Goal: Task Accomplishment & Management: Use online tool/utility

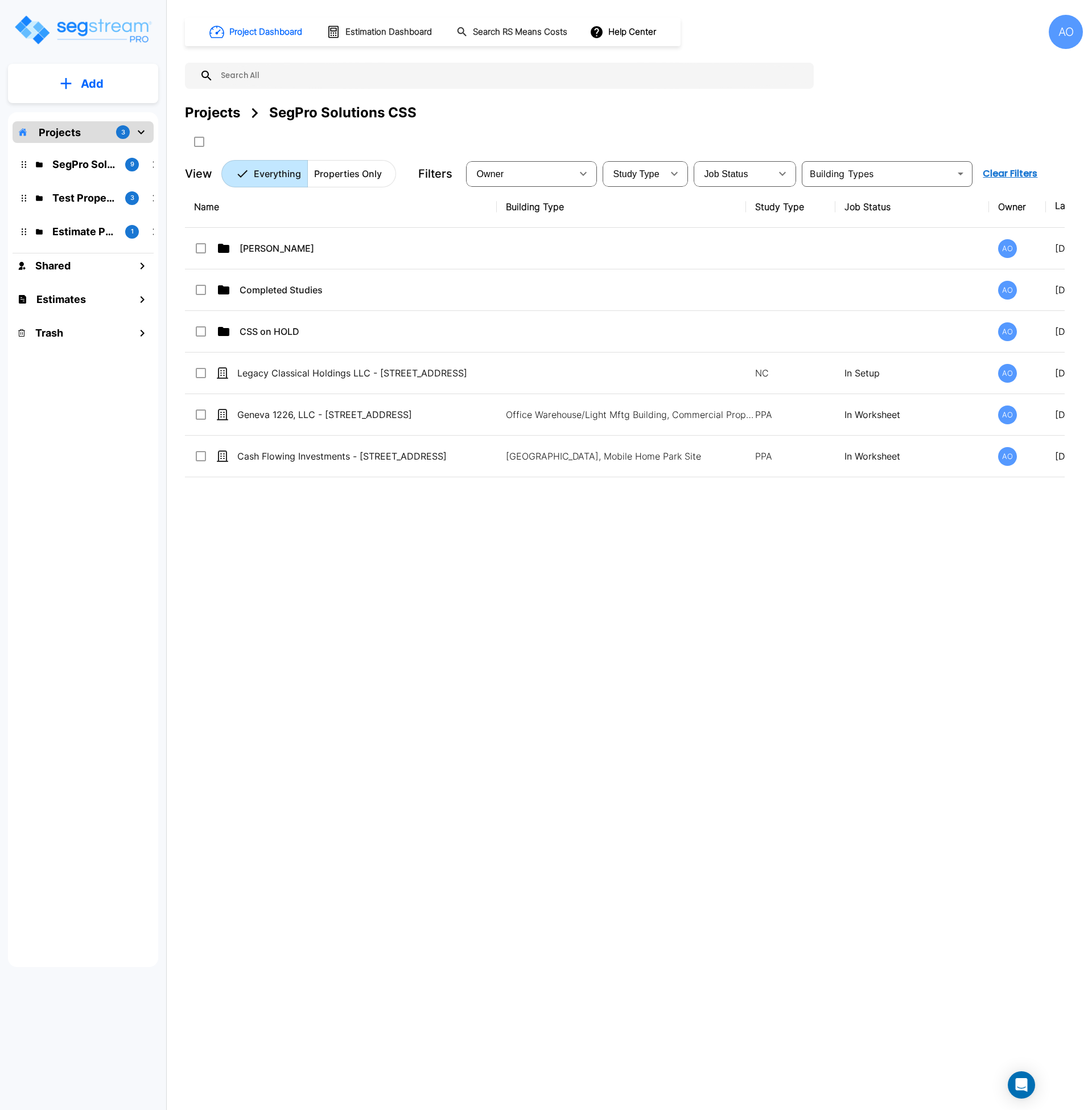
click at [413, 568] on div "Name Building Type Study Type Job Status Owner Last Modified Action Anjalie AO …" at bounding box center [625, 530] width 880 height 688
click at [743, 674] on div "Name Building Type Study Type Job Status Owner Last Modified Action Anjalie AO …" at bounding box center [625, 530] width 880 height 688
click at [604, 608] on div "Name Building Type Study Type Job Status Owner Last Modified Action Anjalie AO …" at bounding box center [625, 530] width 880 height 688
click at [662, 708] on div "Name Building Type Study Type Job Status Owner Last Modified Action Anjalie AO …" at bounding box center [625, 530] width 880 height 688
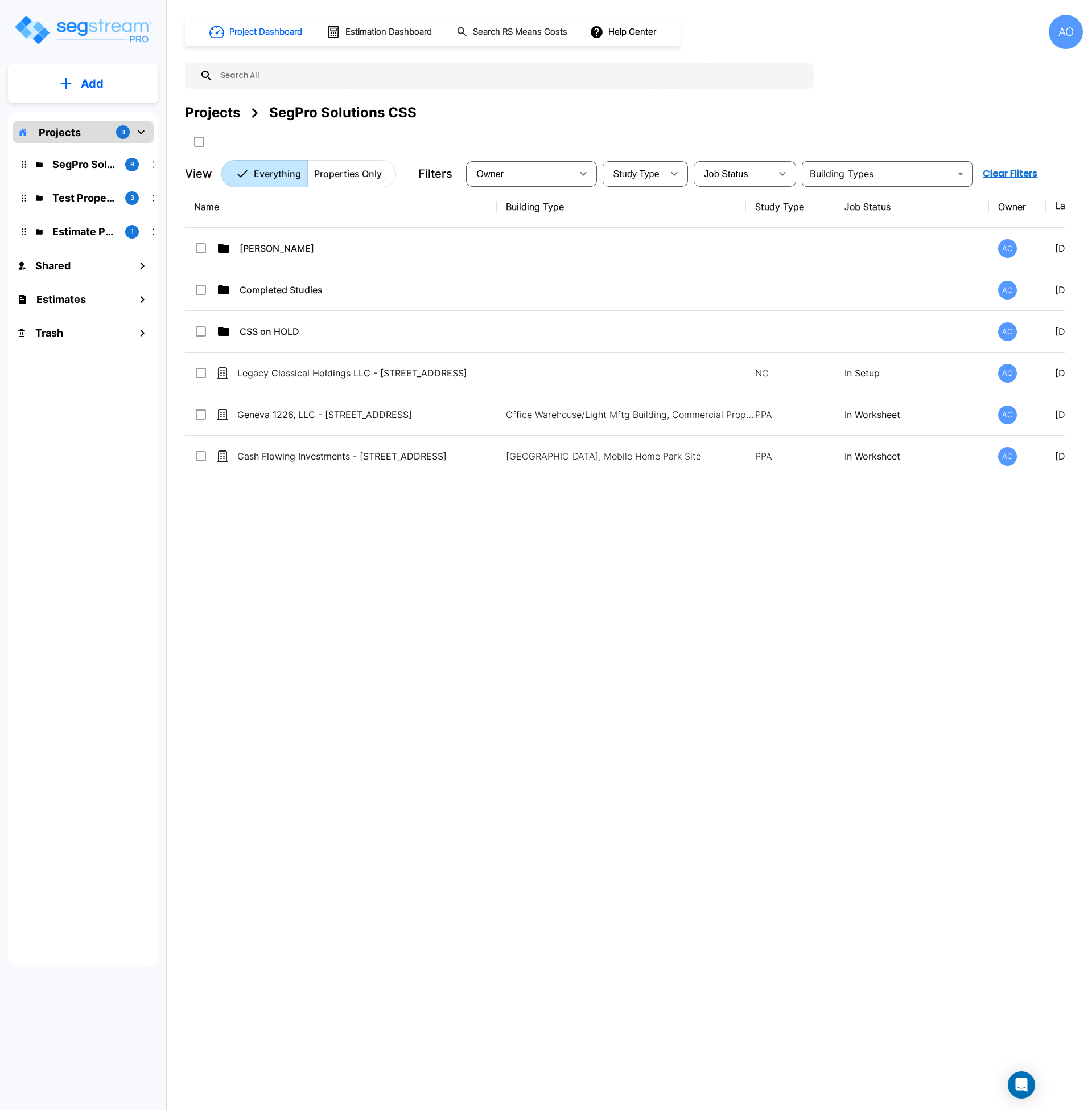
drag, startPoint x: 908, startPoint y: 687, endPoint x: 850, endPoint y: 656, distance: 65.8
click at [905, 687] on div "Name Building Type Study Type Job Status Owner Last Modified Action Anjalie AO …" at bounding box center [625, 530] width 880 height 688
click at [80, 85] on button "Add" at bounding box center [82, 84] width 150 height 33
click at [92, 149] on p "Add Property" at bounding box center [89, 147] width 58 height 14
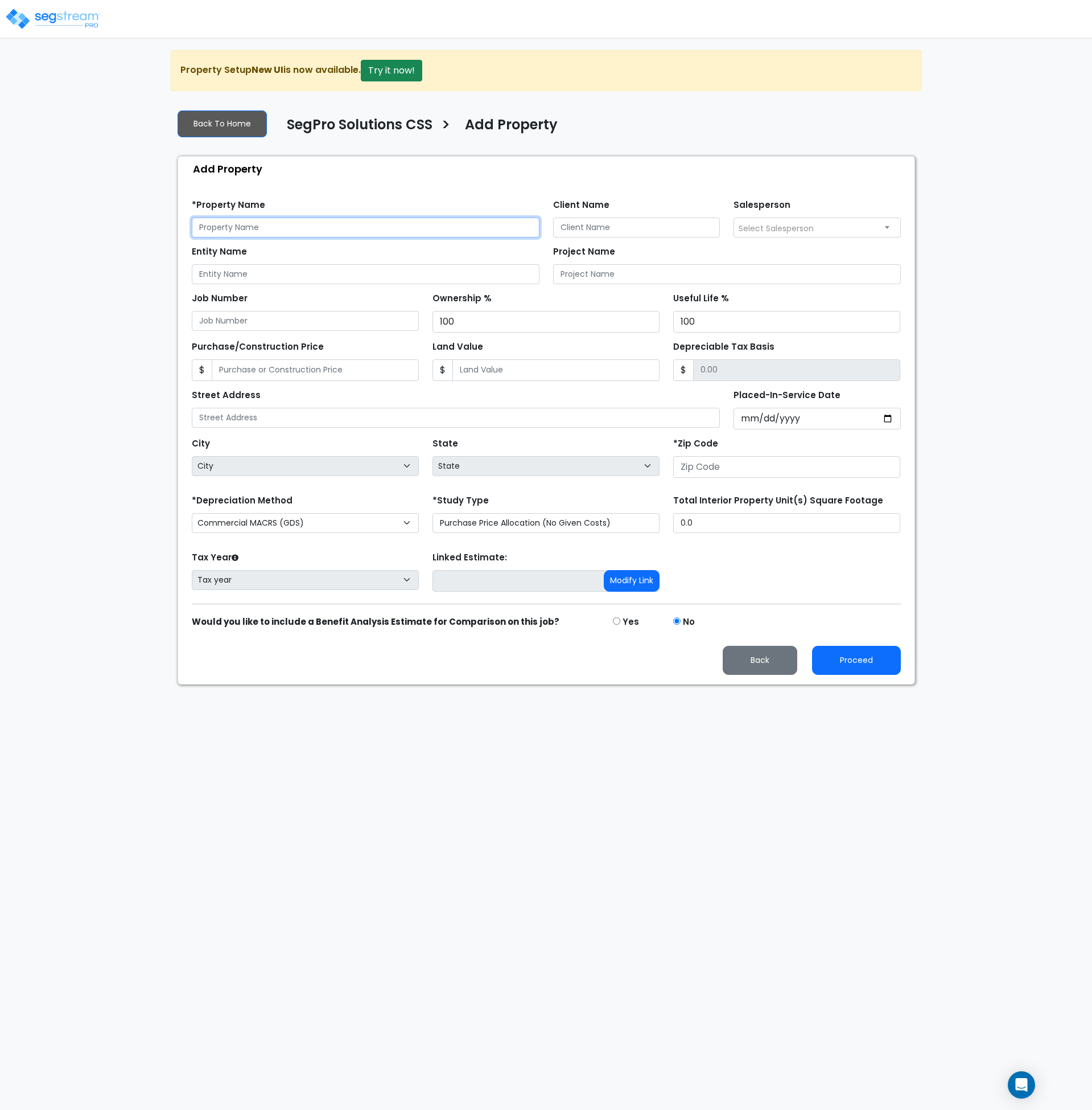
click at [239, 218] on input "text" at bounding box center [365, 227] width 348 height 20
click at [623, 229] on input "Client Name" at bounding box center [636, 227] width 167 height 20
type input "Ryan Mellot"
click at [752, 229] on span "Select Salesperson" at bounding box center [776, 228] width 75 height 11
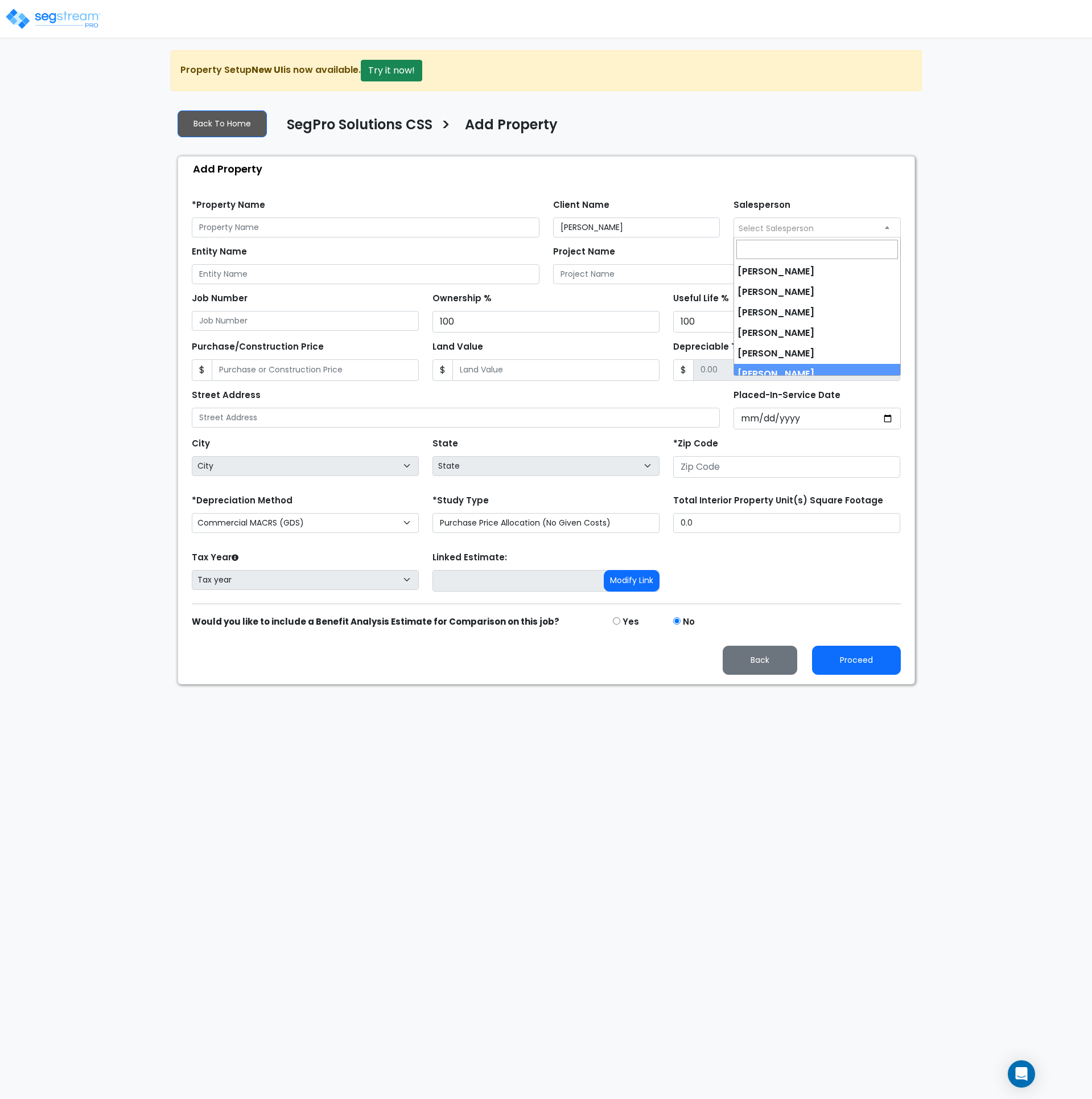
select select "190"
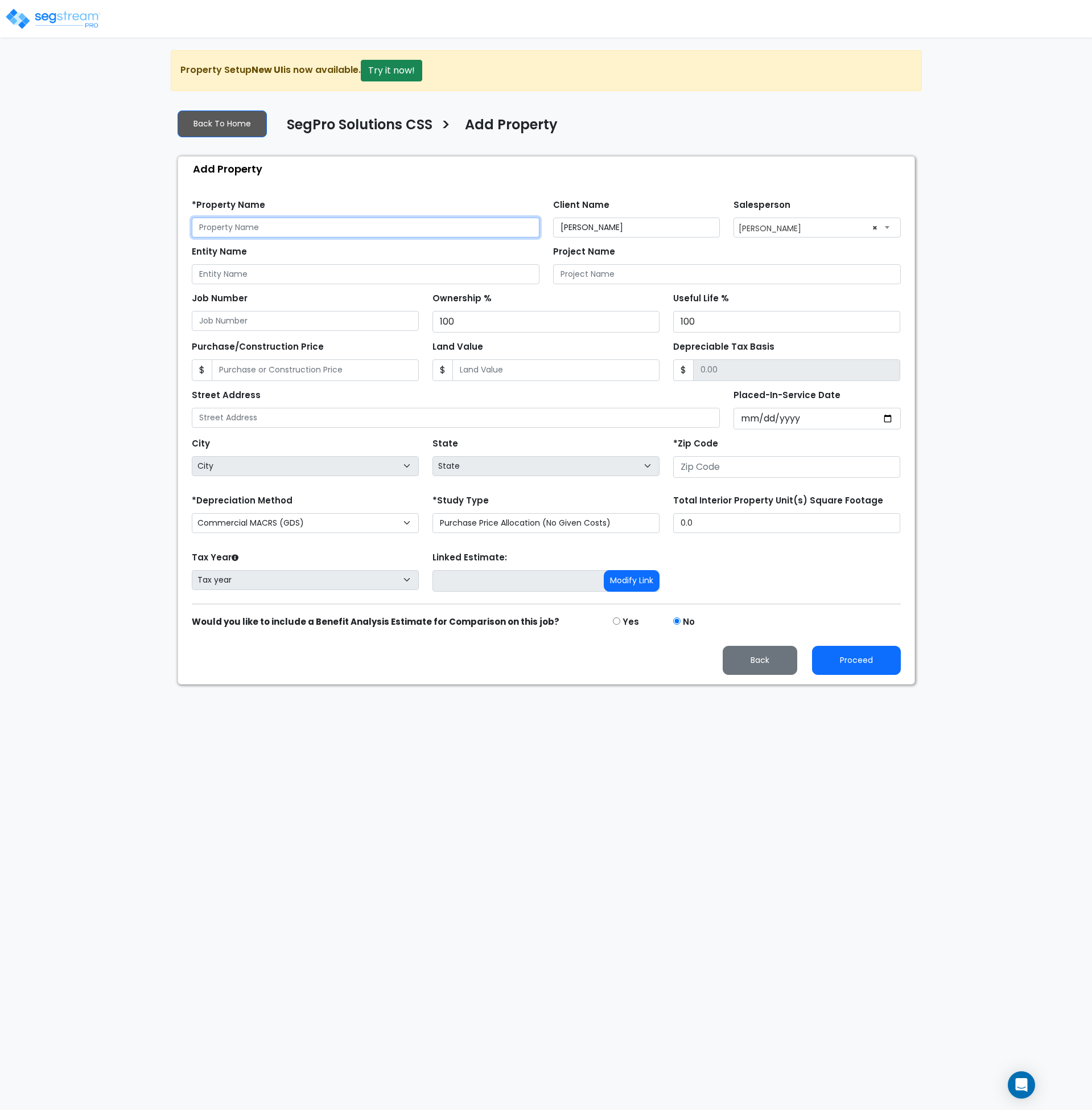
click at [311, 225] on input "text" at bounding box center [365, 227] width 348 height 20
click at [265, 225] on input "text" at bounding box center [365, 227] width 348 height 20
click at [295, 227] on input "text" at bounding box center [365, 227] width 348 height 20
paste input "Entity Name DRM Construction Inc."
drag, startPoint x: 250, startPoint y: 225, endPoint x: 123, endPoint y: 231, distance: 127.1
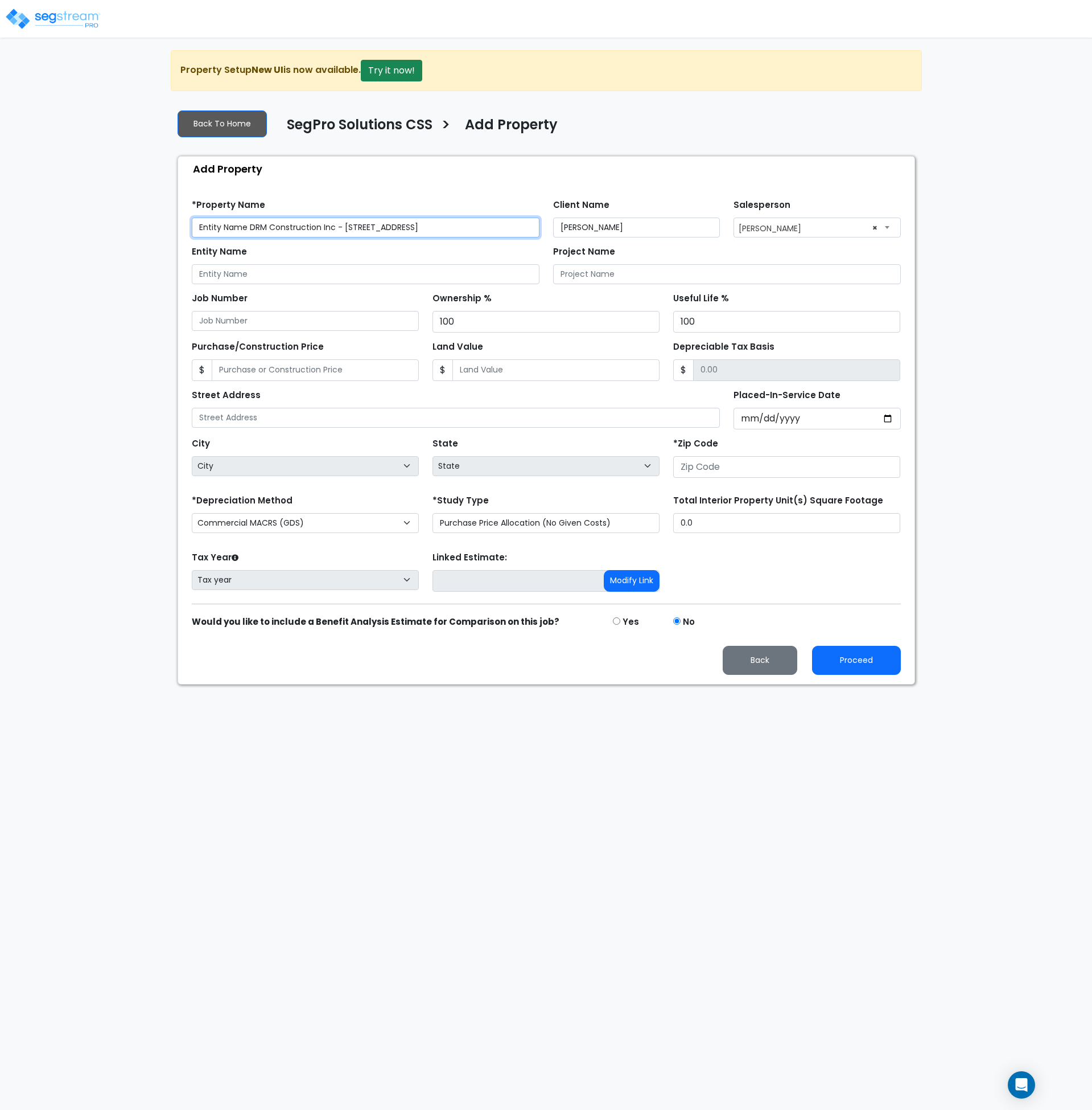
click at [123, 231] on div "We are Building your Property. So please grab a coffee and let us do the heavy …" at bounding box center [546, 367] width 1092 height 635
drag, startPoint x: 283, startPoint y: 225, endPoint x: 60, endPoint y: 223, distance: 223.0
click at [60, 223] on div "We are Building your Property. So please grab a coffee and let us do the heavy …" at bounding box center [546, 367] width 1092 height 635
type input "DRM Construction Inc - [STREET_ADDRESS]"
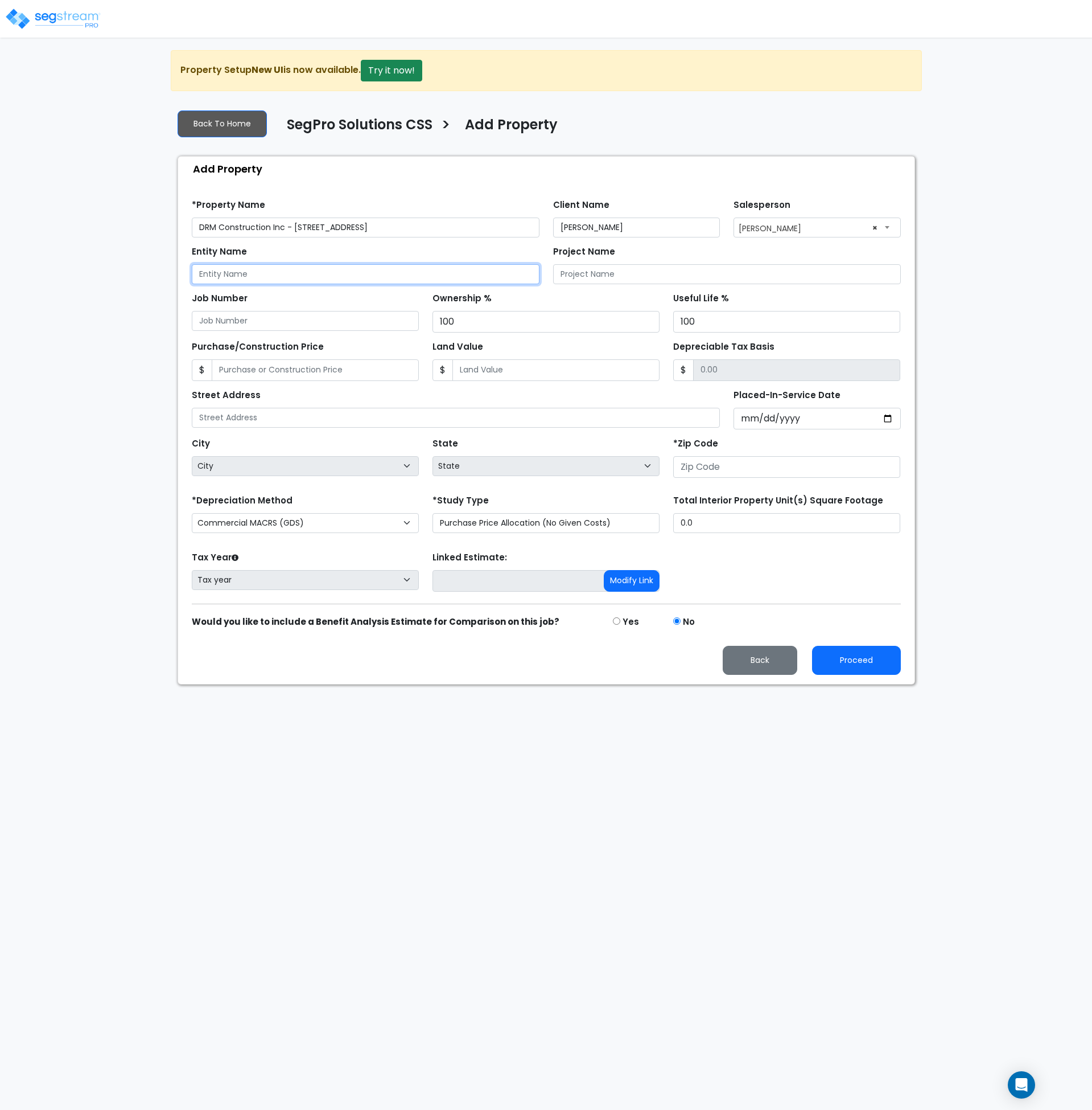
click at [218, 274] on input "Entity Name" at bounding box center [365, 274] width 348 height 20
paste input "DRM Construction Inc"
type input "DRM Construction Inc"
click at [746, 422] on input "Placed-In-Service Date" at bounding box center [817, 418] width 167 height 22
type input "0020-03-30"
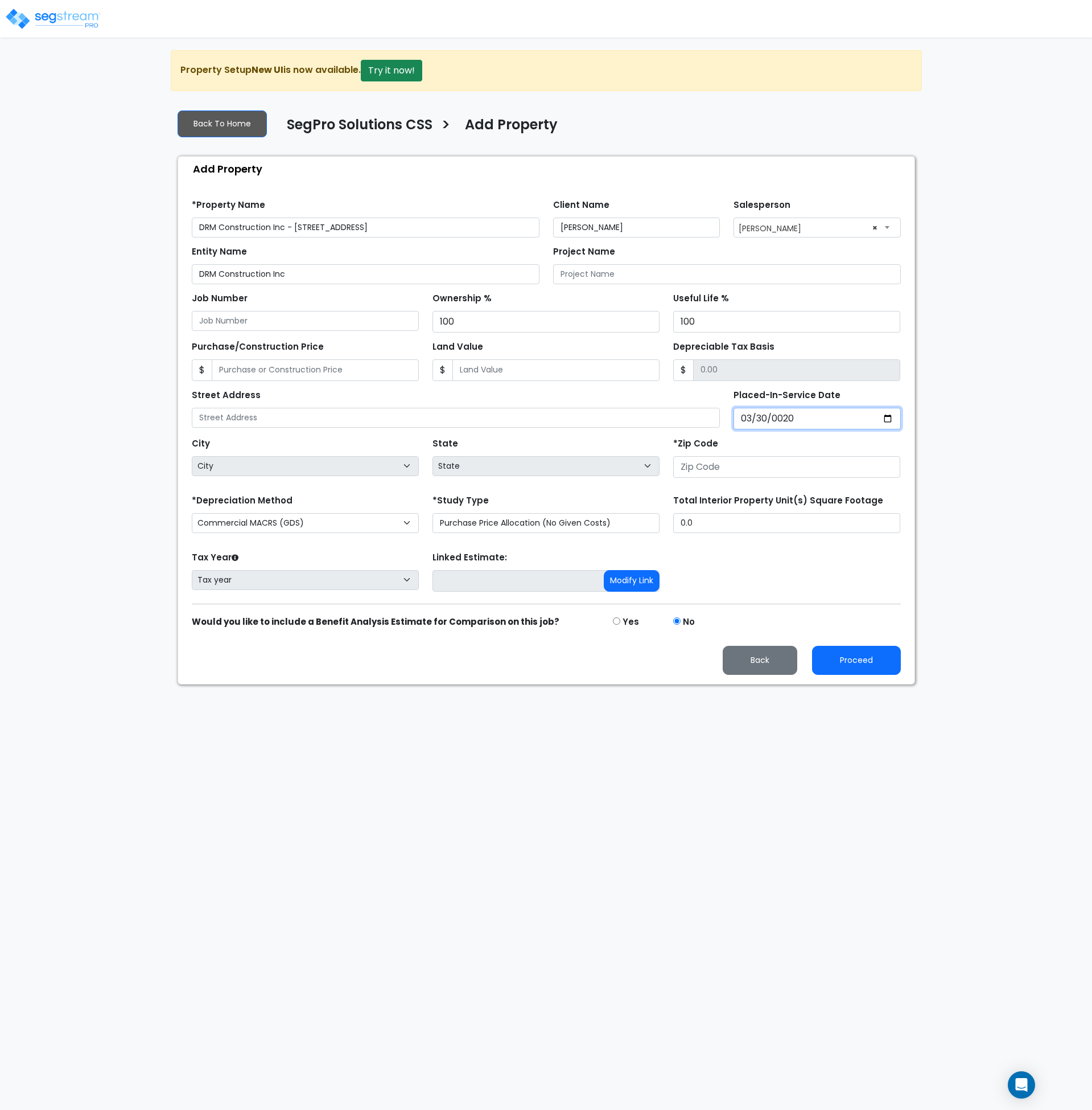
select select "20"
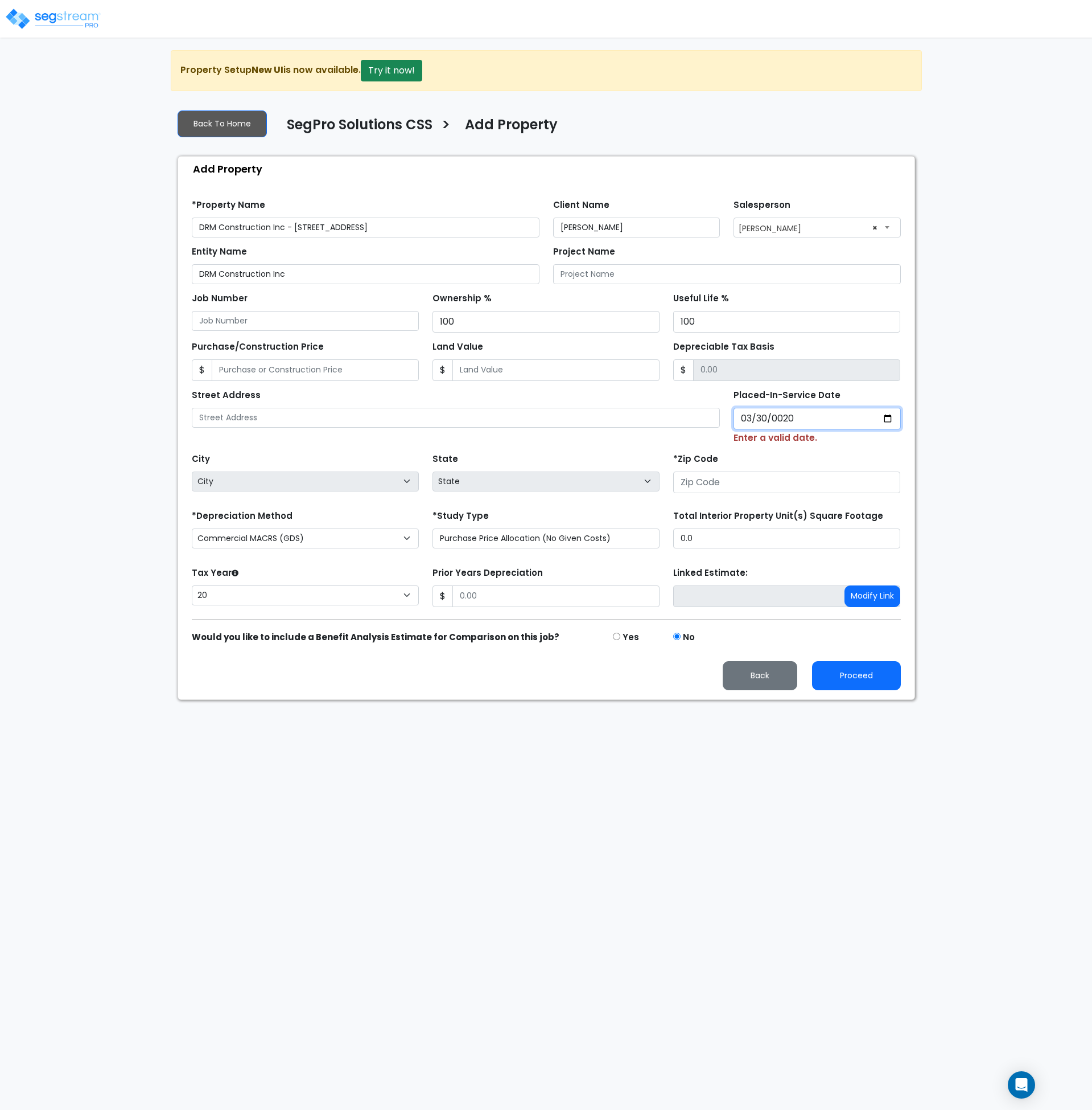
type input "0202-03-30"
select select "202"
type input "2024-03-30"
select select "2024"
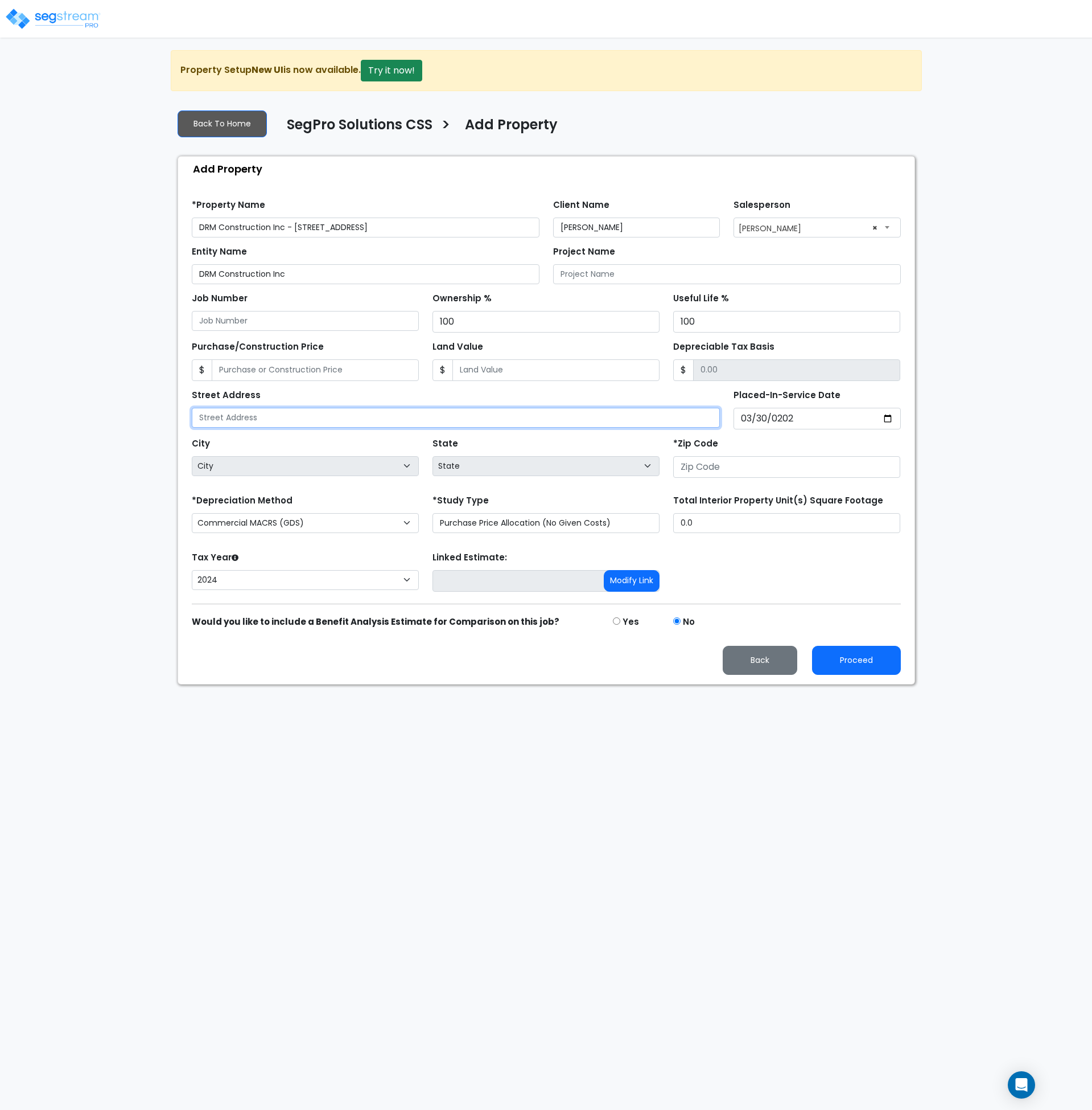
click at [248, 415] on input "text" at bounding box center [456, 417] width 528 height 20
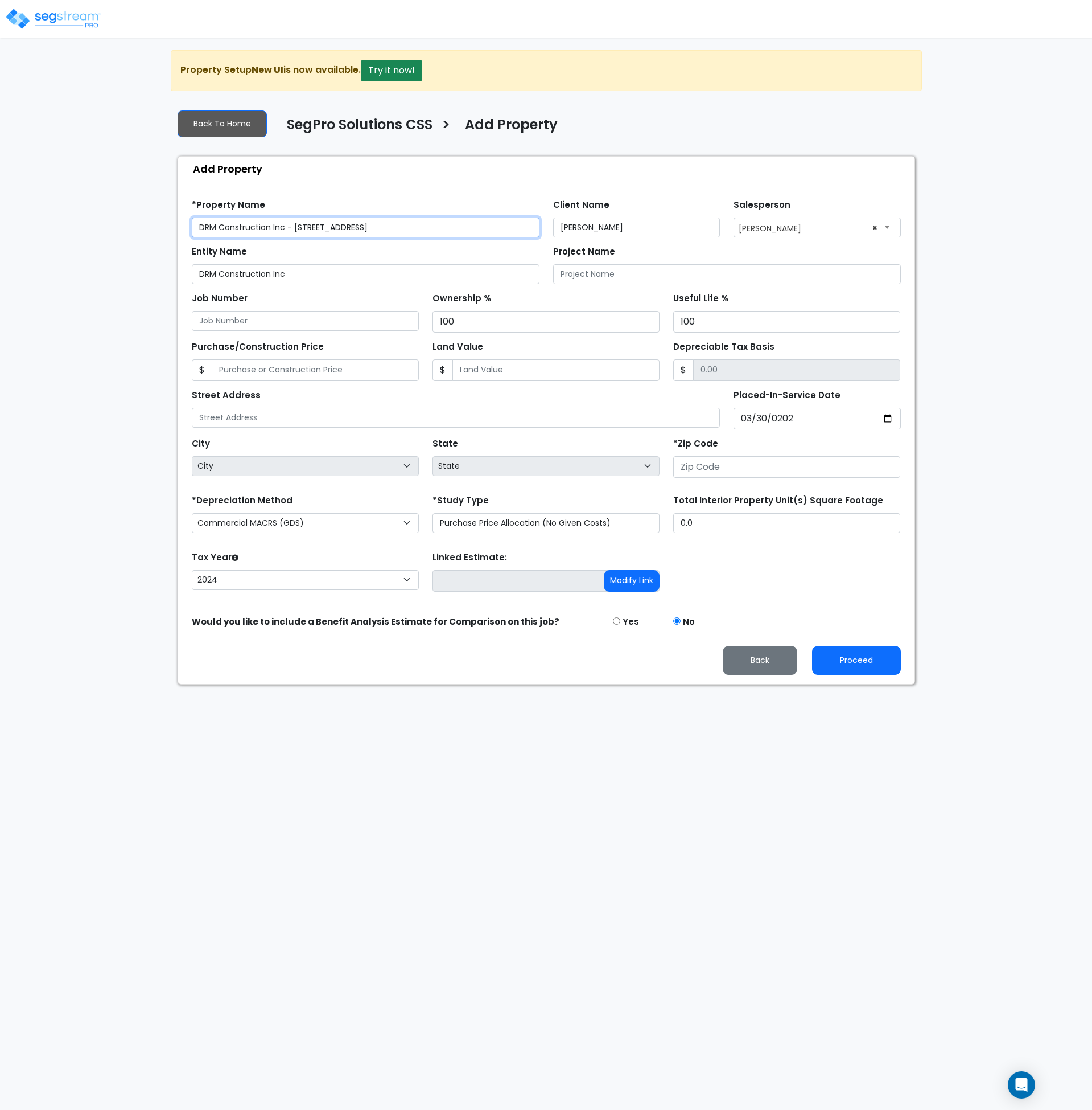
drag, startPoint x: 391, startPoint y: 227, endPoint x: 298, endPoint y: 236, distance: 93.4
click at [294, 227] on input "DRM Construction Inc - 876-892 Sapphire Way" at bounding box center [365, 227] width 348 height 20
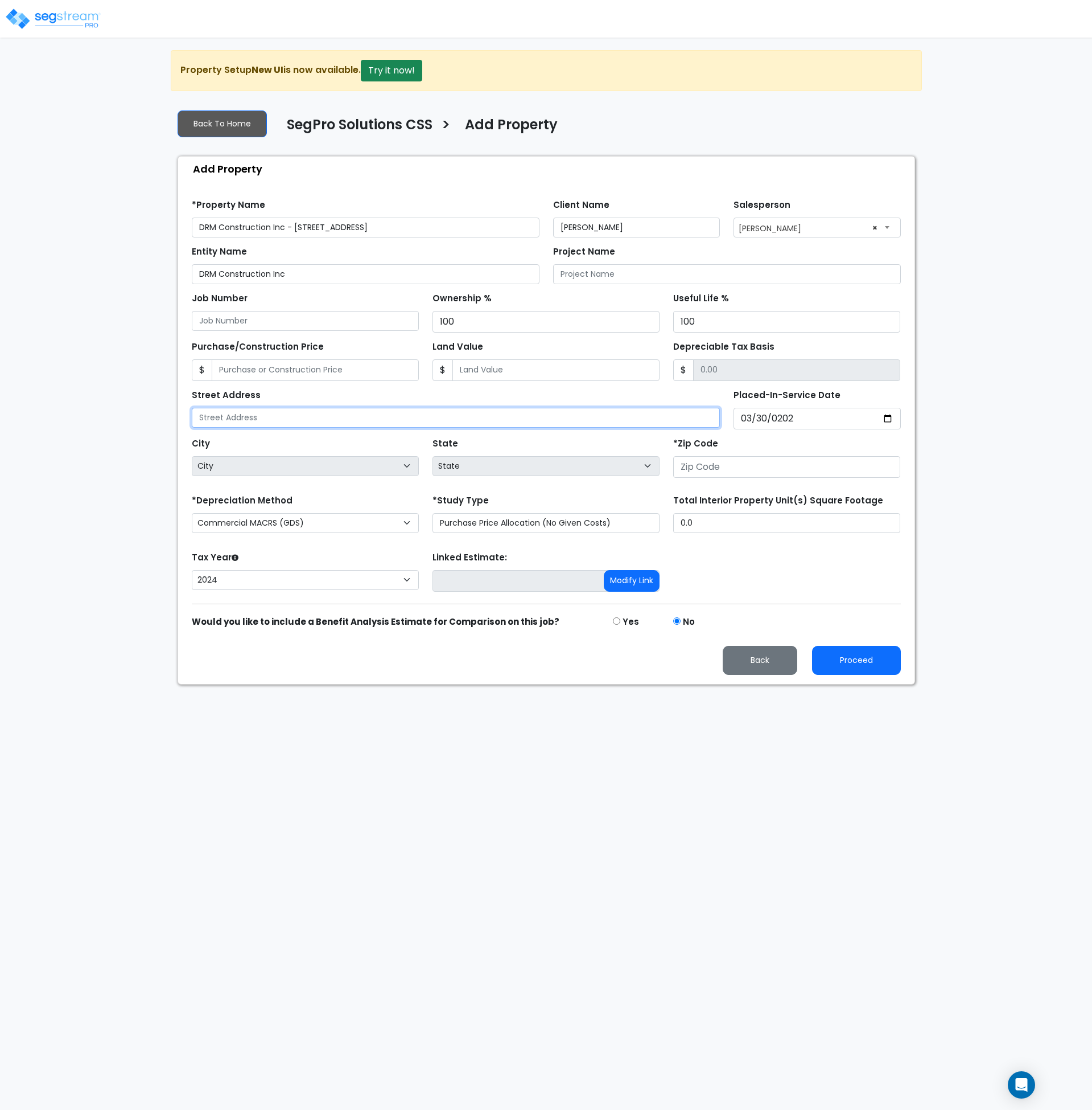
click at [284, 411] on input "text" at bounding box center [456, 417] width 528 height 20
paste input "876-892 Sapphire Way"
type input "876-892 Sapphire Way"
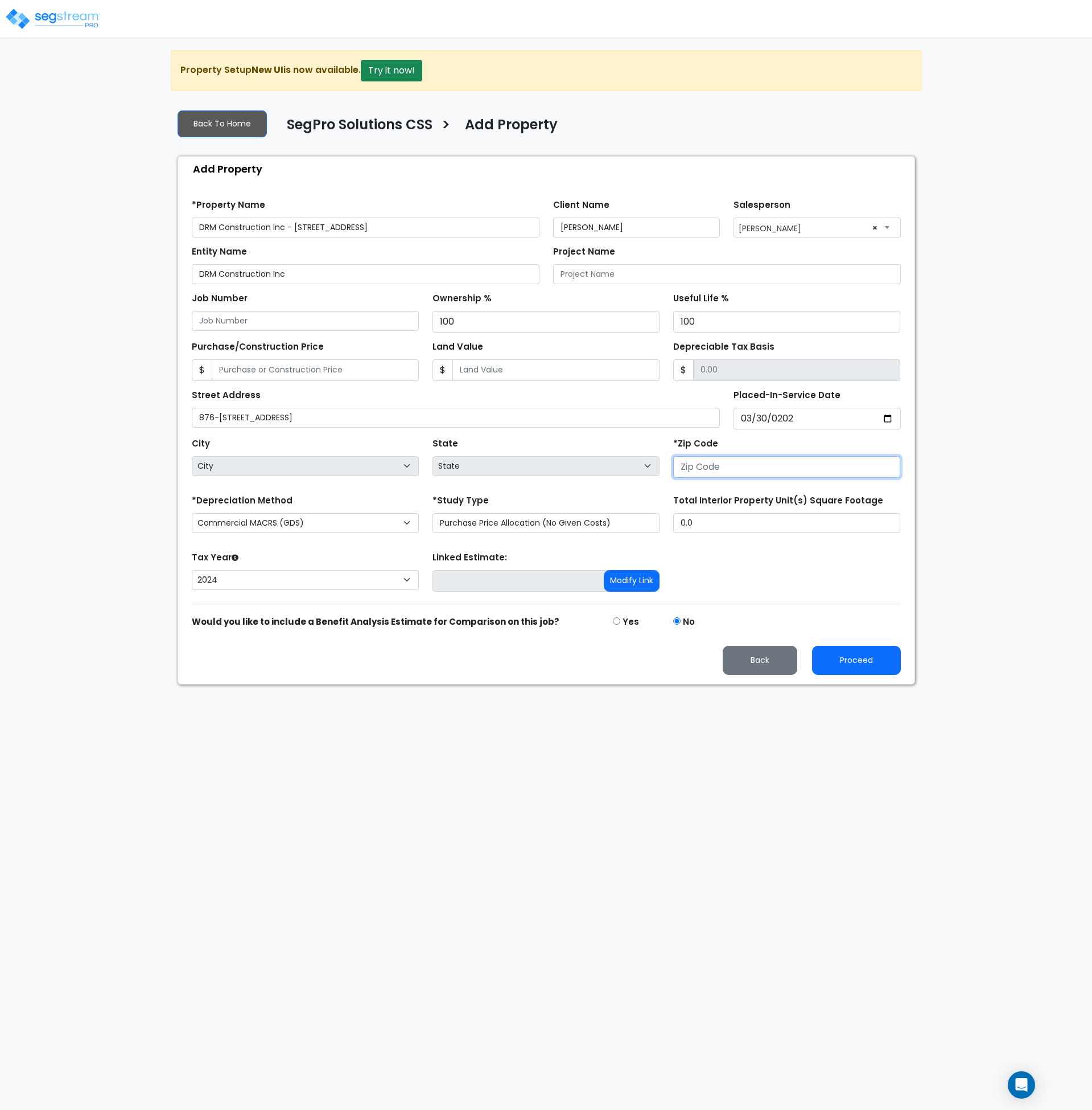
click at [727, 471] on input "number" at bounding box center [786, 466] width 227 height 22
click at [397, 519] on select "Commercial MACRS (GDS) Residential Rental MACRS (GDS) Commercial MACRS (GDS) QIP" at bounding box center [305, 523] width 227 height 20
select select "RRM(_30"
click at [519, 525] on select "Purchase Price Allocation (No Given Costs) New Construction / Reno / TI's (Give…" at bounding box center [546, 523] width 227 height 20
select select "NEW"
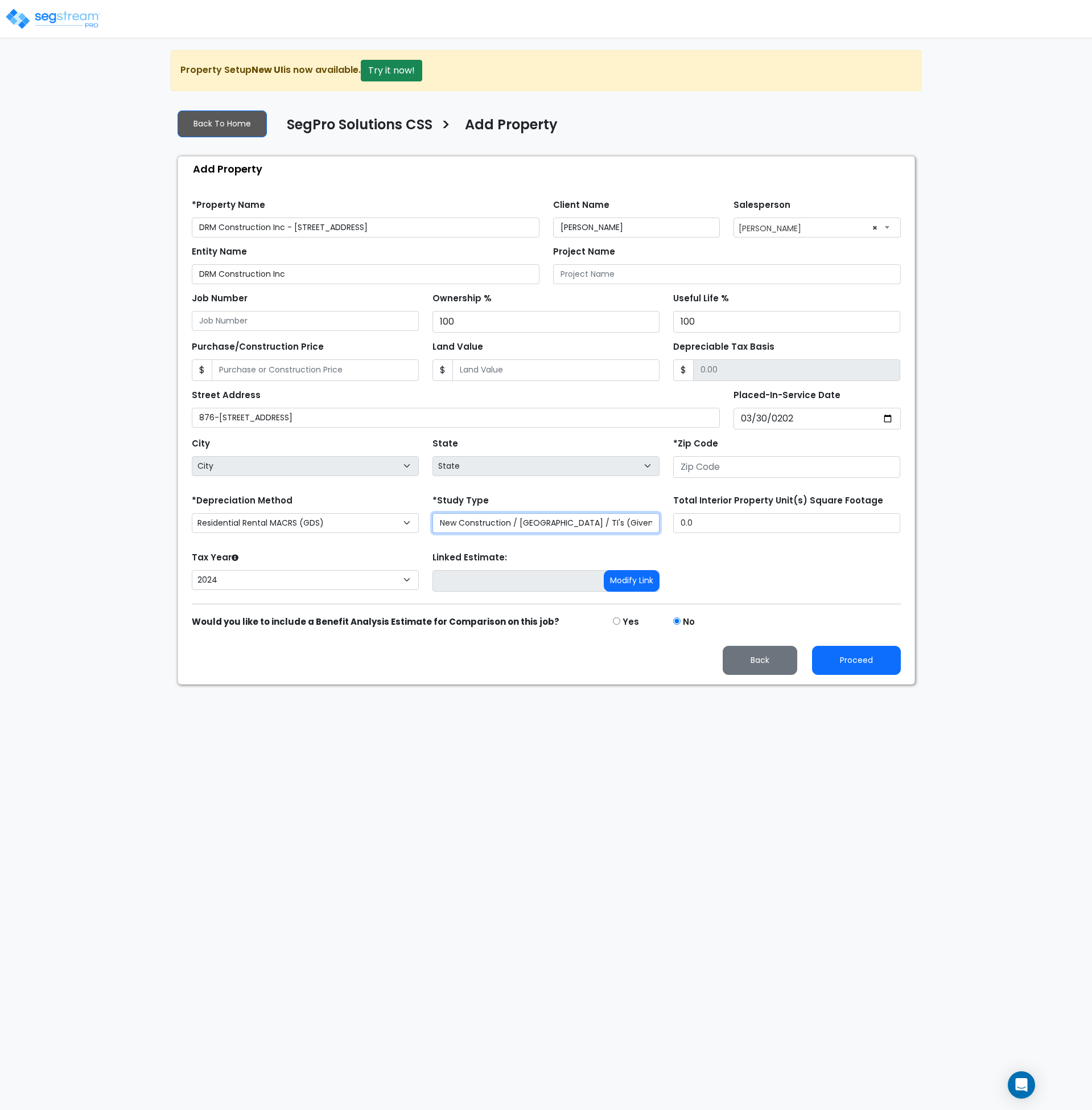
click at [433, 513] on select "Purchase Price Allocation (No Given Costs) New Construction / Reno / TI's (Give…" at bounding box center [546, 523] width 227 height 20
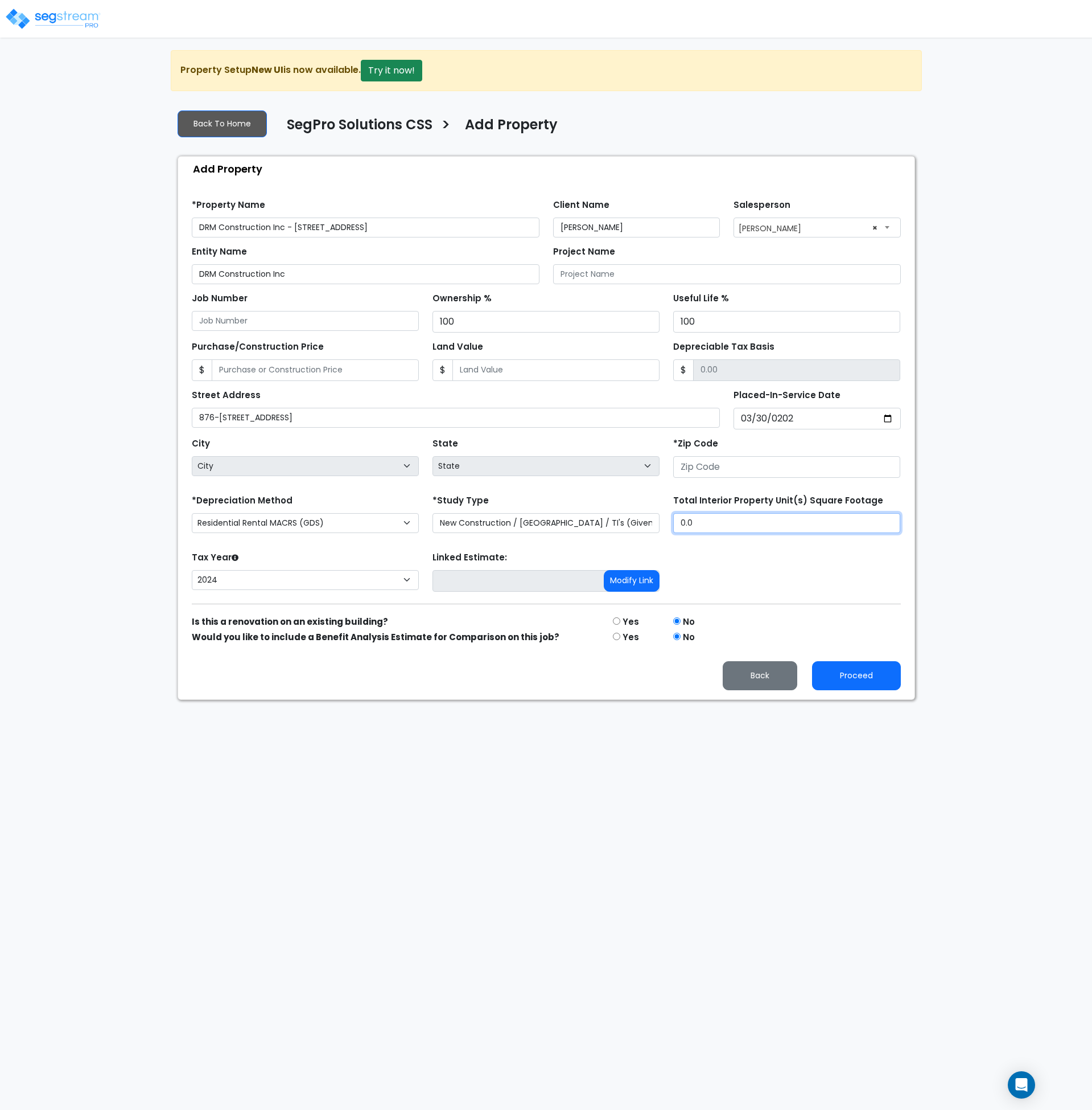
click at [724, 530] on input "0.0" at bounding box center [786, 523] width 227 height 20
click at [504, 373] on input "Land Value" at bounding box center [556, 370] width 207 height 22
click at [279, 365] on input "Purchase/Construction Price" at bounding box center [316, 370] width 207 height 22
type input "1"
type input "1.00"
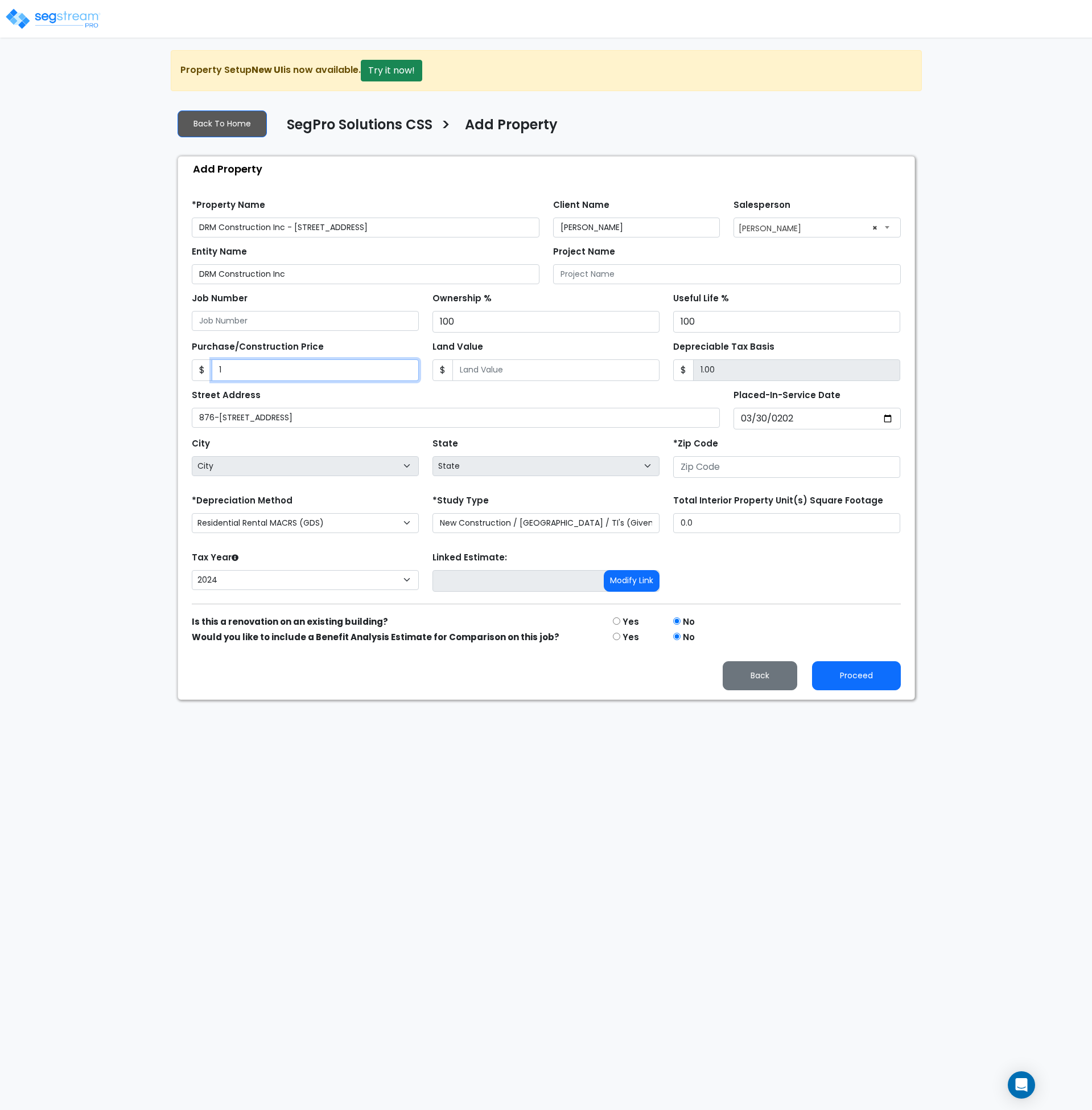
type input "13"
type input "13.00"
type input "132"
type input "132.00"
type input "1322"
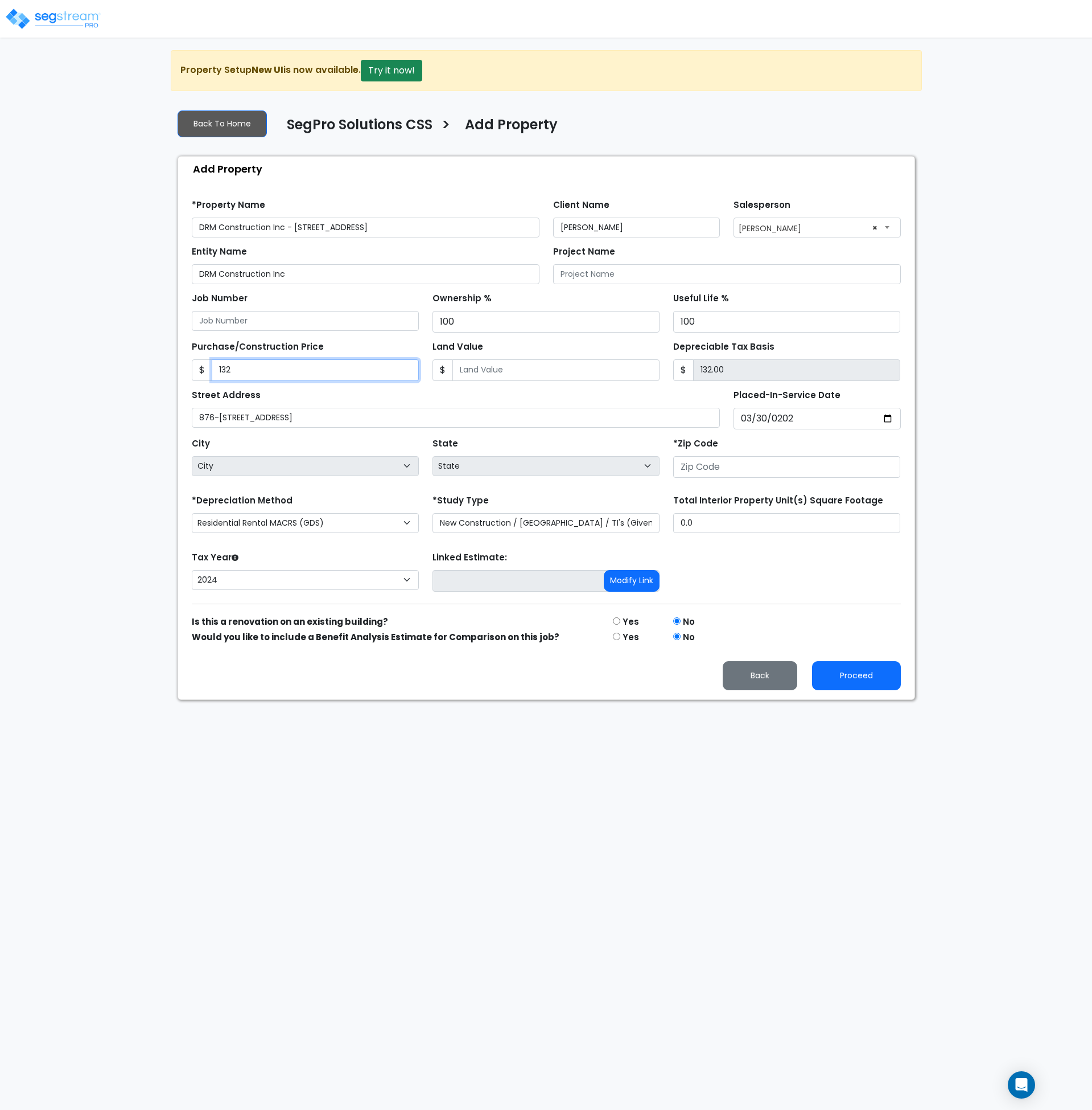
type input "1,322.00"
type input "1,3225"
type input "13,225.00"
type input "13,2254"
type input "132,254.00"
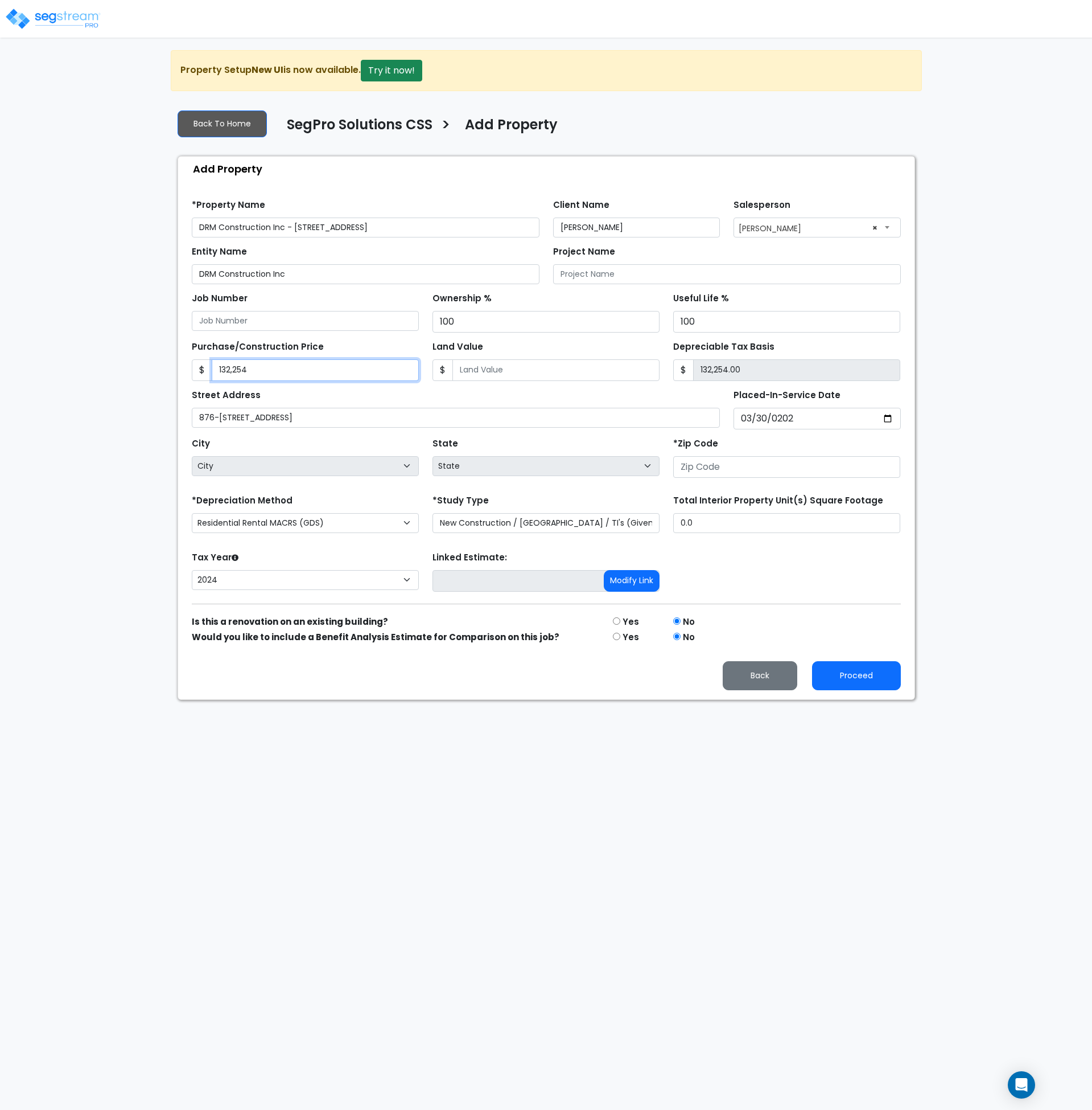
type input "132,2546"
type input "1,322,546.00"
type input "1,322,546."
type input "1,322,546.00"
type input "1,322,546.2"
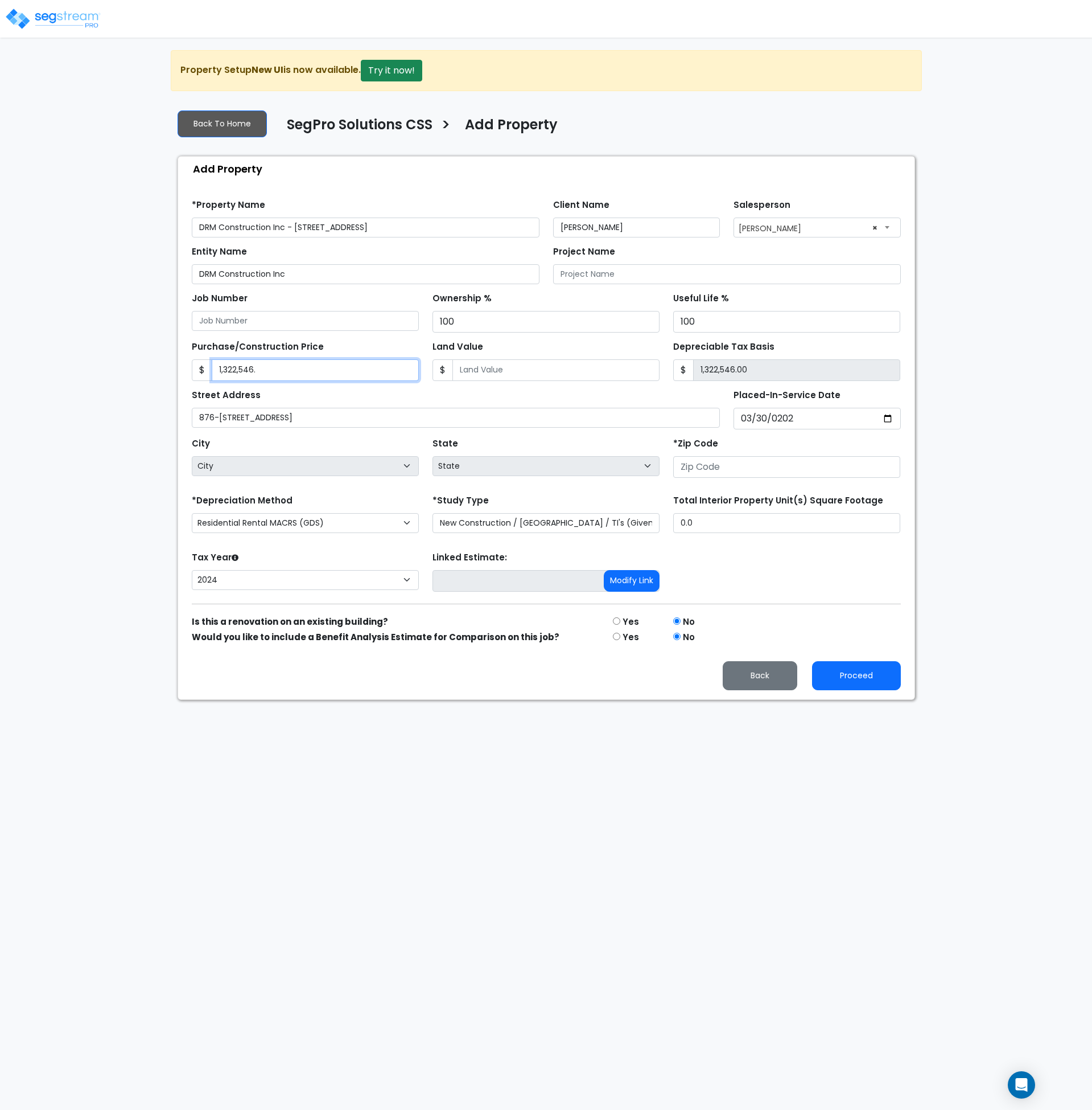
type input "1,322,546.20"
type input "1,322,546.21"
click at [522, 366] on input "Land Value" at bounding box center [556, 370] width 207 height 22
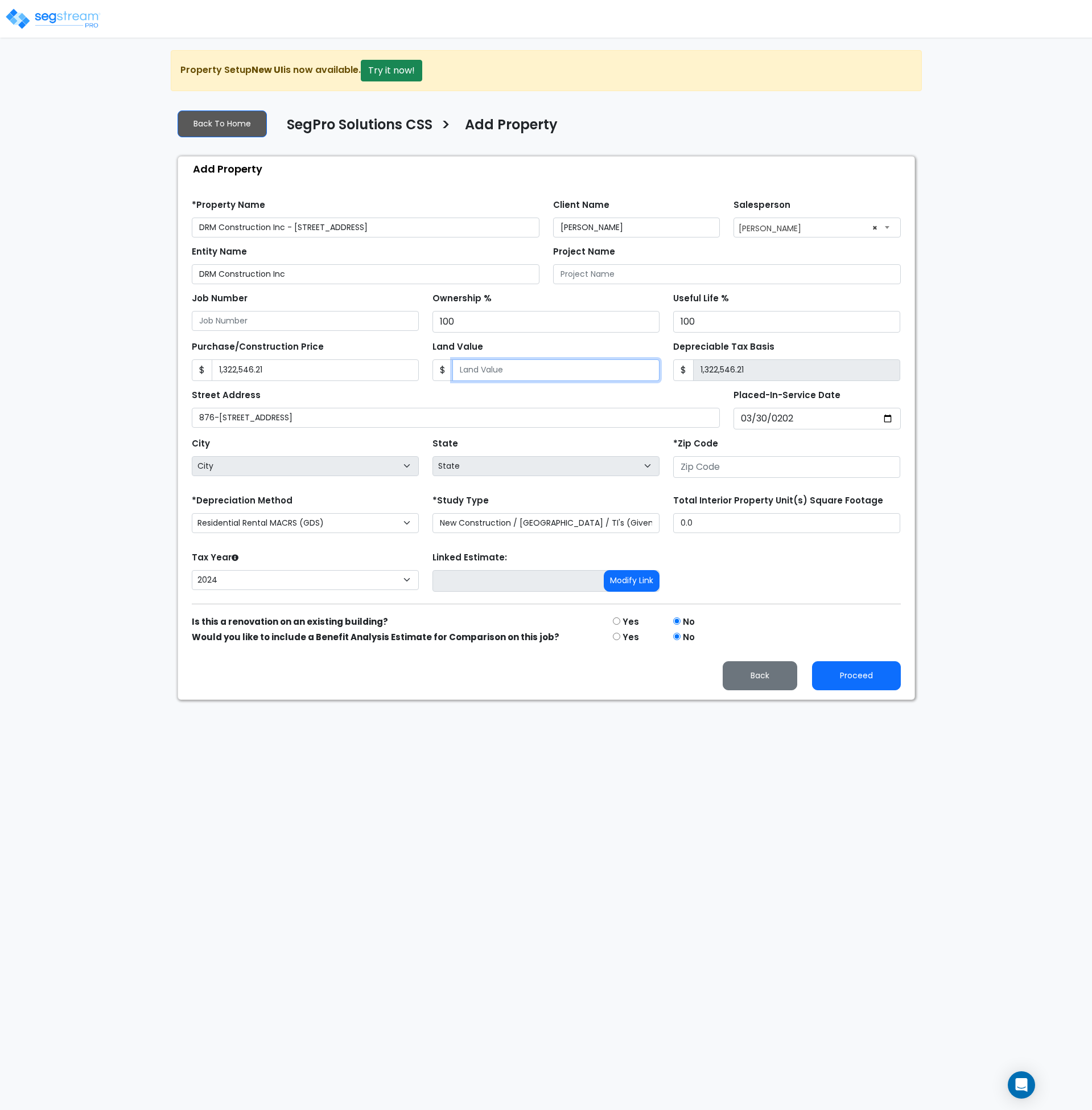
type input "3"
type input "1,322,543.21"
type input "30"
type input "1,322,516.21"
type input "300"
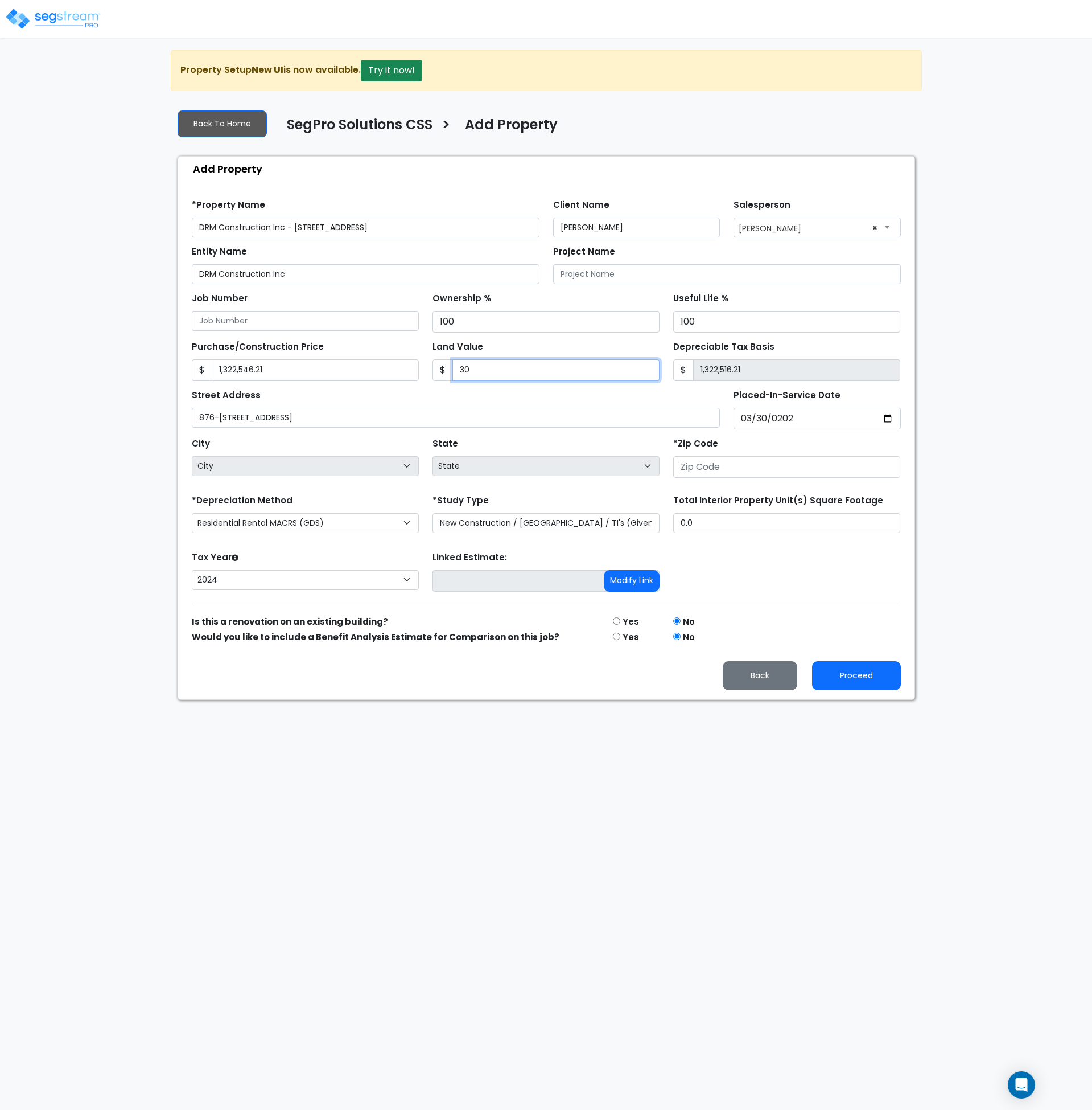
type input "1,322,246.21"
type input "3000"
type input "1,319,546.21"
type input "3,0000"
type input "1,292,546.21"
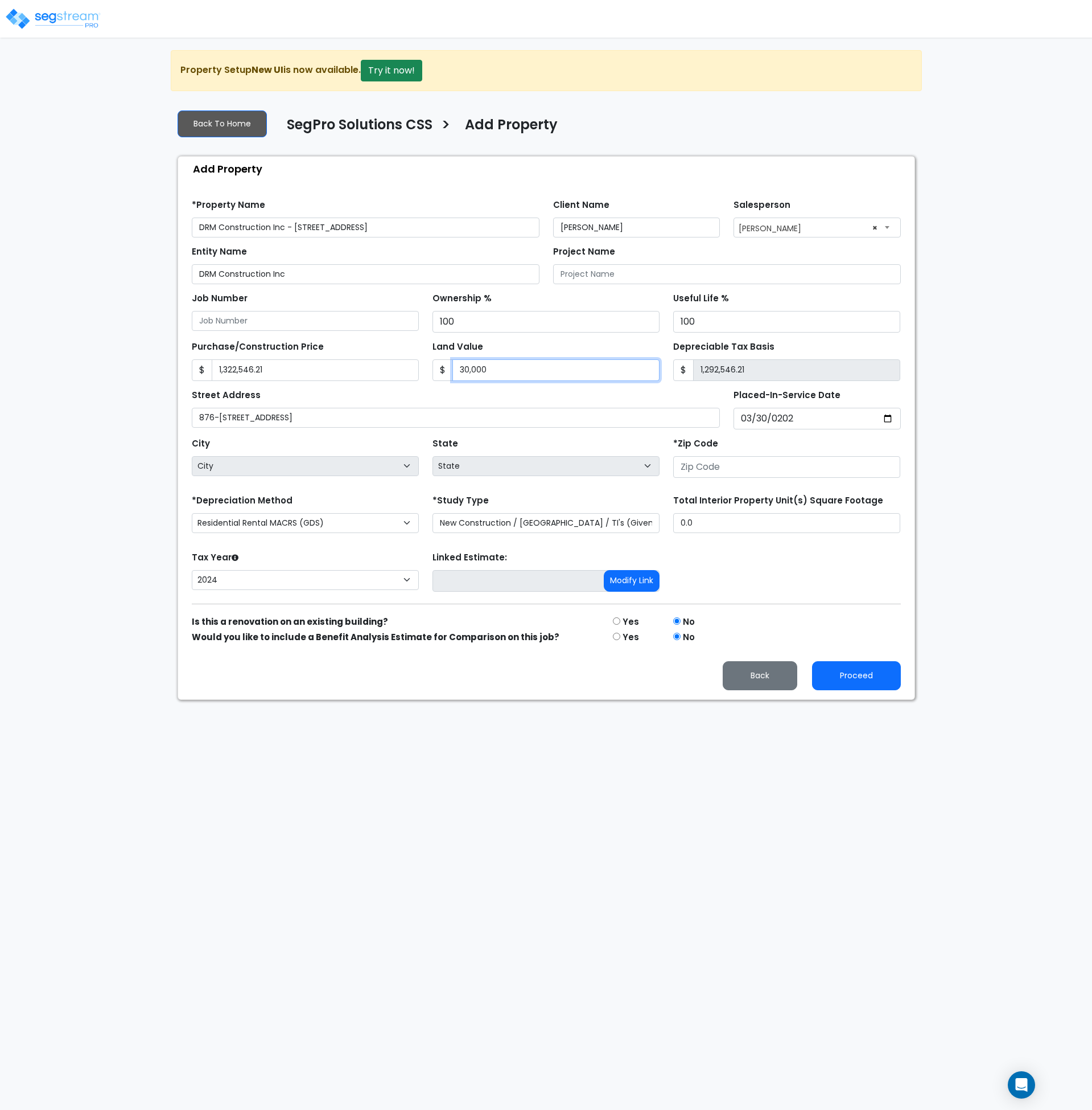
type input "30,0000"
type input "1,022,546.21"
type input "300,000"
click at [547, 405] on div "Street Address 876-892 Sapphire Way" at bounding box center [456, 407] width 528 height 41
click at [296, 372] on input "1,322,546.21" at bounding box center [316, 370] width 207 height 22
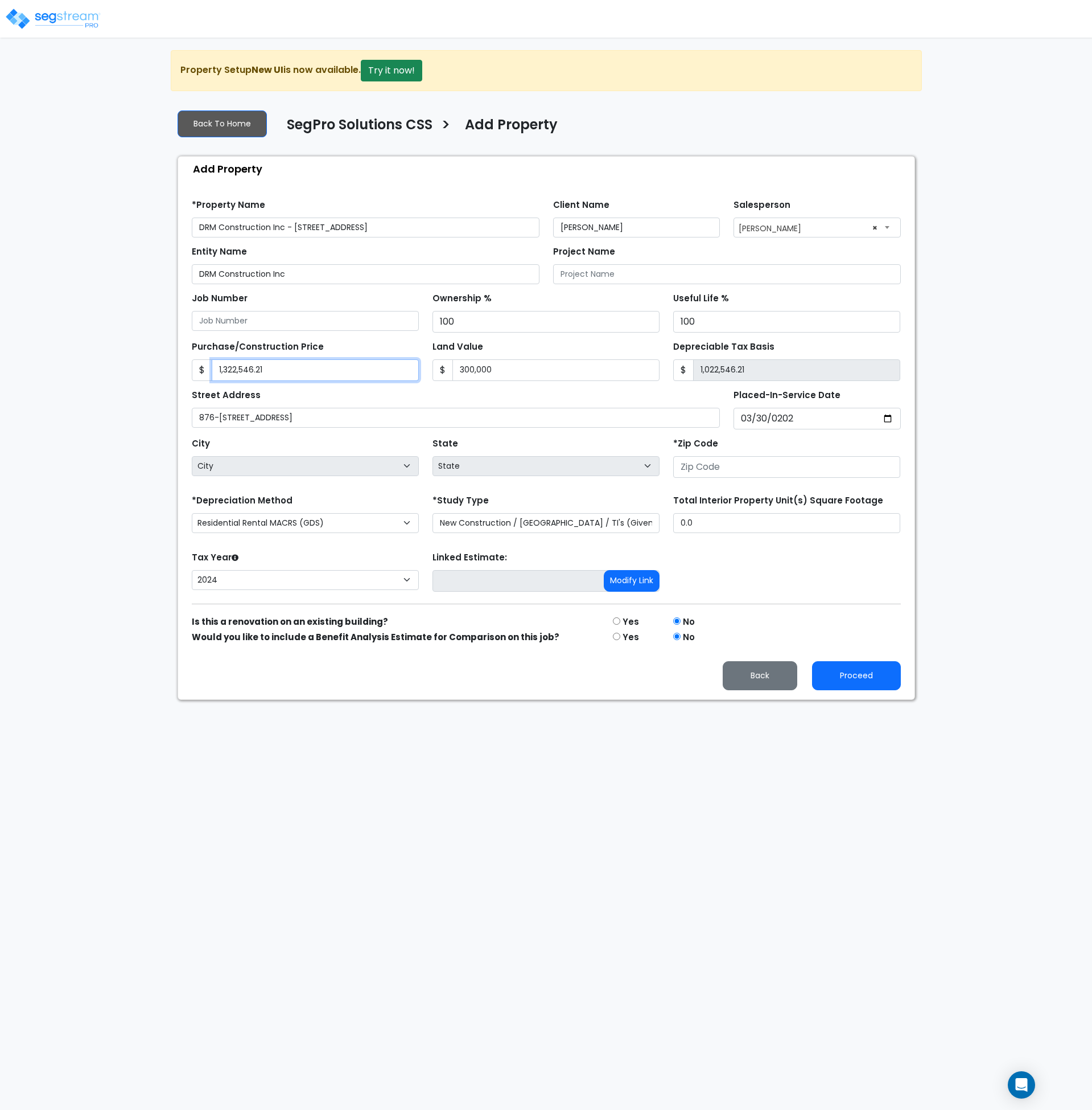
type input "1"
type input "-299,999.00"
type input "16"
type input "-299,984.00"
type input "162"
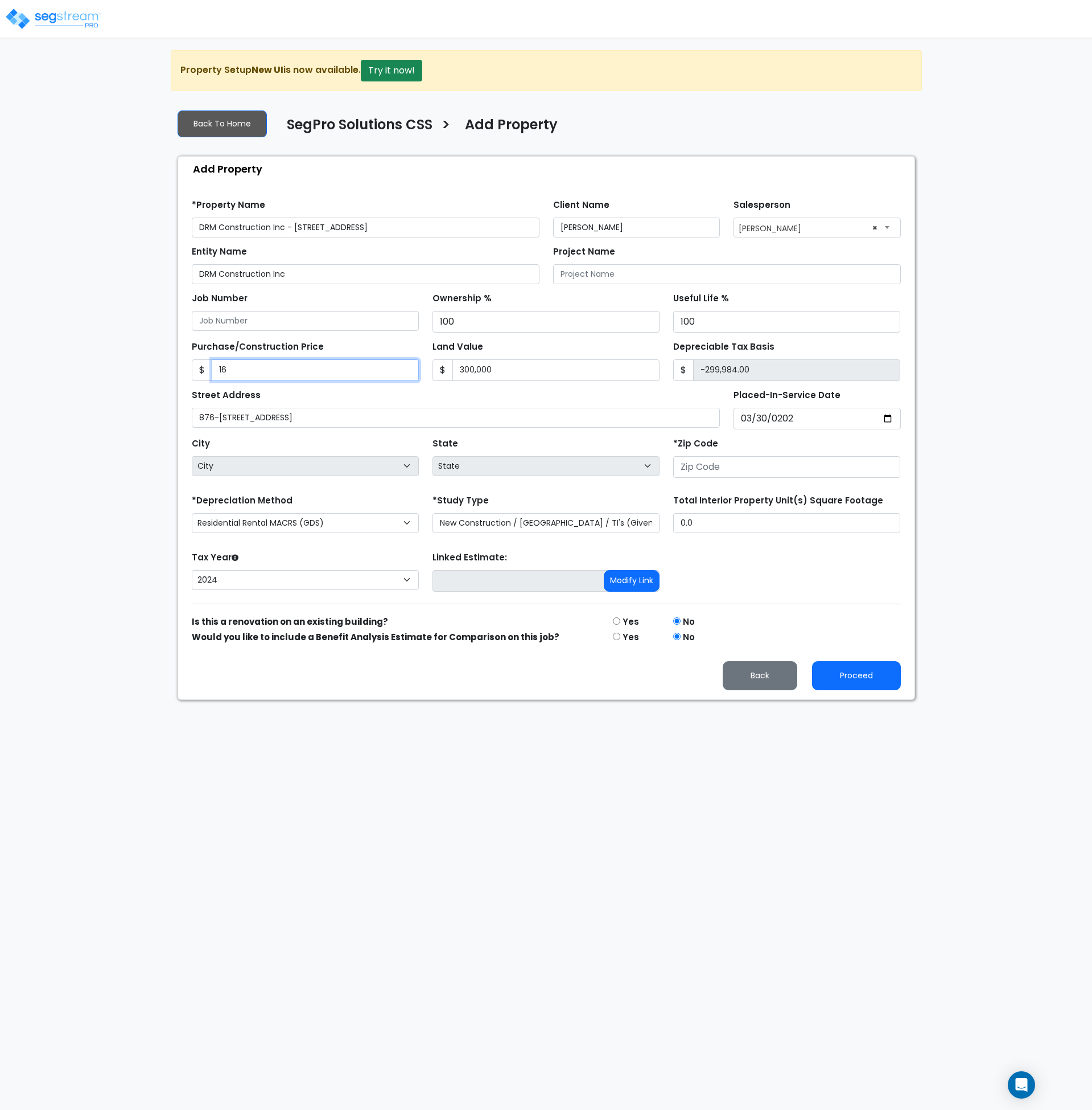
type input "-299,838.00"
type input "1622"
type input "-298,378.00"
type input "1,6225"
type input "-283,775.00"
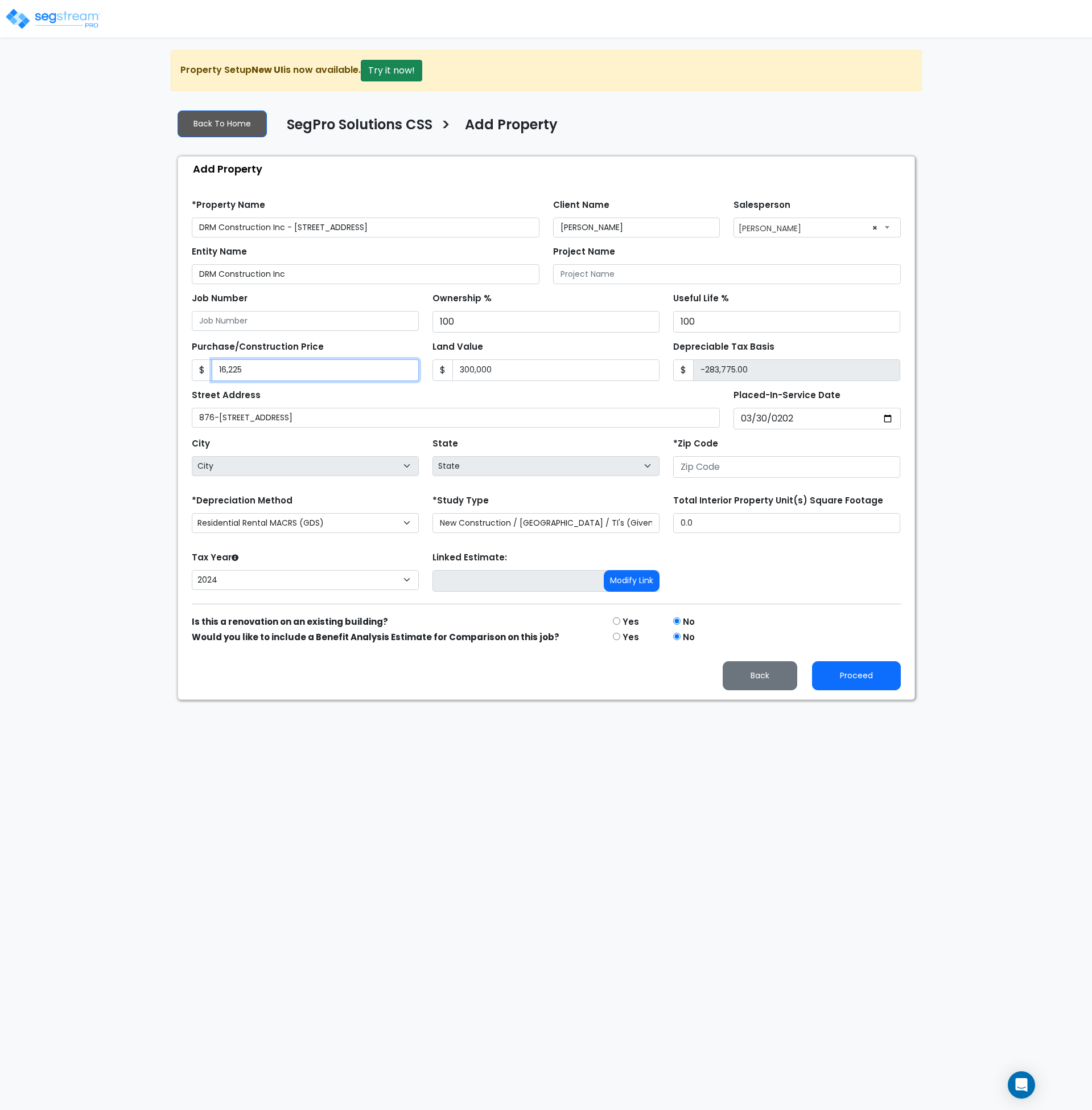
type input "16,2254"
type input "-137,746.00"
type input "162,2546"
type input "1,322,546.00"
type input "1,622,546.2"
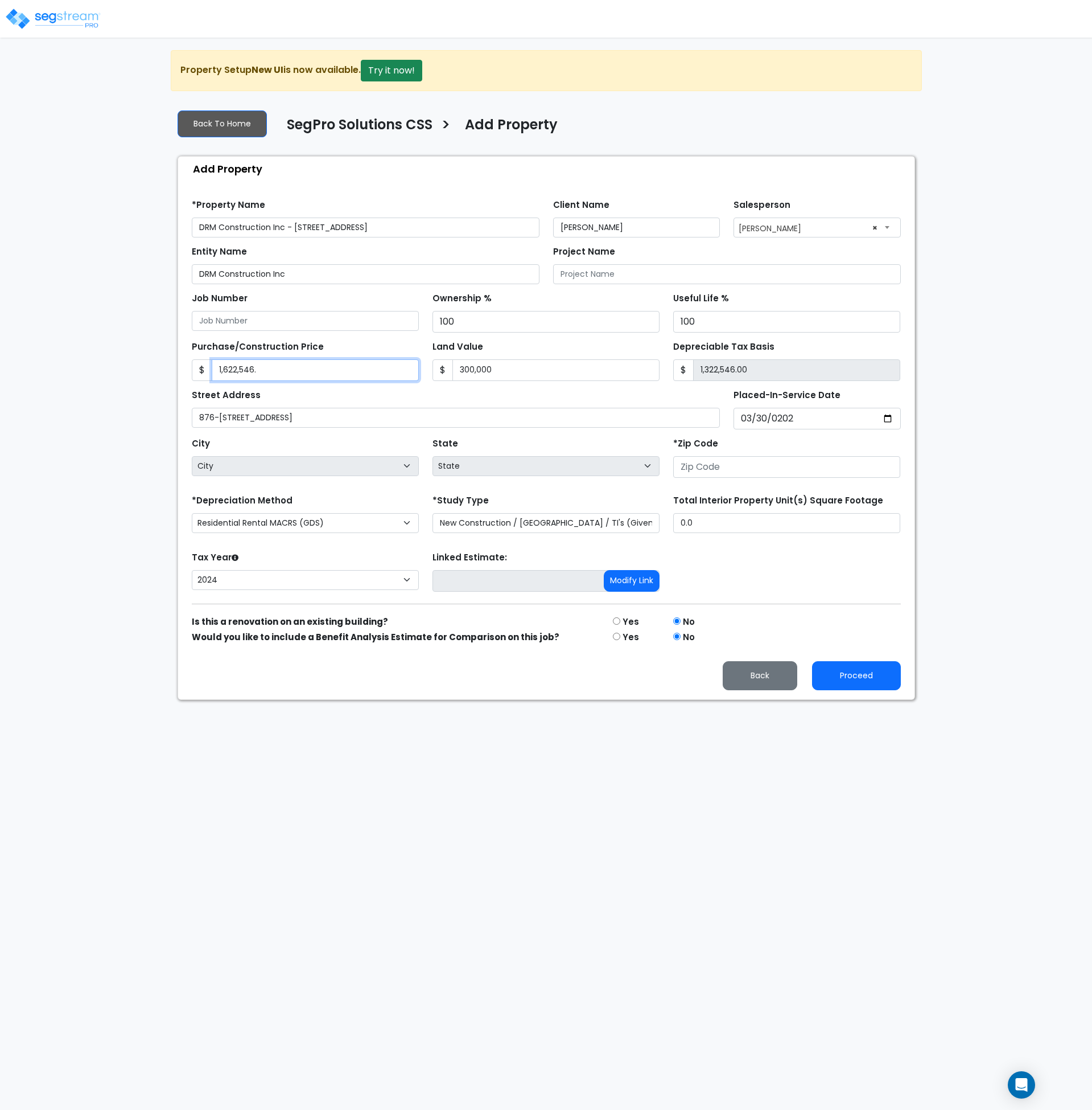
type input "1,322,546.20"
type input "1,622,546.21"
type input "1,322,546.21"
type input "1,622,546.21"
click at [326, 395] on div "Street Address 876-892 Sapphire Way" at bounding box center [456, 407] width 528 height 41
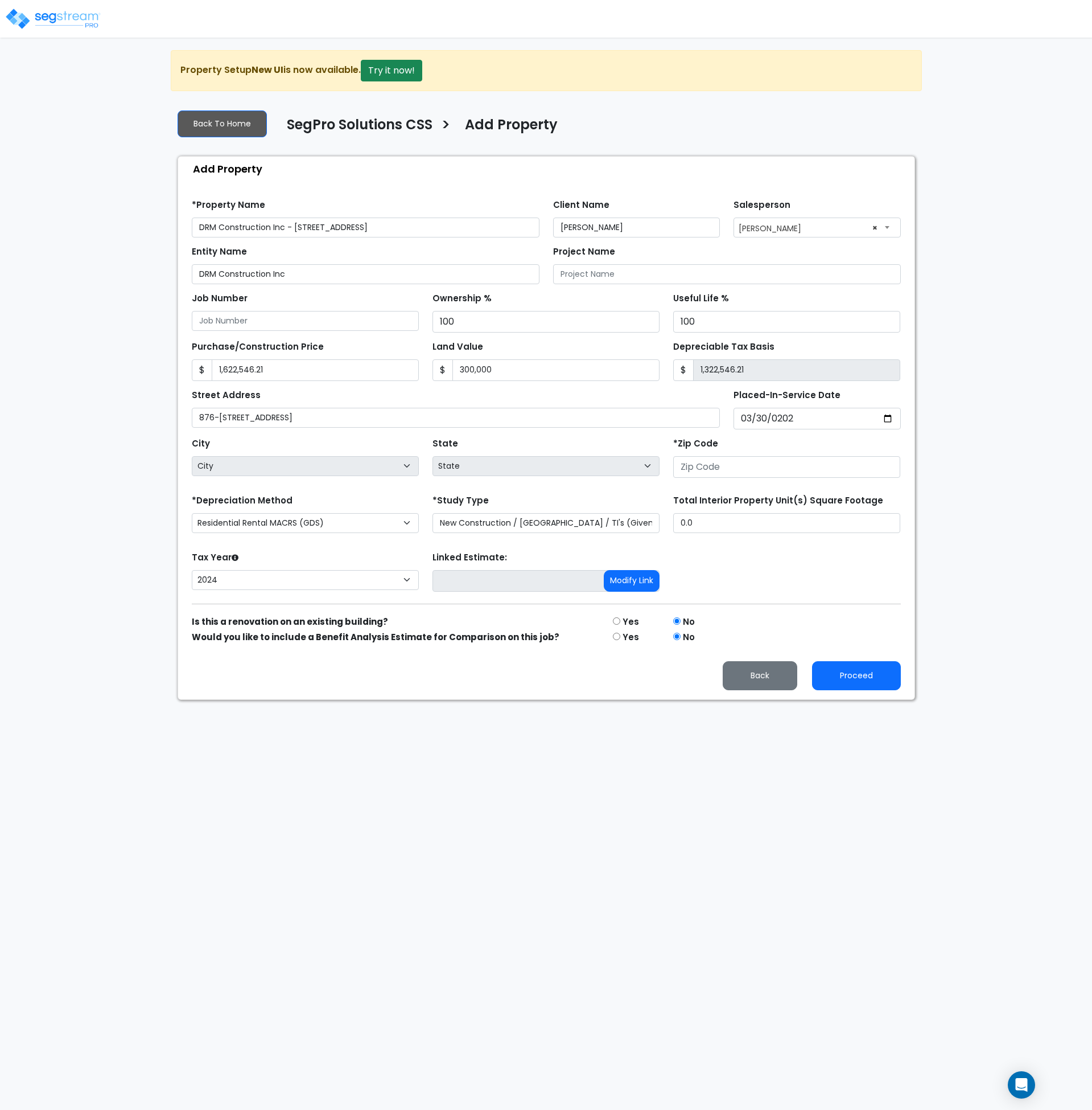
click at [326, 395] on div "Street Address 876-892 Sapphire Way" at bounding box center [456, 407] width 528 height 41
click at [779, 528] on input "0.0" at bounding box center [786, 523] width 227 height 20
drag, startPoint x: 693, startPoint y: 522, endPoint x: 646, endPoint y: 524, distance: 47.0
click at [646, 524] on div "*Depreciation Method Commercial MACRS (GDS) Residential Rental MACRS (GDS) Comm…" at bounding box center [546, 515] width 723 height 46
type input "10,650"
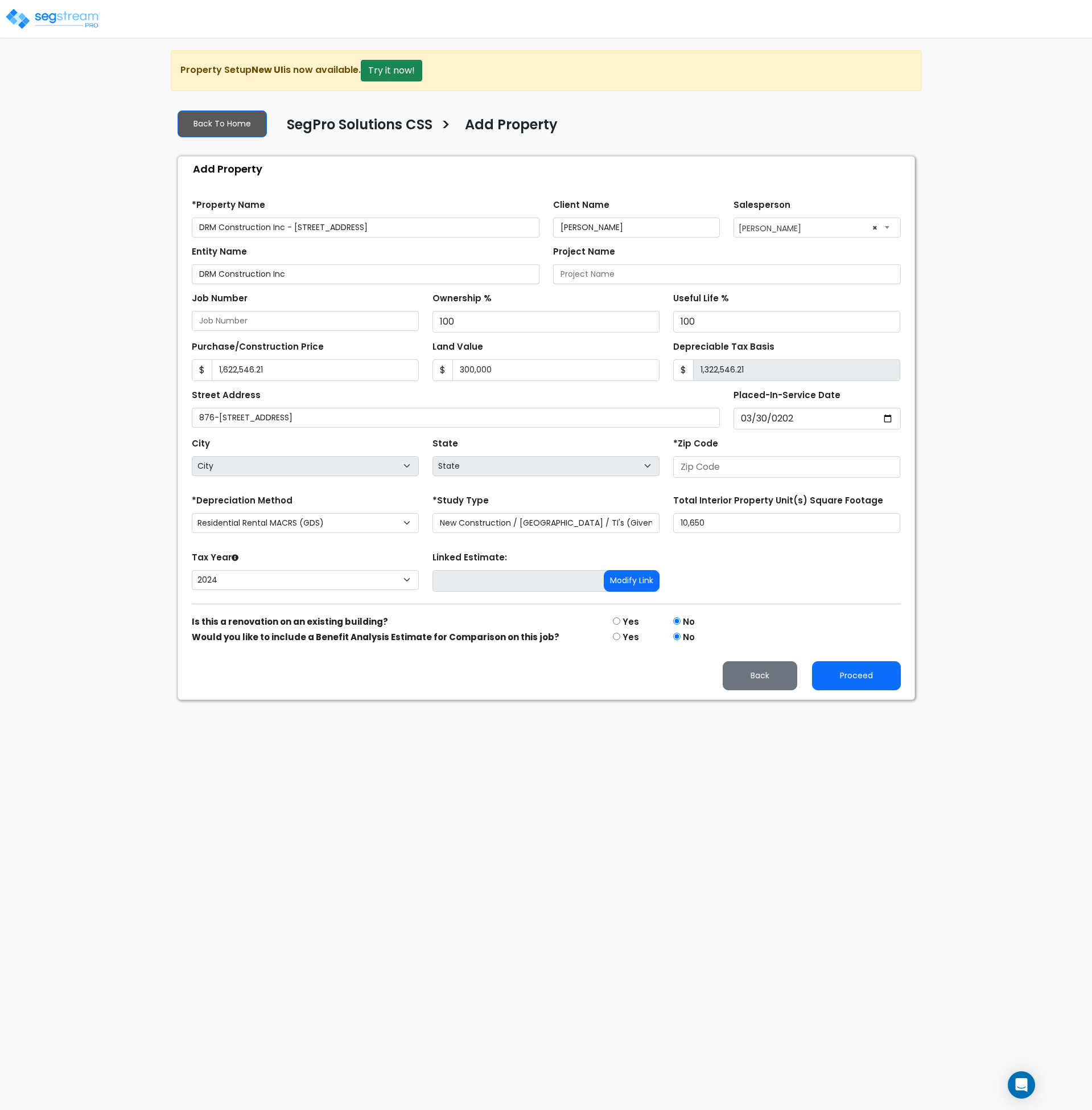
click at [753, 580] on div "Tax Year Please Enter The Placed In Service Date First. 2026 2025 2024 Prior Ye…" at bounding box center [546, 572] width 723 height 46
click at [750, 580] on div "Tax Year Please Enter The Placed In Service Date First. 2026 2025 2024 Prior Ye…" at bounding box center [546, 572] width 723 height 46
click at [743, 459] on input "number" at bounding box center [786, 466] width 227 height 22
click at [735, 463] on input "number" at bounding box center [786, 466] width 227 height 22
type input "84050"
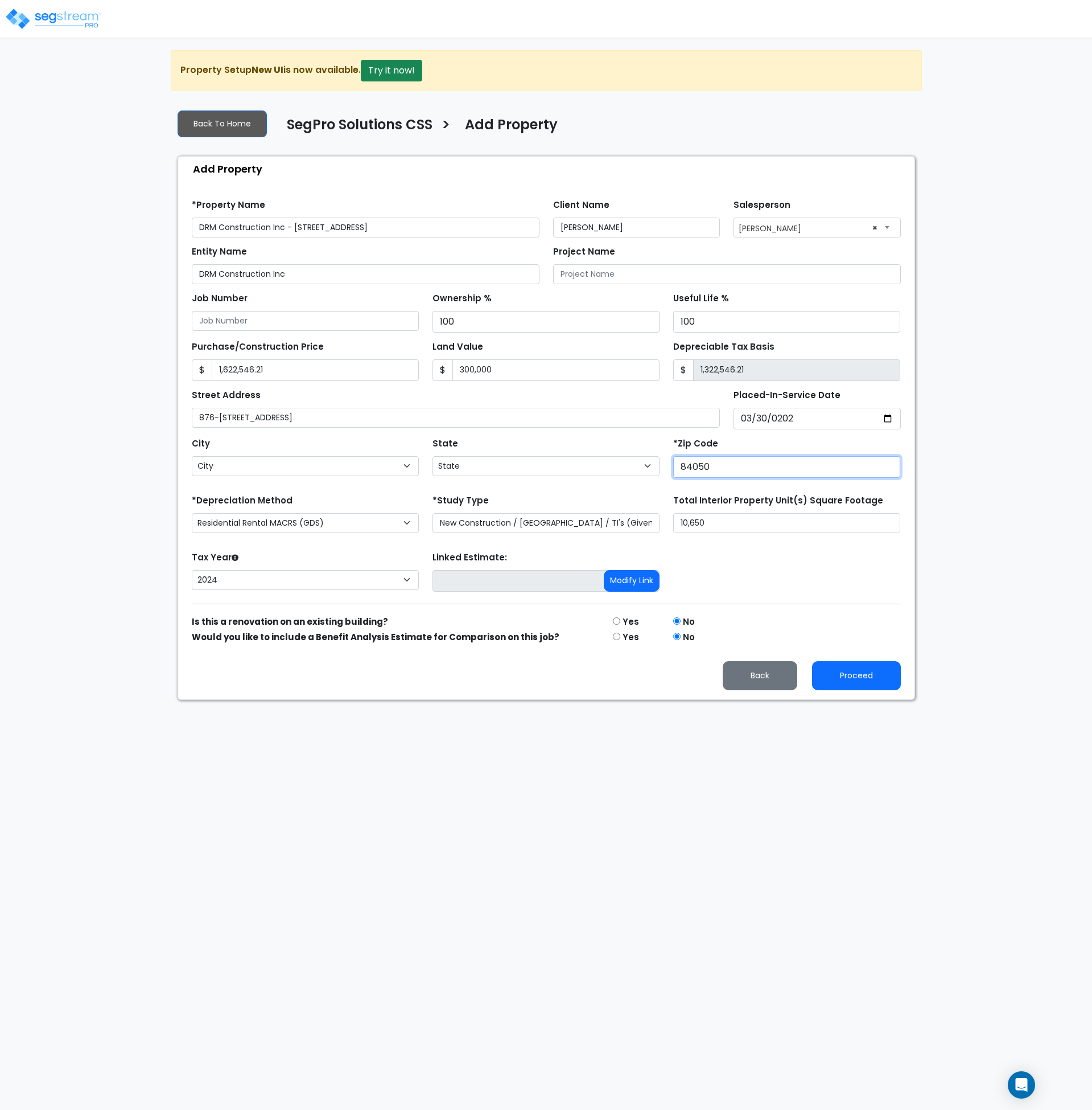
select select "UT"
type input "84050"
click at [758, 553] on div "Tax Year Please Enter The Placed In Service Date First. 2026 2025 2024 Prior Ye…" at bounding box center [546, 572] width 723 height 46
click at [839, 672] on button "Proceed" at bounding box center [856, 675] width 89 height 29
type input "1622546.21"
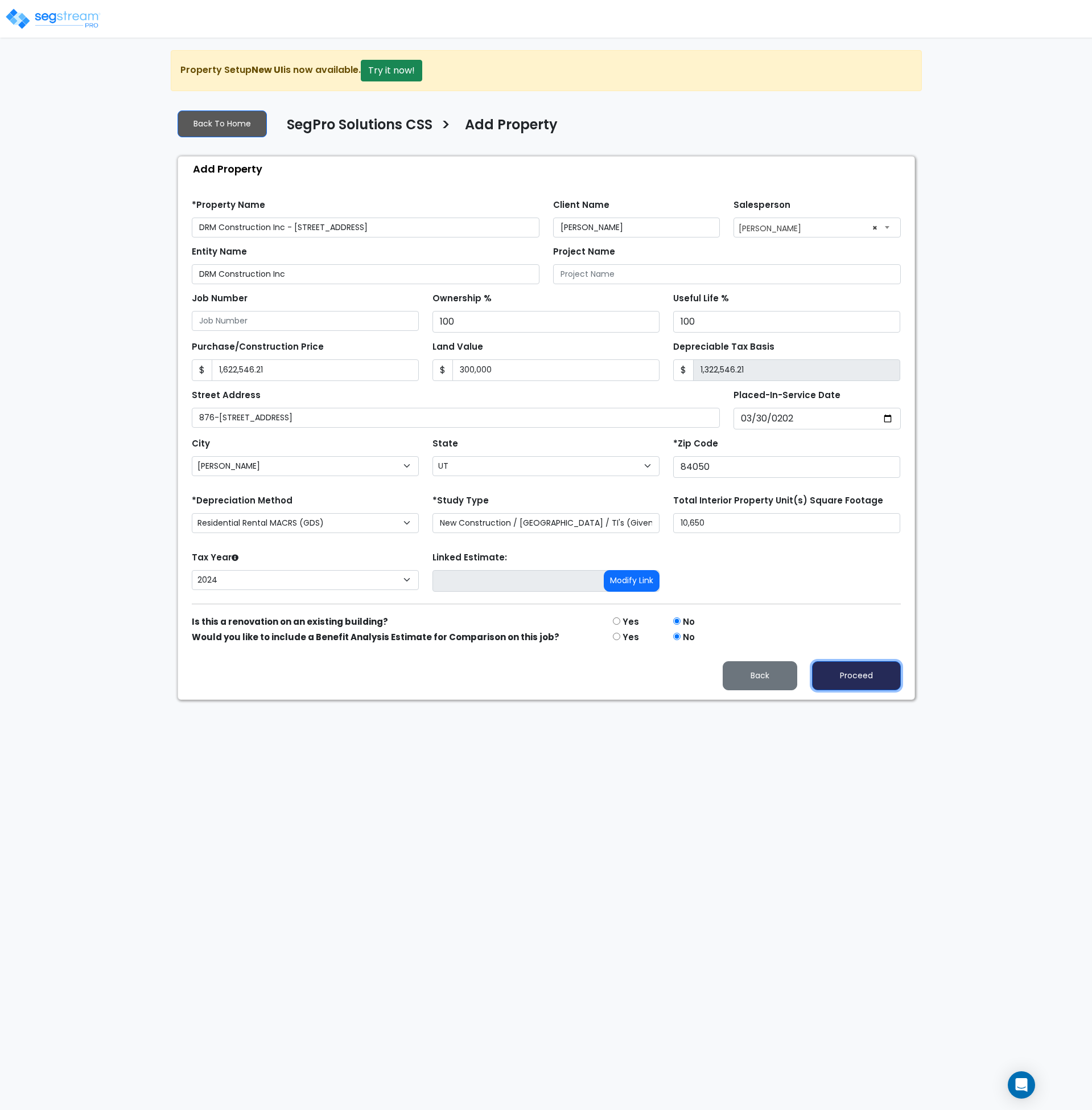
type input "300000"
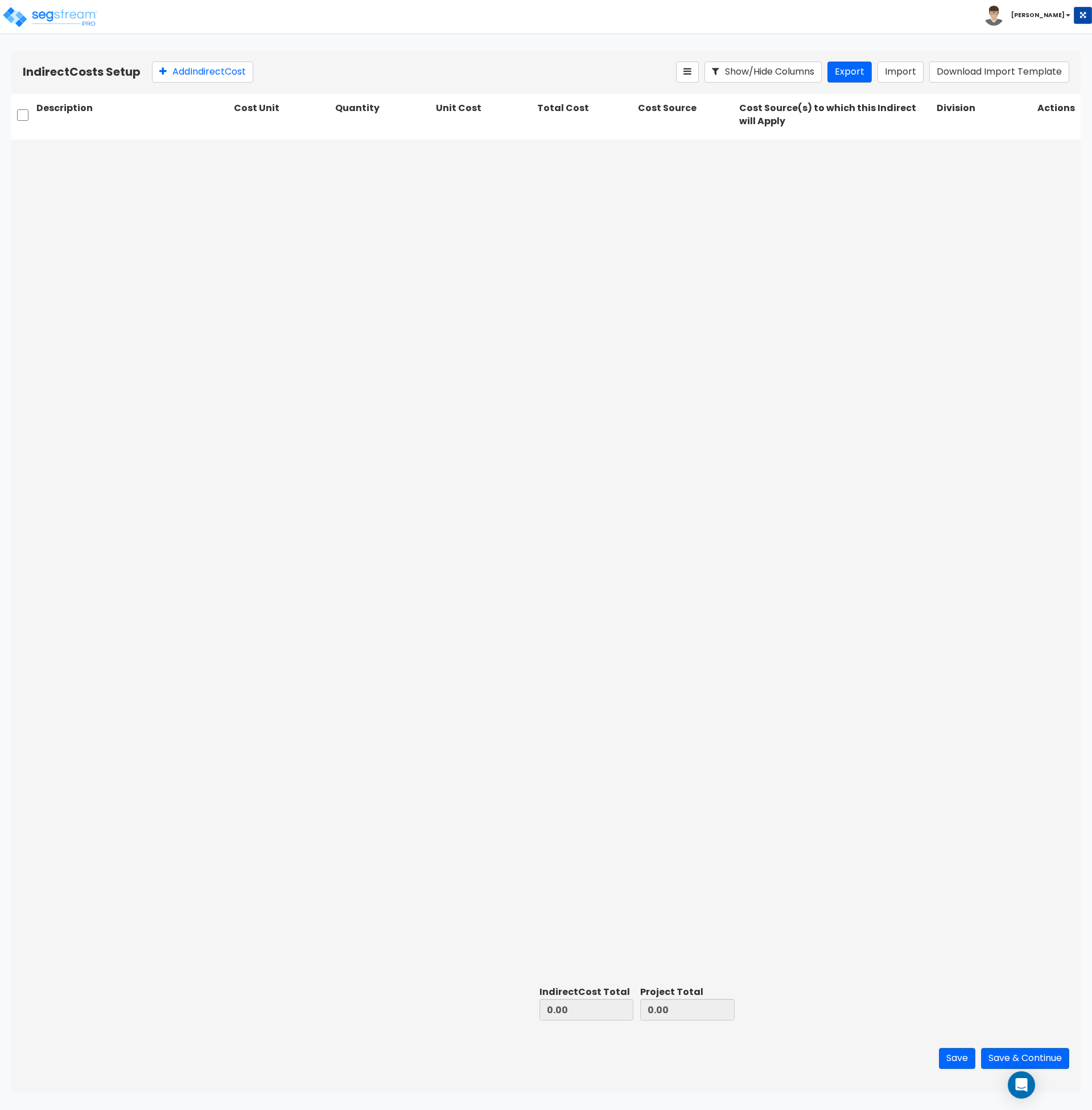
click at [735, 510] on div at bounding box center [546, 560] width 1069 height 842
click at [812, 393] on div at bounding box center [546, 560] width 1069 height 842
click at [595, 294] on div at bounding box center [546, 560] width 1069 height 842
click at [955, 1060] on button "Save" at bounding box center [958, 1058] width 37 height 21
click at [1003, 1056] on button "Save & Continue" at bounding box center [1025, 1058] width 89 height 21
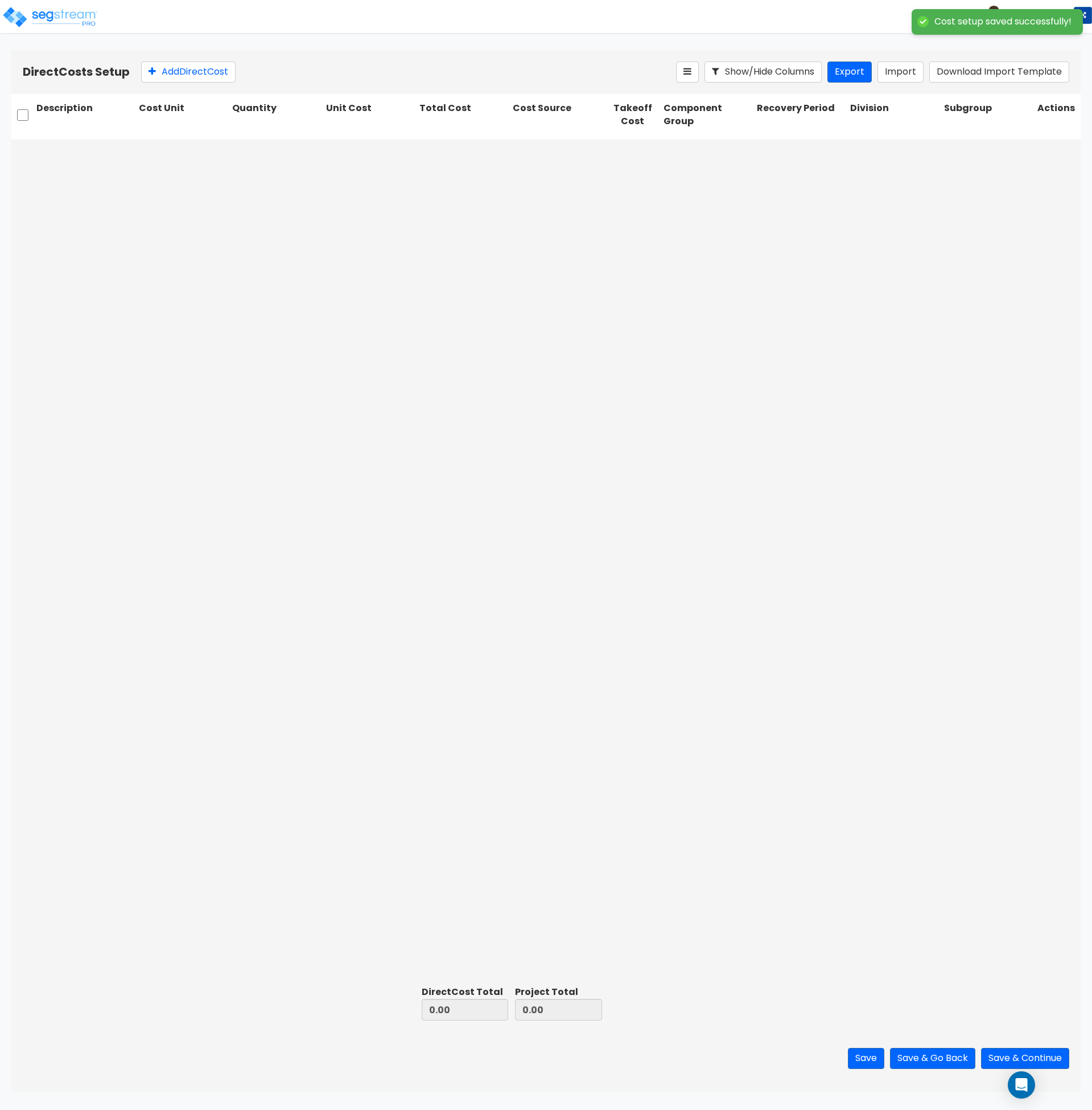
click at [890, 414] on div at bounding box center [546, 560] width 1069 height 842
click at [977, 72] on button "Download Import Template" at bounding box center [1000, 72] width 140 height 21
click at [896, 66] on button "Import" at bounding box center [901, 72] width 46 height 21
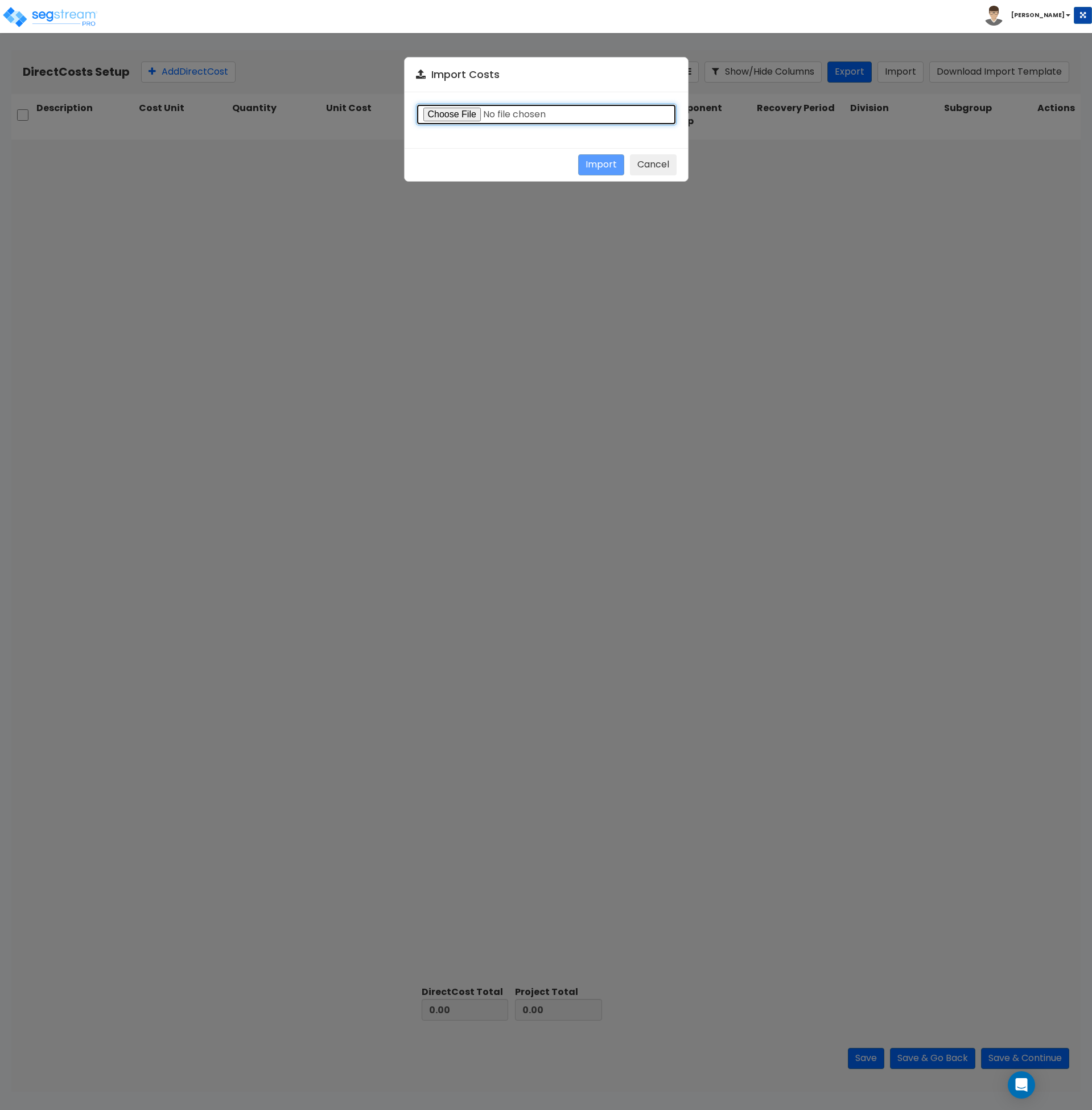
click at [454, 113] on input "file" at bounding box center [546, 114] width 260 height 22
type input "C:\fakepath\Direct Costs Import_876-892 Sapphire Way.csv"
click at [606, 160] on button "Import" at bounding box center [601, 165] width 46 height 21
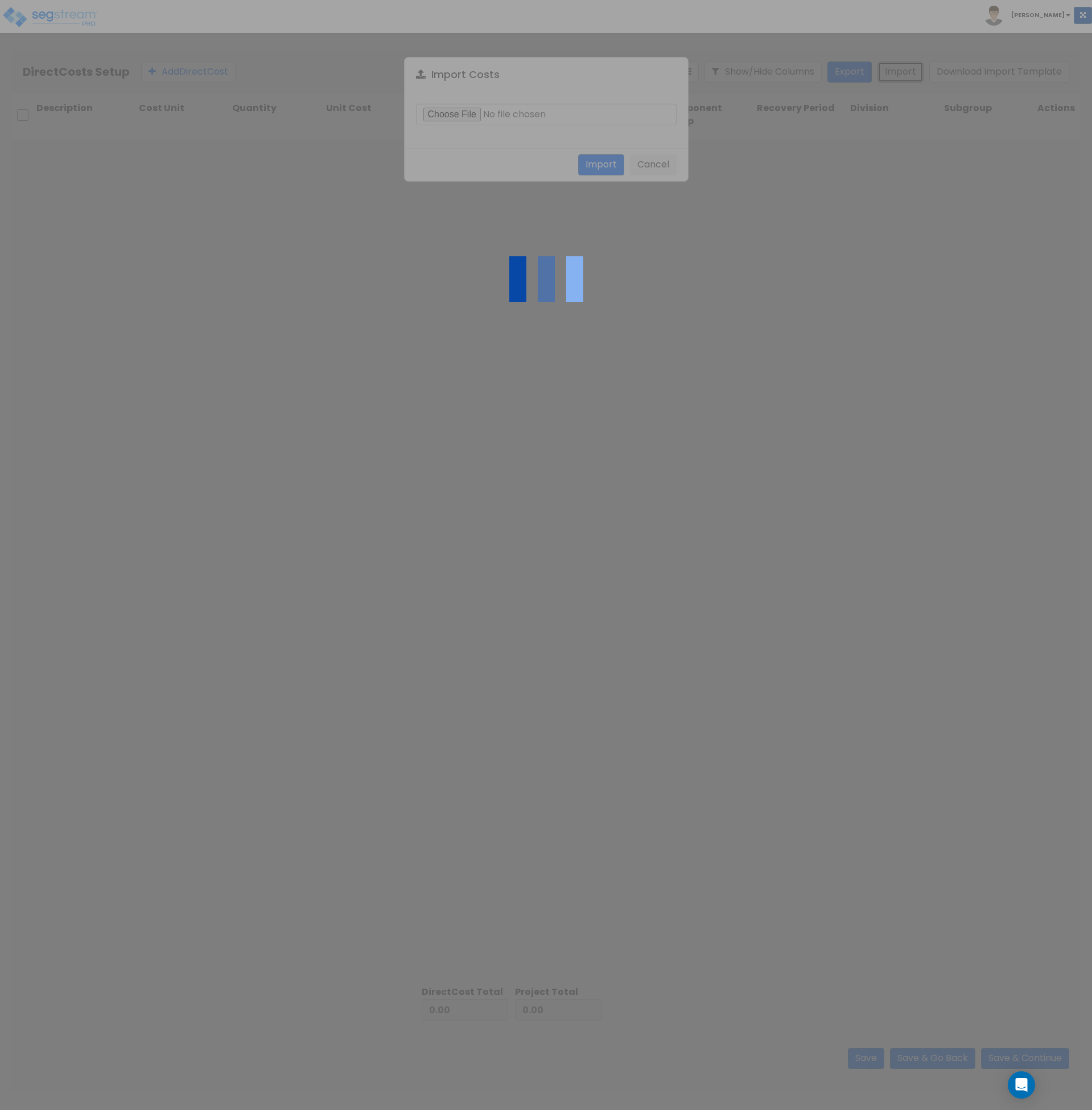
type input "1,322,546.21"
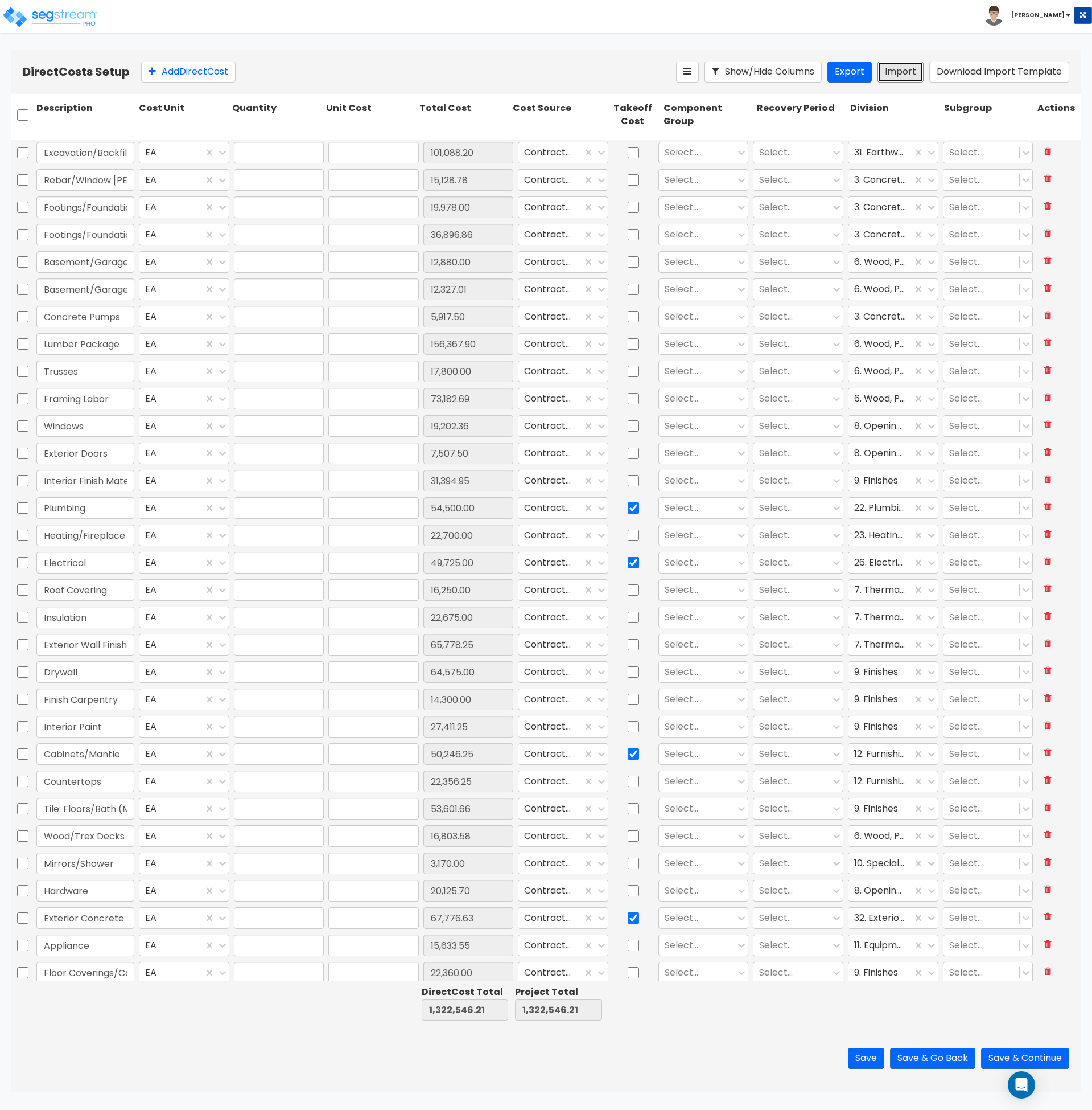
type input "1"
type input "101,088.2"
type input "1"
type input "15,128.78"
type input "1"
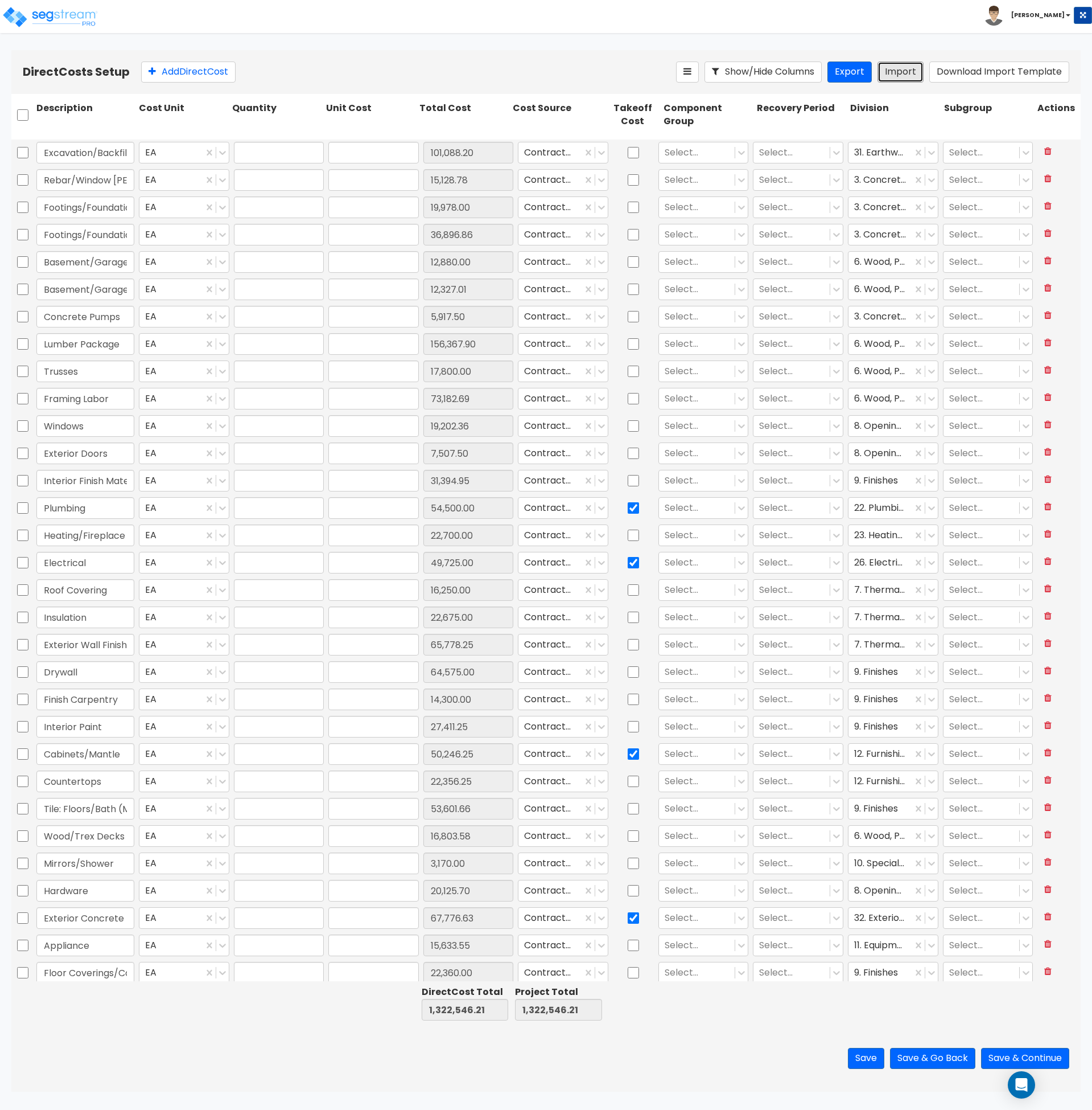
type input "19,978"
type input "1"
type input "36,896.86"
type input "1"
type input "12,880"
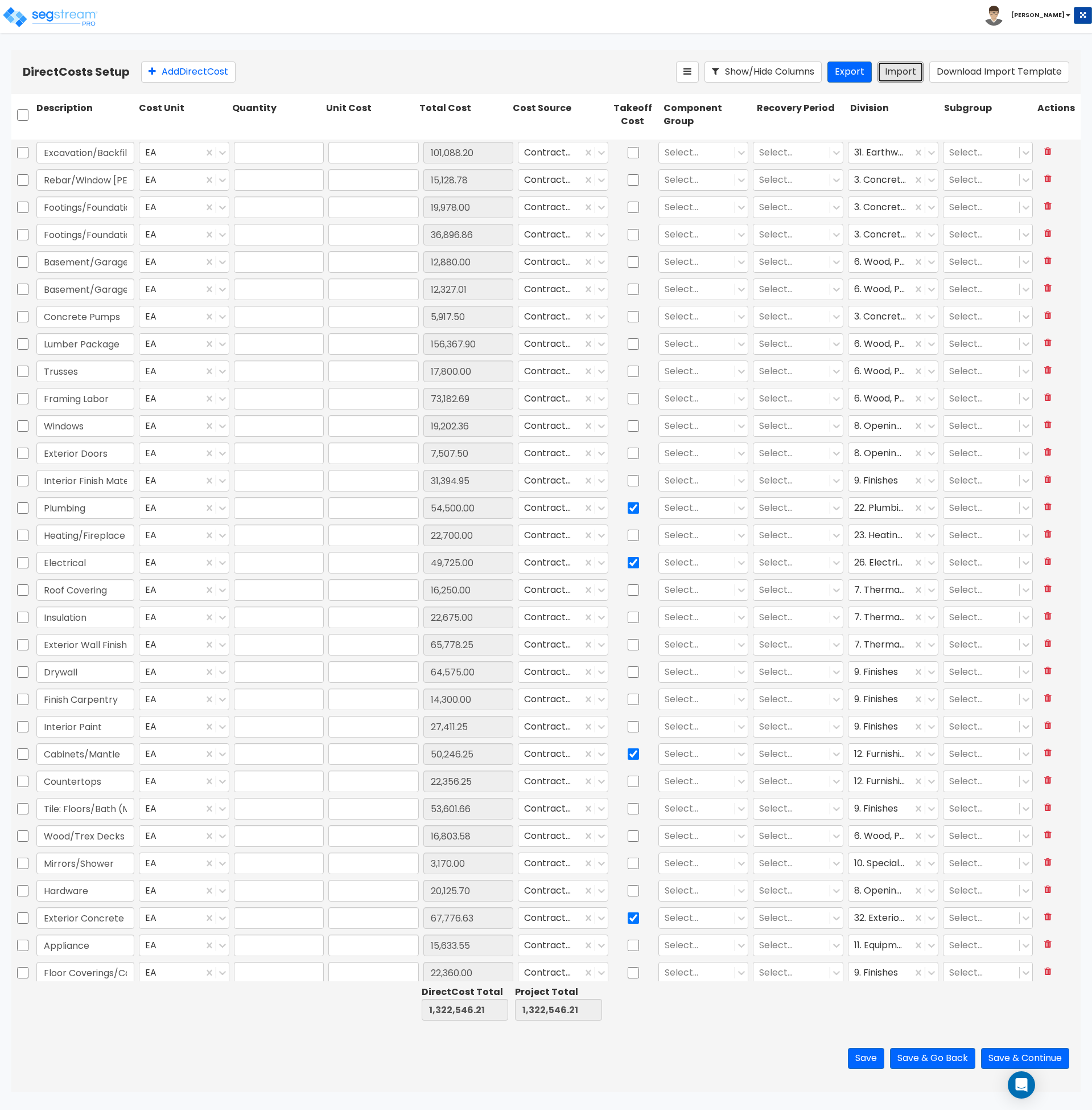
type input "1"
type input "12,327.01"
type input "1"
type input "5,917.5"
type input "1"
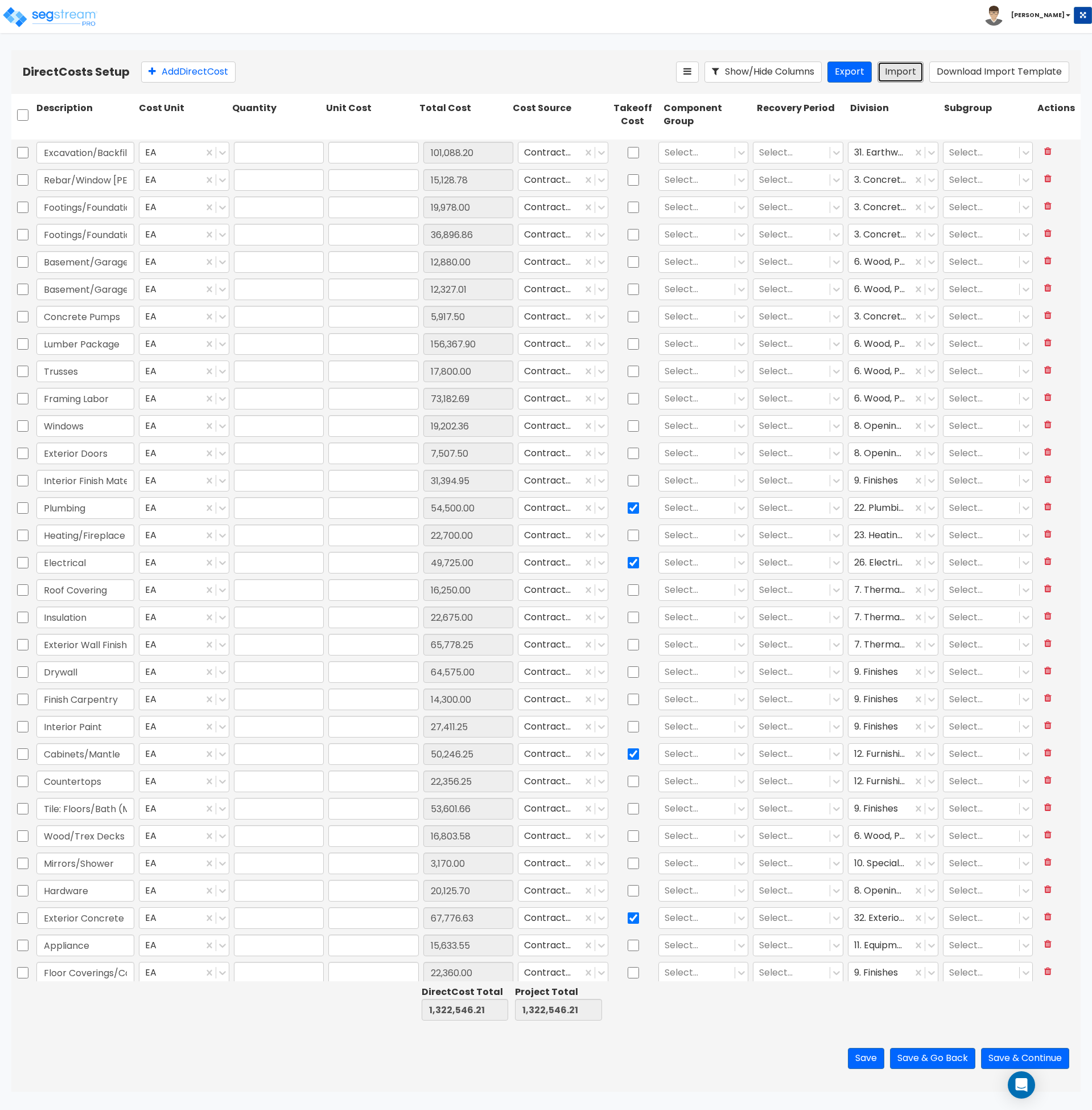
type input "156,367.9"
type input "1"
type input "17,800"
type input "1"
type input "73,182.69"
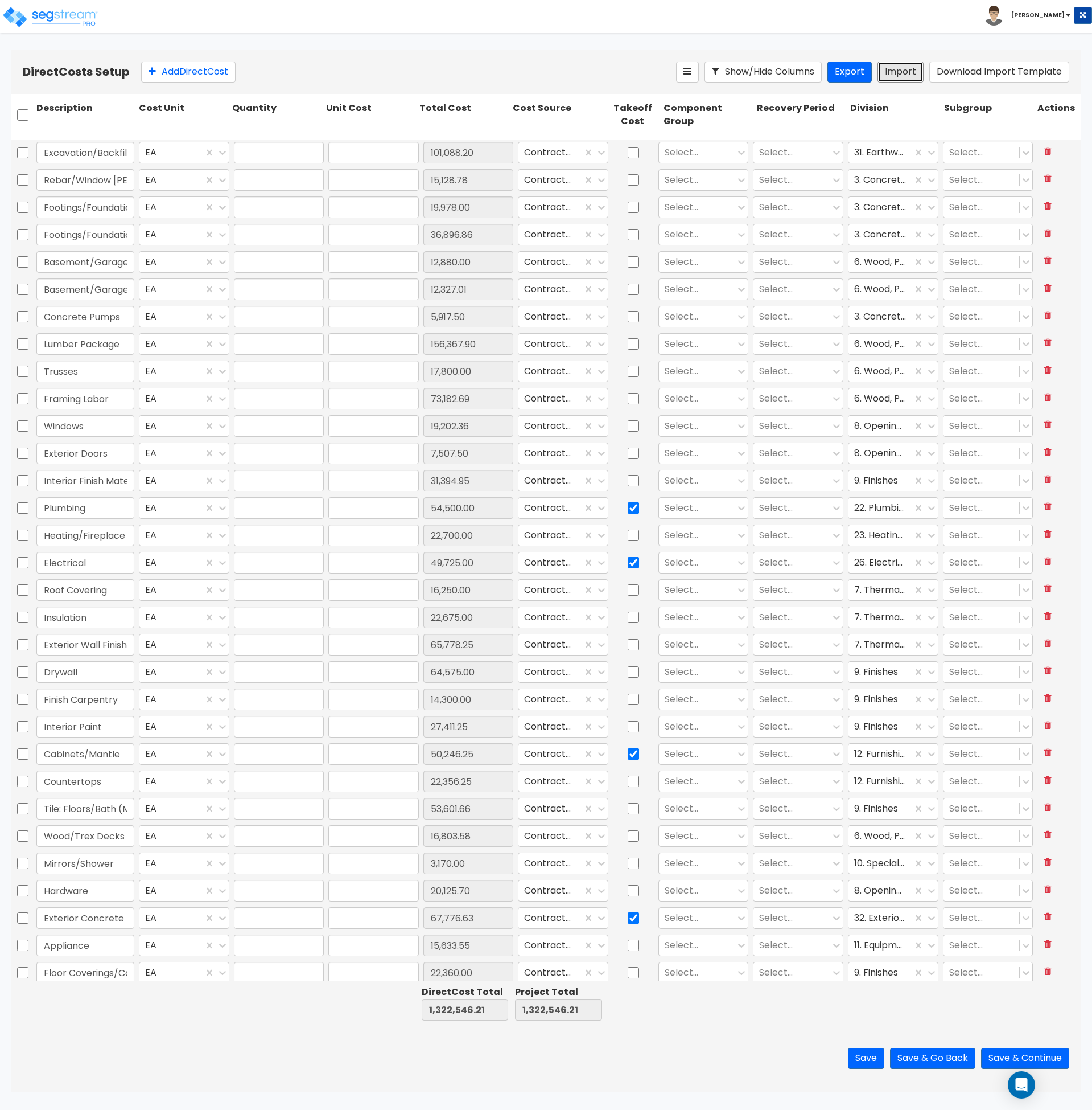
type input "1"
type input "19,202.36"
type input "1"
type input "7,507.5"
type input "1"
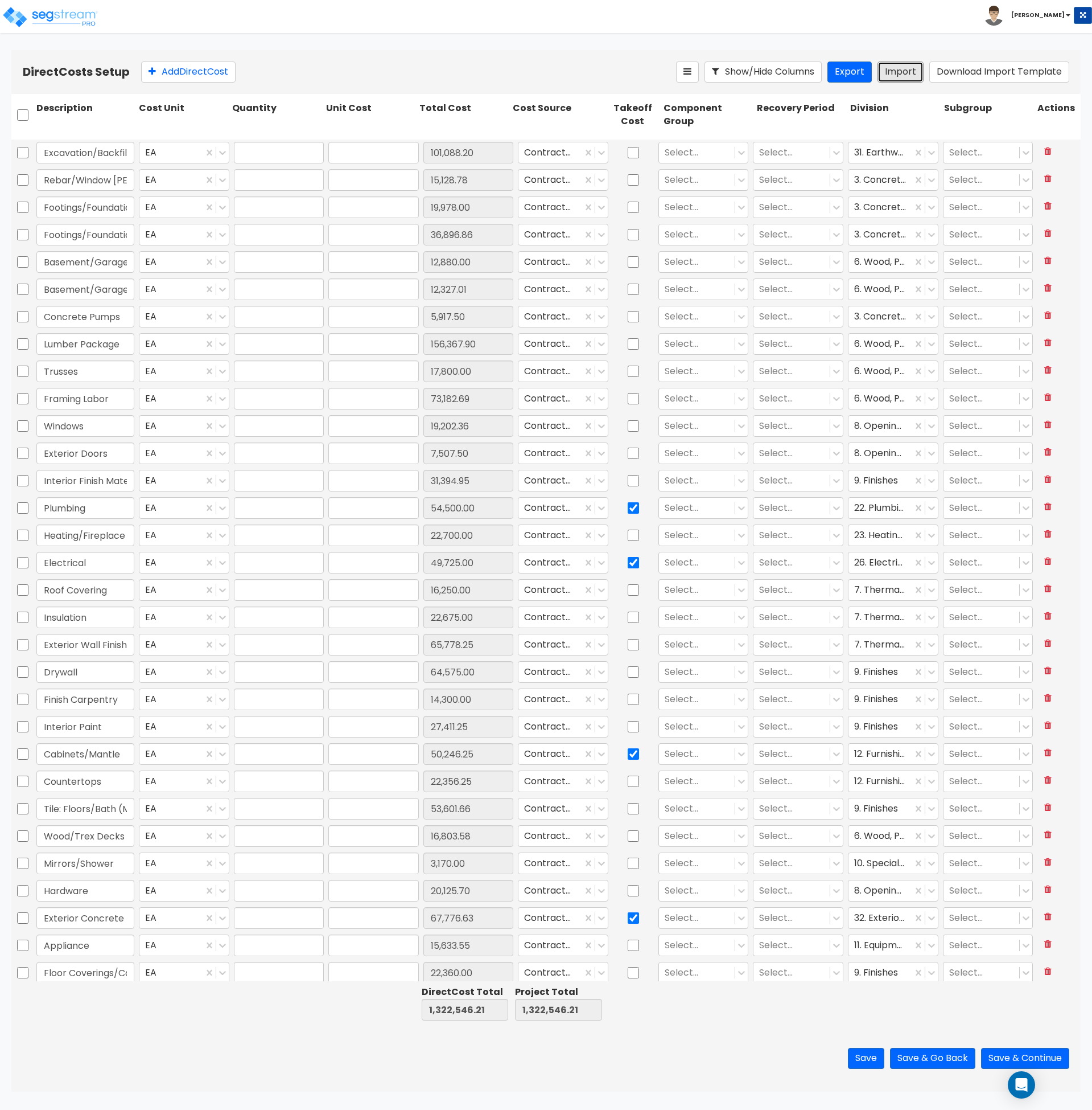
type input "31,394.95"
type input "1"
type input "54,500"
type input "1"
type input "22,700"
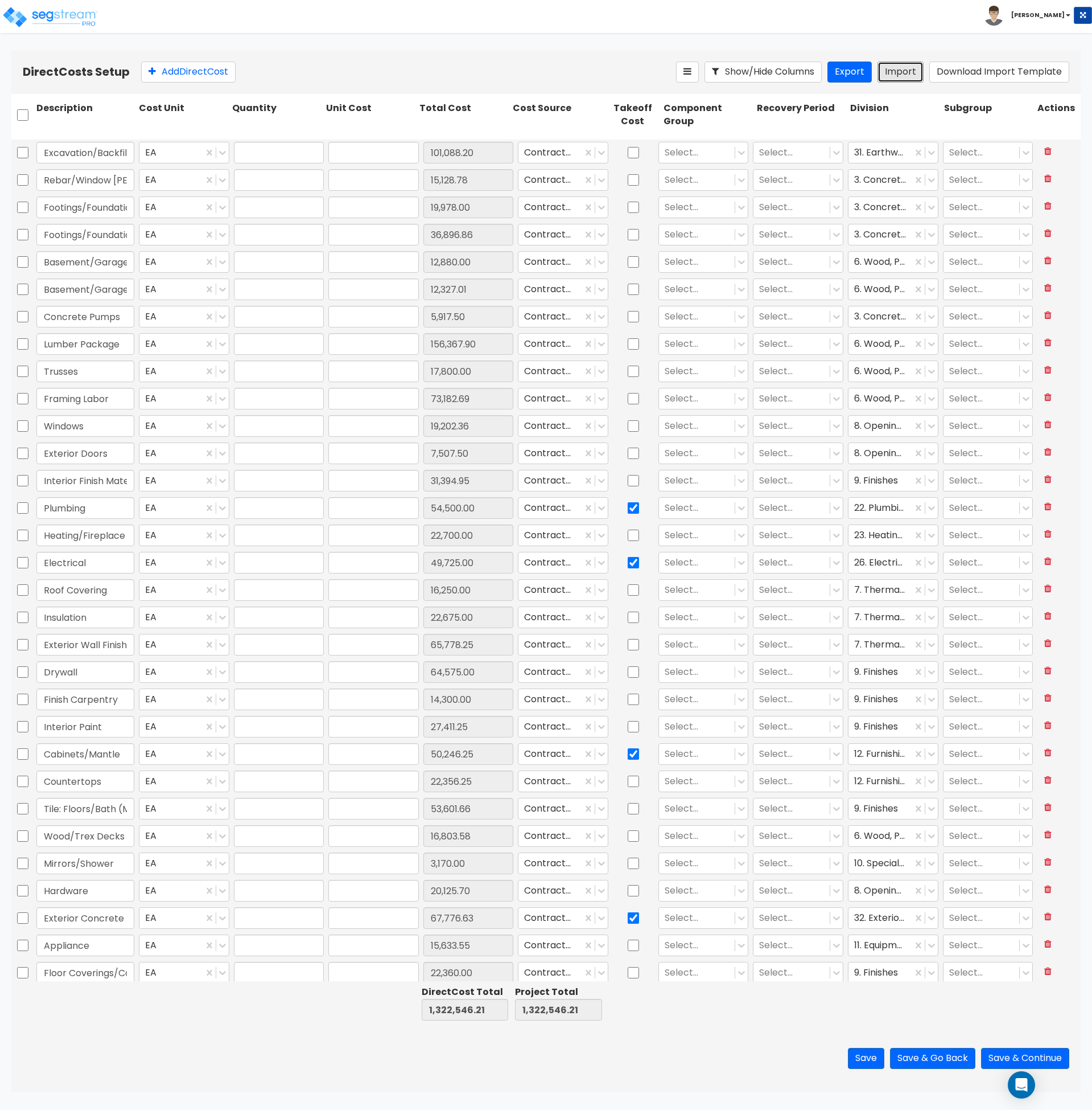
type input "1"
type input "49,725"
type input "1"
type input "16,250"
type input "1"
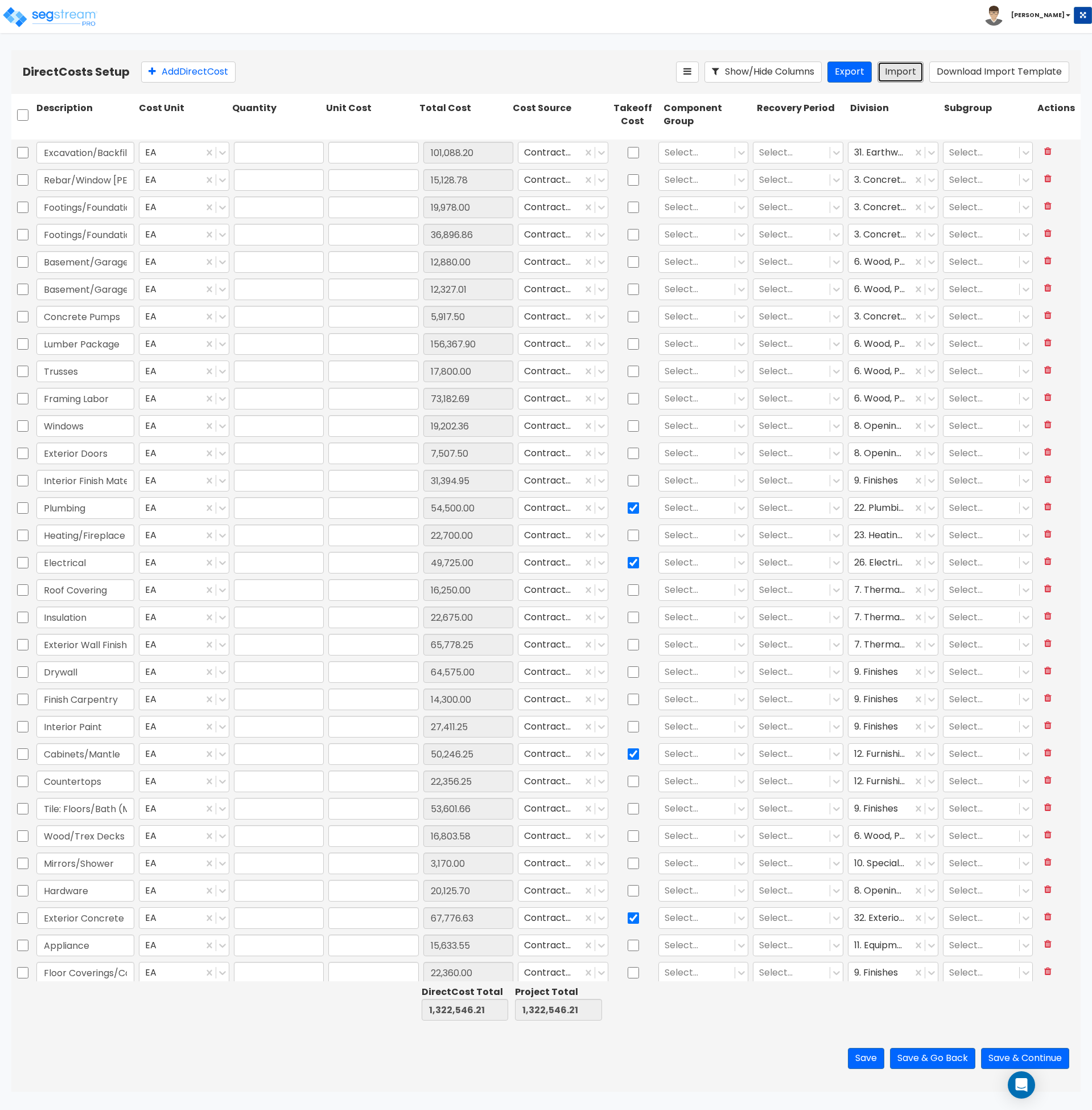
type input "22,675"
type input "1"
type input "65,778.25"
type input "1"
type input "64,575"
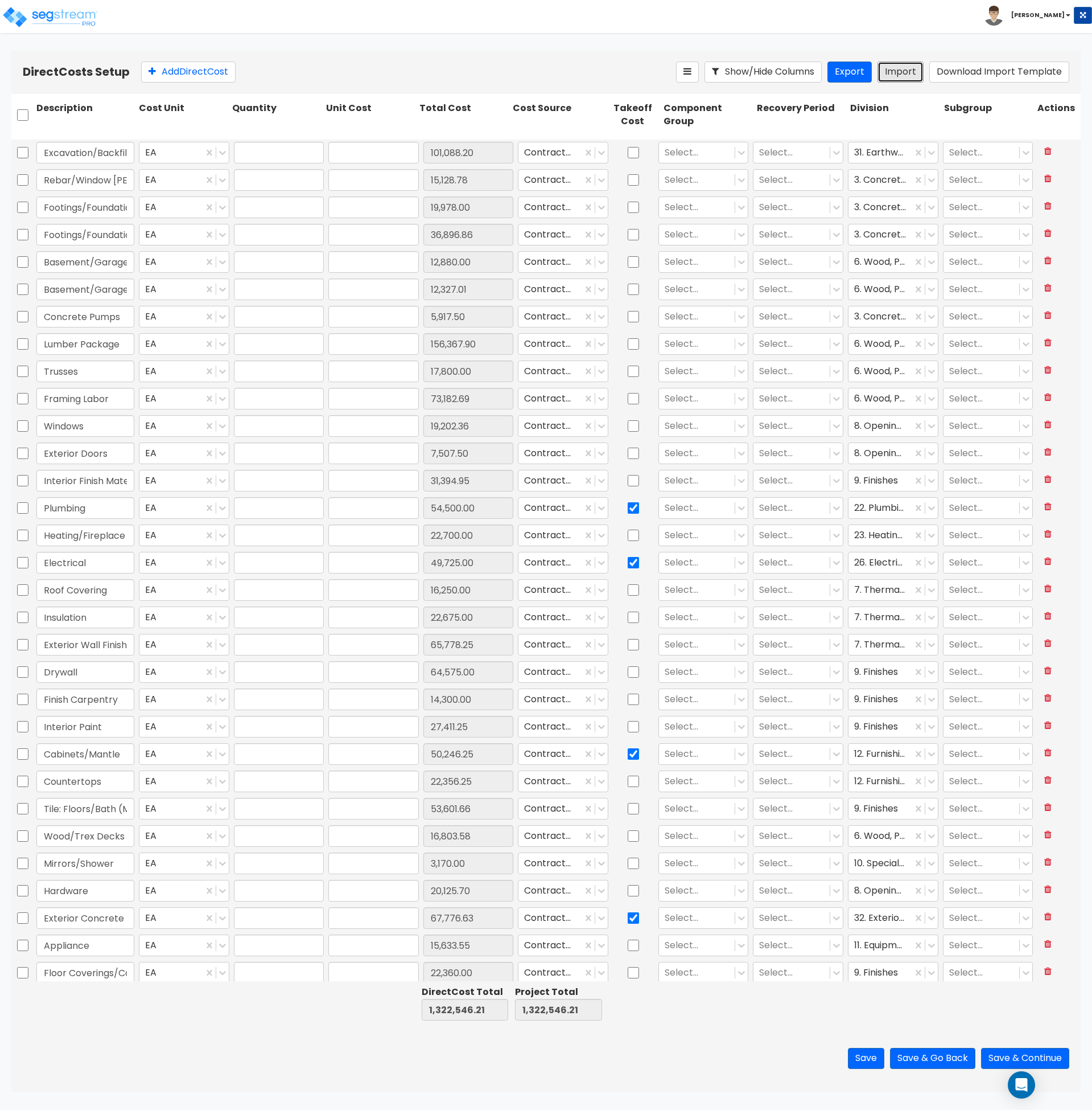
type input "1"
type input "14,300"
type input "1"
type input "27,411.25"
type input "1"
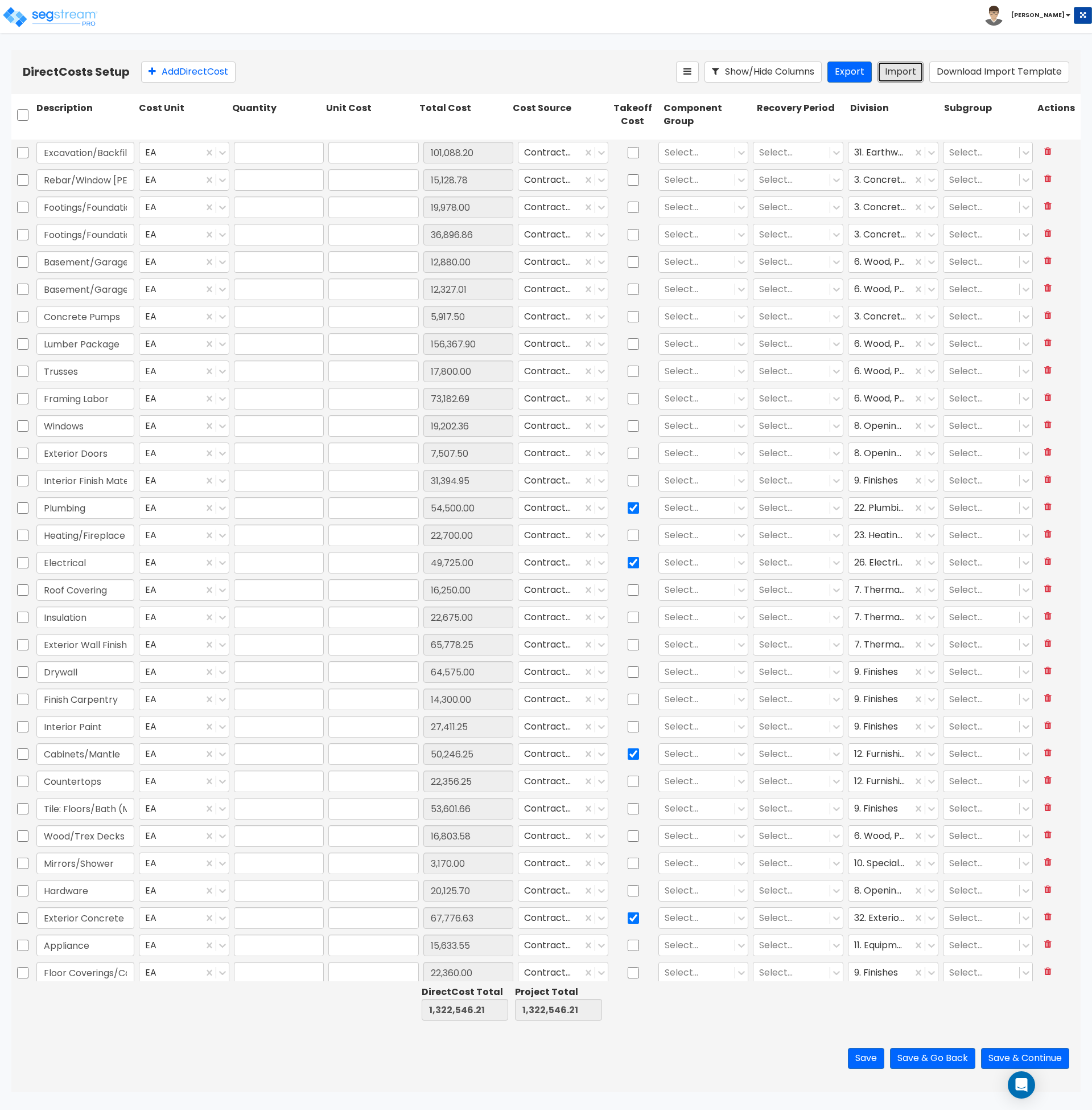
type input "50,246.25"
type input "1"
type input "22,356.25"
type input "1"
type input "53,601.66"
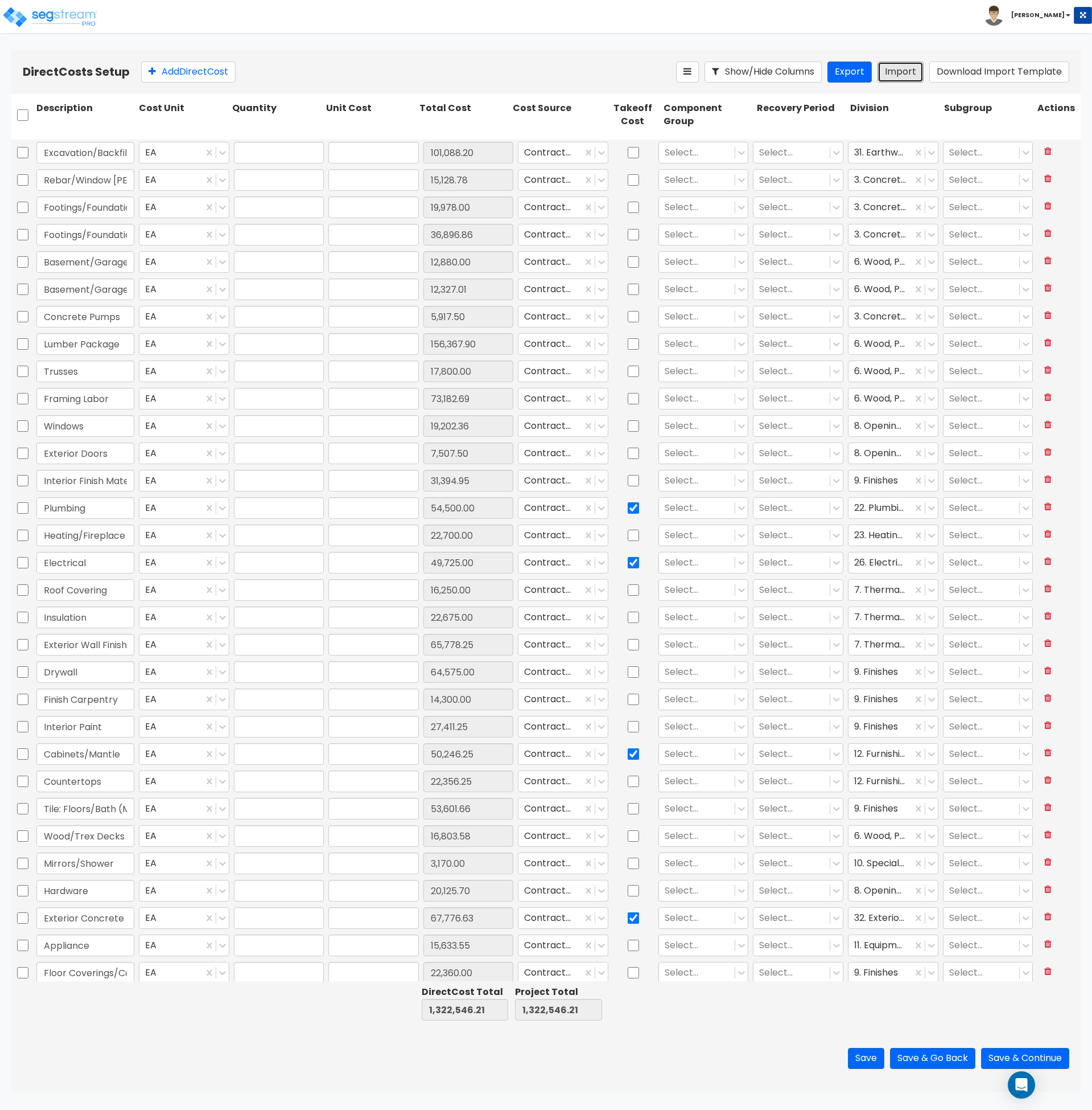
type input "1"
type input "16,803.58"
type input "1"
type input "3,170"
type input "1"
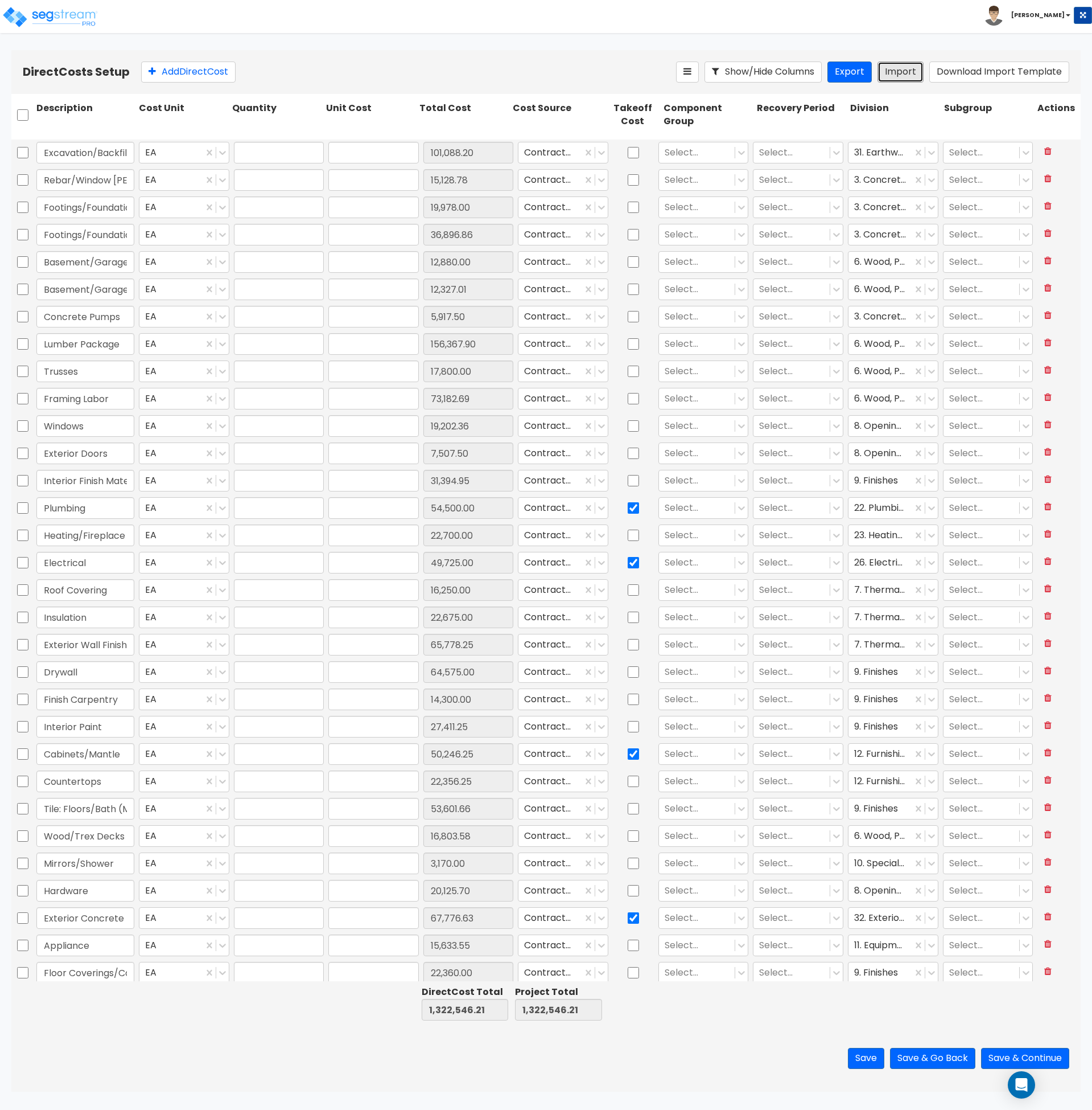
type input "20,125.7"
type input "1"
type input "67,776.63"
type input "1"
type input "15,633.55"
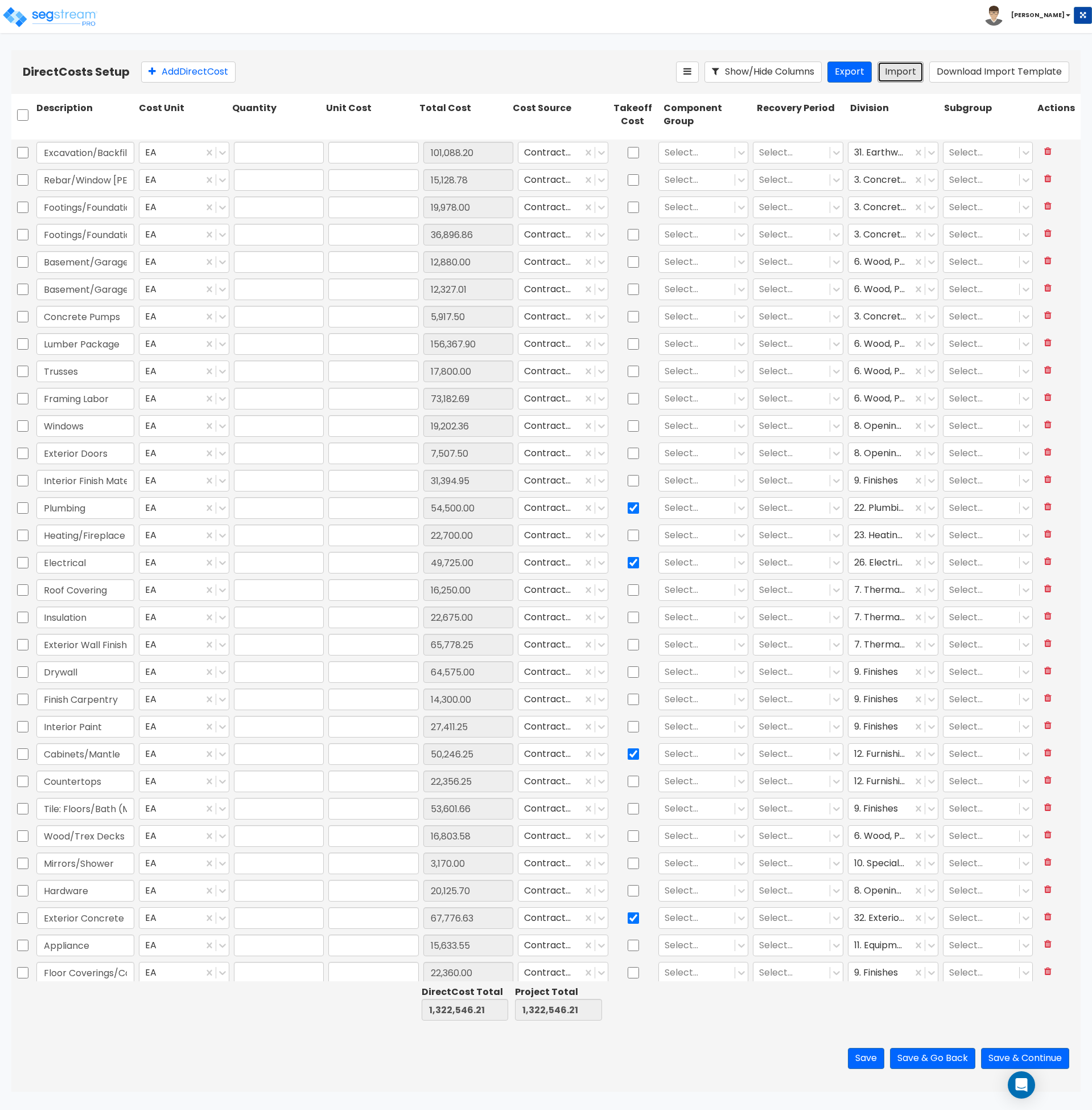
type input "1"
type input "22,360"
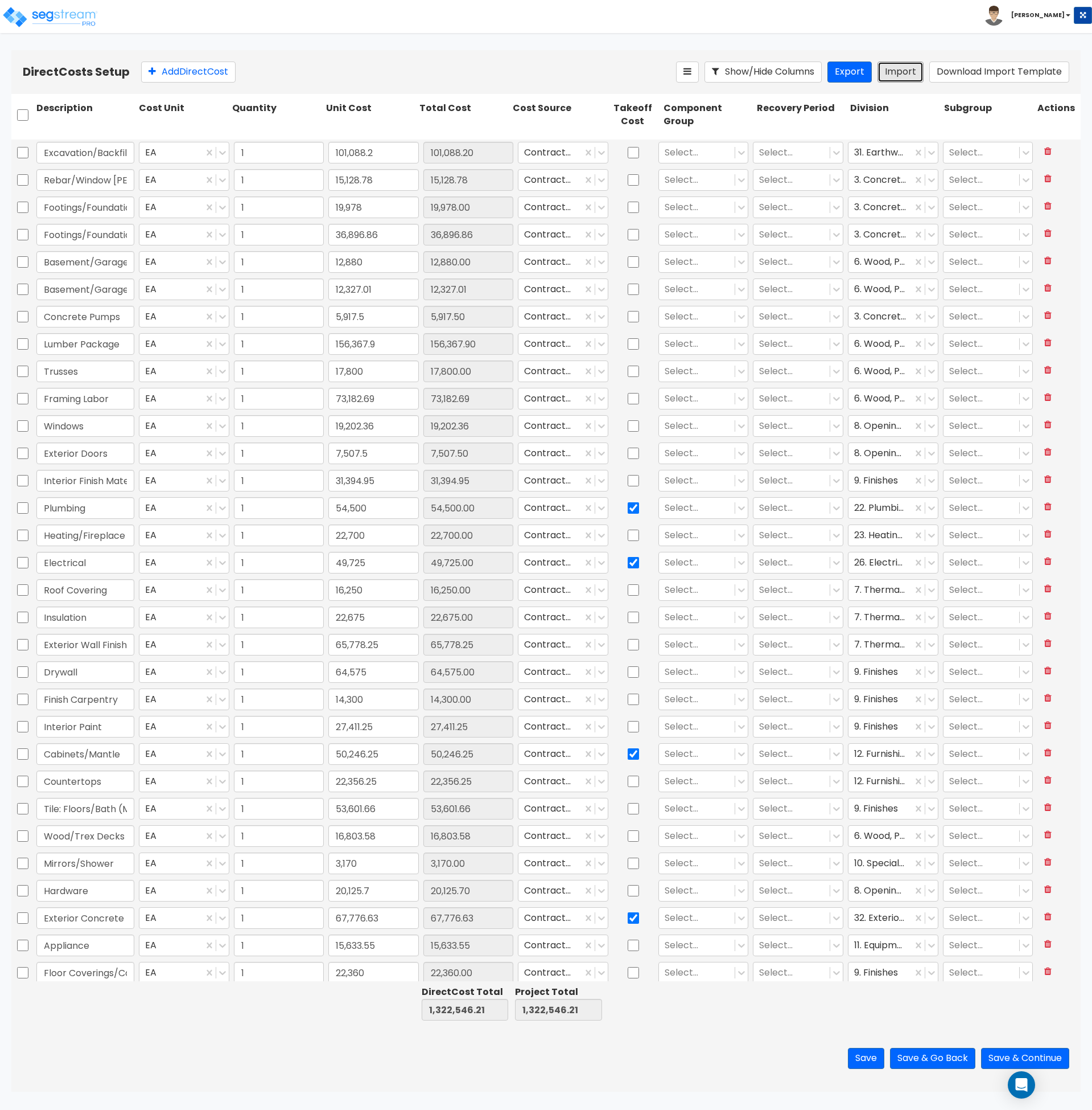
type input "1"
type input "3,375"
type input "1"
type input "1,160"
type input "1"
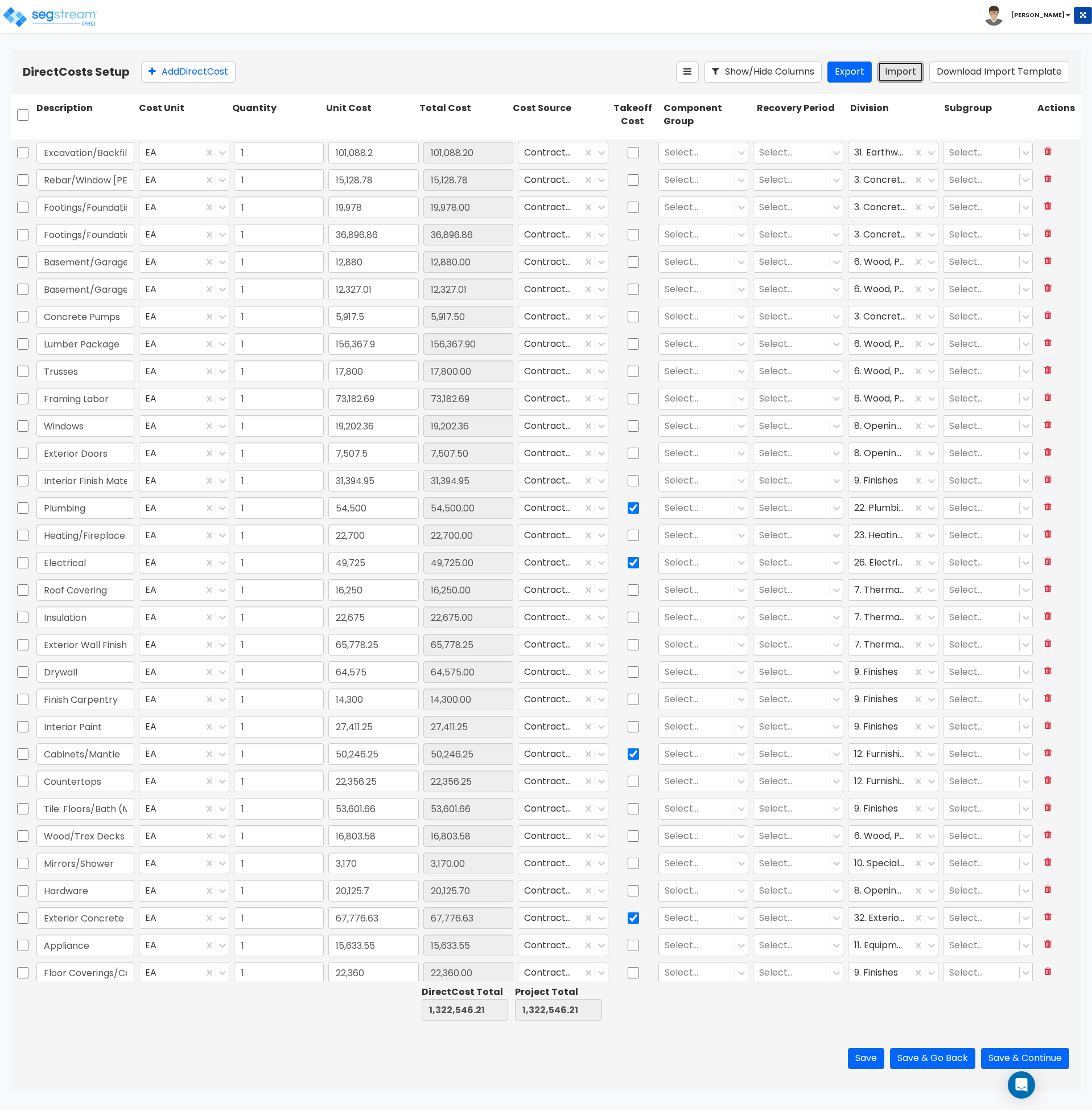
type input "8,851.34"
type input "1"
type input "9,550"
type input "1"
type input "5,400"
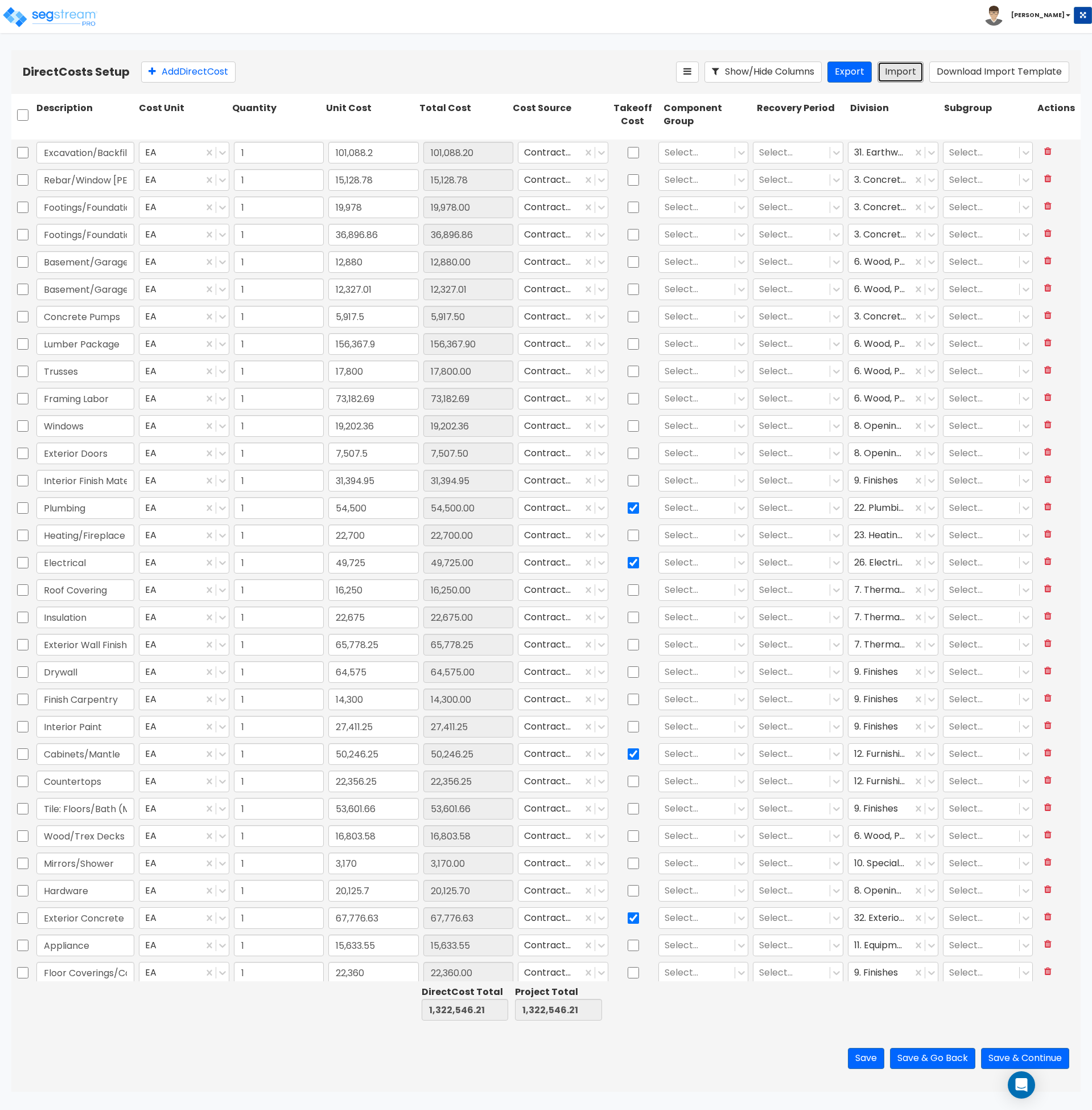
type input "1"
type input "4,800"
click at [736, 152] on icon at bounding box center [741, 153] width 11 height 11
type input "ear"
click at [698, 204] on div "4.00 - BLDG CLEARING, GRADING, & EXCAVATION" at bounding box center [696, 197] width 89 height 54
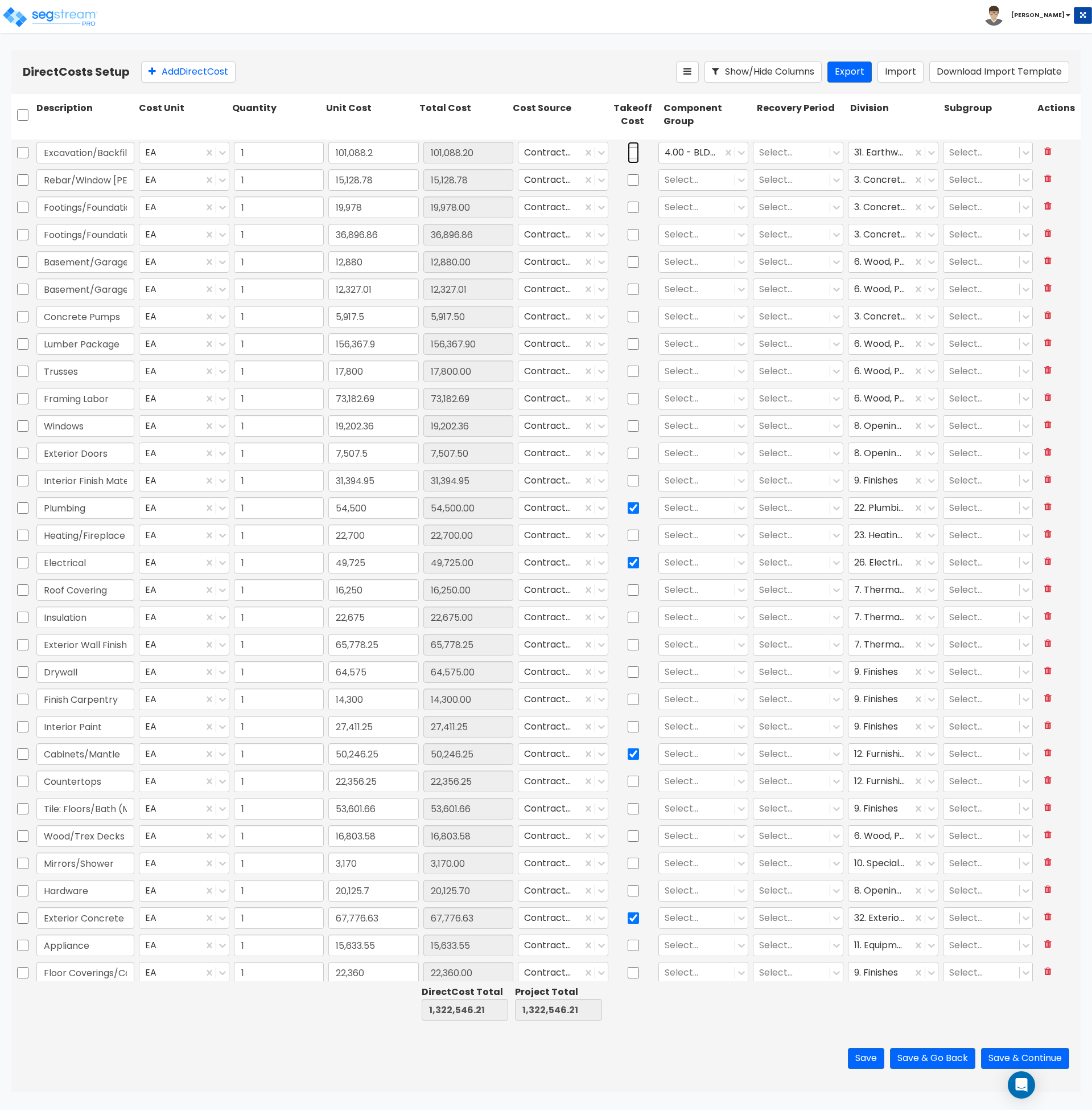
click at [628, 153] on input "checkbox" at bounding box center [633, 153] width 11 height 22
checkbox input "true"
click at [736, 182] on icon at bounding box center [741, 180] width 11 height 11
type input "concret"
click at [691, 214] on div "5.00 - CONCRETE" at bounding box center [696, 207] width 89 height 20
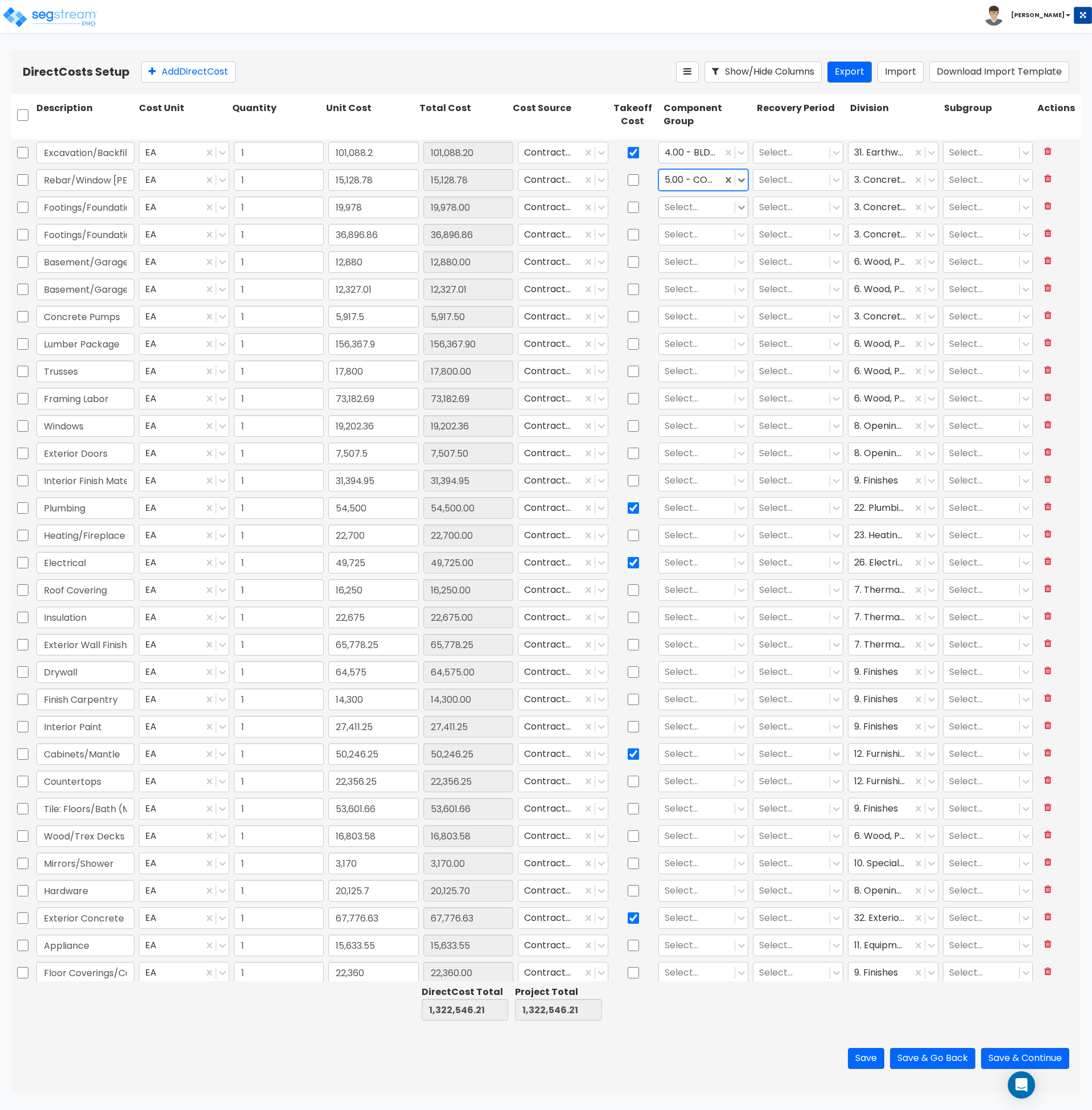
click at [739, 207] on icon at bounding box center [742, 207] width 7 height 4
type input "5"
click at [700, 364] on div "5.00 - CONCRETE" at bounding box center [696, 353] width 89 height 20
click at [687, 233] on div at bounding box center [698, 235] width 65 height 16
type input "5.00"
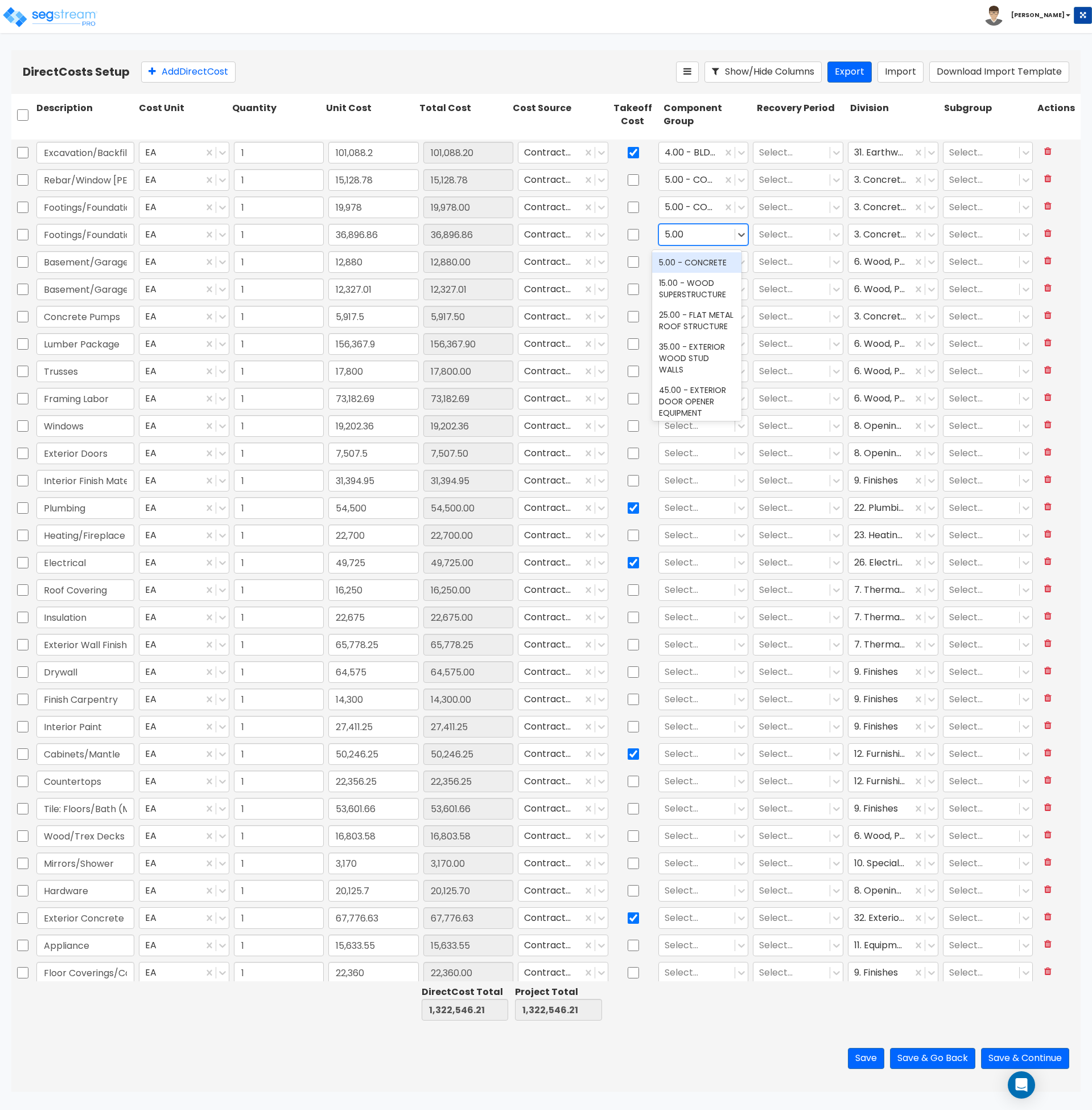
click at [688, 271] on div "5.00 - CONCRETE" at bounding box center [696, 262] width 89 height 20
click at [684, 264] on div at bounding box center [698, 262] width 65 height 16
type input "f"
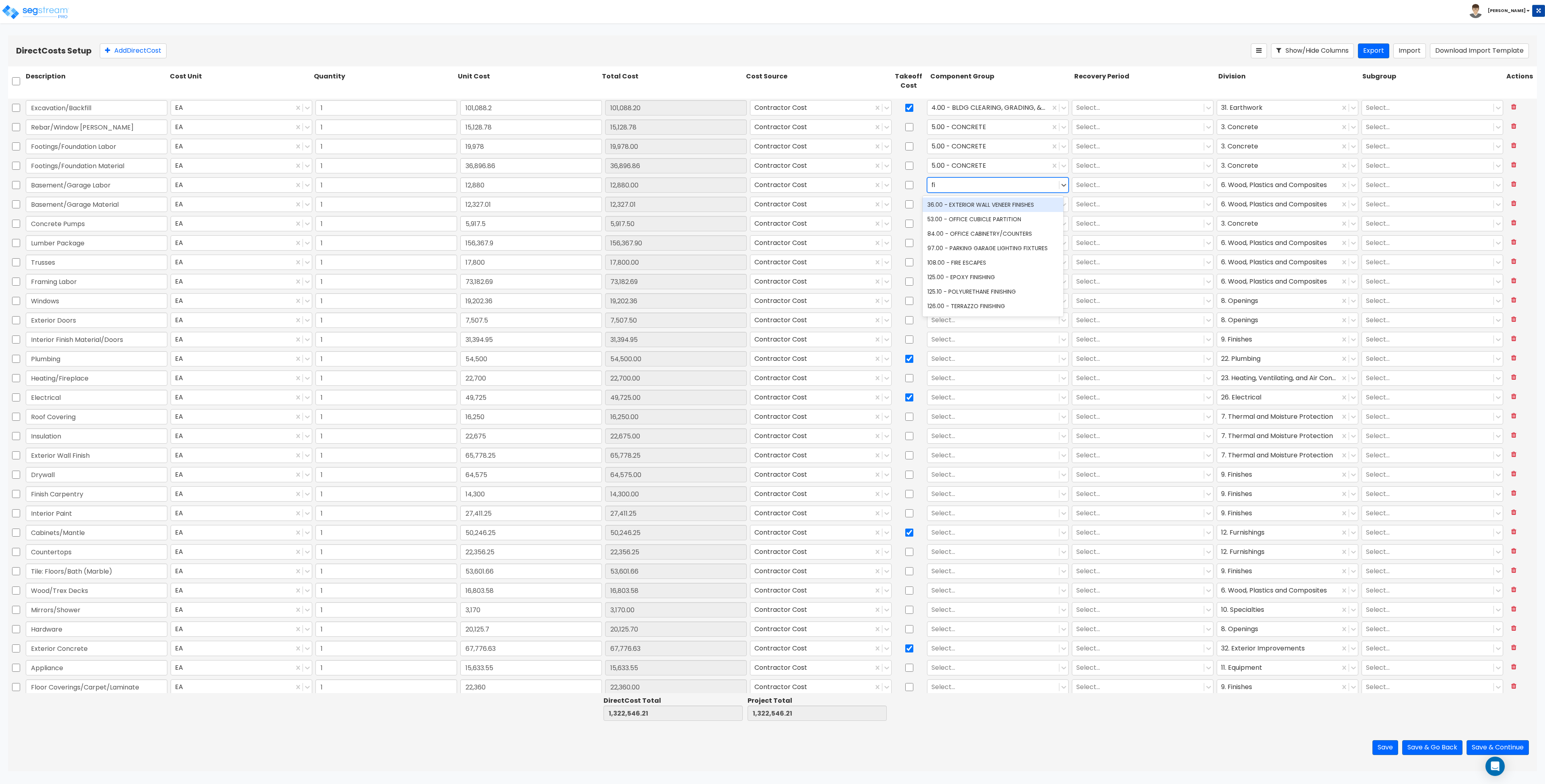
type input "f"
type input "wood"
click at [772, 205] on div at bounding box center [993, 205] width 123 height 11
type input "wood"
click at [772, 225] on div "12.00 - WOOD & PLASTICS" at bounding box center [992, 224] width 141 height 14
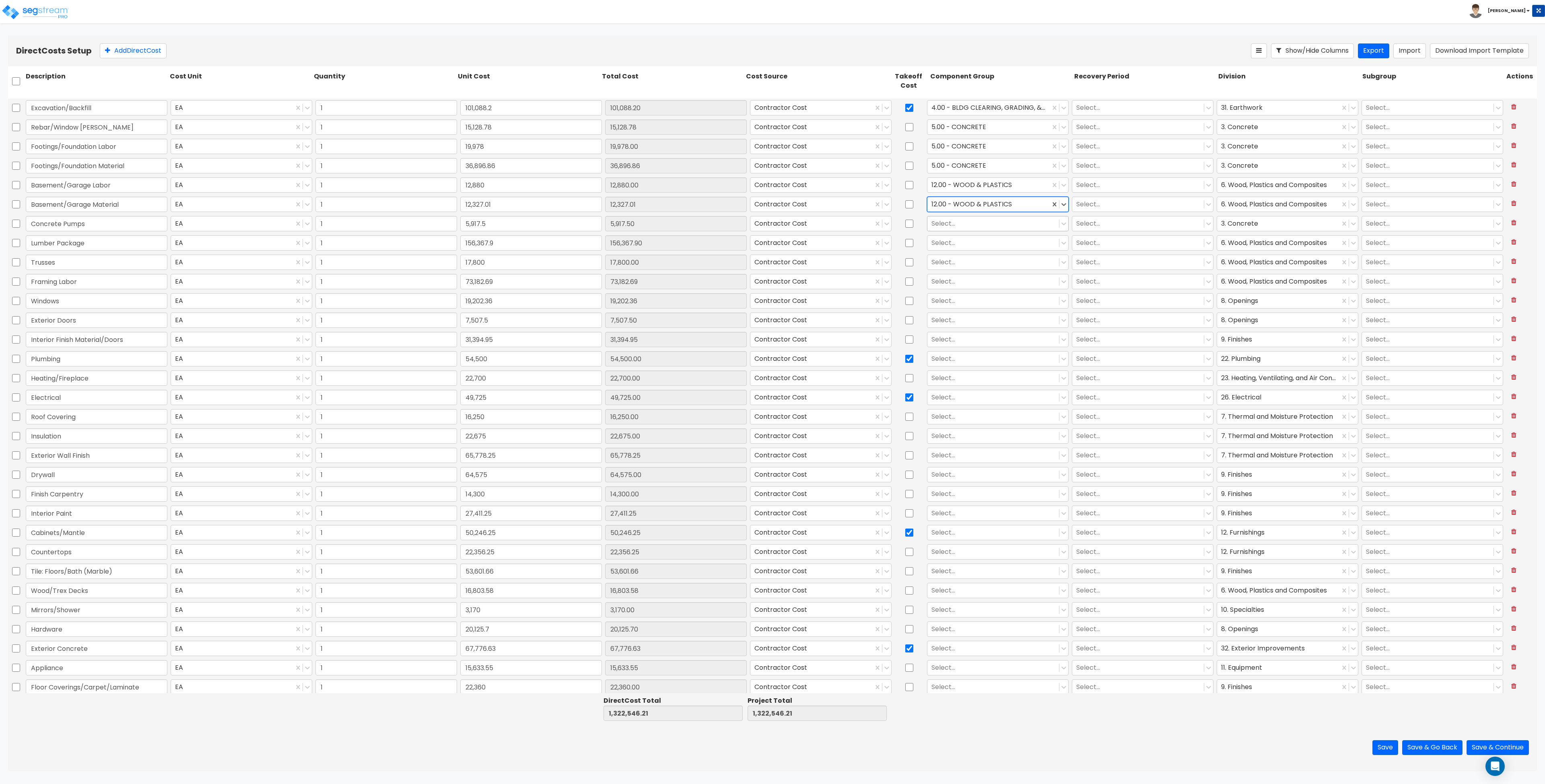
click at [772, 224] on div at bounding box center [993, 224] width 123 height 11
type input "conc"
click at [772, 243] on div "5.00 - CONCRETE" at bounding box center [992, 243] width 141 height 14
click at [772, 243] on div at bounding box center [993, 243] width 123 height 11
type input "wood"
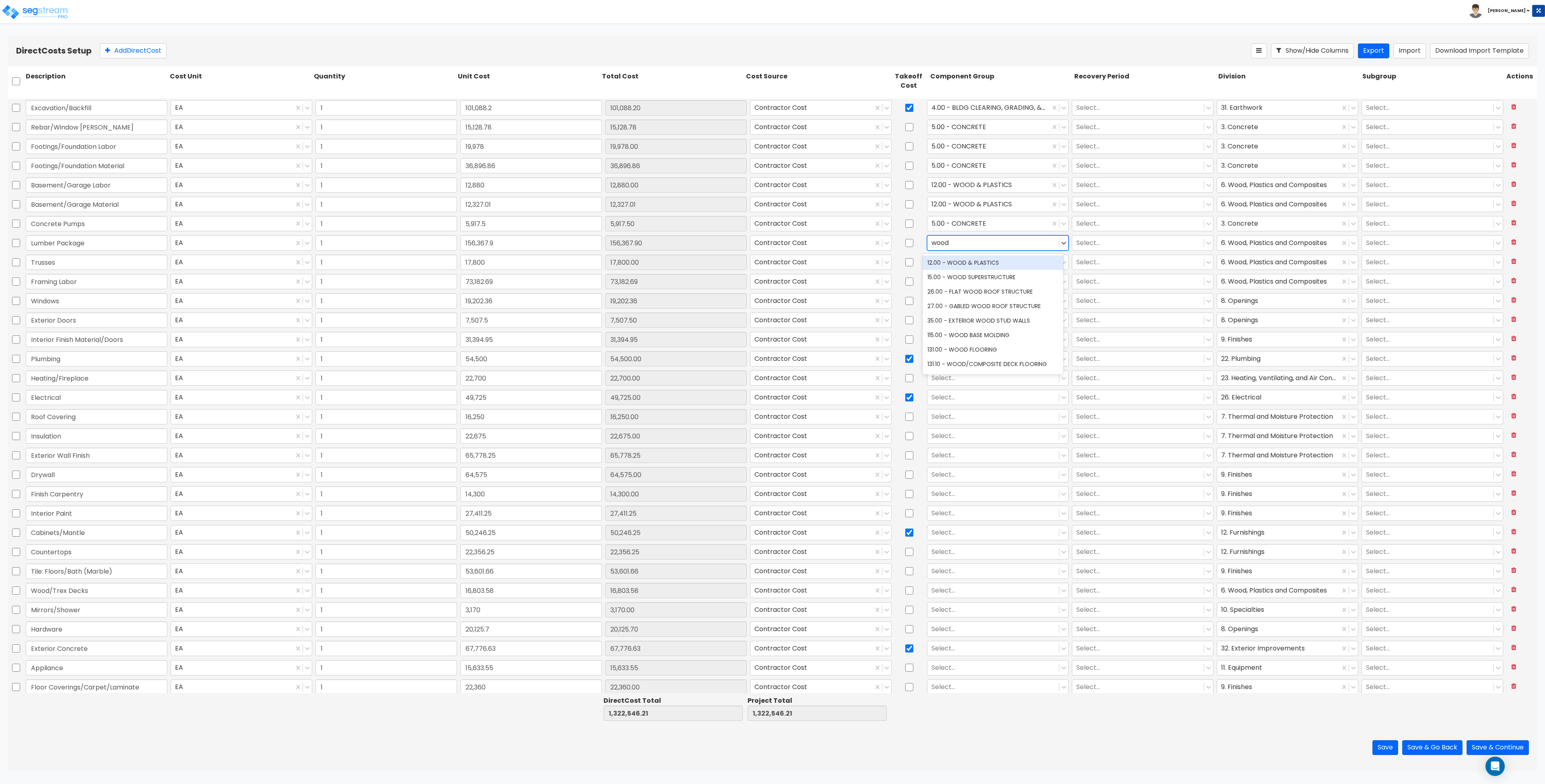
click at [772, 263] on div "12.00 - WOOD & PLASTICS" at bounding box center [992, 262] width 141 height 14
click at [772, 264] on div at bounding box center [993, 263] width 123 height 11
type input "12.00"
click at [772, 283] on div "12.00 - WOOD & PLASTICS" at bounding box center [992, 282] width 141 height 14
click at [772, 282] on div at bounding box center [993, 282] width 123 height 11
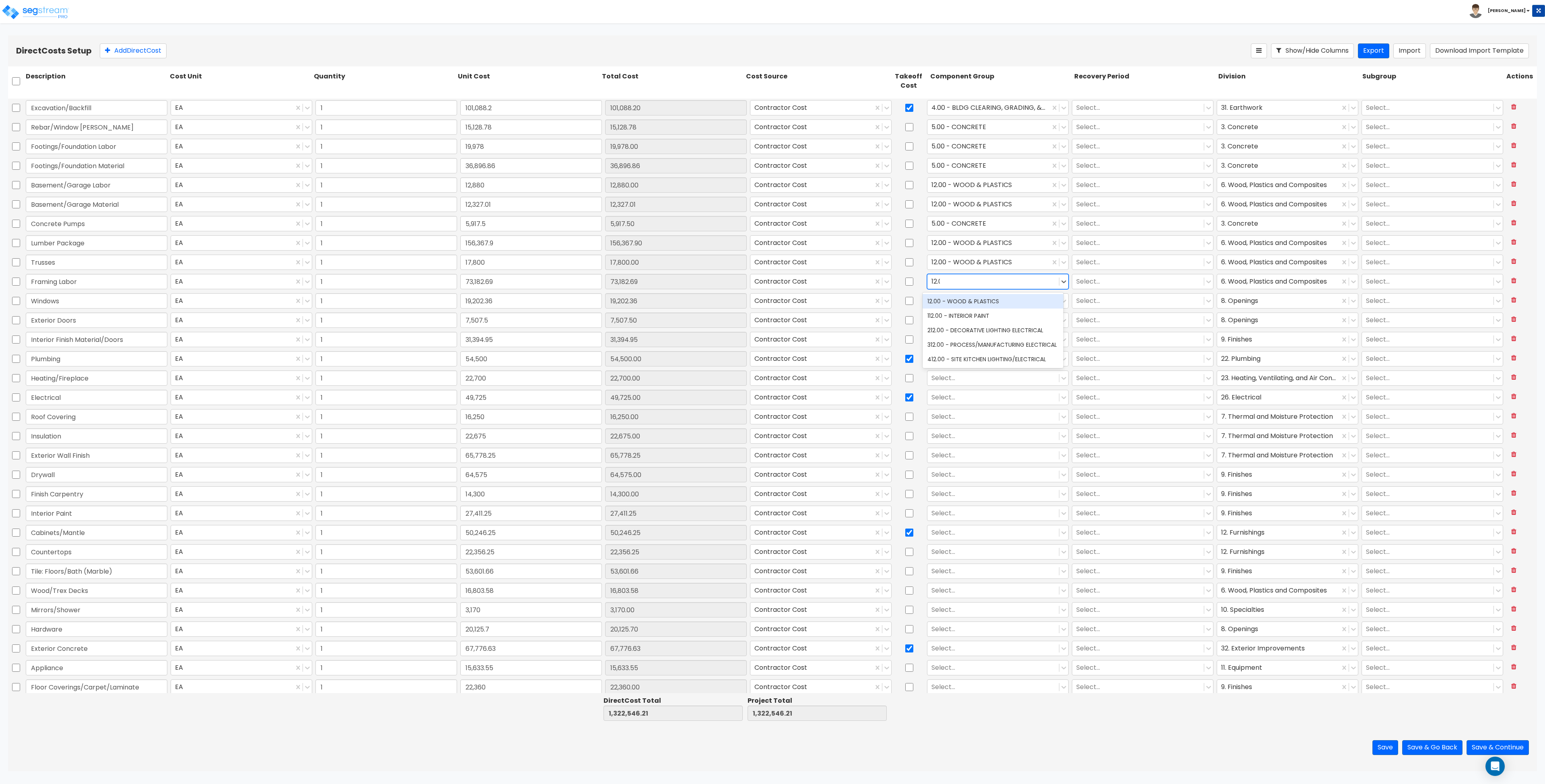
type input "12.00"
click at [772, 301] on div "12.00 - WOOD & PLASTICS" at bounding box center [992, 301] width 141 height 14
click at [772, 300] on div at bounding box center [993, 301] width 123 height 11
type input "o"
type input "wind"
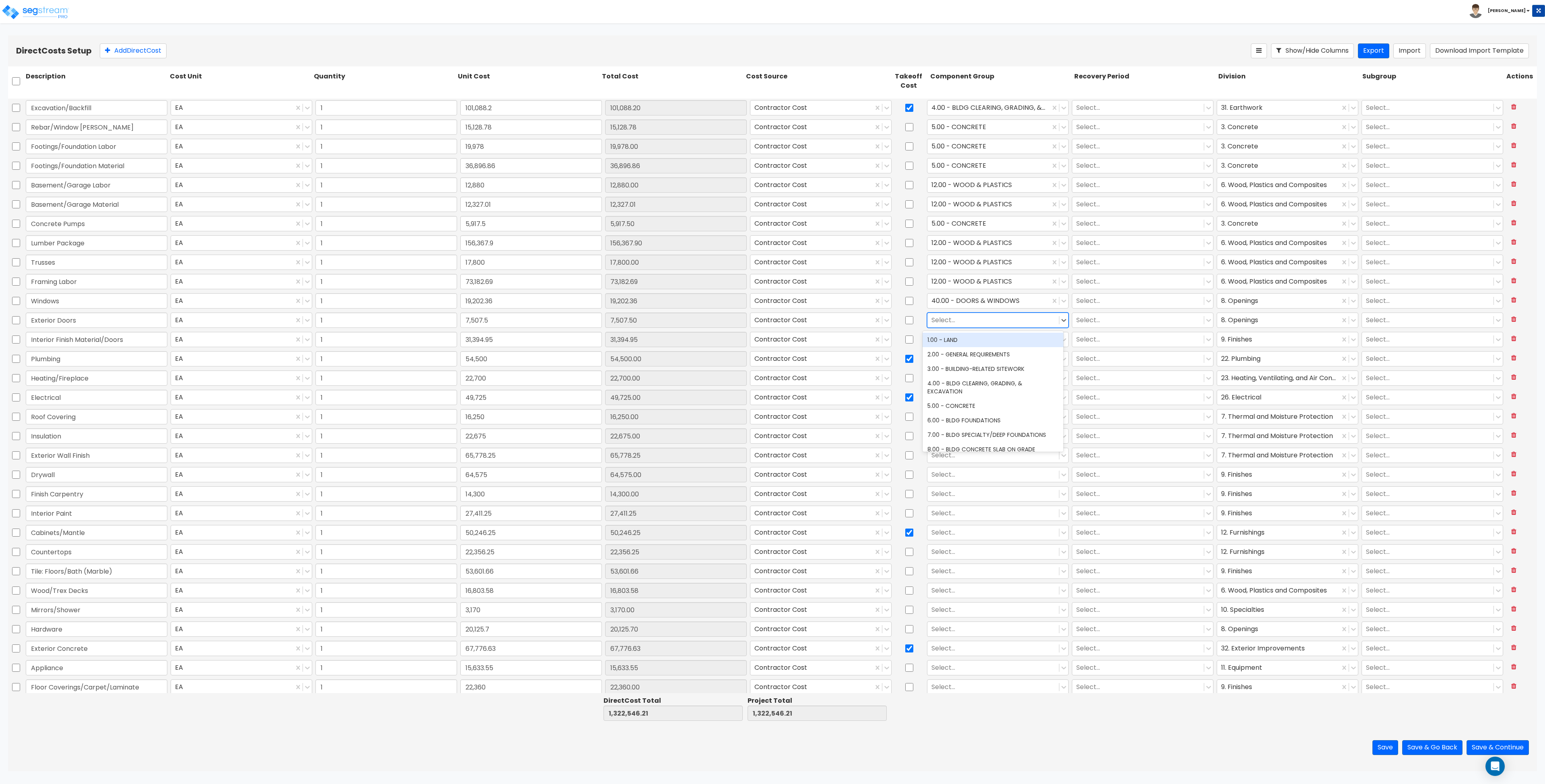
click at [772, 316] on div at bounding box center [993, 321] width 123 height 11
type input "door"
click at [772, 355] on div "44.00 - EXTERIOR DOORS" at bounding box center [992, 354] width 141 height 14
click at [772, 303] on div at bounding box center [989, 301] width 115 height 11
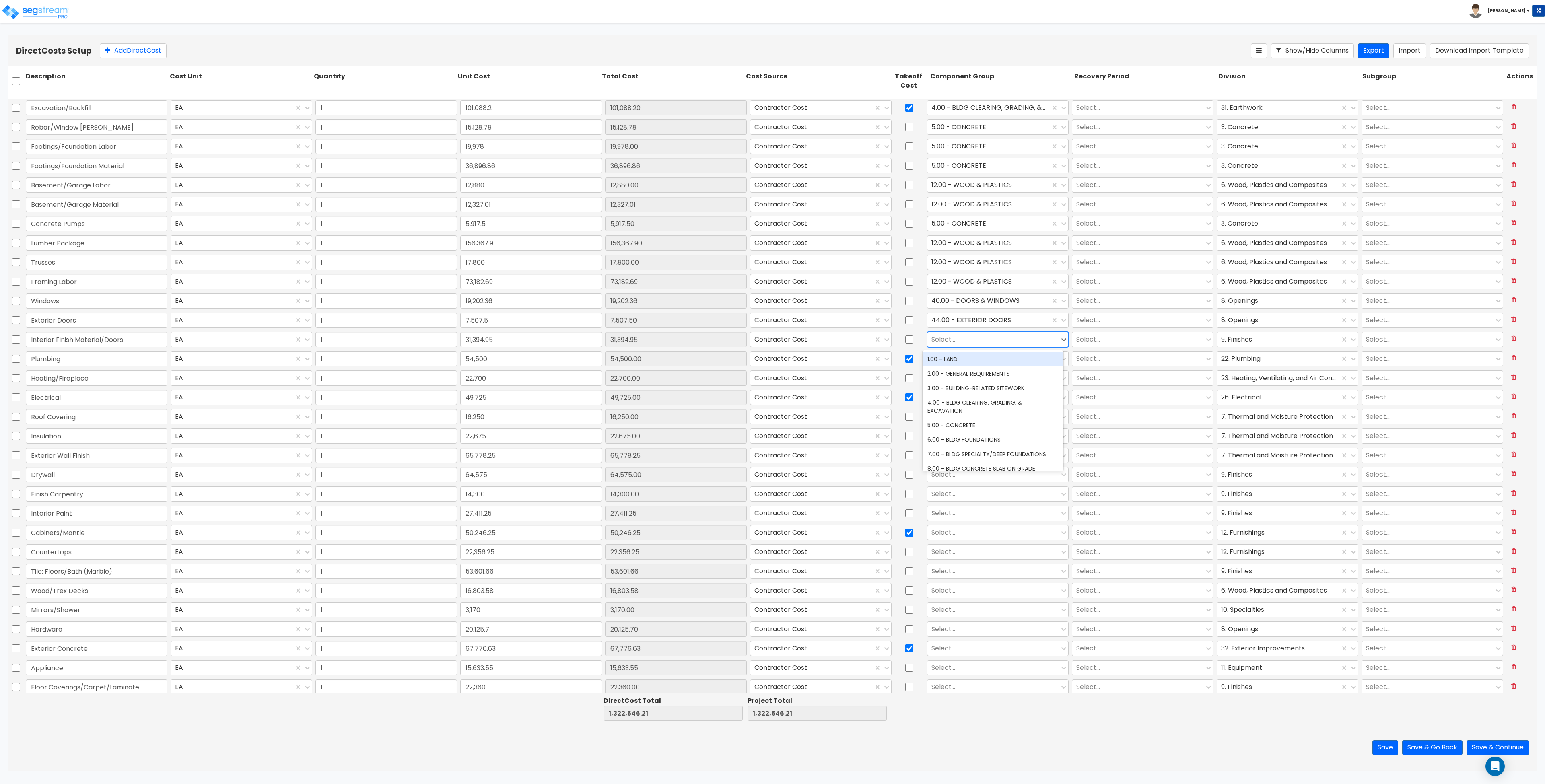
click at [772, 341] on div at bounding box center [993, 340] width 123 height 11
type input "f"
type input "12"
click at [772, 359] on div "12.00 - WOOD & PLASTICS" at bounding box center [992, 359] width 141 height 14
click at [772, 359] on div at bounding box center [993, 359] width 123 height 11
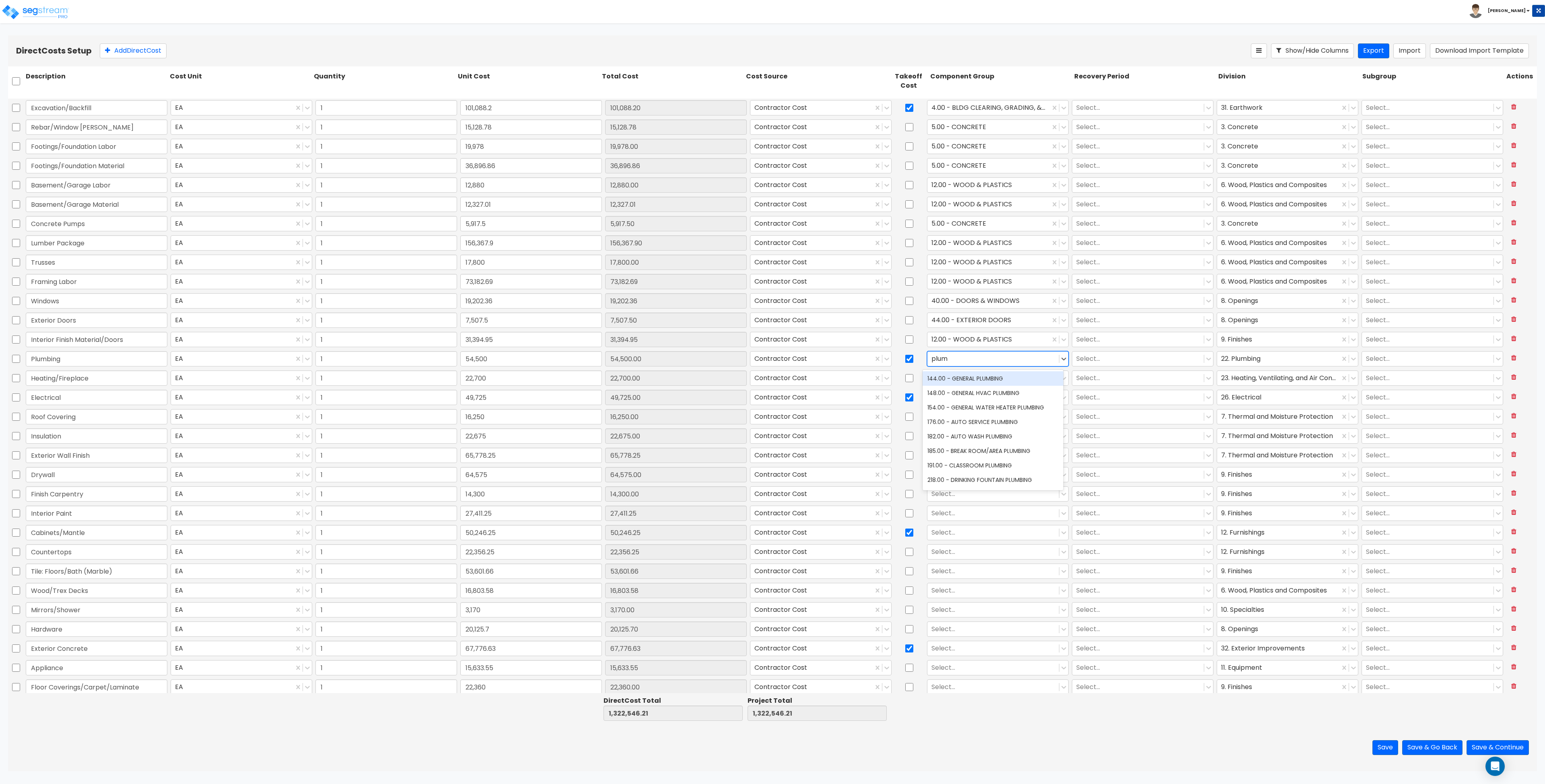
type input "plumb"
click at [772, 380] on div "144.00 - GENERAL PLUMBING" at bounding box center [992, 378] width 141 height 14
click at [772, 379] on div at bounding box center [993, 378] width 123 height 11
type input "fireplace"
click at [772, 399] on div at bounding box center [993, 398] width 123 height 11
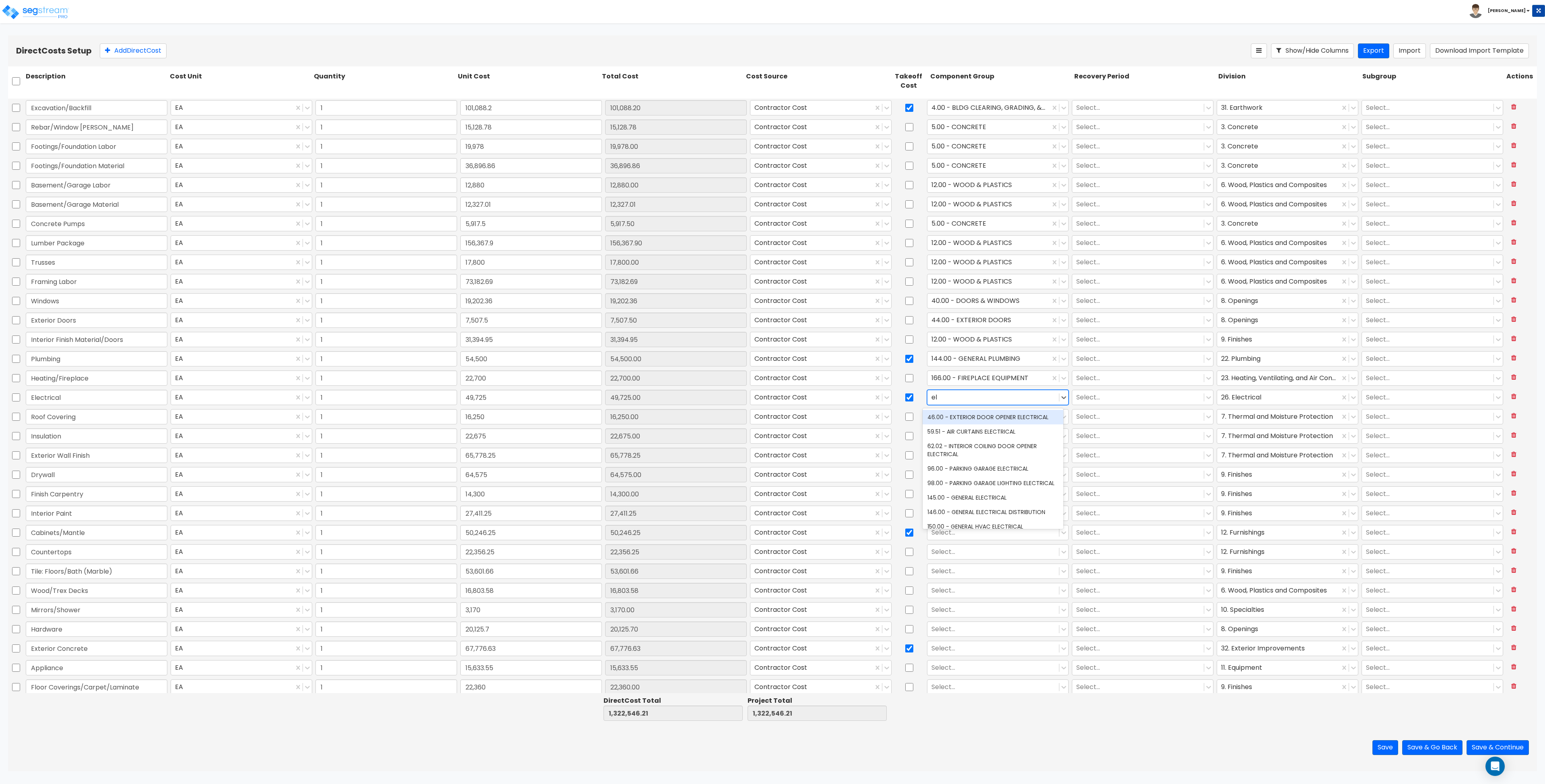
type input "e"
type input "electrical"
click at [772, 505] on div "145.00 - GENERAL ELECTRICAL" at bounding box center [992, 497] width 141 height 14
click at [772, 418] on div at bounding box center [993, 417] width 123 height 11
type input "t"
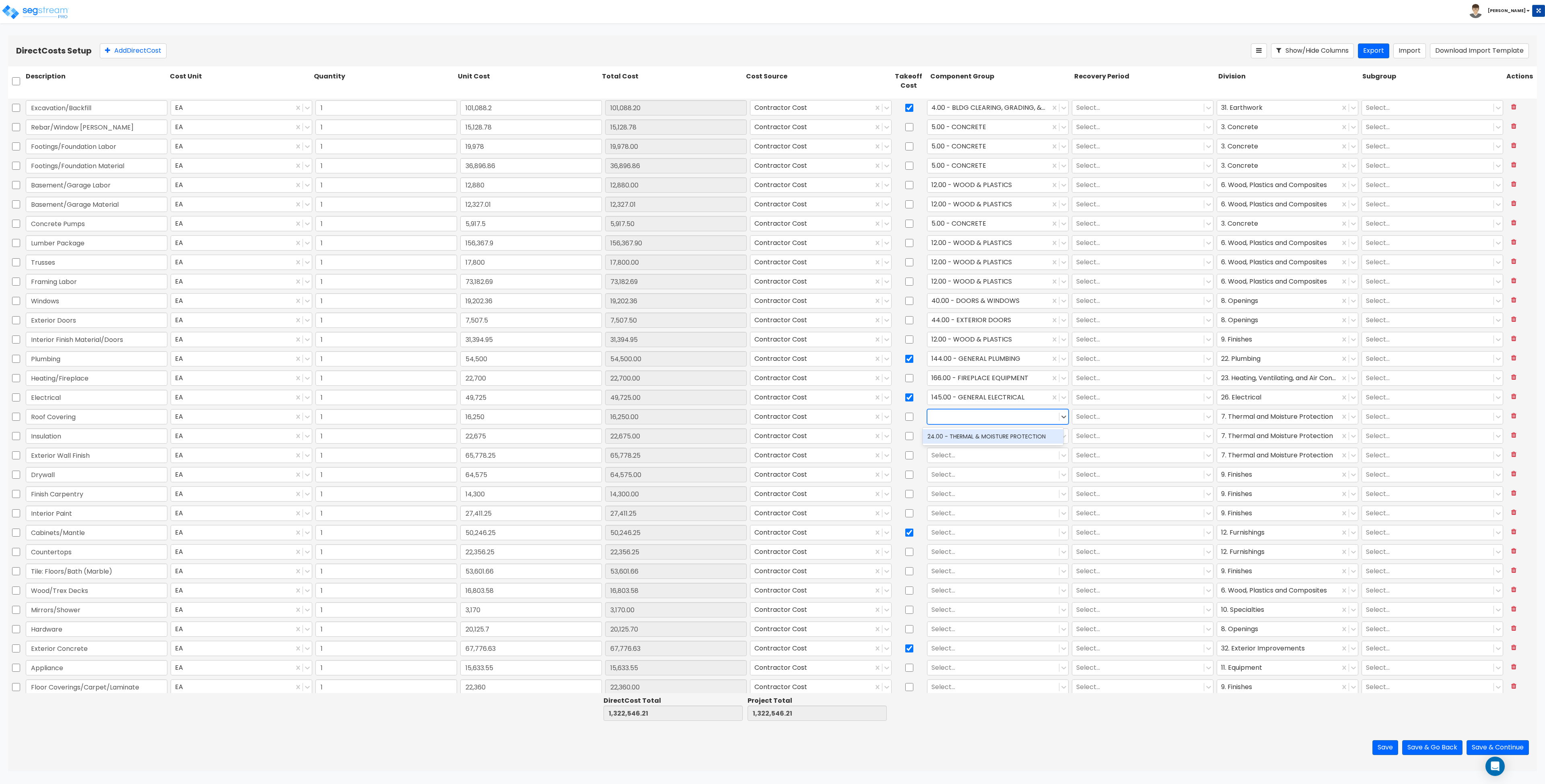
type input "r"
type input "roof"
drag, startPoint x: 984, startPoint y: 512, endPoint x: 982, endPoint y: 500, distance: 12.2
click at [772, 512] on div "30.00 - GABLED ROOF COVERINGS" at bounding box center [992, 508] width 141 height 14
click at [772, 435] on div at bounding box center [993, 437] width 123 height 11
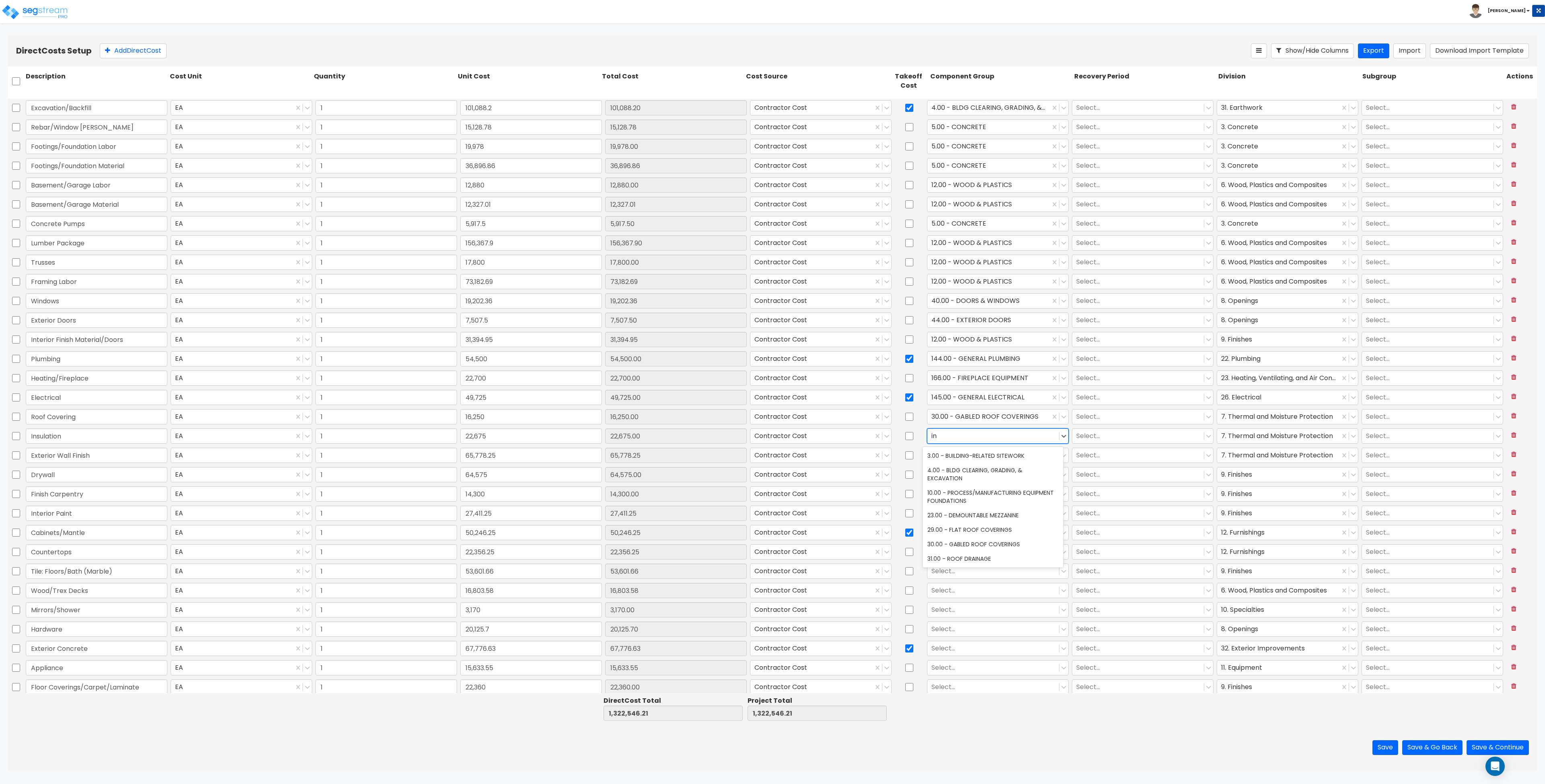
type input "i"
type input "therm"
click at [772, 456] on div at bounding box center [993, 456] width 123 height 11
type input "exterior wa"
click at [772, 481] on div "36.00 - EXTERIOR WALL VENEER FINISHES" at bounding box center [992, 474] width 141 height 14
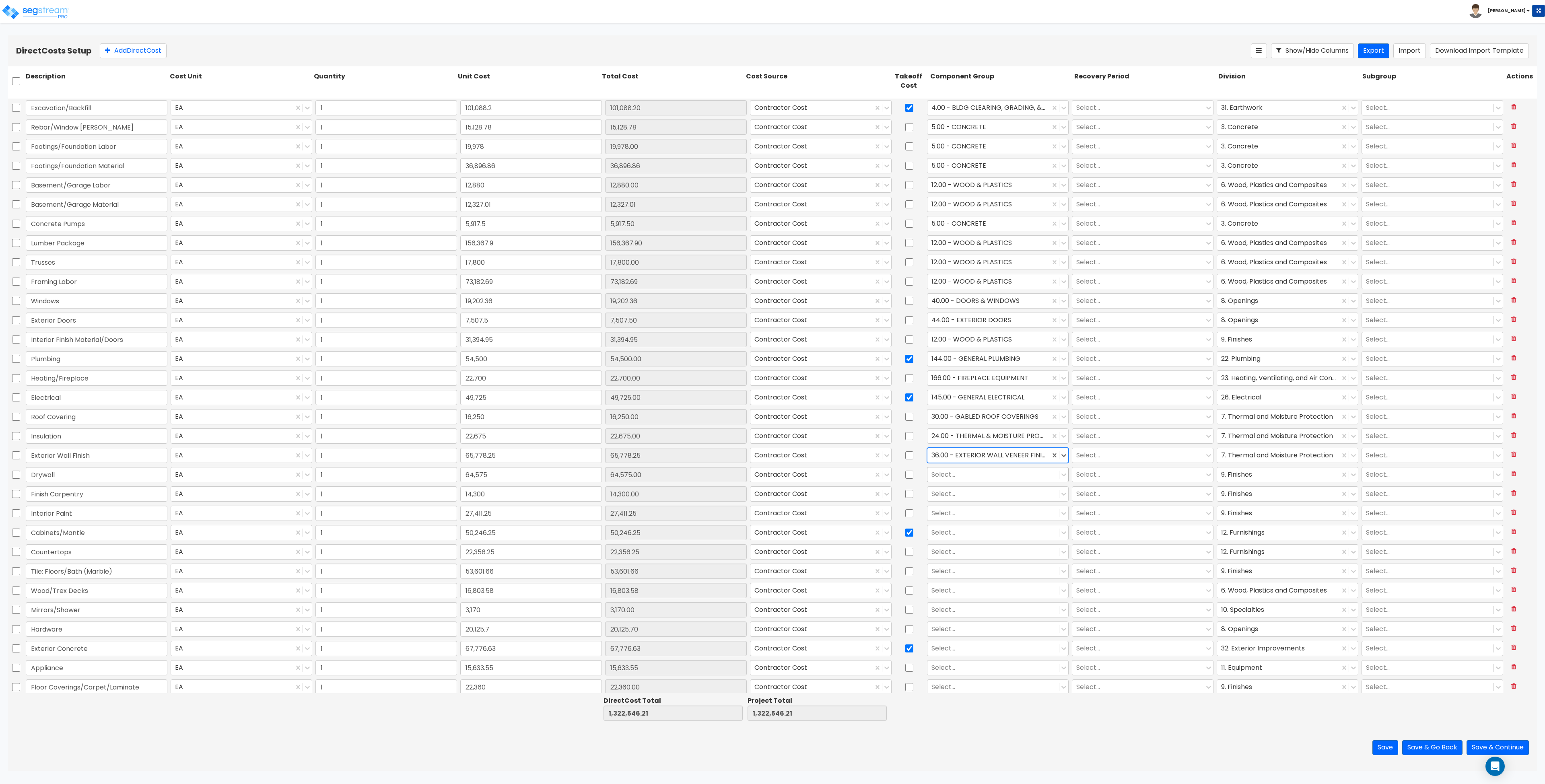
click at [772, 475] on div at bounding box center [993, 475] width 123 height 11
type input "dryw"
click at [772, 494] on div at bounding box center [993, 494] width 123 height 11
type input "12"
click at [772, 513] on div "12.00 - WOOD & PLASTICS" at bounding box center [992, 513] width 141 height 14
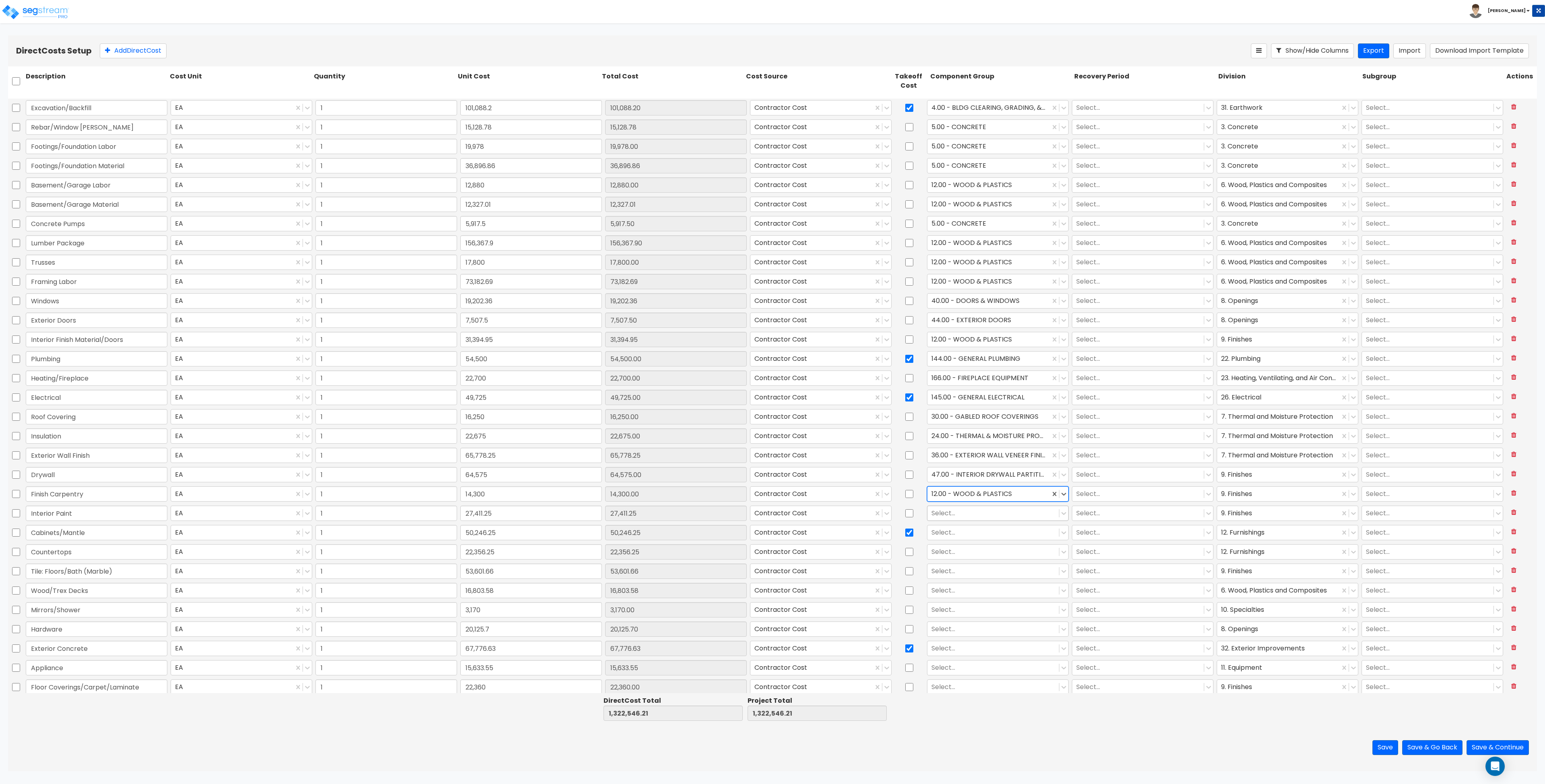
click at [772, 514] on div at bounding box center [993, 513] width 123 height 11
type input "interior pa"
click at [772, 533] on div at bounding box center [993, 533] width 123 height 11
type input "c"
type input "kitchen c"
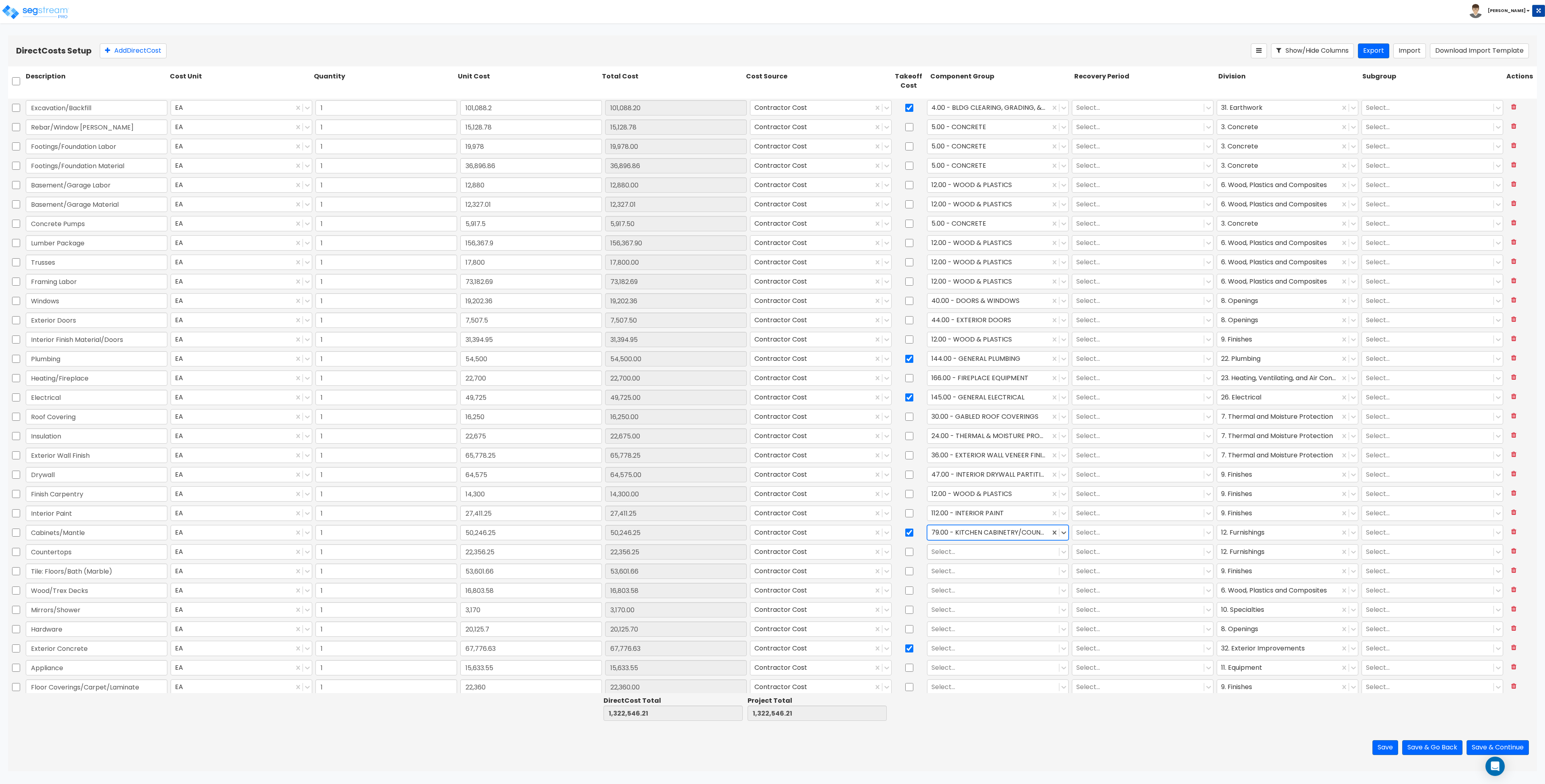
click at [772, 554] on div at bounding box center [993, 552] width 123 height 11
type input "79."
click at [772, 574] on div "79.00 - KITCHEN CABINETRY/COUNTERS" at bounding box center [992, 571] width 141 height 14
click at [772, 568] on div at bounding box center [993, 572] width 123 height 11
type input "tile"
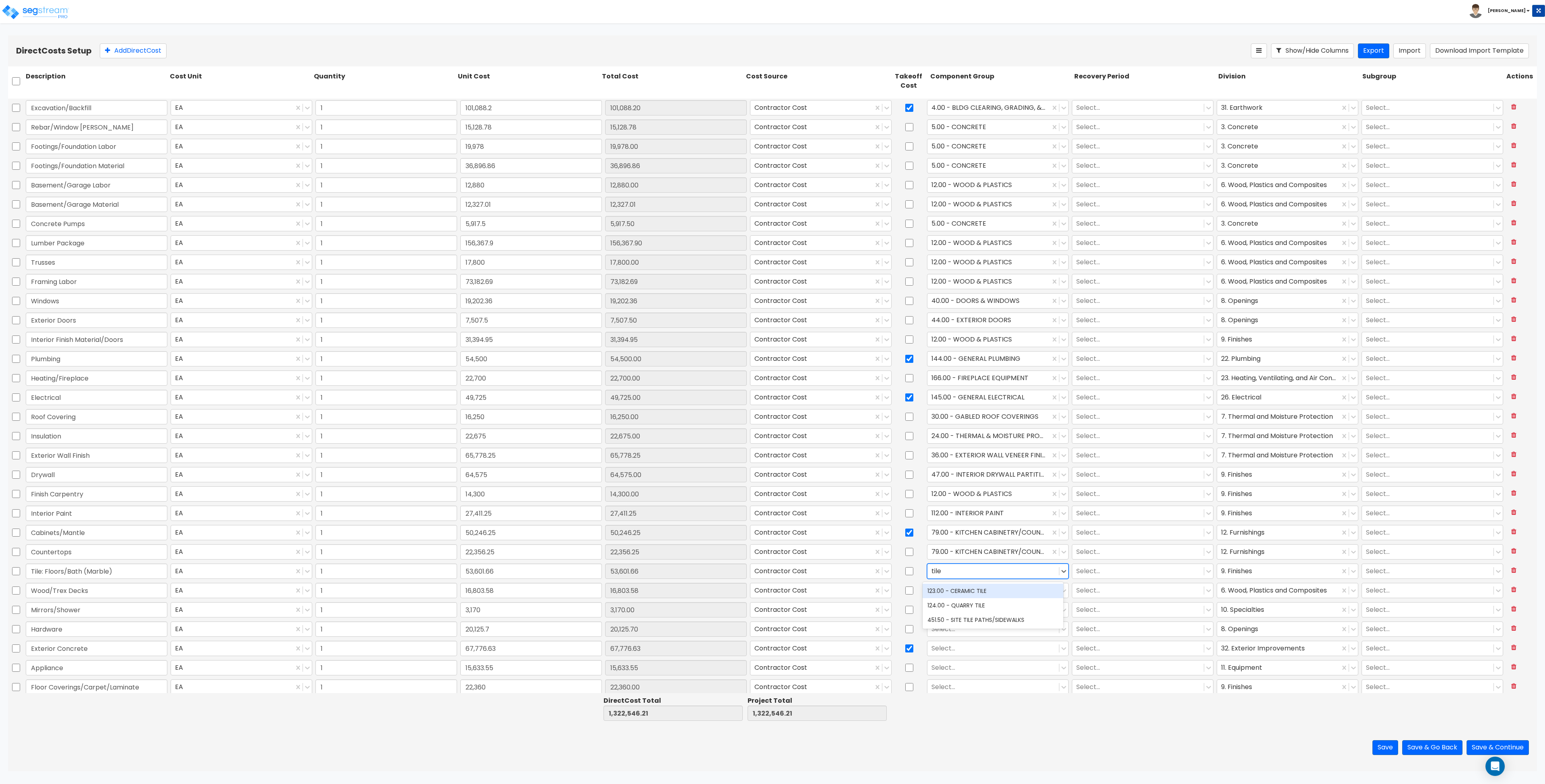
click at [772, 594] on div "123.00 - CERAMIC TILE" at bounding box center [992, 590] width 141 height 14
click at [772, 572] on div at bounding box center [989, 572] width 115 height 11
type input "tile"
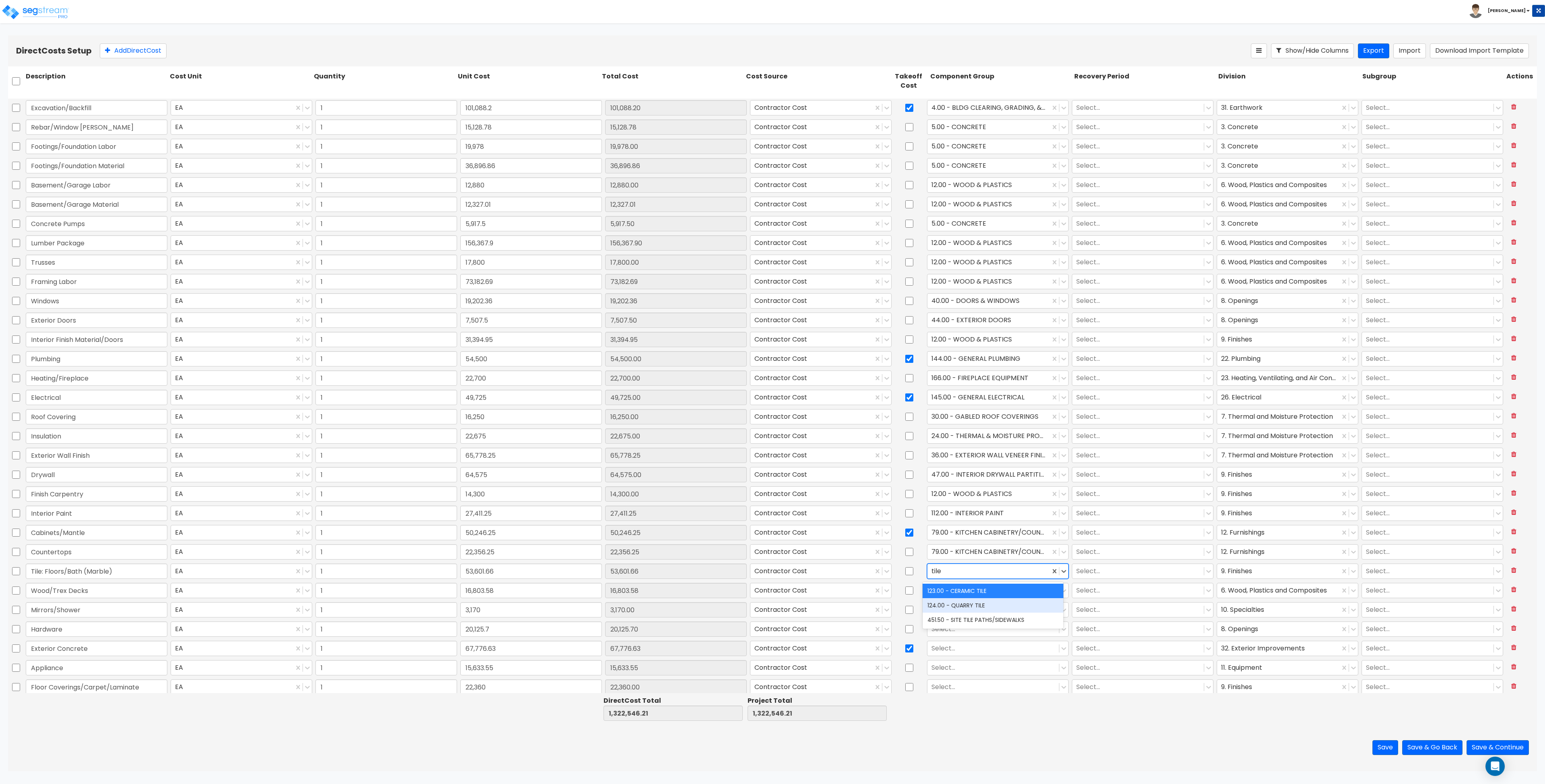
click at [772, 606] on div "124.00 - QUARRY TILE" at bounding box center [992, 605] width 141 height 14
click at [772, 590] on div at bounding box center [993, 591] width 123 height 11
type input "deck"
click at [772, 612] on div at bounding box center [993, 610] width 123 height 11
type input "mirro"
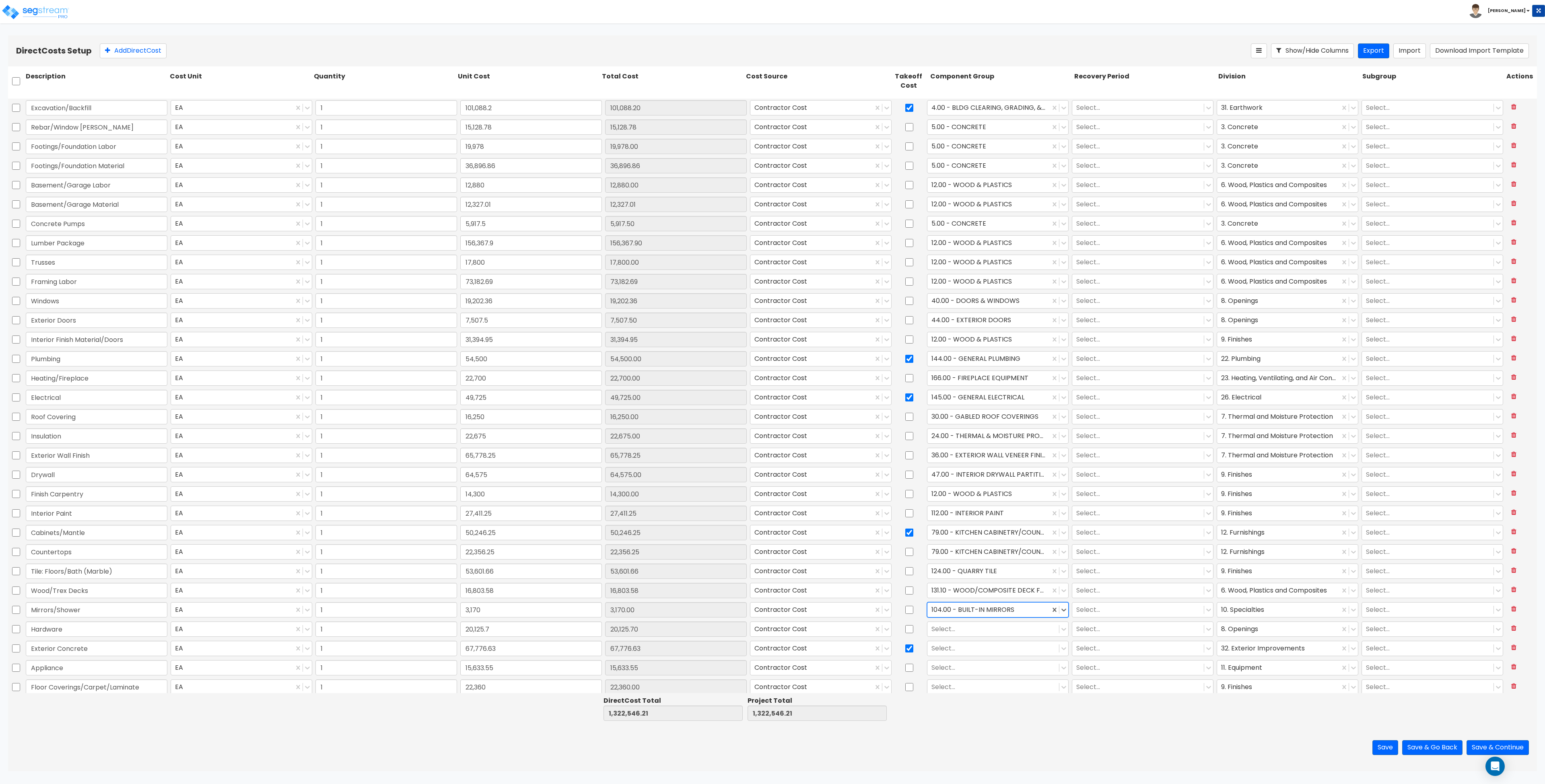
click at [772, 608] on div at bounding box center [989, 610] width 115 height 11
type input "s"
type input "mirror"
click at [772, 629] on div at bounding box center [993, 629] width 123 height 11
type input "o"
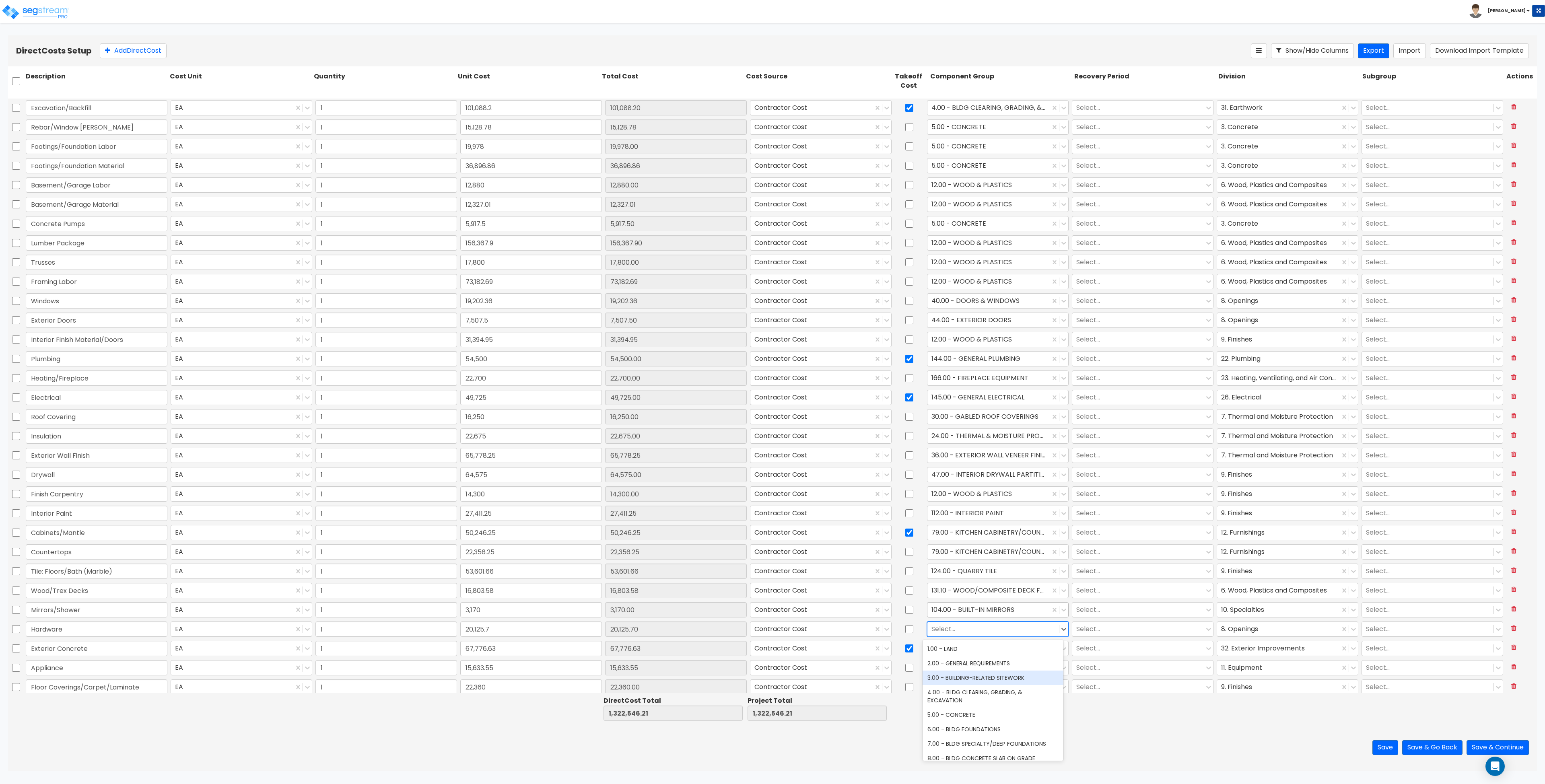
type input "e"
type input "door"
click at [772, 650] on div "40.00 - DOORS & WINDOWS" at bounding box center [992, 648] width 141 height 14
click at [772, 650] on div at bounding box center [993, 649] width 123 height 11
type input "site concrete"
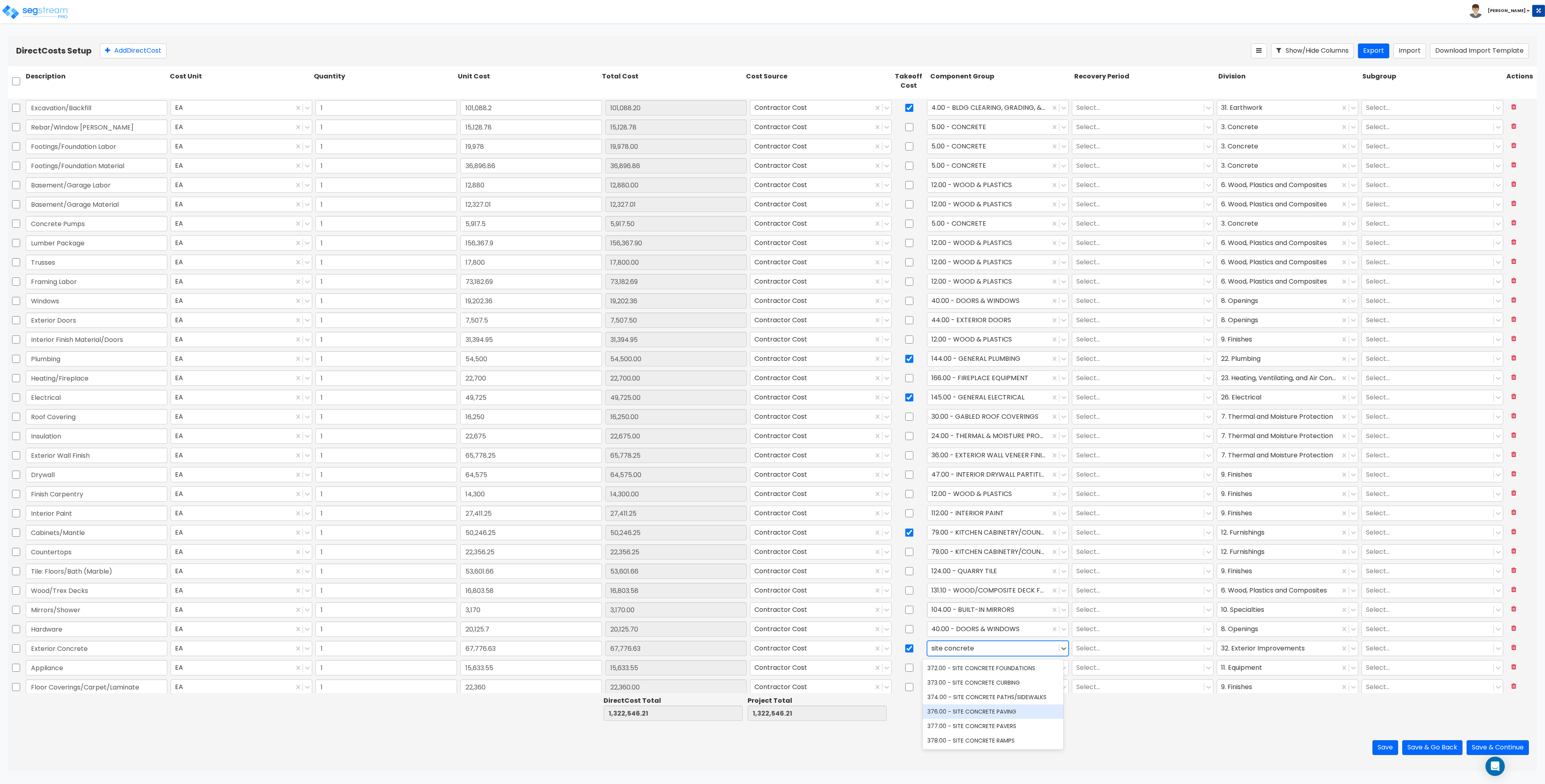
click at [772, 710] on div "376.00 - SITE CONCRETE PAVING" at bounding box center [992, 711] width 141 height 14
click at [772, 671] on div at bounding box center [993, 668] width 123 height 11
type input "a"
type input "kitche"
click at [772, 703] on div "263.00 - KITCHEN EQUIPMENT" at bounding box center [992, 702] width 141 height 14
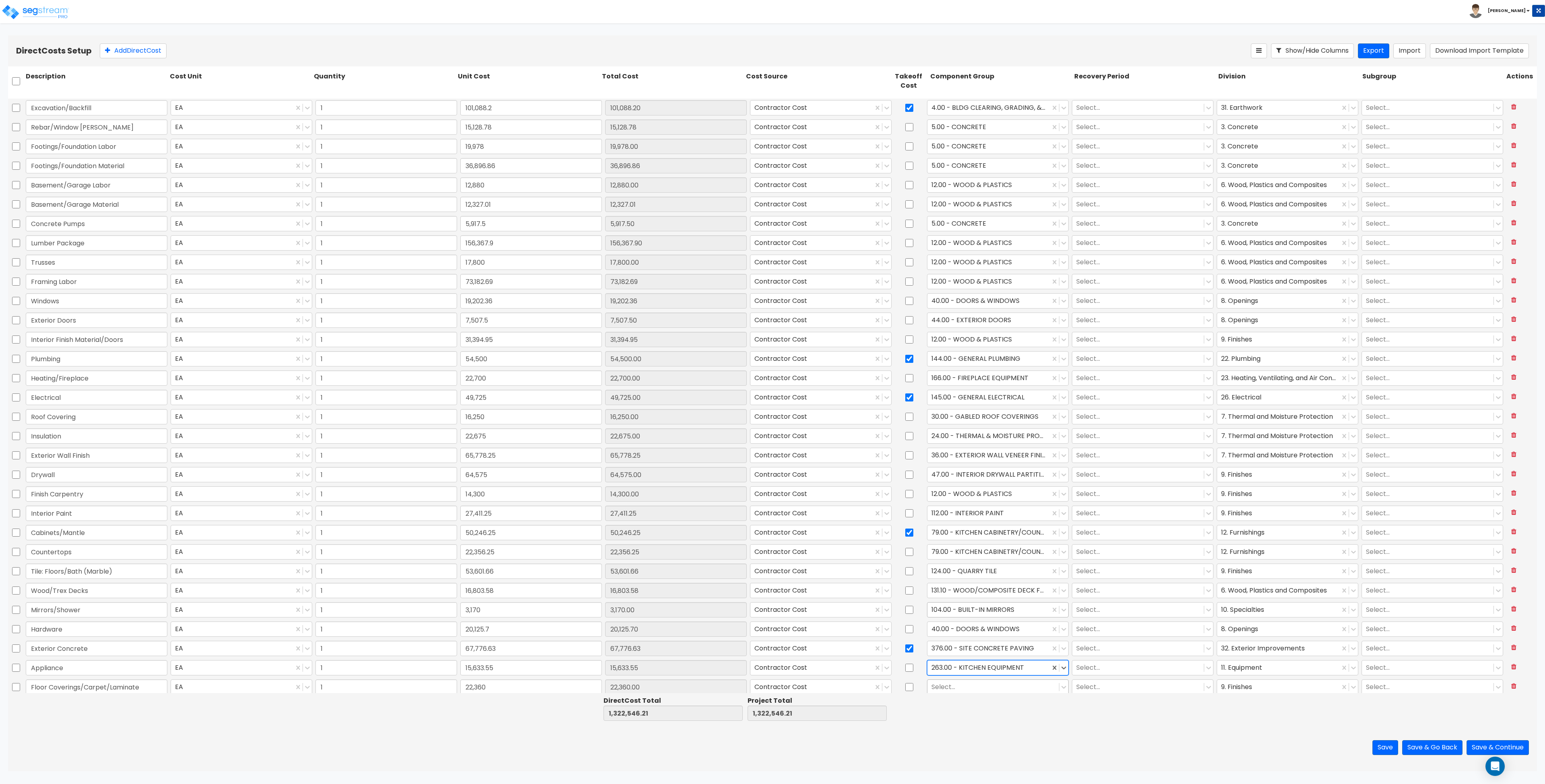
click at [772, 692] on div at bounding box center [993, 687] width 123 height 11
type input "carp"
click at [772, 725] on div "129.00 - CARPET" at bounding box center [992, 721] width 141 height 14
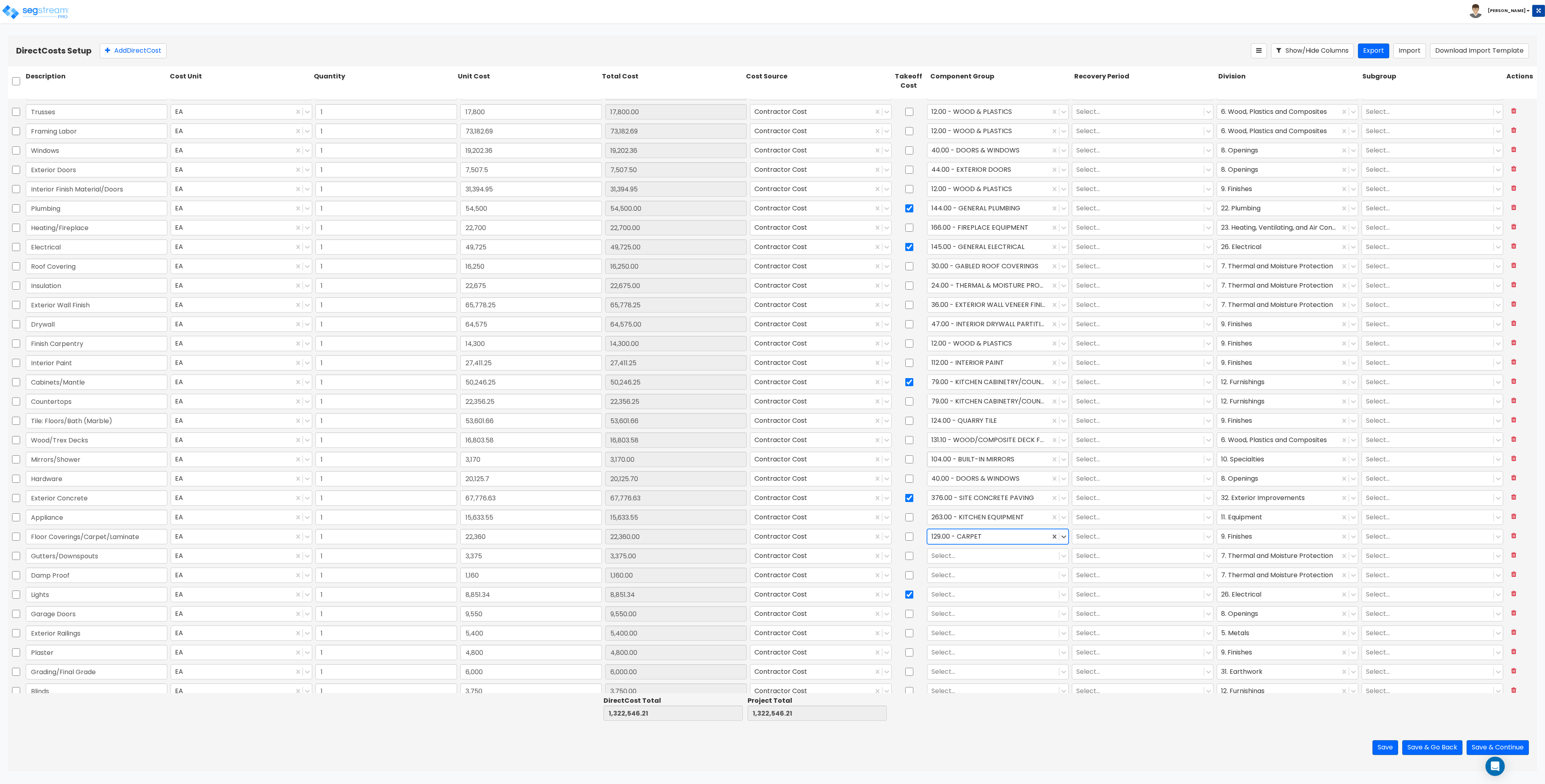
scroll to position [178, 0]
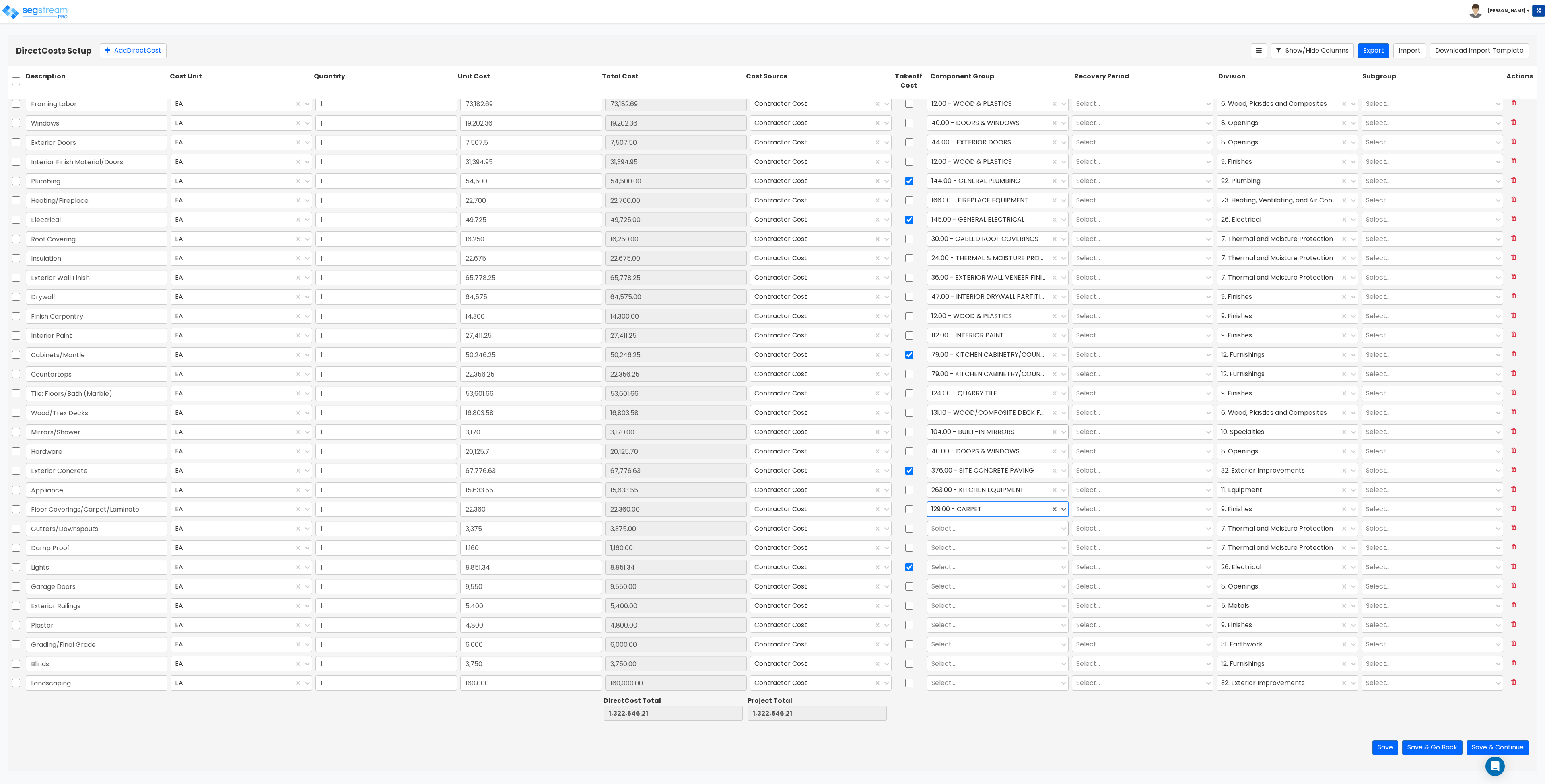
click at [772, 527] on div at bounding box center [993, 529] width 123 height 11
type input "g"
type input "d"
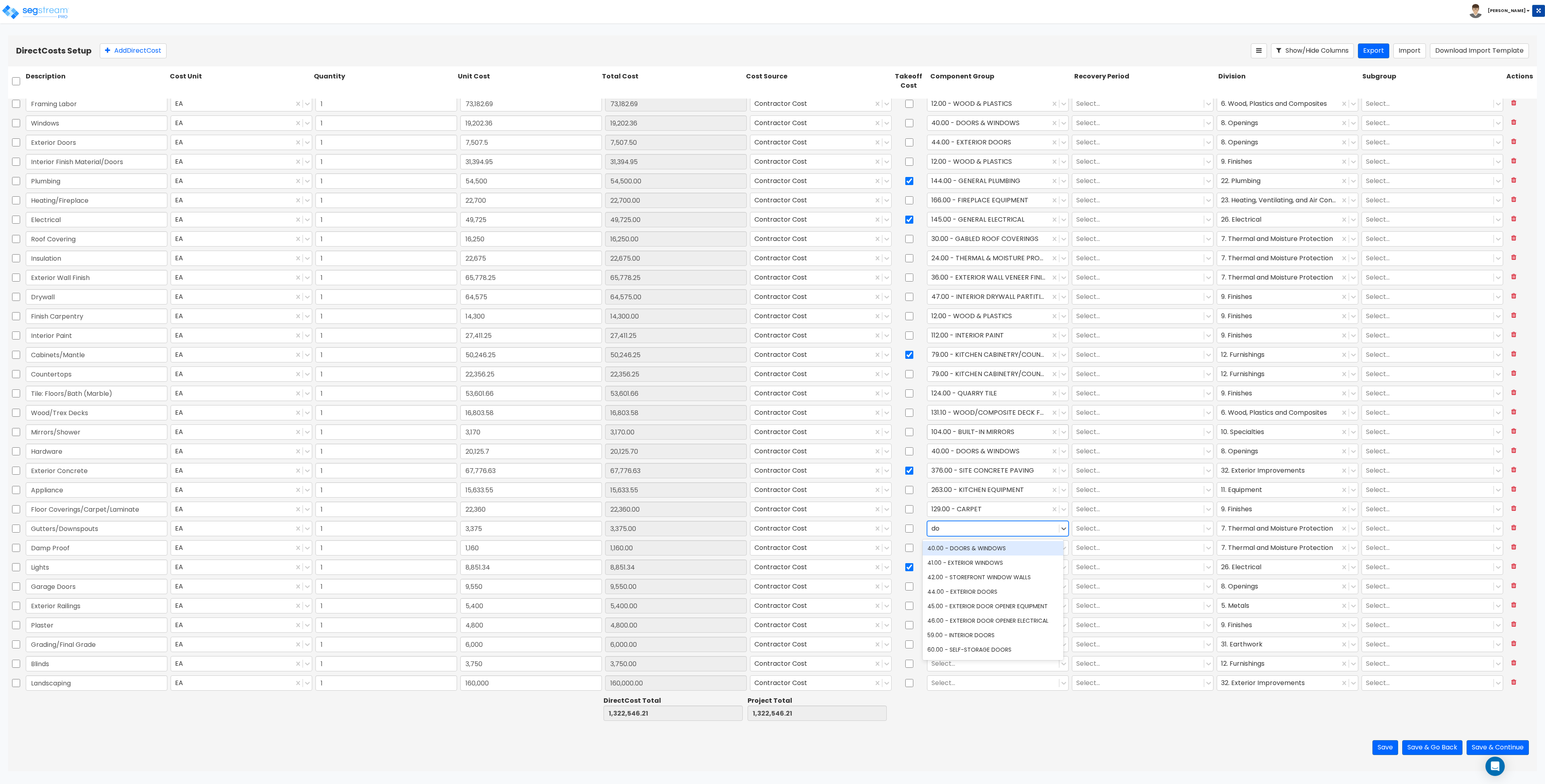
type input "d"
type input "g"
click at [772, 554] on div "31.00 - ROOF DRAINAGE" at bounding box center [992, 546] width 141 height 14
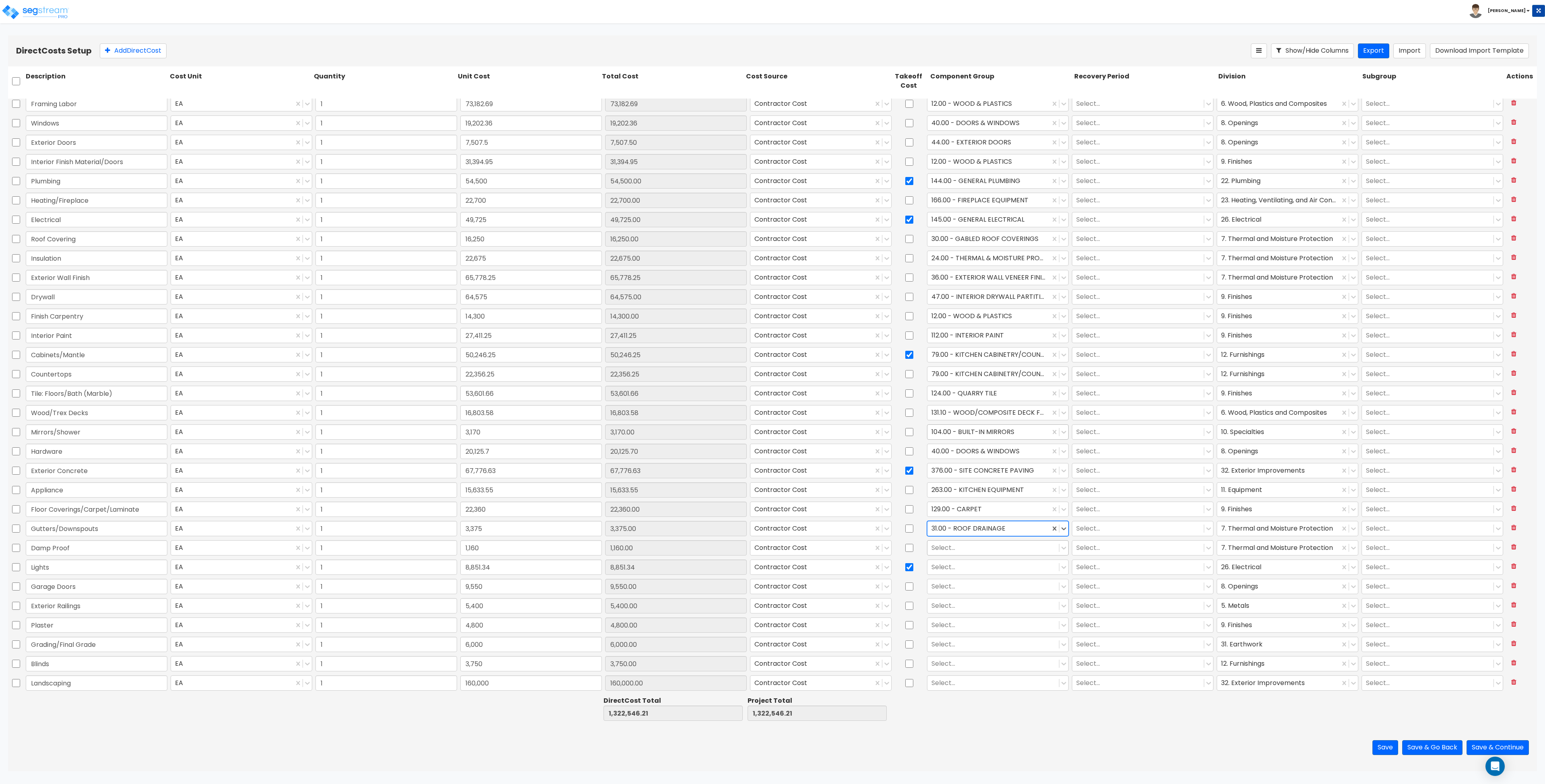
click at [772, 549] on div at bounding box center [993, 548] width 123 height 11
type input "t"
type input "d"
type input "mois"
click at [772, 571] on div at bounding box center [993, 567] width 123 height 11
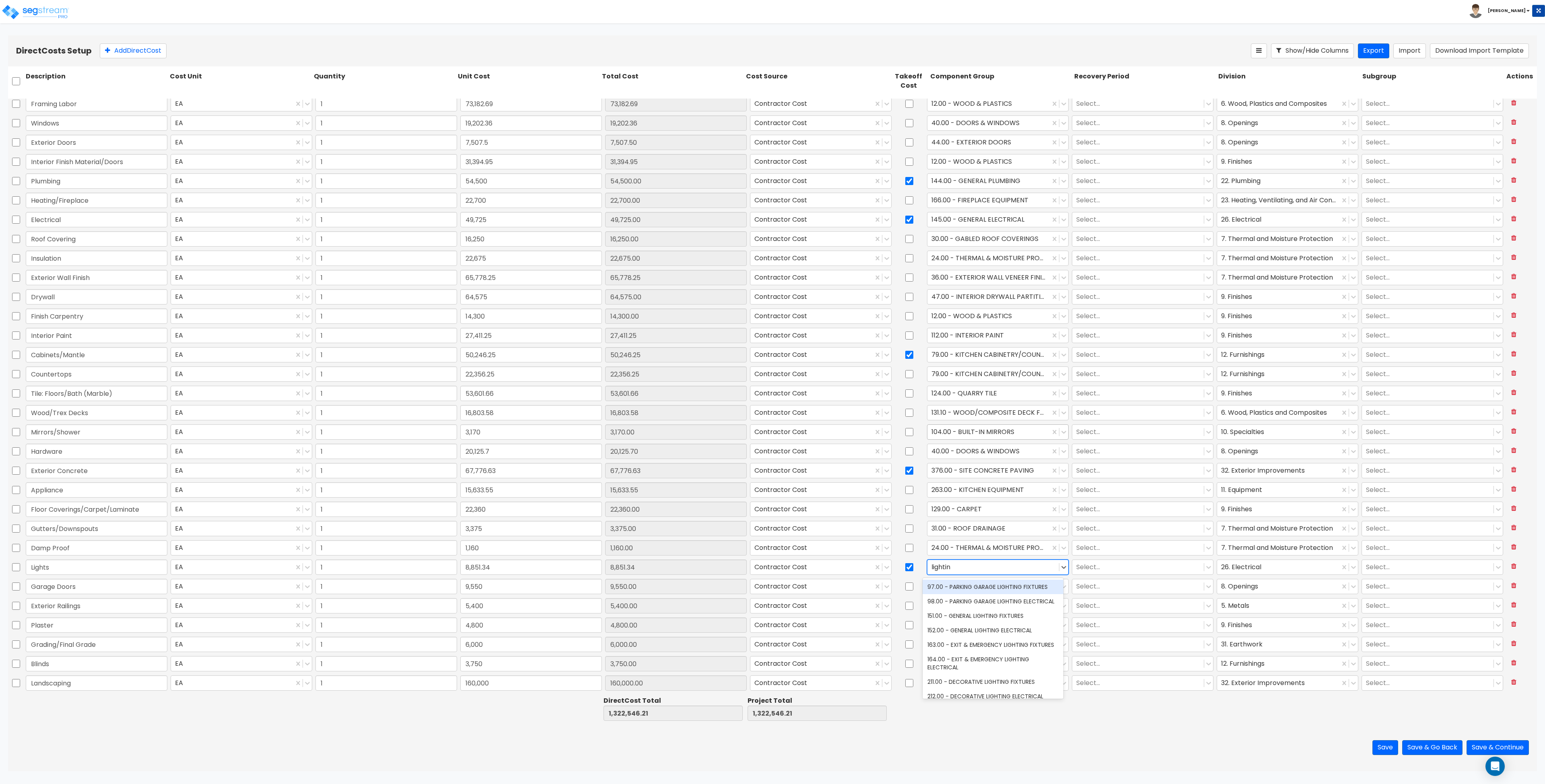
type input "lighting"
click at [772, 623] on div "151.00 - GENERAL LIGHTING FIXTURES" at bounding box center [992, 616] width 141 height 14
click at [772, 586] on div at bounding box center [993, 587] width 123 height 11
type input "g"
type input "s"
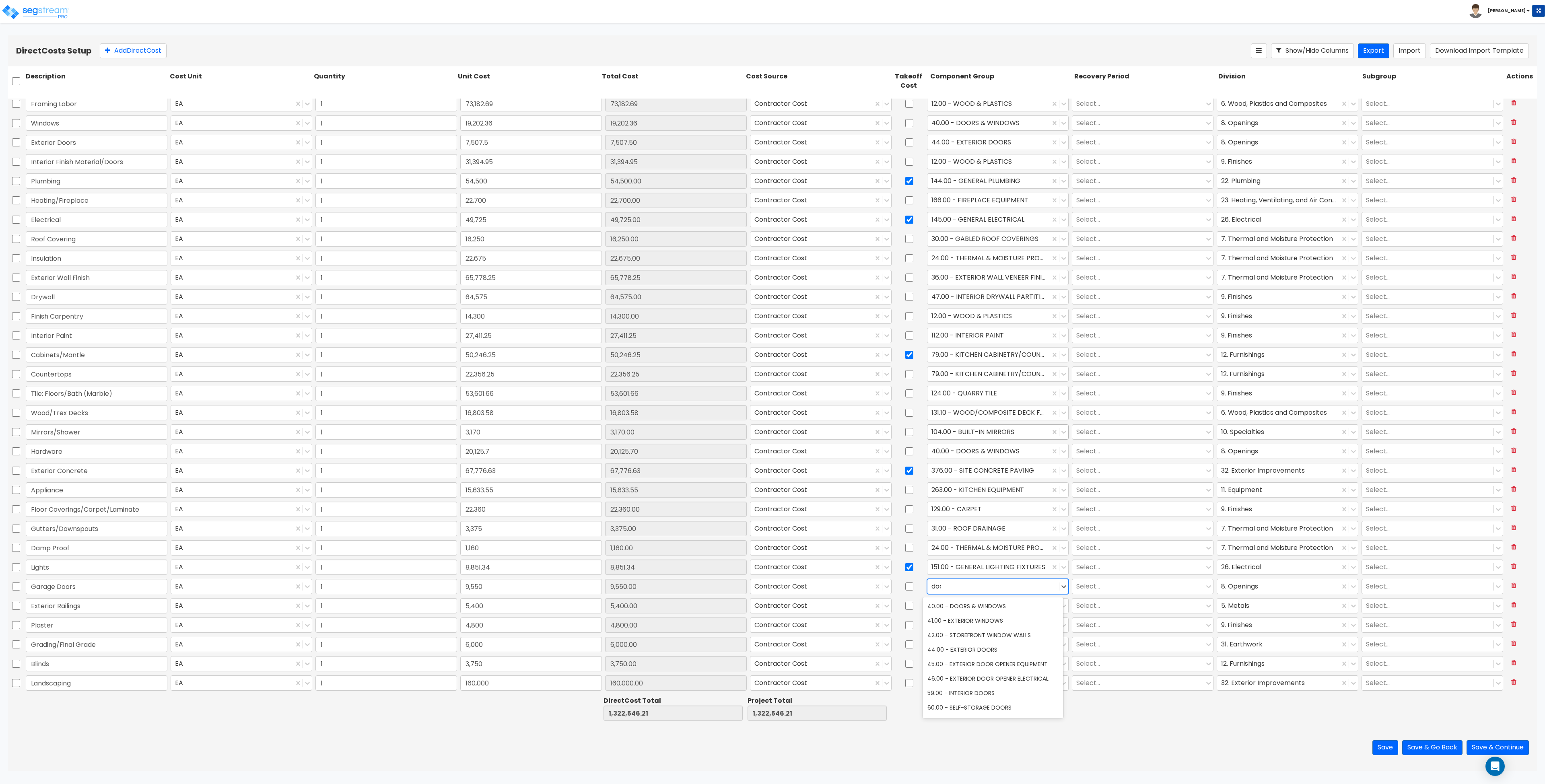
type input "door"
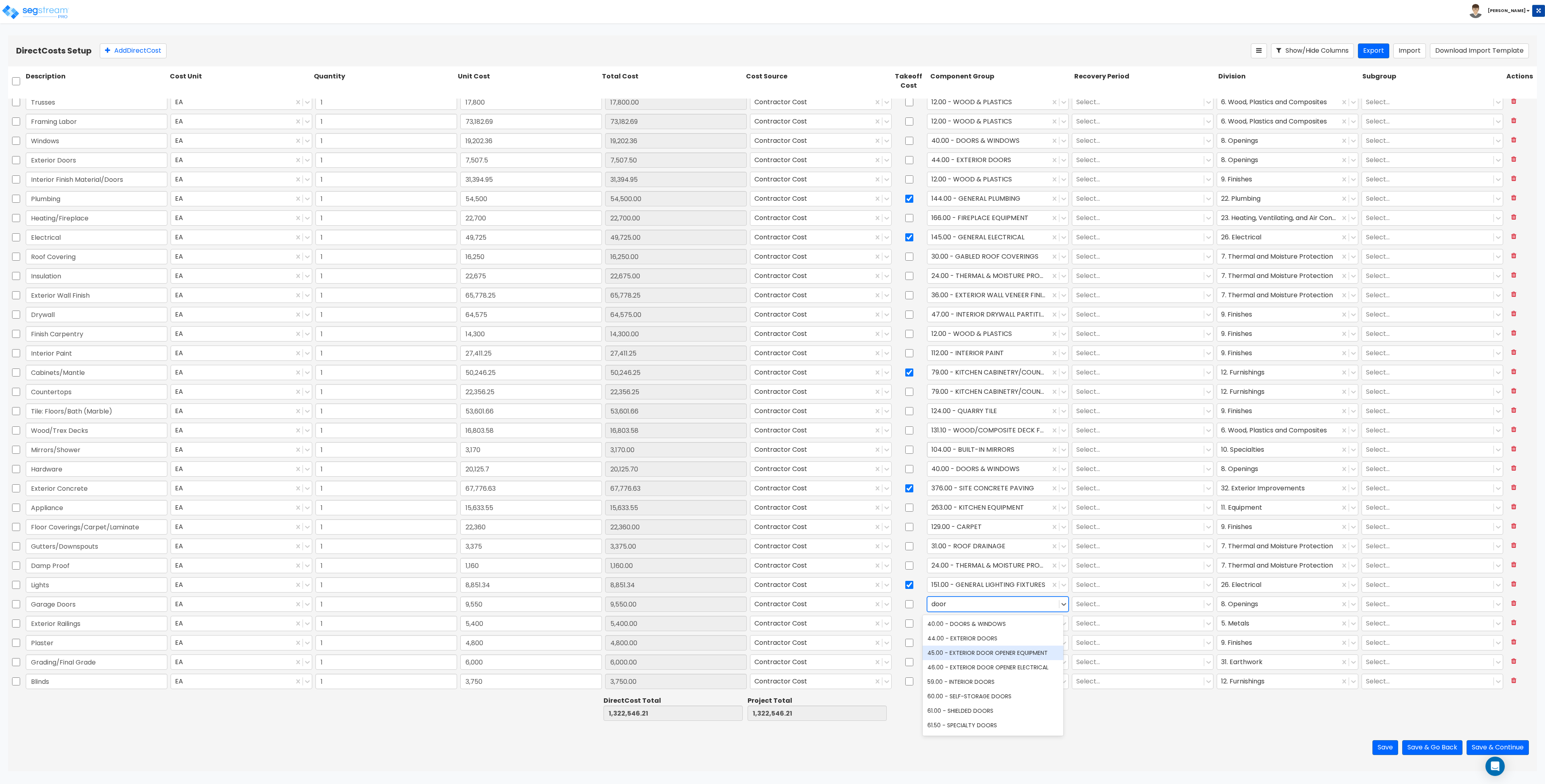
scroll to position [0, 0]
click at [772, 625] on div "40.00 - DOORS & WINDOWS" at bounding box center [992, 624] width 141 height 14
click at [772, 624] on div at bounding box center [993, 624] width 123 height 11
type input "s"
type input "rail"
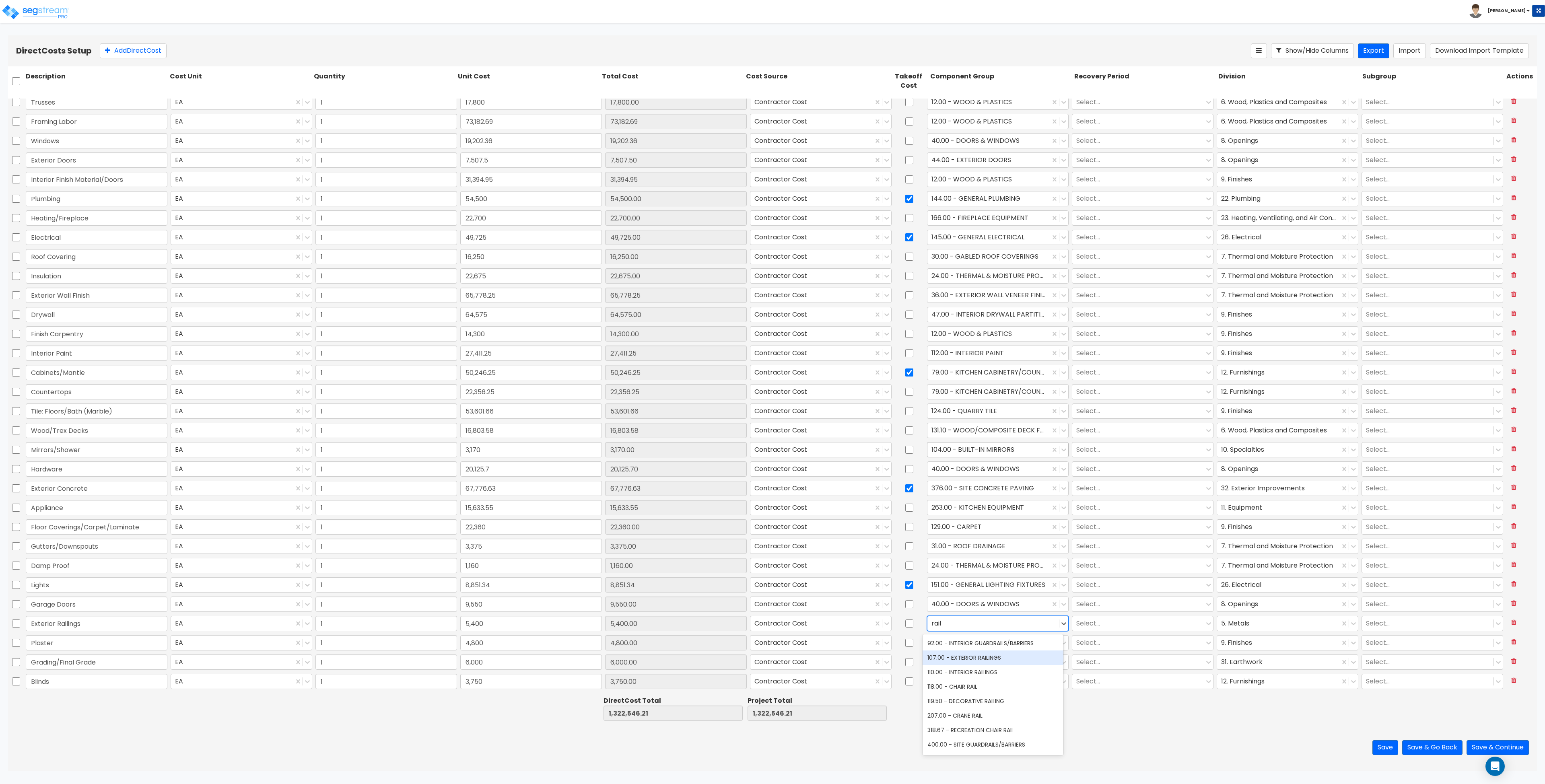
click at [772, 661] on div "107.00 - EXTERIOR RAILINGS" at bounding box center [992, 657] width 141 height 14
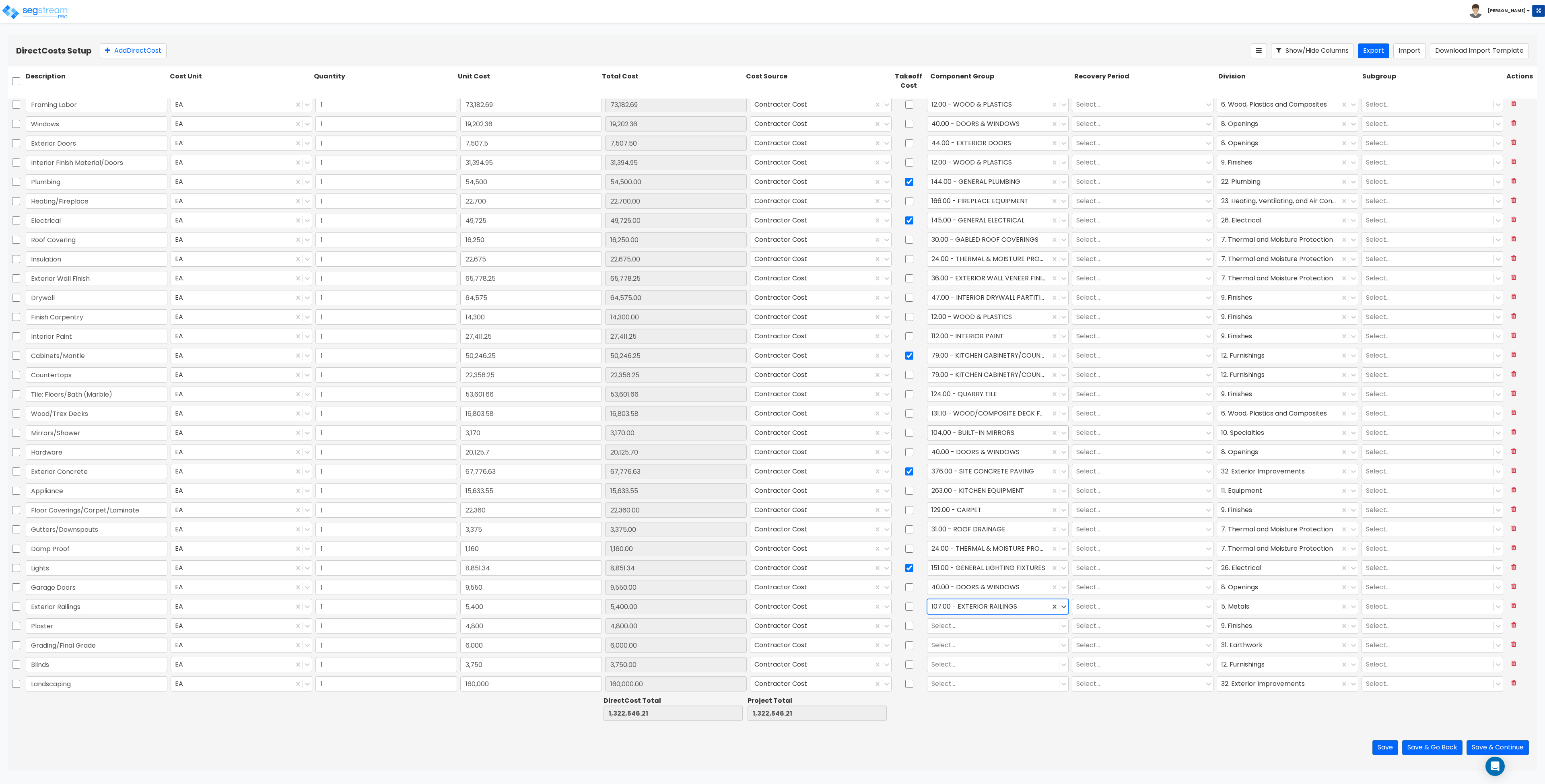
scroll to position [178, 0]
click at [772, 627] on div at bounding box center [993, 625] width 123 height 11
type input "f"
type input "exterior"
click at [772, 731] on div "36.00 - EXTERIOR WALL VENEER FINISHES" at bounding box center [992, 731] width 141 height 14
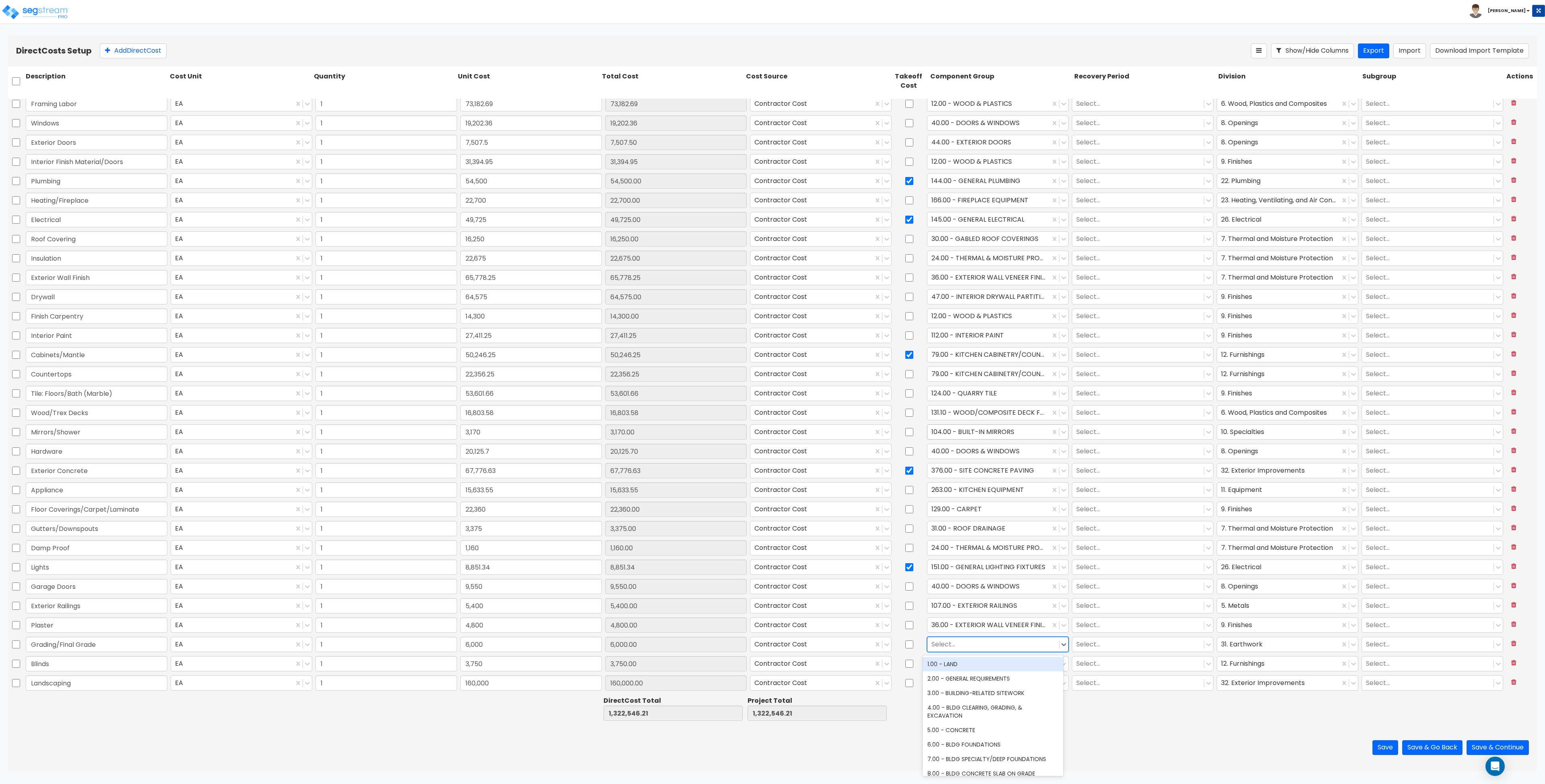
click at [772, 645] on div at bounding box center [993, 645] width 123 height 11
type input "s"
type input "grad"
click at [772, 703] on div "371.00 - SITE CLEARING, GRADING, & EXCAVATION" at bounding box center [992, 705] width 141 height 22
click at [772, 663] on div at bounding box center [993, 664] width 123 height 11
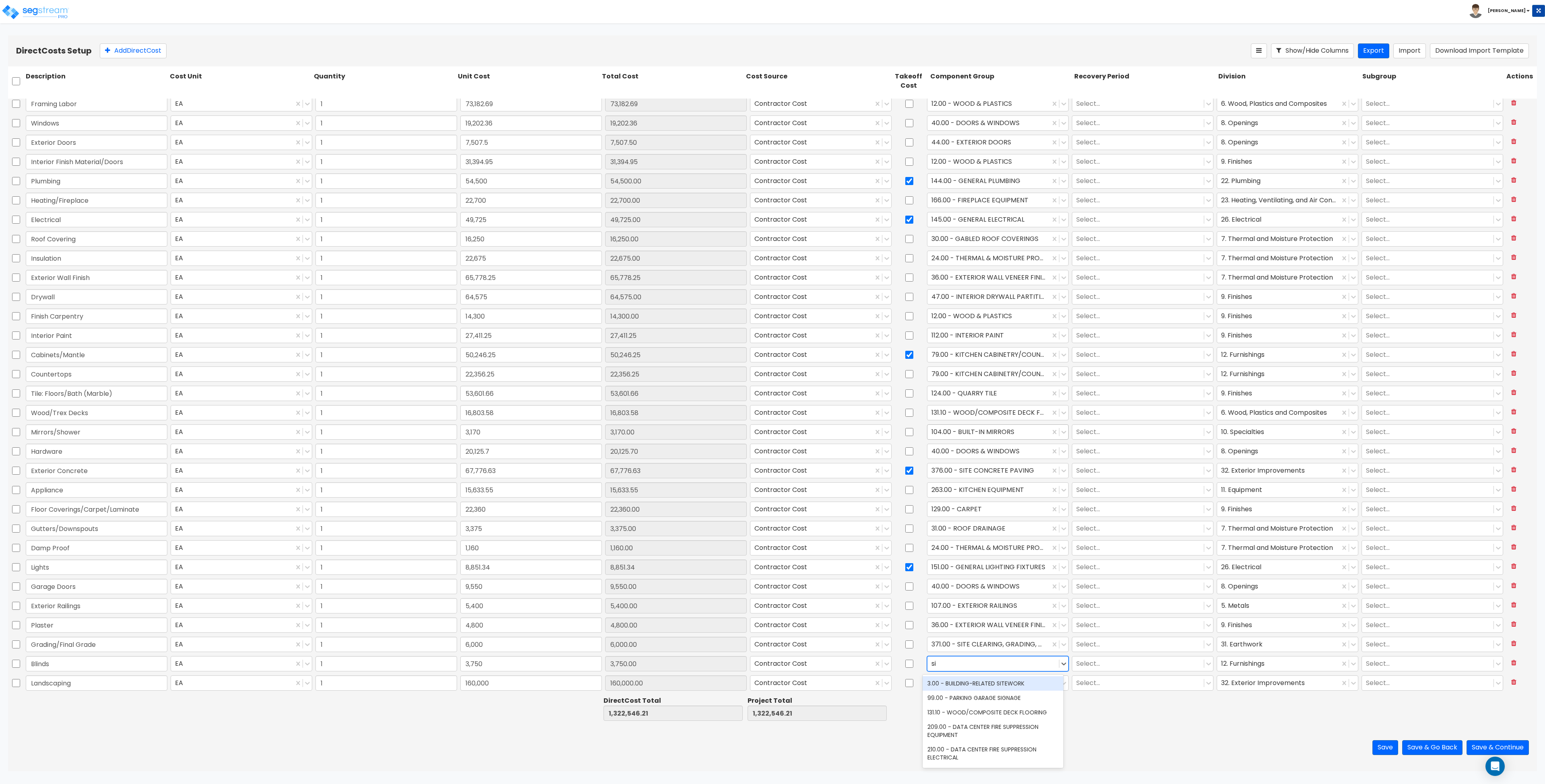
type input "s"
type input "window"
click at [772, 726] on div "105.00 - WINDOW TREATMENTS" at bounding box center [992, 726] width 141 height 14
click at [772, 684] on div at bounding box center [993, 683] width 123 height 11
type input "land"
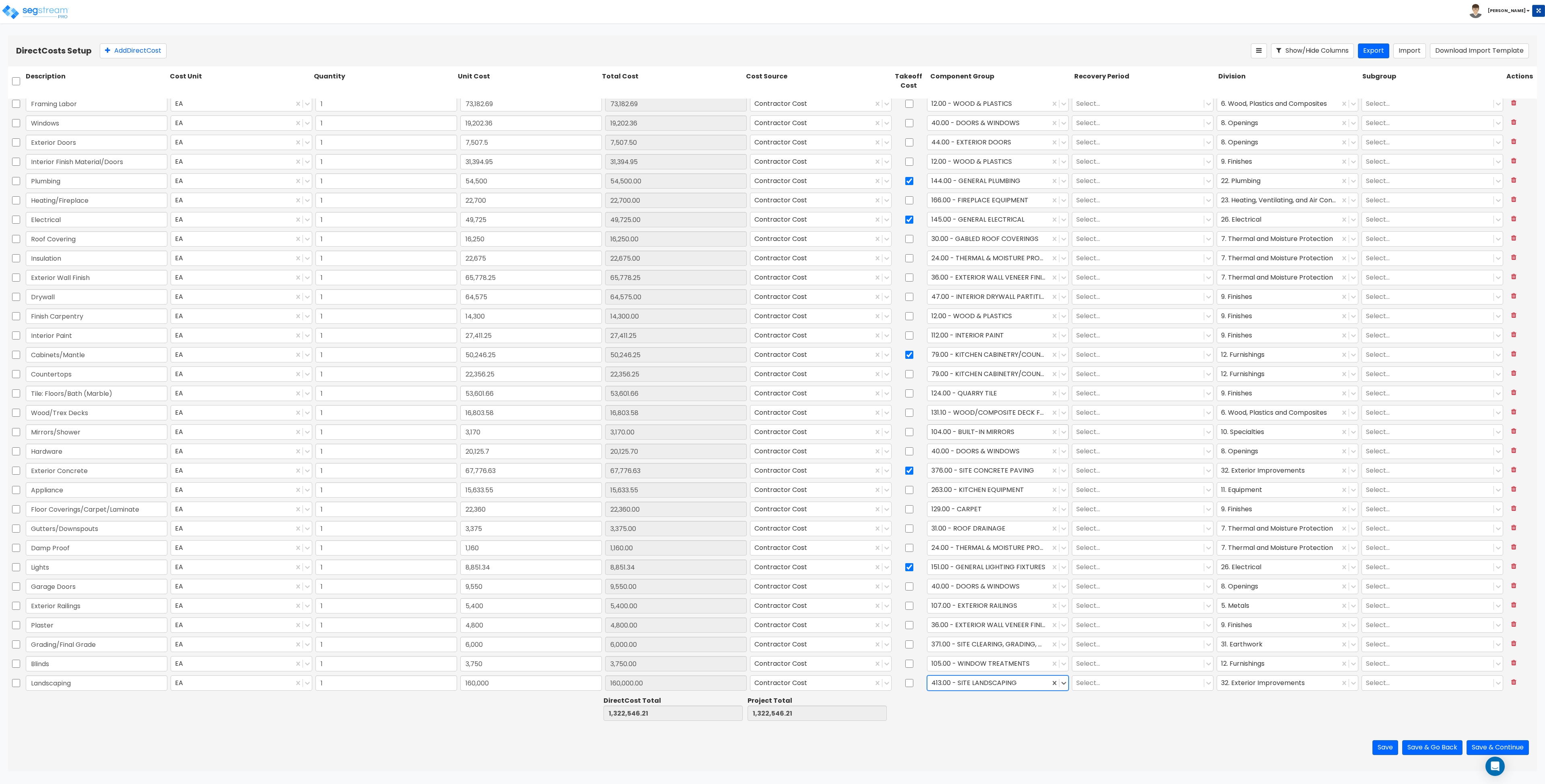
click at [772, 726] on div "Save Save & Go Back Save & Continue" at bounding box center [772, 747] width 1529 height 47
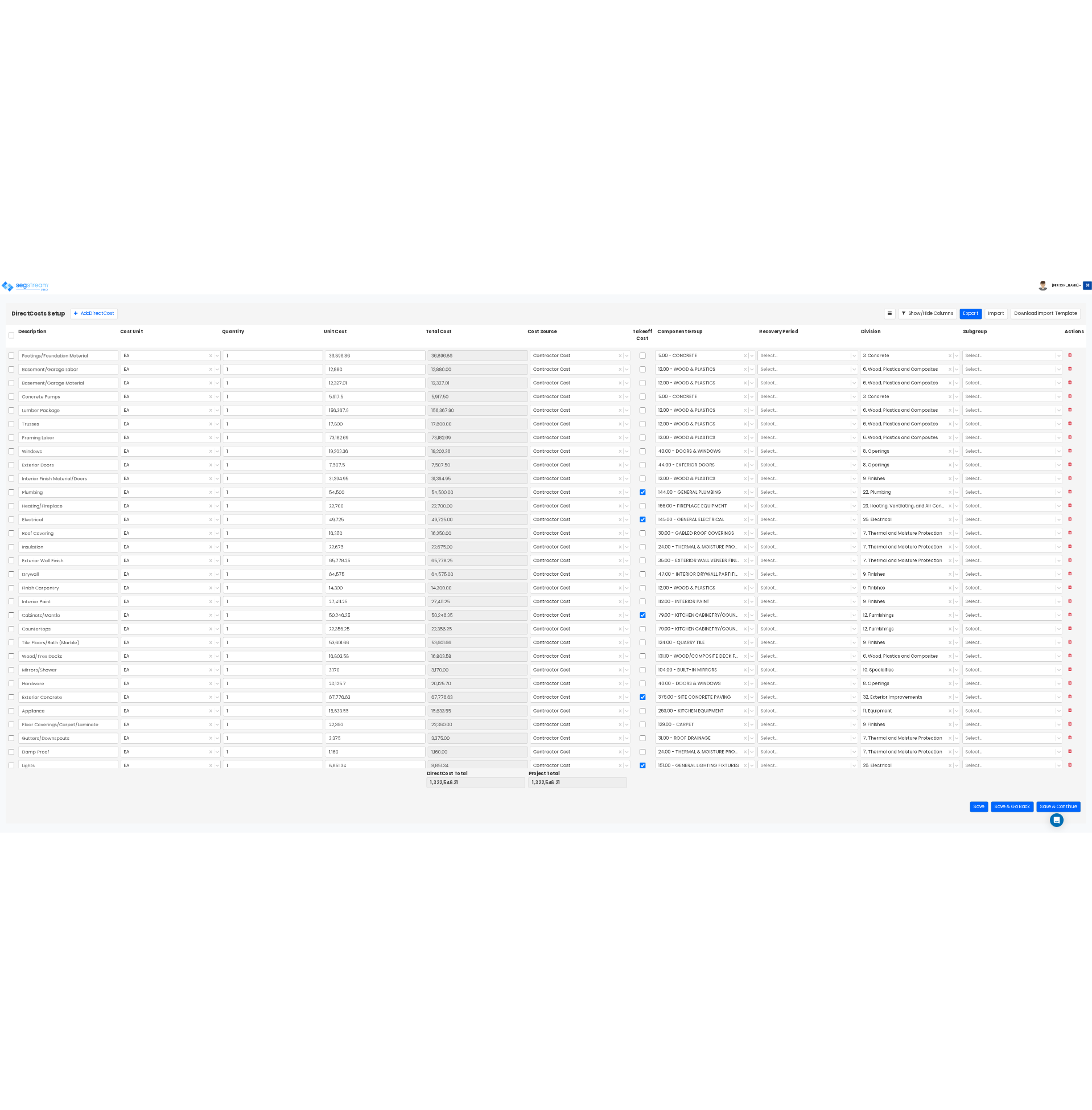
scroll to position [0, 0]
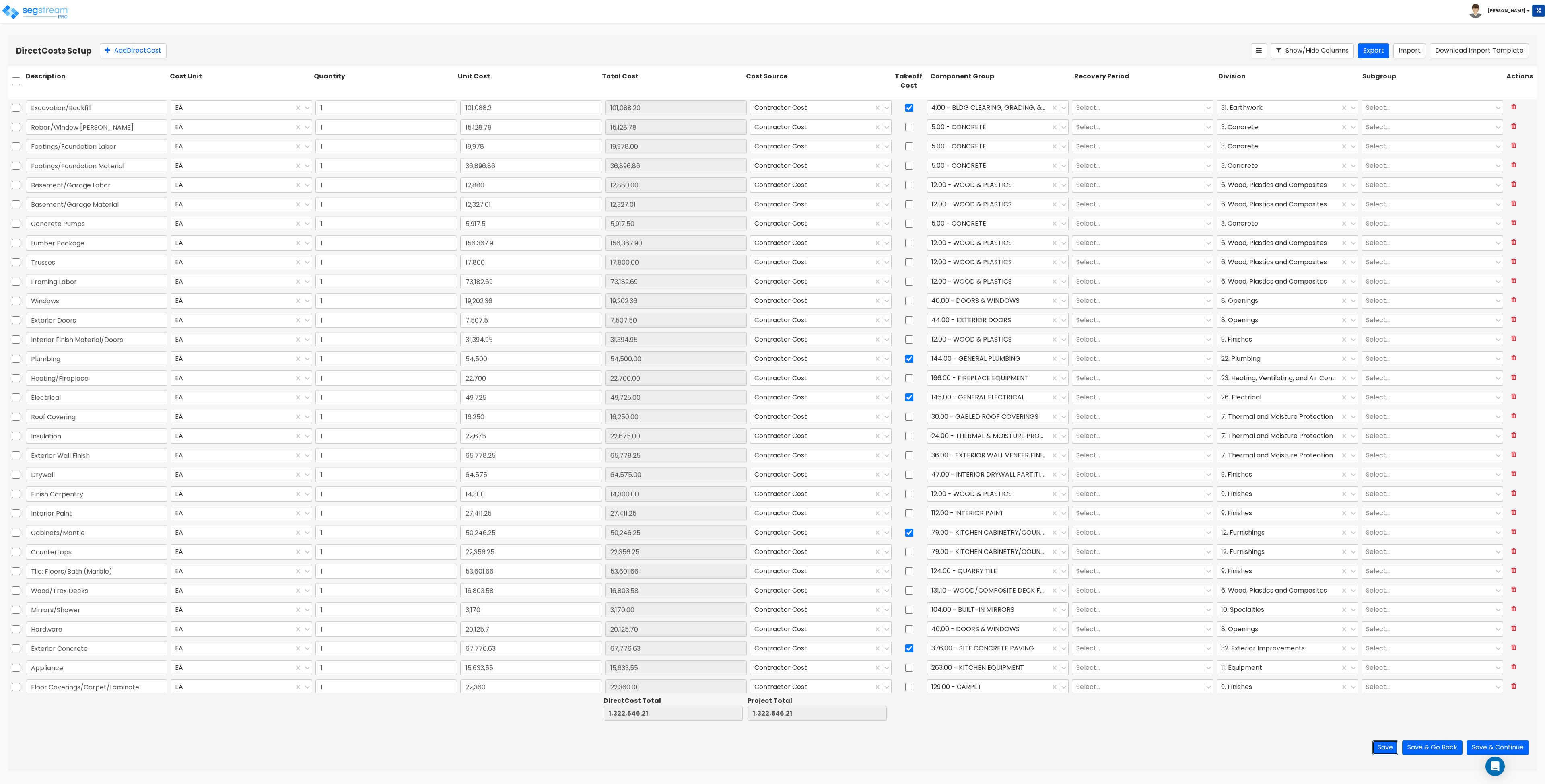
drag, startPoint x: 1386, startPoint y: 748, endPoint x: 1383, endPoint y: 746, distance: 3.6
click at [772, 748] on button "Save" at bounding box center [1386, 747] width 26 height 15
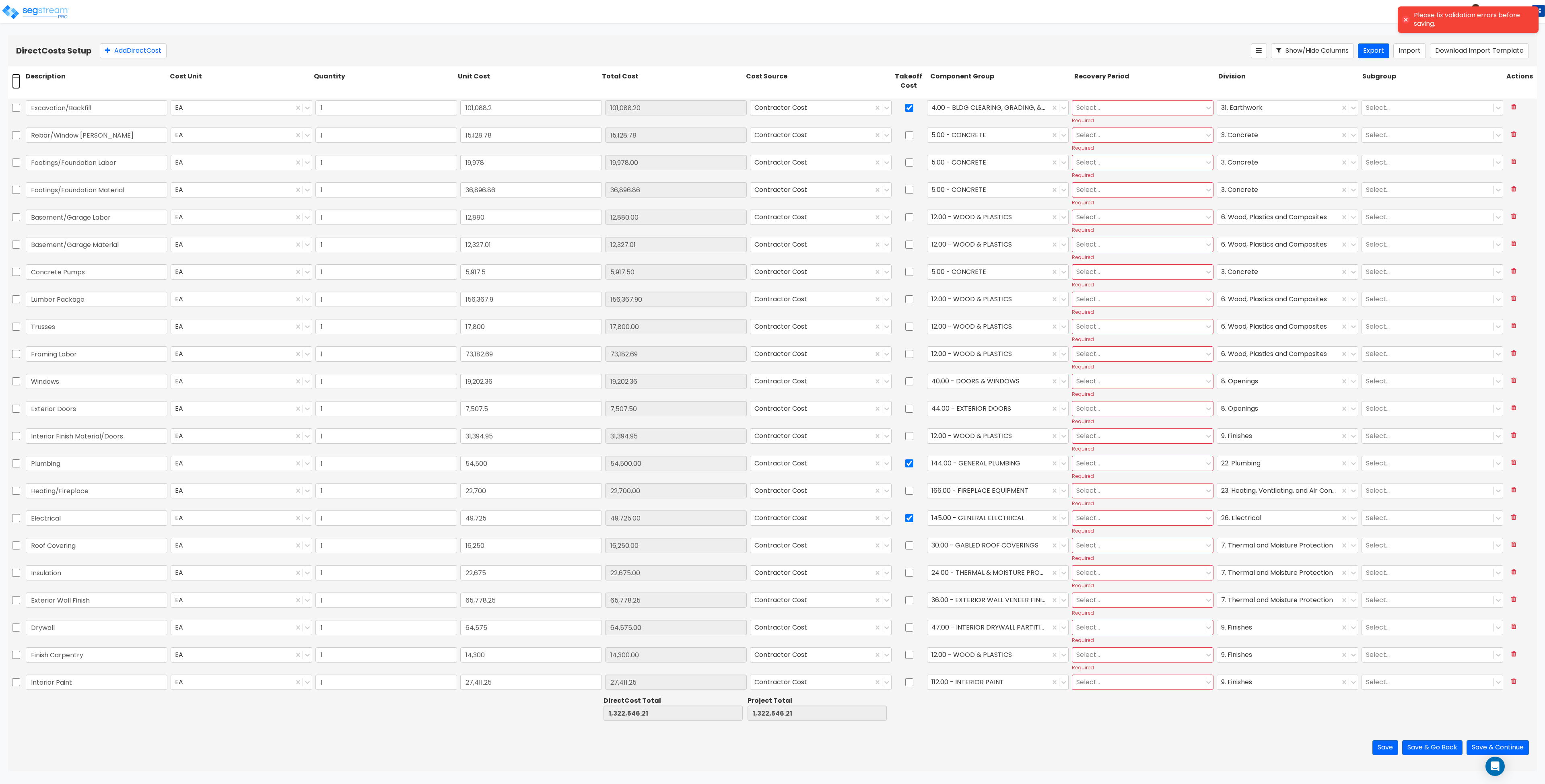
click at [17, 82] on input "checkbox" at bounding box center [15, 81] width 8 height 15
checkbox input "true"
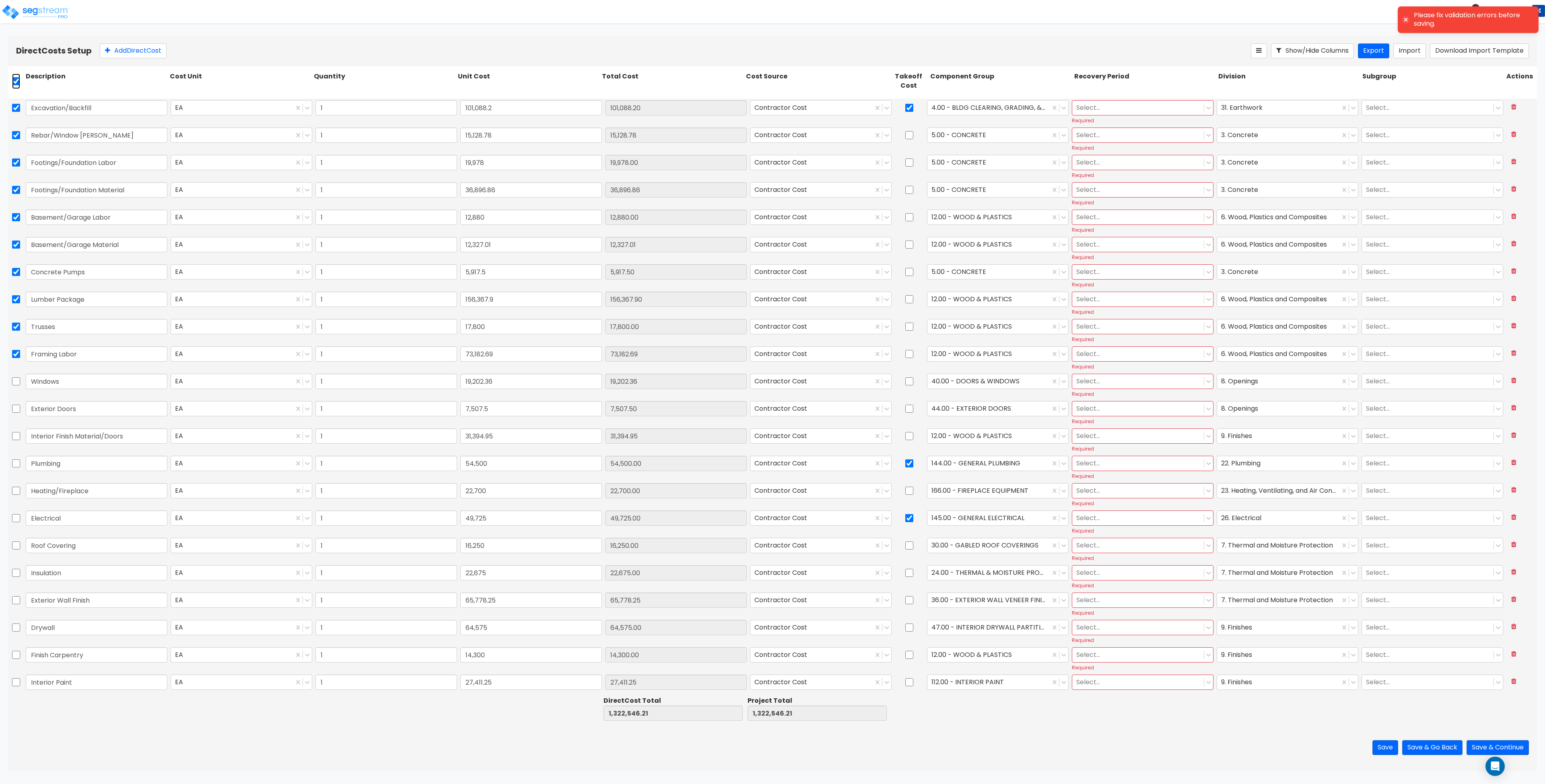
checkbox input "true"
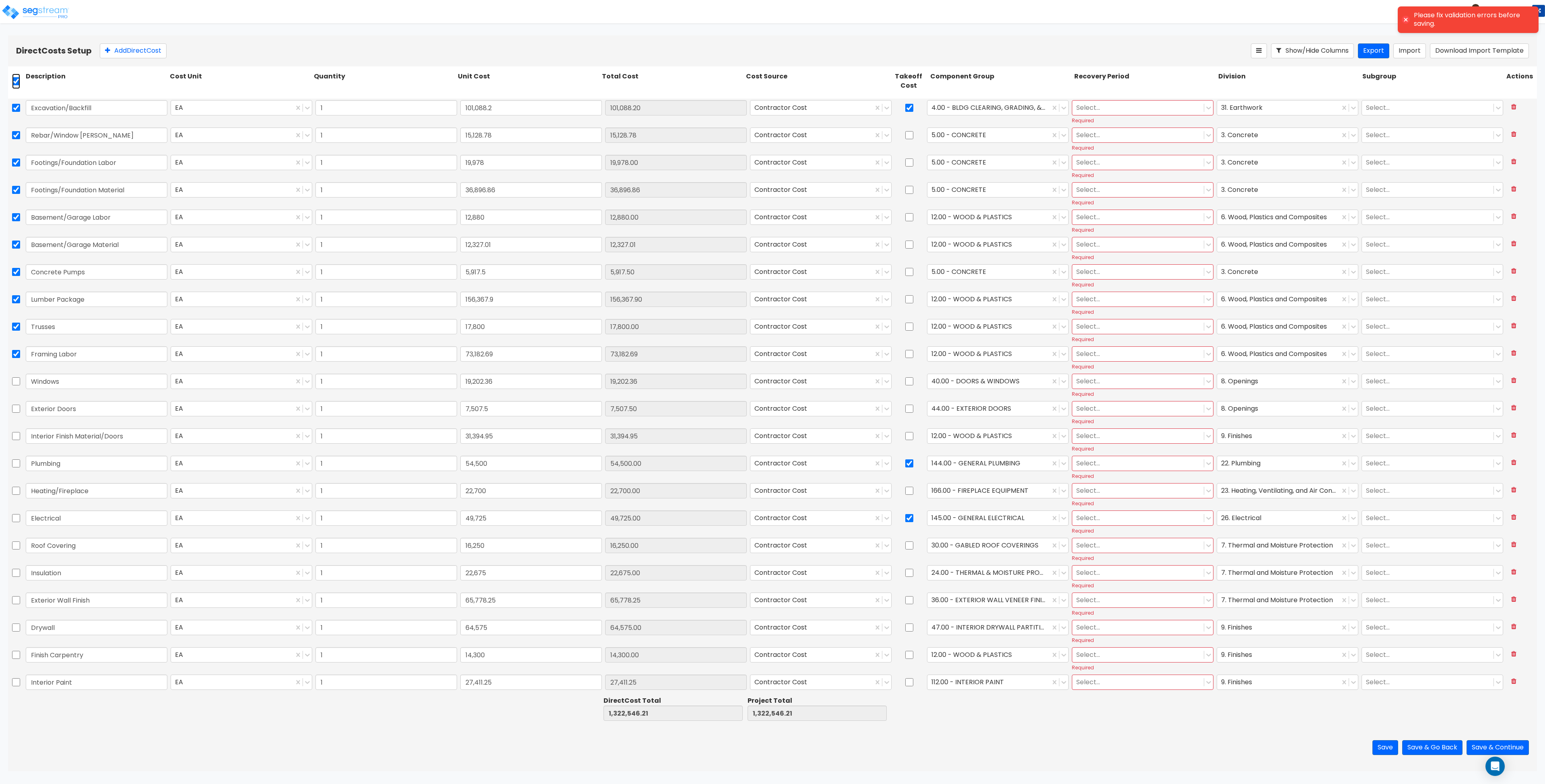
checkbox input "true"
click at [177, 48] on icon at bounding box center [174, 50] width 8 height 8
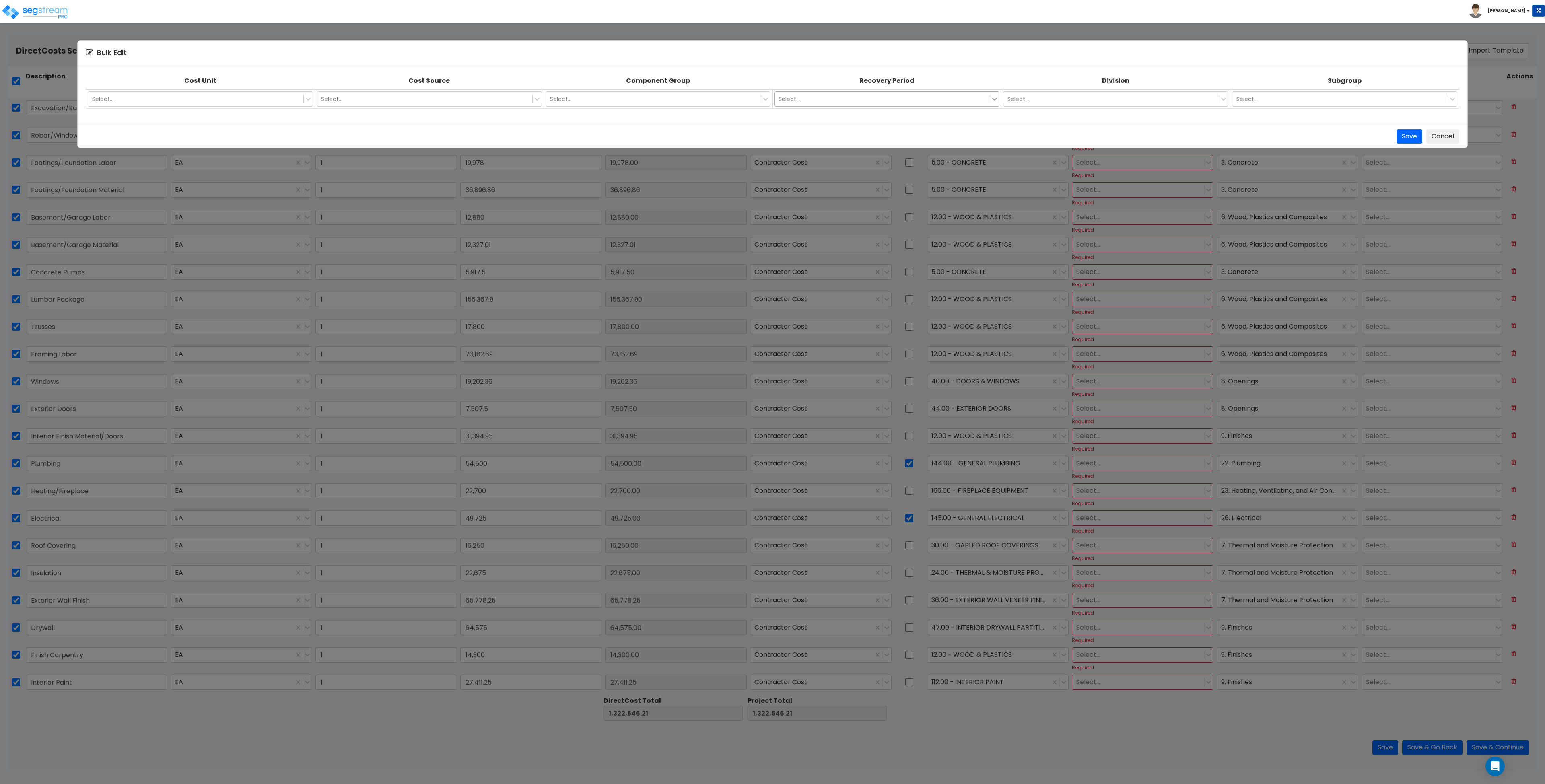
click at [772, 100] on icon at bounding box center [994, 98] width 8 height 8
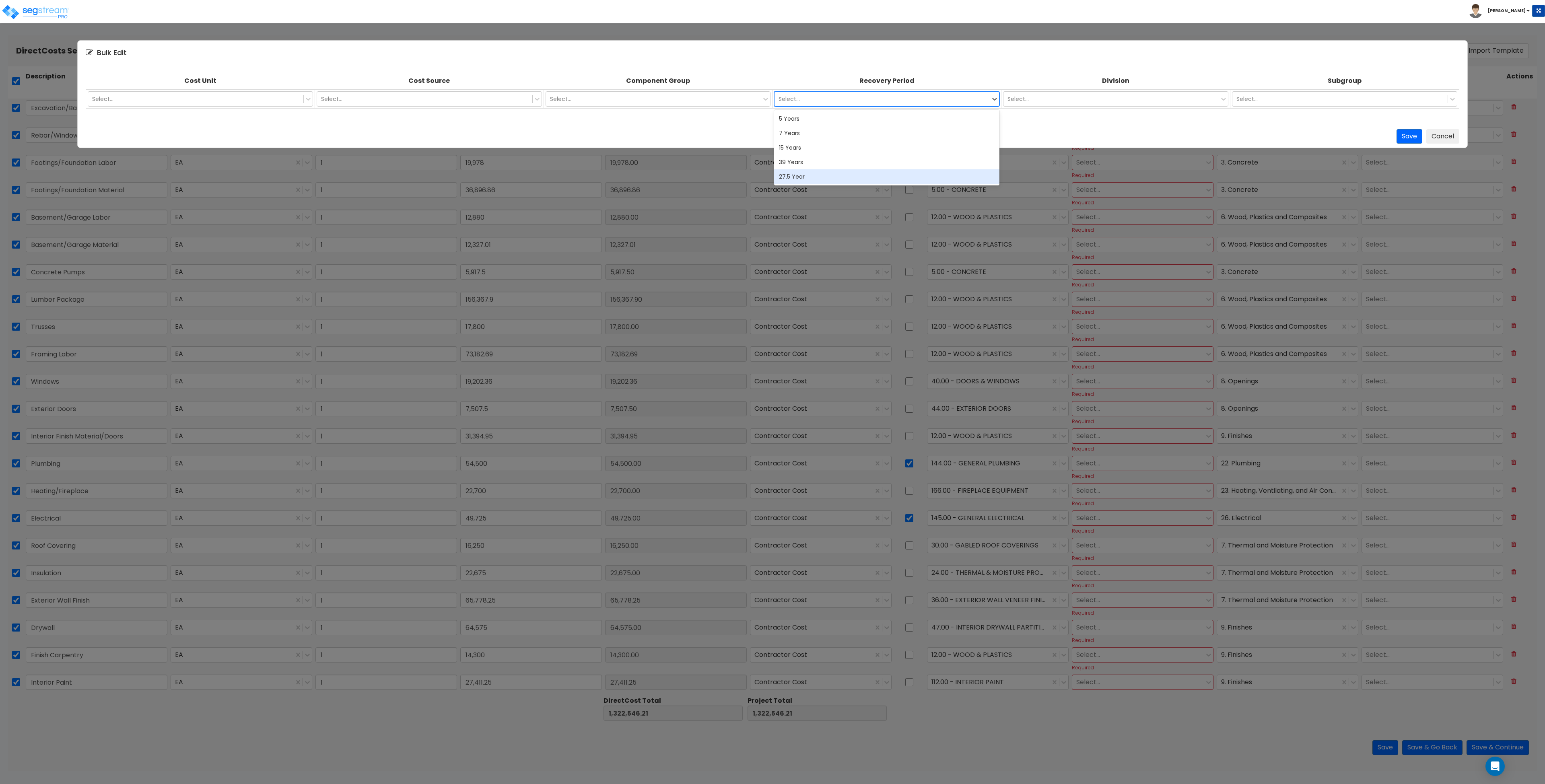
click at [772, 179] on div "27.5 Year" at bounding box center [887, 176] width 225 height 14
click at [772, 139] on button "Save" at bounding box center [1410, 136] width 26 height 15
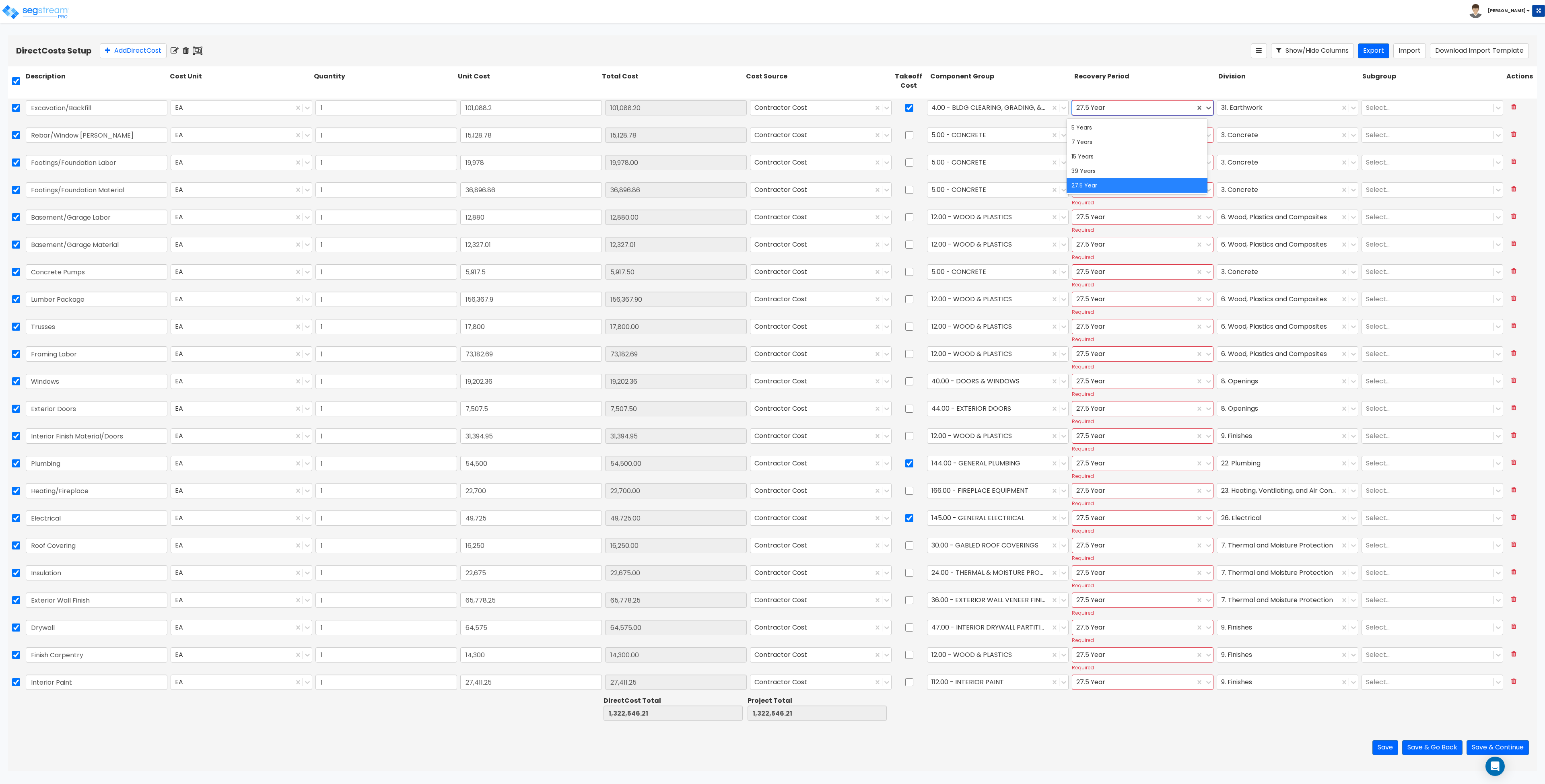
click at [772, 107] on div at bounding box center [1133, 108] width 115 height 11
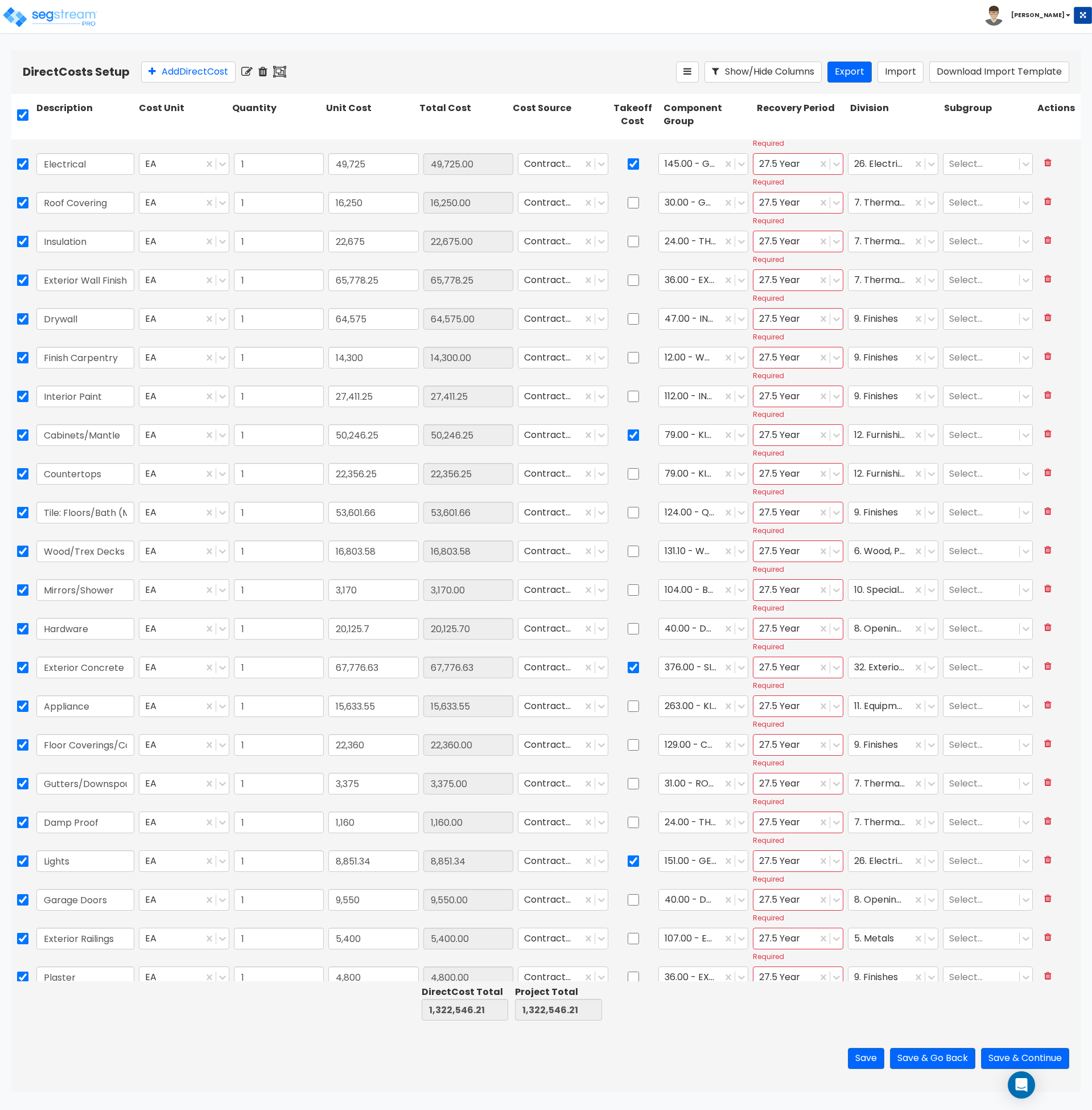
scroll to position [708, 0]
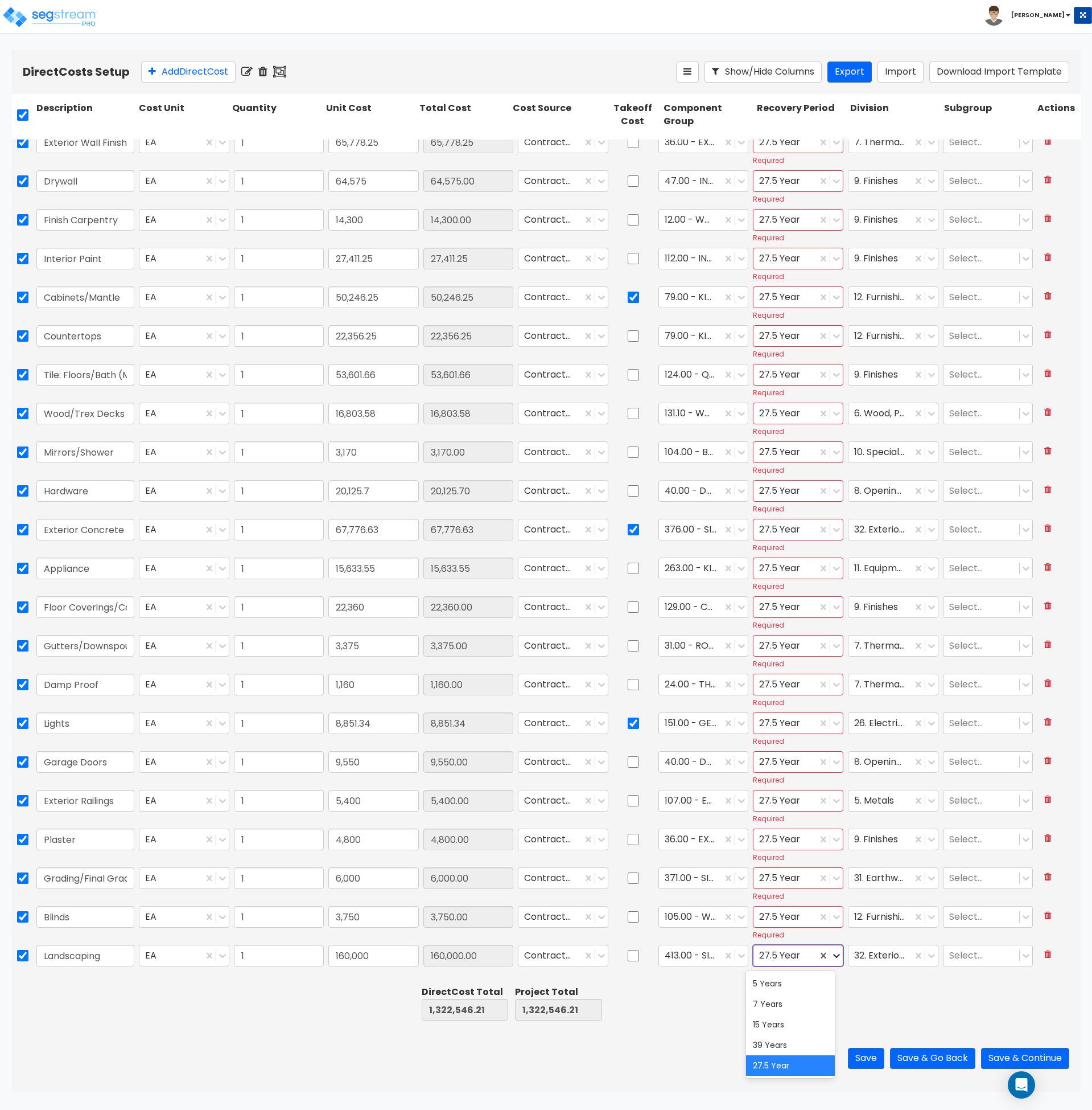
click at [831, 957] on icon at bounding box center [836, 955] width 11 height 11
click at [792, 1029] on div "15 Years" at bounding box center [791, 1024] width 89 height 20
click at [831, 915] on icon at bounding box center [836, 916] width 11 height 11
click at [798, 951] on div "5 Years" at bounding box center [791, 944] width 89 height 20
click at [831, 876] on icon at bounding box center [836, 878] width 11 height 11
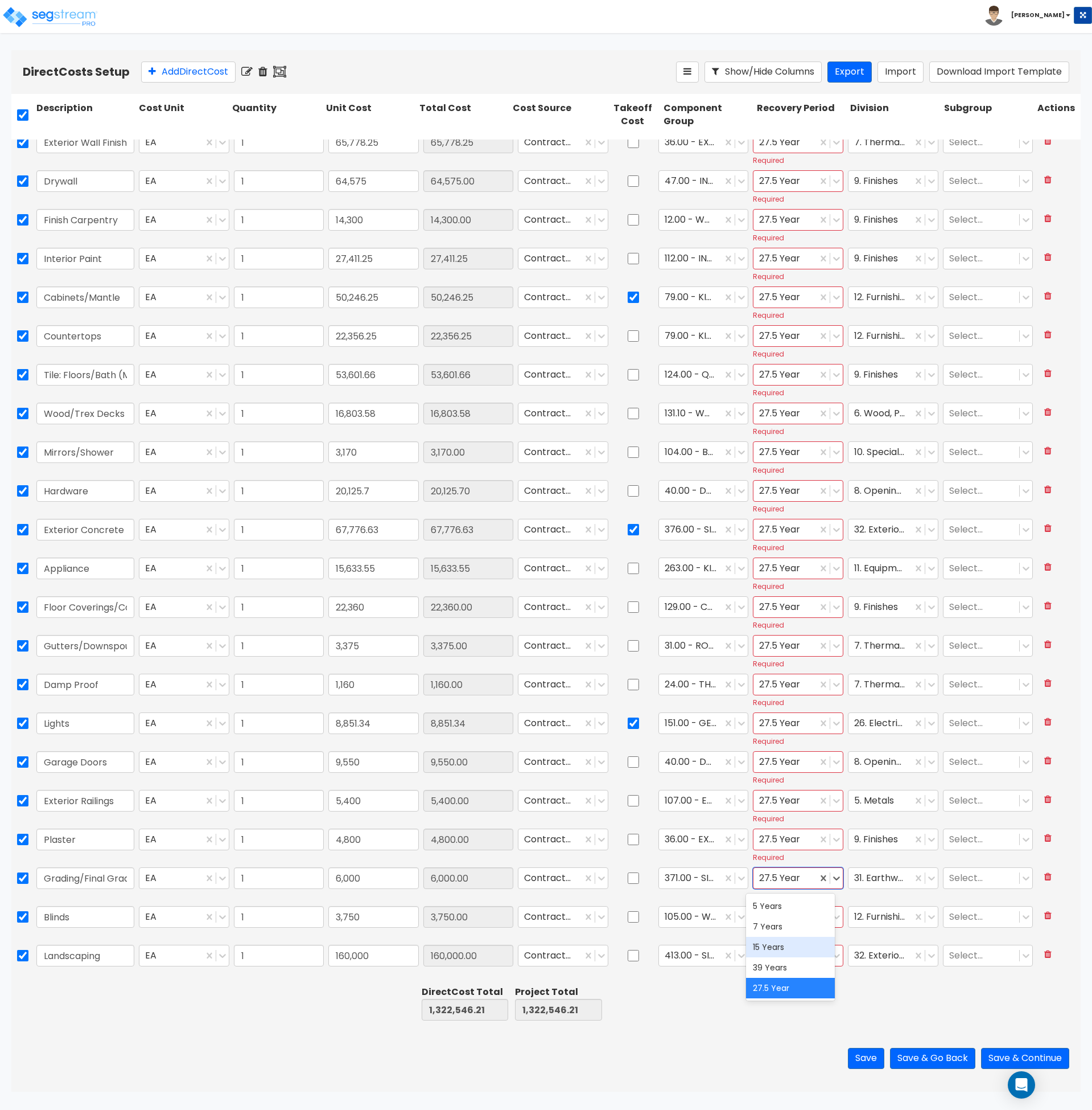
click at [802, 948] on div "15 Years" at bounding box center [791, 946] width 89 height 20
click at [833, 800] on icon at bounding box center [837, 800] width 7 height 4
click at [813, 872] on div "15 Years" at bounding box center [791, 869] width 89 height 20
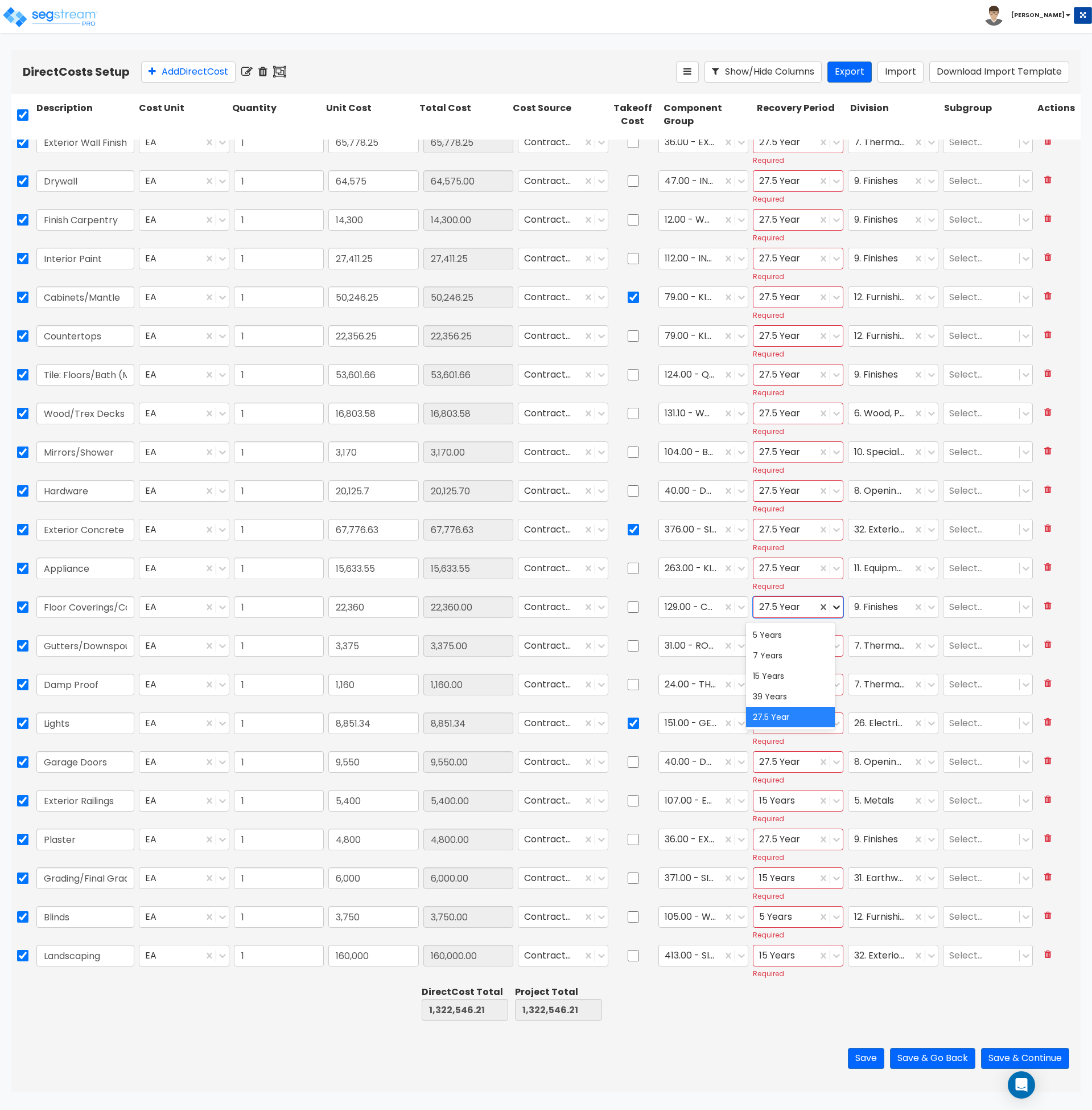
click at [831, 605] on icon at bounding box center [836, 607] width 11 height 11
click at [812, 641] on div "5 Years" at bounding box center [791, 635] width 89 height 20
click at [831, 565] on icon at bounding box center [836, 568] width 11 height 11
click at [810, 593] on div "5 Years" at bounding box center [791, 595] width 89 height 20
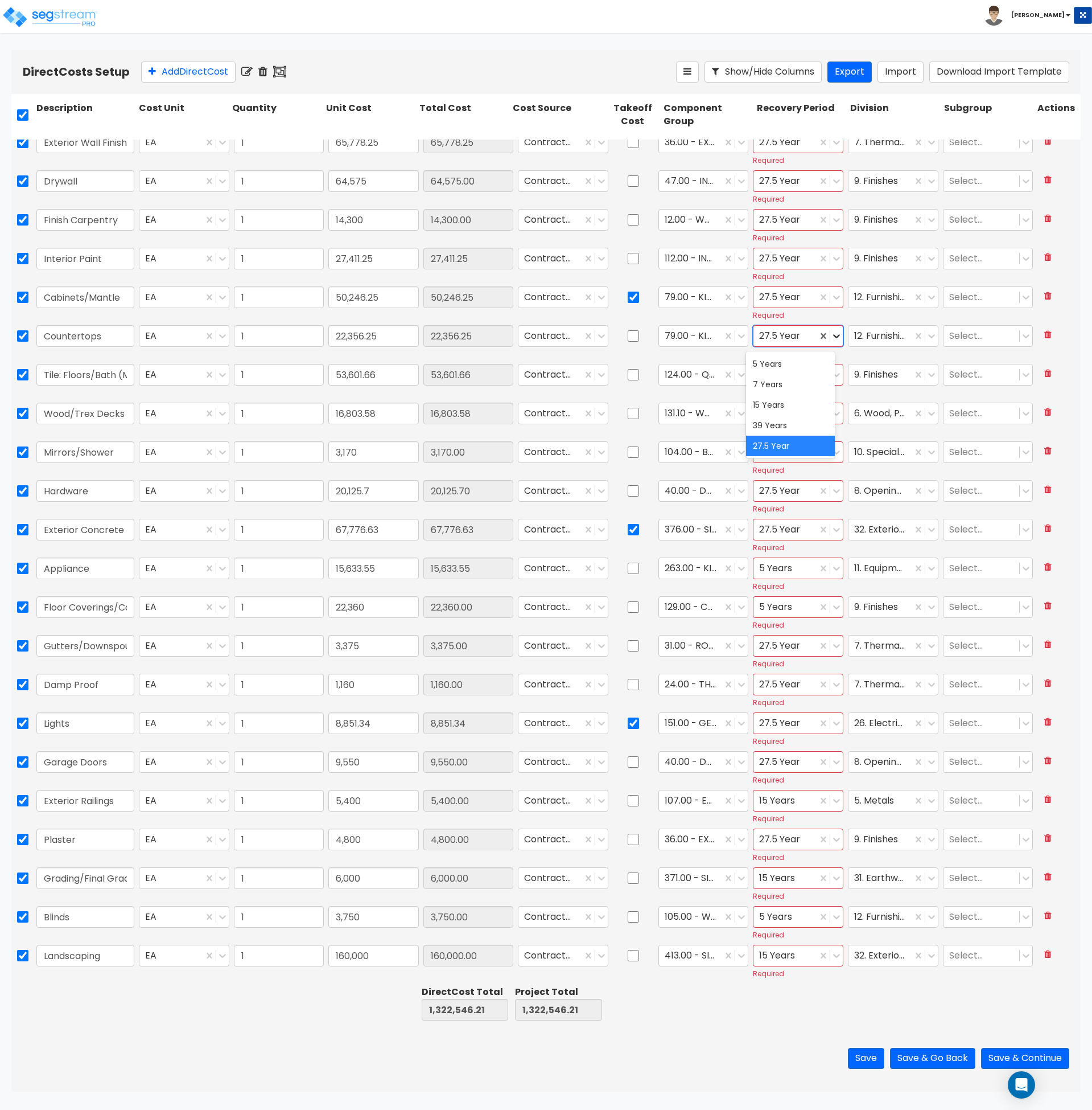
click at [831, 336] on icon at bounding box center [836, 336] width 11 height 11
click at [810, 366] on div "5 Years" at bounding box center [791, 363] width 89 height 20
click at [1013, 1060] on button "Save & Continue" at bounding box center [1025, 1058] width 89 height 21
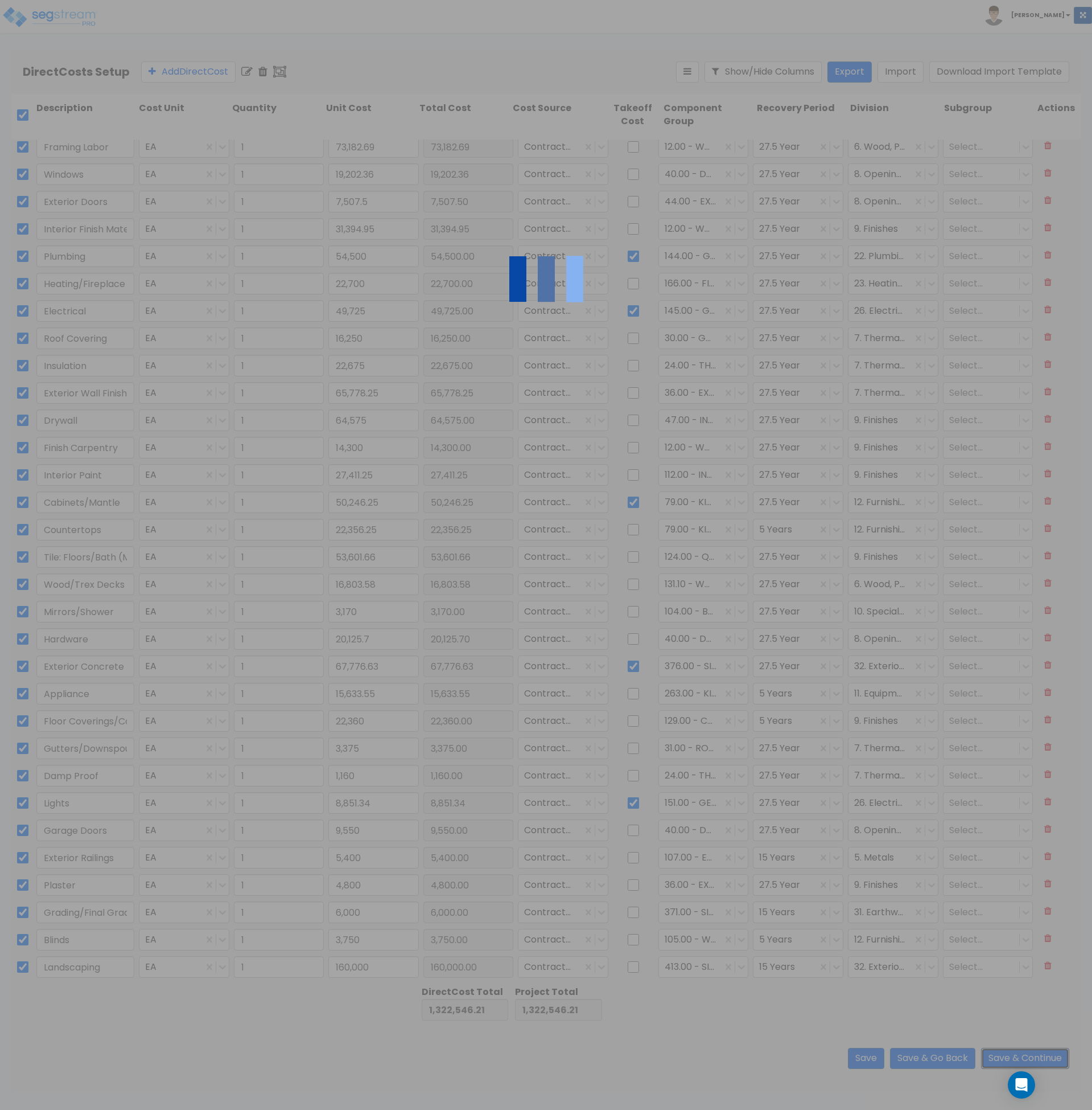
scroll to position [252, 0]
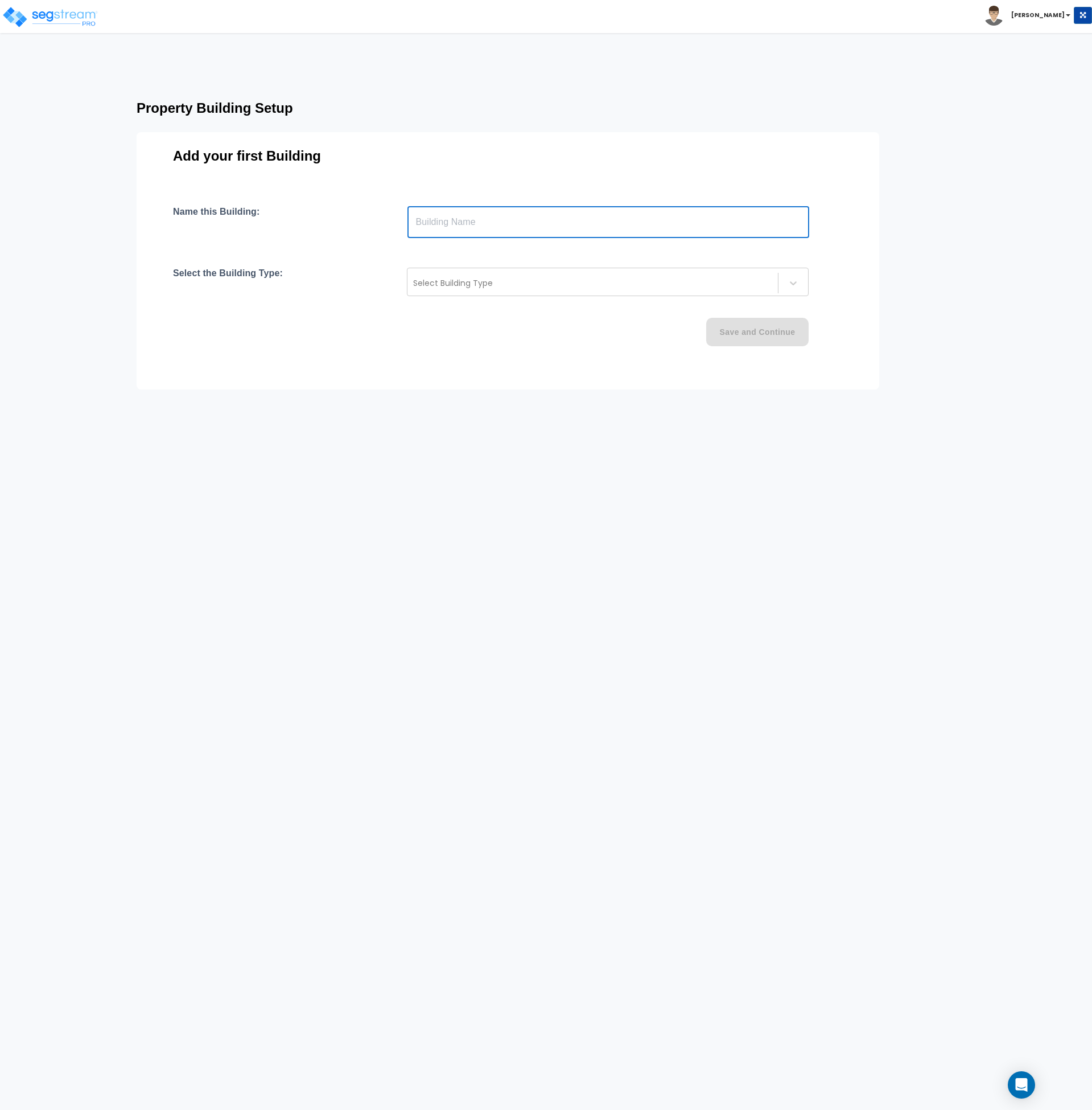
click at [479, 220] on input "text" at bounding box center [608, 222] width 402 height 32
type input "876-892 Sapphire Way"
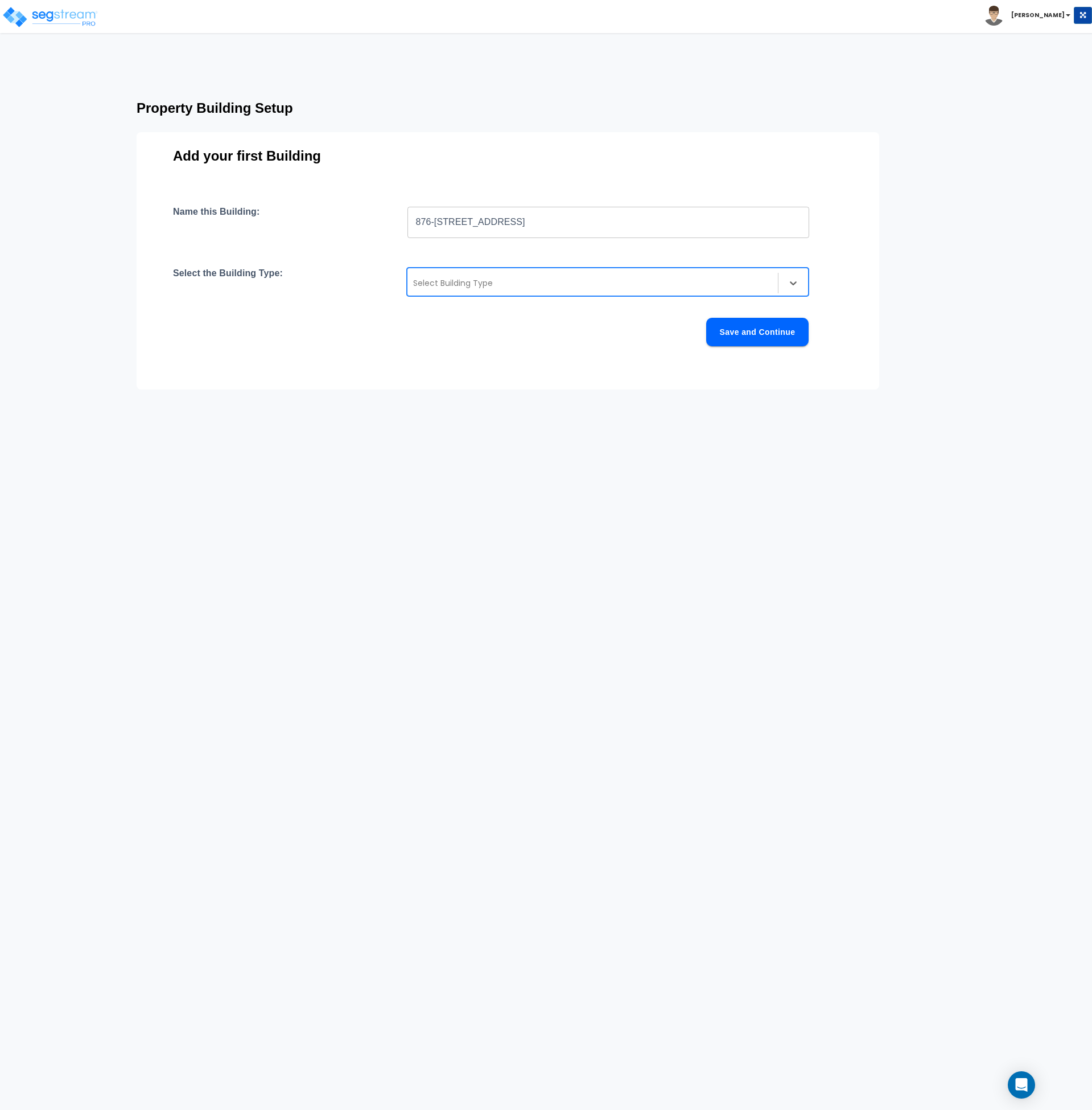
click at [543, 283] on div at bounding box center [593, 283] width 359 height 14
type input "town"
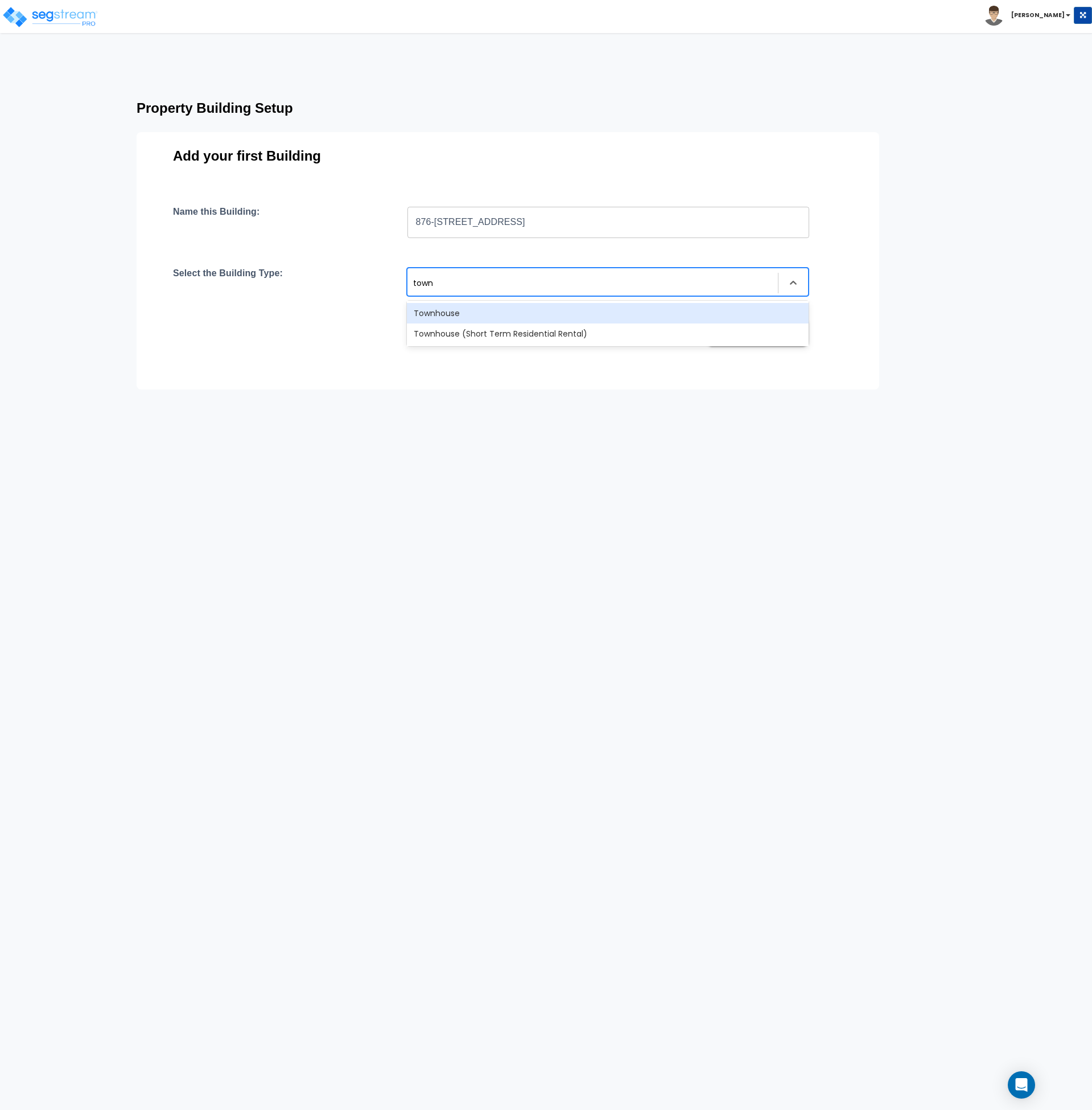
click at [497, 316] on div "Townhouse" at bounding box center [607, 313] width 402 height 20
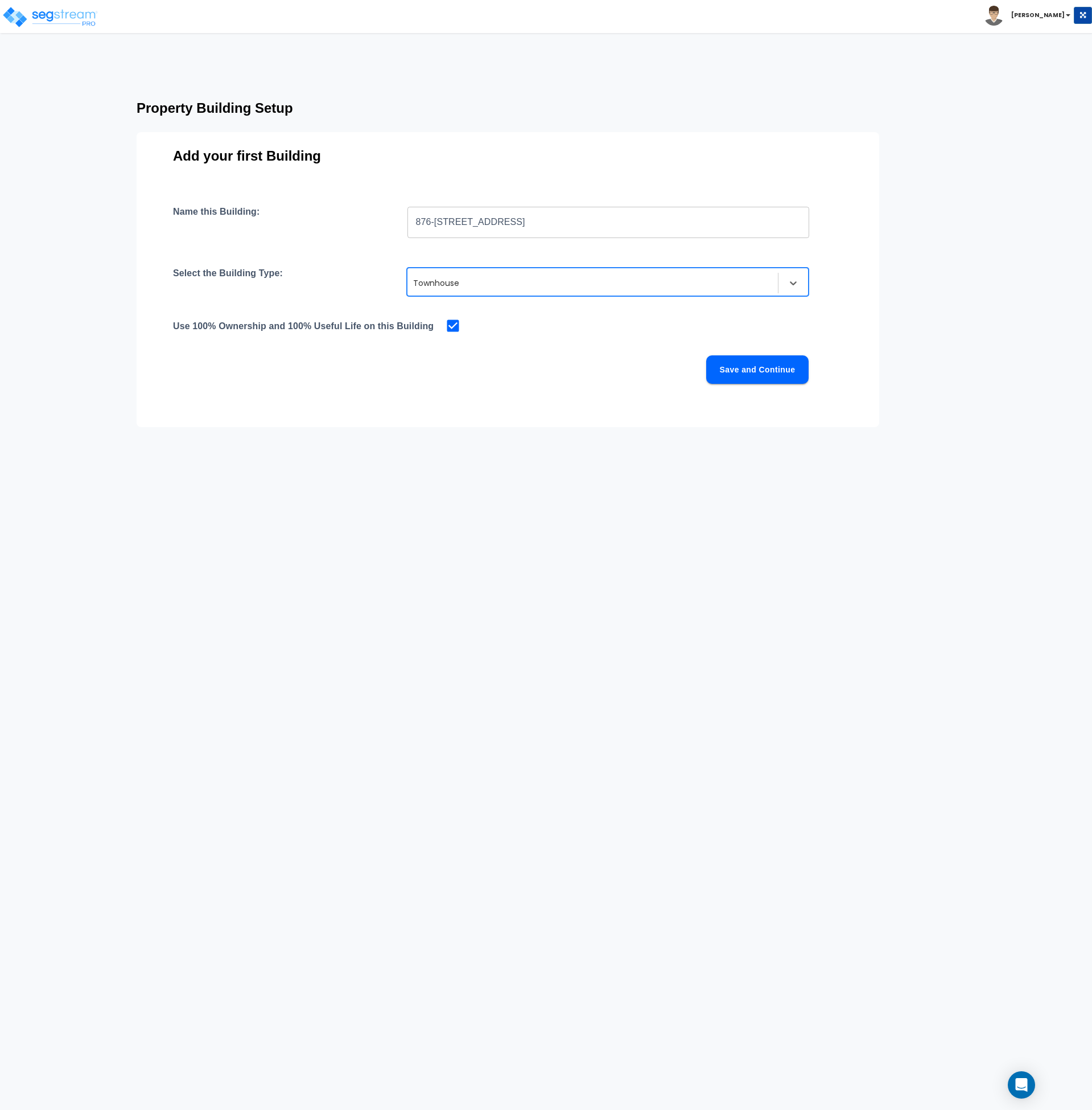
click at [545, 362] on div "Save and Continue" at bounding box center [491, 369] width 636 height 28
click at [741, 370] on button "Save and Continue" at bounding box center [757, 369] width 103 height 28
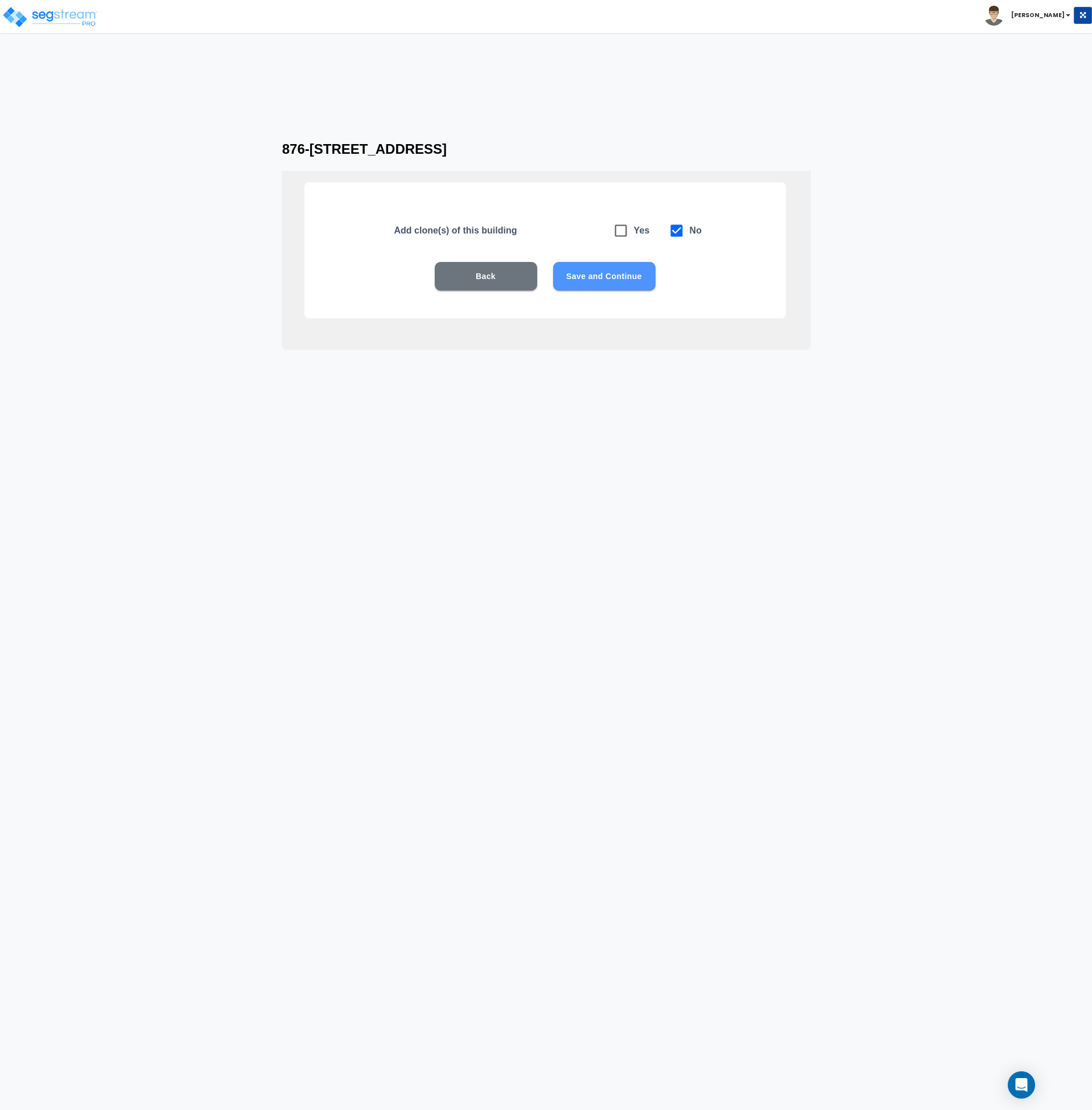
click at [595, 280] on button "Save and Continue" at bounding box center [604, 276] width 103 height 28
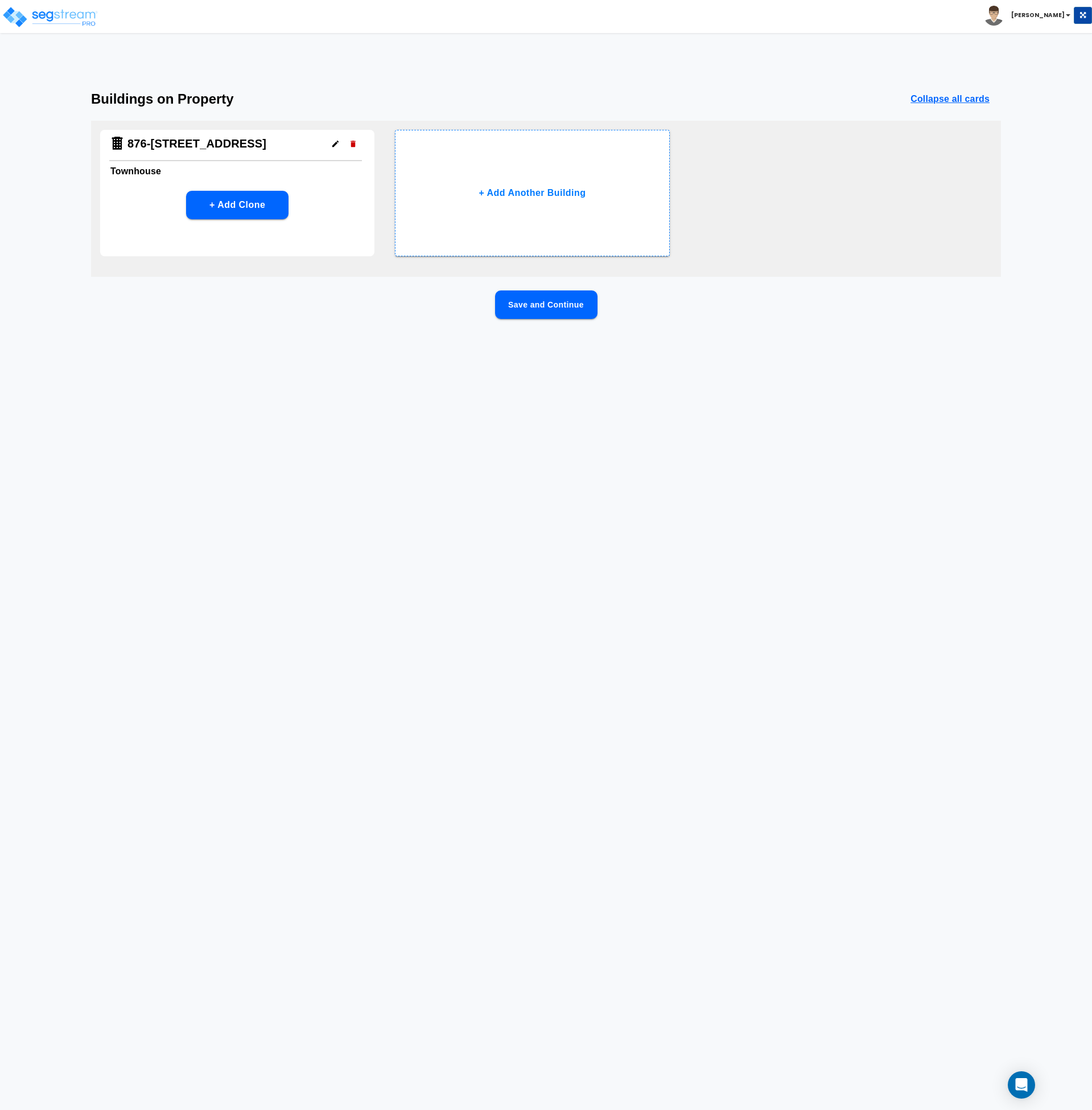
click at [551, 311] on button "Save and Continue" at bounding box center [546, 304] width 103 height 28
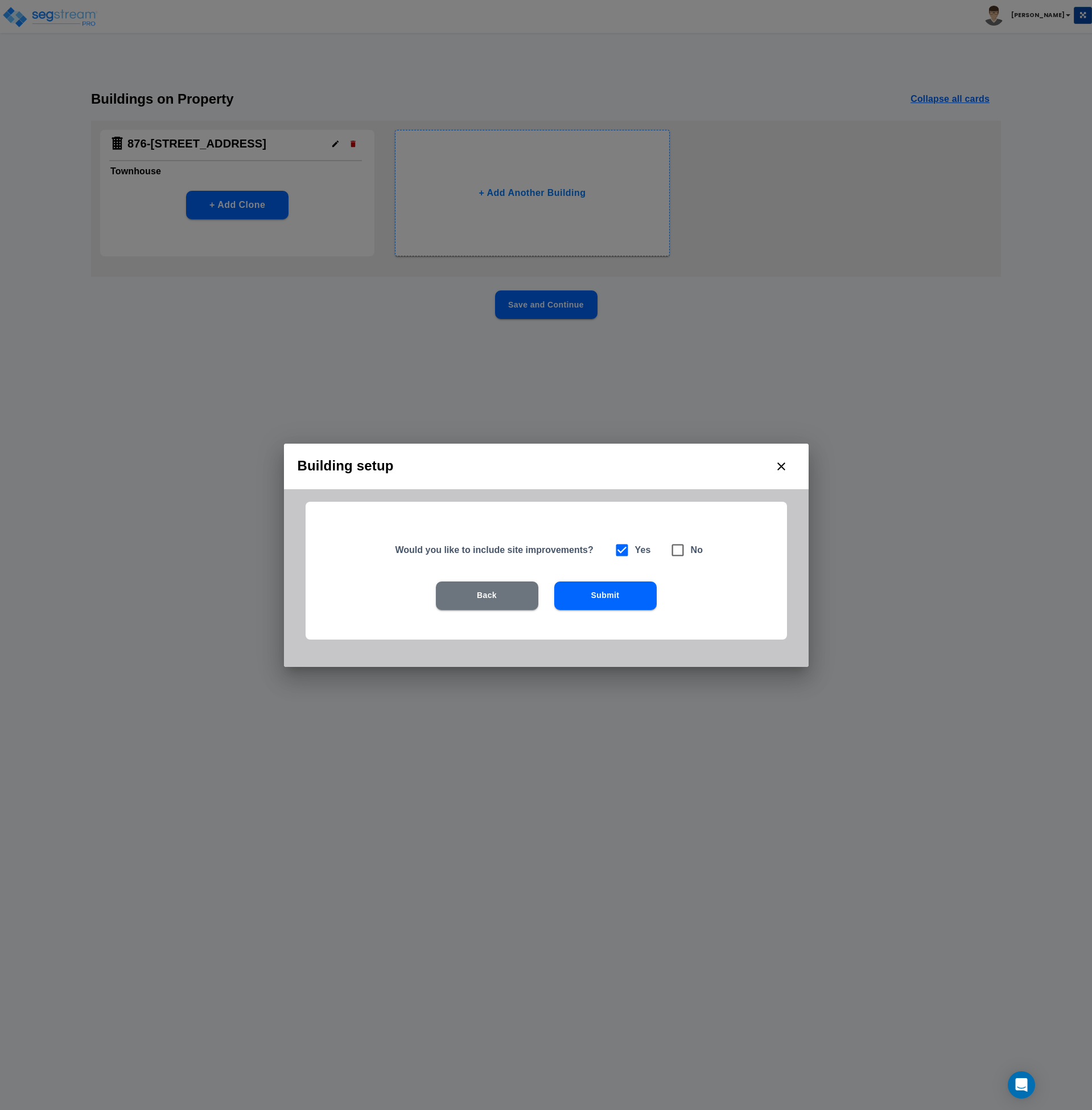
click at [631, 600] on button "Submit" at bounding box center [606, 595] width 103 height 28
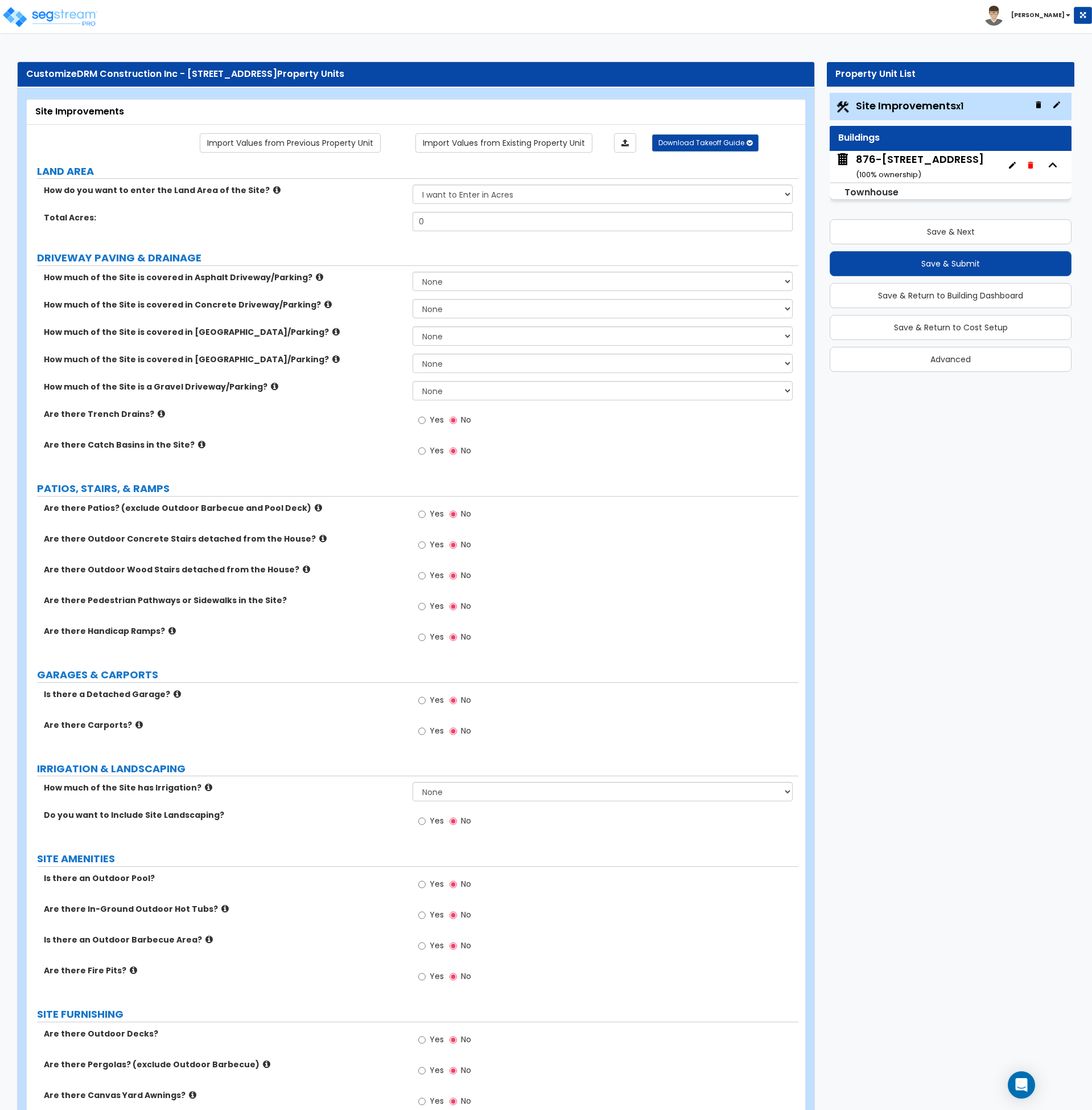
click at [630, 511] on div "Yes No" at bounding box center [606, 517] width 386 height 31
click at [59, 18] on img at bounding box center [50, 17] width 96 height 23
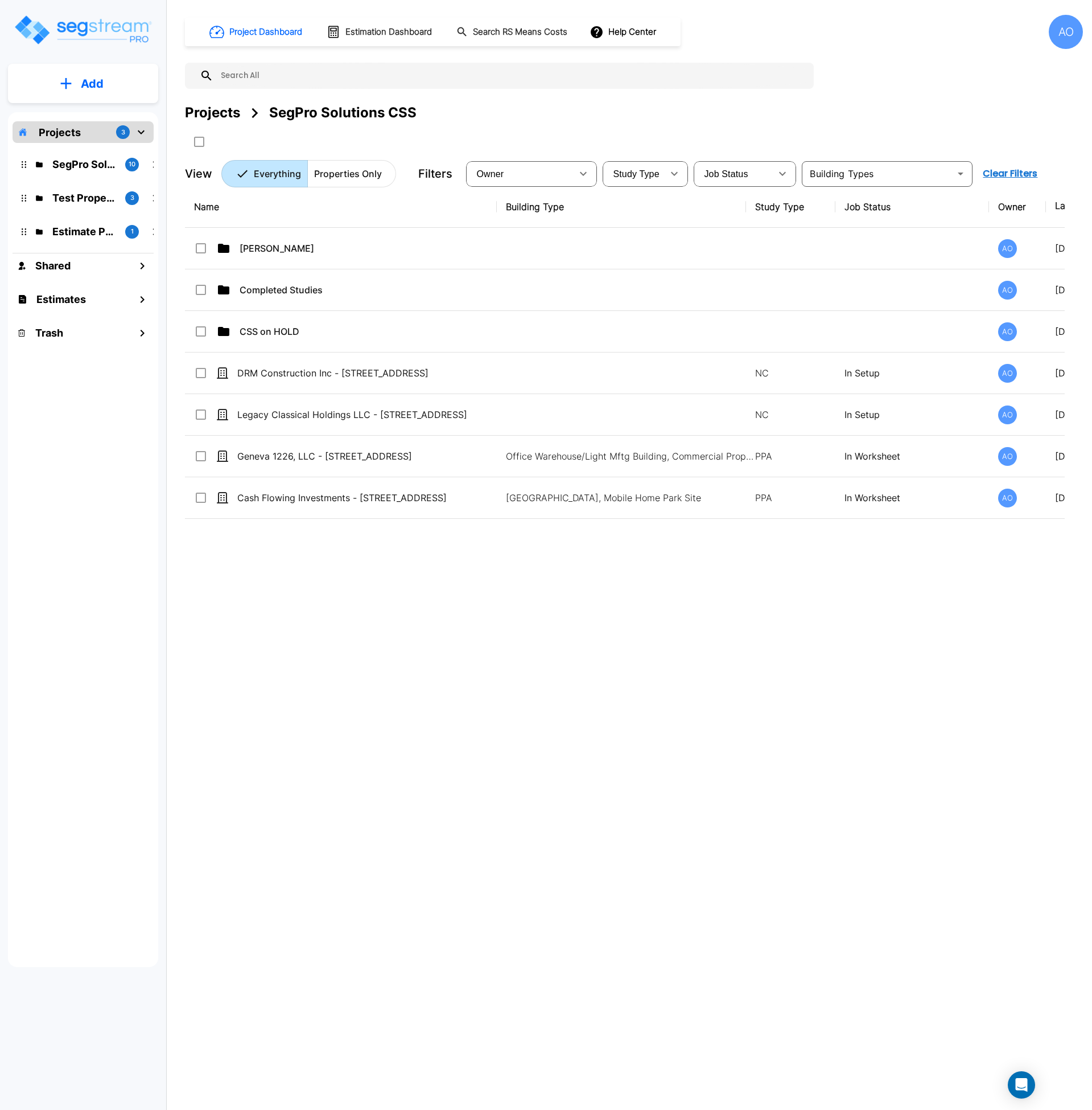
click at [650, 800] on div "Name Building Type Study Type Job Status Owner Last Modified Action [PERSON_NAM…" at bounding box center [625, 530] width 880 height 688
click at [366, 694] on div "Name Building Type Study Type Job Status Owner Last Modified Action [PERSON_NAM…" at bounding box center [625, 530] width 880 height 688
click at [96, 79] on p "Add" at bounding box center [92, 83] width 23 height 17
click at [85, 149] on p "Add Property" at bounding box center [89, 147] width 58 height 14
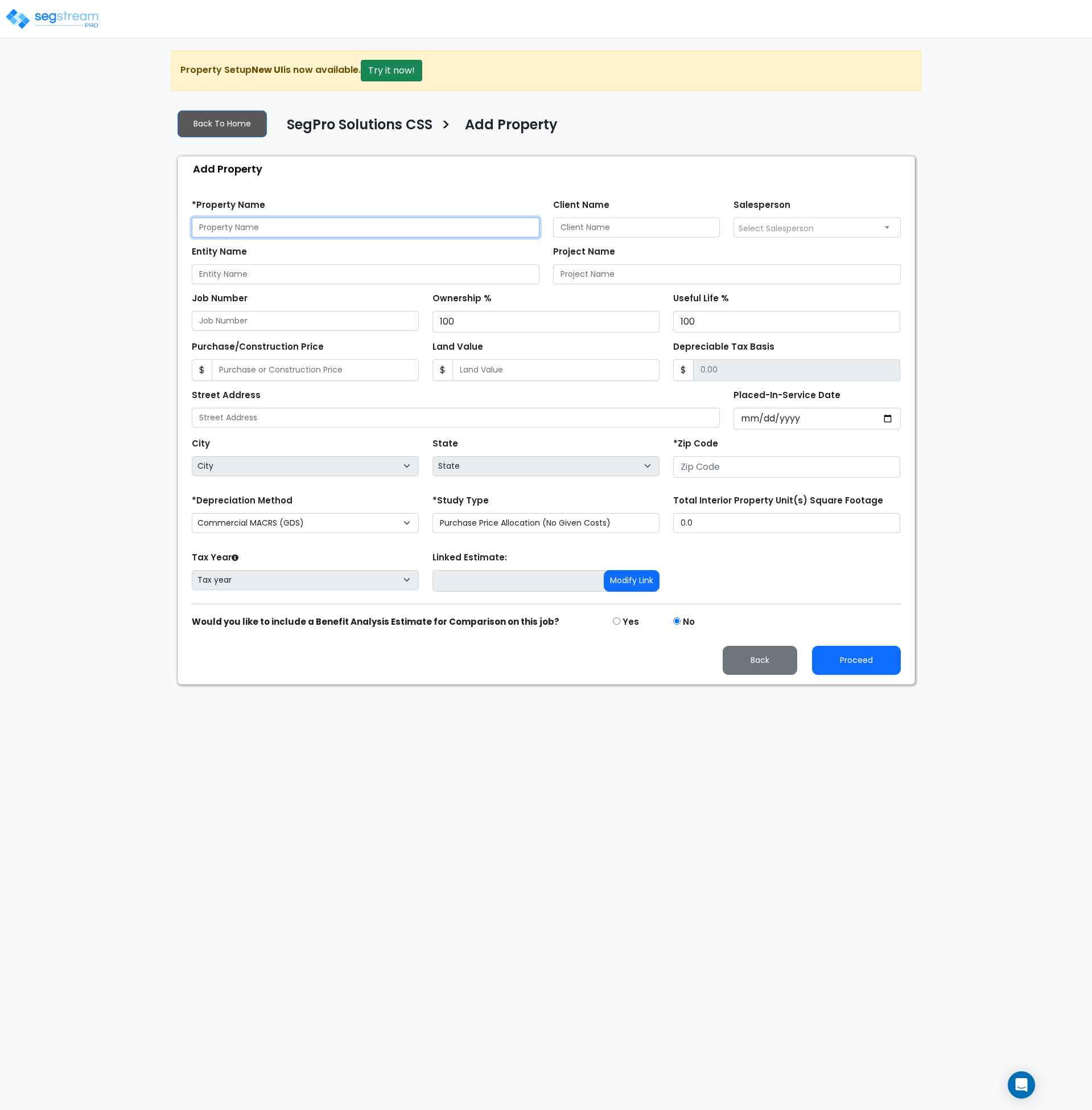
click at [247, 228] on input "text" at bounding box center [365, 227] width 348 height 20
click at [222, 274] on input "Entity Name" at bounding box center [365, 274] width 348 height 20
paste input "[PERSON_NAME] Charter Holdings LLC"
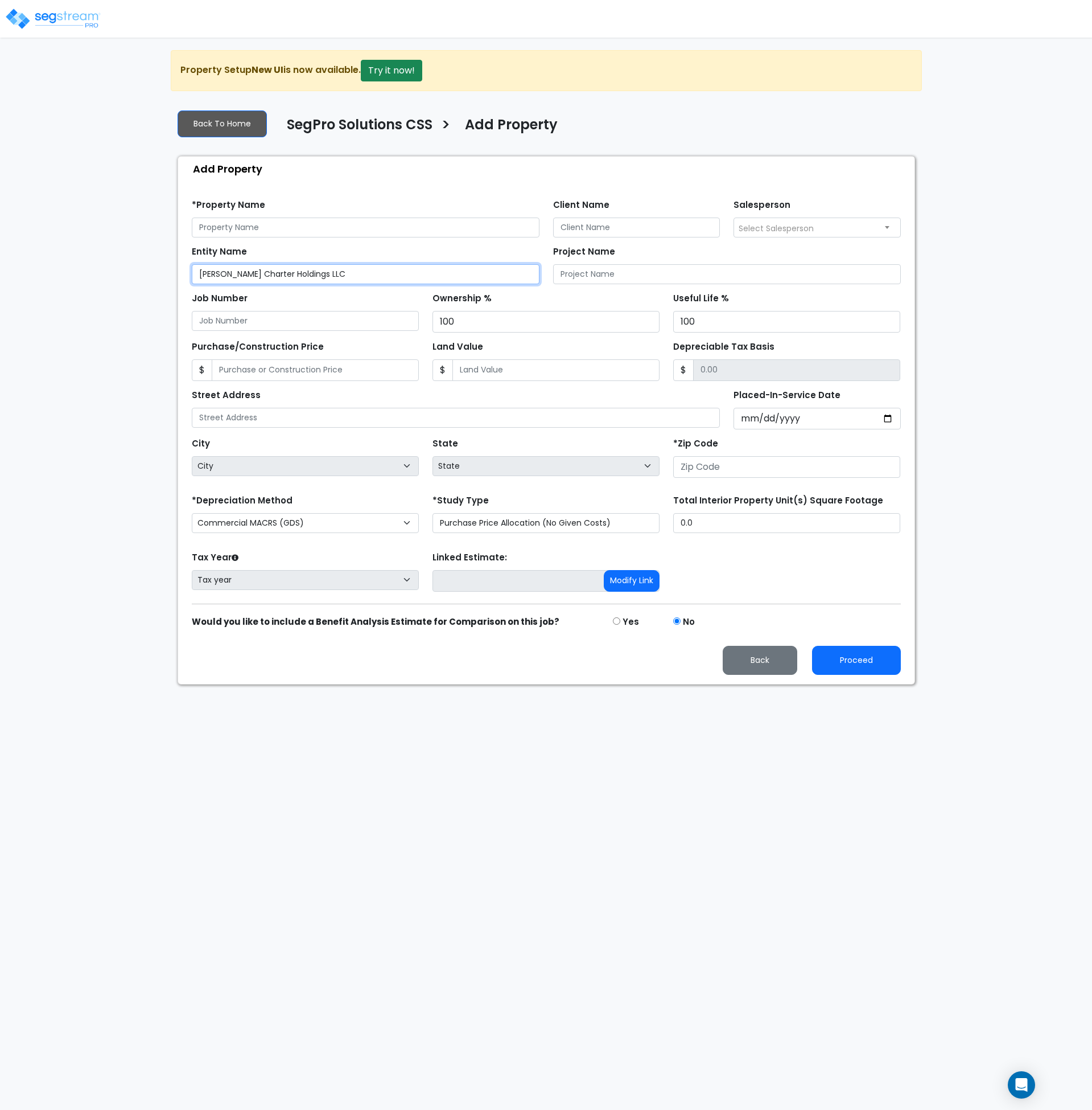
type input "[PERSON_NAME] Charter Holdings LLC"
click at [231, 228] on input "text" at bounding box center [365, 227] width 348 height 20
paste input "Dubois Charter Holdings LLC"
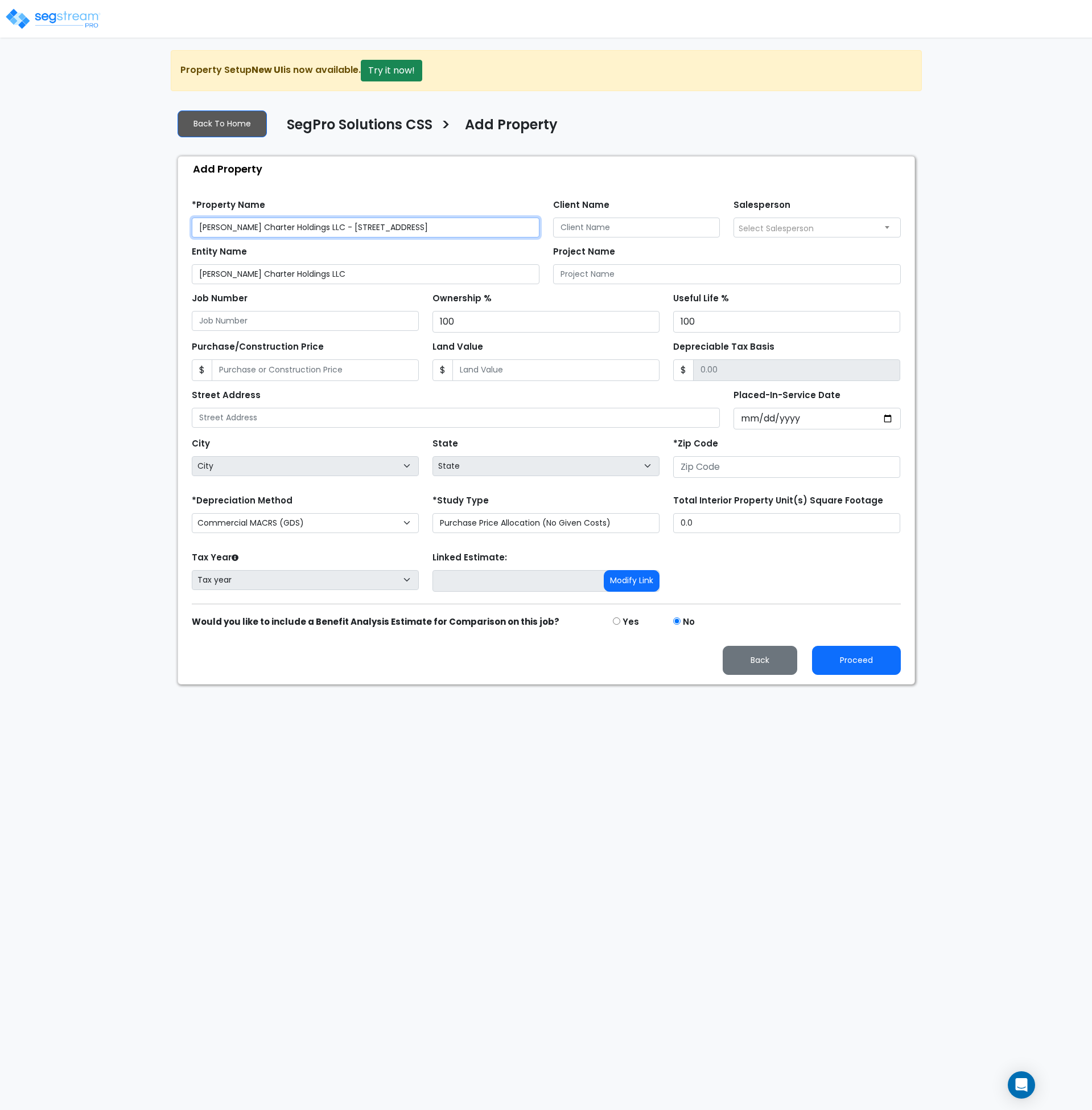
type input "Dubois Charter Holdings LLC - 10107 Military Drive West"
type input "Mike Morley"
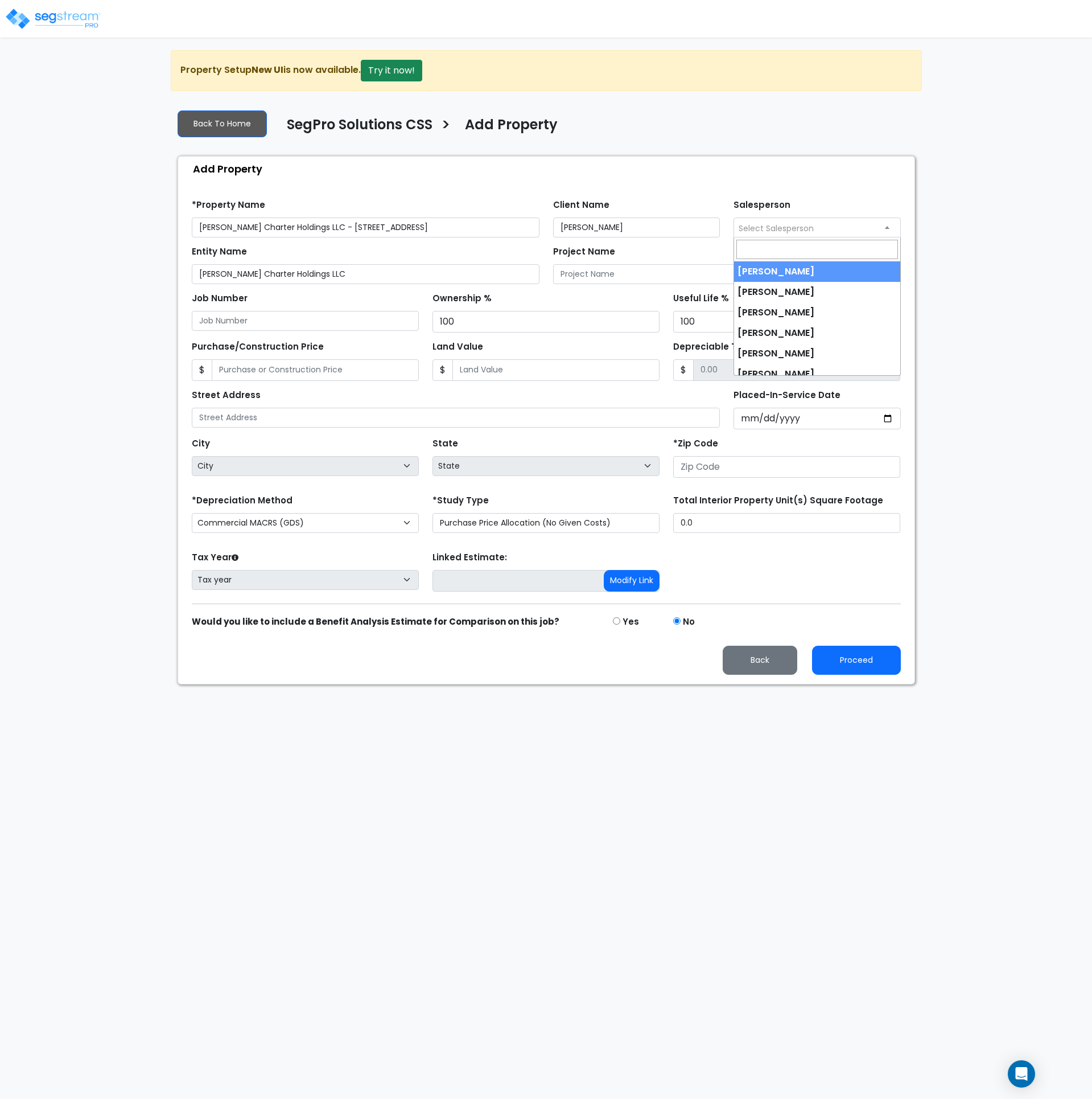
click at [768, 227] on span "Select Salesperson" at bounding box center [776, 228] width 75 height 11
select select "190"
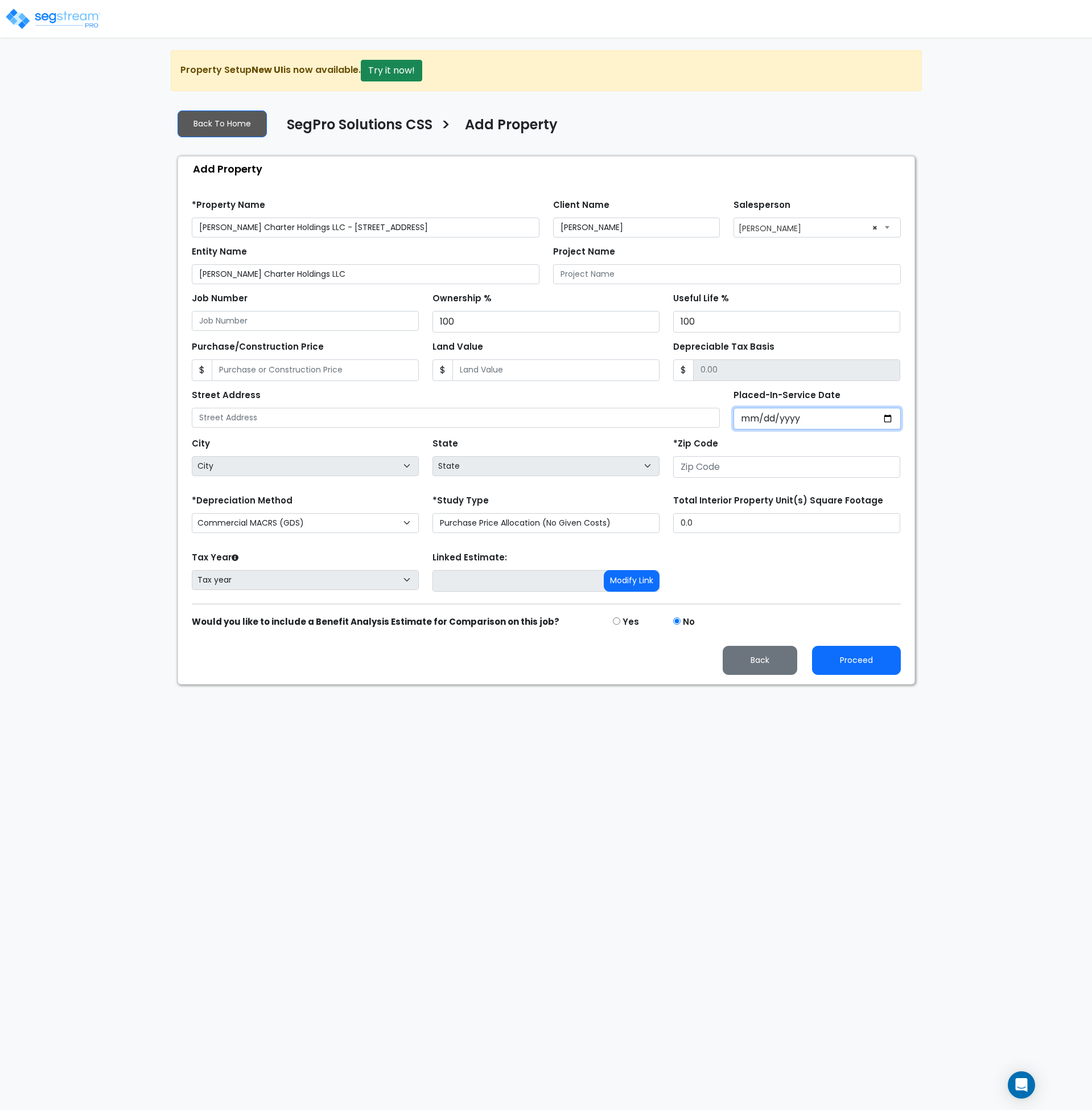
click at [745, 416] on input "Placed-In-Service Date" at bounding box center [817, 418] width 167 height 22
type input "0002-06-15"
select select "2"
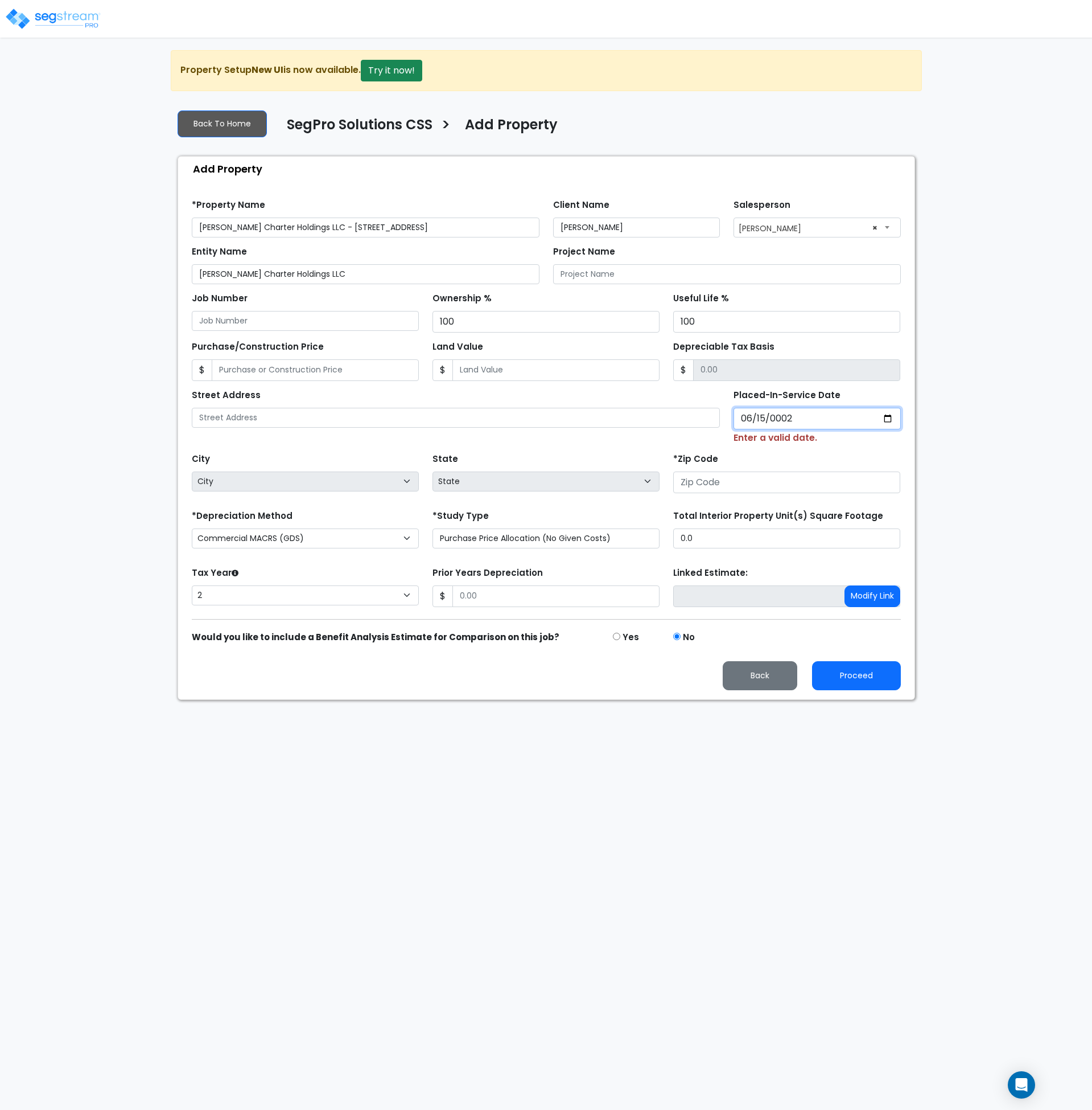
type input "0020-06-15"
select select "20"
type input "0202-06-15"
select select "202"
type input "2024-06-15"
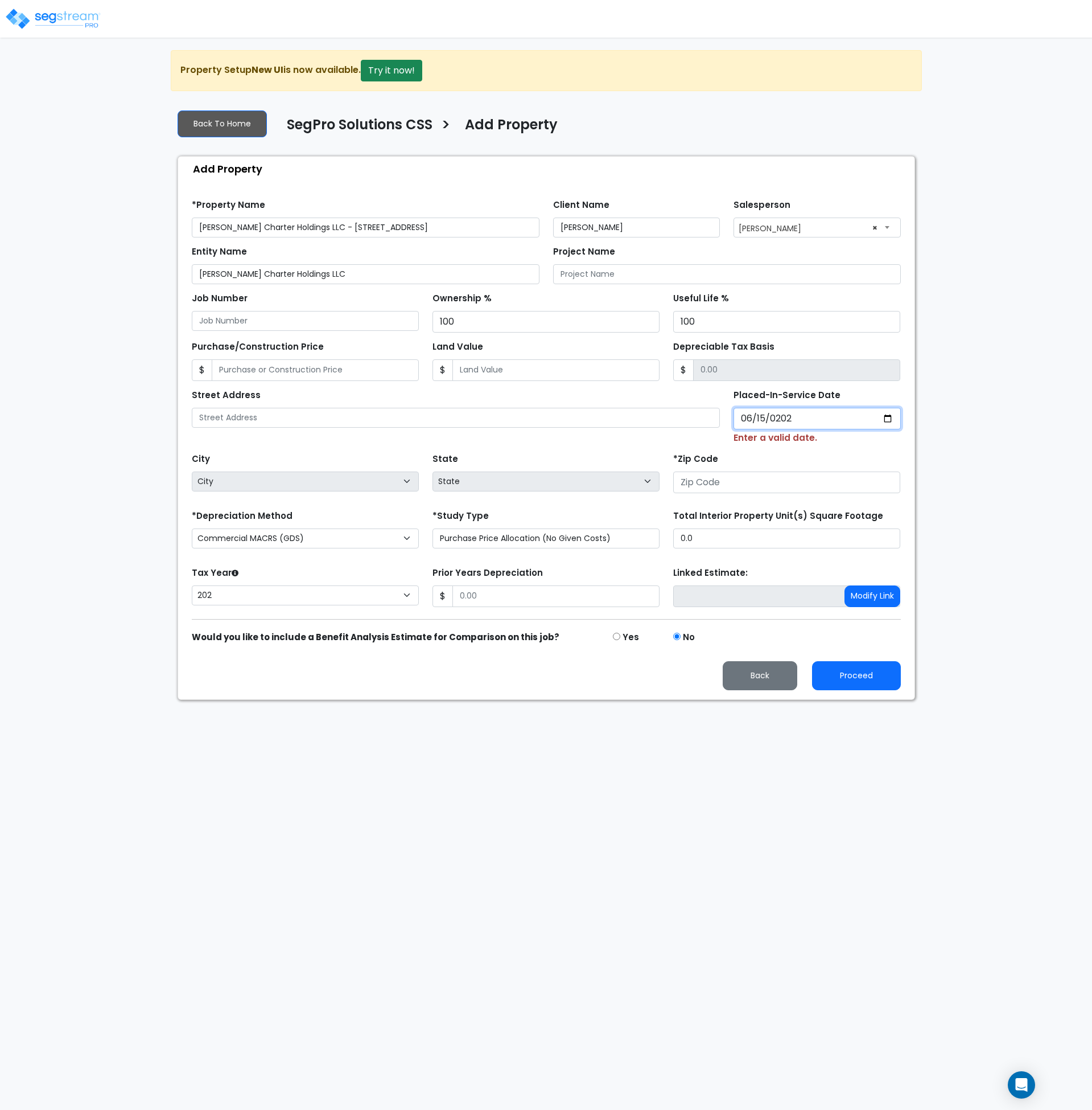
select select "2024"
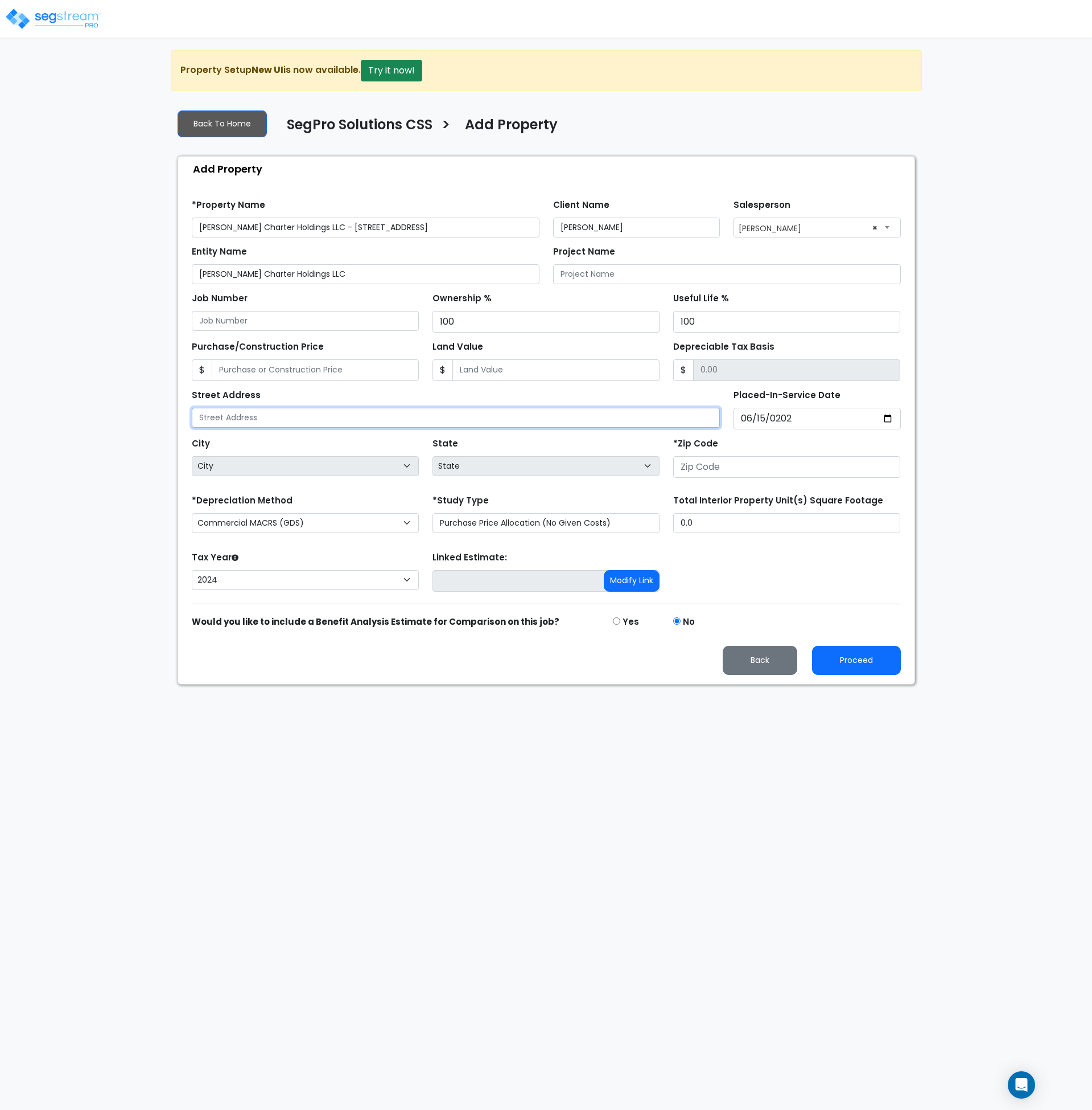
click at [240, 416] on input "text" at bounding box center [456, 417] width 528 height 20
type input "10107 Military Drive West"
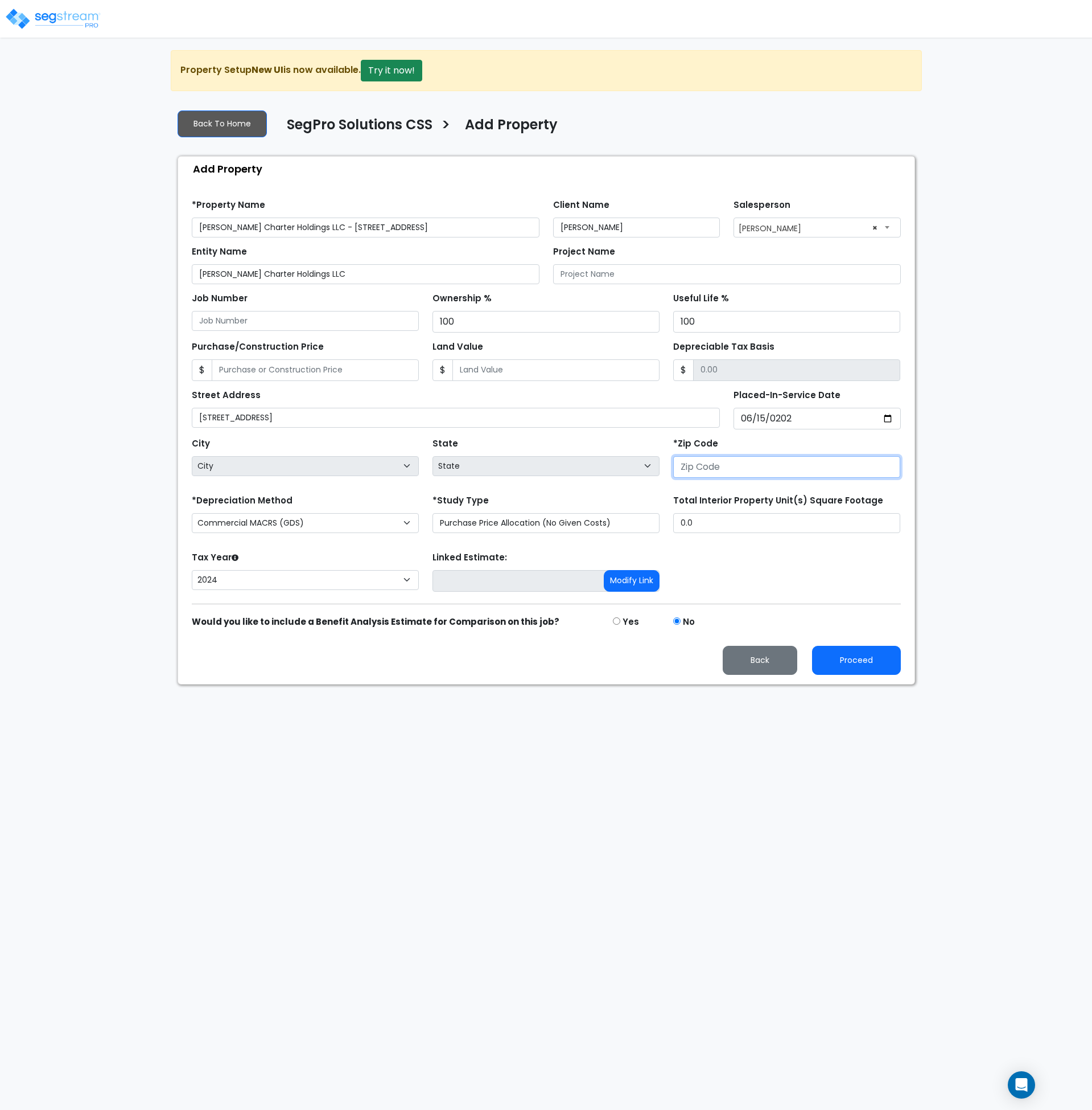
click at [714, 471] on input "number" at bounding box center [786, 466] width 227 height 22
type input "78"
select select "TX"
type input "78251"
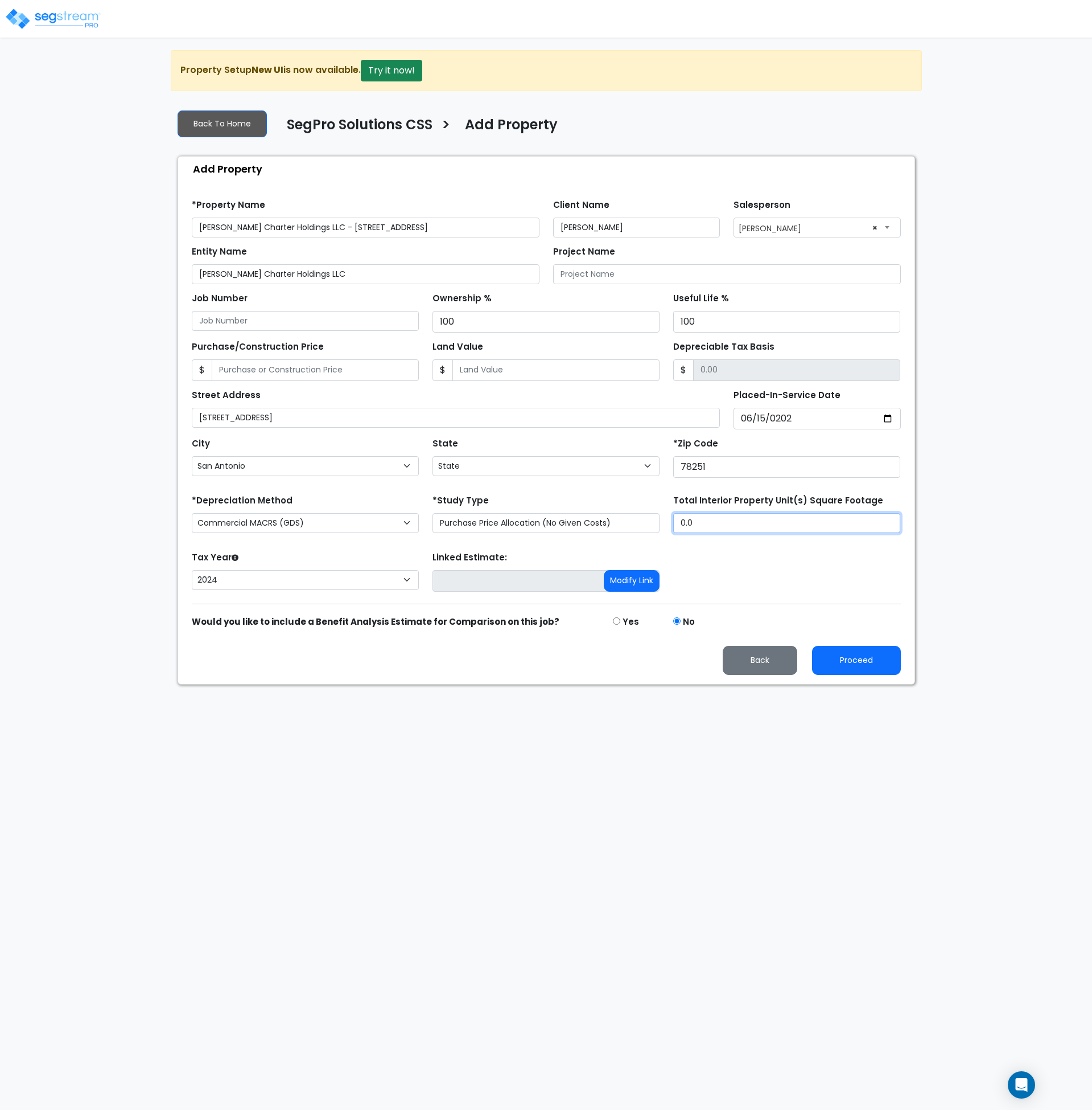
click at [709, 526] on input "0.0" at bounding box center [786, 523] width 227 height 20
drag, startPoint x: 713, startPoint y: 523, endPoint x: 679, endPoint y: 526, distance: 34.1
click at [679, 526] on input "0.0" at bounding box center [786, 523] width 227 height 20
type input "36,146"
click at [298, 368] on input "Purchase/Construction Price" at bounding box center [316, 370] width 207 height 22
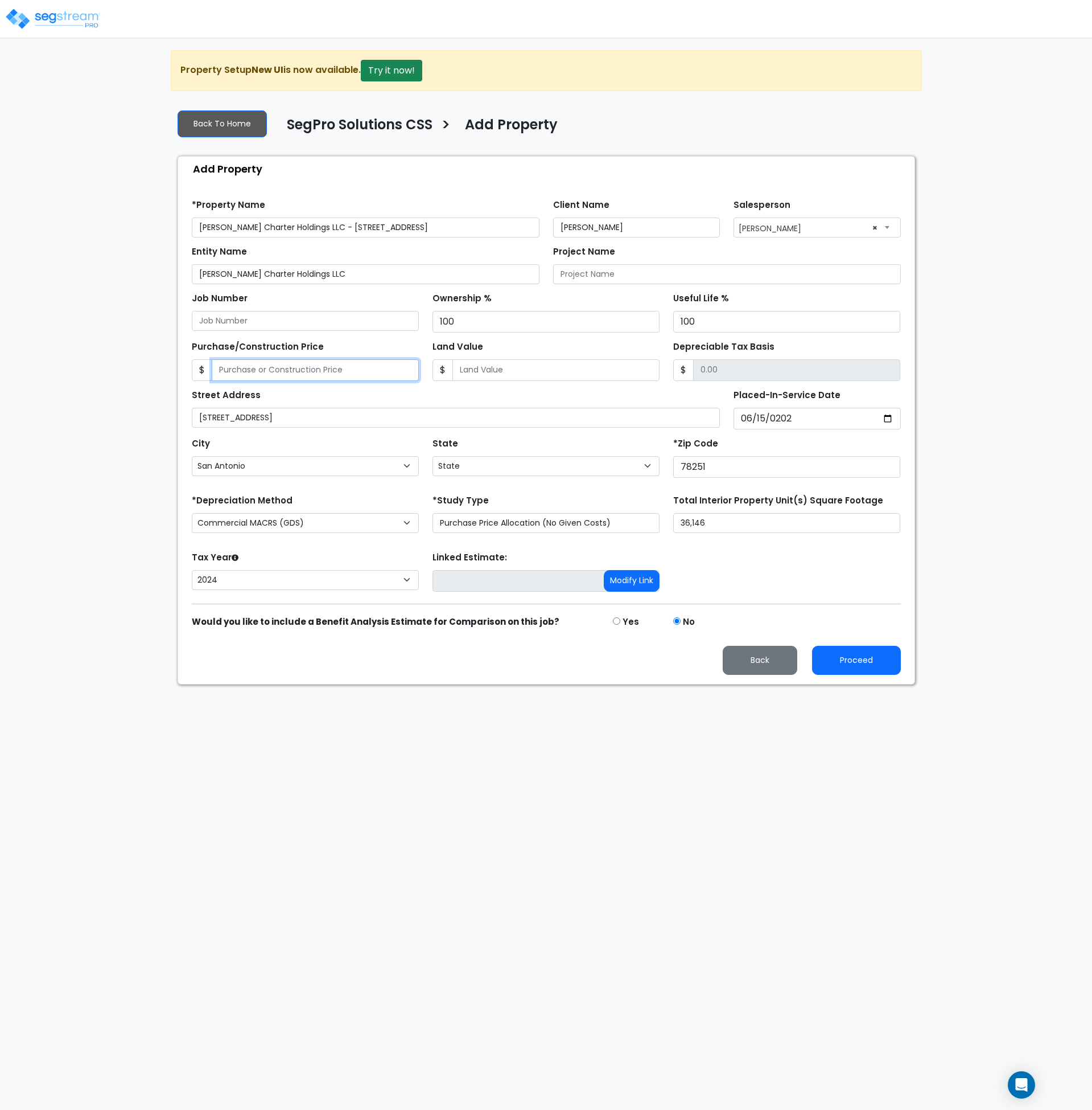
type input "4"
type input "4.00"
type input "41"
type input "41.00"
type input "417"
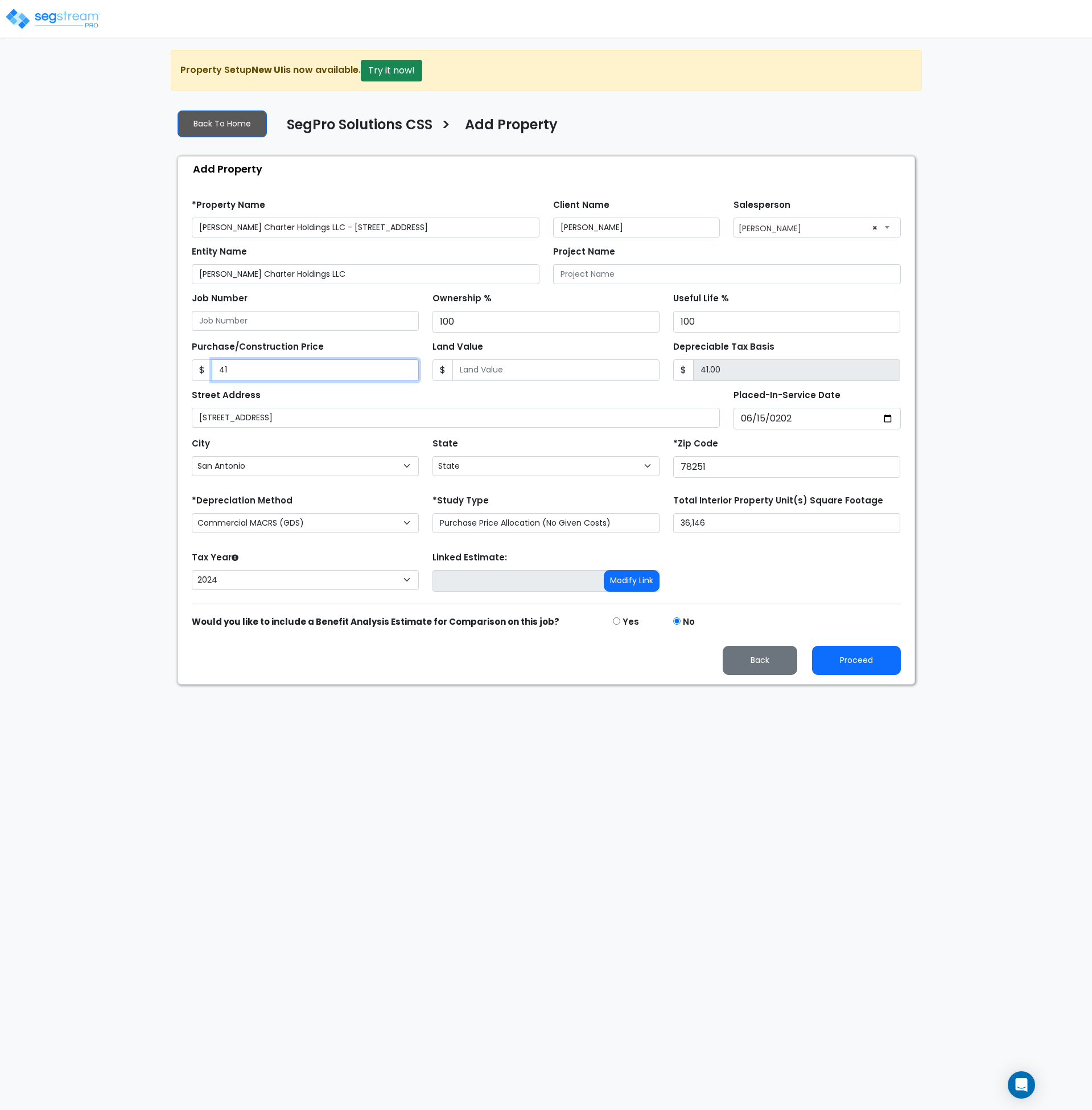
type input "417.00"
type input "4177"
type input "4,177.00"
type input "4,1771"
type input "41,771.00"
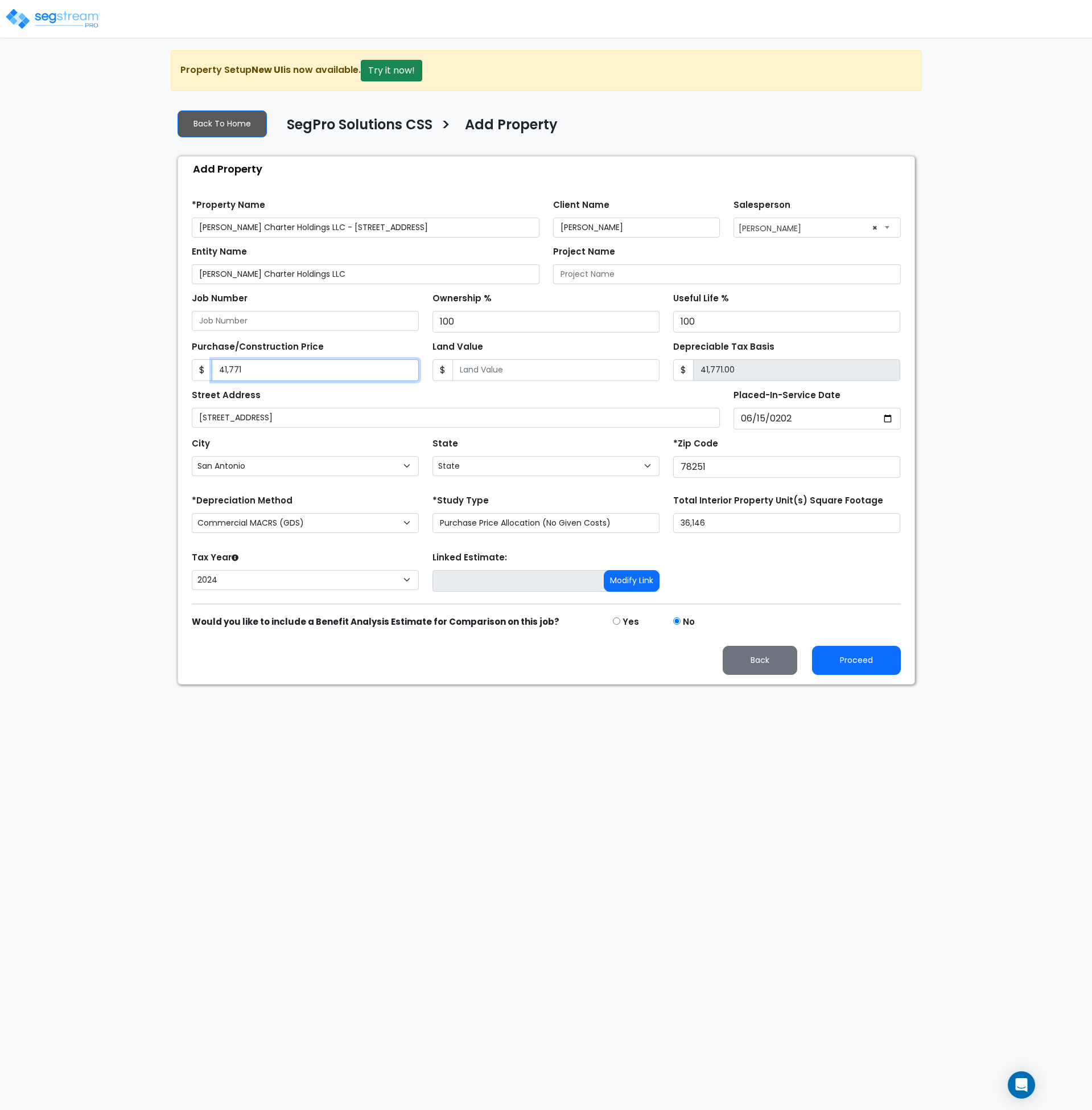
type input "41,7717"
type input "417,717.00"
type input "417,7179"
type input "4,177,179.00"
type input "4,177,179"
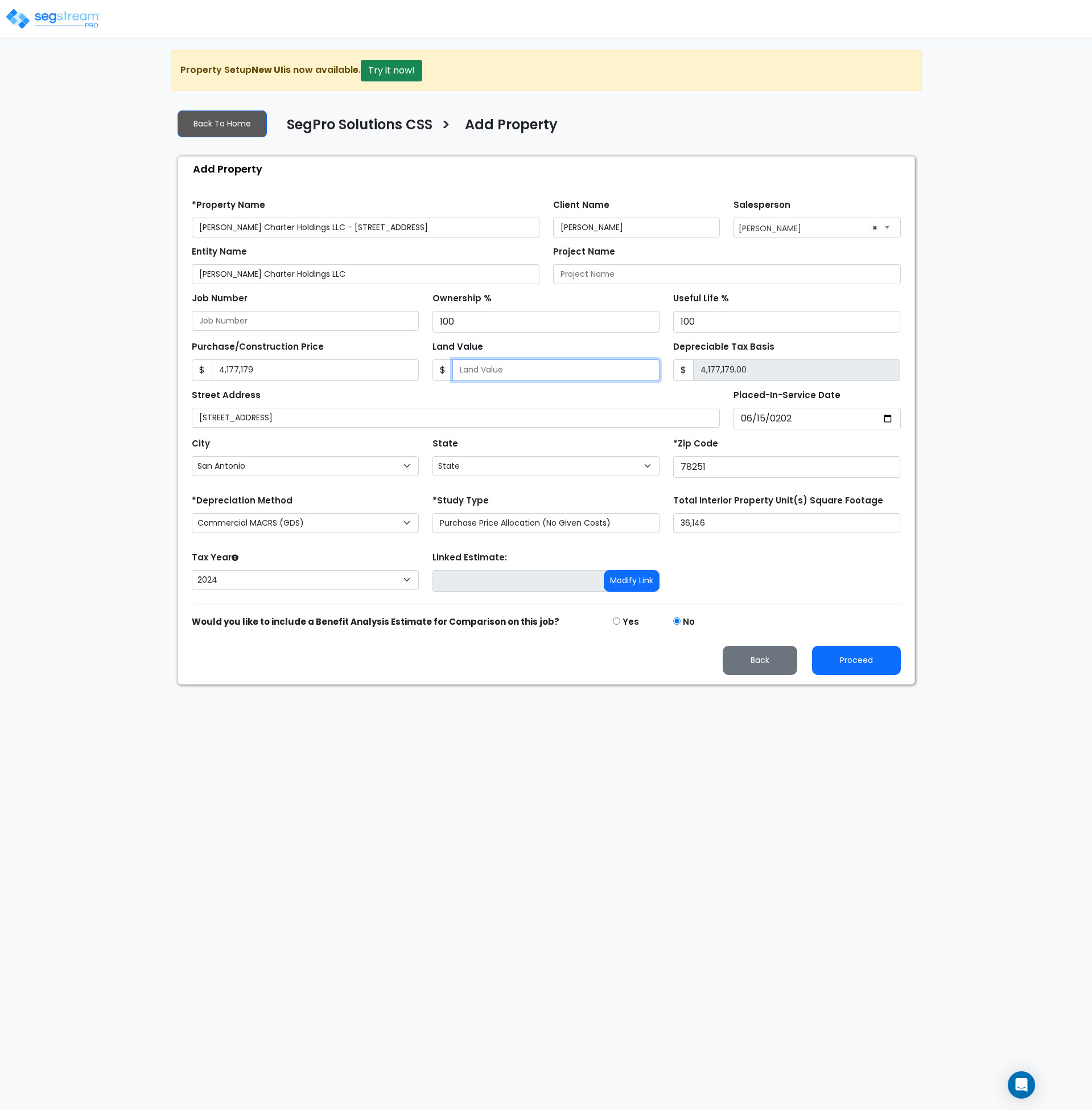
click at [542, 363] on input "Land Value" at bounding box center [556, 370] width 207 height 22
type input "0"
type input "4,177,179.00"
type input "0"
click at [535, 389] on div "Street Address 10107 Military Drive West" at bounding box center [456, 407] width 528 height 41
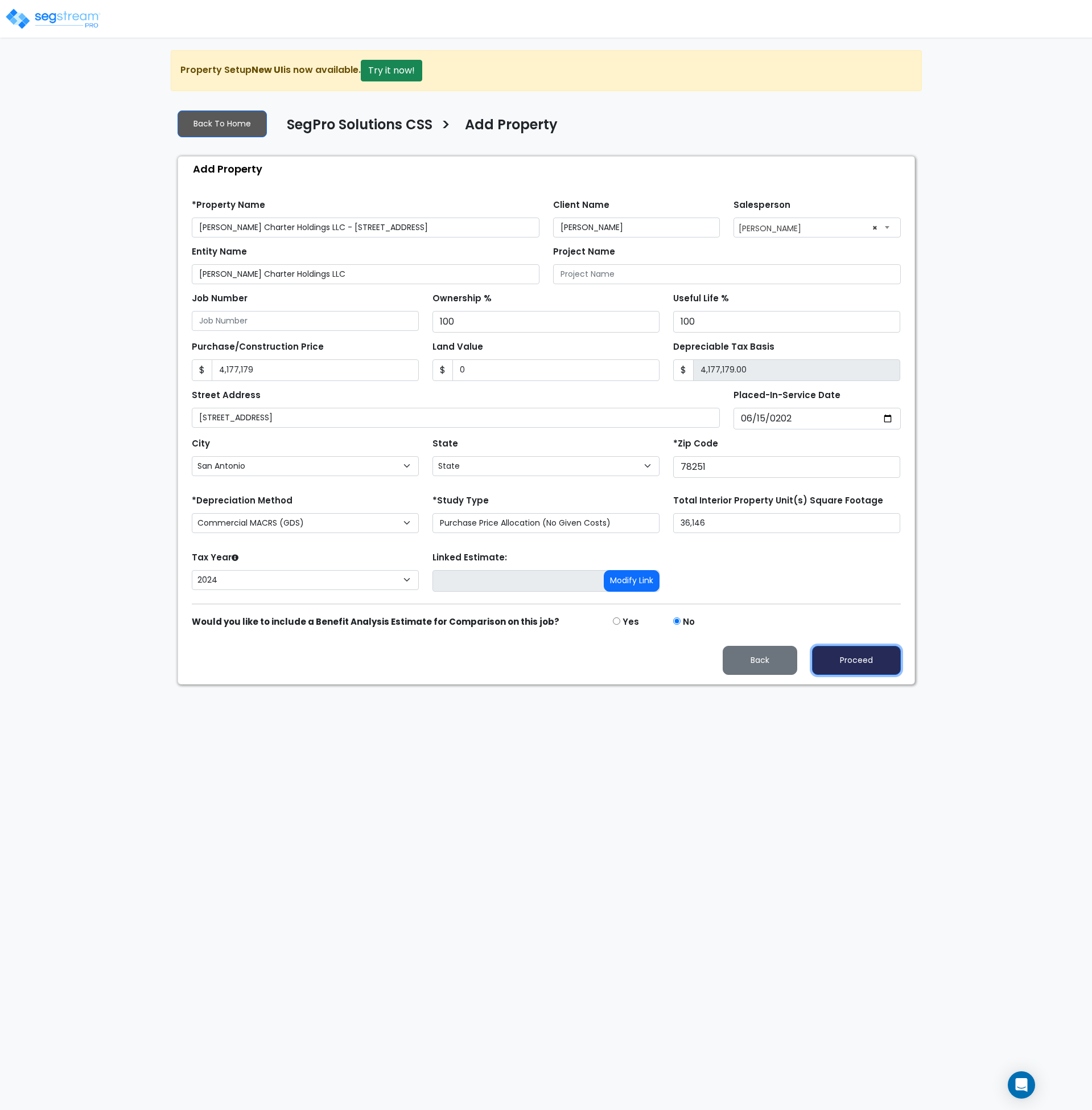
click at [862, 665] on button "Proceed" at bounding box center [856, 660] width 89 height 29
type input "4177179"
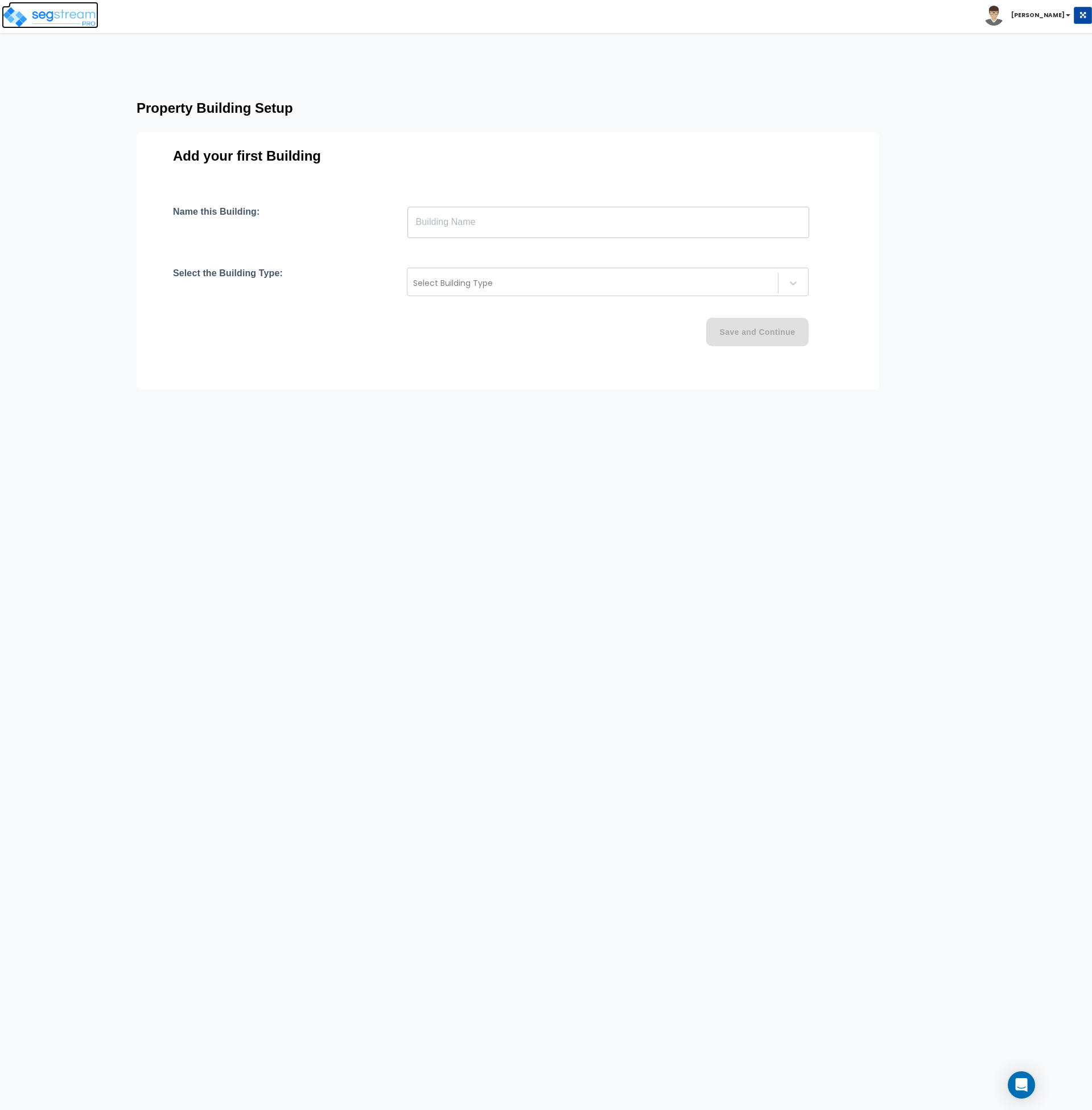
click at [45, 21] on img at bounding box center [50, 17] width 96 height 23
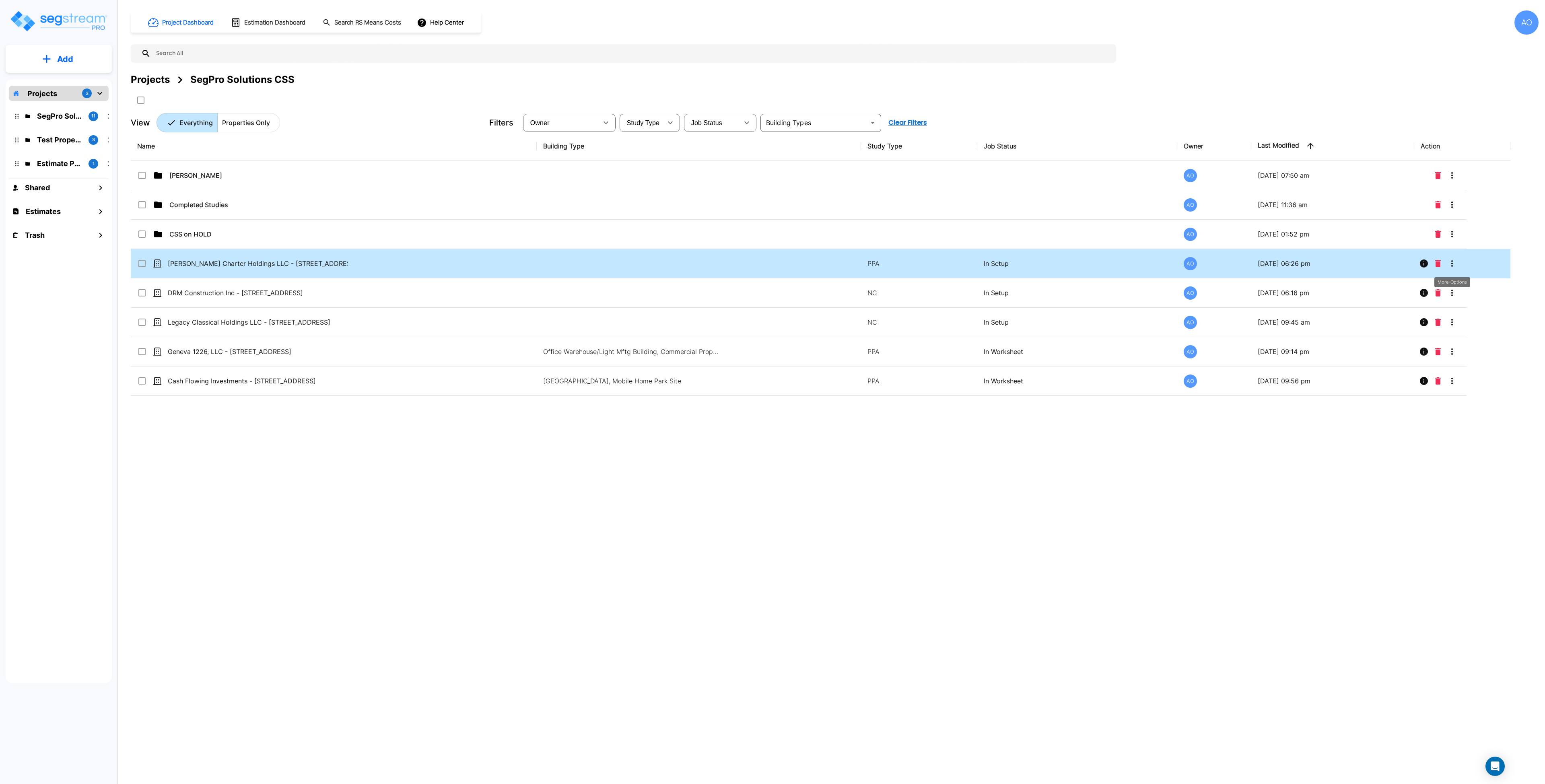
click at [772, 264] on icon "More-Options" at bounding box center [1452, 263] width 2 height 6
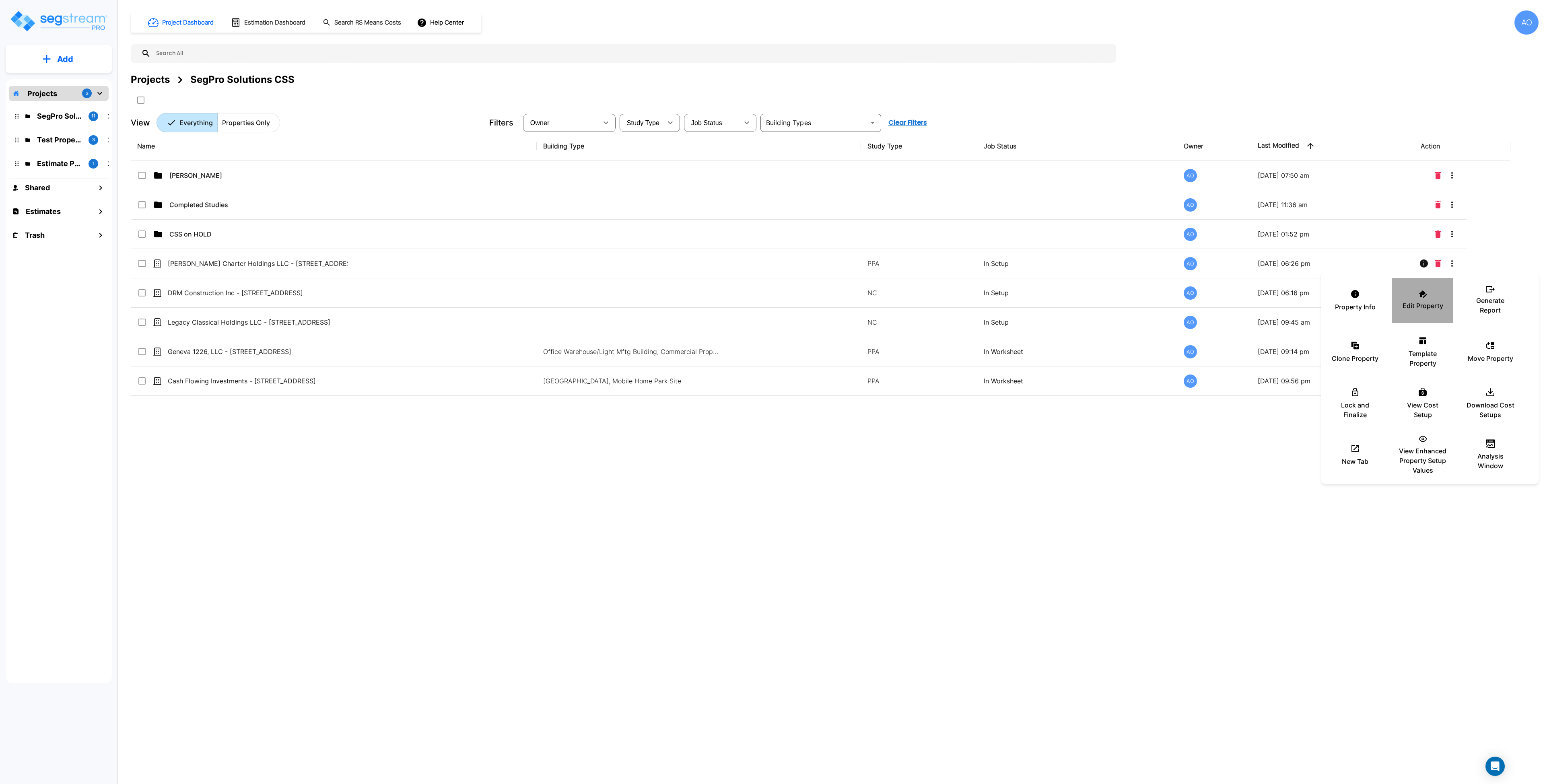
click at [772, 302] on p "Edit Property" at bounding box center [1423, 306] width 41 height 10
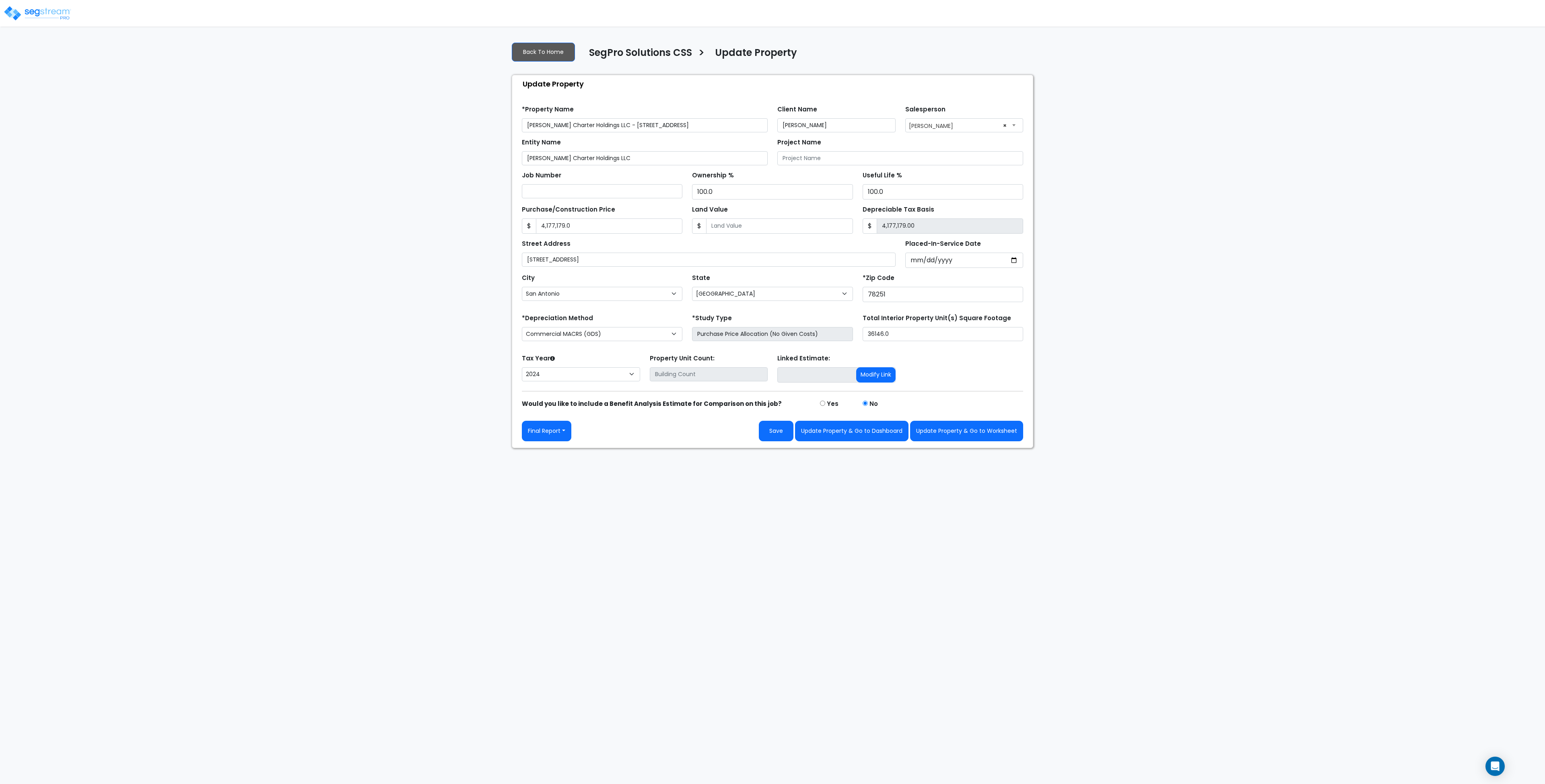
select select "[GEOGRAPHIC_DATA]"
select select "2024"
click at [590, 333] on select "Commercial MACRS (GDS) Residential Rental MACRS (GDS) Commercial MACRS (GDS) QIP" at bounding box center [602, 334] width 160 height 14
select select "RRM(_30"
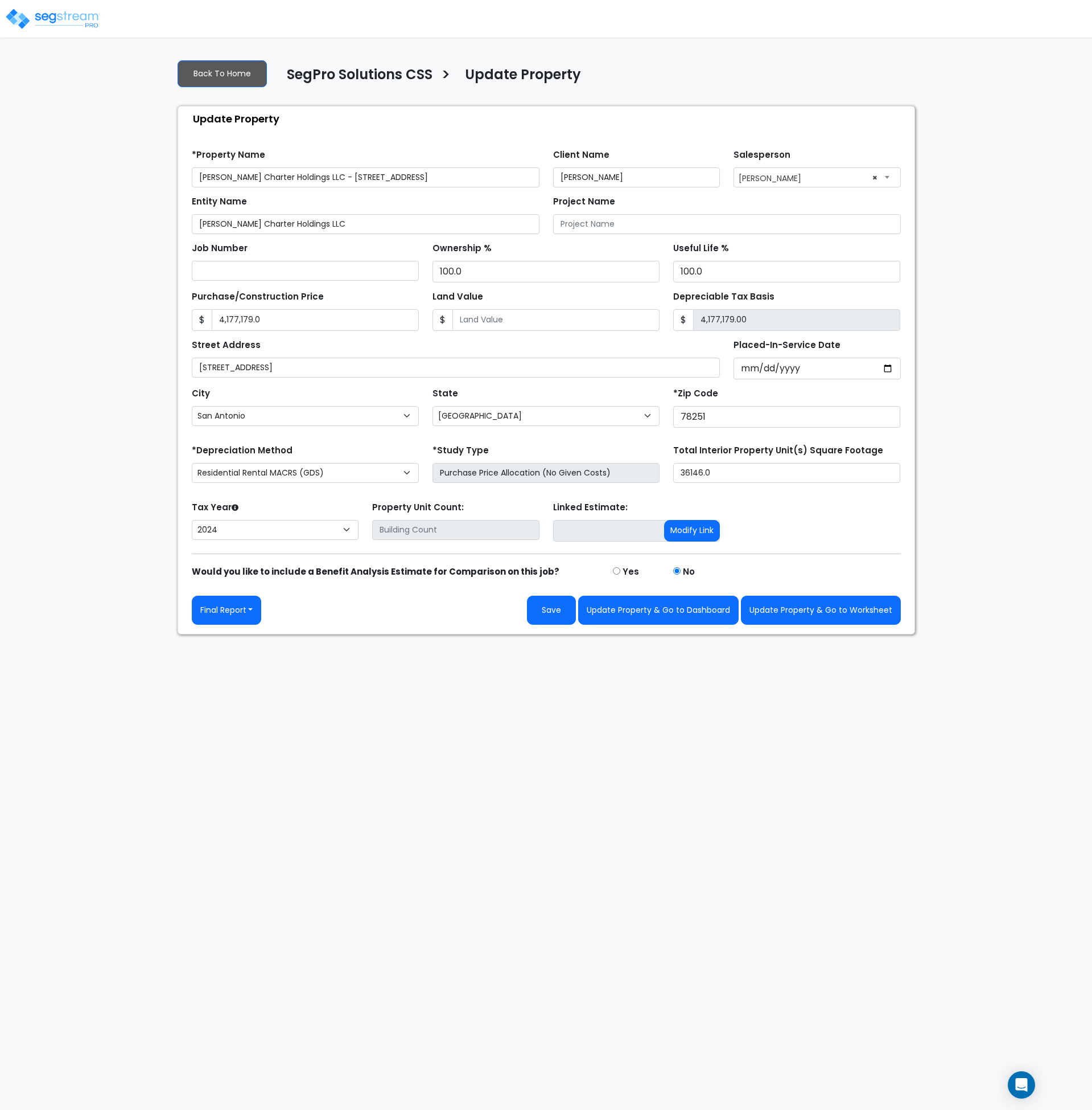
click at [633, 635] on html "Notification x View All [PERSON_NAME] SegPro Solutions Notification" at bounding box center [546, 317] width 1092 height 635
click at [819, 610] on button "Update Property & Go to Worksheet" at bounding box center [821, 609] width 160 height 29
type input "4177179"
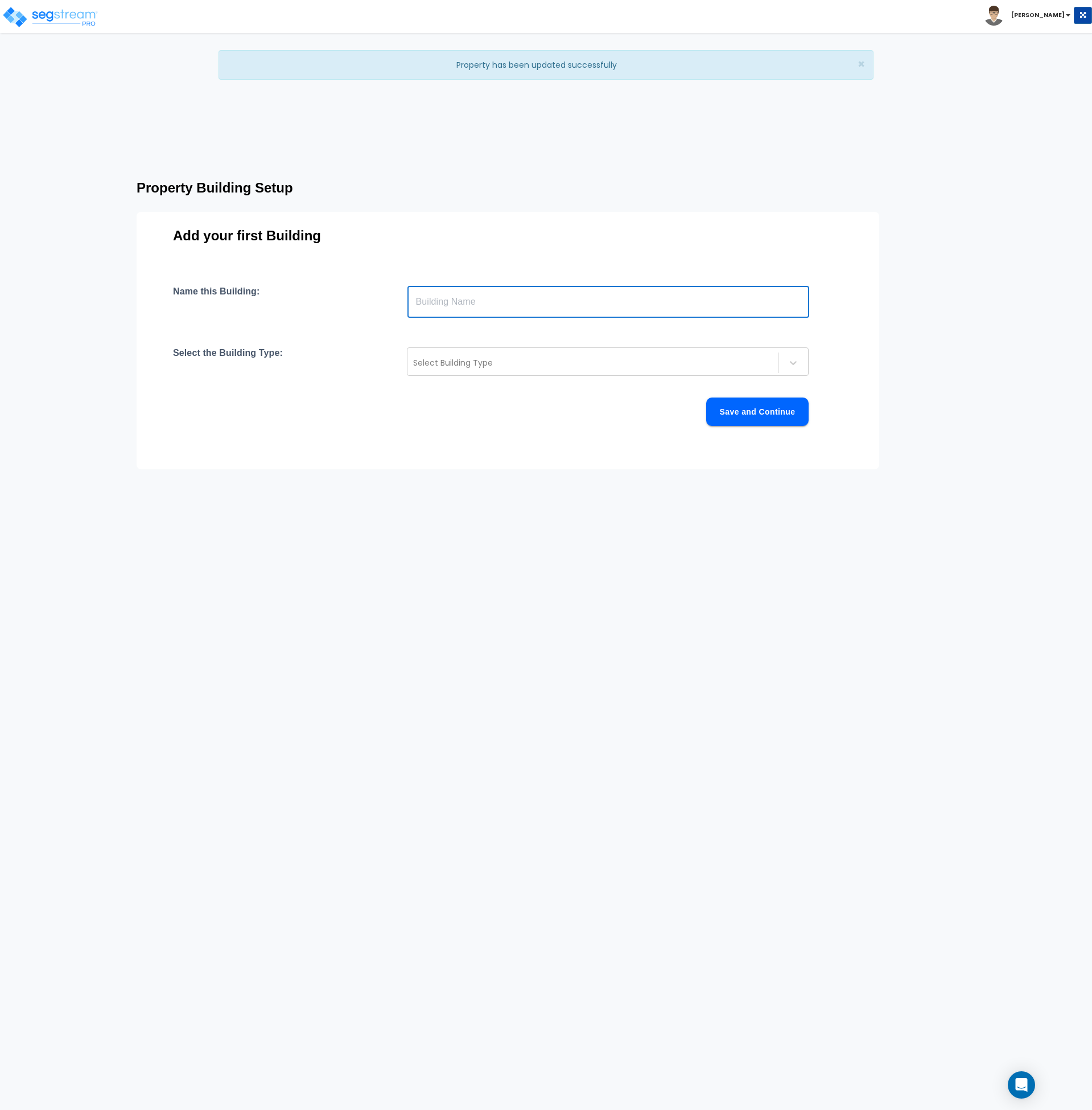
click at [438, 306] on input "text" at bounding box center [608, 302] width 402 height 32
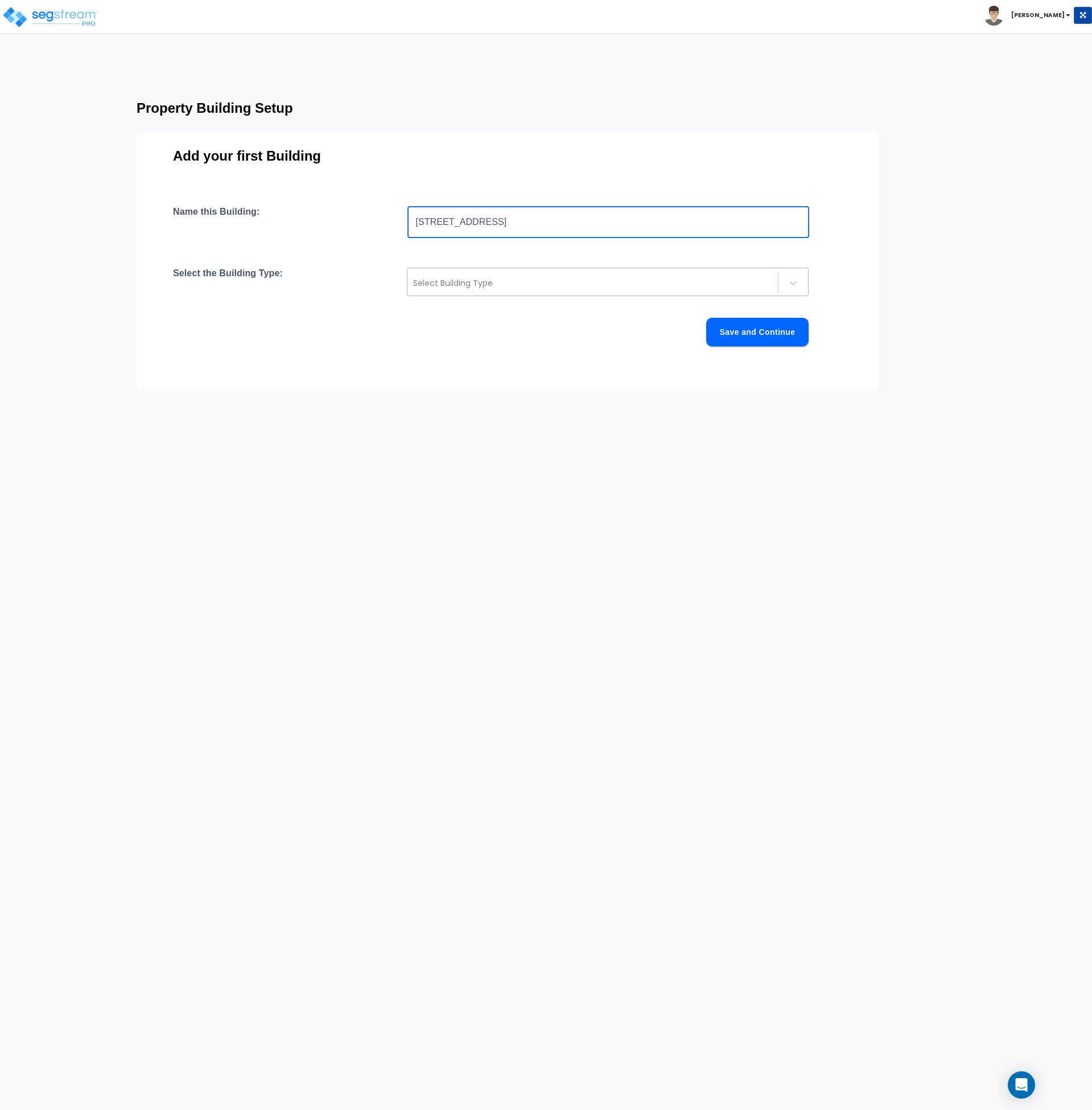
type input "[STREET_ADDRESS]"
click at [456, 279] on div at bounding box center [593, 283] width 359 height 14
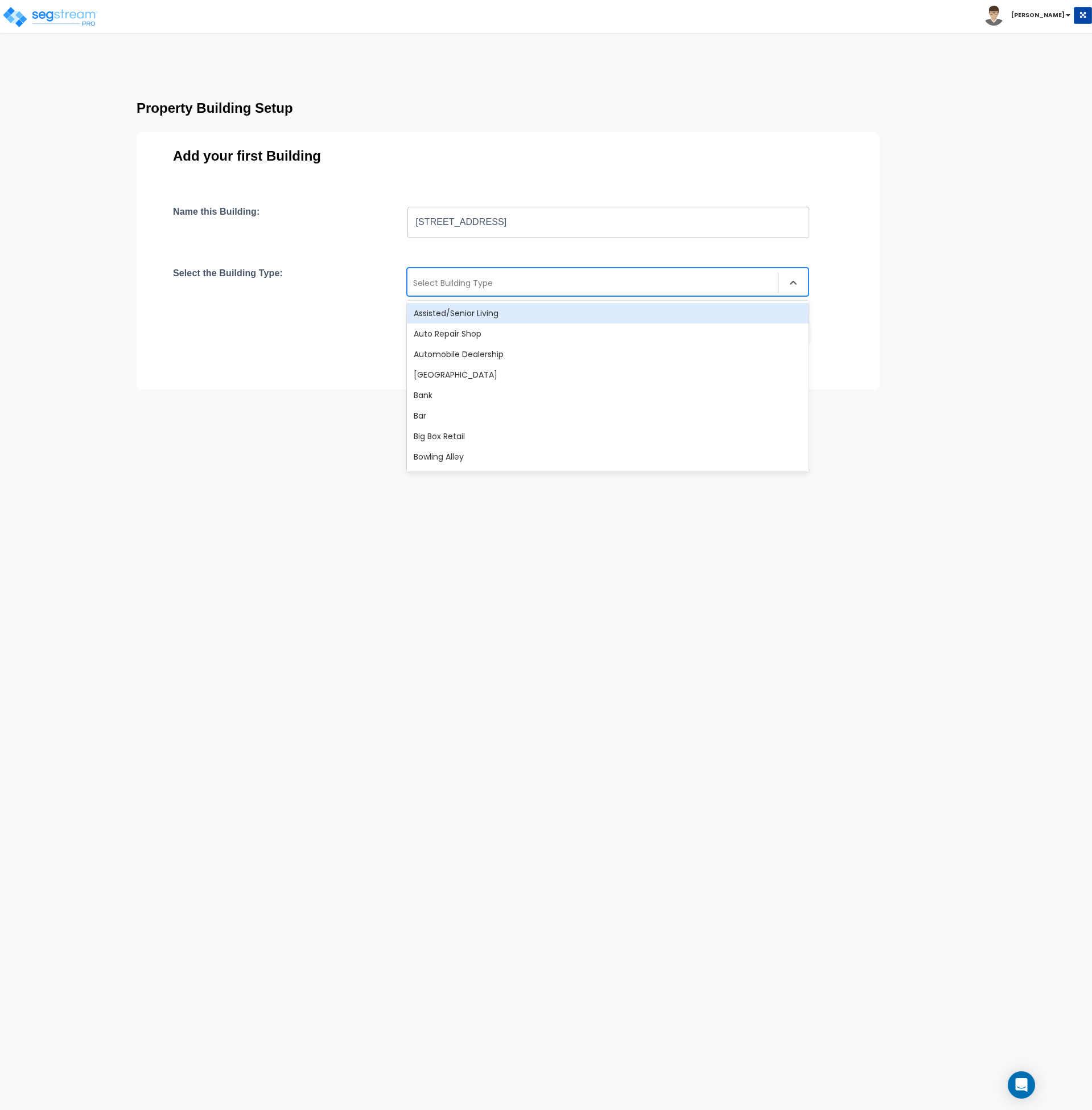
click at [460, 310] on div "Assisted/Senior Living" at bounding box center [607, 313] width 402 height 20
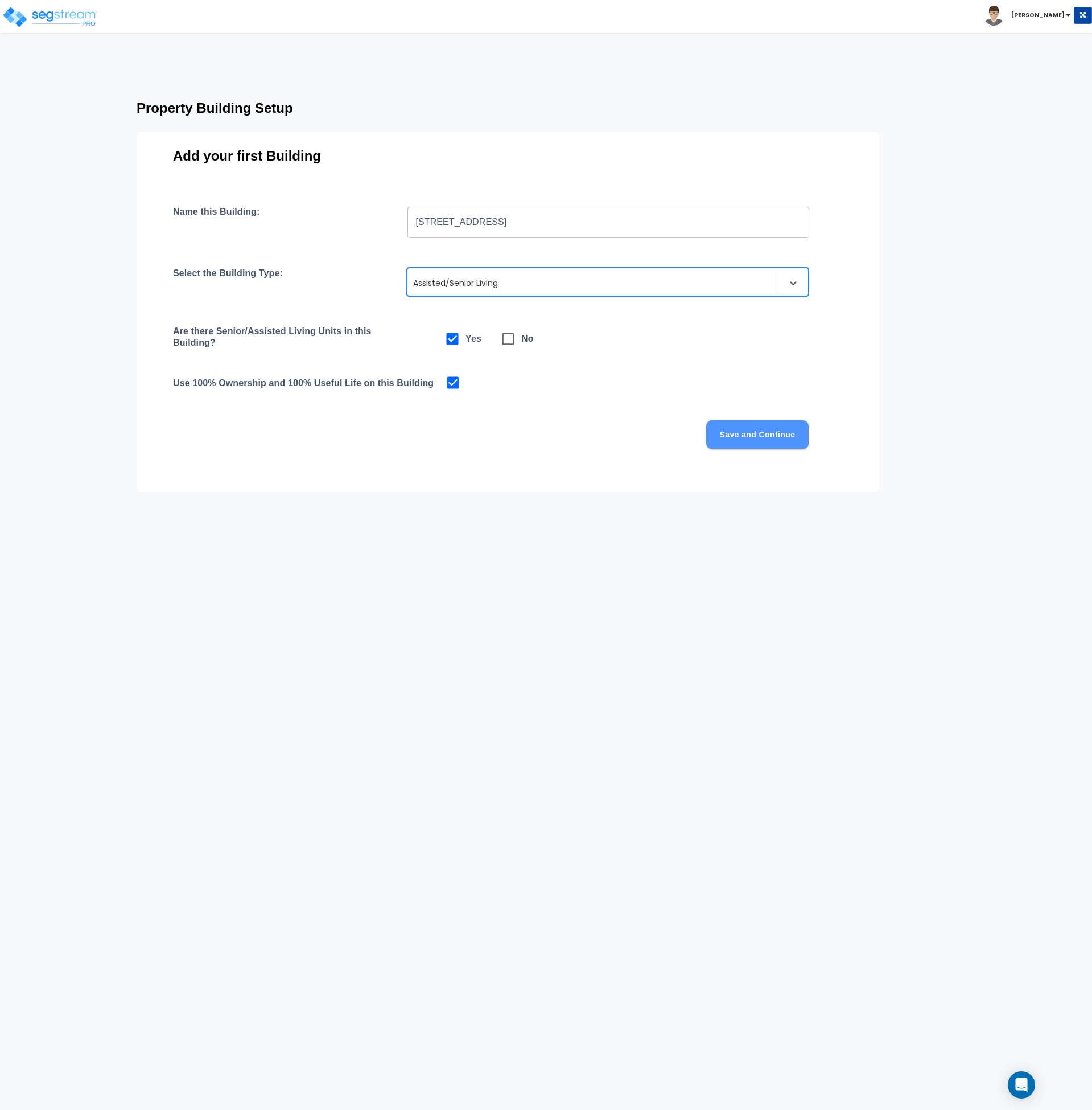
click at [739, 438] on button "Save and Continue" at bounding box center [757, 434] width 103 height 28
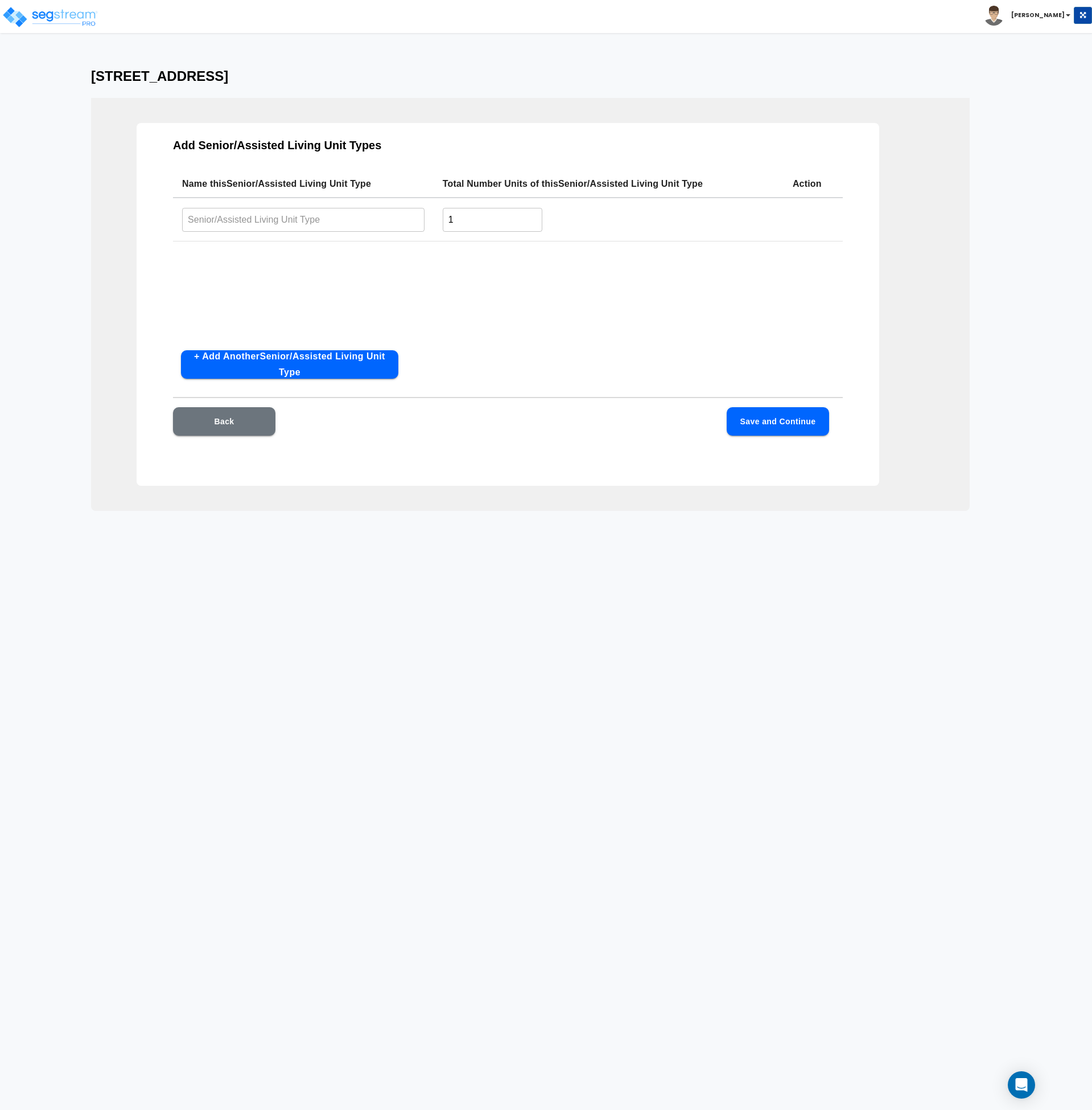
click at [262, 216] on input "text" at bounding box center [303, 219] width 243 height 25
click at [243, 216] on input "text" at bounding box center [303, 219] width 243 height 25
type input "A"
click at [282, 218] on input "Assisted Living Unit" at bounding box center [303, 219] width 243 height 25
drag, startPoint x: 465, startPoint y: 222, endPoint x: 429, endPoint y: 220, distance: 36.1
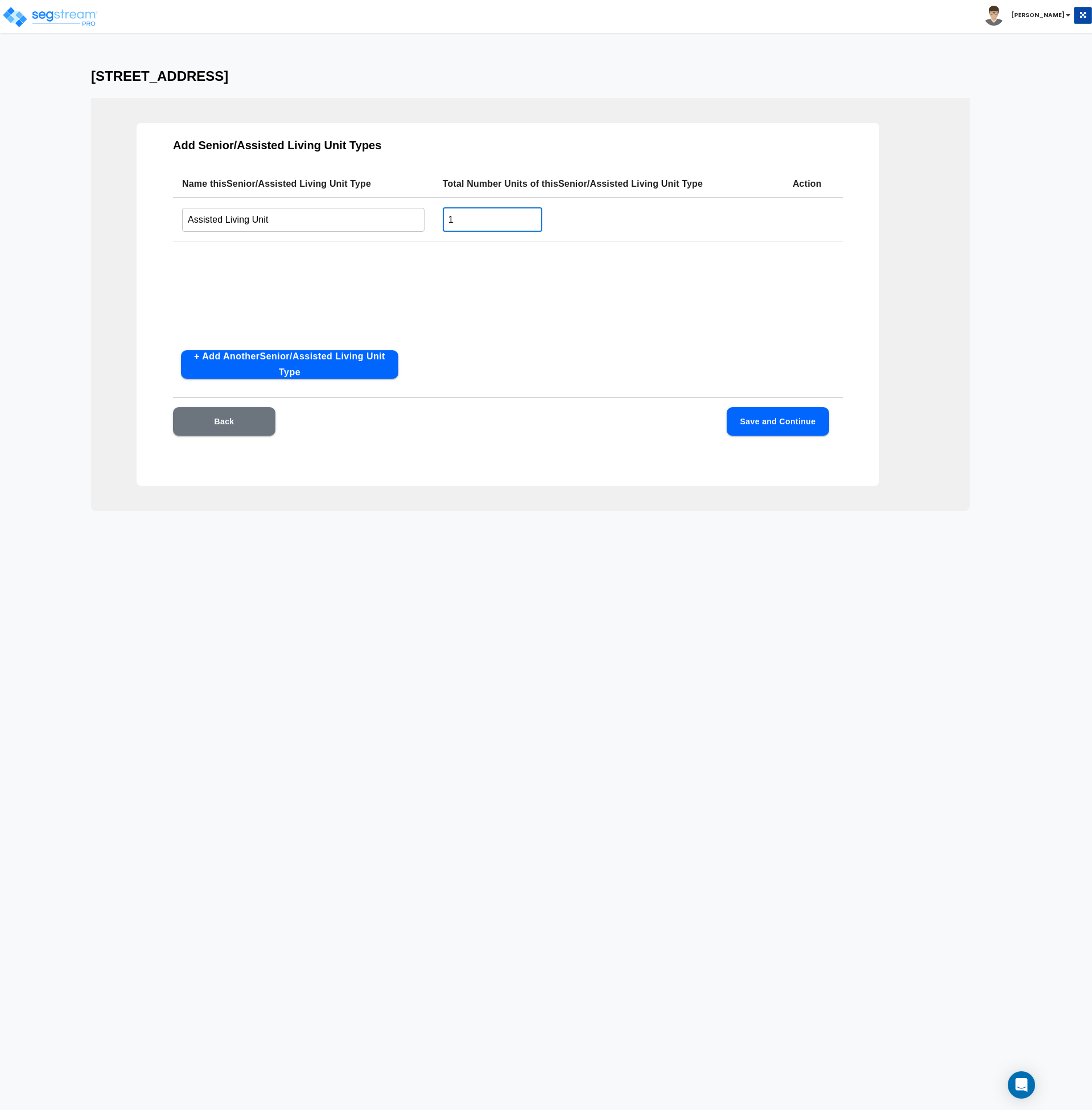
click at [429, 220] on tr "Assisted Living Unit ​ 1 ​" at bounding box center [507, 219] width 670 height 44
click at [380, 281] on div "Name this Senior/Assisted Living Unit Type Total Number Units of this Senior/As…" at bounding box center [507, 255] width 670 height 171
click at [319, 216] on input "Assisted Living Unit" at bounding box center [303, 219] width 243 height 25
click at [342, 220] on input "Assisted Living Unit" at bounding box center [303, 219] width 243 height 25
type input "Assisted Living - Studio"
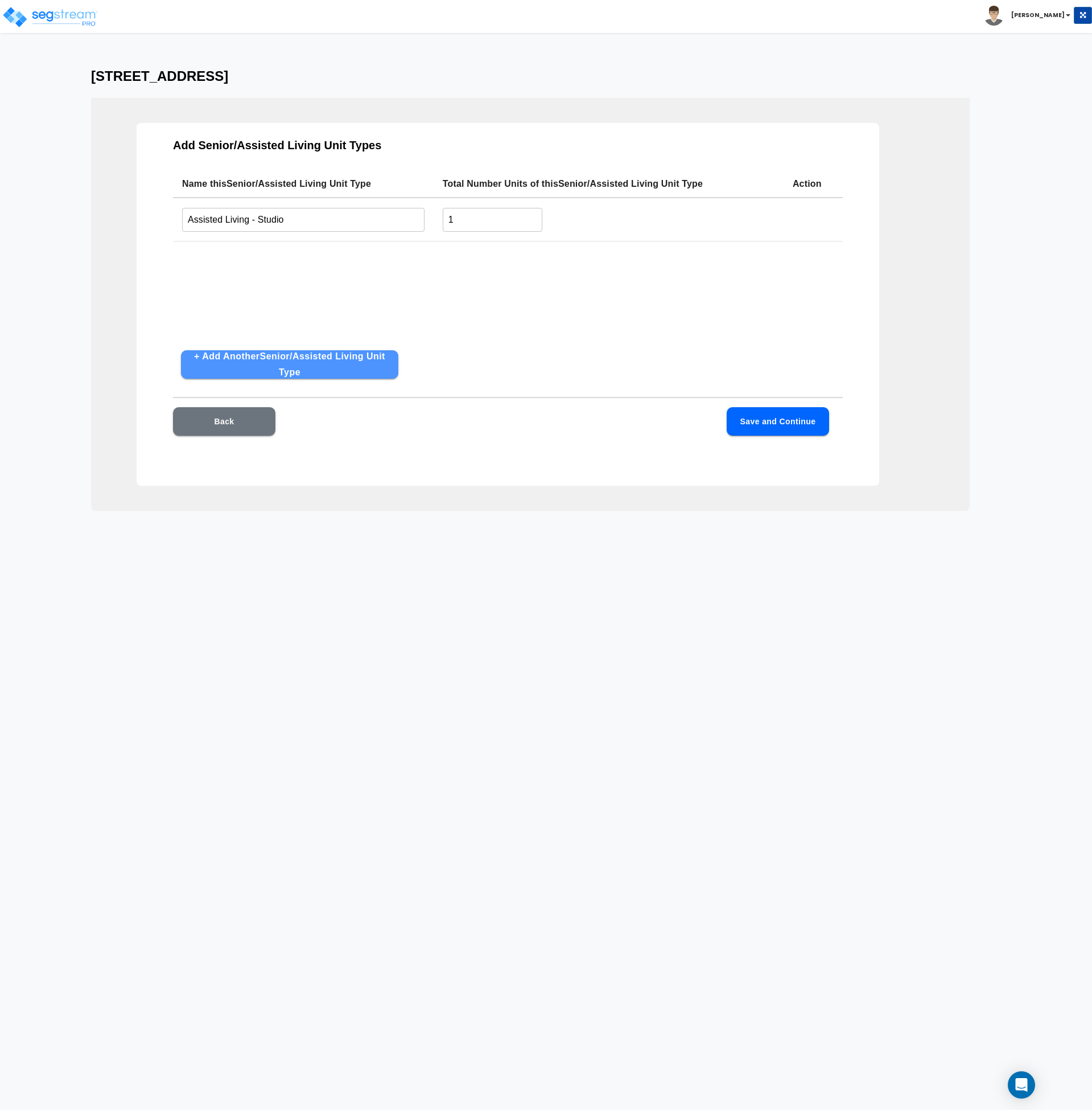
click at [275, 362] on button "+ Add Another Senior/Assisted Living Unit Type" at bounding box center [290, 364] width 217 height 28
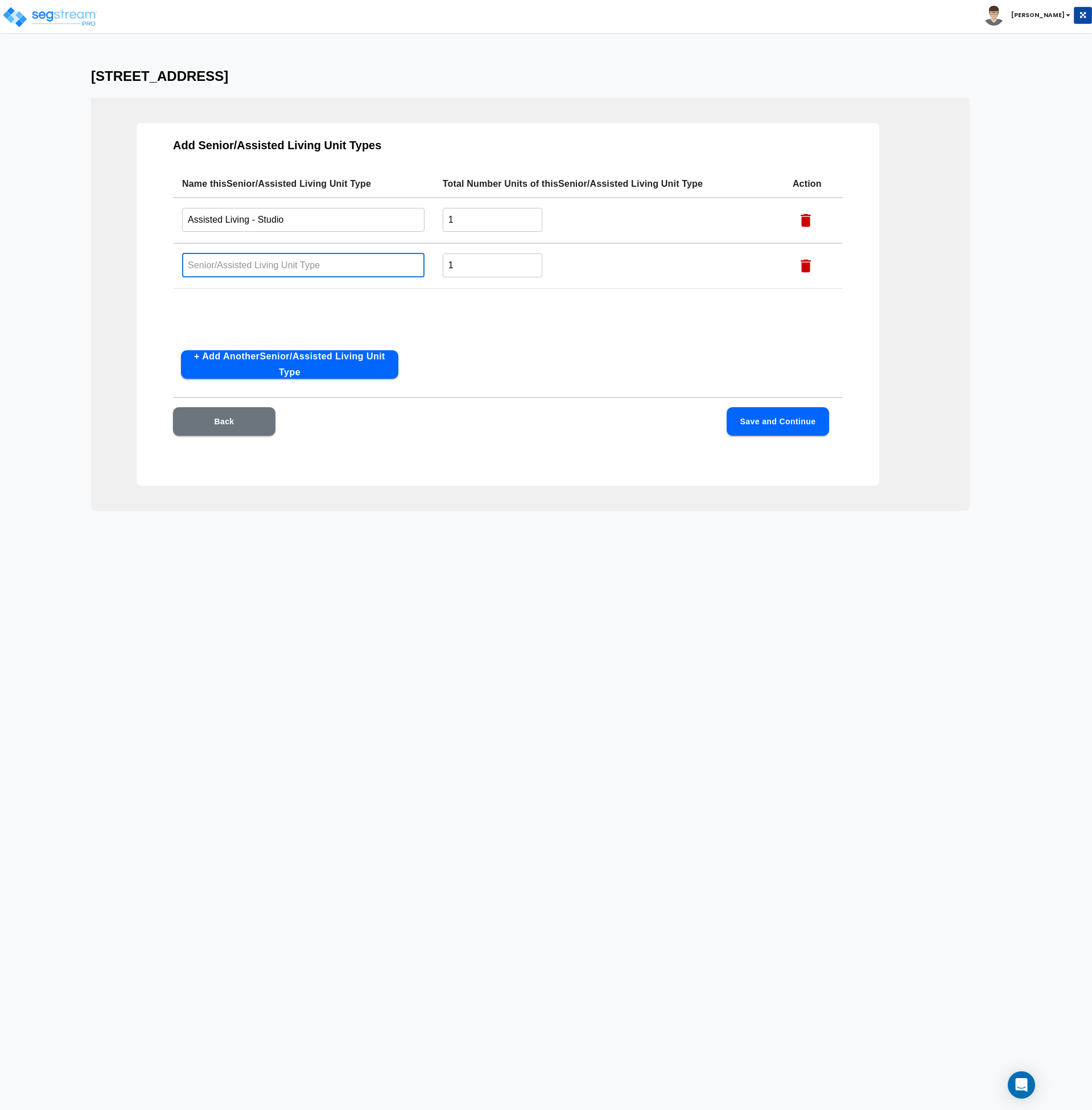
click at [238, 264] on input "text" at bounding box center [303, 265] width 243 height 25
type input "A"
drag, startPoint x: 306, startPoint y: 216, endPoint x: 89, endPoint y: 204, distance: 217.3
click at [95, 203] on div "Add Senior/Assisted Living Unit Types Name this Senior/Assisted Living Unit Typ…" at bounding box center [530, 304] width 879 height 413
click at [201, 264] on input "text" at bounding box center [303, 265] width 243 height 25
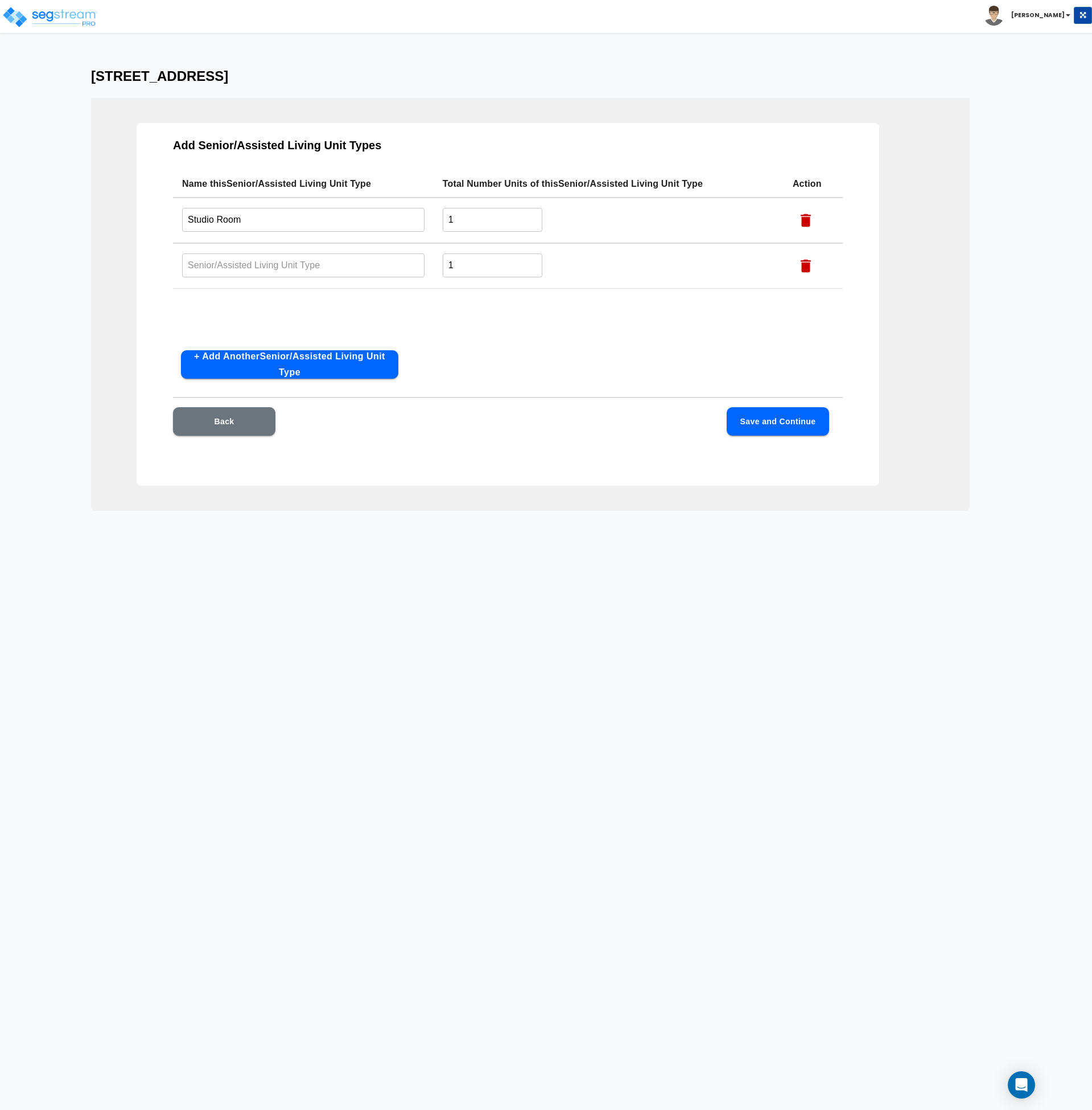
click at [806, 266] on icon "button" at bounding box center [806, 266] width 11 height 13
click at [187, 218] on input "Studio Room" at bounding box center [303, 219] width 243 height 25
type input "Assisted Living Studio Unit"
click at [782, 426] on button "Save and Continue" at bounding box center [777, 421] width 103 height 28
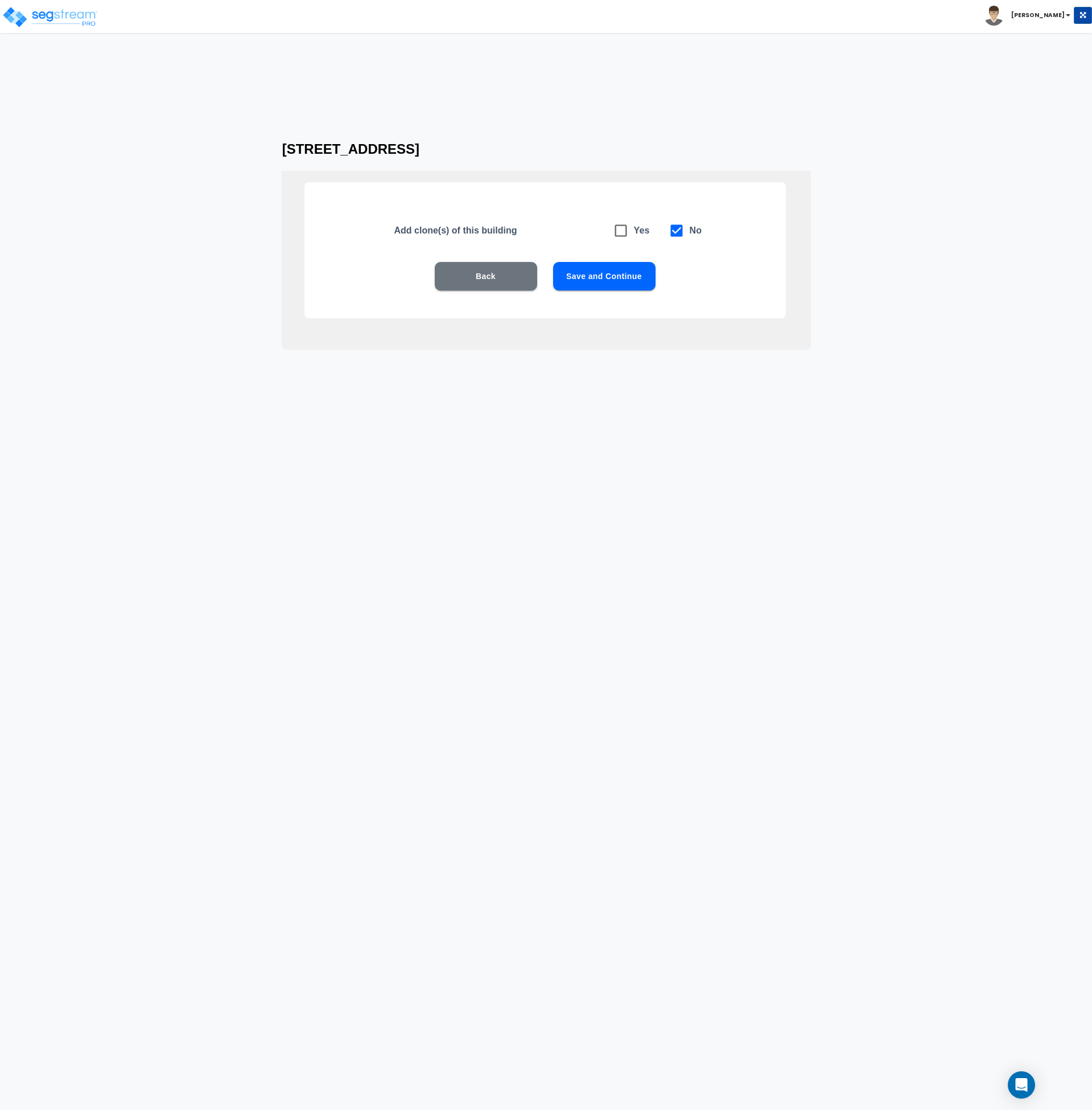
click at [608, 276] on button "Save and Continue" at bounding box center [604, 276] width 103 height 28
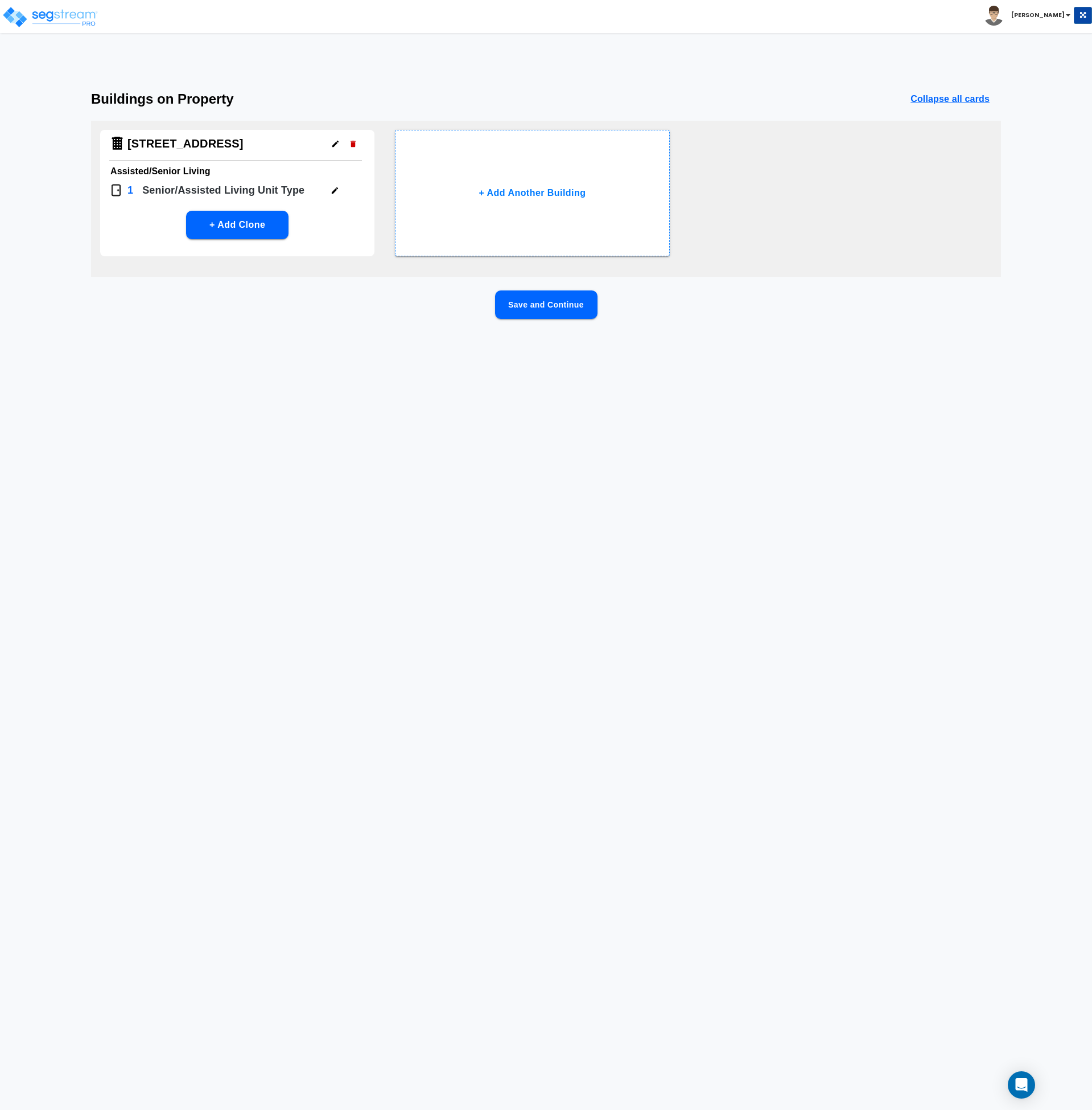
click at [526, 306] on button "Save and Continue" at bounding box center [546, 304] width 103 height 28
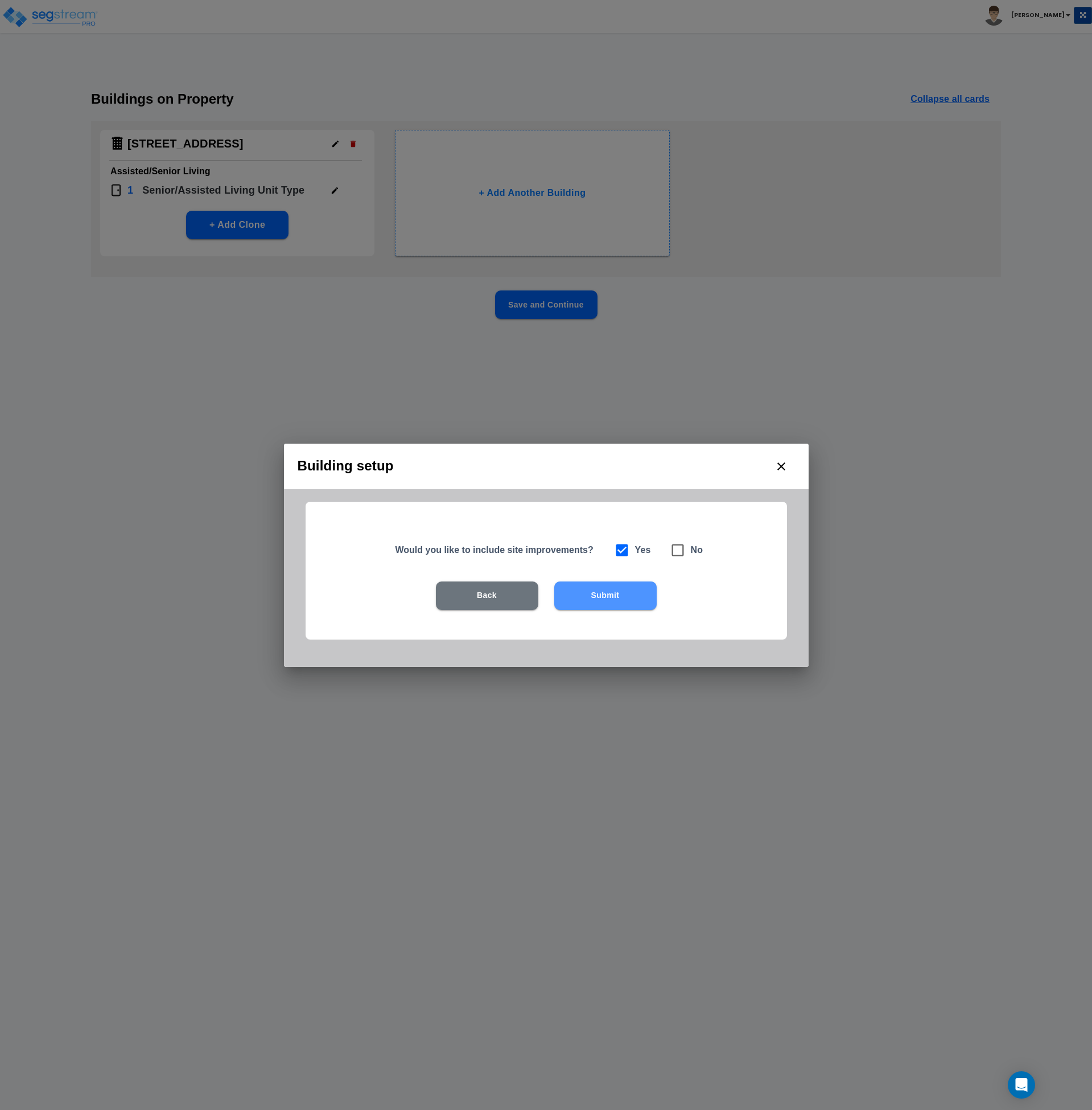
click at [599, 594] on button "Submit" at bounding box center [606, 595] width 103 height 28
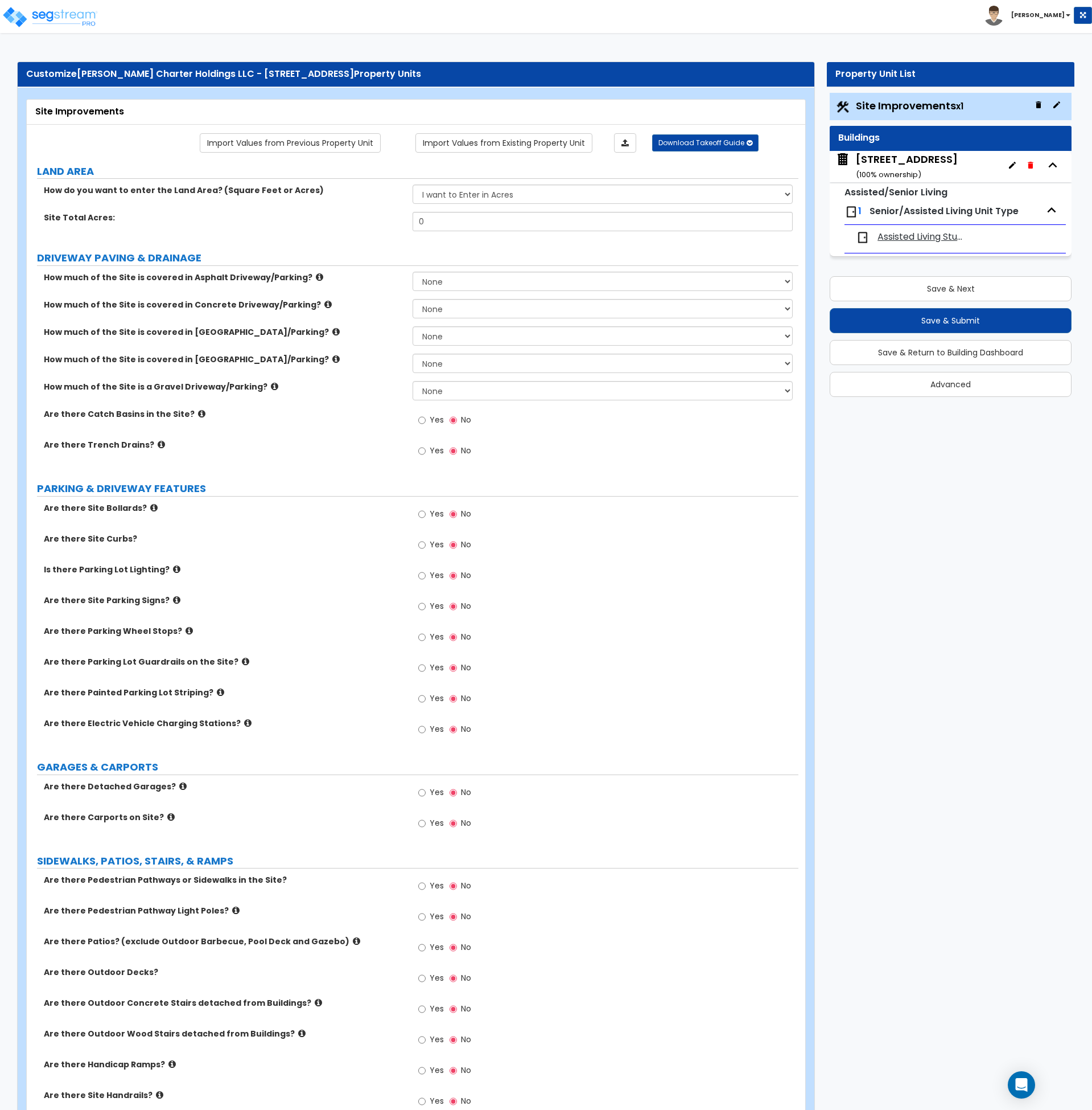
click at [911, 238] on span "Assisted Living Studio Unit" at bounding box center [922, 237] width 88 height 13
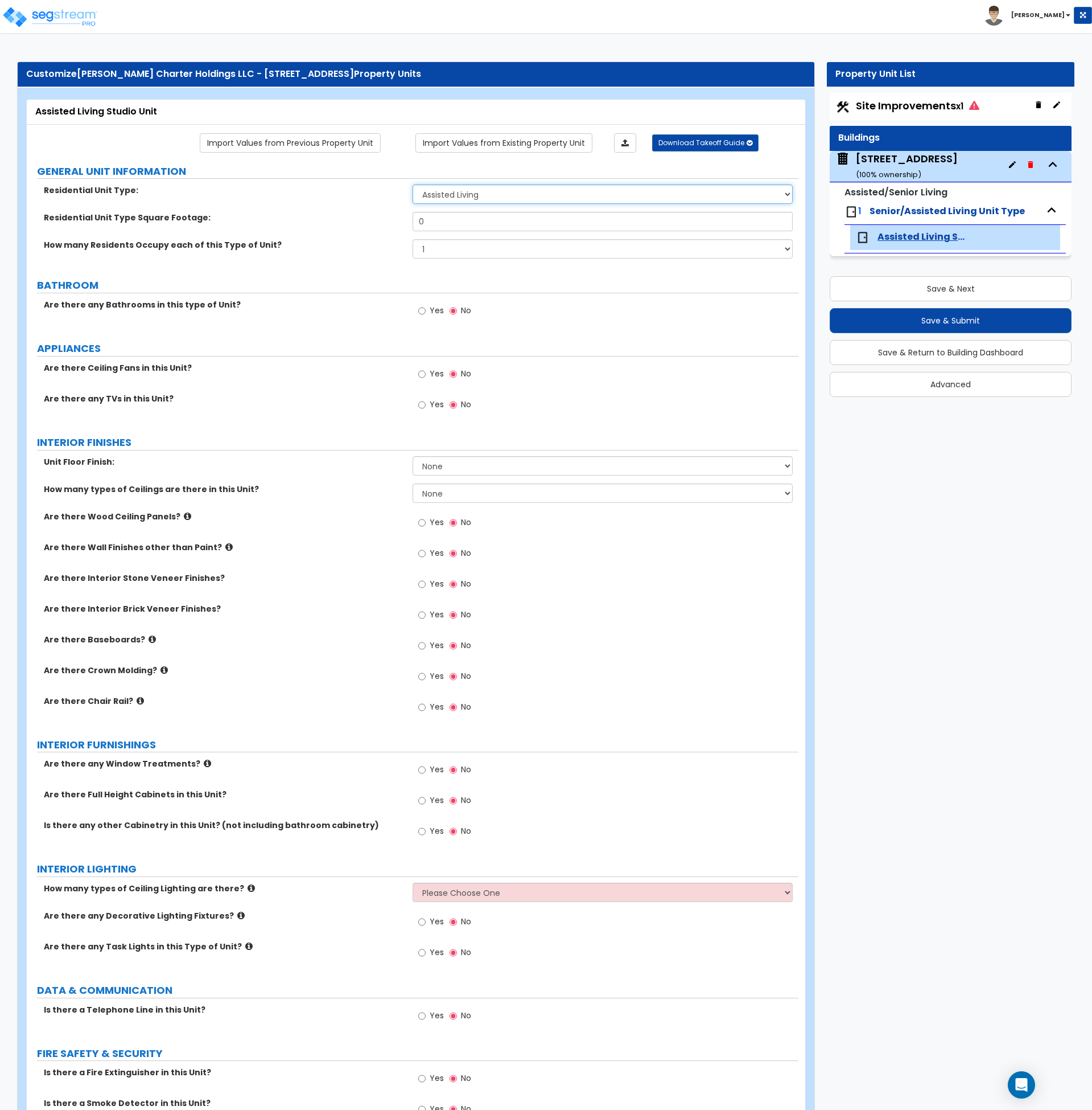
click at [450, 194] on select "Assisted Living Senior Living" at bounding box center [603, 194] width 380 height 19
click at [413, 184] on select "Assisted Living Senior Living" at bounding box center [603, 194] width 380 height 19
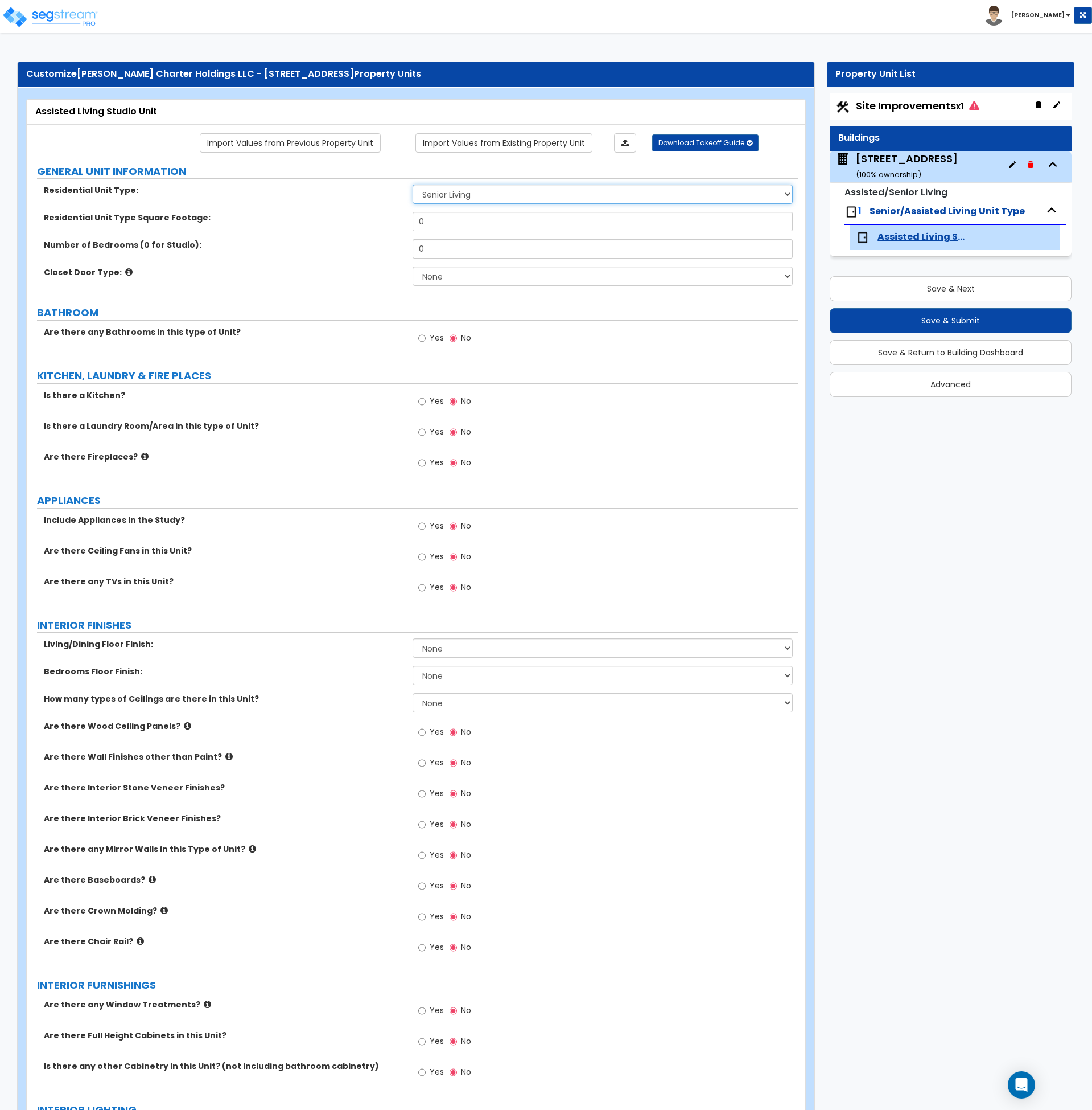
click at [464, 201] on select "Assisted Living Senior Living" at bounding box center [603, 194] width 380 height 19
select select "0"
click at [413, 184] on select "Assisted Living Senior Living" at bounding box center [603, 194] width 380 height 19
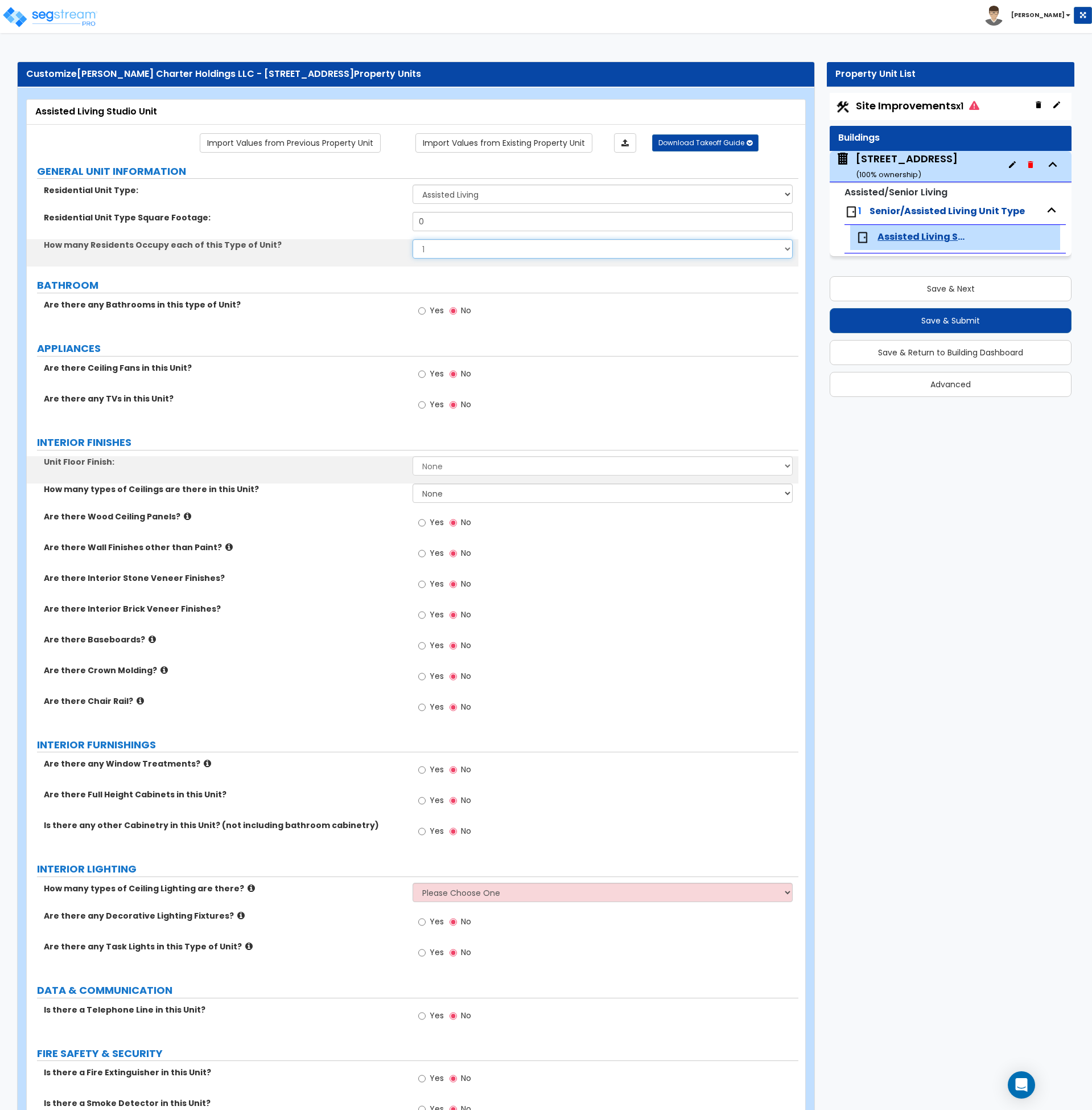
click at [456, 251] on select "1 2 3 4 5" at bounding box center [603, 249] width 380 height 19
click at [413, 239] on select "1 2 3 4 5" at bounding box center [603, 249] width 380 height 19
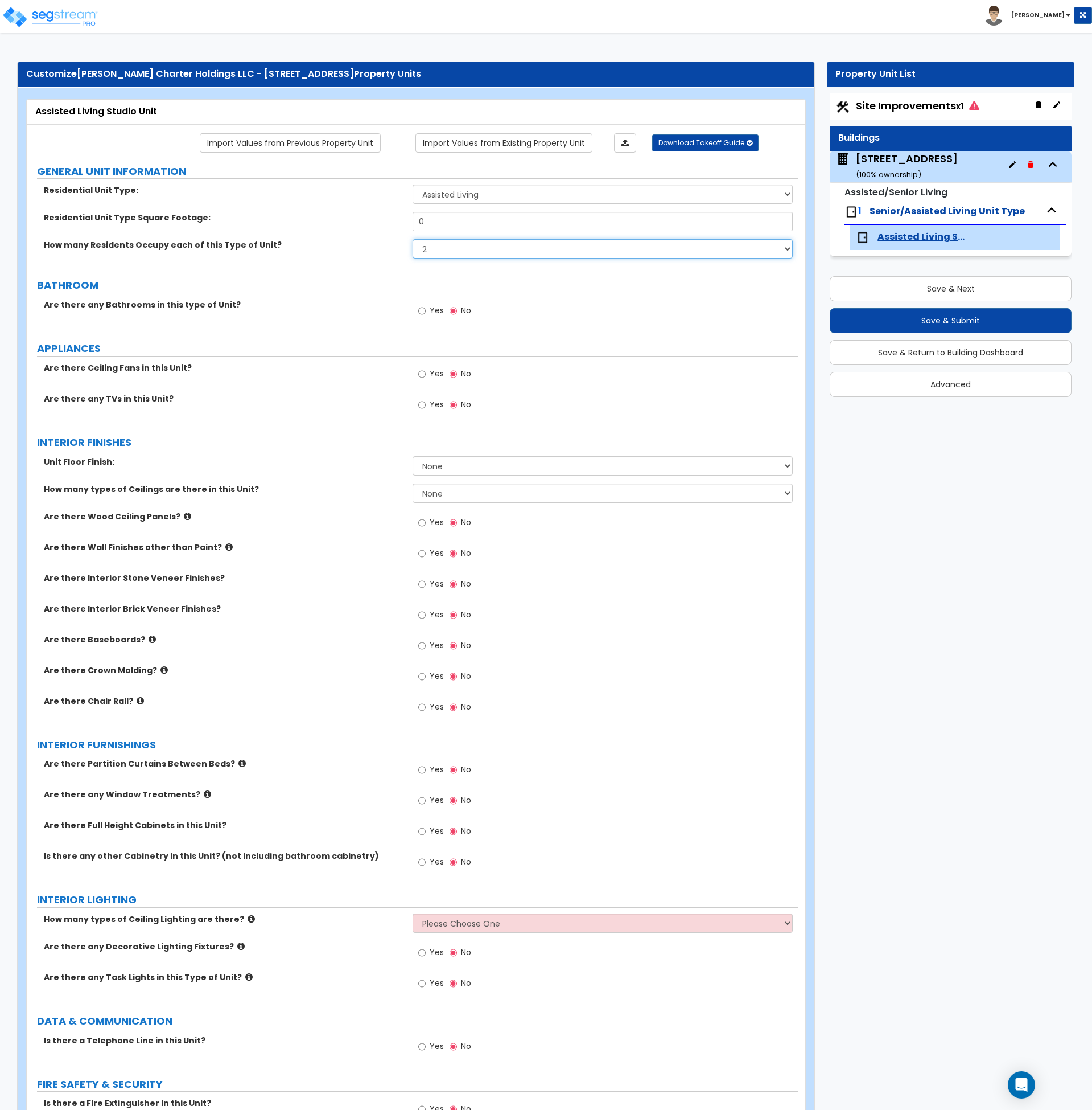
click at [457, 250] on select "1 2 3 4 5" at bounding box center [603, 249] width 380 height 19
select select "1"
click at [413, 239] on select "1 2 3 4 5" at bounding box center [603, 249] width 380 height 19
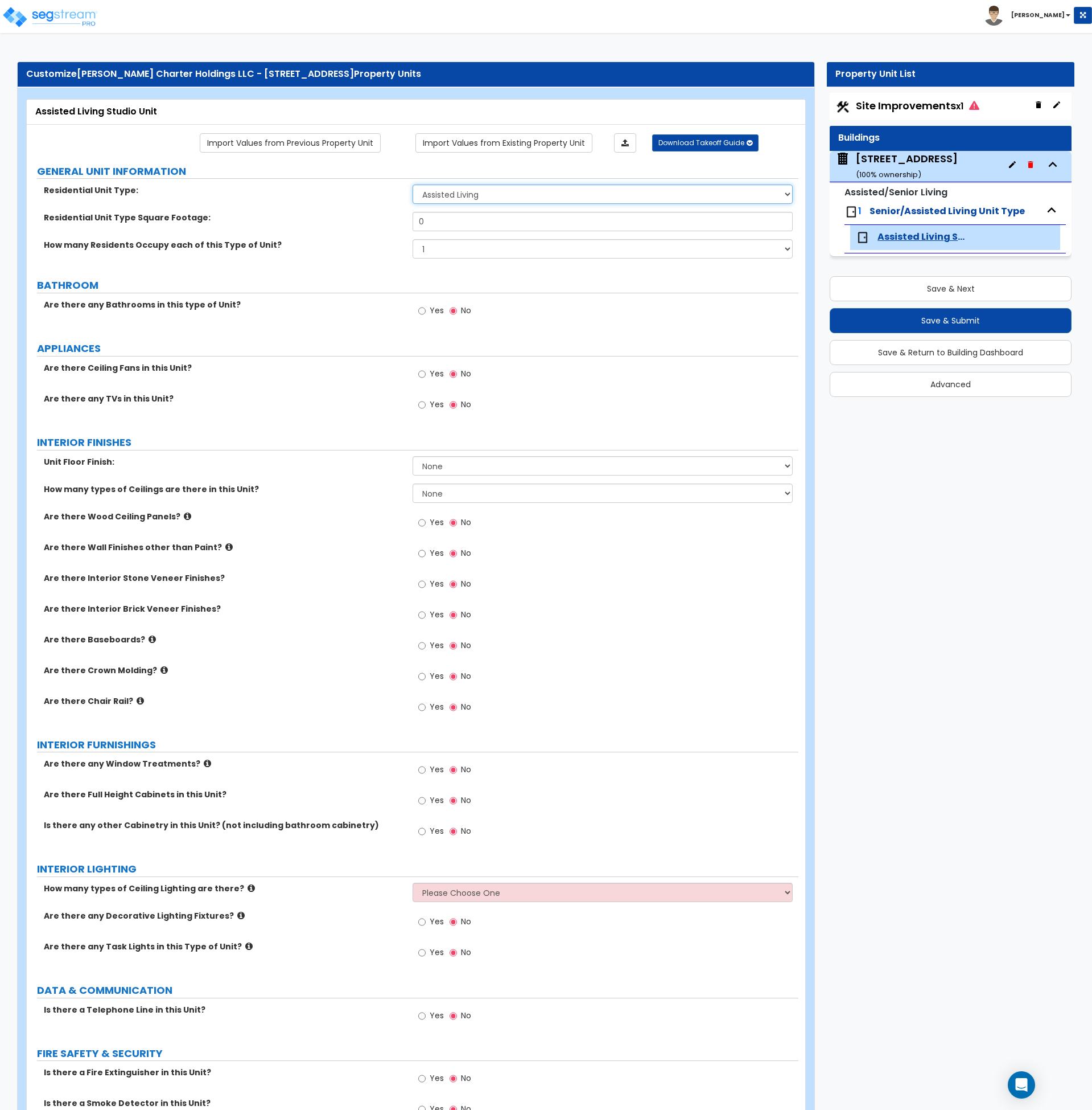
click at [472, 193] on select "Assisted Living Senior Living" at bounding box center [603, 194] width 380 height 19
select select "1"
click at [413, 184] on select "Assisted Living Senior Living" at bounding box center [603, 194] width 380 height 19
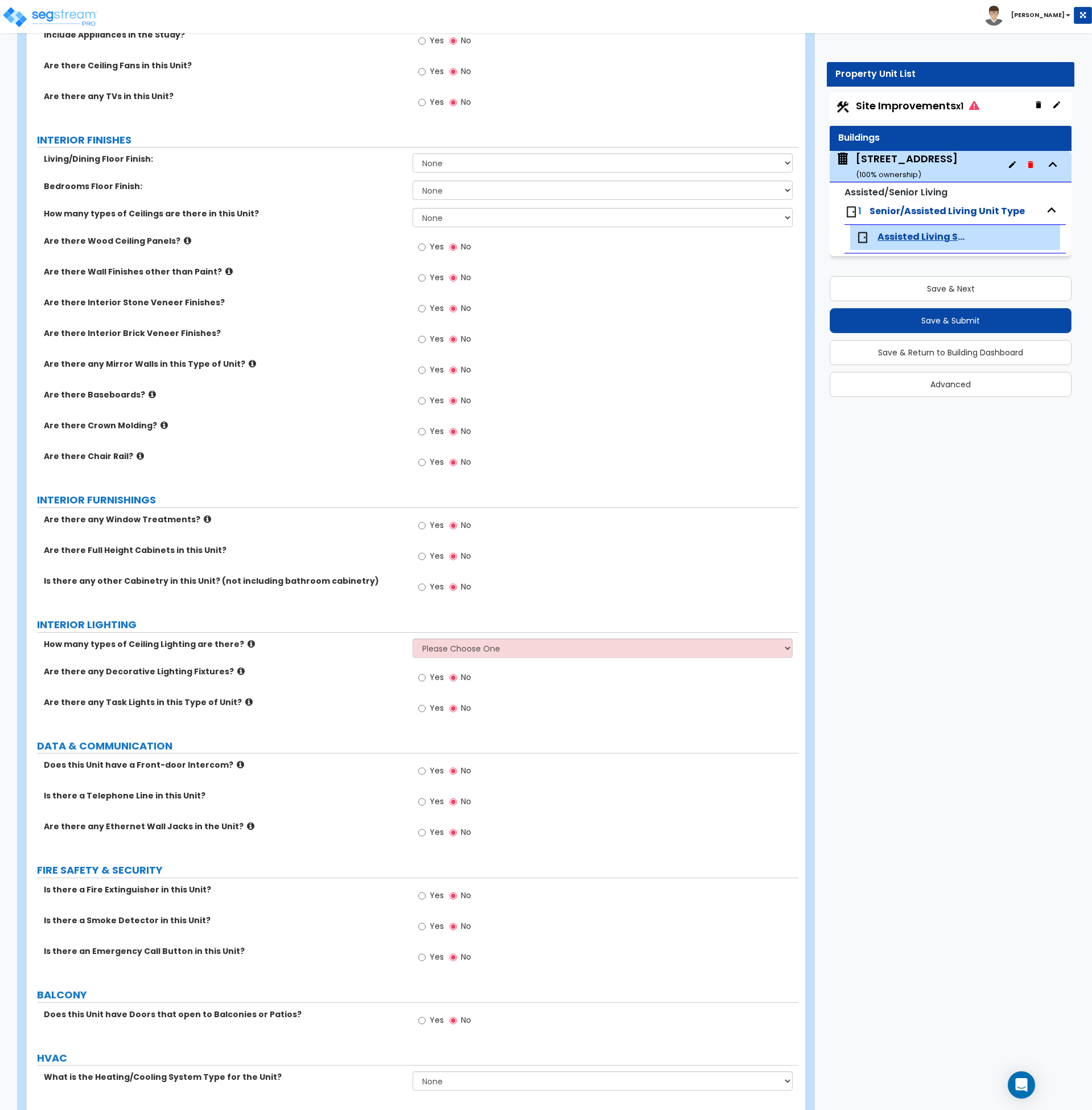
scroll to position [526, 0]
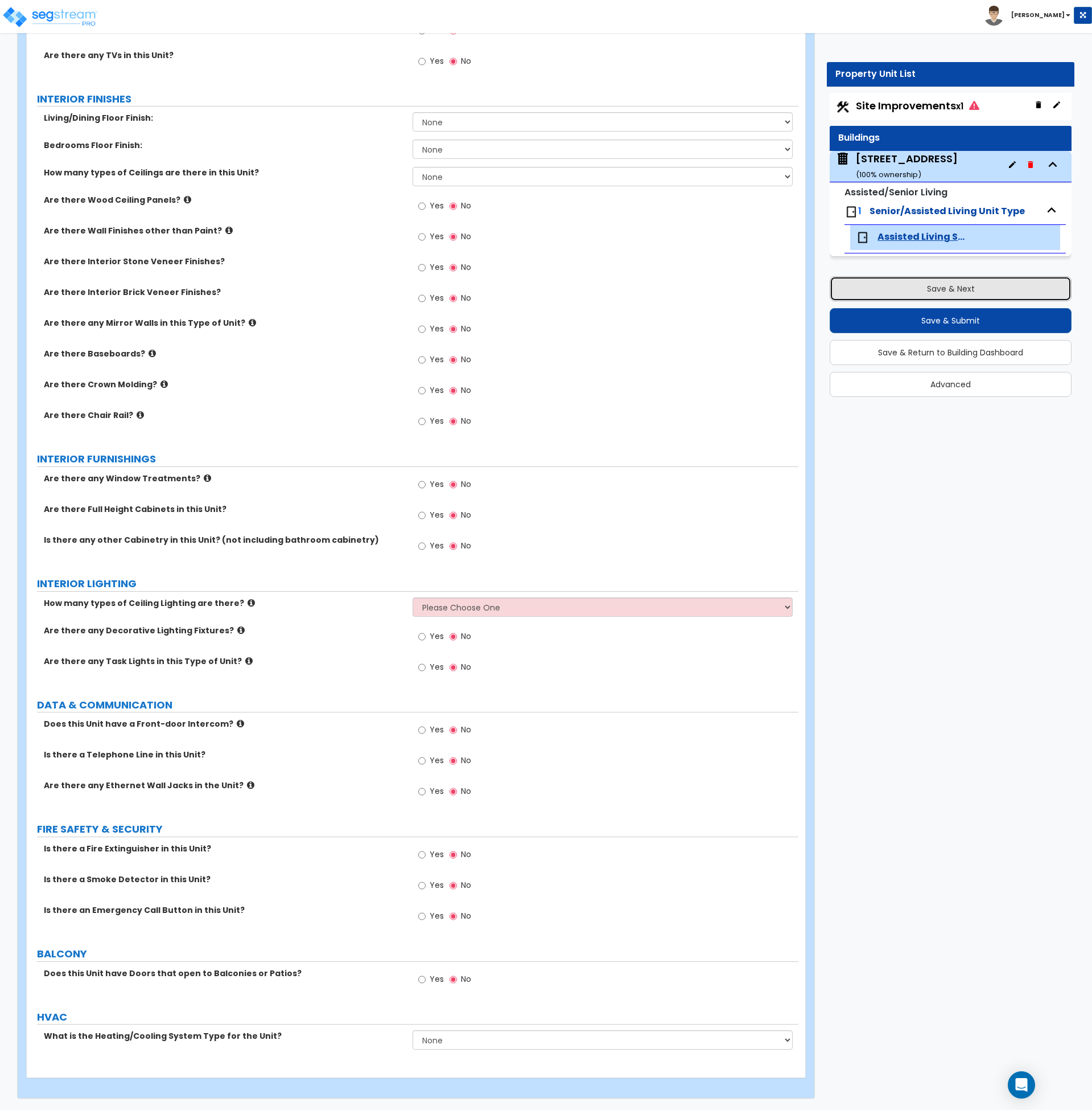
click at [915, 287] on button "Save & Next" at bounding box center [951, 288] width 242 height 25
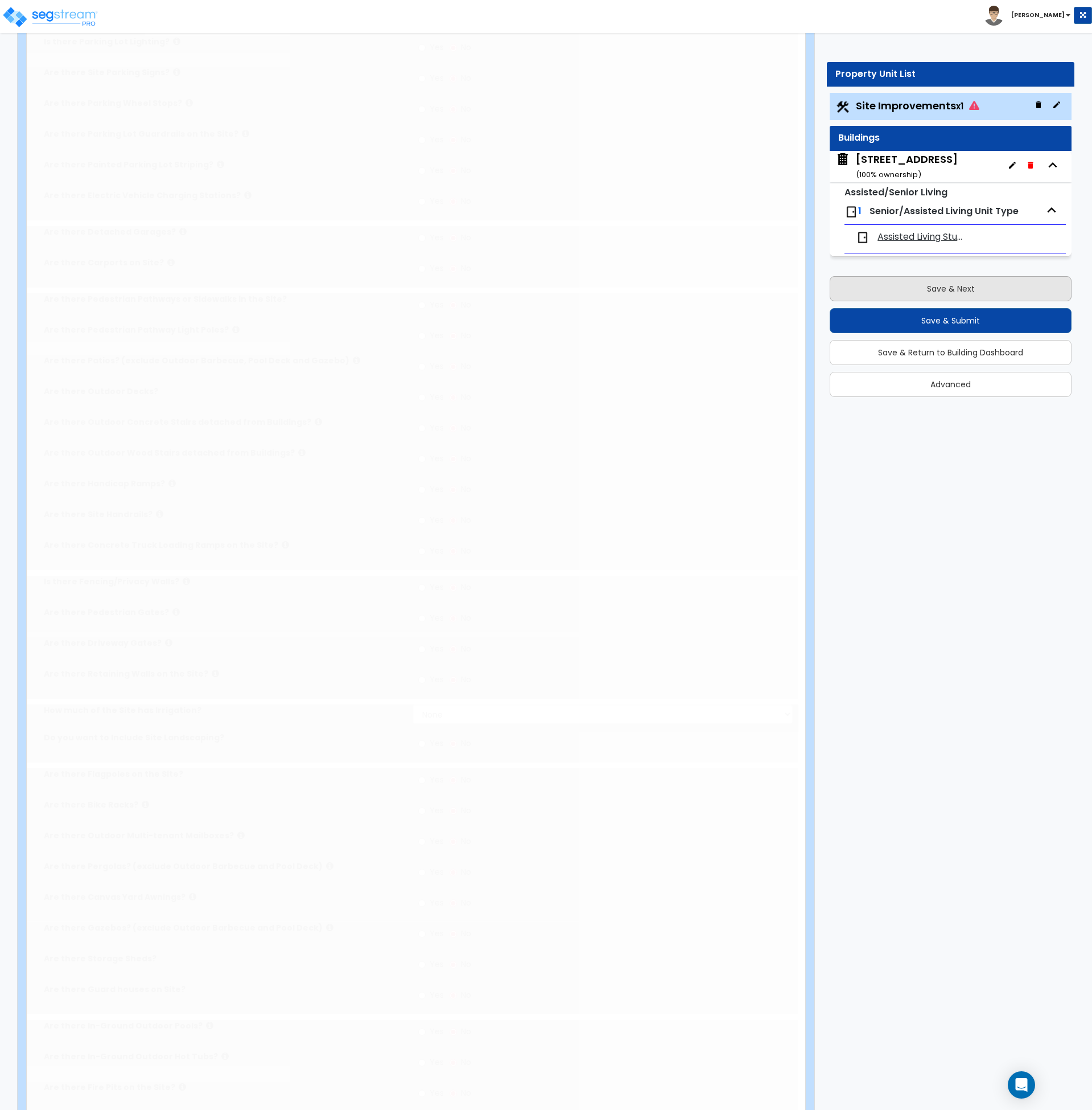
scroll to position [0, 0]
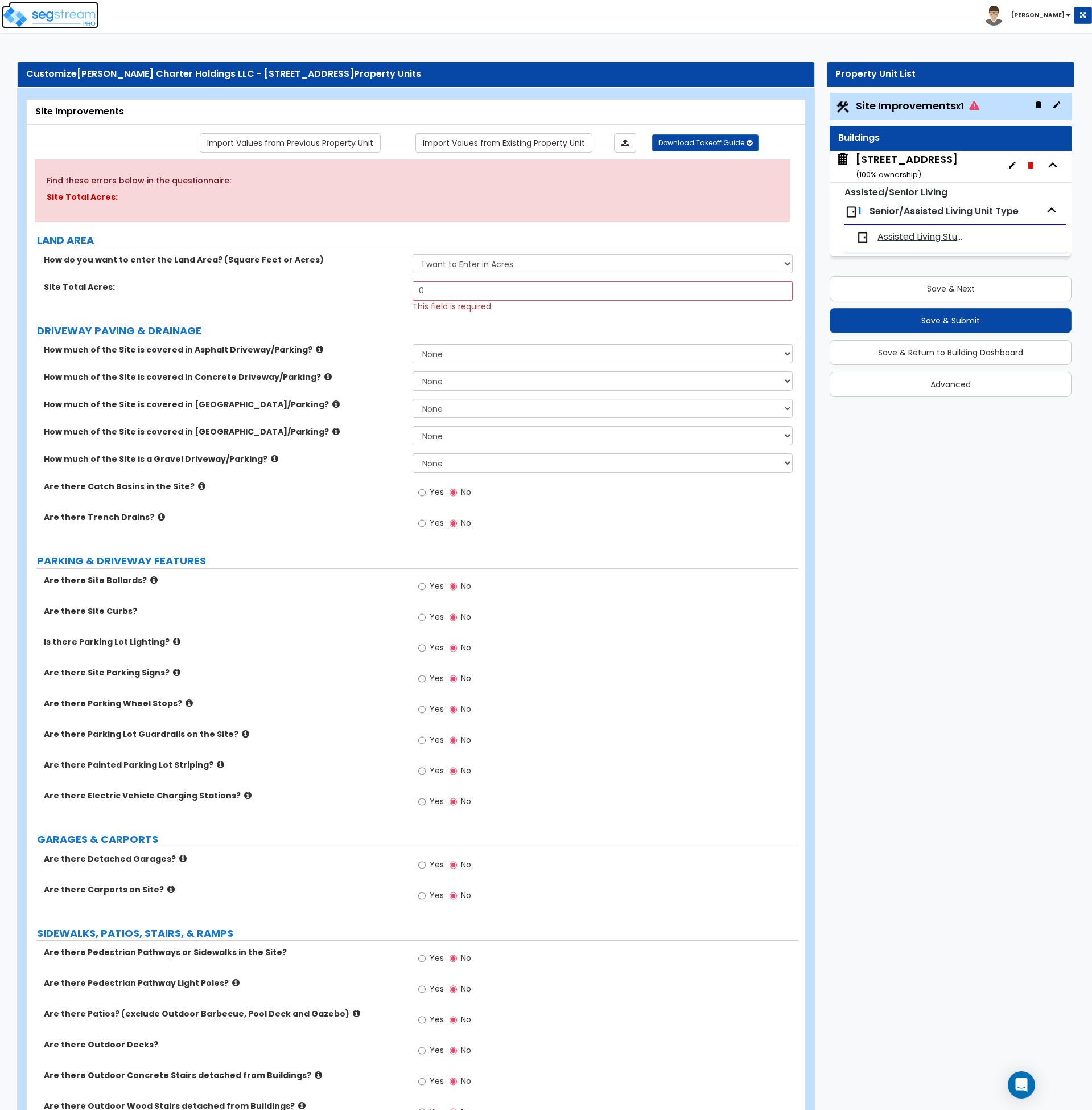
click at [62, 11] on img at bounding box center [50, 17] width 96 height 23
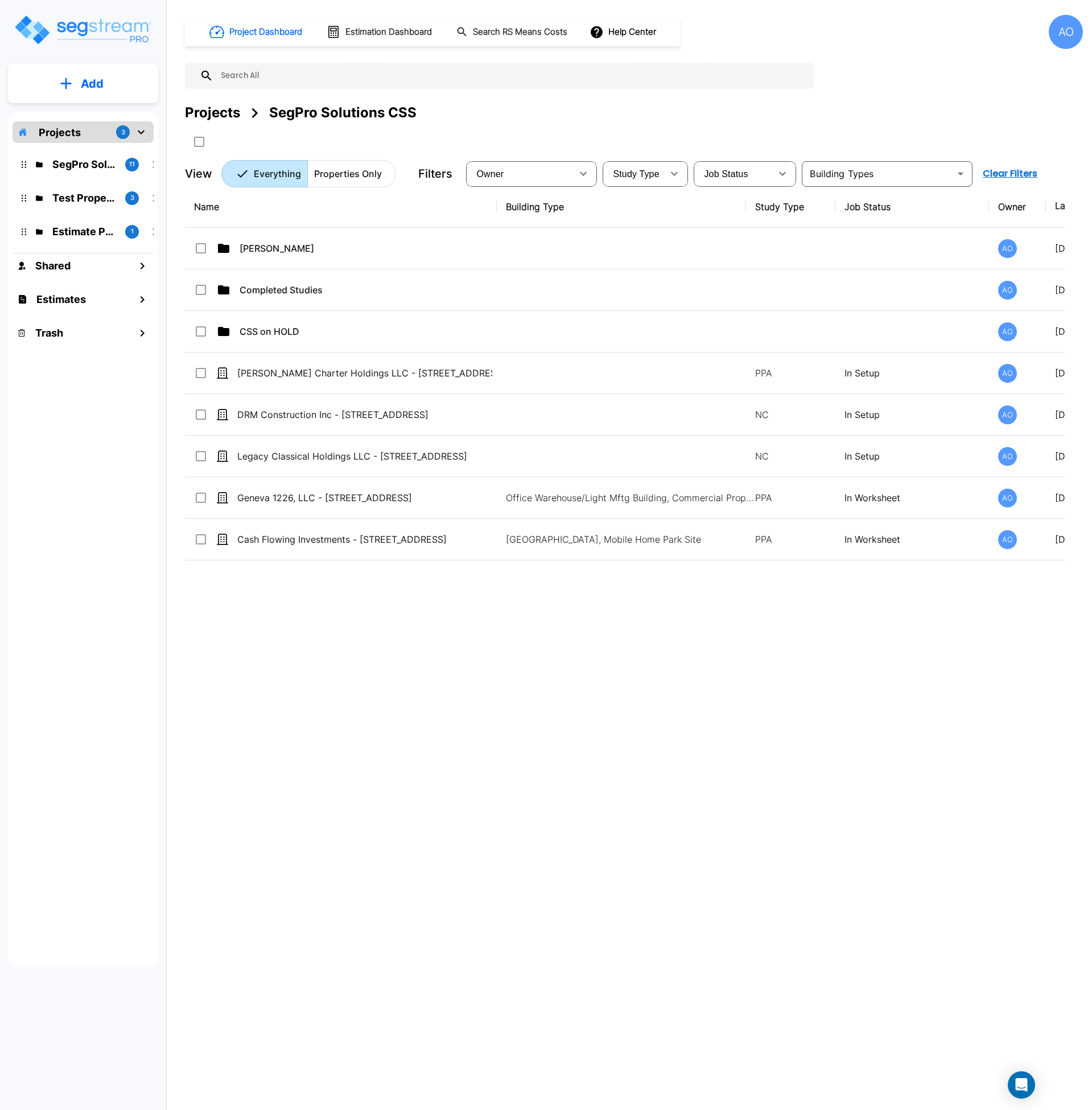
click at [429, 805] on div "Name Building Type Study Type Job Status Owner Last Modified Action [PERSON_NAM…" at bounding box center [625, 530] width 880 height 688
click at [464, 676] on div "Name Building Type Study Type Job Status Owner Last Modified Action [PERSON_NAM…" at bounding box center [625, 530] width 880 height 688
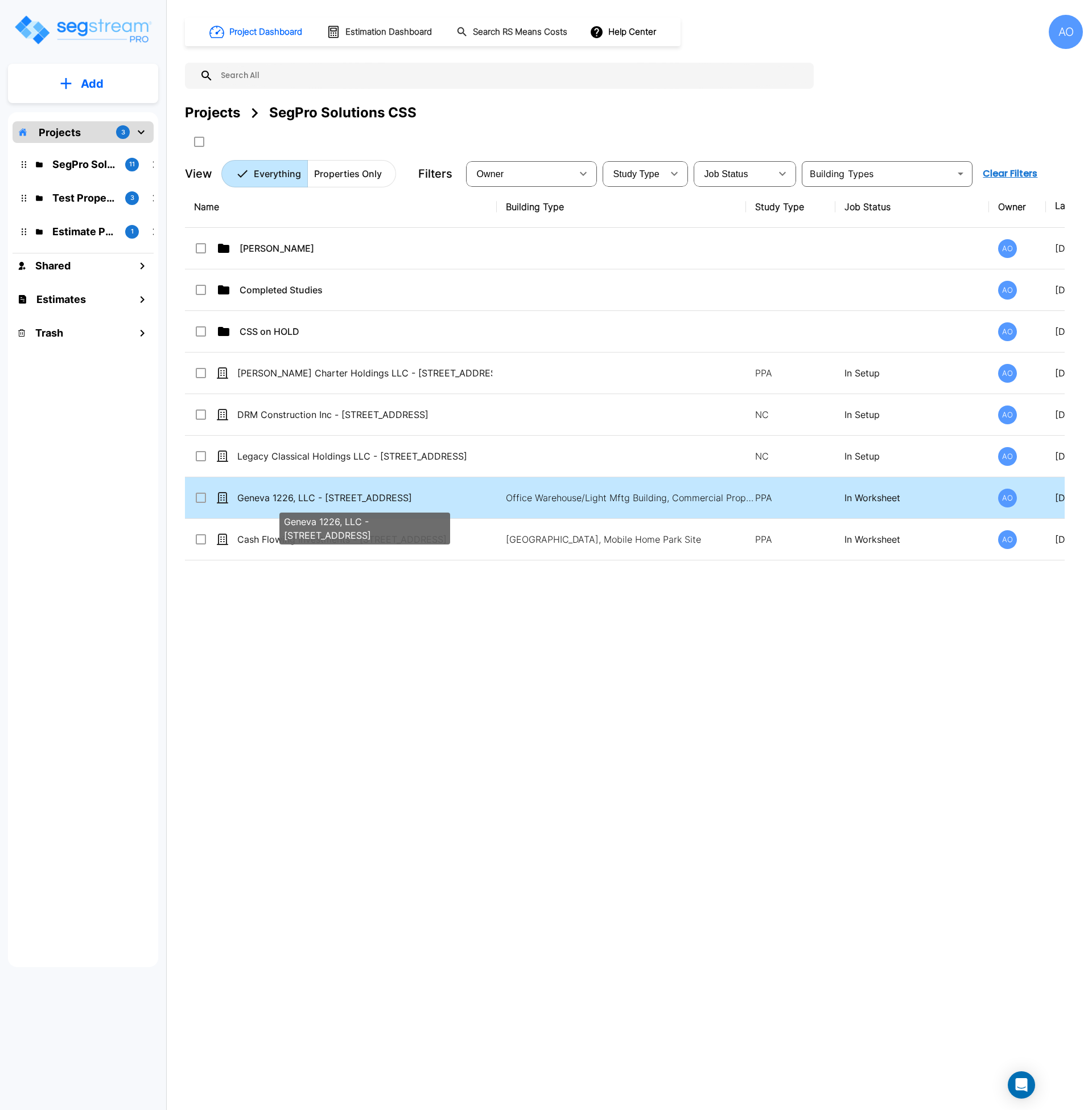
click at [268, 498] on p "Geneva 1226, LLC - [STREET_ADDRESS]" at bounding box center [365, 498] width 255 height 14
checkbox input "false"
click at [268, 498] on p "Geneva 1226, LLC - [STREET_ADDRESS]" at bounding box center [365, 498] width 255 height 14
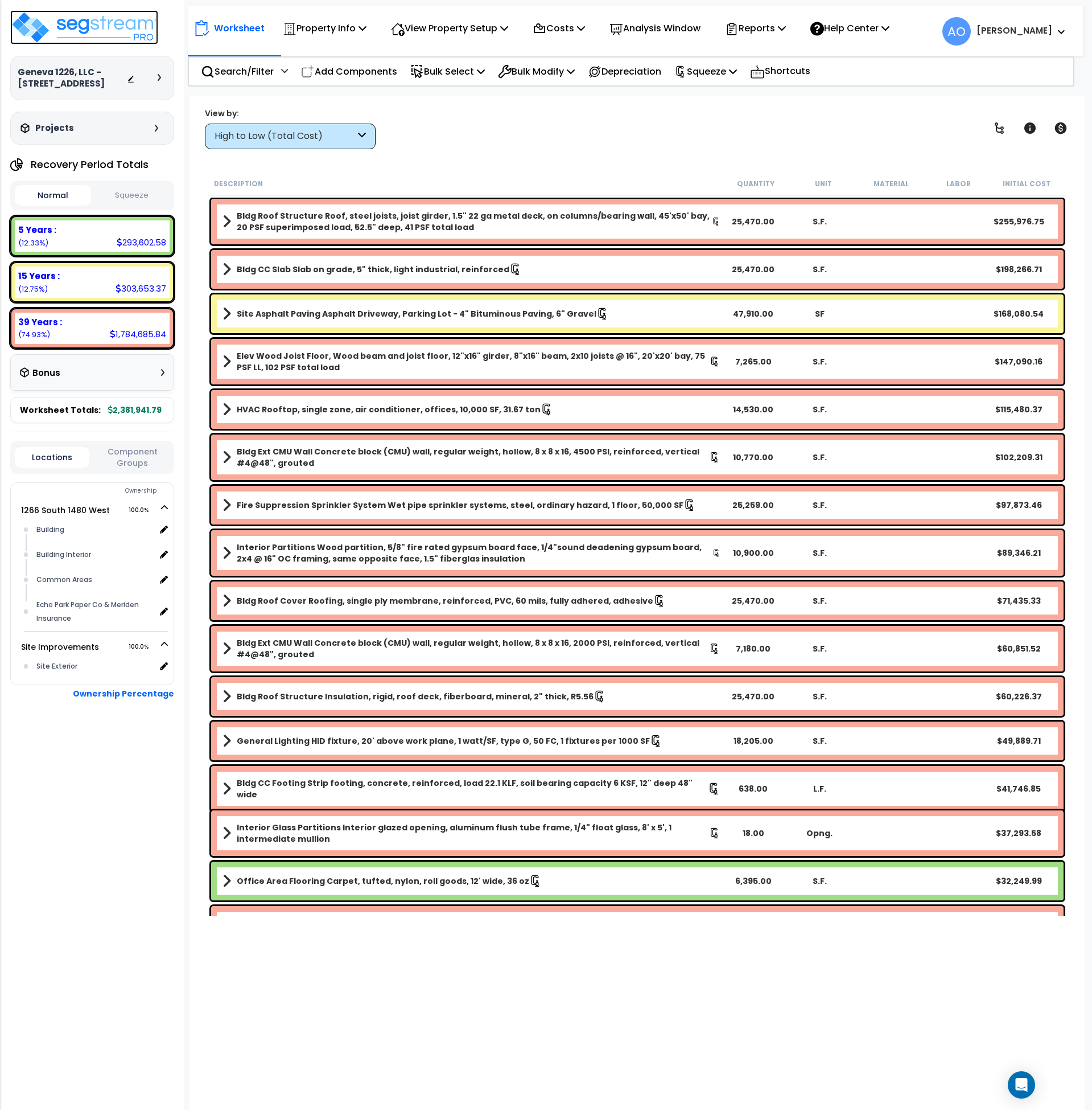
click at [95, 27] on img at bounding box center [84, 27] width 148 height 34
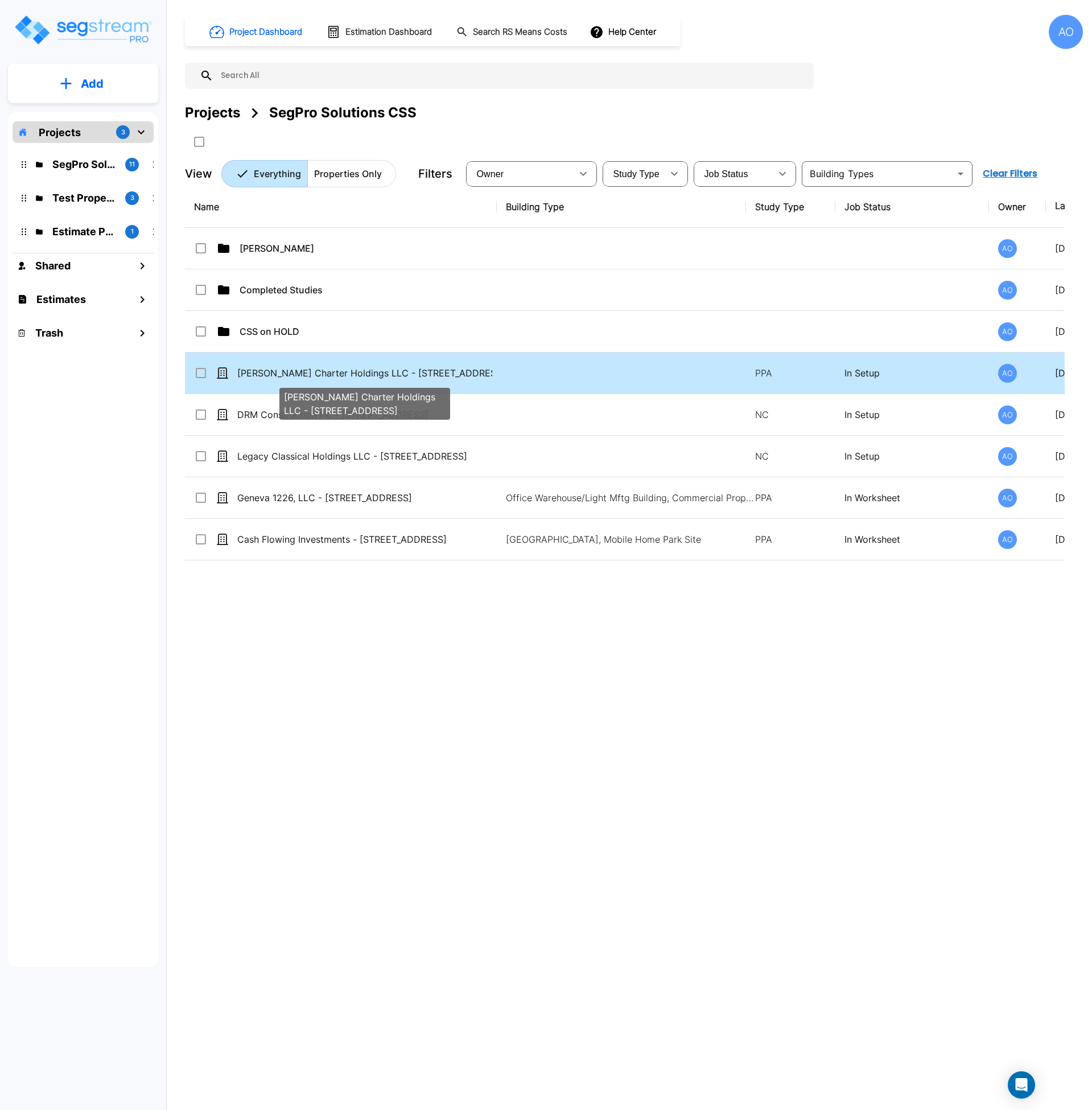
click at [301, 380] on div "[PERSON_NAME] Charter Holdings LLC - [STREET_ADDRESS]" at bounding box center [365, 400] width 173 height 41
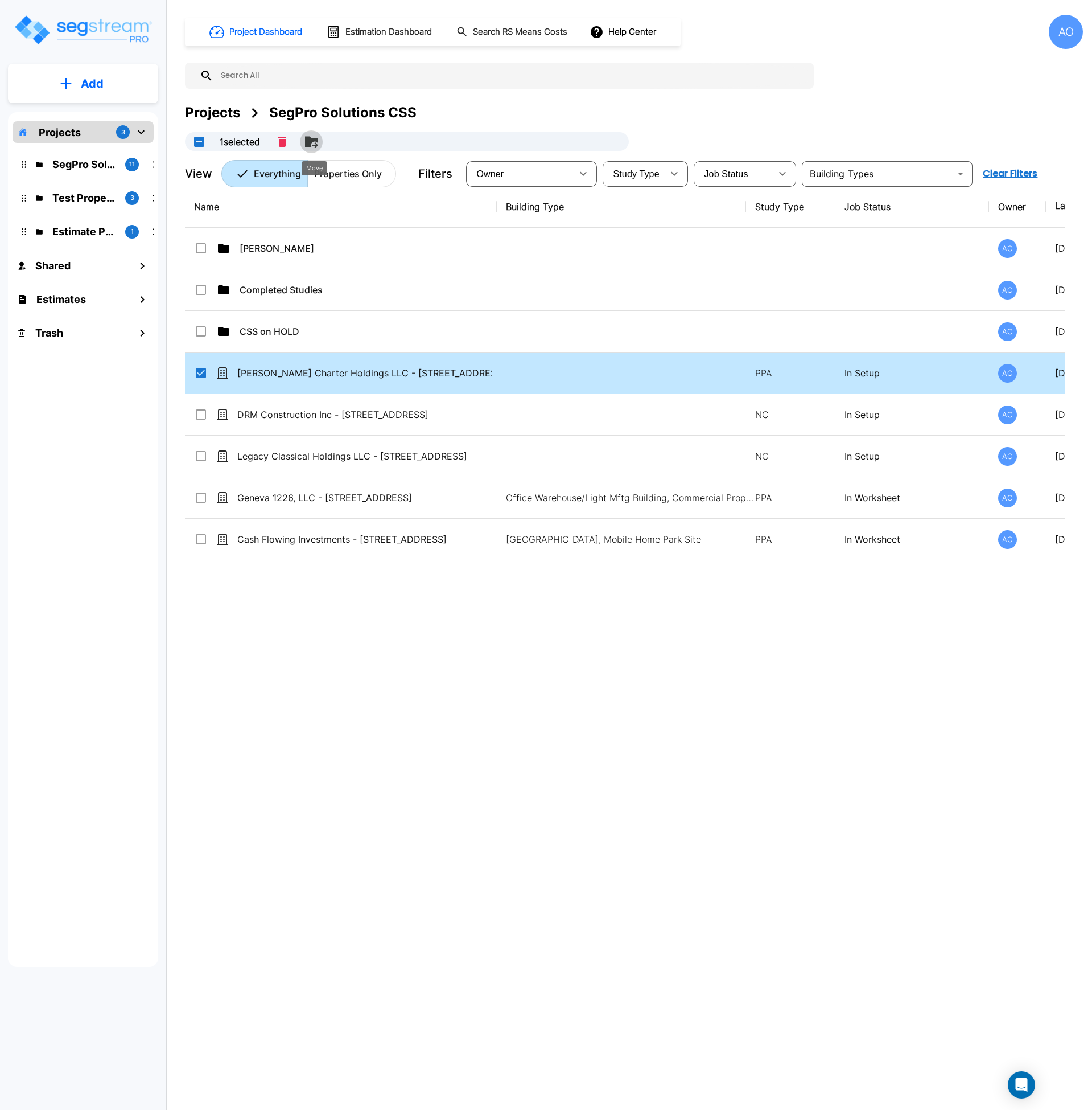
click at [321, 140] on button "Move" at bounding box center [311, 142] width 23 height 23
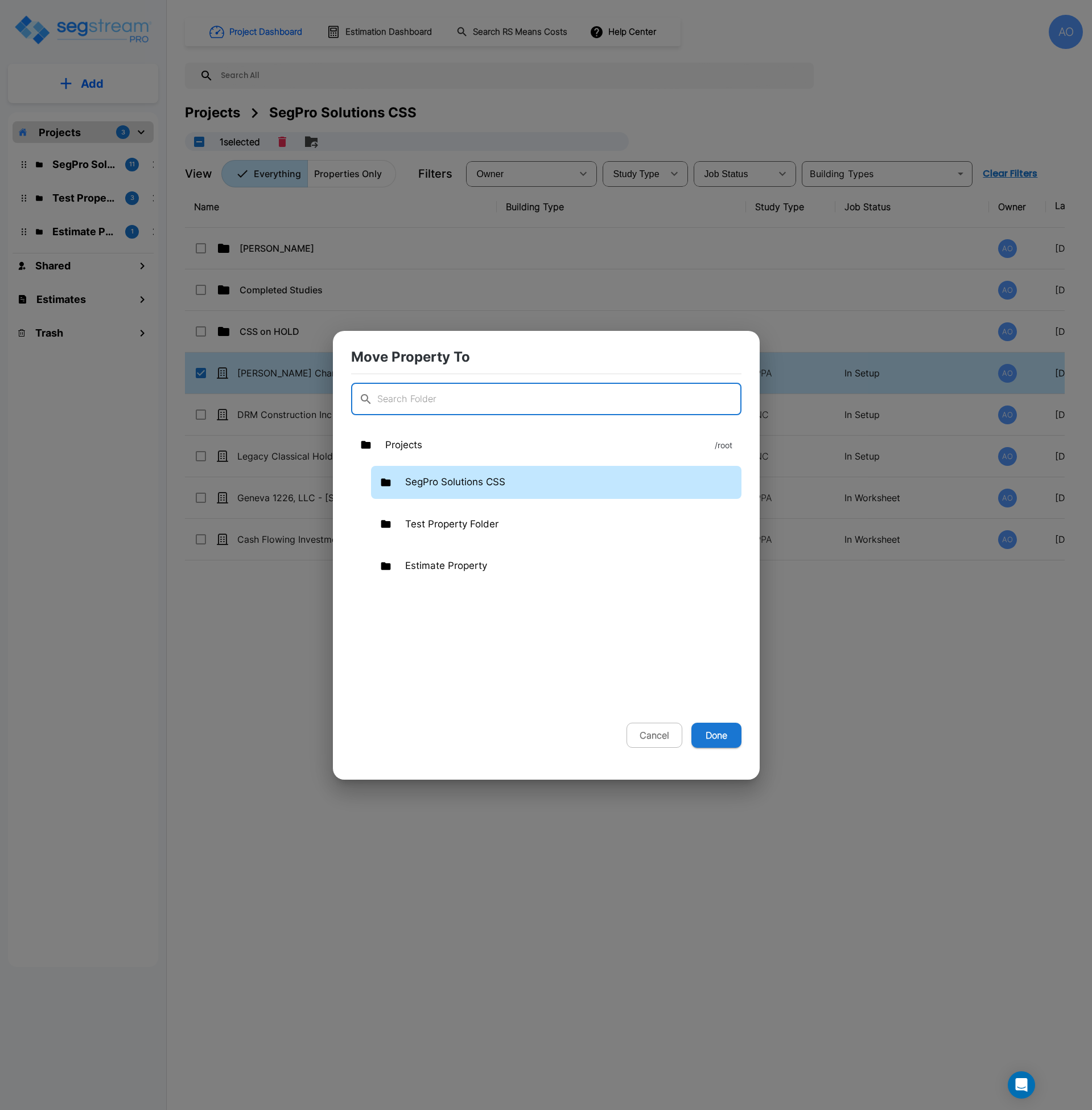
click at [469, 478] on p "SegPro Solutions CSS" at bounding box center [455, 482] width 100 height 15
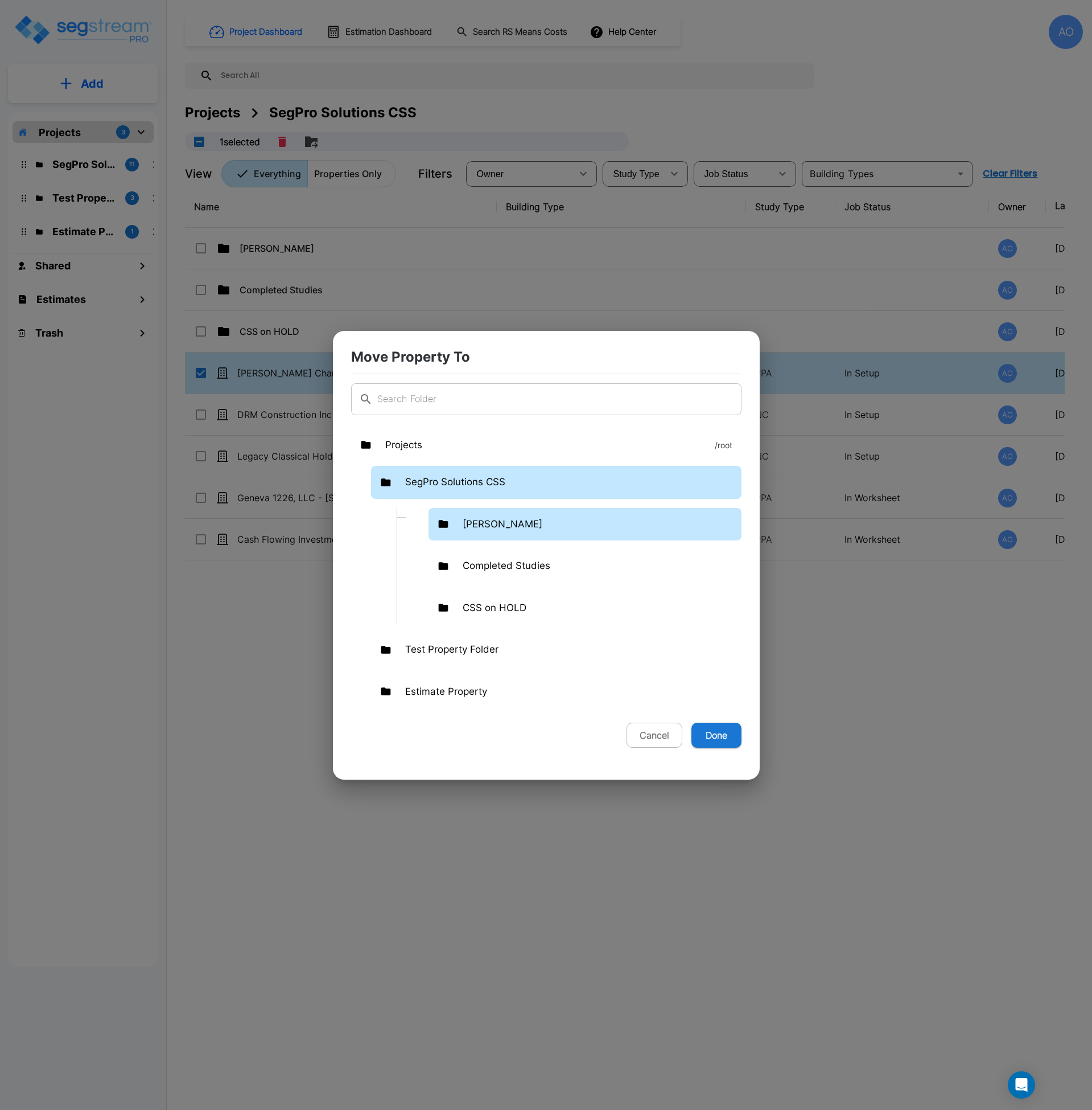
click at [485, 526] on p "[PERSON_NAME]" at bounding box center [502, 524] width 80 height 15
click at [708, 736] on button "Done" at bounding box center [716, 735] width 50 height 25
checkbox input "false"
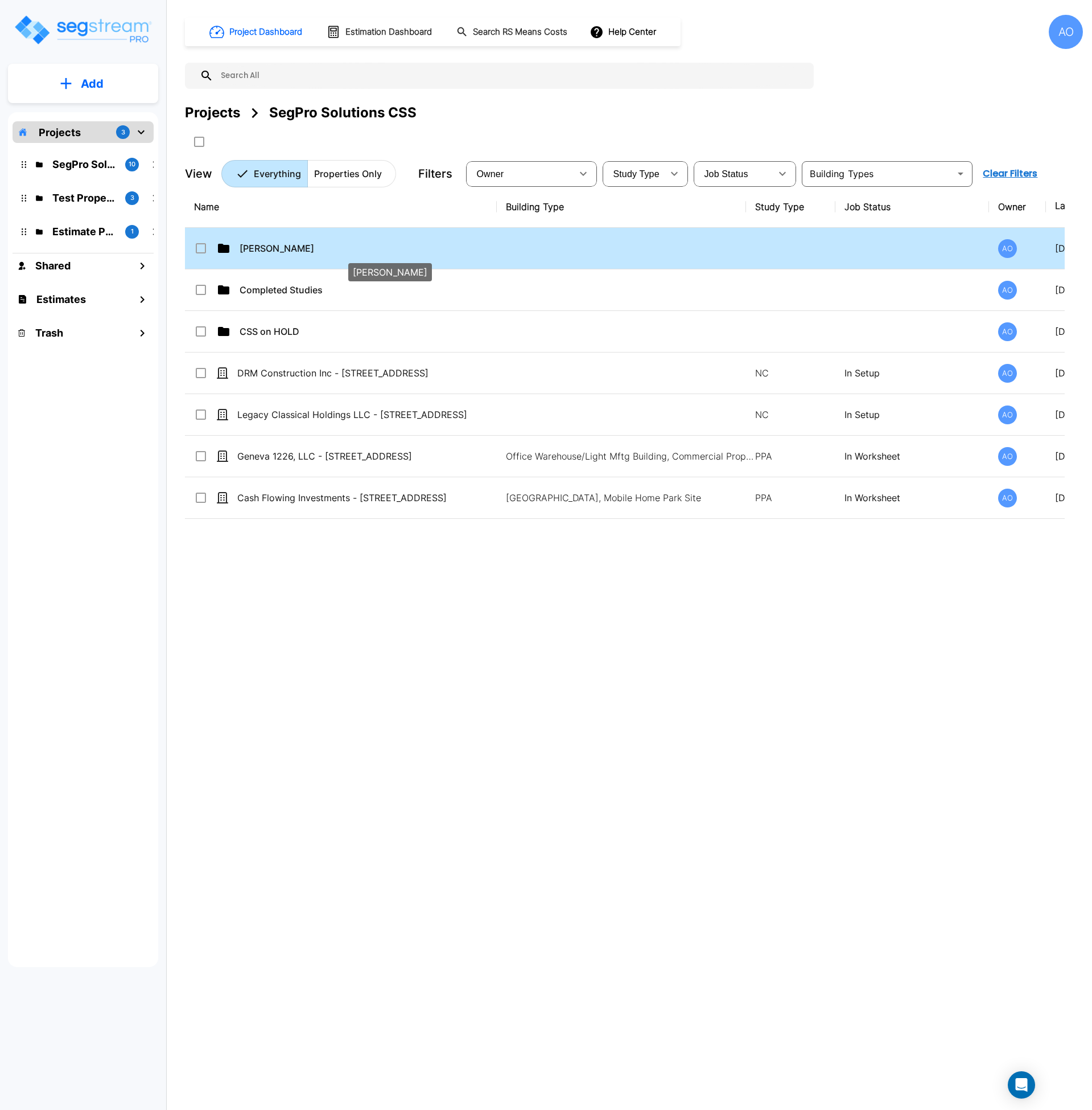
click at [271, 249] on p "[PERSON_NAME]" at bounding box center [366, 248] width 255 height 14
checkbox input "true"
click at [271, 249] on p "[PERSON_NAME]" at bounding box center [366, 248] width 255 height 14
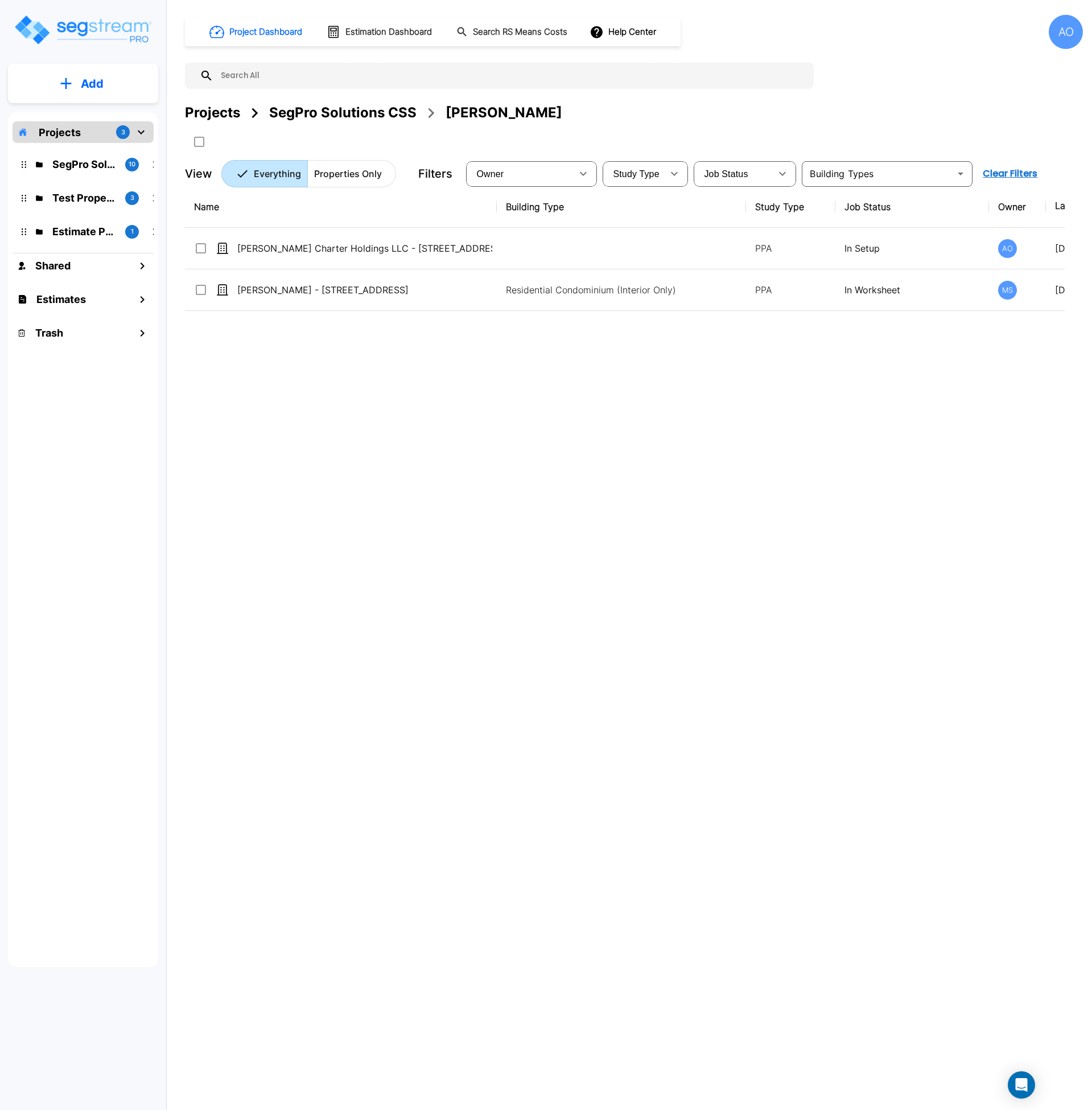
click at [344, 597] on div "Name Building Type Study Type Job Status Owner Last Modified Action [PERSON_NAM…" at bounding box center [625, 530] width 880 height 688
click at [353, 103] on div "SegPro Solutions CSS" at bounding box center [343, 112] width 147 height 20
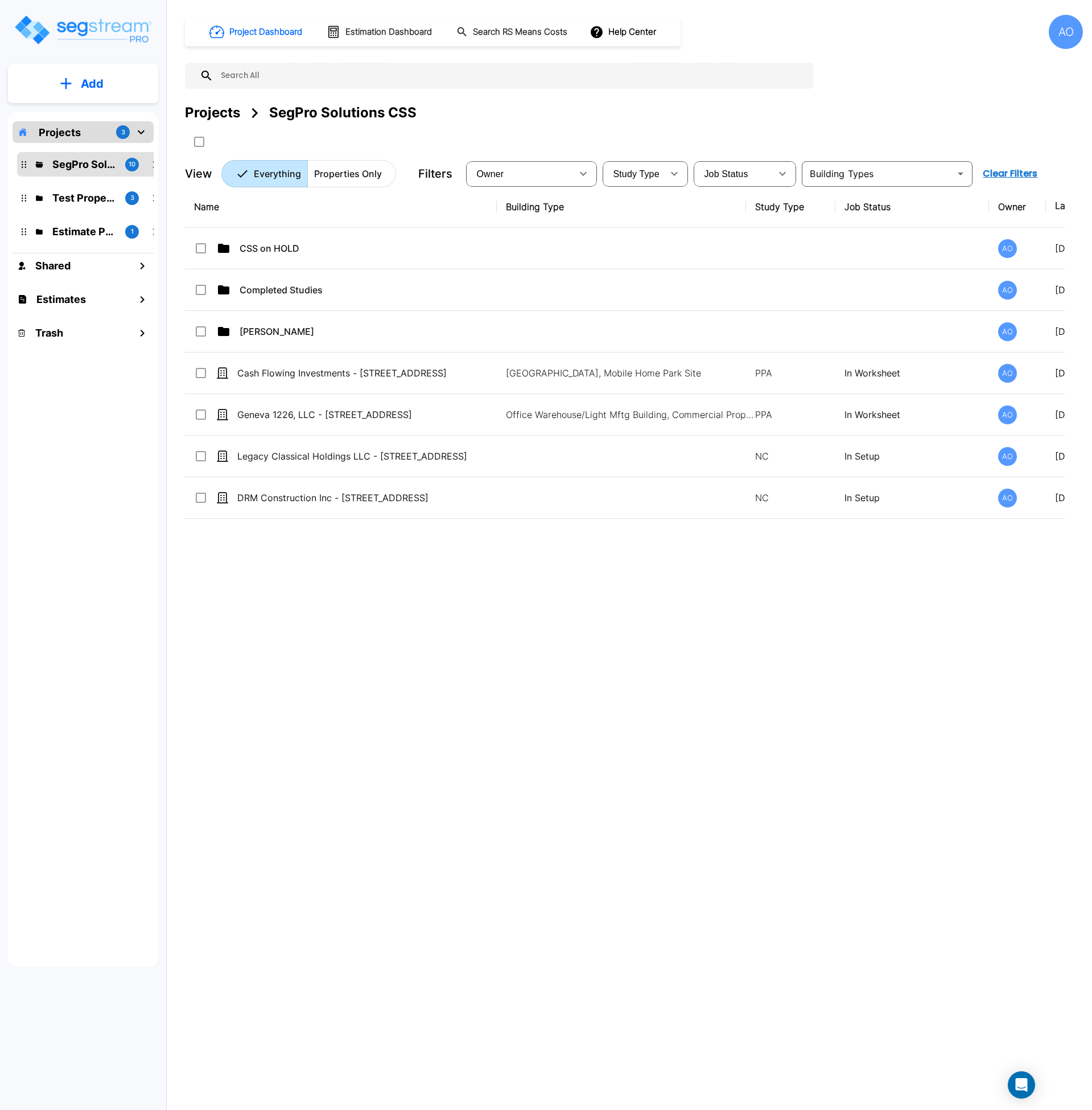
click at [358, 705] on div "Name Building Type Study Type Job Status Owner Last Modified Action CSS on HOLD…" at bounding box center [625, 530] width 880 height 688
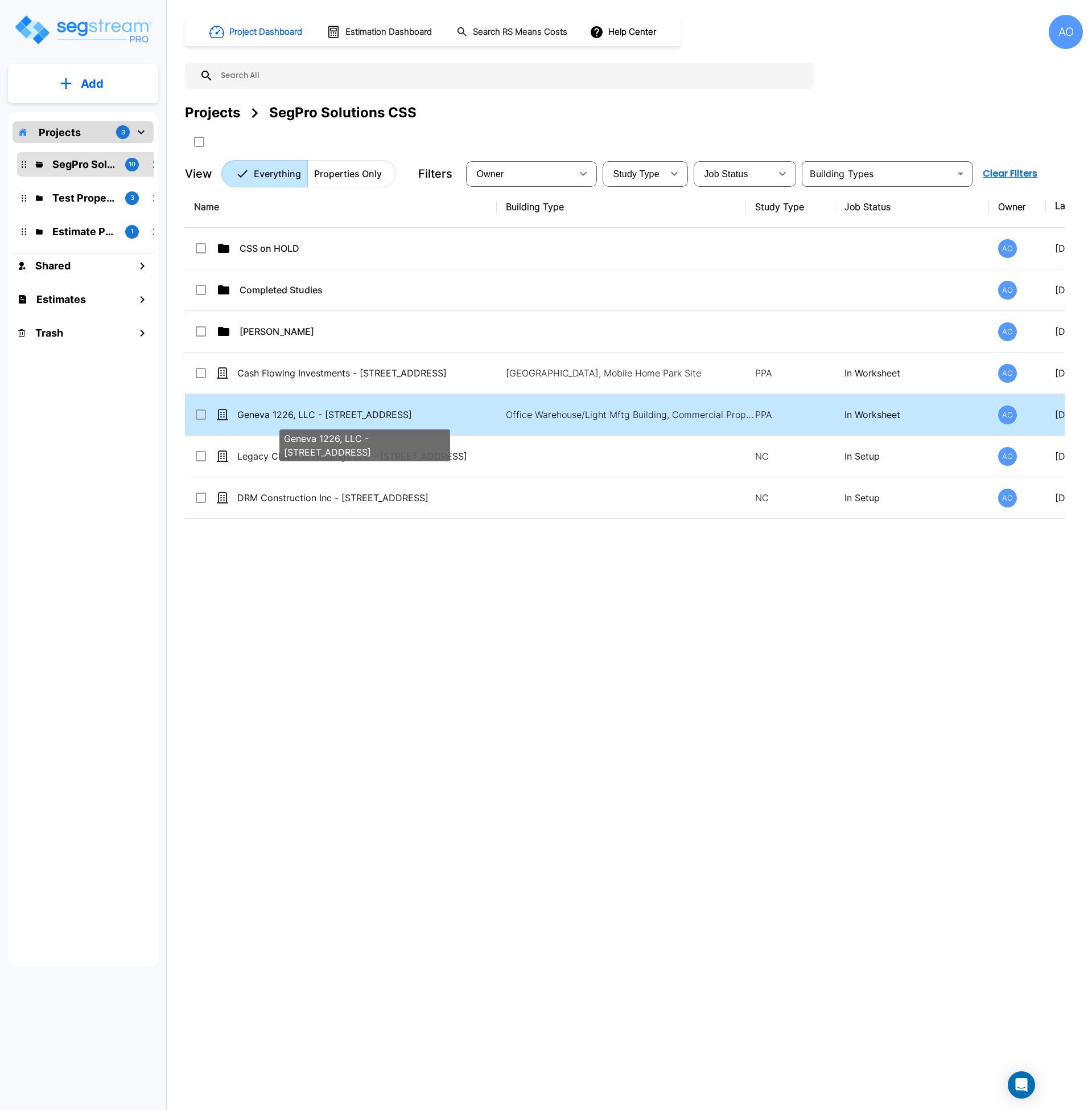
click at [319, 417] on p "Geneva 1226, LLC - [STREET_ADDRESS]" at bounding box center [365, 415] width 255 height 14
checkbox input "true"
click at [319, 417] on p "Geneva 1226, LLC - [STREET_ADDRESS]" at bounding box center [365, 415] width 255 height 14
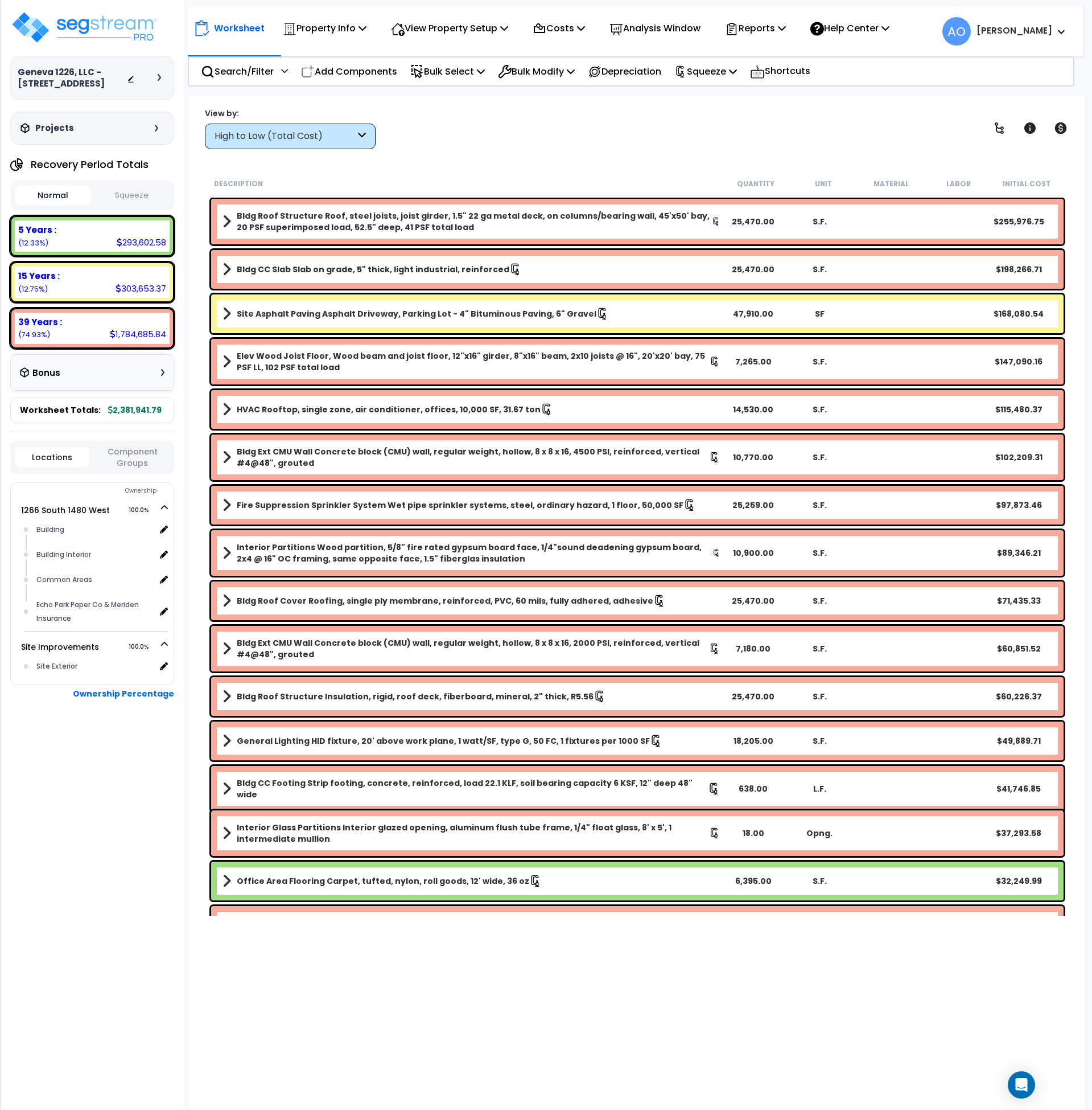
click at [266, 129] on div "High to Low (Total Cost)" at bounding box center [290, 136] width 171 height 25
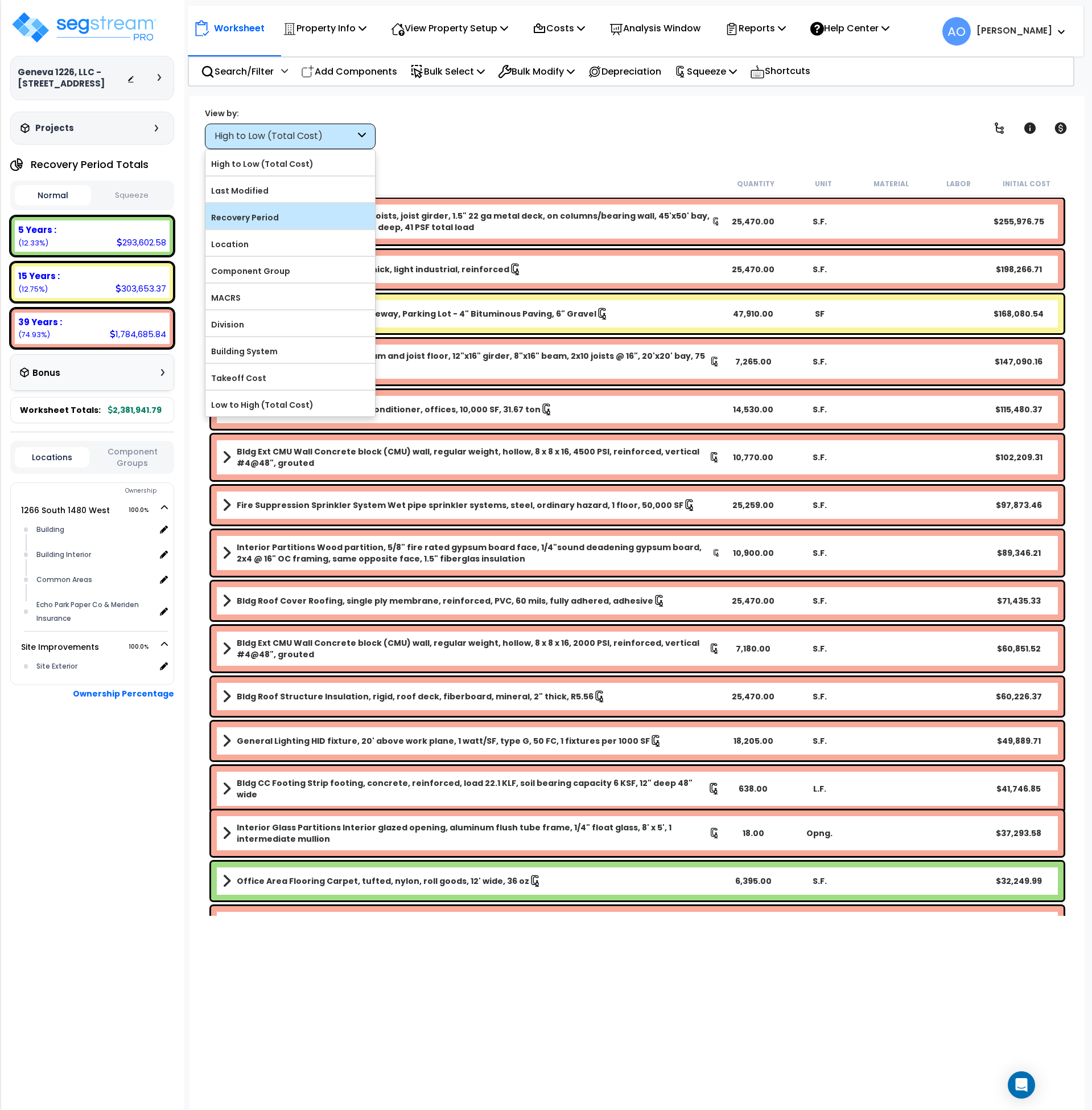
click at [268, 217] on label "Recovery Period" at bounding box center [290, 217] width 170 height 17
click at [0, 0] on input "Recovery Period" at bounding box center [0, 0] width 0 height 0
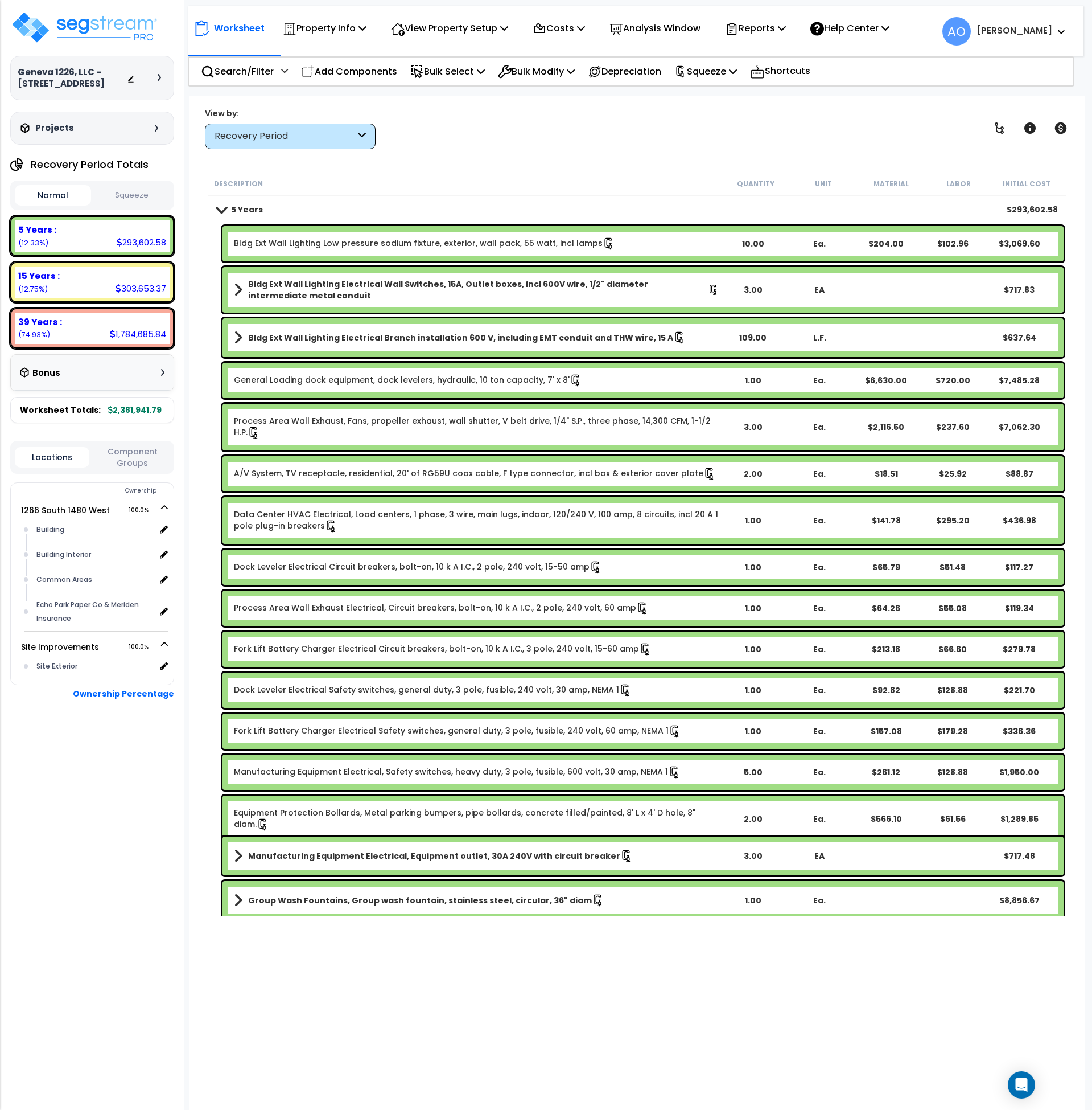
click at [153, 196] on button "Squeeze" at bounding box center [131, 196] width 76 height 20
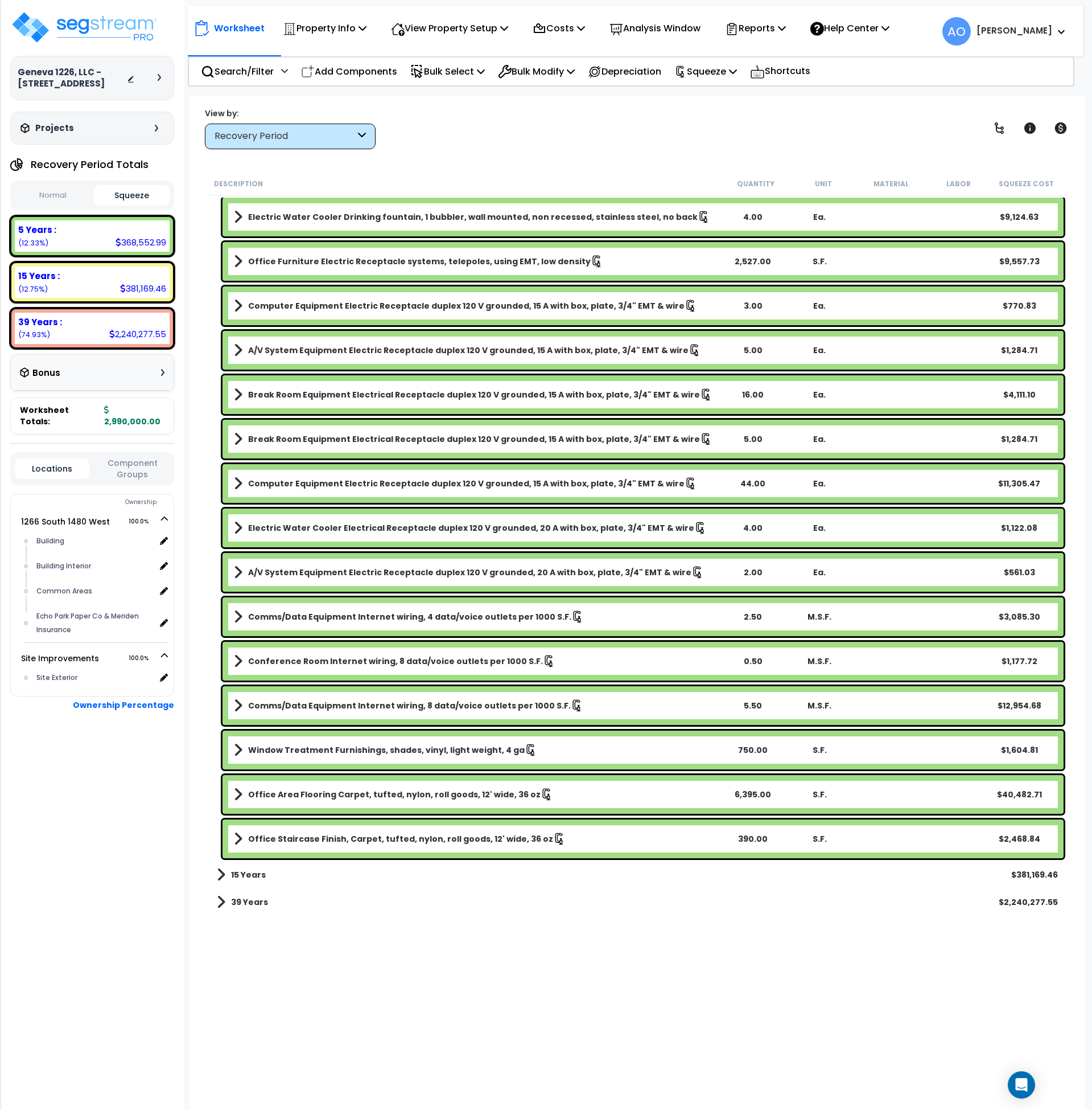
scroll to position [50, 0]
click at [454, 755] on b "Window Treatment Furnishings, shades, vinyl, light weight, 4 ga" at bounding box center [386, 750] width 277 height 11
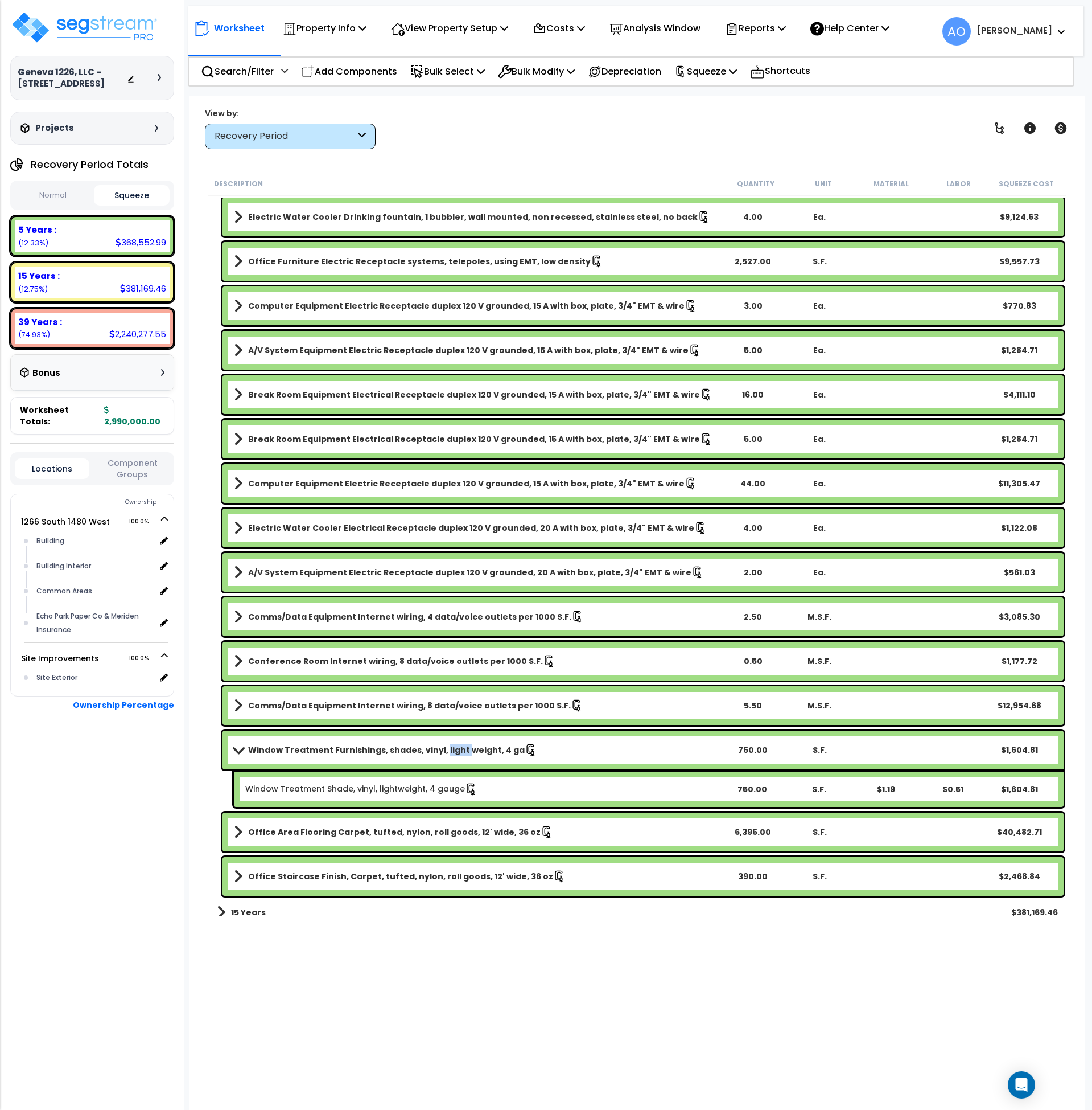
click at [454, 755] on b "Window Treatment Furnishings, shades, vinyl, light weight, 4 ga" at bounding box center [386, 750] width 277 height 11
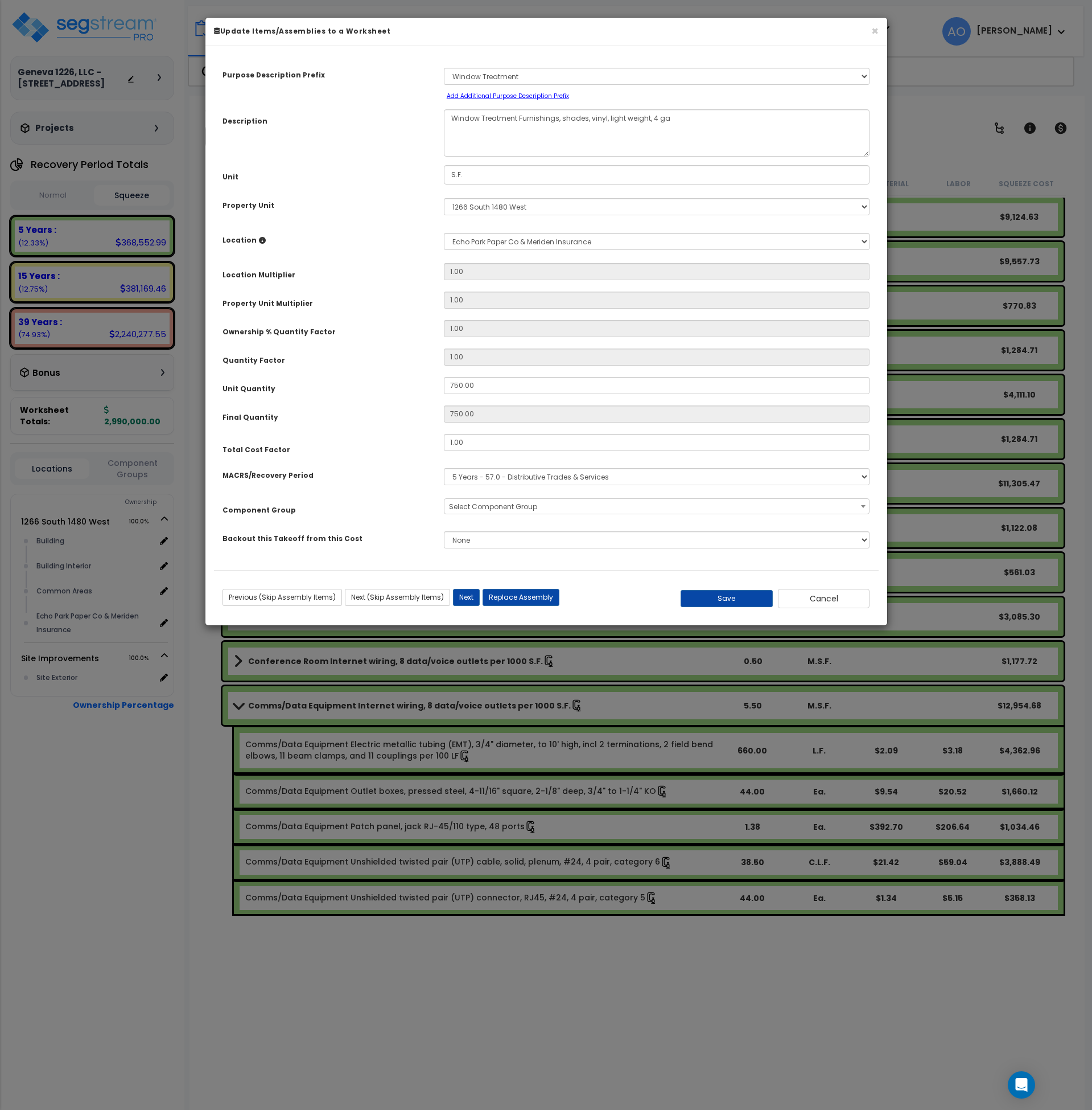
select select "45929"
click at [821, 599] on button "Cancel" at bounding box center [824, 599] width 92 height 19
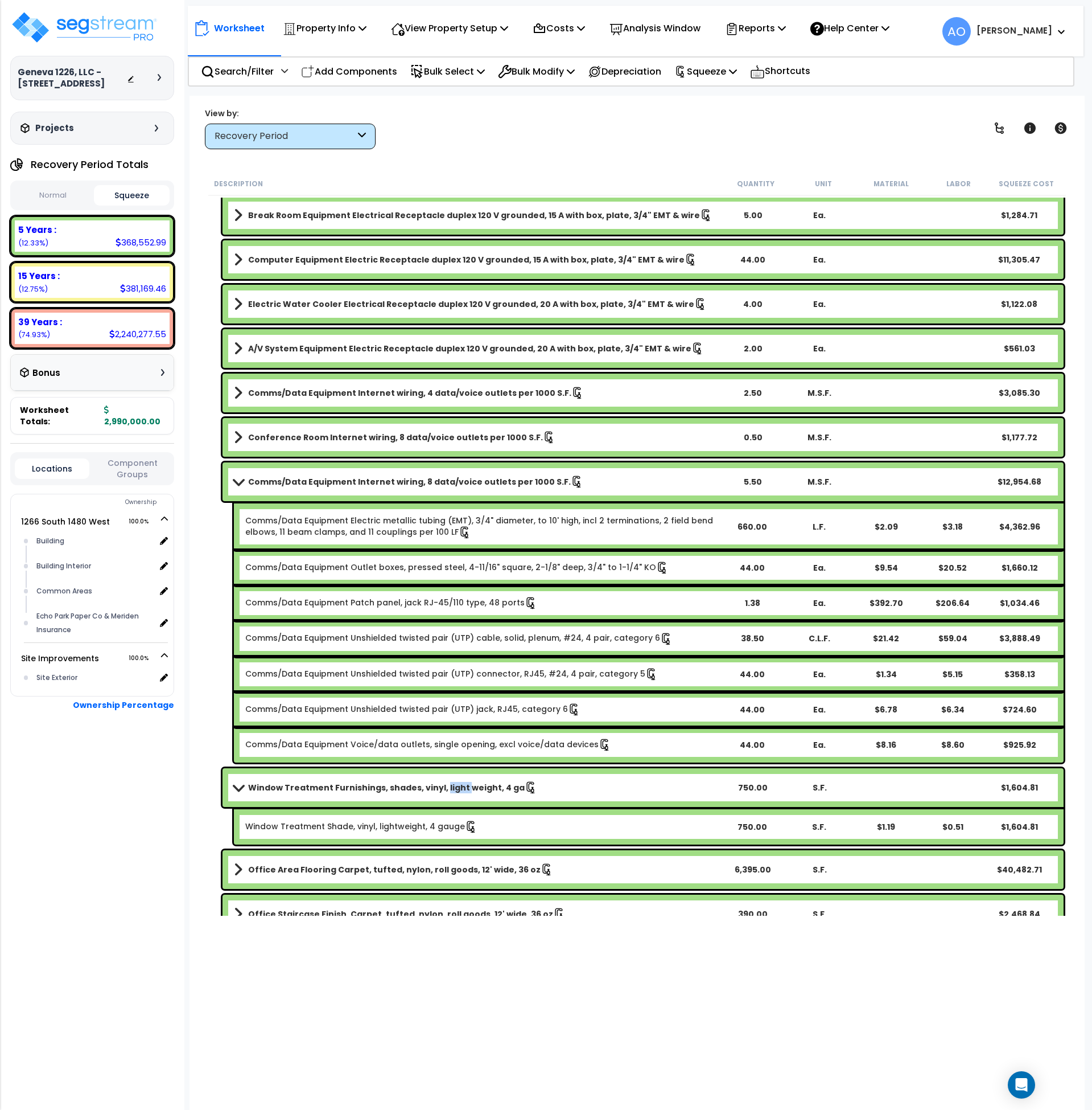
scroll to position [2937, 0]
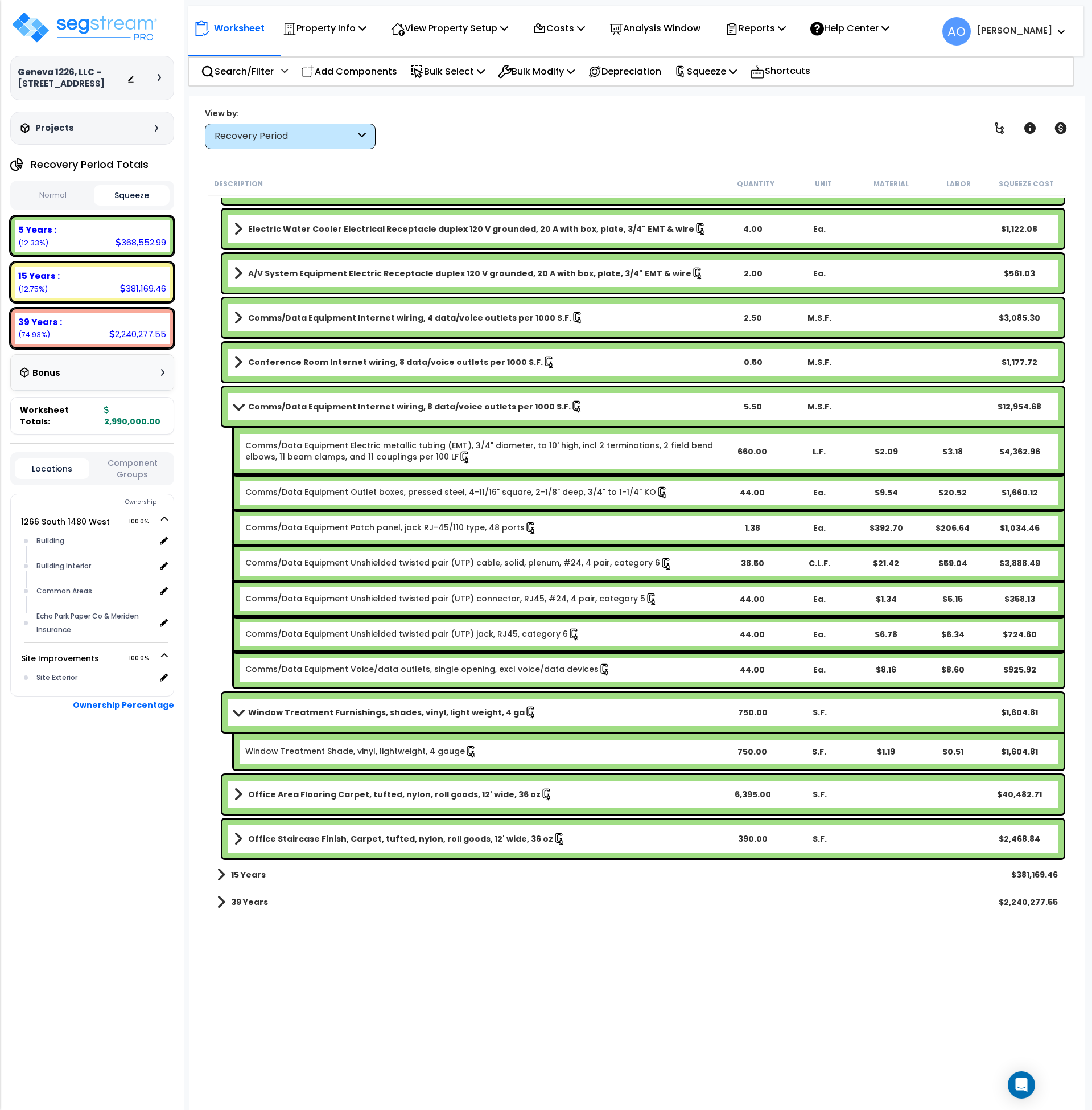
click at [252, 873] on b "15 Years" at bounding box center [249, 874] width 35 height 11
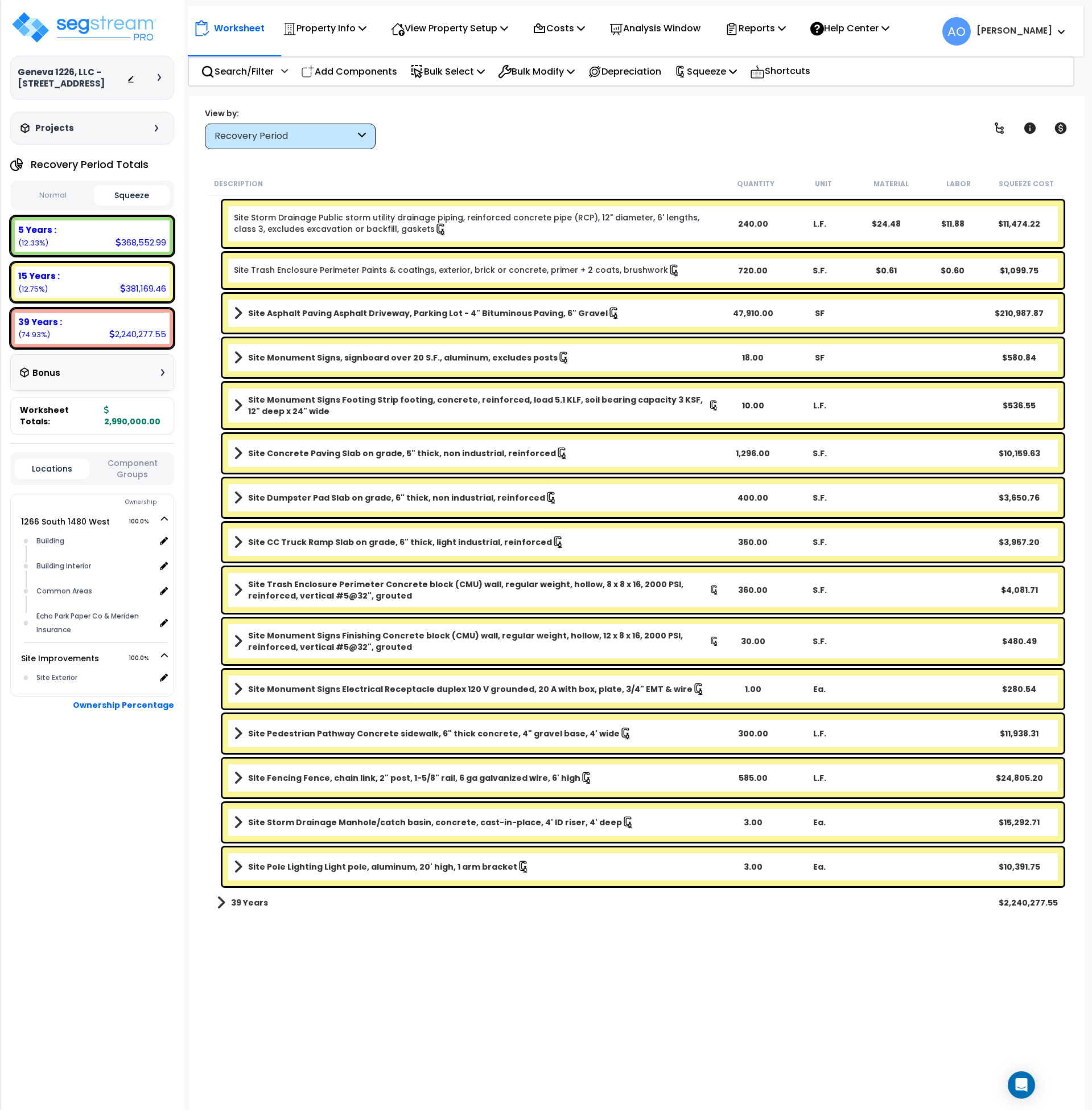
scroll to position [4423, 0]
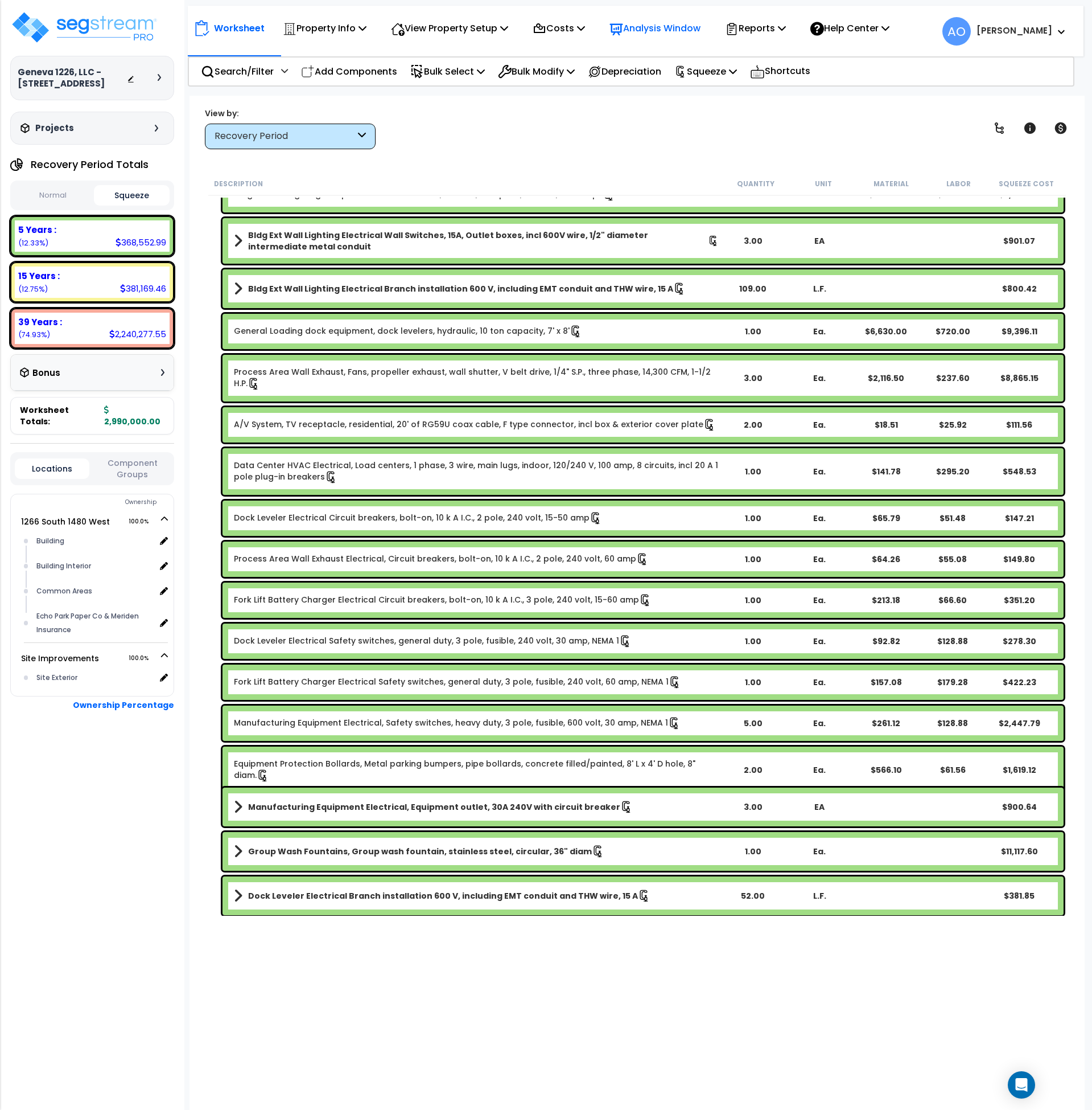
click at [649, 24] on p "Analysis Window" at bounding box center [656, 28] width 91 height 16
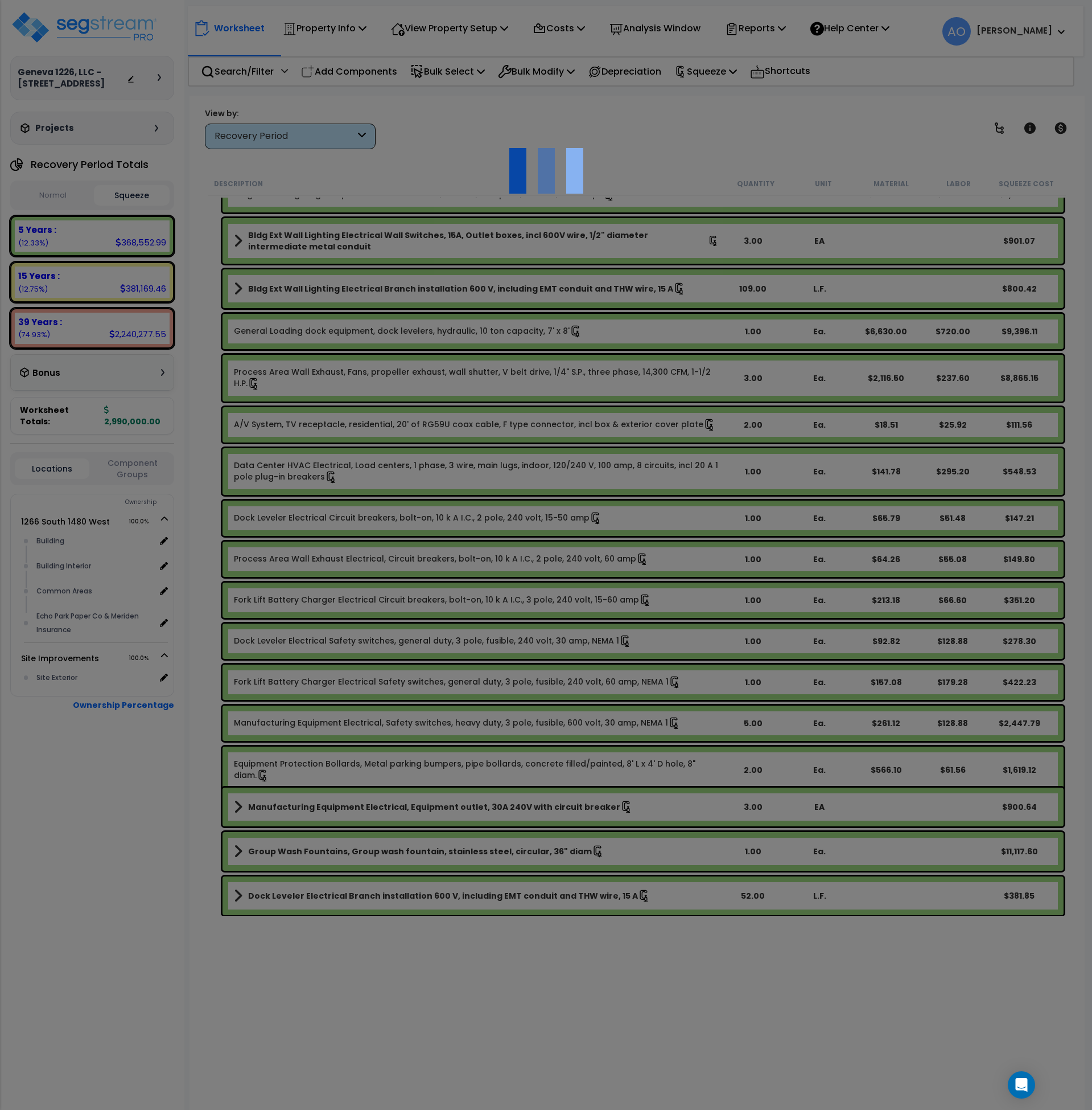
scroll to position [48, 0]
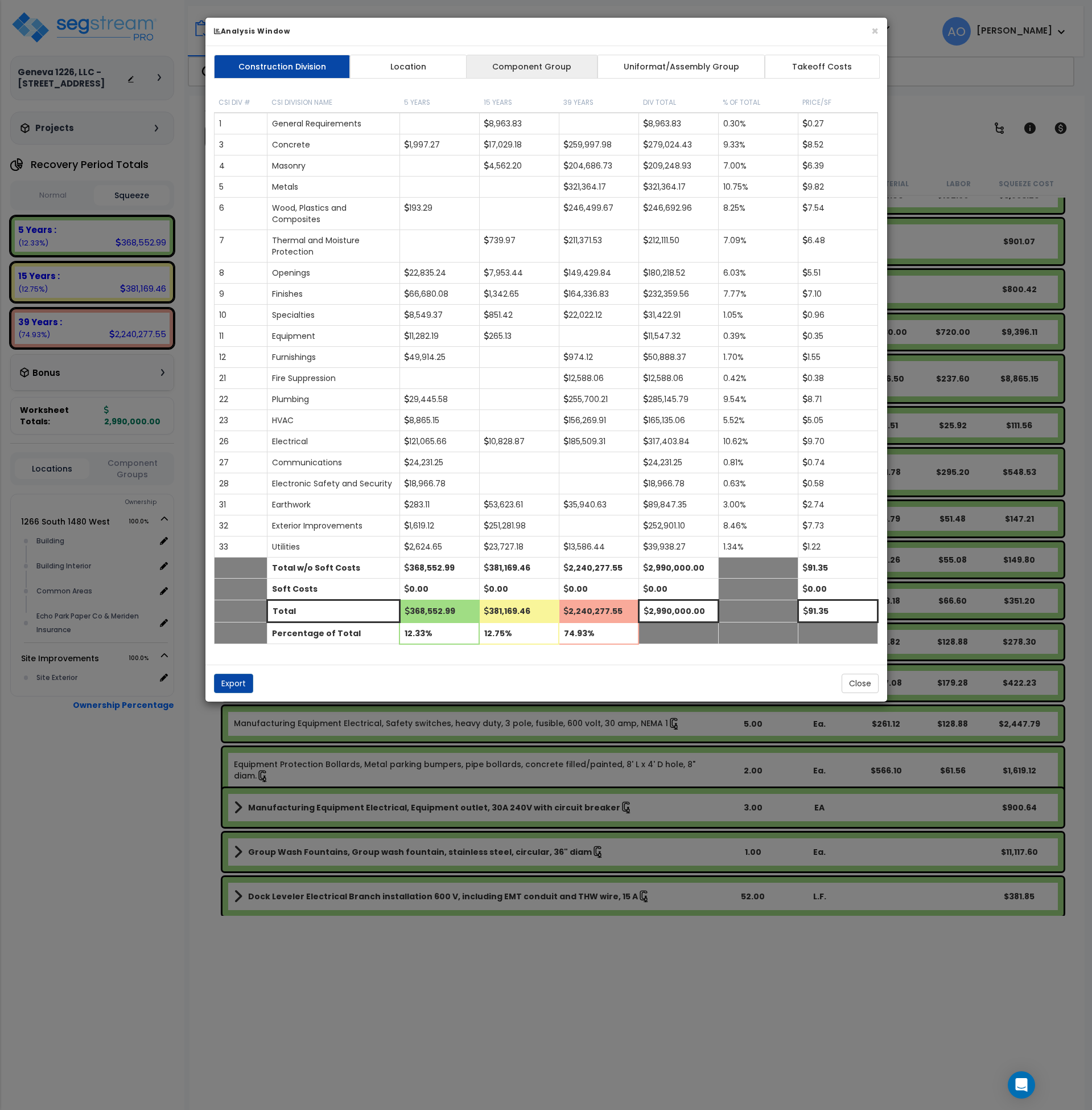
click at [543, 69] on link "Component Group" at bounding box center [532, 66] width 132 height 24
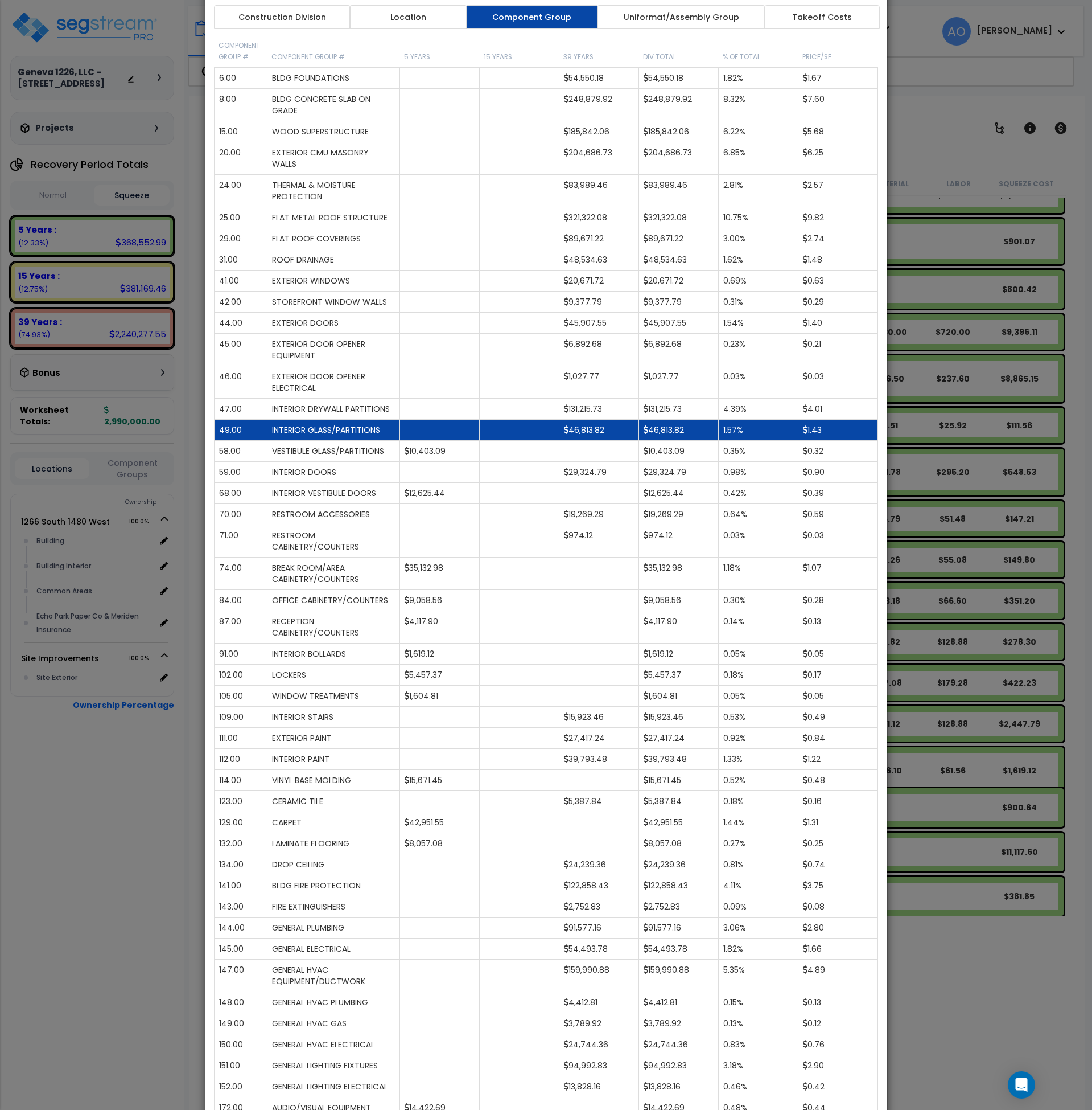
scroll to position [0, 0]
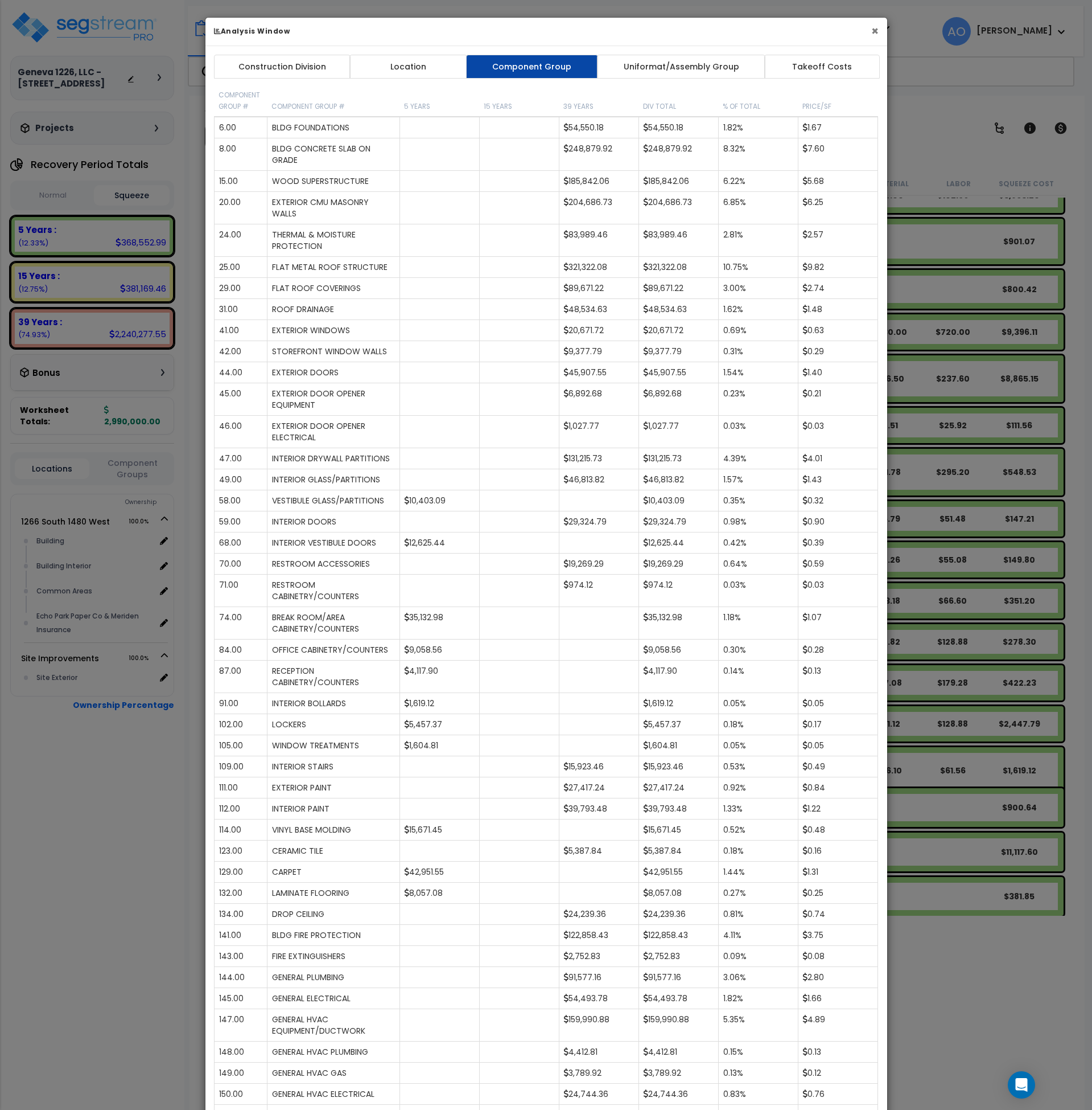
click at [873, 31] on button "×" at bounding box center [875, 32] width 7 height 12
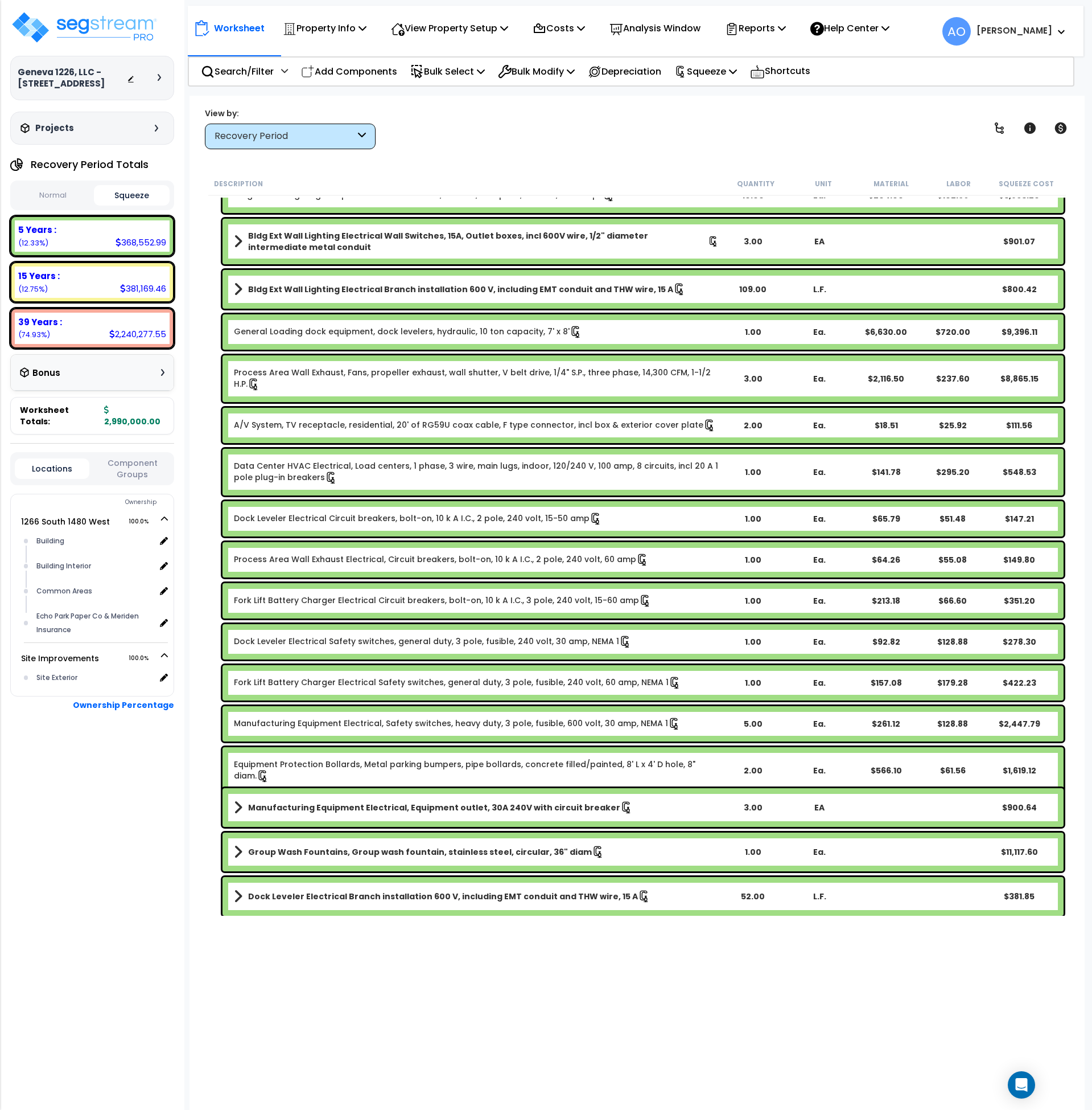
click at [301, 142] on div "Recovery Period" at bounding box center [285, 136] width 140 height 13
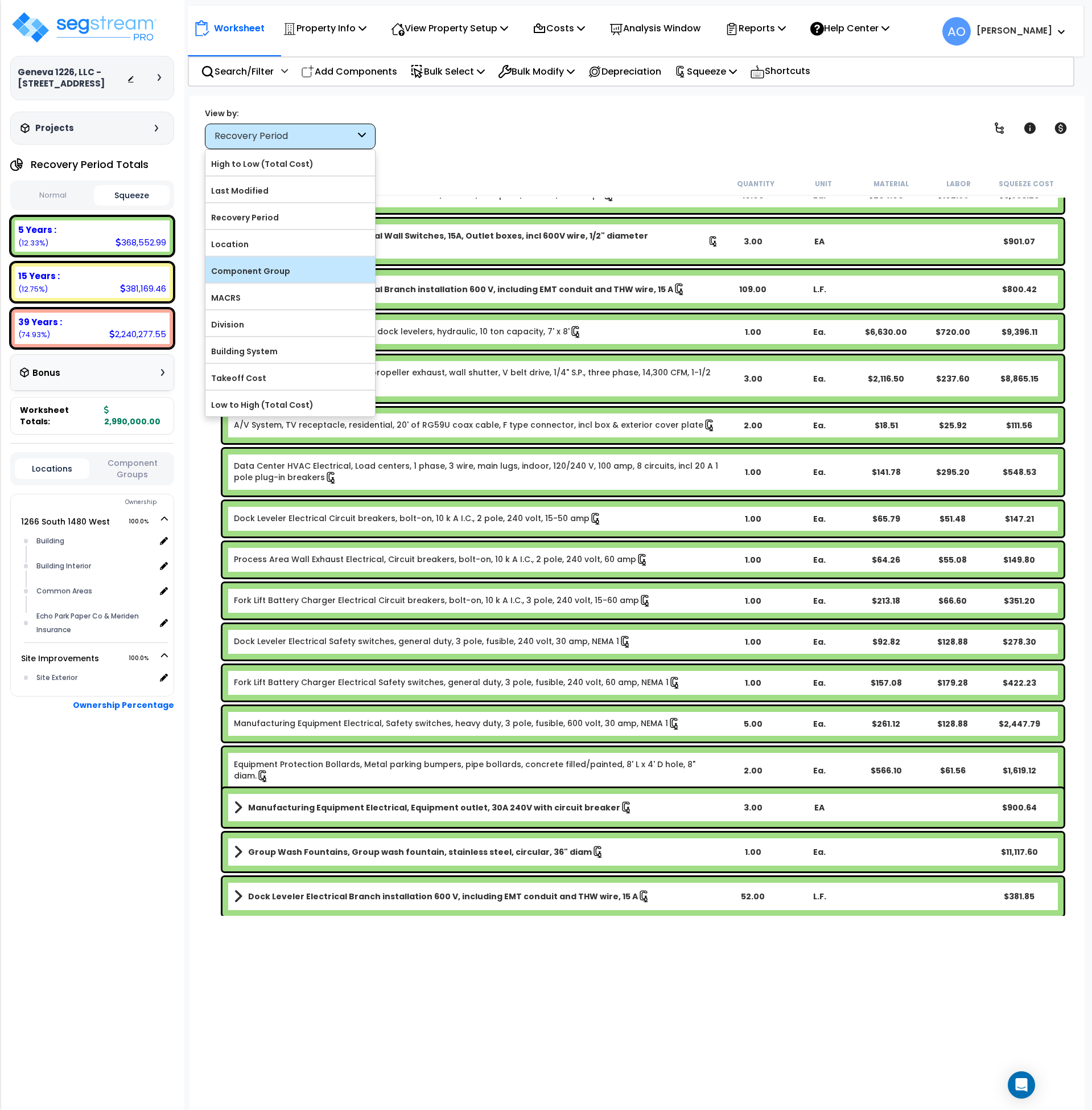
click at [250, 272] on label "Component Group" at bounding box center [290, 270] width 170 height 17
click at [0, 0] on input "Component Group" at bounding box center [0, 0] width 0 height 0
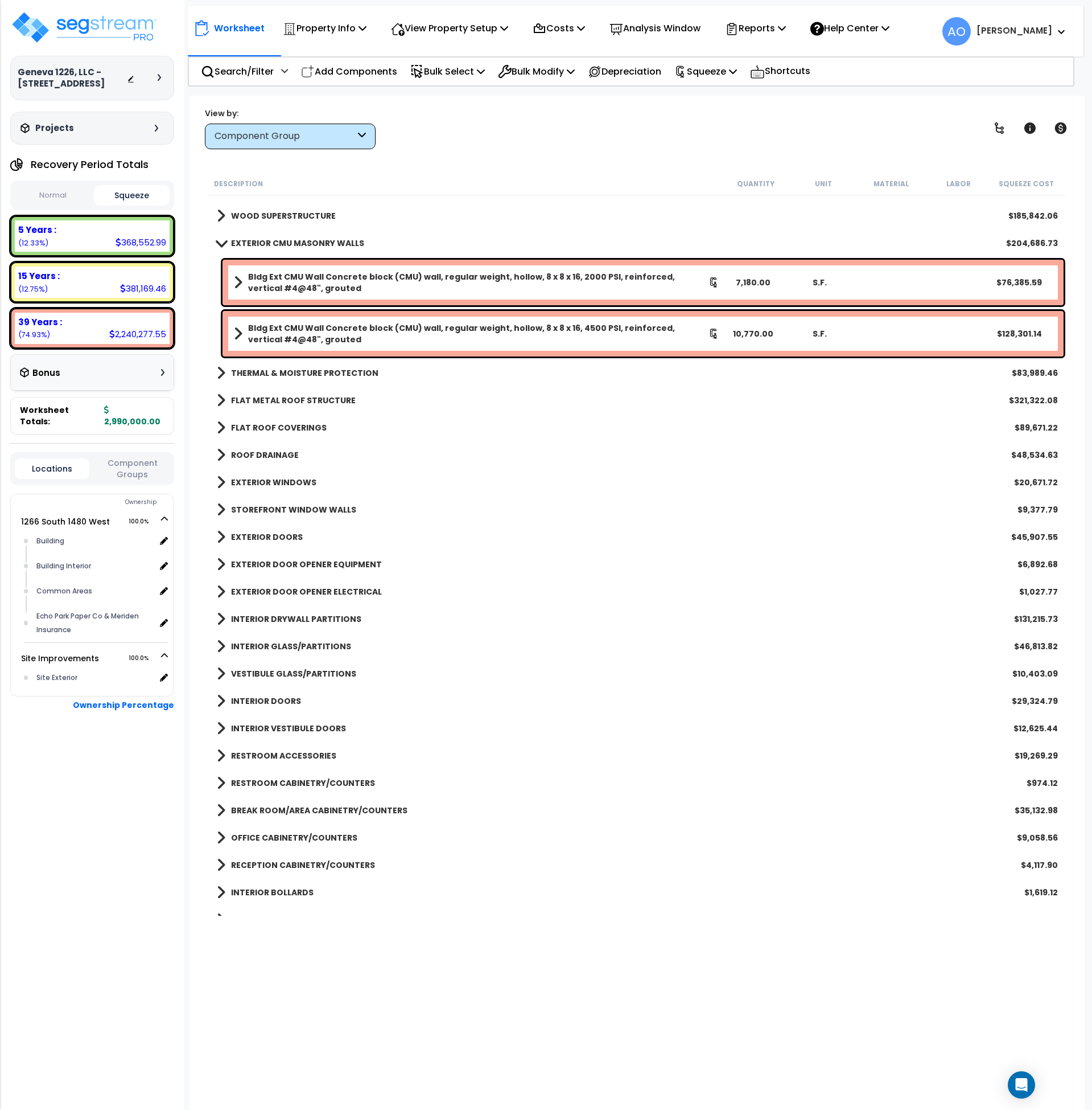
click at [292, 235] on link "EXTERIOR CMU MASONRY WALLS" at bounding box center [290, 243] width 147 height 16
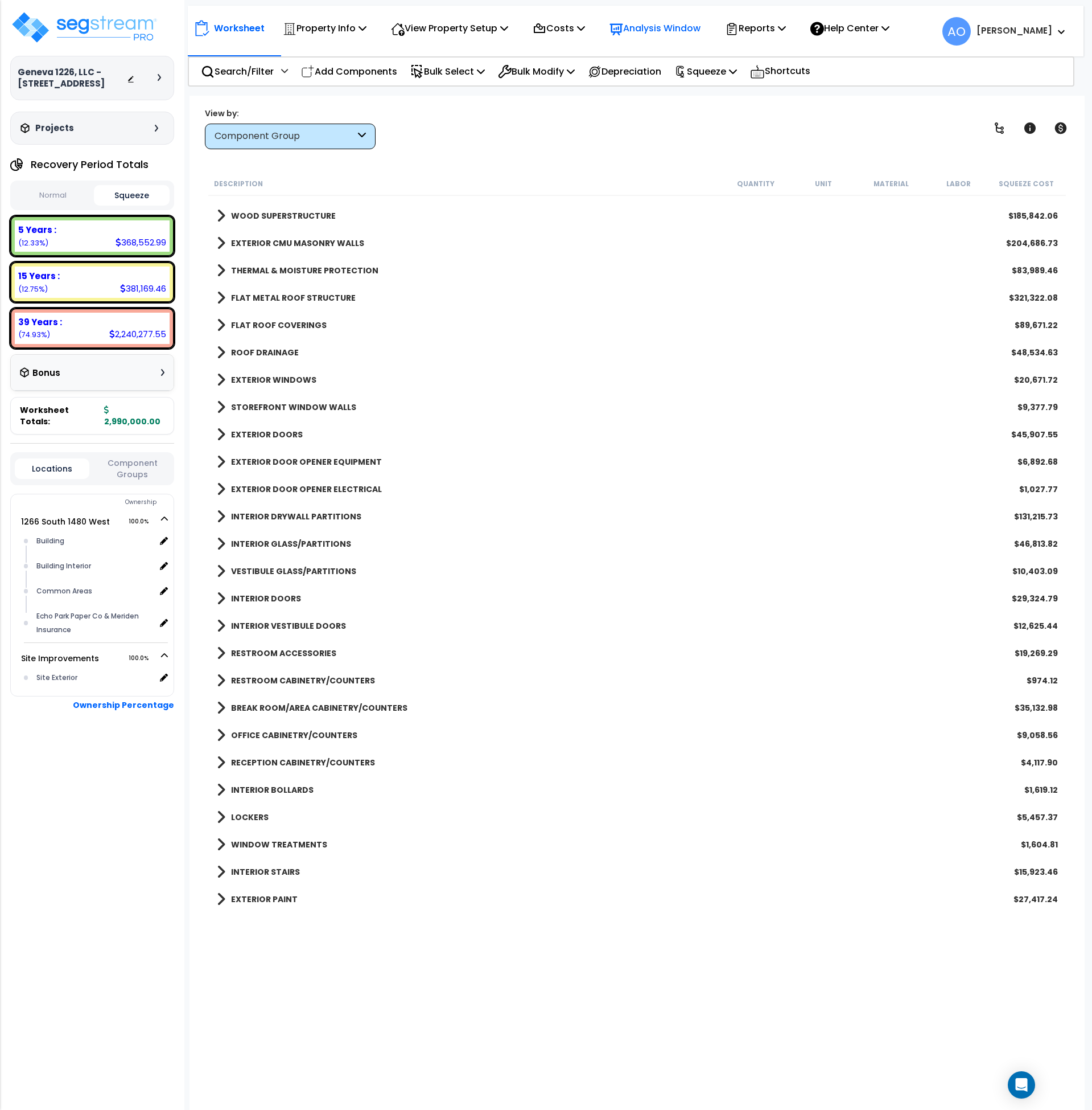
click at [633, 24] on p "Analysis Window" at bounding box center [656, 28] width 91 height 16
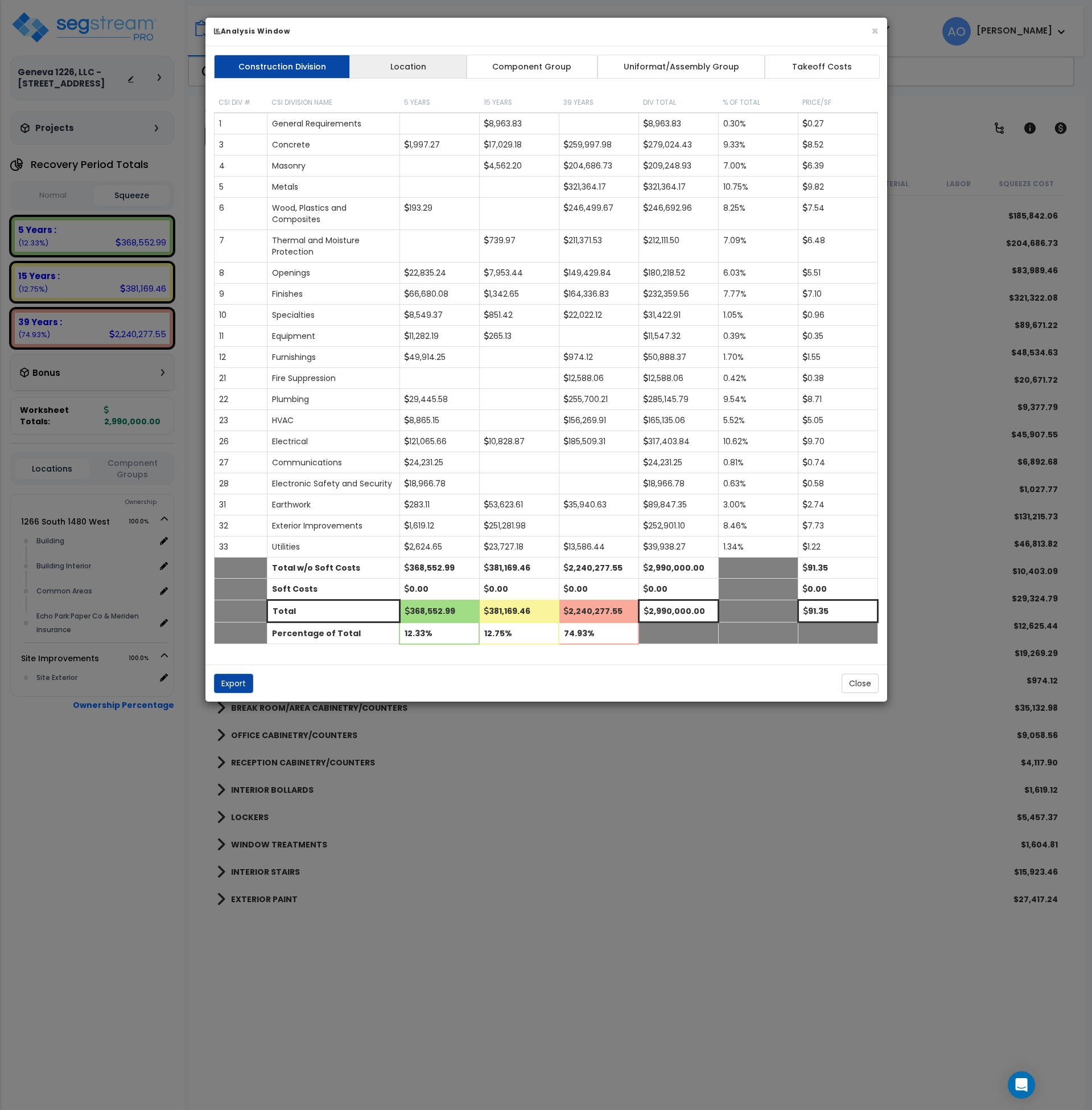
click at [416, 74] on link "Location" at bounding box center [408, 66] width 117 height 24
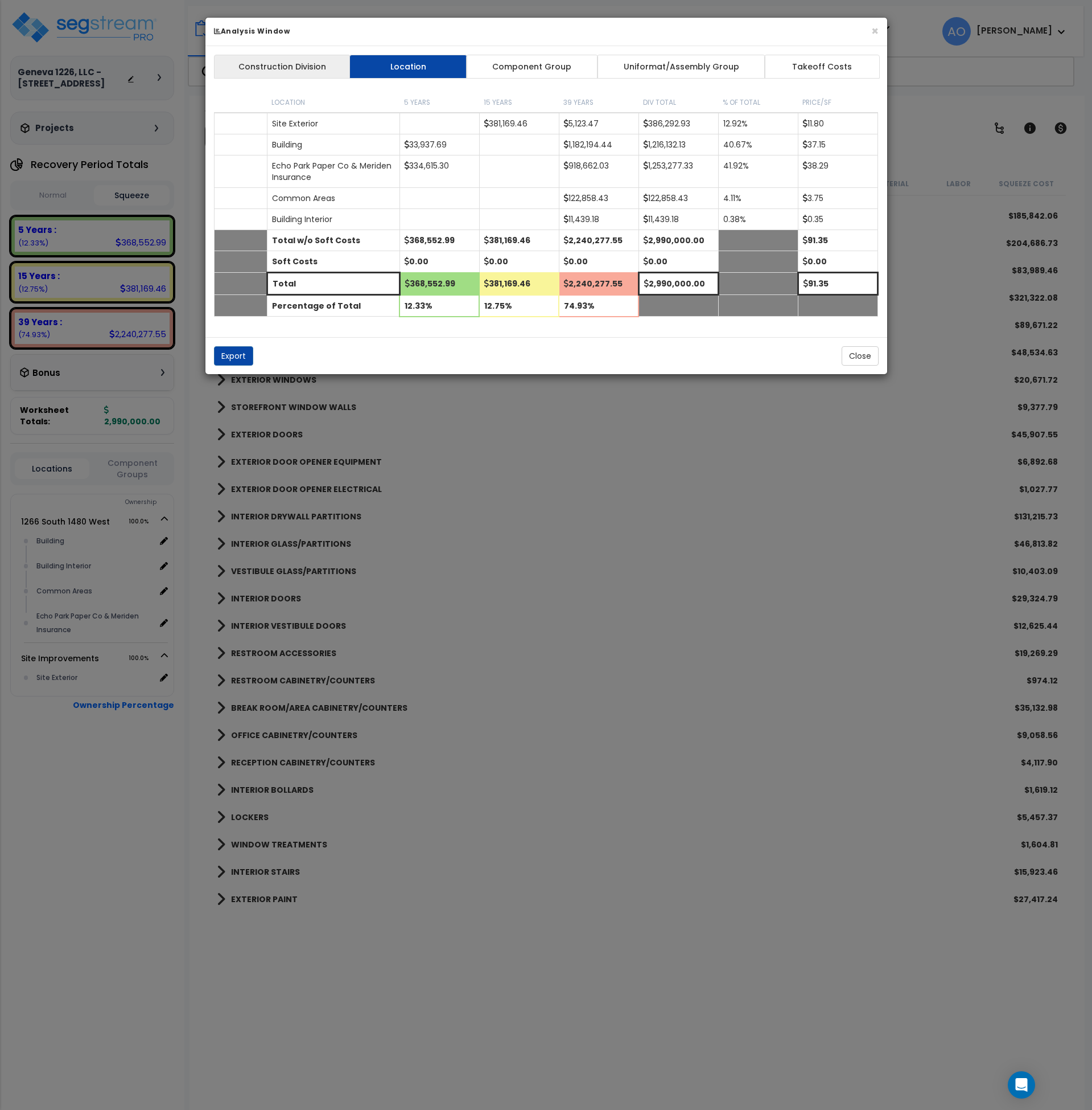
click at [294, 71] on link "Construction Division" at bounding box center [282, 66] width 137 height 24
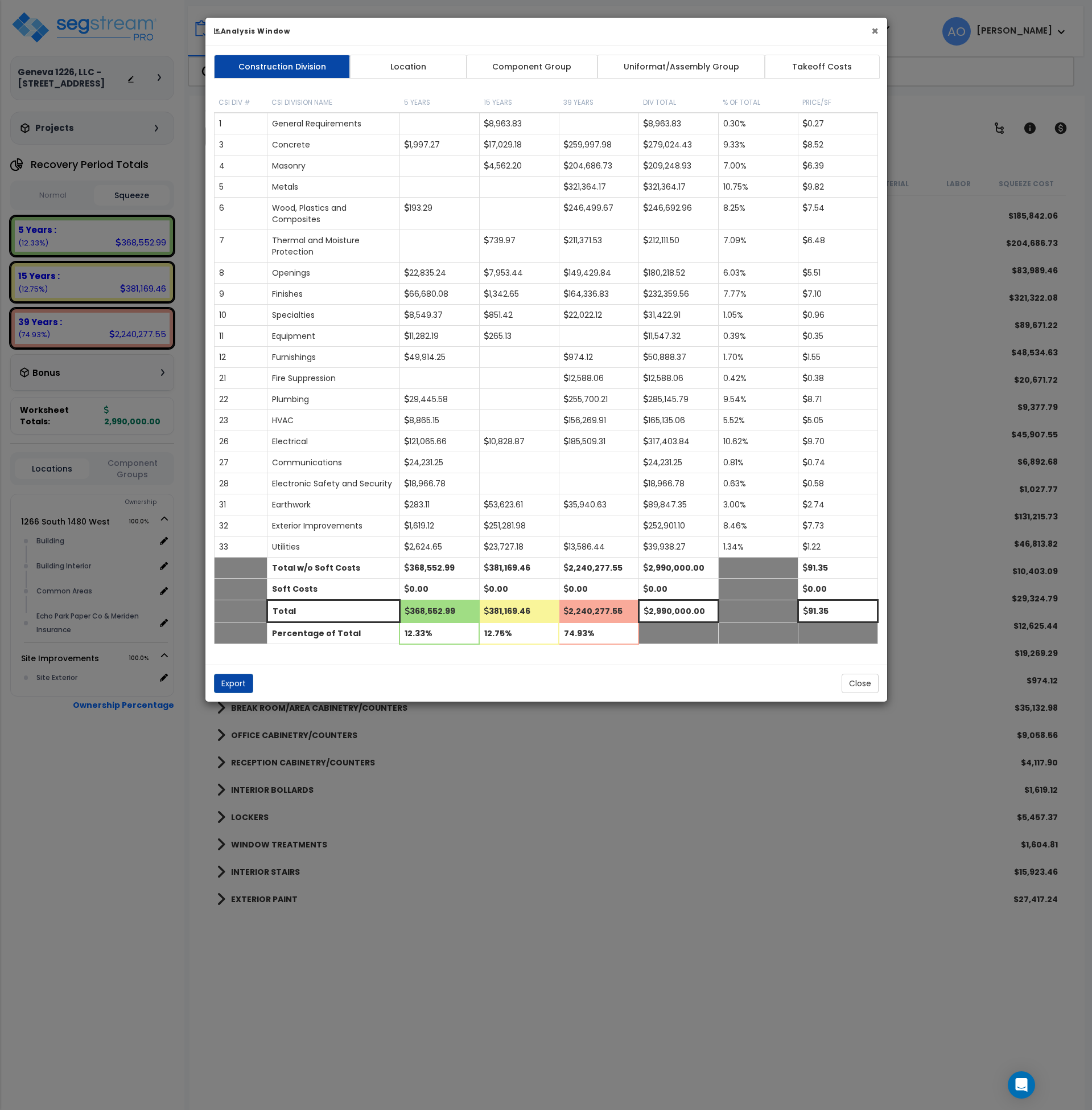
click at [875, 27] on button "×" at bounding box center [875, 32] width 7 height 12
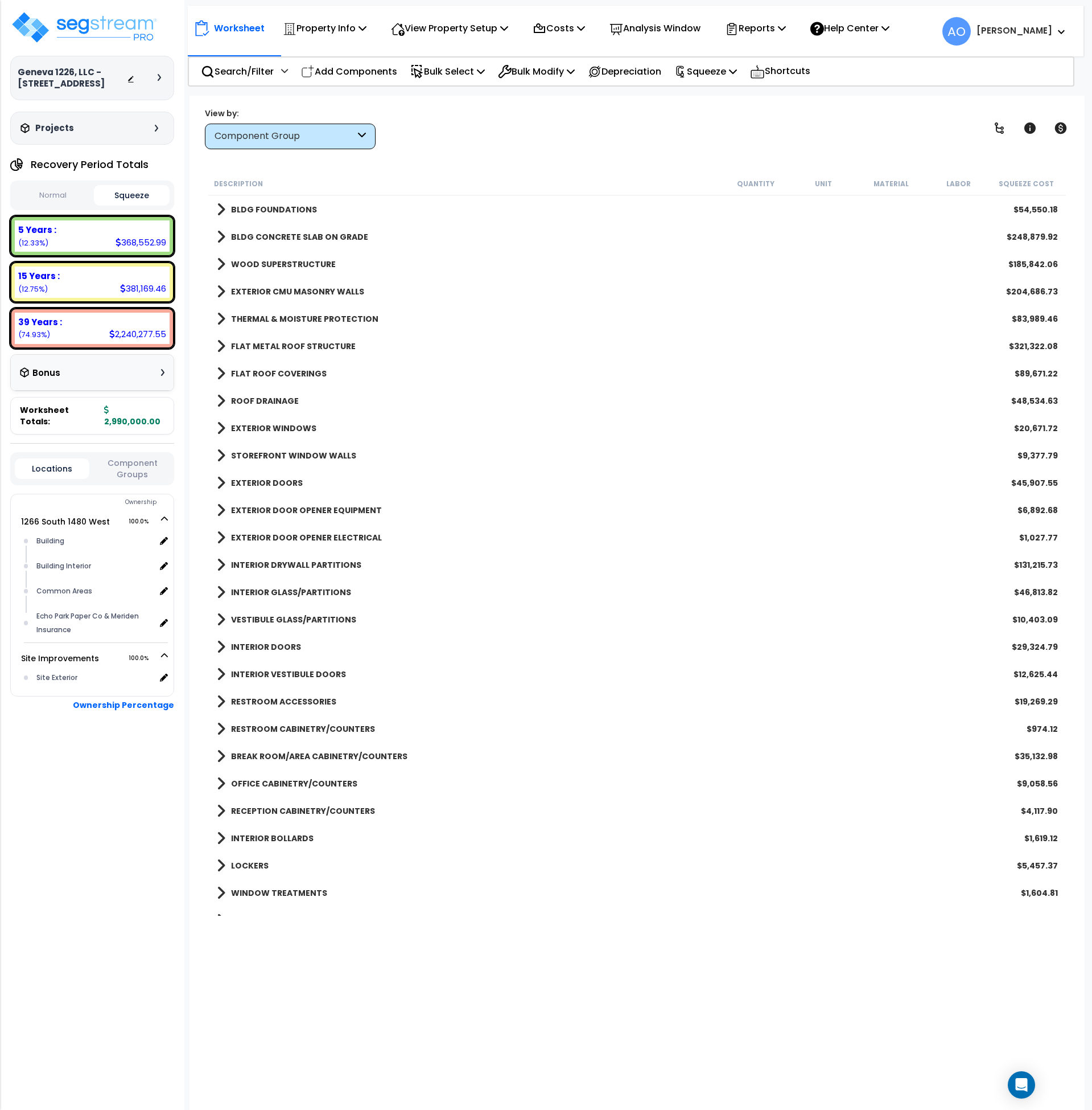
click at [285, 426] on b "EXTERIOR WINDOWS" at bounding box center [273, 428] width 85 height 11
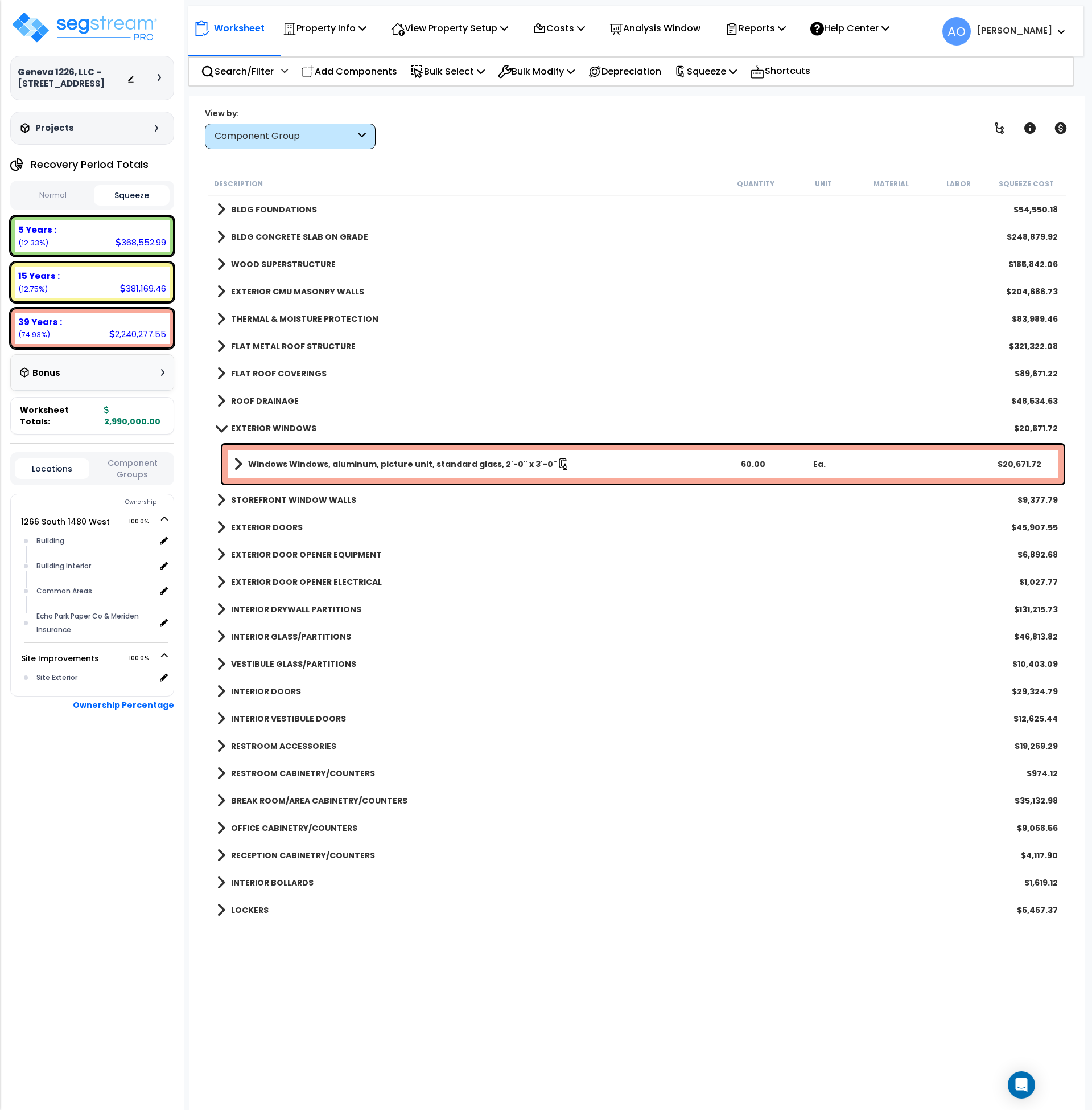
click at [285, 426] on b "EXTERIOR WINDOWS" at bounding box center [273, 428] width 85 height 11
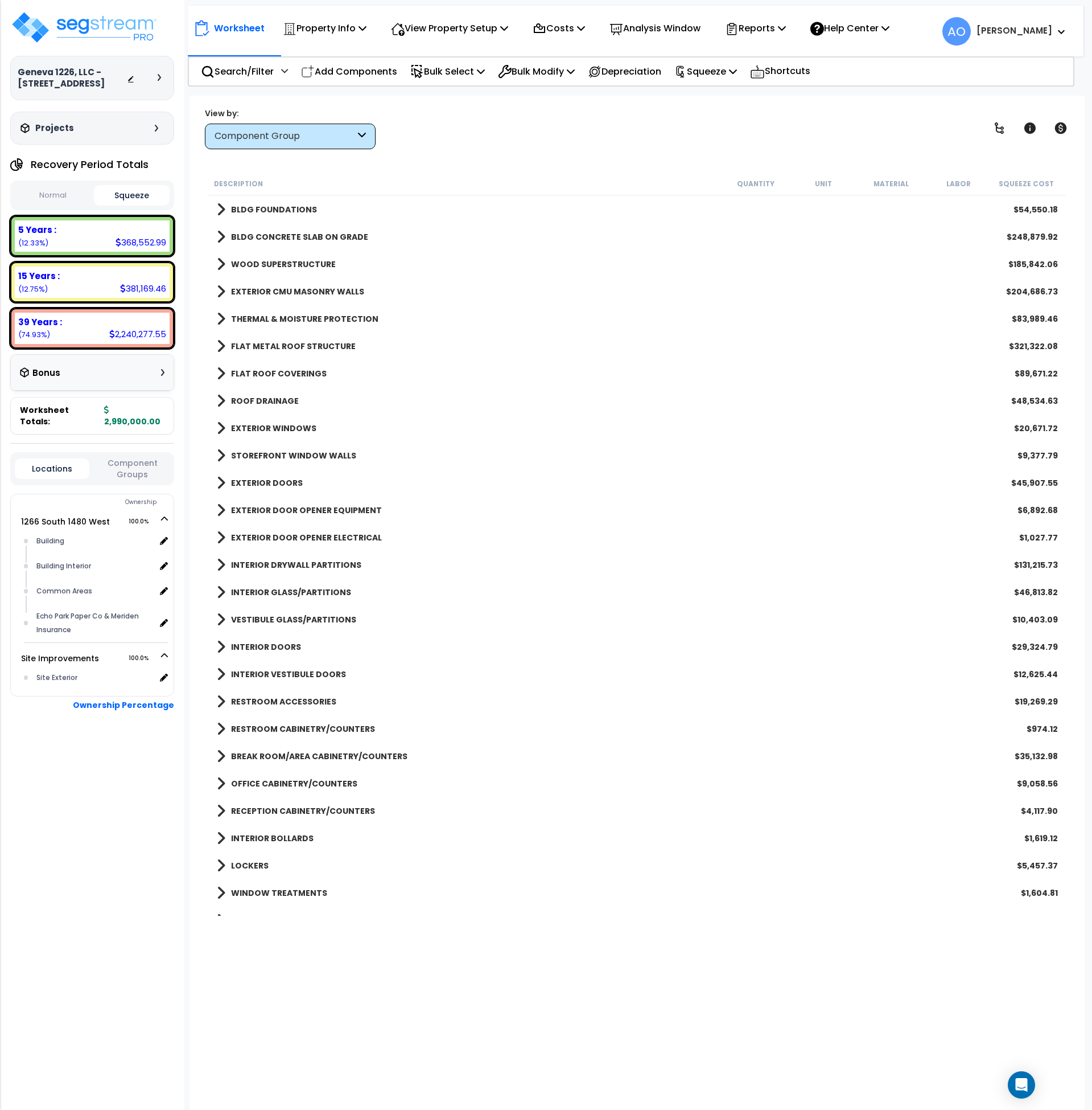
click at [288, 454] on b "STOREFRONT WINDOW WALLS" at bounding box center [294, 455] width 125 height 11
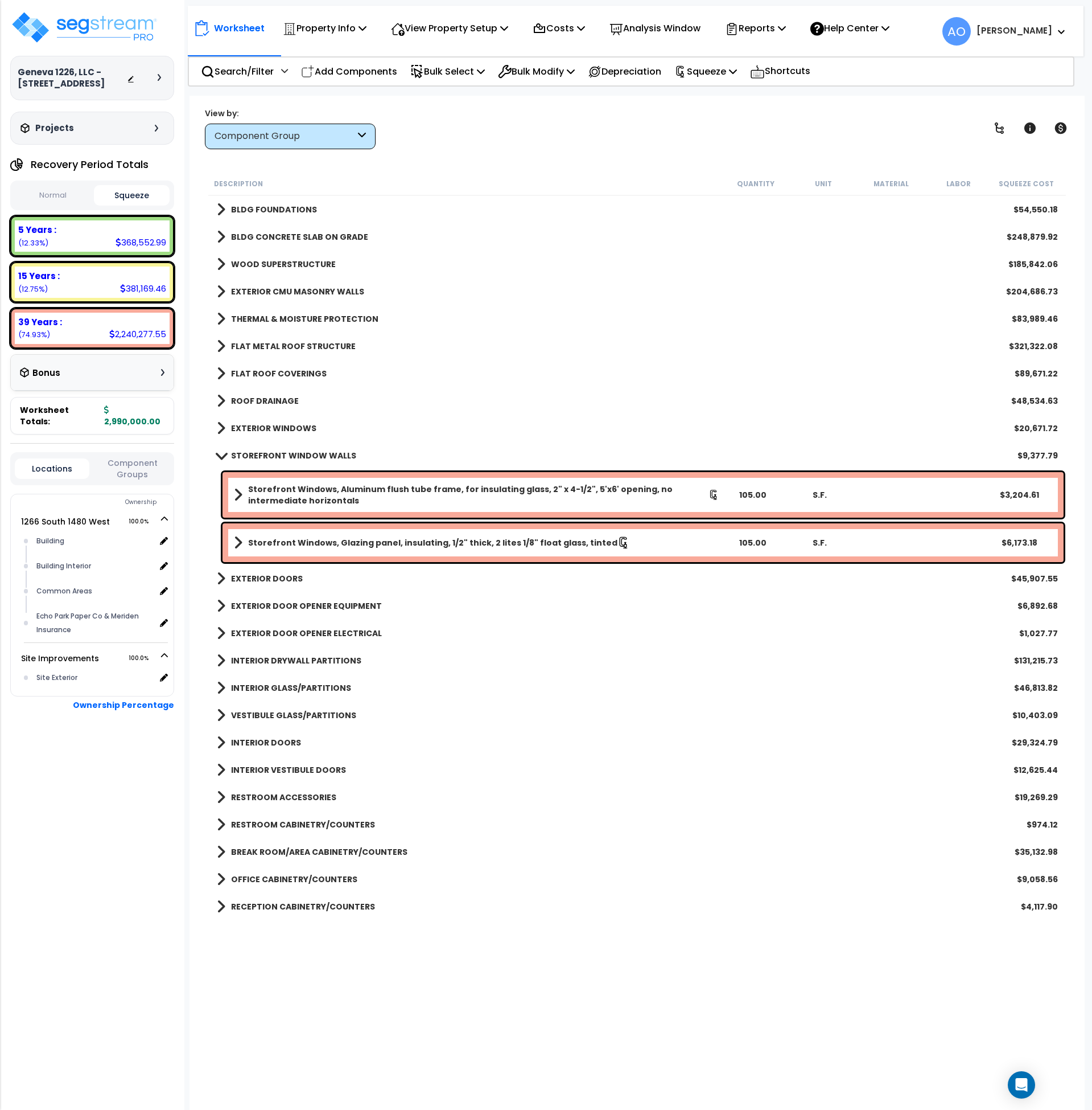
click at [288, 454] on b "STOREFRONT WINDOW WALLS" at bounding box center [294, 455] width 125 height 11
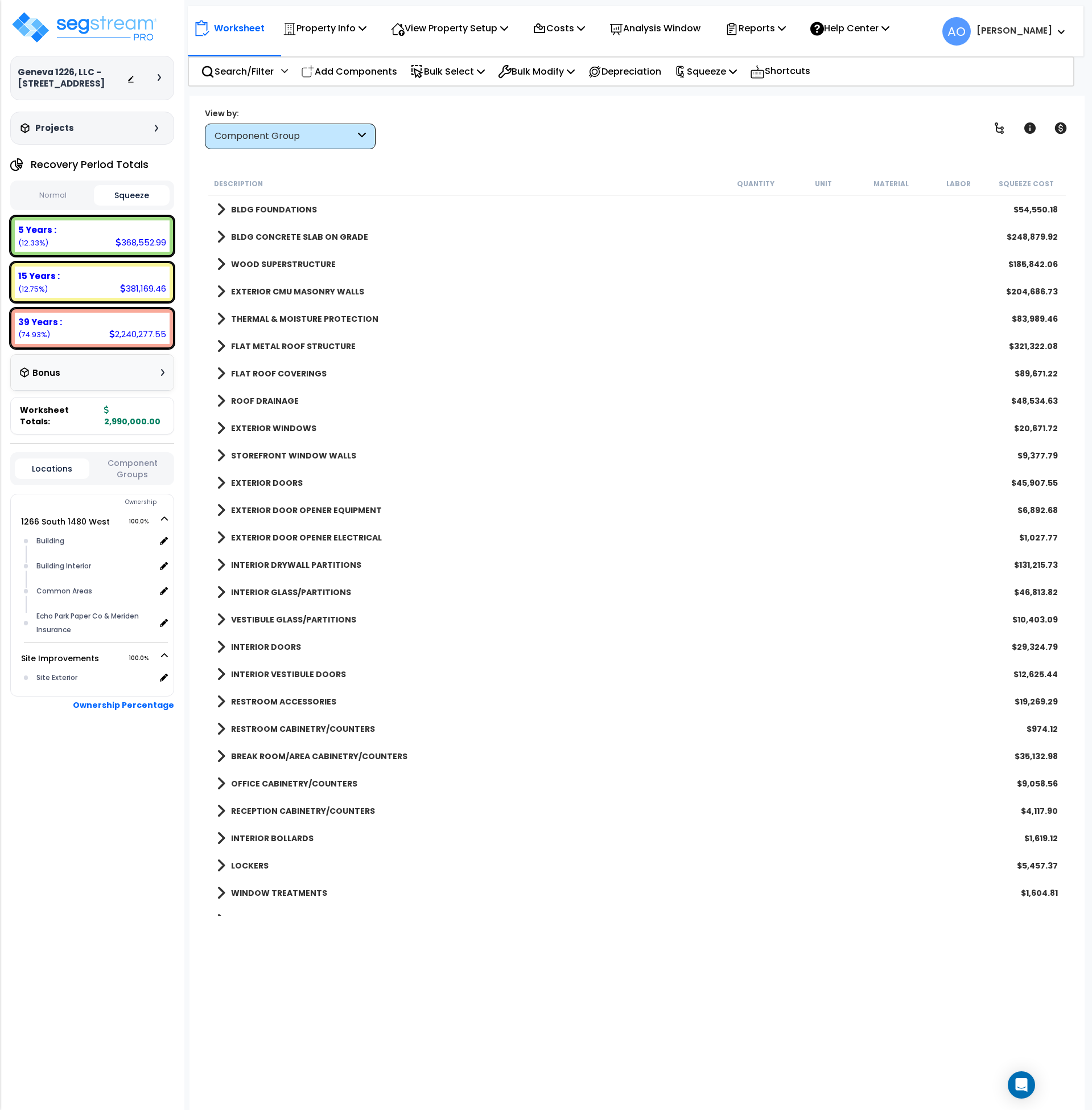
click at [270, 647] on b "INTERIOR DOORS" at bounding box center [266, 646] width 70 height 11
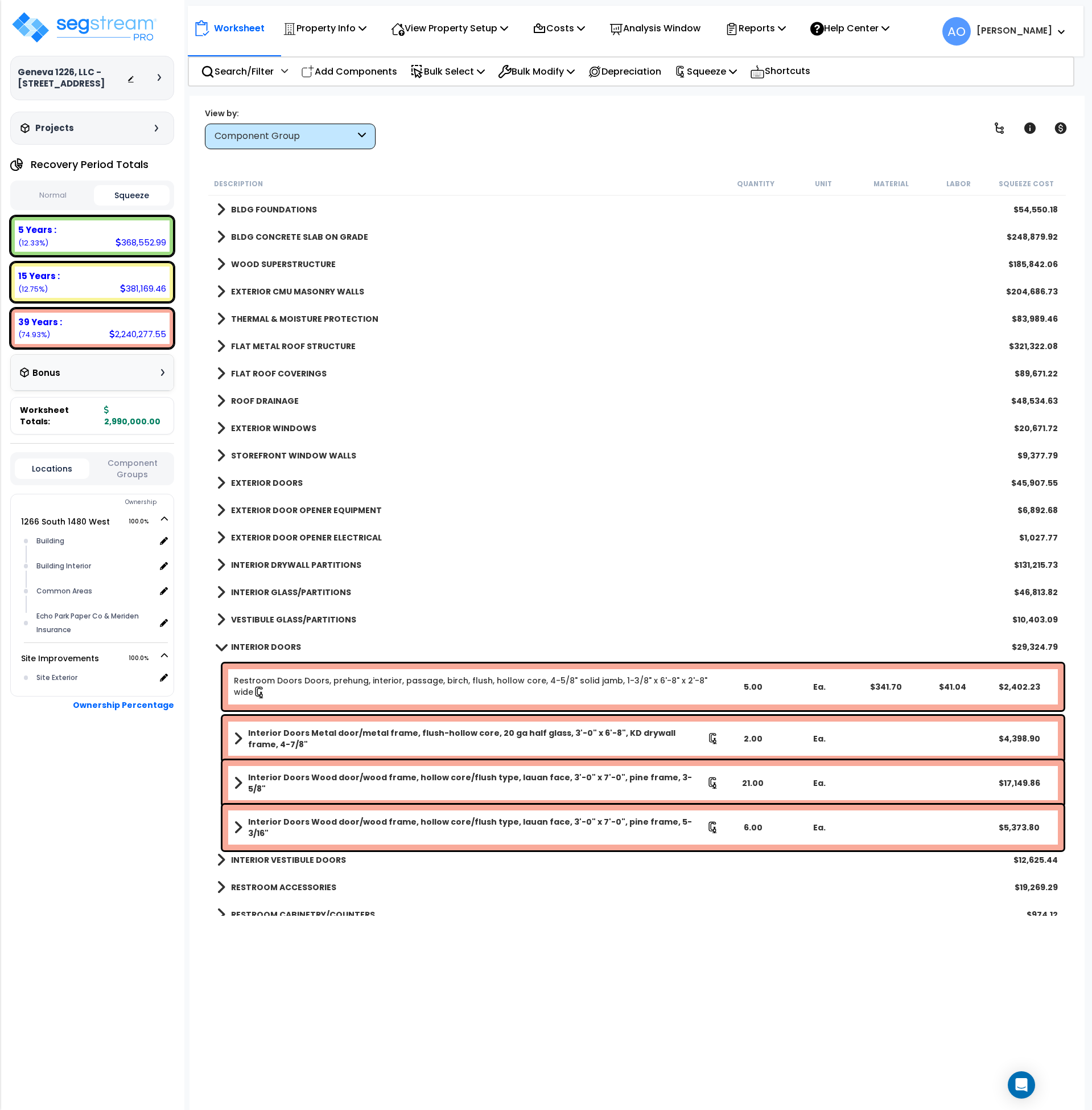
click at [271, 647] on b "INTERIOR DOORS" at bounding box center [266, 646] width 70 height 11
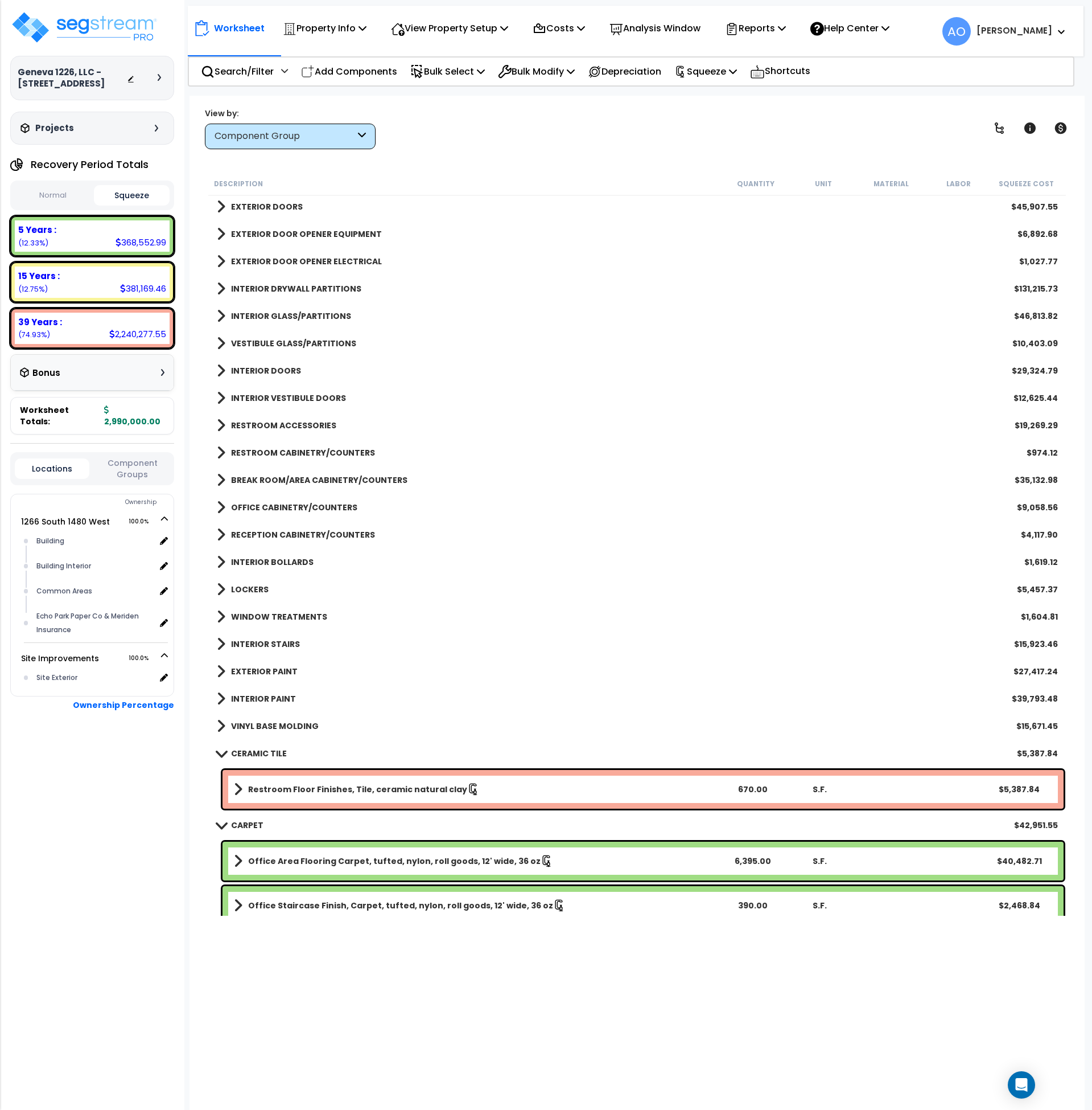
scroll to position [277, 0]
click at [308, 445] on link "RESTROOM CABINETRY/COUNTERS" at bounding box center [295, 452] width 159 height 16
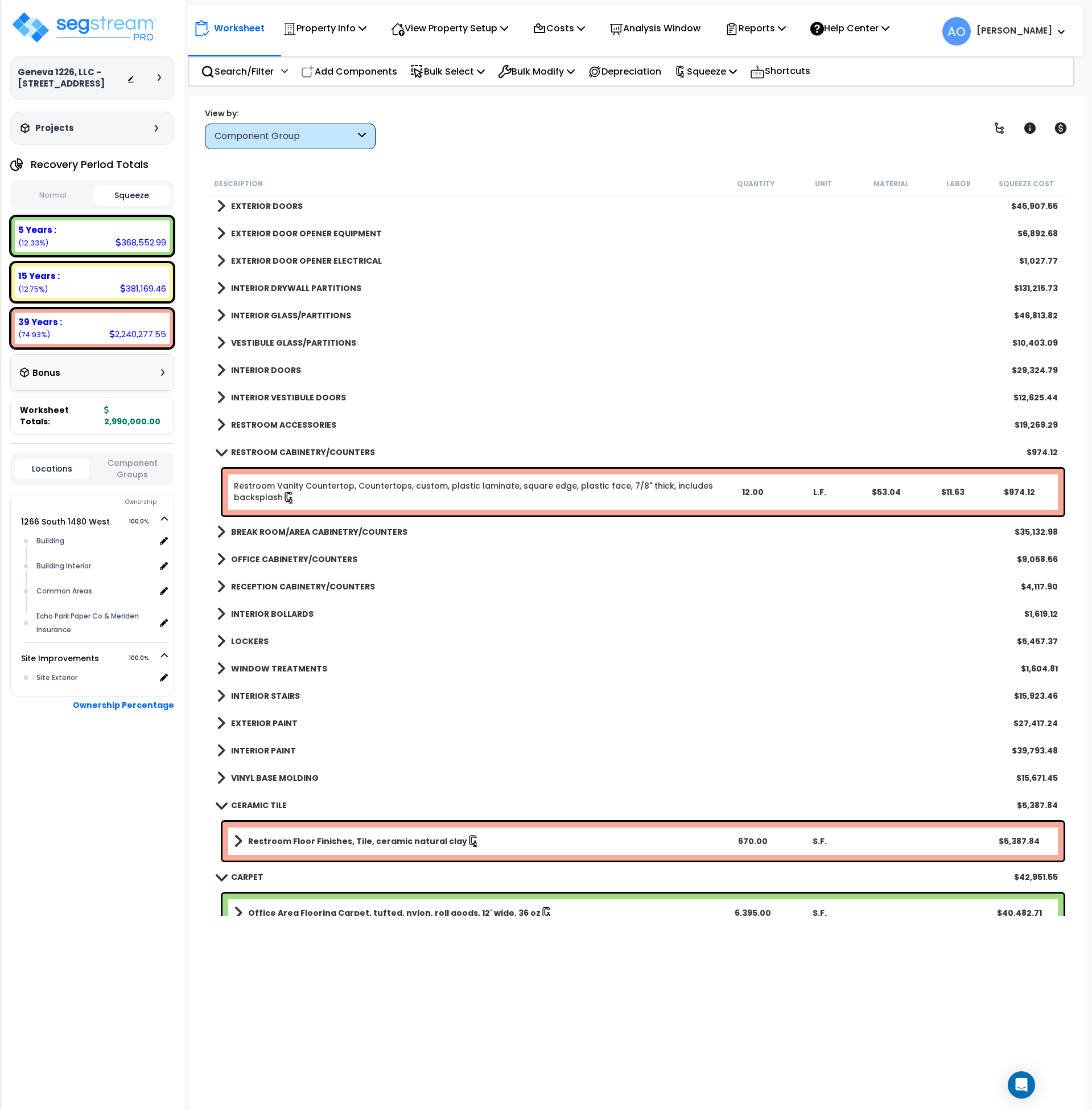
click at [308, 447] on b "RESTROOM CABINETRY/COUNTERS" at bounding box center [303, 452] width 144 height 11
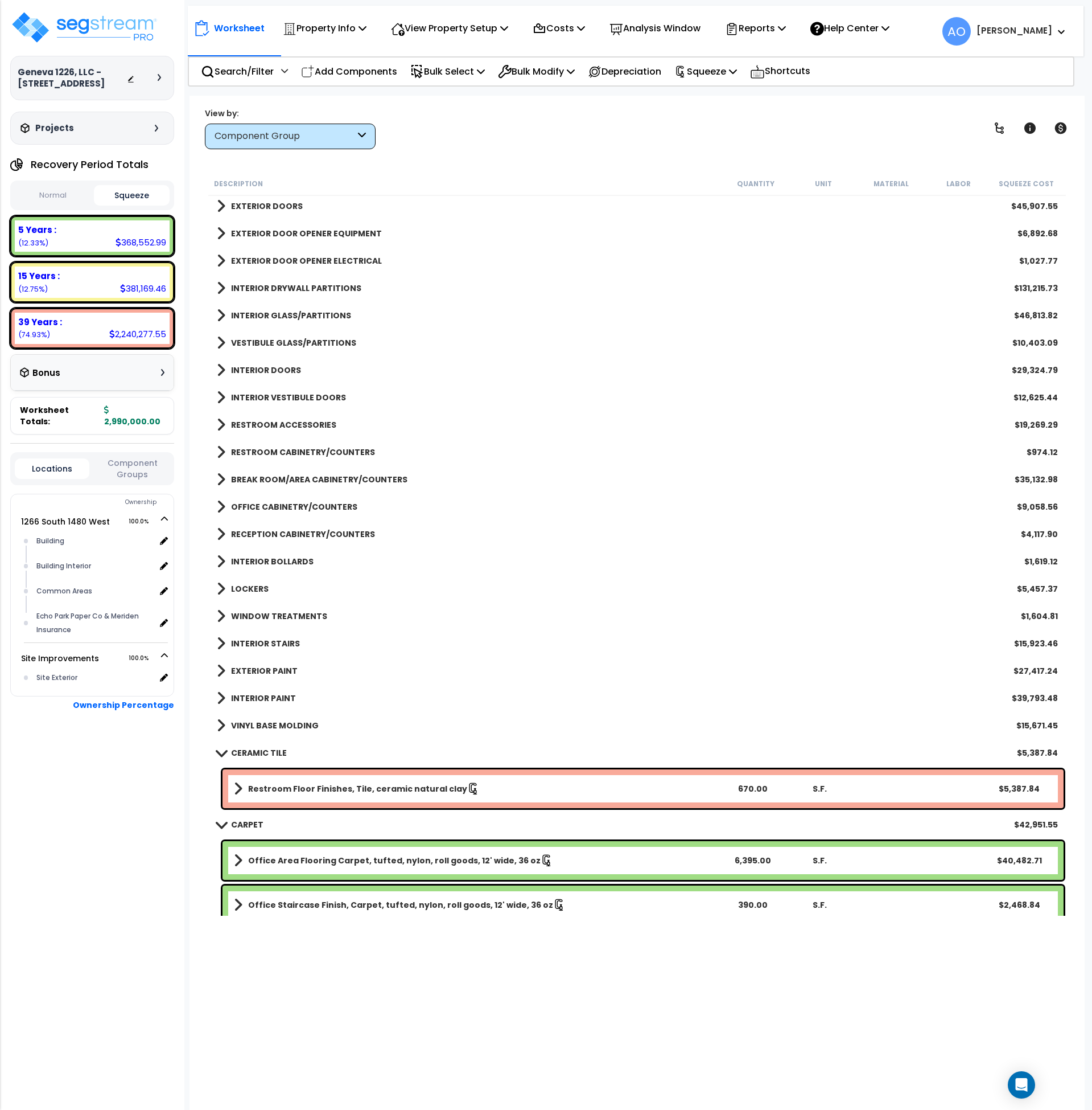
click at [308, 475] on b "BREAK ROOM/AREA CABINETRY/COUNTERS" at bounding box center [319, 479] width 176 height 11
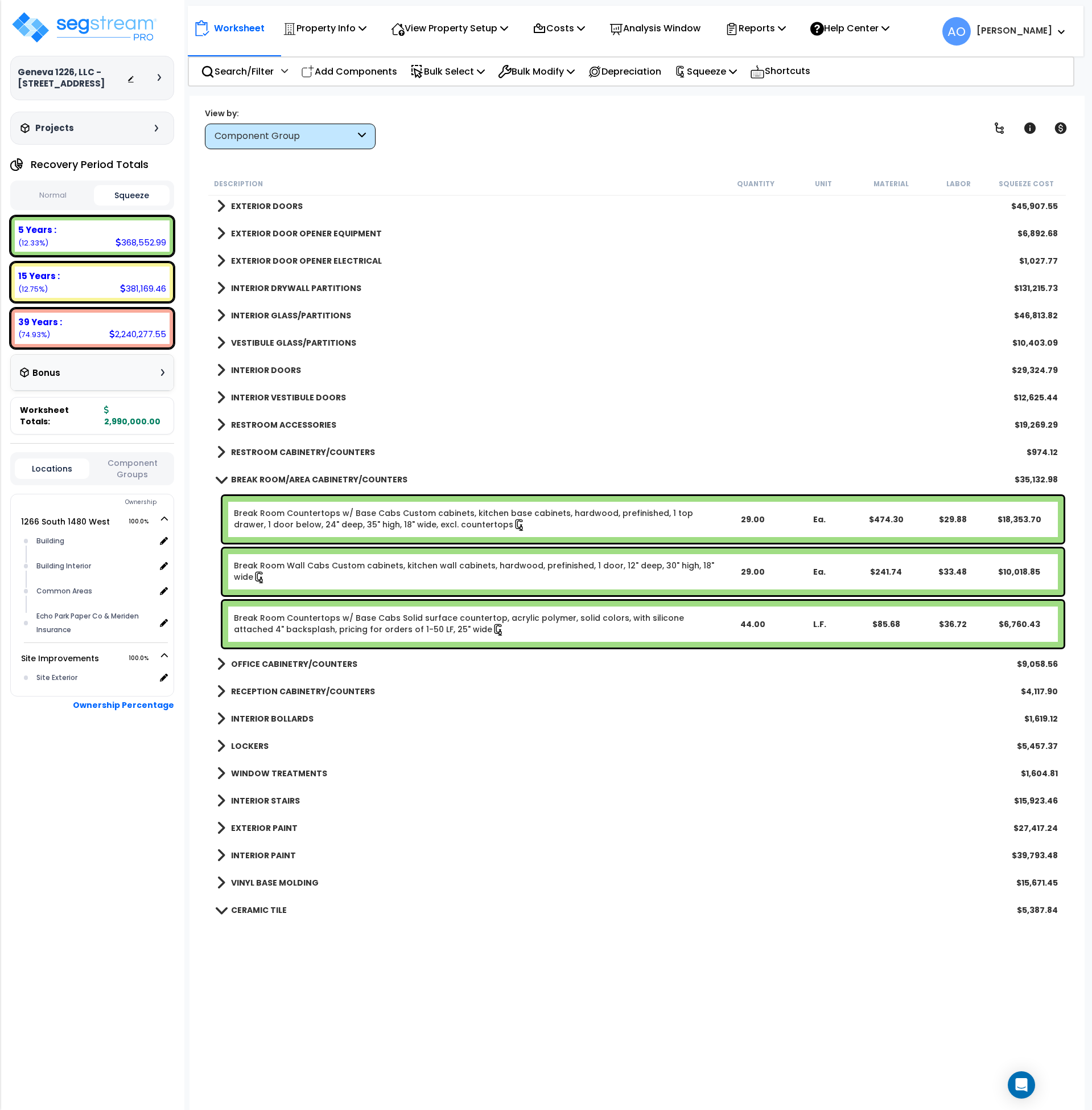
click at [308, 475] on b "BREAK ROOM/AREA CABINETRY/COUNTERS" at bounding box center [319, 479] width 176 height 11
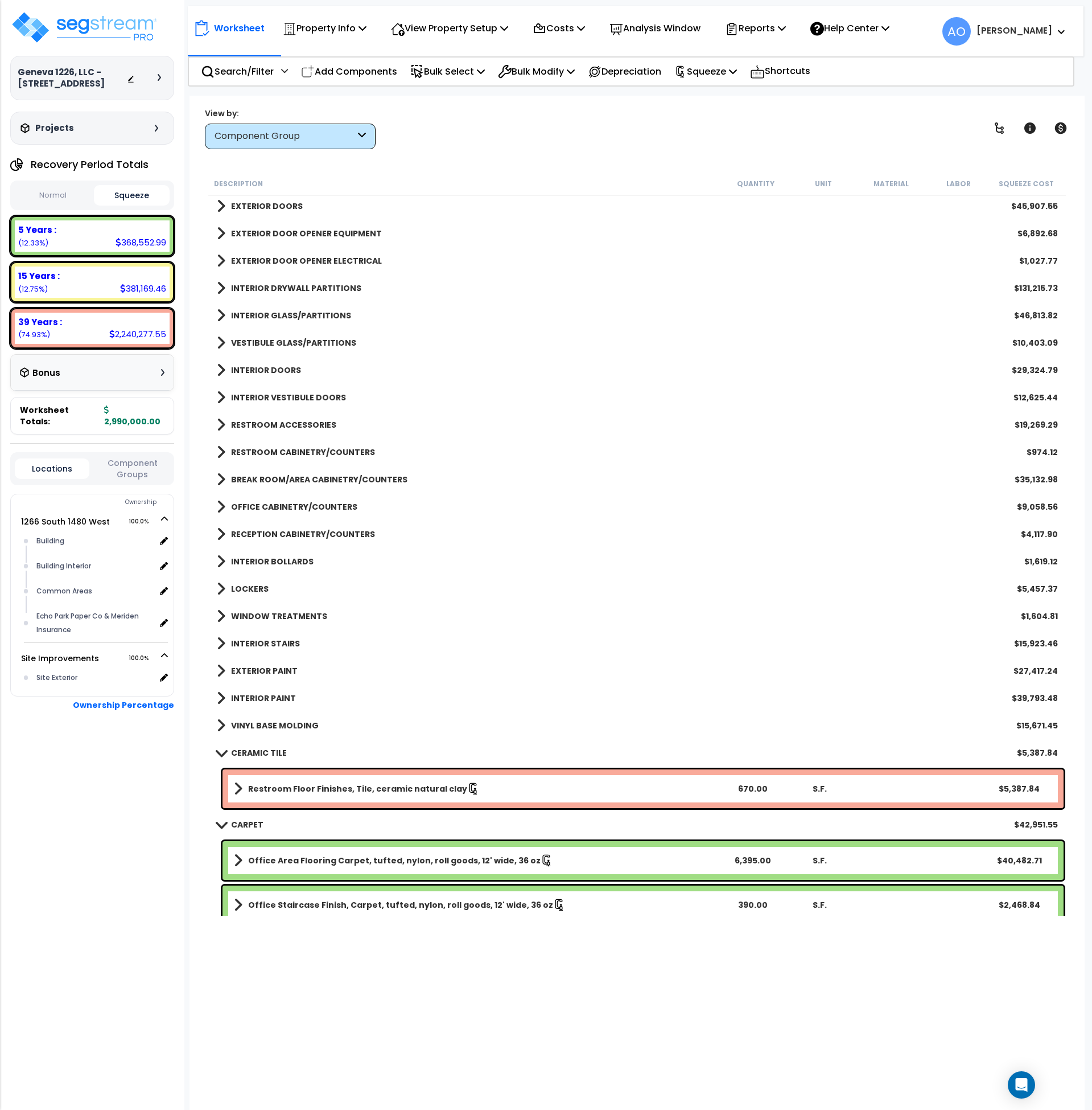
click at [301, 508] on b "OFFICE CABINETRY/COUNTERS" at bounding box center [294, 507] width 126 height 11
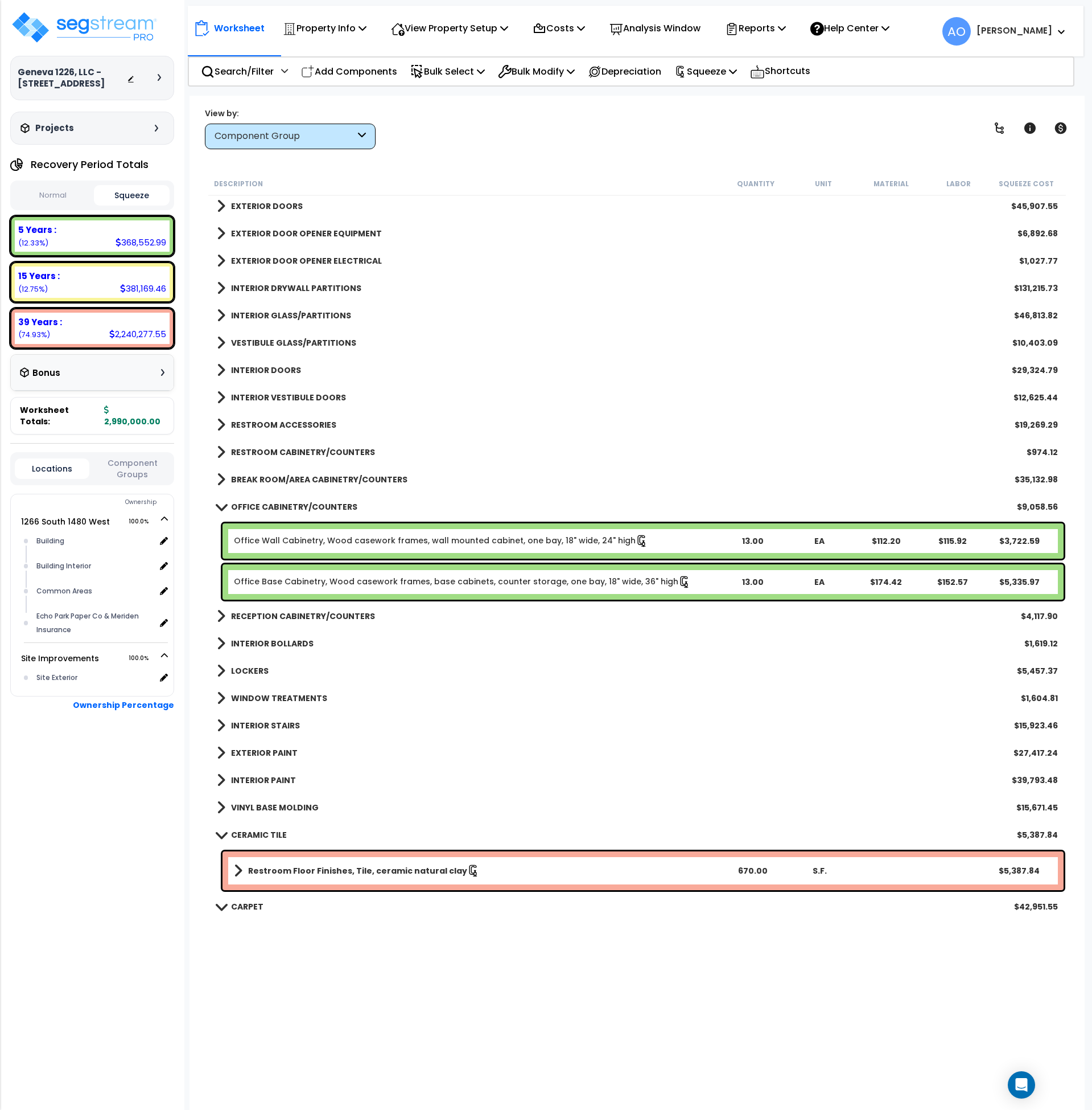
click at [301, 508] on b "OFFICE CABINETRY/COUNTERS" at bounding box center [294, 507] width 126 height 11
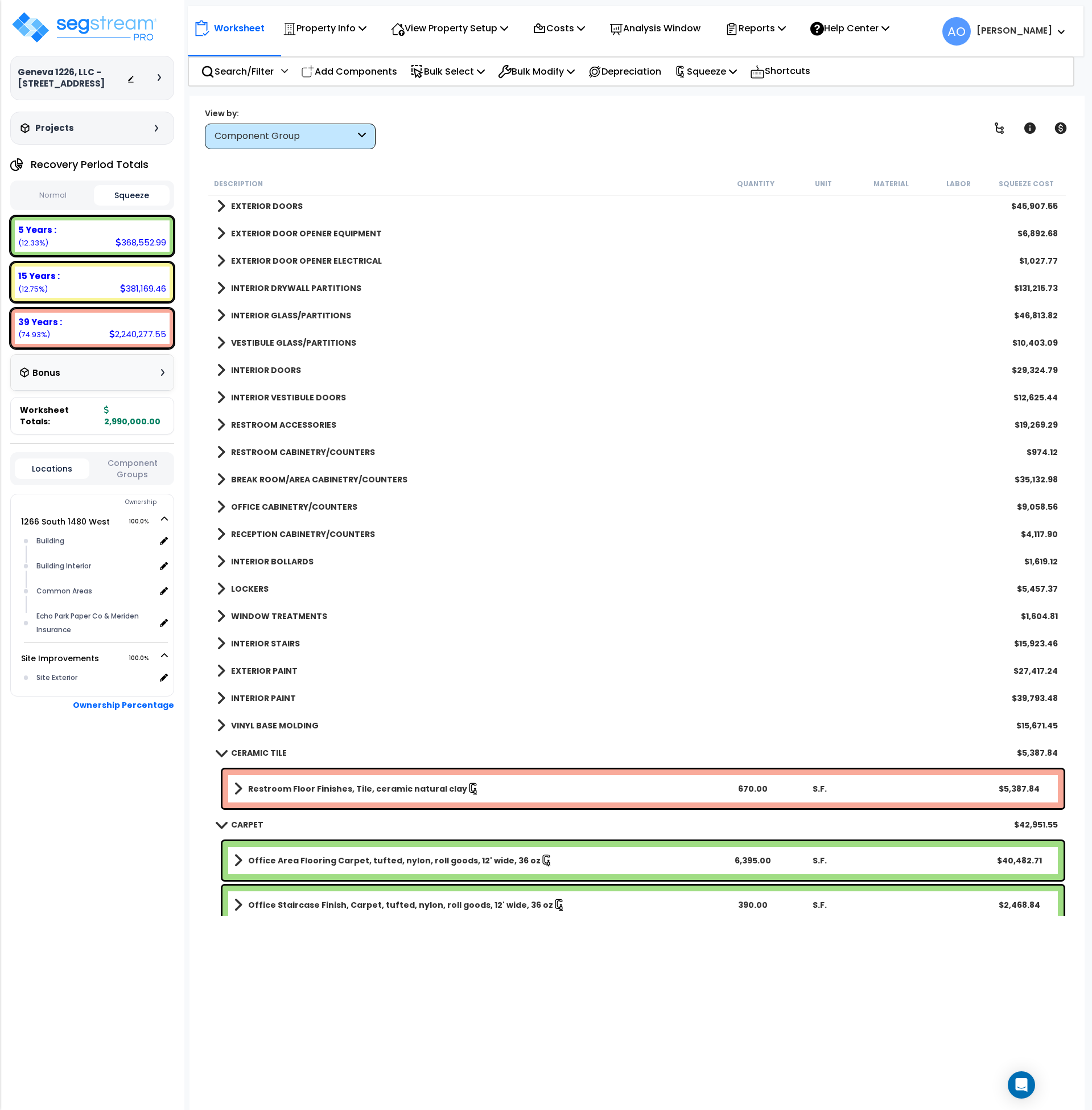
click at [294, 534] on b "RECEPTION CABINETRY/COUNTERS" at bounding box center [303, 534] width 144 height 11
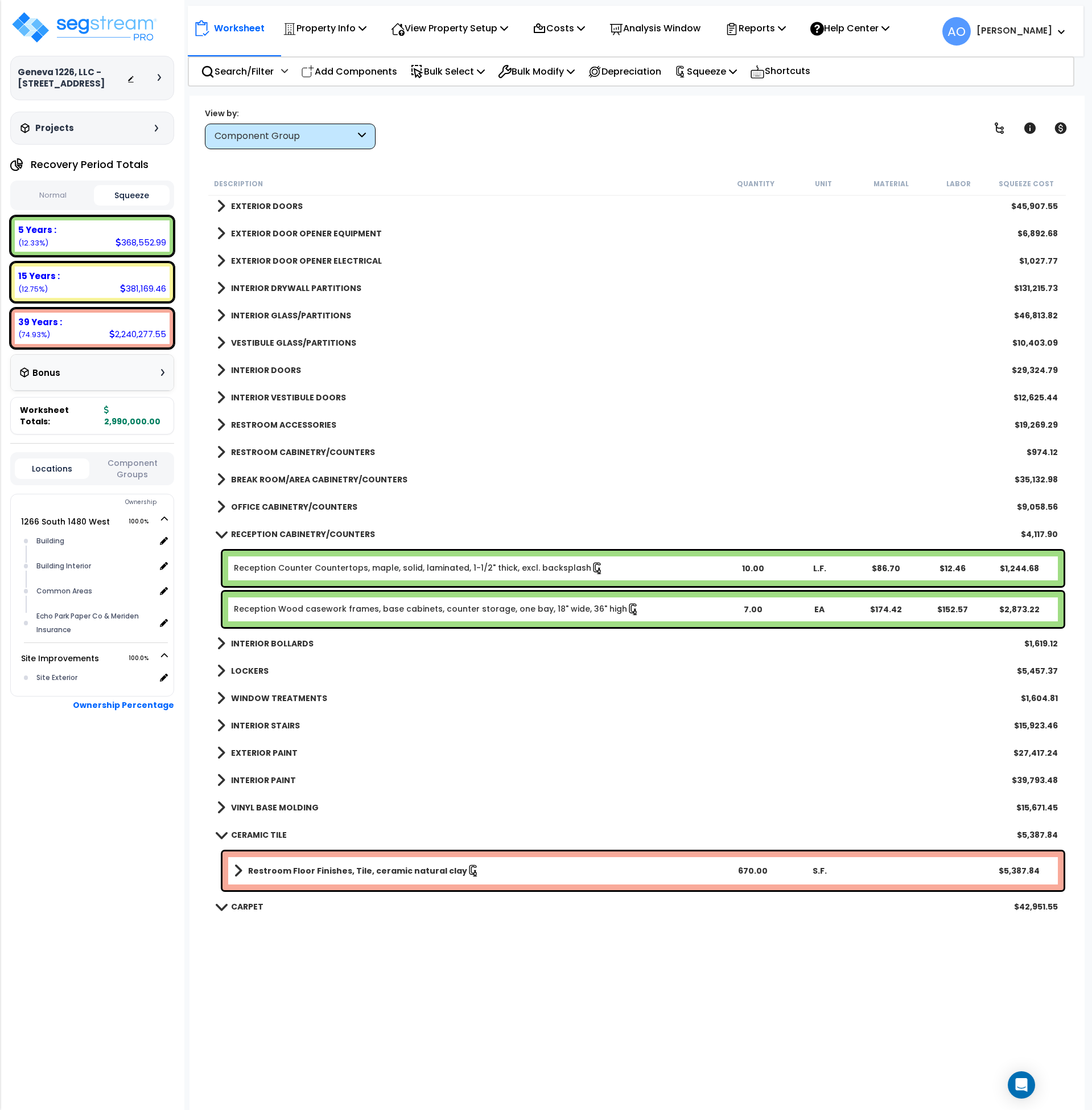
click at [294, 534] on b "RECEPTION CABINETRY/COUNTERS" at bounding box center [303, 534] width 144 height 11
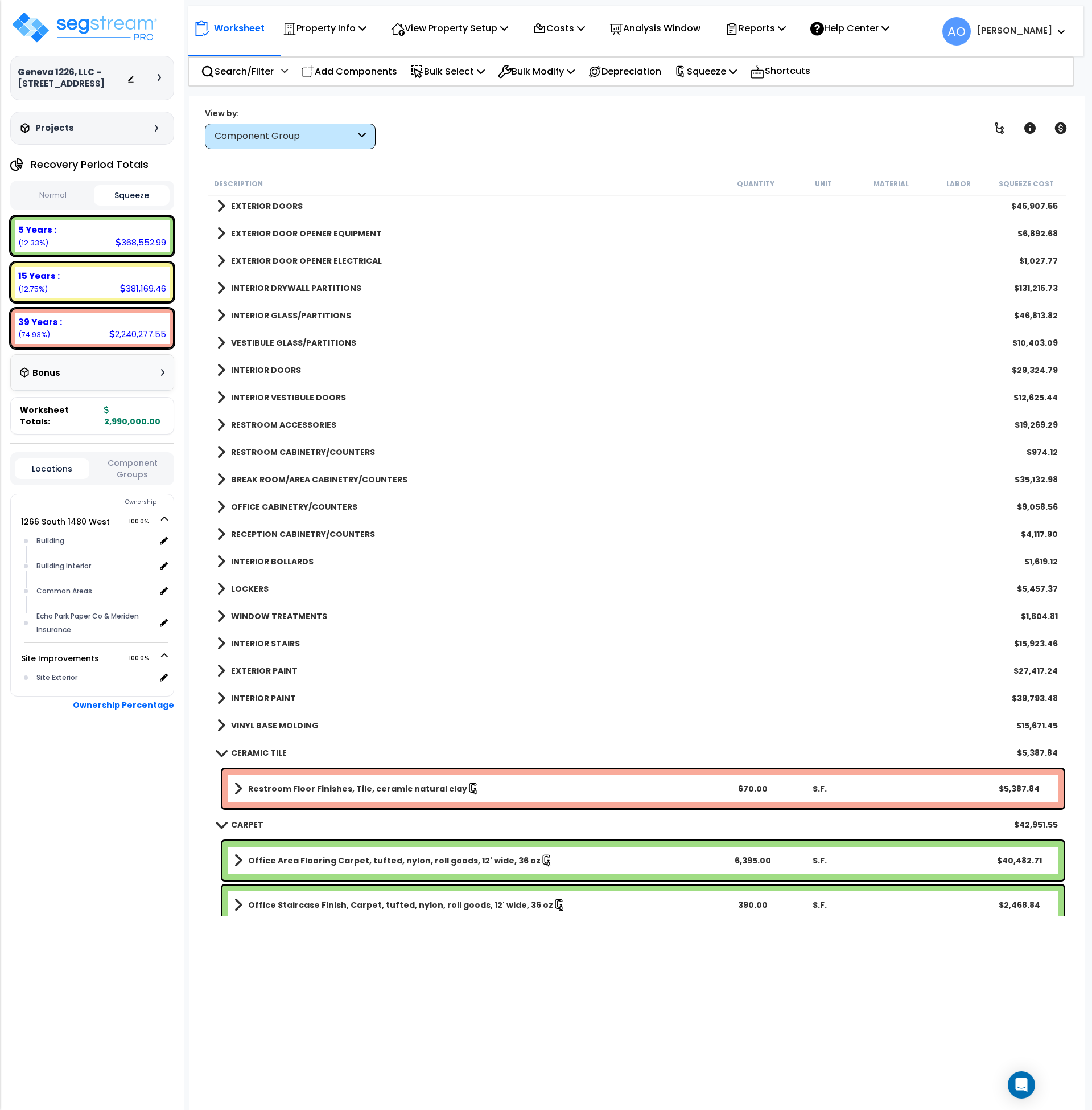
click at [285, 561] on b "INTERIOR BOLLARDS" at bounding box center [273, 561] width 82 height 11
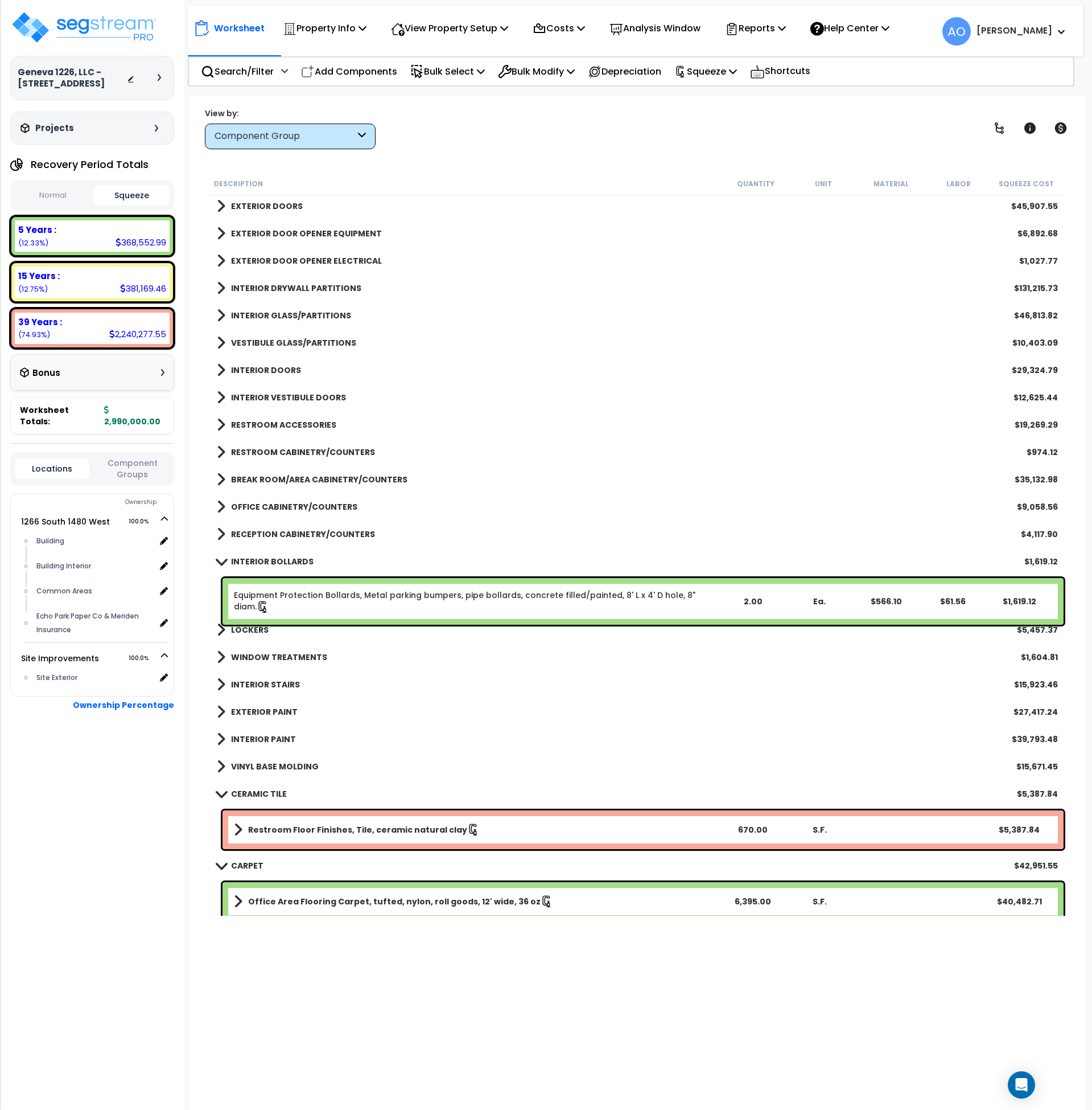
click at [285, 561] on b "INTERIOR BOLLARDS" at bounding box center [273, 561] width 82 height 11
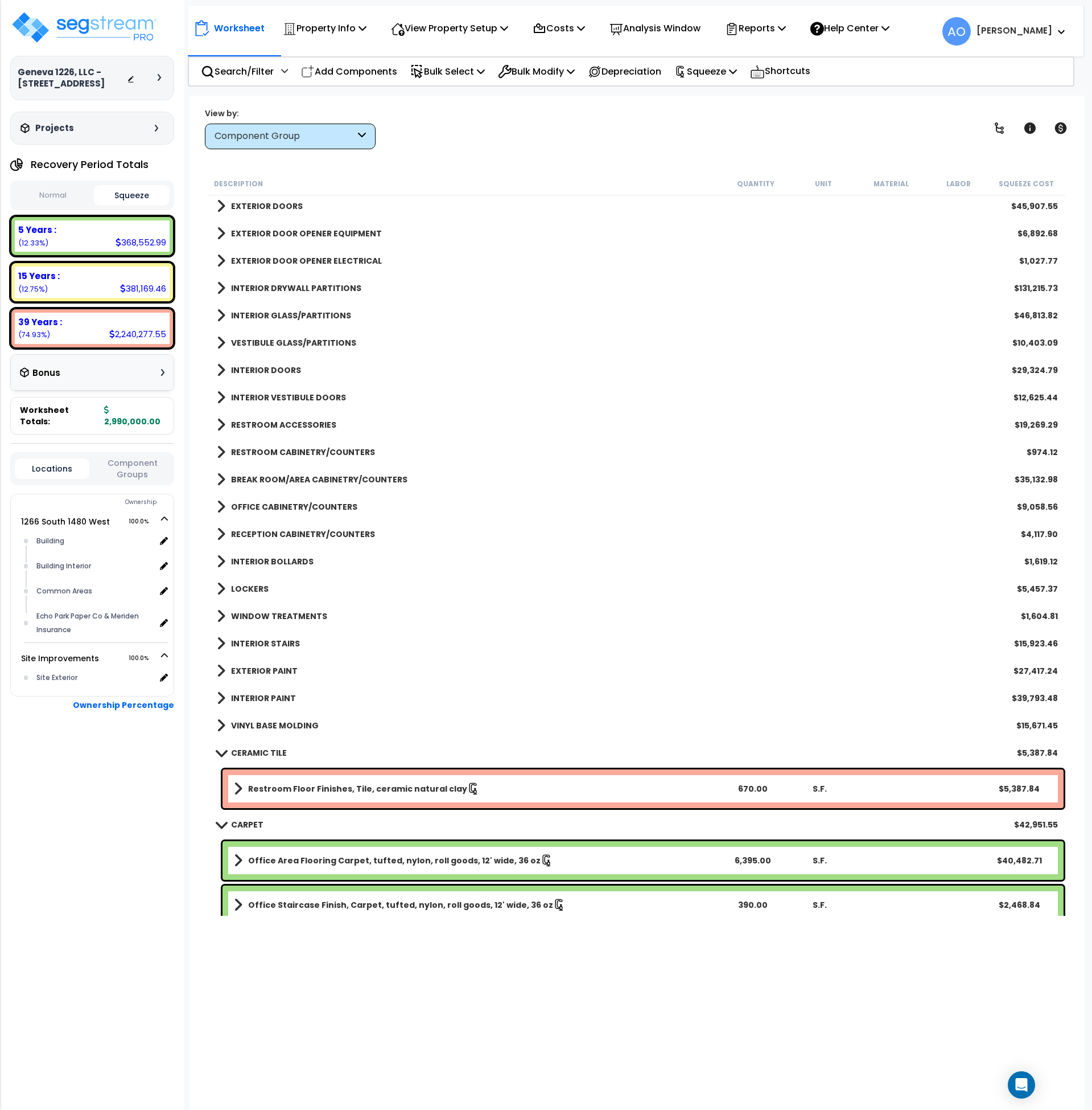
click at [258, 584] on b "LOCKERS" at bounding box center [250, 588] width 38 height 11
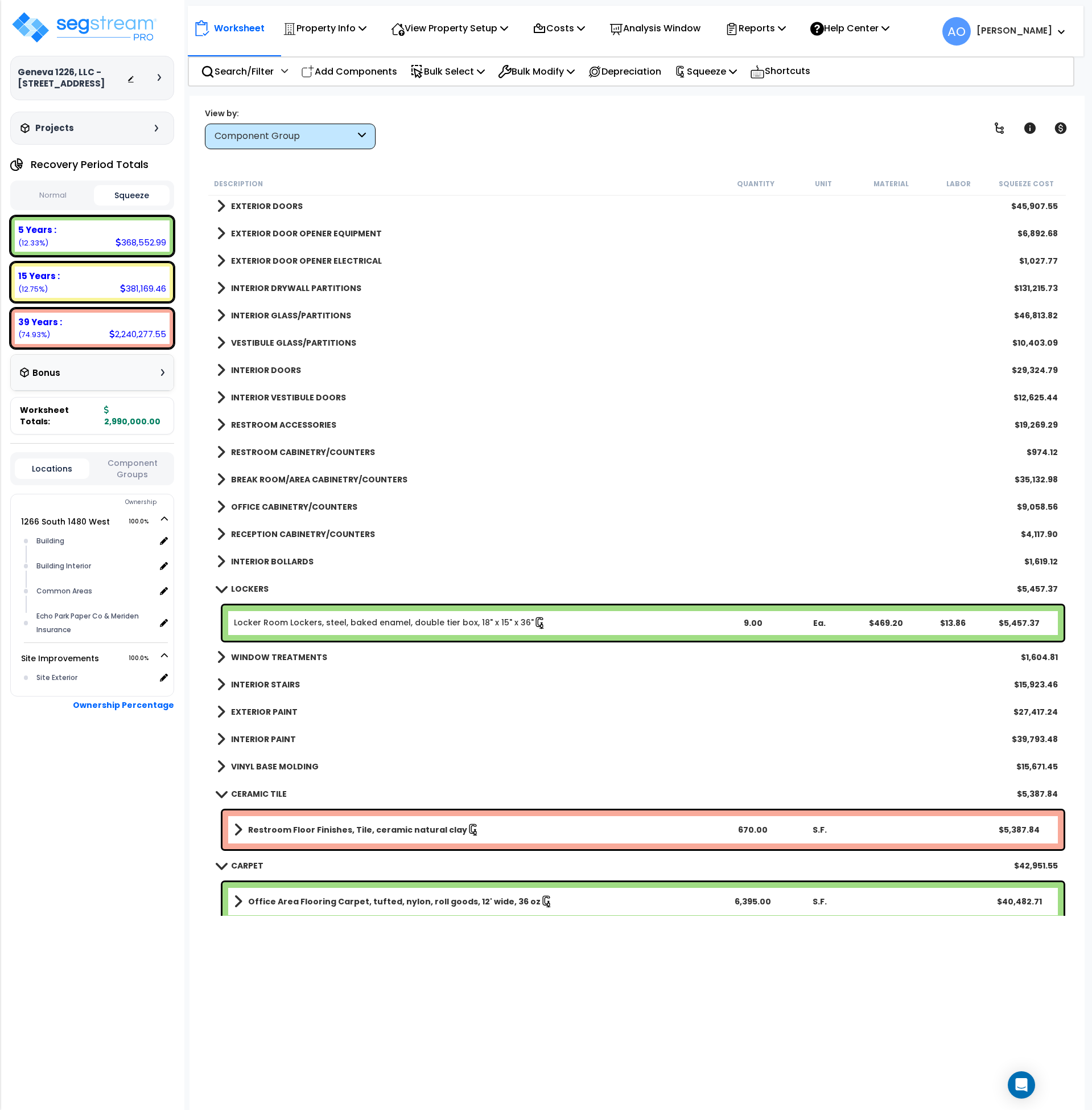
click at [258, 584] on b "LOCKERS" at bounding box center [250, 588] width 38 height 11
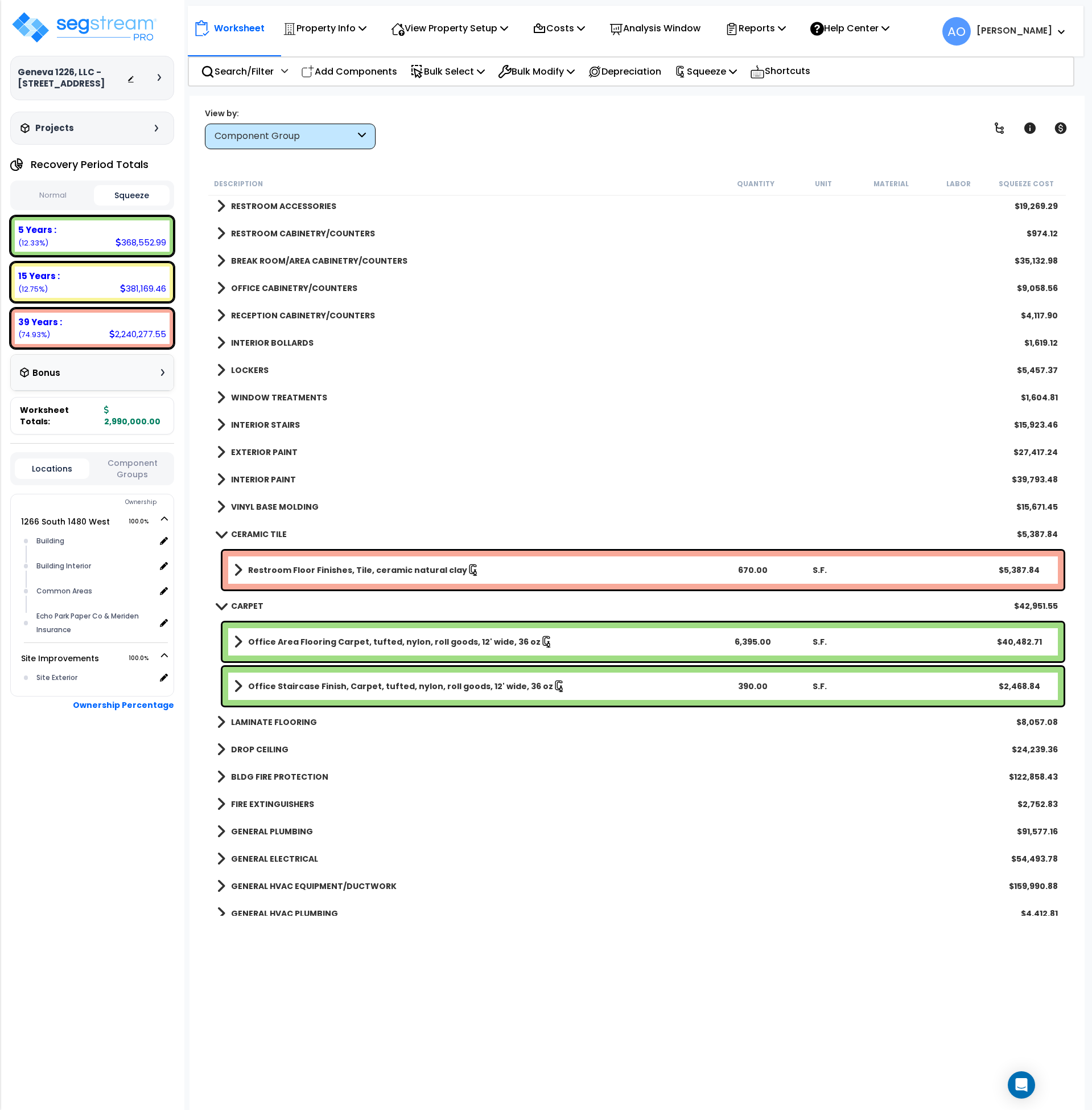
click at [285, 402] on b "WINDOW TREATMENTS" at bounding box center [280, 397] width 96 height 11
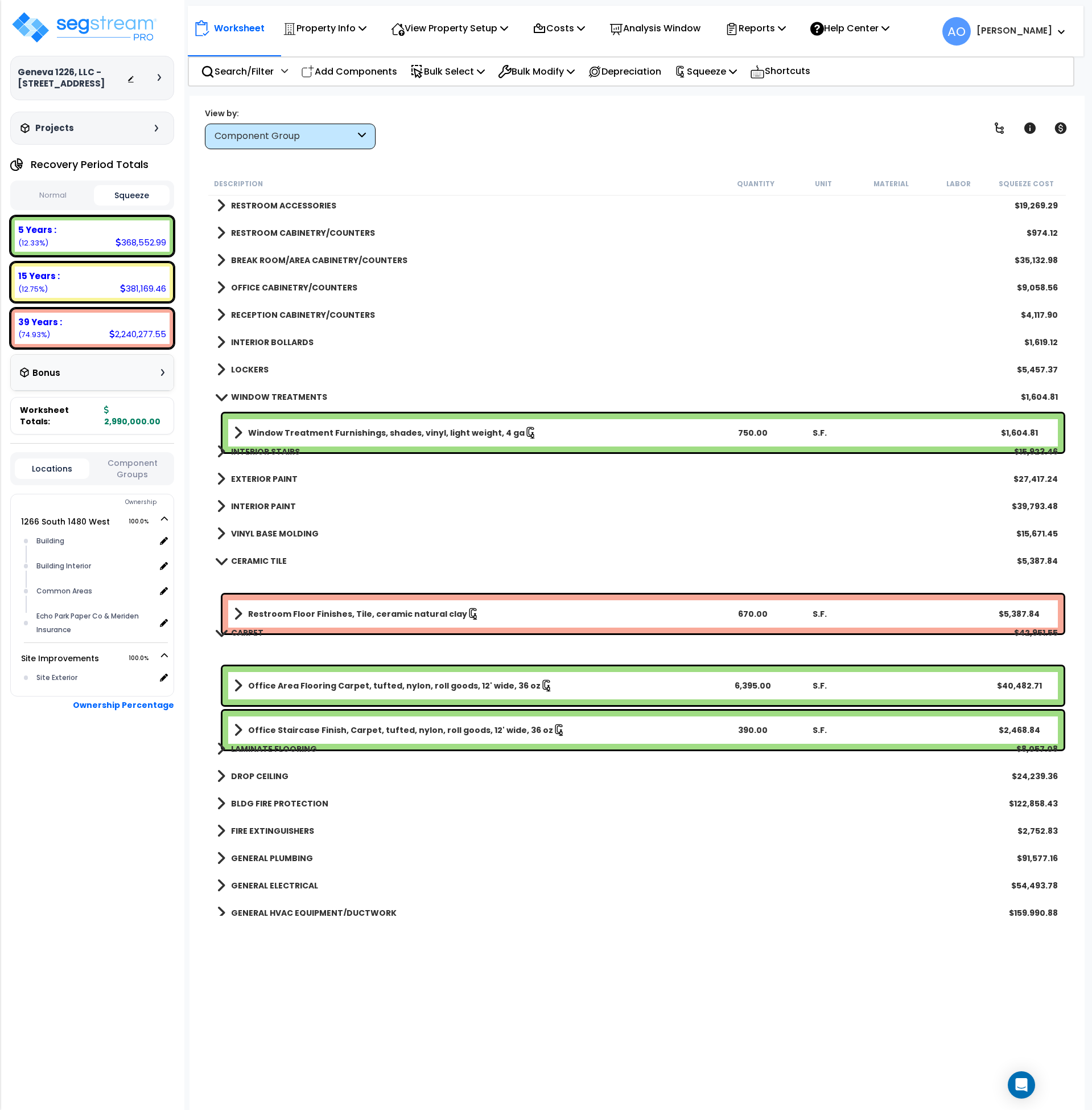
click at [334, 434] on b "Window Treatment Furnishings, shades, vinyl, light weight, 4 ga" at bounding box center [386, 432] width 277 height 11
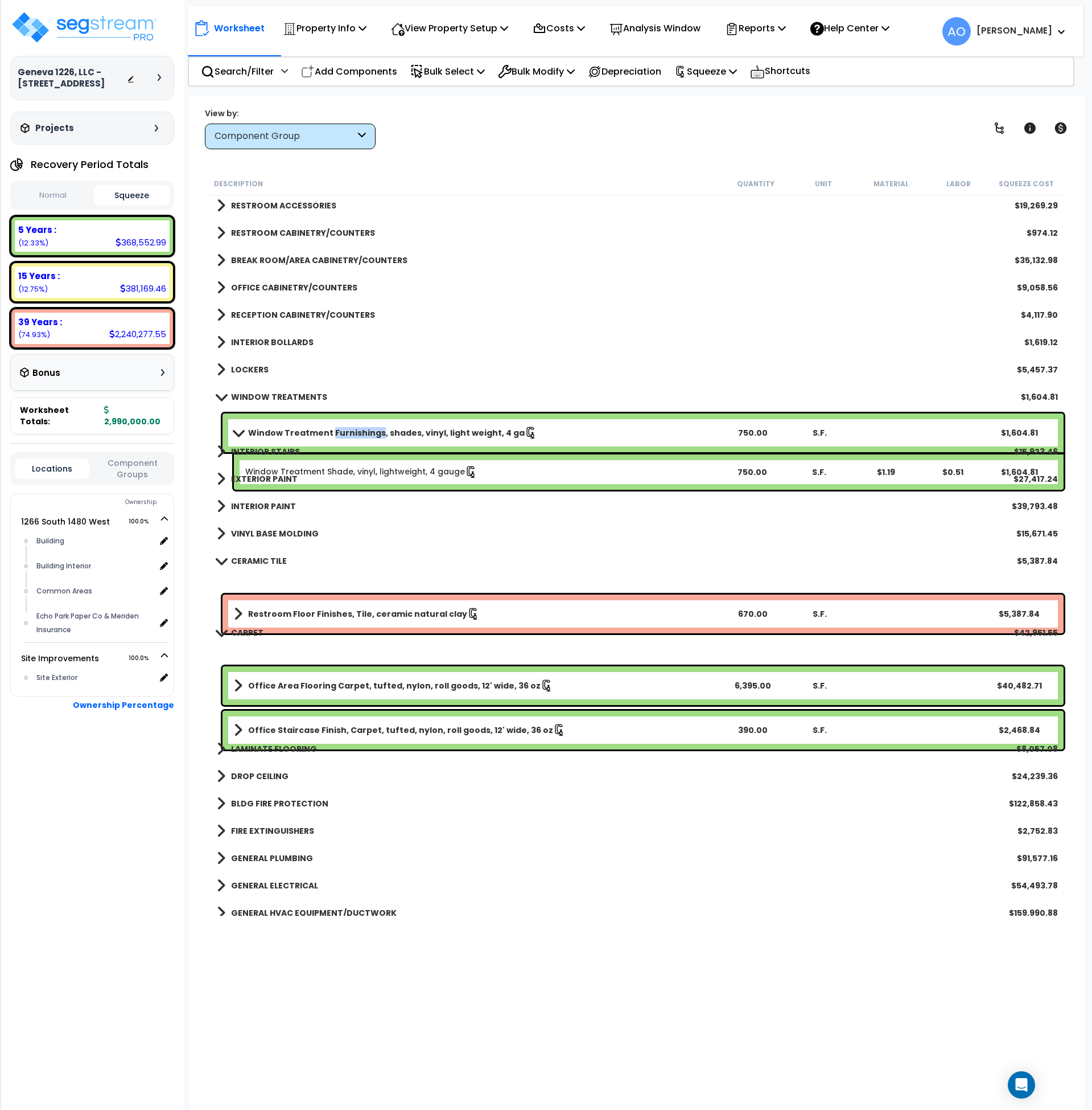
click at [334, 434] on b "Window Treatment Furnishings, shades, vinyl, light weight, 4 ga" at bounding box center [386, 432] width 277 height 11
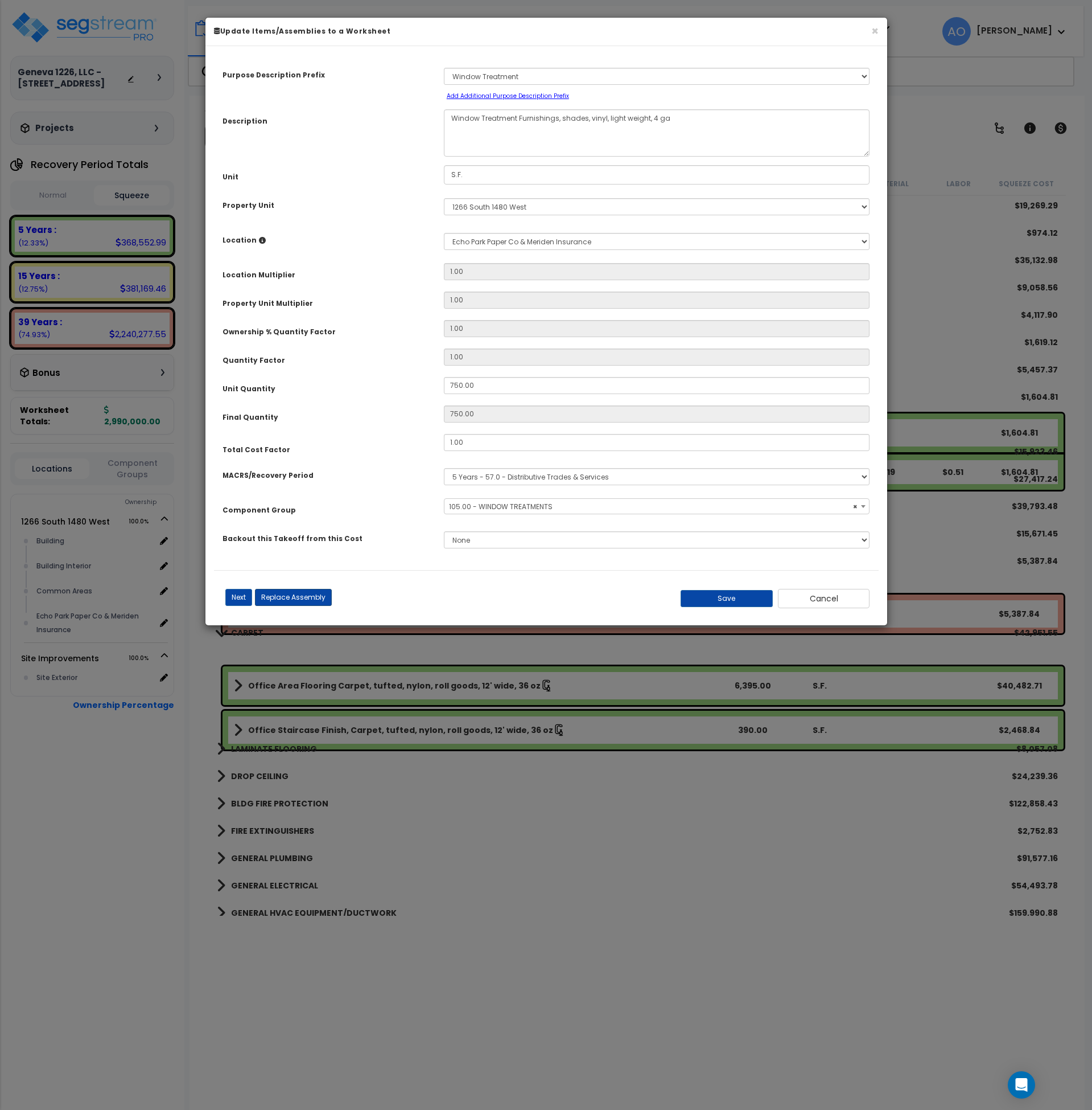
select select "45929"
click at [309, 593] on button "Replace Assembly" at bounding box center [294, 597] width 77 height 17
type input "750"
type input "S.F."
select select "167525"
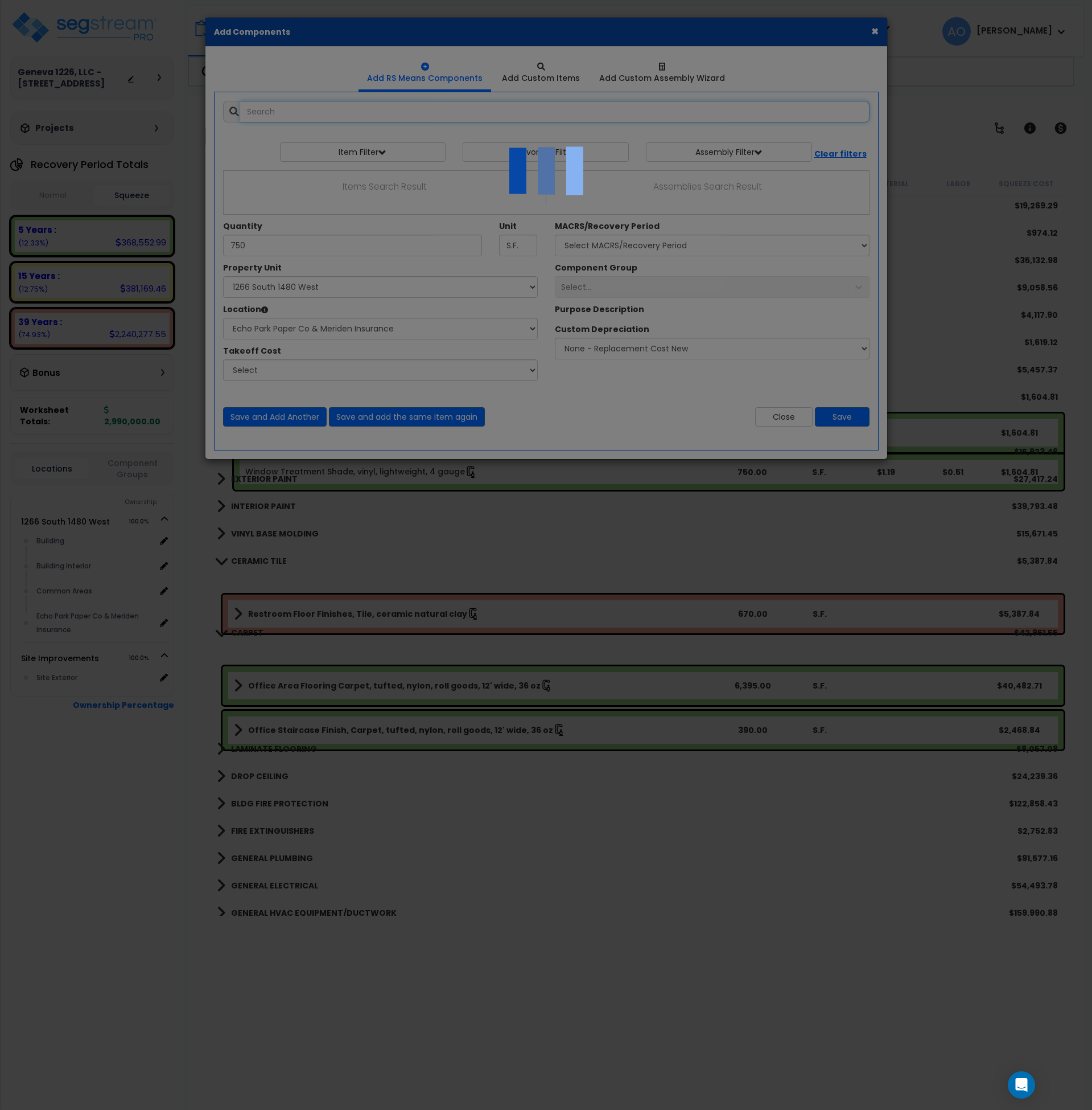
select select "31759"
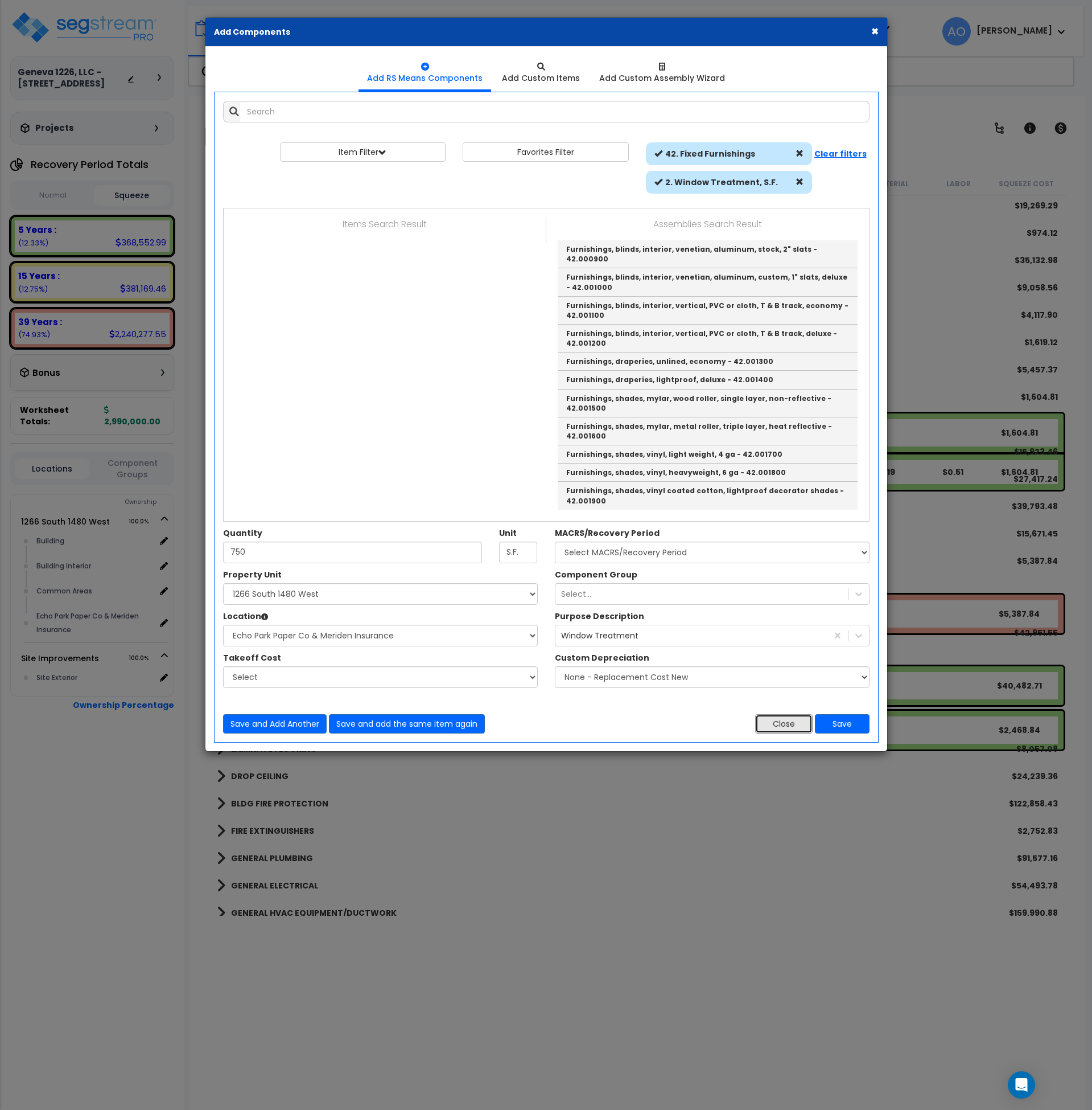
click at [788, 715] on button "Close" at bounding box center [784, 724] width 58 height 19
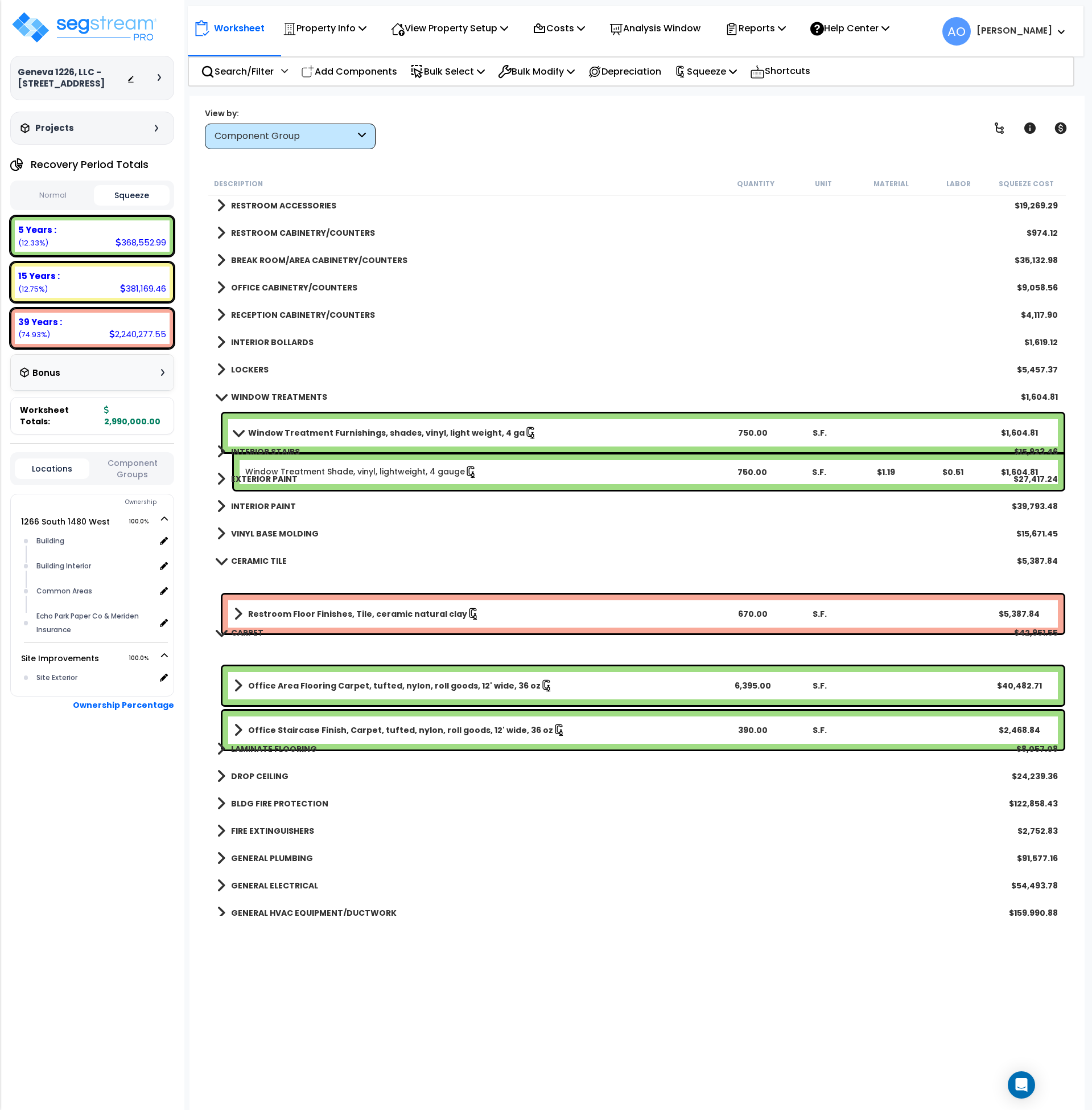
click at [379, 473] on div "EXTERIOR PAINT $27,417.24" at bounding box center [637, 479] width 853 height 27
click at [391, 431] on b "Window Treatment Furnishings, shades, vinyl, light weight, 4 ga" at bounding box center [386, 432] width 277 height 11
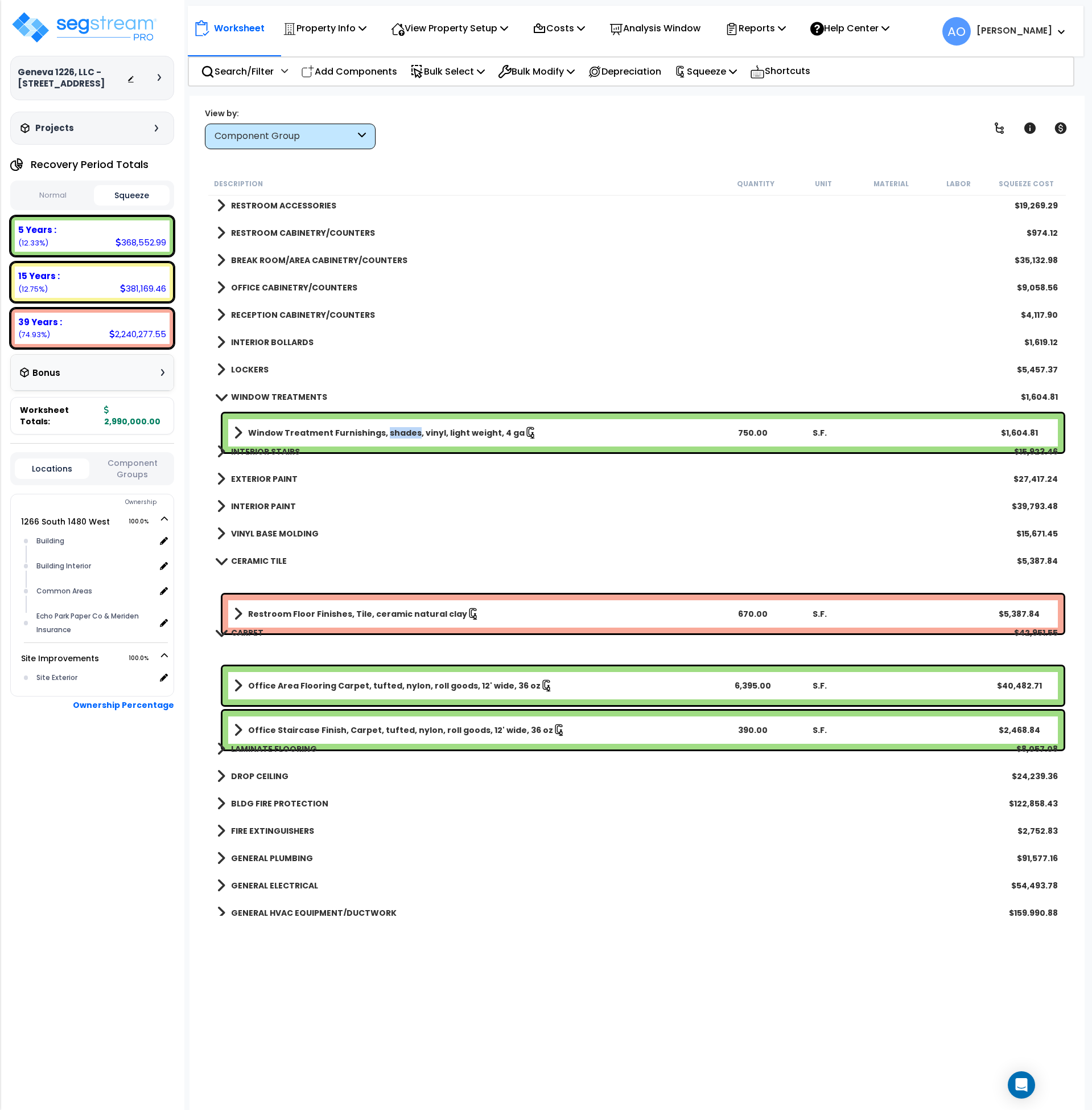
click at [391, 431] on b "Window Treatment Furnishings, shades, vinyl, light weight, 4 ga" at bounding box center [386, 432] width 277 height 11
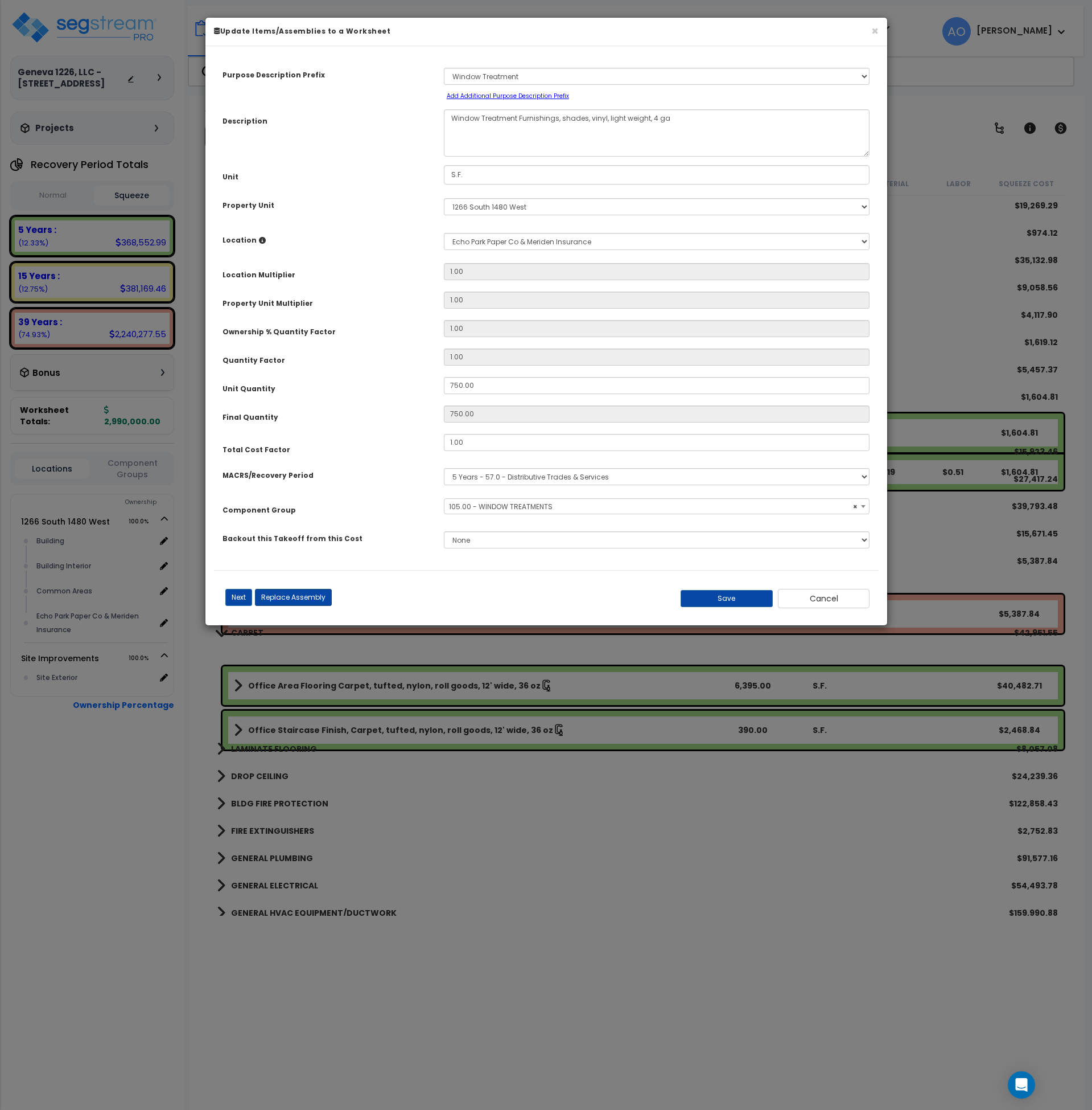
select select "45929"
click at [317, 598] on button "Replace Assembly" at bounding box center [294, 597] width 77 height 17
select select "42"
type input "750"
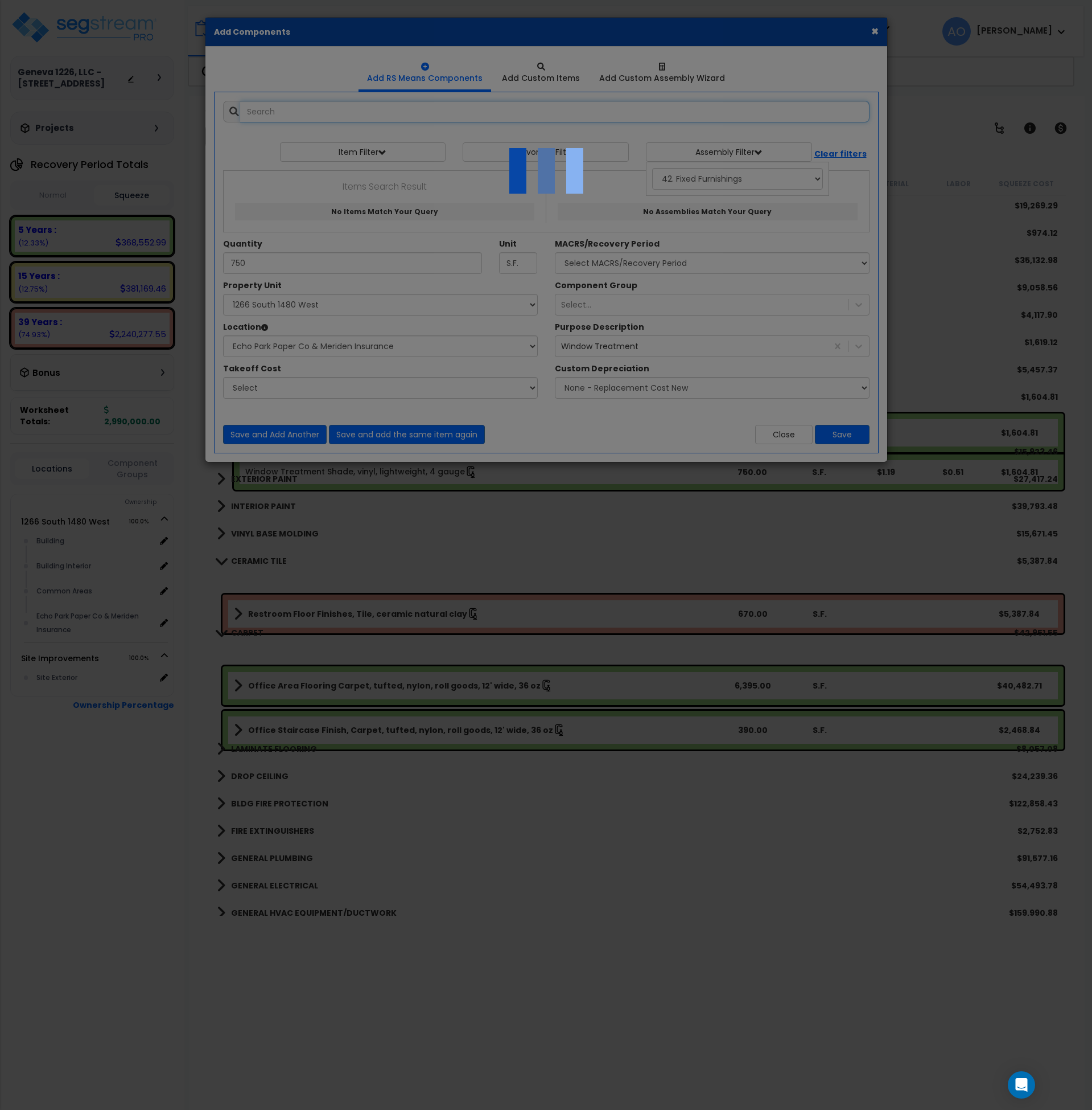
select select "31759"
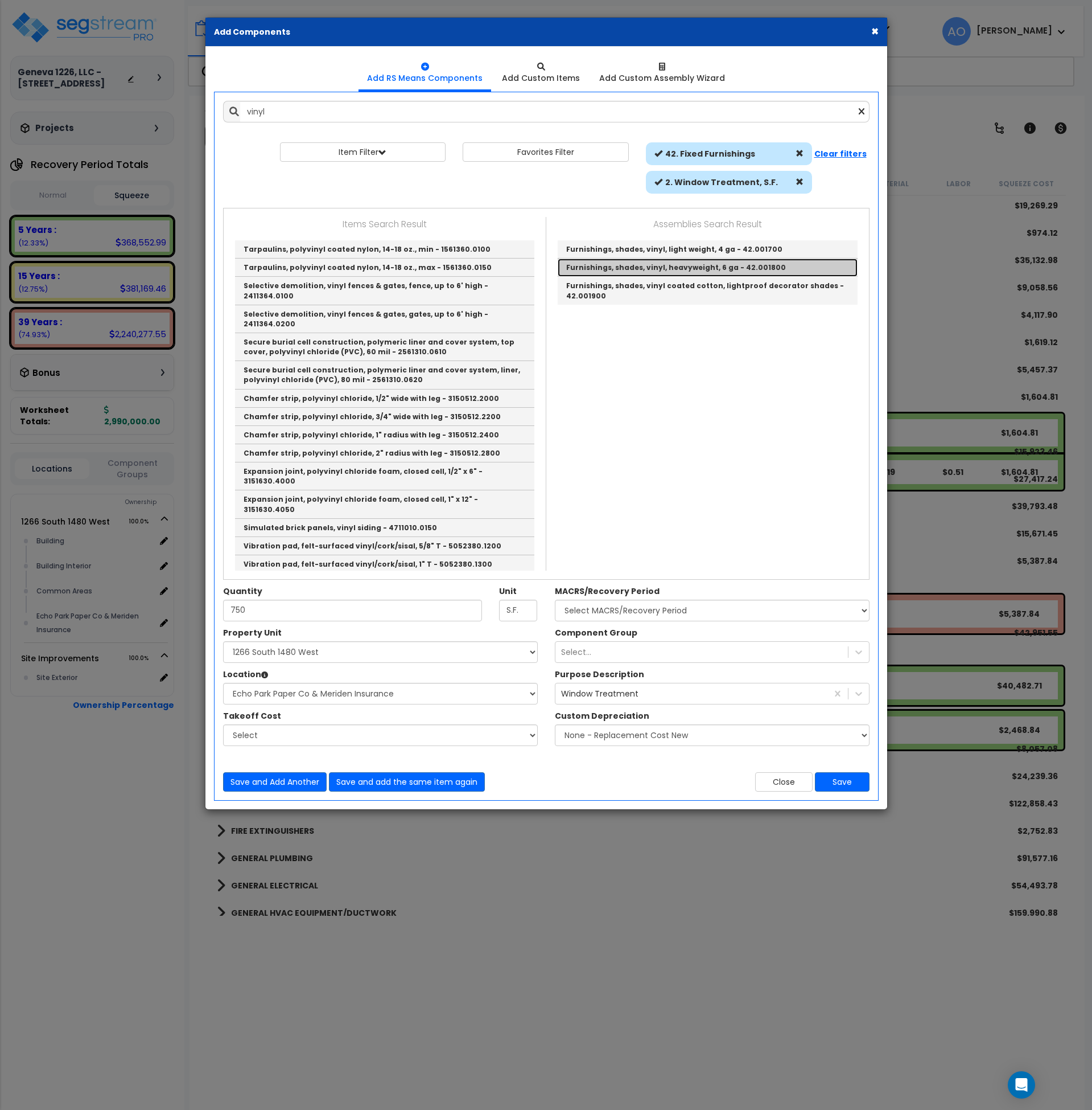
click at [677, 266] on link "Furnishings, shades, vinyl, heavyweight, 6 ga - 42.001800" at bounding box center [708, 267] width 300 height 18
click at [677, 600] on select "Select MACRS/Recovery Period 5 Years - 57.0 - Distributive Trades & Services 5 …" at bounding box center [712, 610] width 315 height 22
type input "Furnishings, shades, vinyl, heavyweight, 6 ga - 42.001800"
checkbox input "true"
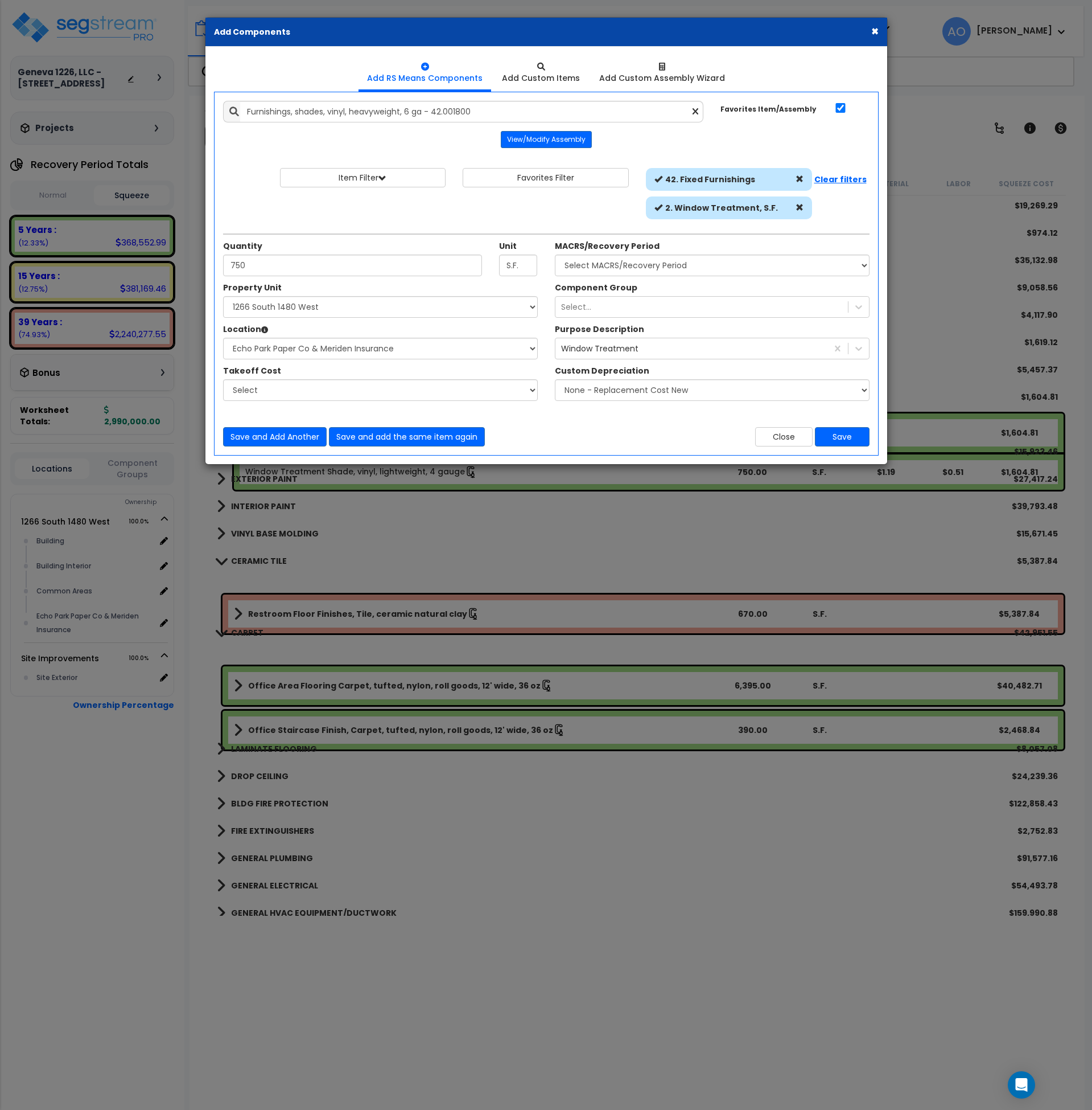
click at [428, 285] on div "Property Unit" at bounding box center [380, 289] width 315 height 14
click at [578, 304] on div "Select..." at bounding box center [576, 307] width 30 height 11
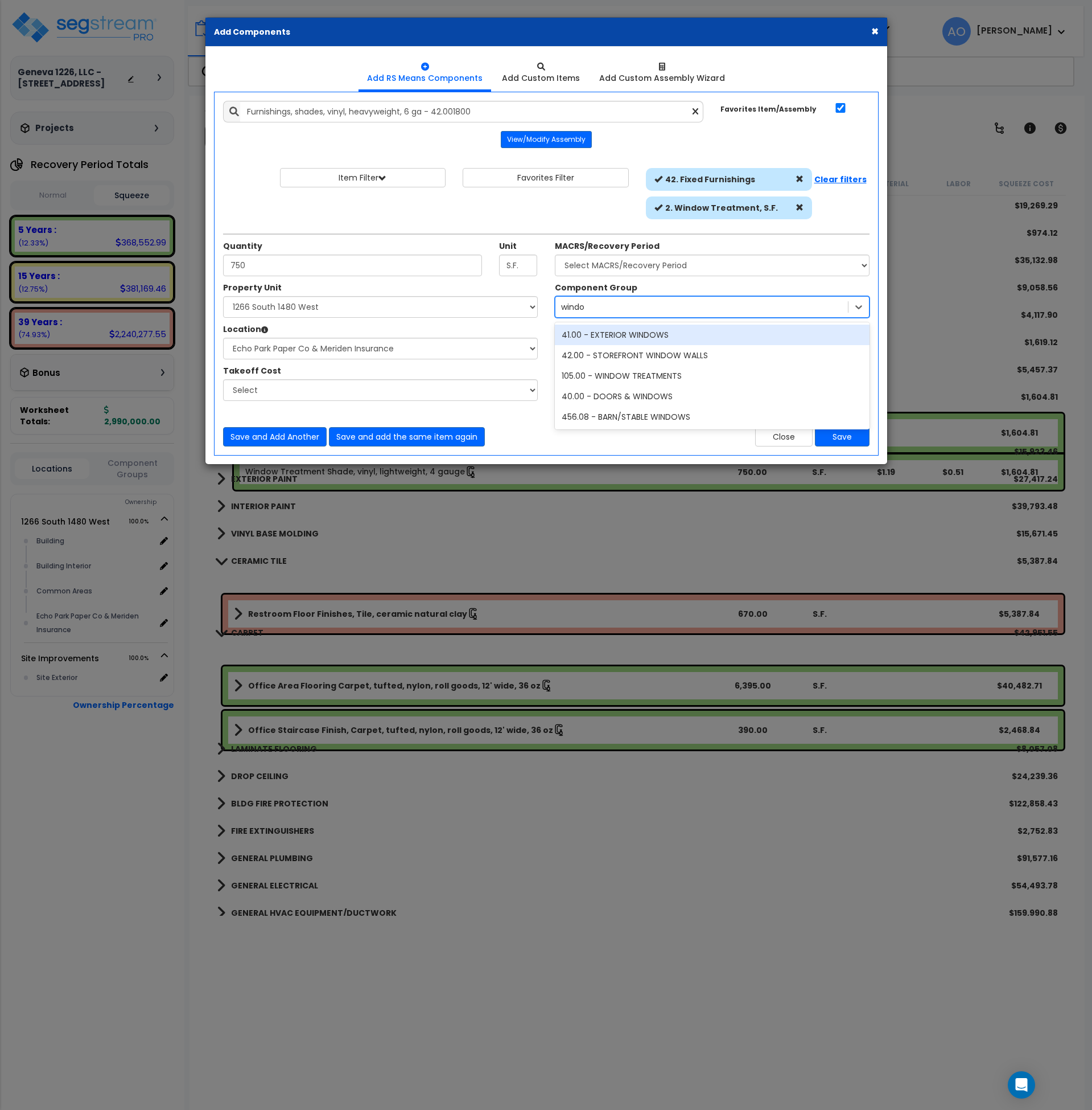
type input "window"
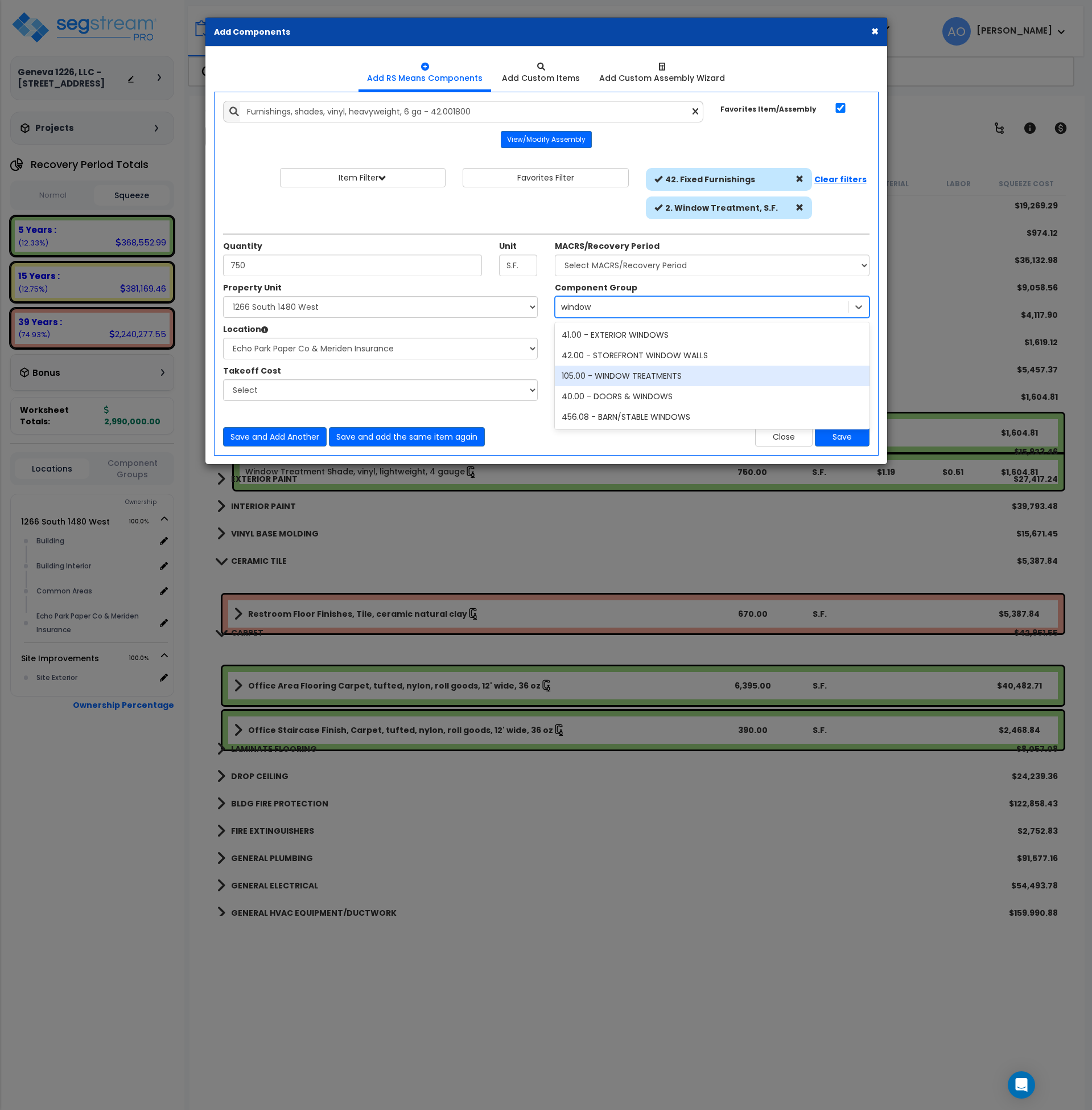
click at [586, 374] on div "105.00 - WINDOW TREATMENTS" at bounding box center [712, 375] width 315 height 20
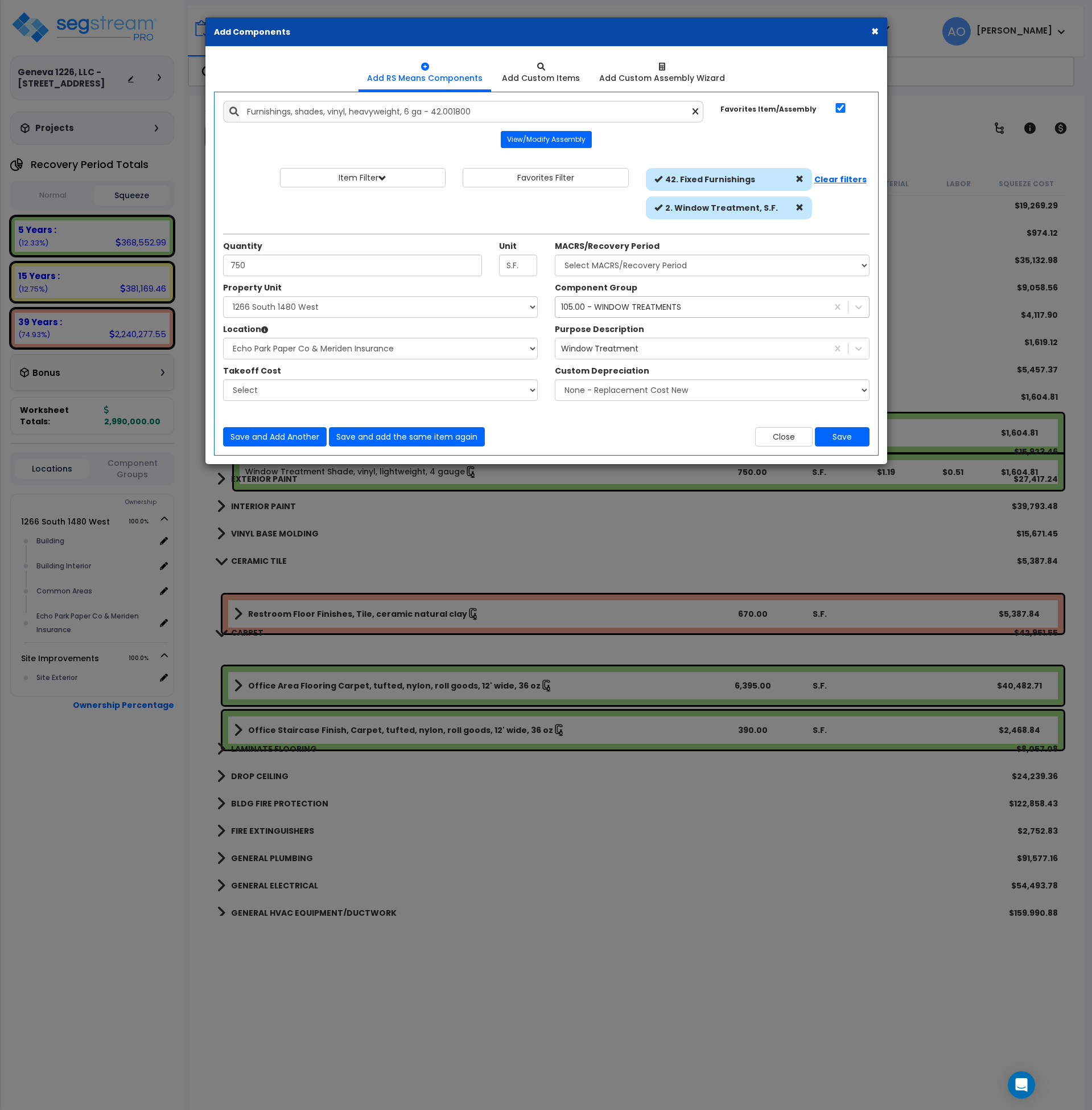
click at [641, 430] on div "Close Save" at bounding box center [713, 437] width 332 height 19
click at [825, 436] on button "Save" at bounding box center [842, 437] width 54 height 19
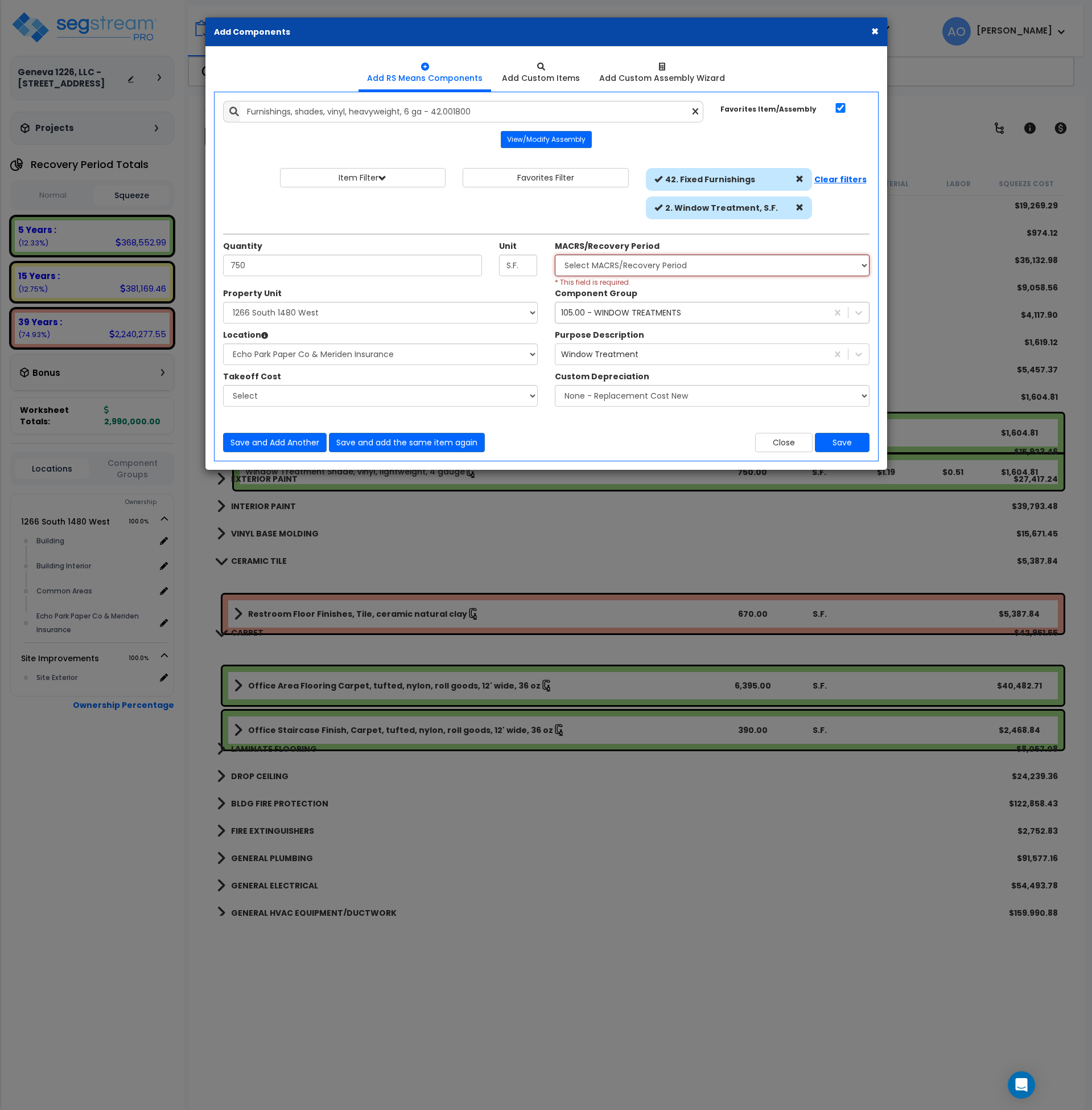
click at [683, 269] on select "Select MACRS/Recovery Period 5 Years - 57.0 - Distributive Trades & Services 5 …" at bounding box center [712, 265] width 315 height 22
select select "3667"
click at [555, 254] on select "Select MACRS/Recovery Period 5 Years - 57.0 - Distributive Trades & Services 5 …" at bounding box center [712, 265] width 315 height 22
click at [835, 437] on button "Save" at bounding box center [842, 443] width 54 height 19
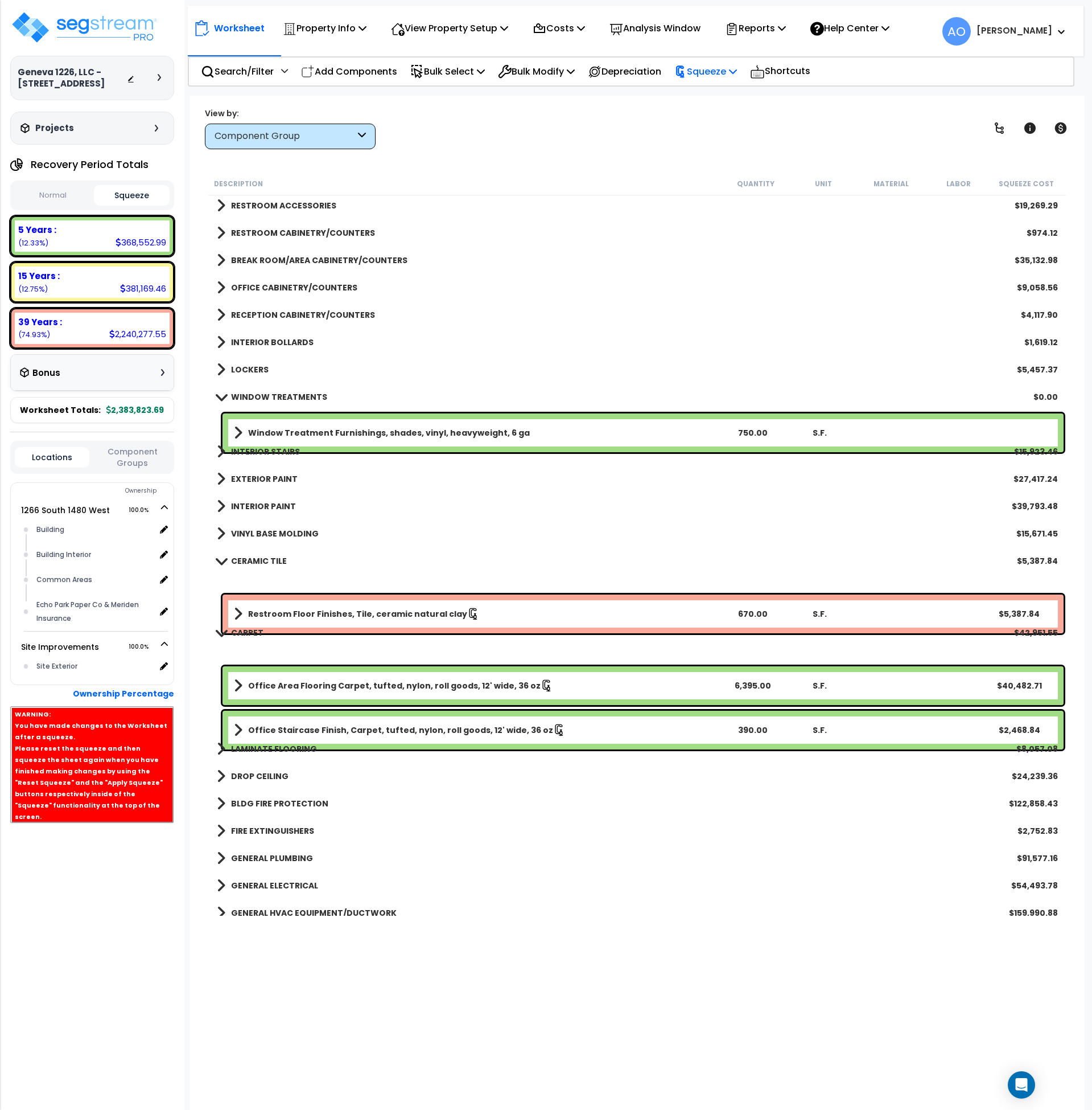
click at [719, 68] on p "Squeeze" at bounding box center [706, 72] width 62 height 16
click at [729, 97] on link "Re-squeeze" at bounding box center [725, 98] width 113 height 26
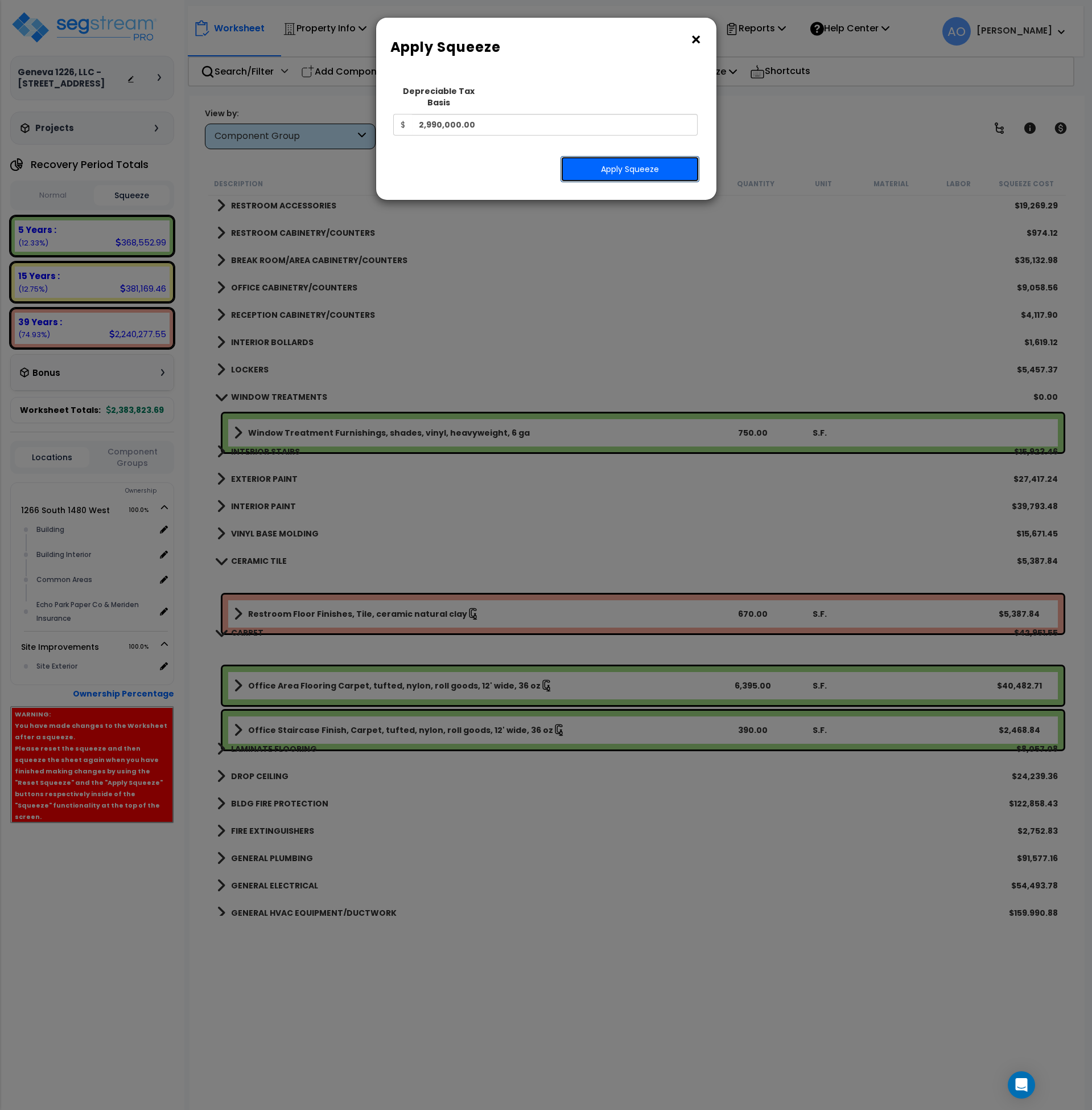
click at [660, 156] on button "Apply Squeeze" at bounding box center [630, 169] width 138 height 26
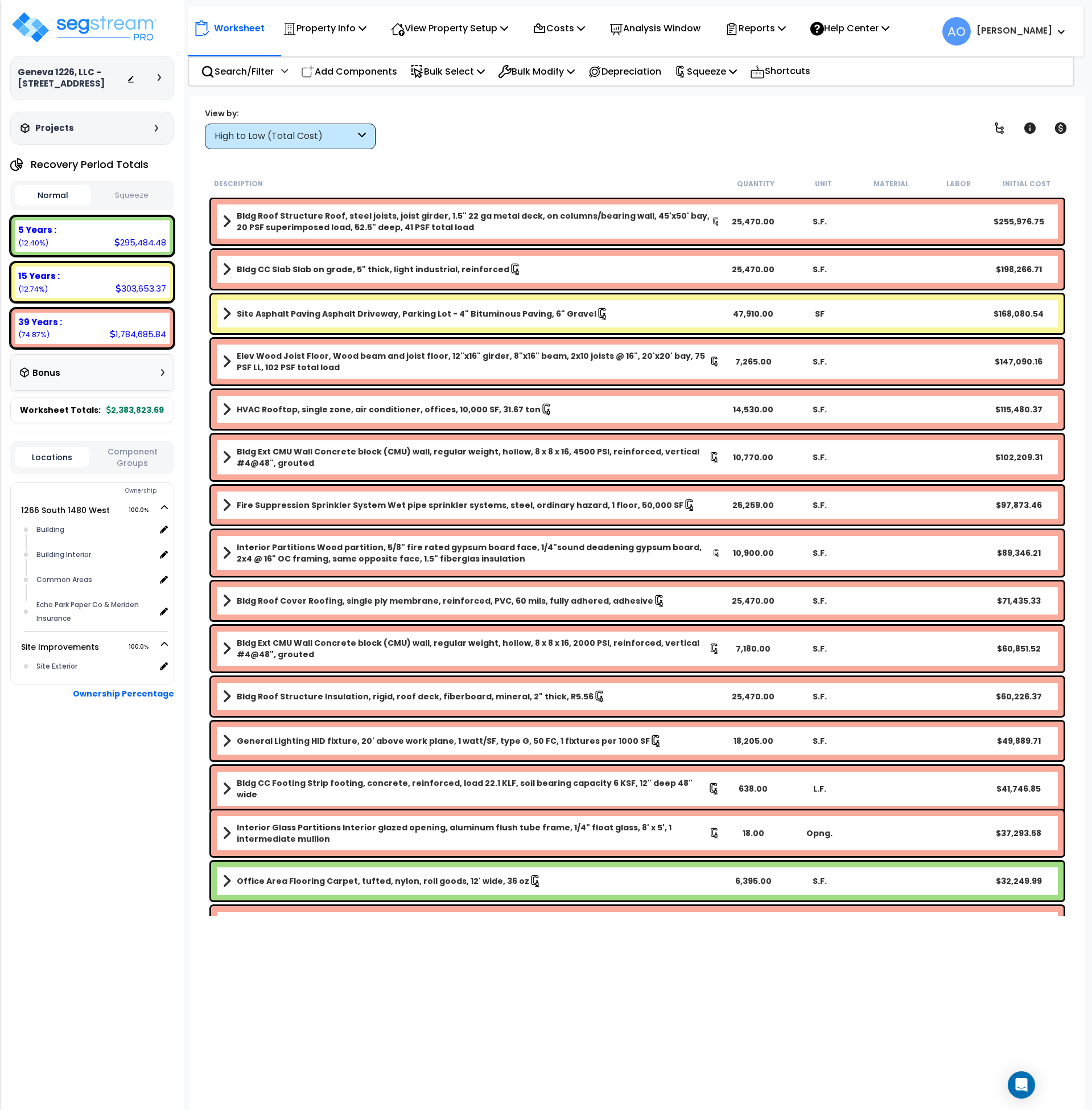
click at [121, 197] on button "Squeeze" at bounding box center [131, 196] width 76 height 20
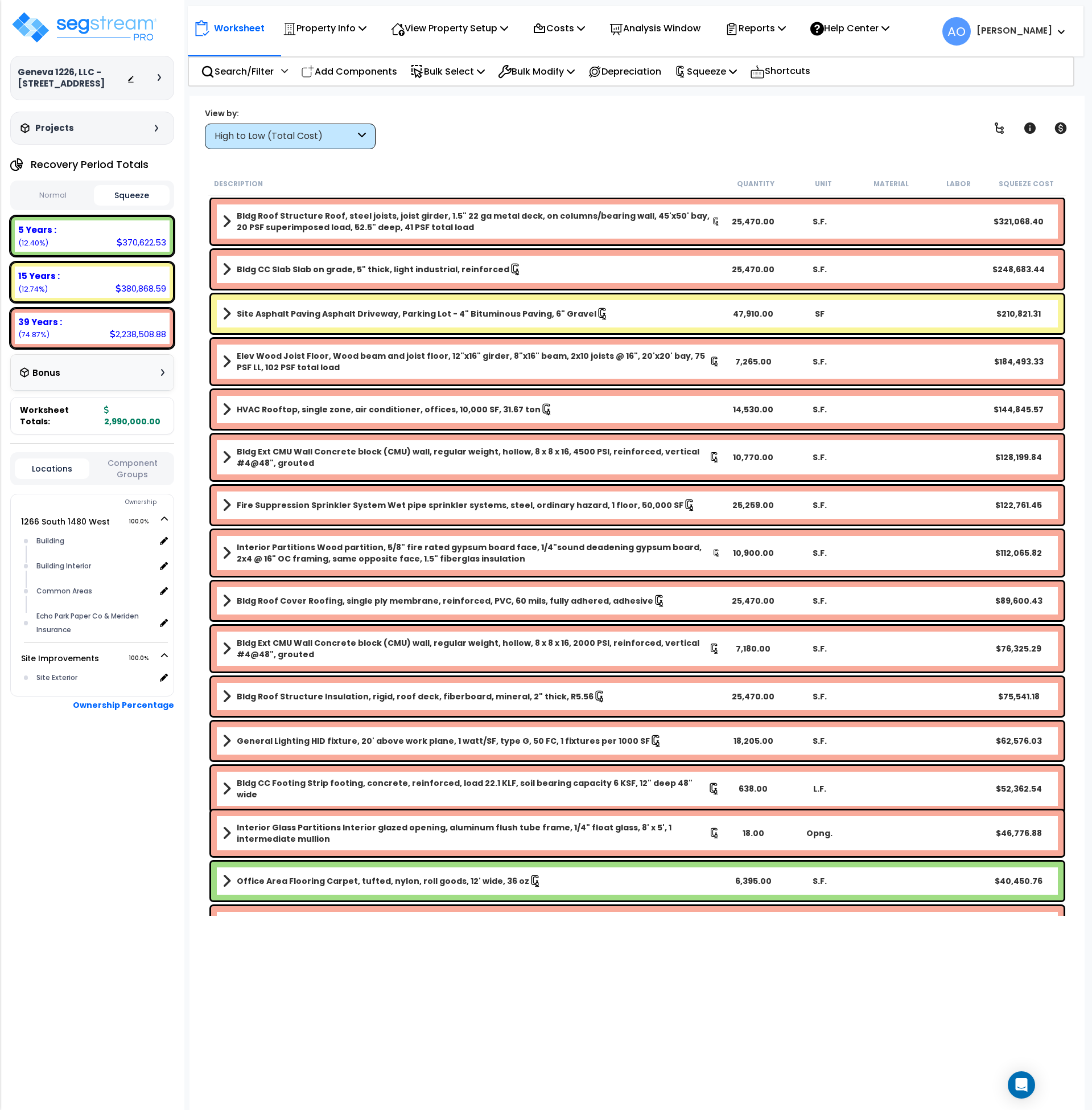
click at [48, 233] on b "5 Years :" at bounding box center [38, 230] width 39 height 12
click at [257, 144] on div "High to Low (Total Cost)" at bounding box center [290, 136] width 171 height 25
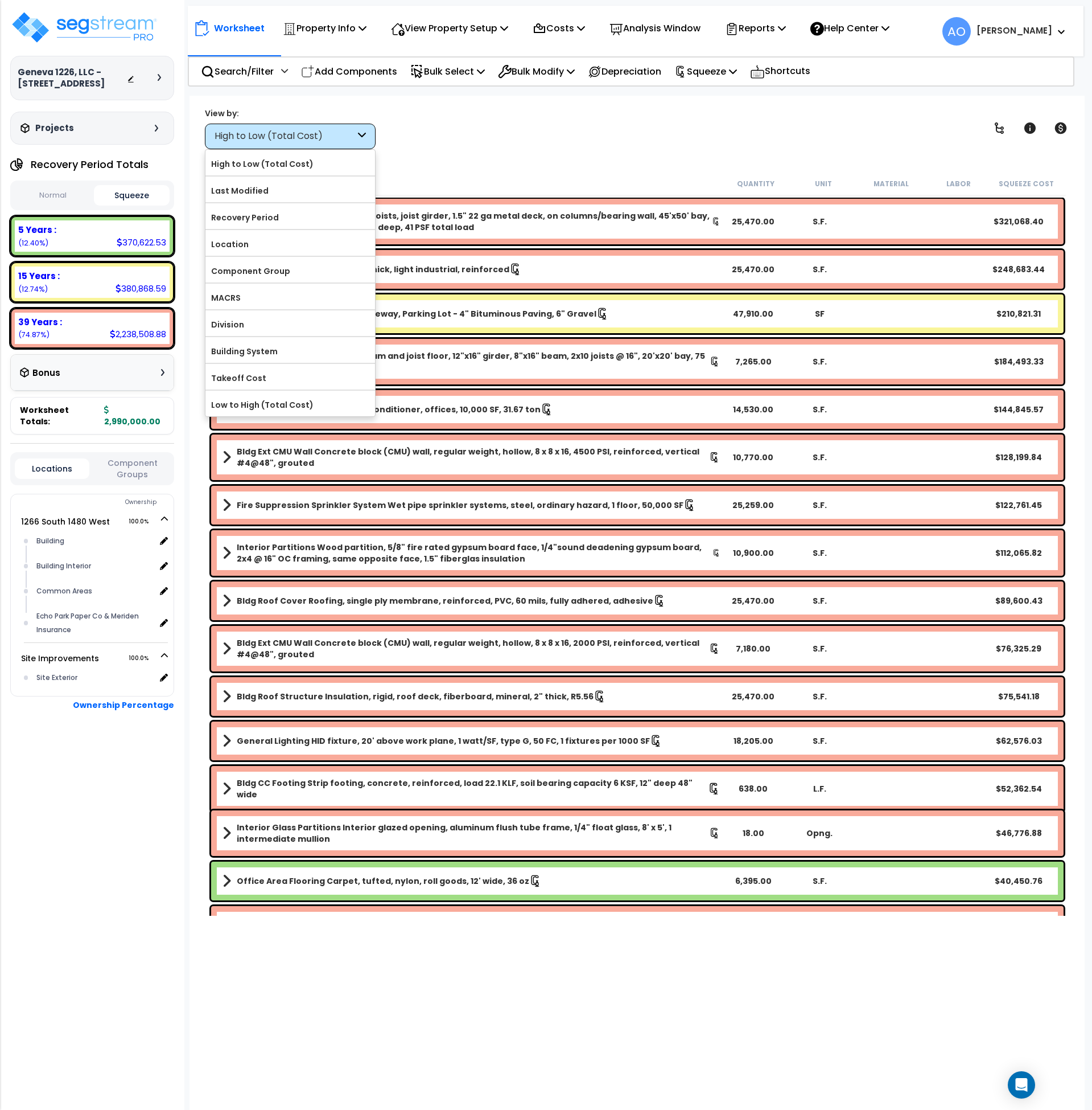
click at [484, 321] on link "Site Asphalt Paving Asphalt Driveway, Parking Lot - 4" Bituminous Paving, 6" Gr…" at bounding box center [472, 314] width 498 height 16
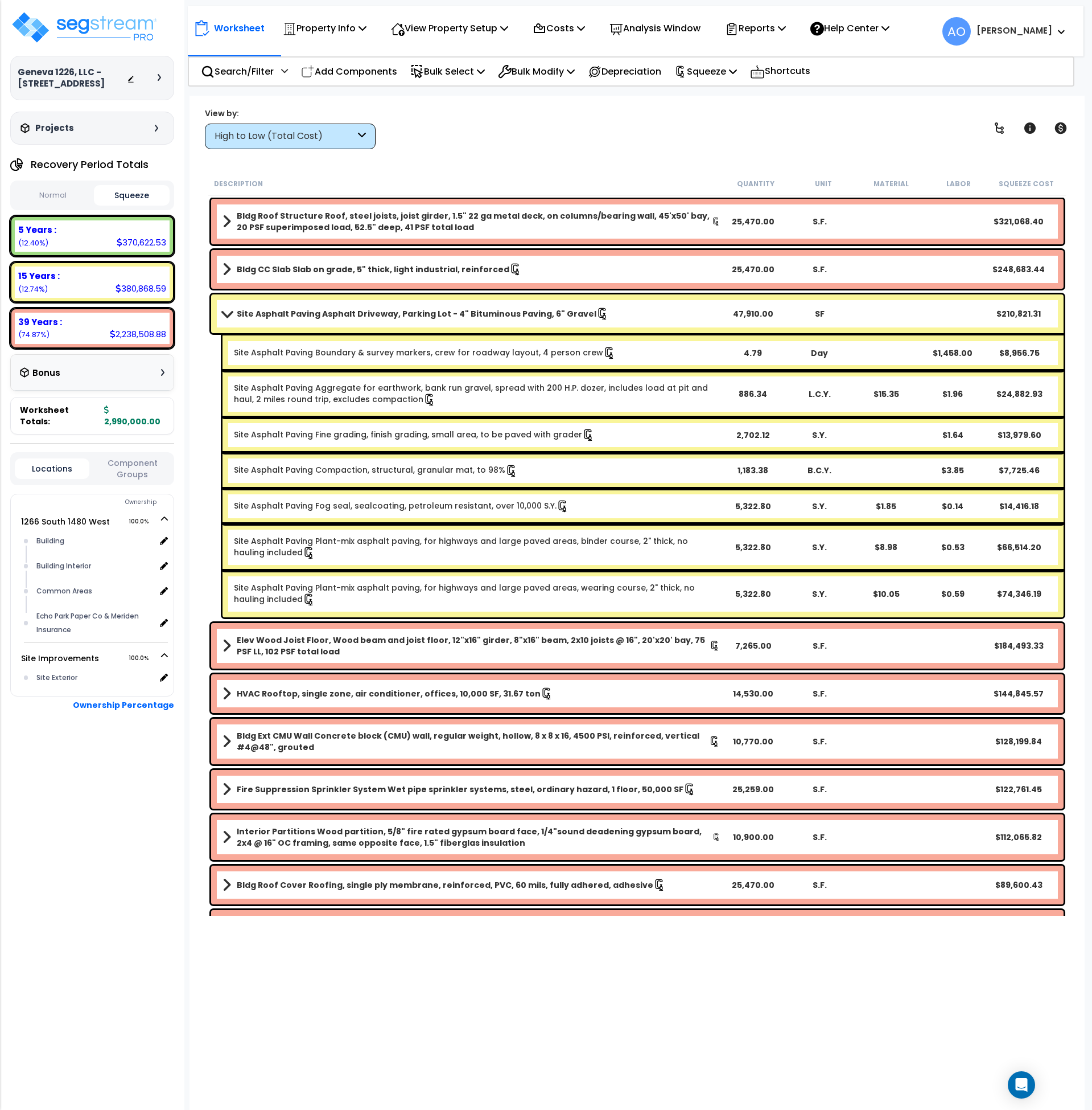
click at [481, 314] on b "Site Asphalt Paving Asphalt Driveway, Parking Lot - 4" Bituminous Paving, 6" Gr…" at bounding box center [416, 313] width 360 height 11
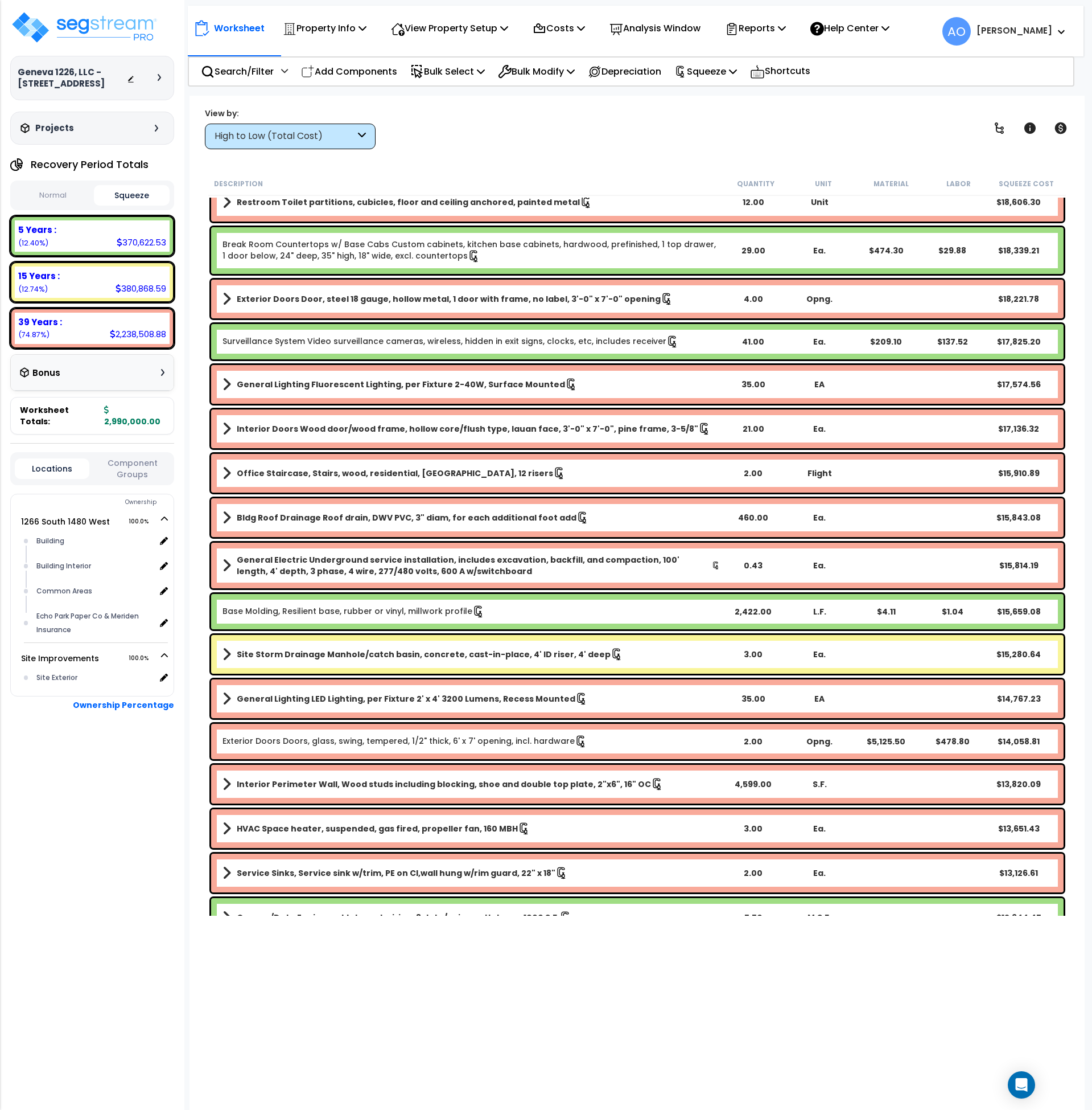
scroll to position [1179, 0]
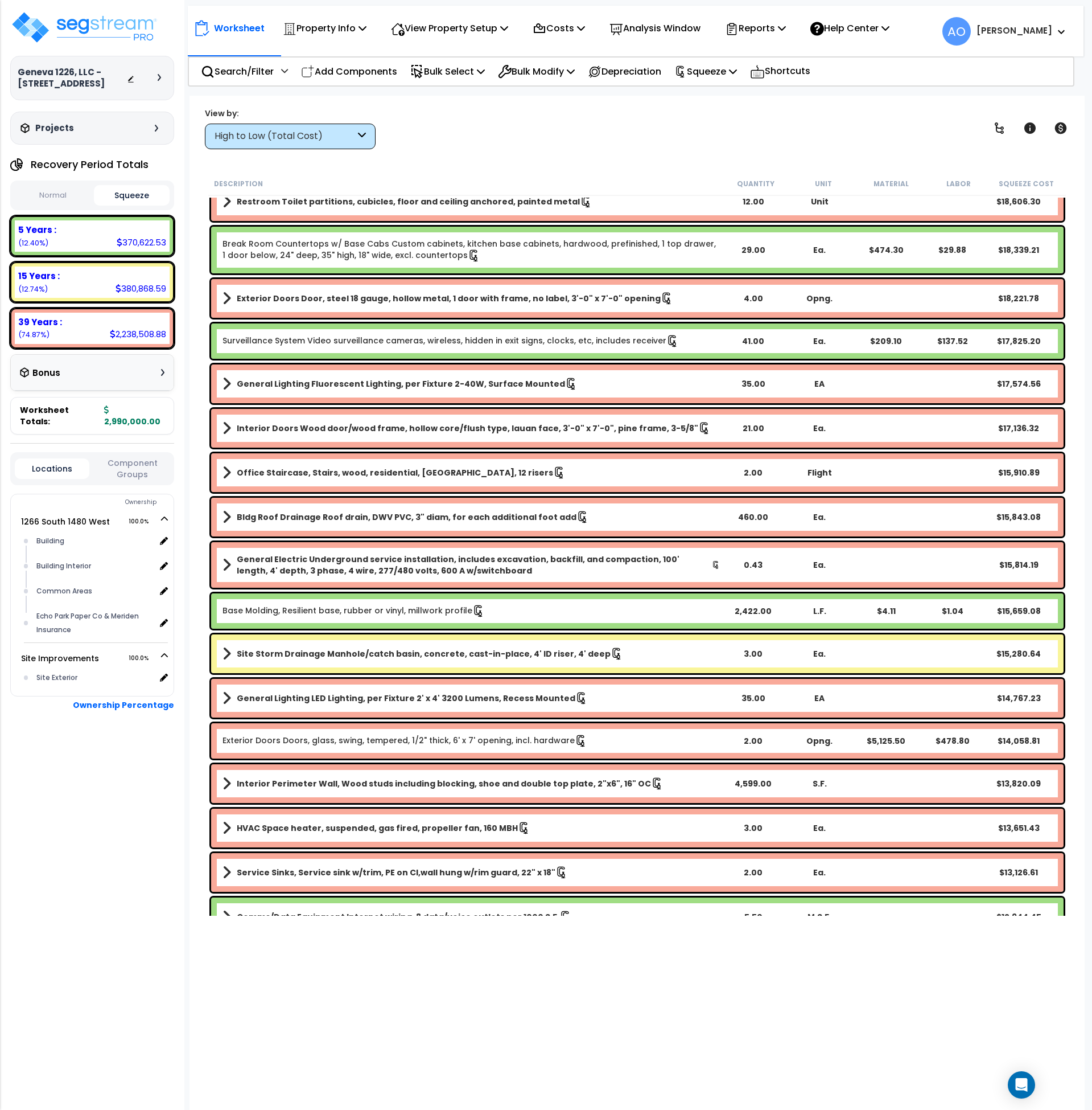
click at [352, 611] on link "Base Molding, Resilient base, rubber or vinyl, millwork profile" at bounding box center [353, 611] width 262 height 12
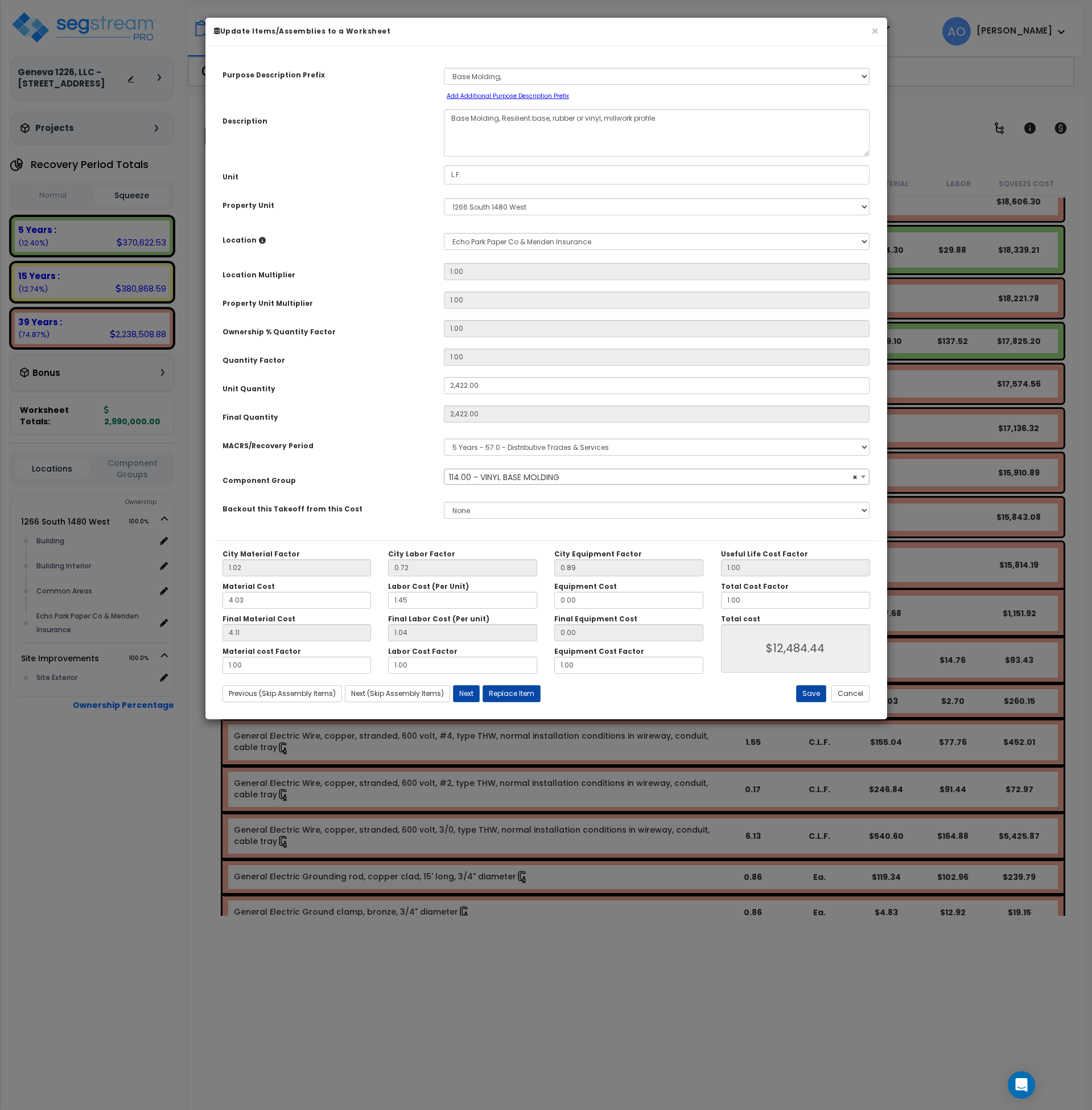
select select "45938"
drag, startPoint x: 755, startPoint y: 599, endPoint x: 694, endPoint y: 598, distance: 61.0
click at [694, 598] on div "City Material Factor 1.02 City Labor Factor 0.72 City Equipment Factor 0.89 Mat…" at bounding box center [546, 612] width 665 height 125
type input "."
type input "$0.00"
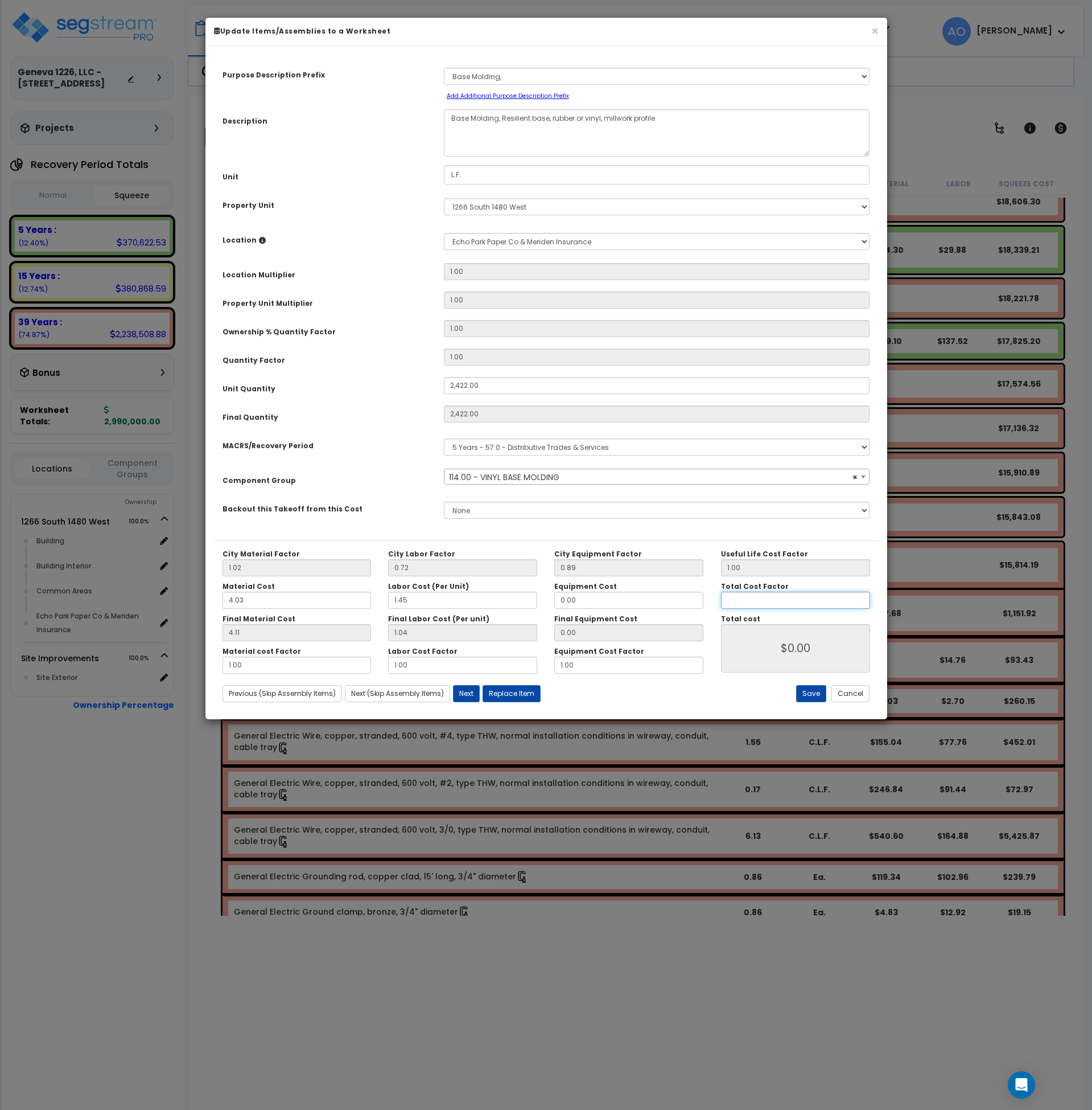
type input ".5"
type input "$6,236.65"
type input ".5"
type input "$6,236.65"
click at [810, 693] on button "Save" at bounding box center [812, 693] width 30 height 17
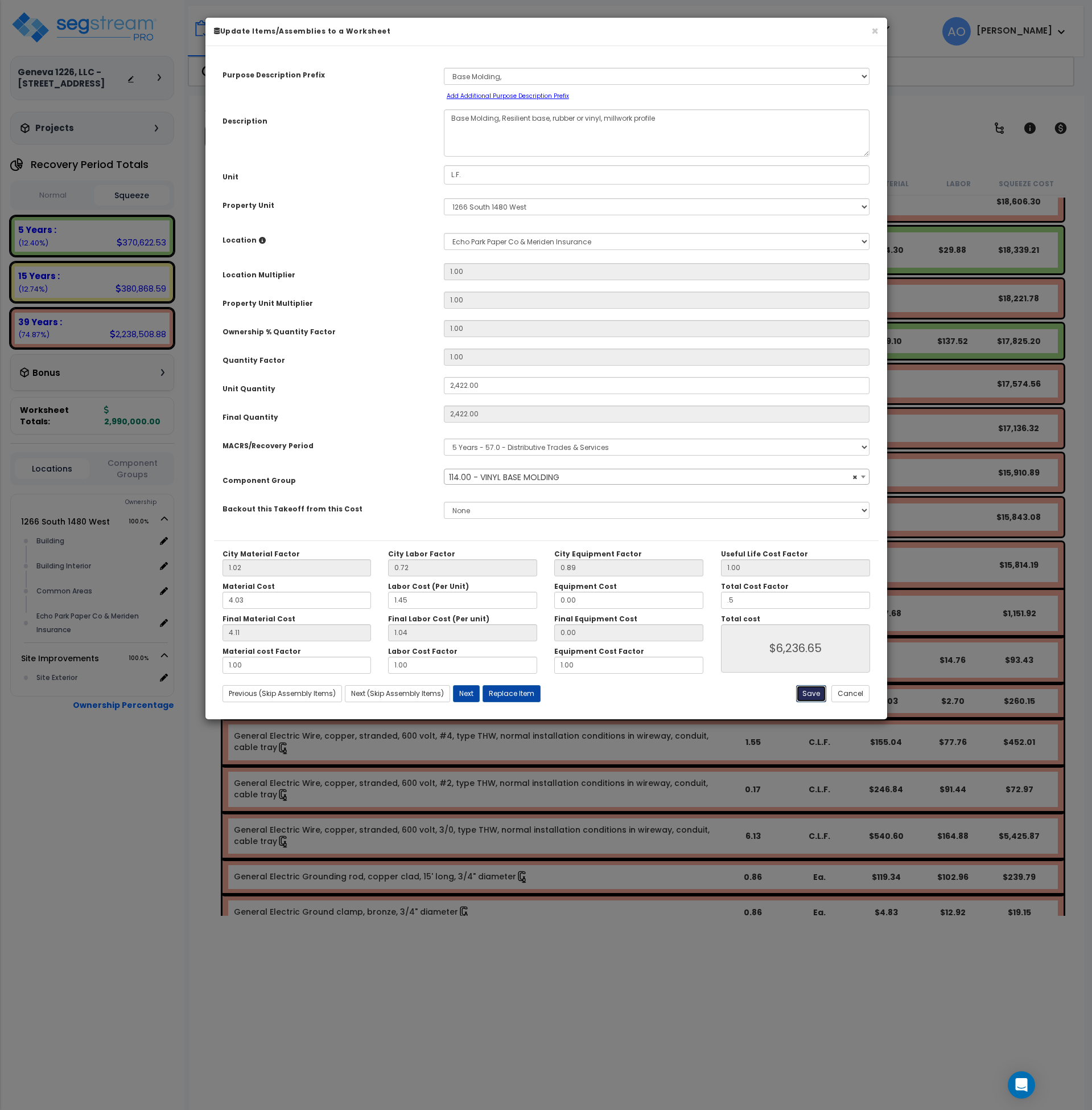
type input "2422.00"
type input "0.50"
type input "6236.65"
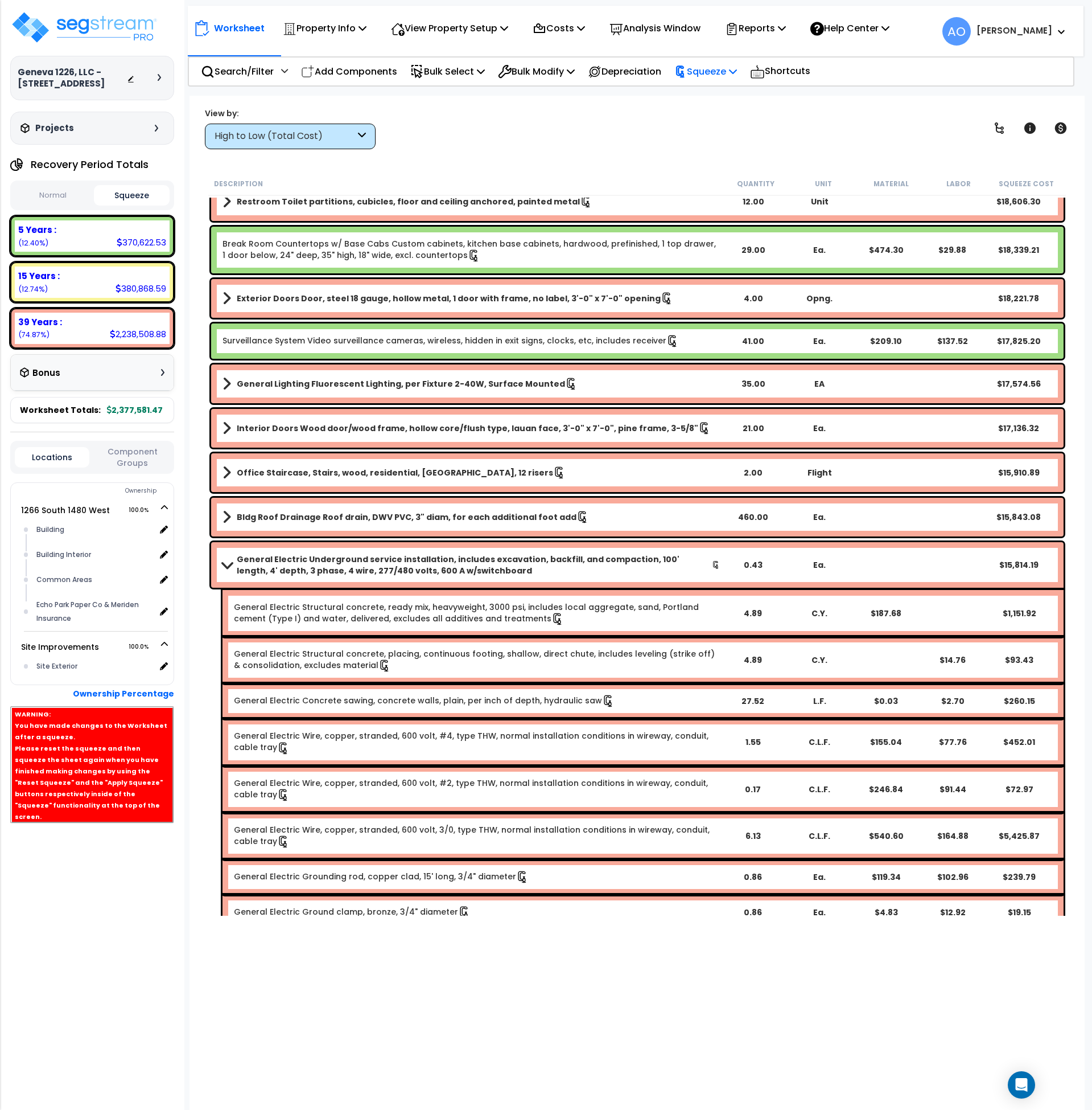
click at [737, 70] on p "Squeeze" at bounding box center [706, 72] width 62 height 16
click at [735, 101] on link "Re-squeeze" at bounding box center [725, 98] width 113 height 26
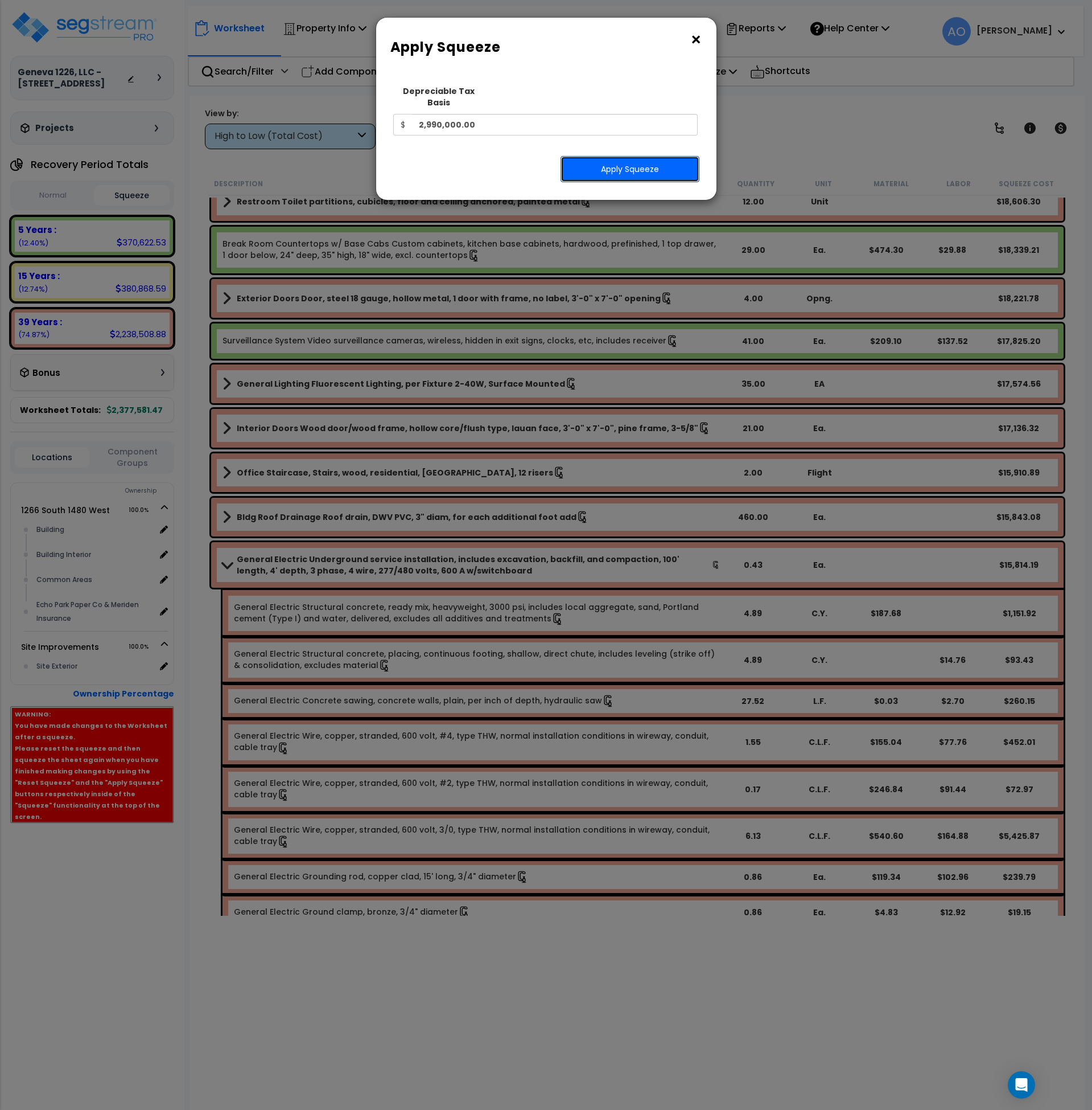
click at [648, 159] on button "Apply Squeeze" at bounding box center [630, 169] width 138 height 26
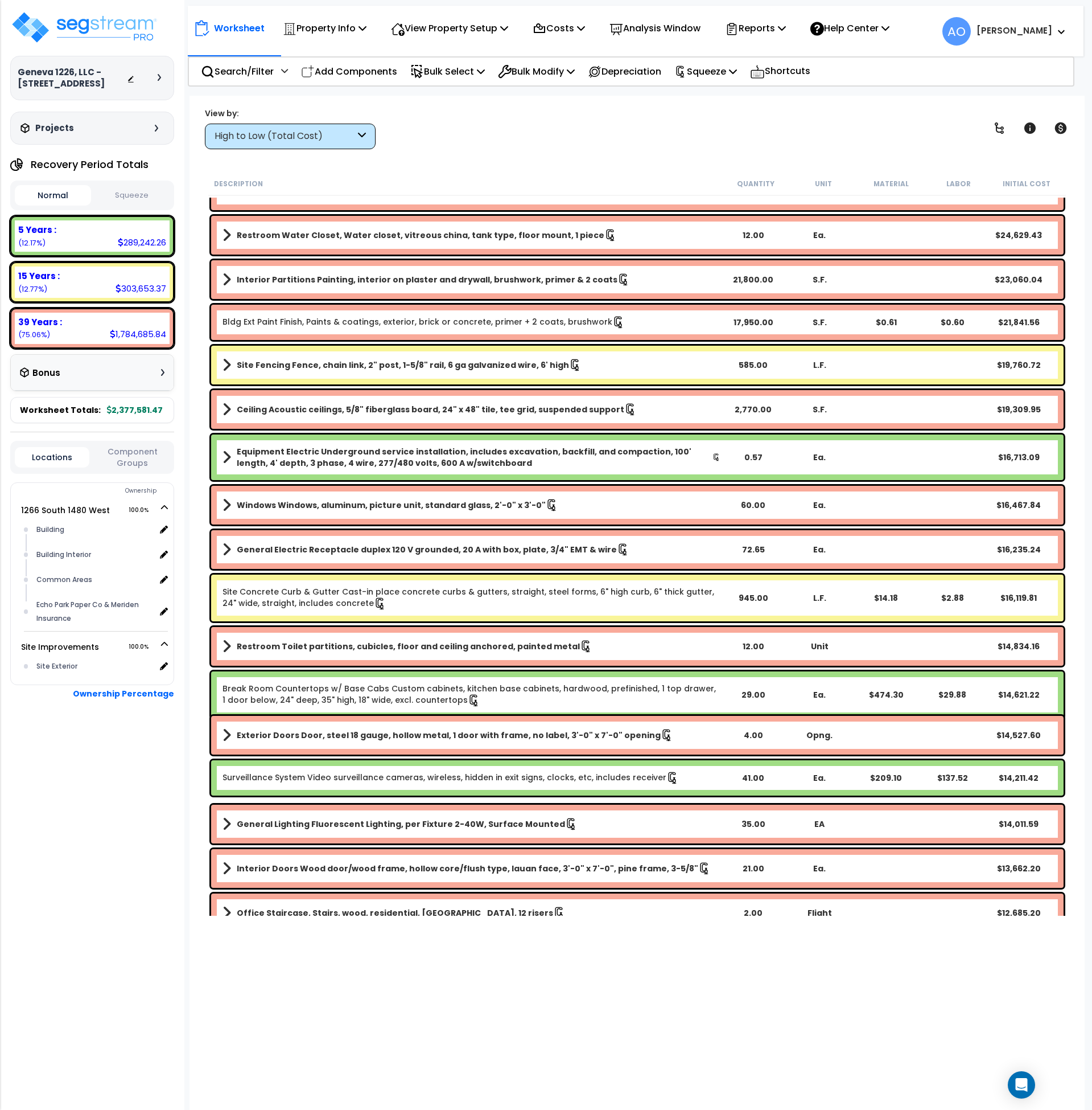
scroll to position [736, 0]
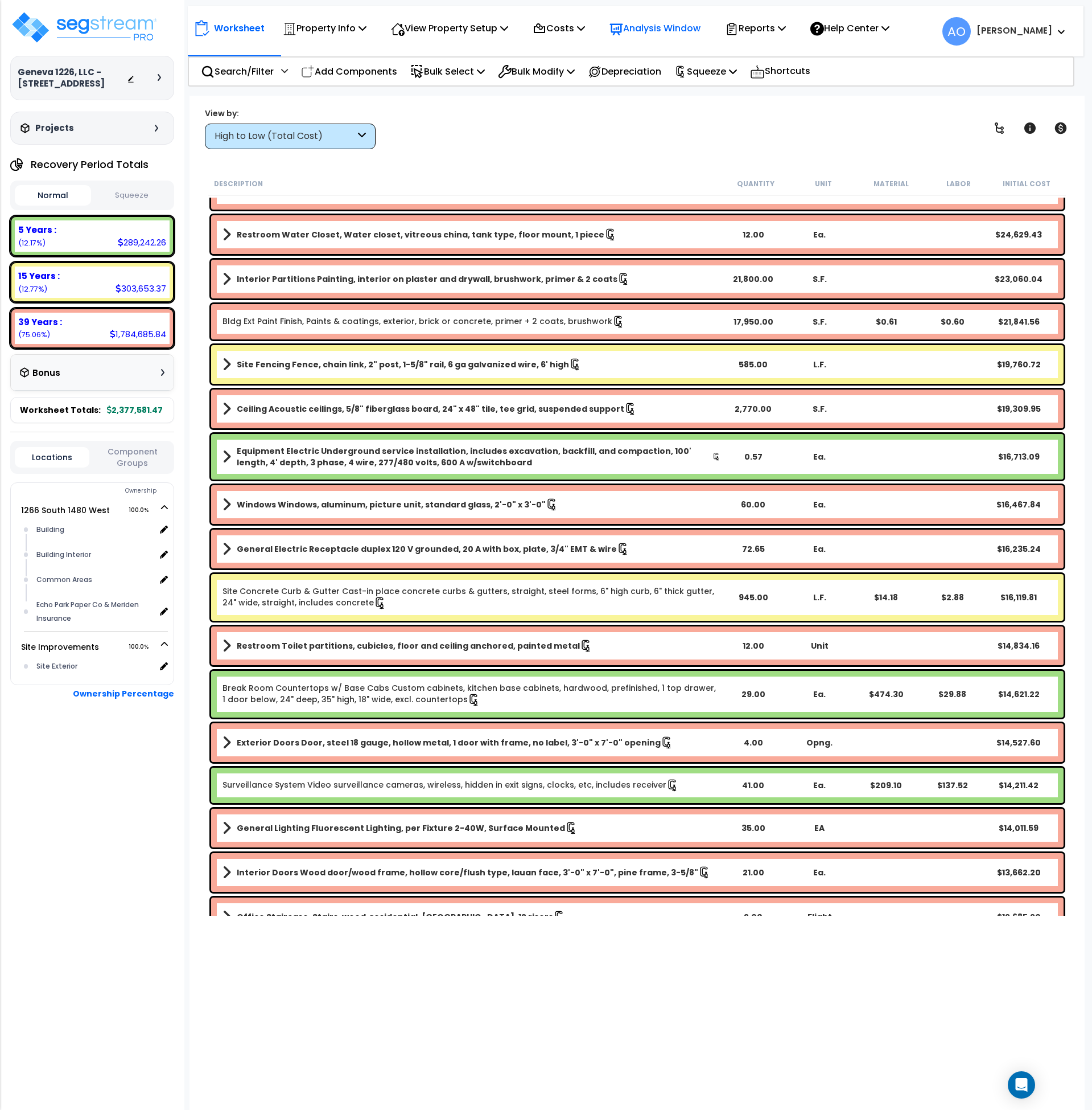
click at [660, 28] on p "Analysis Window" at bounding box center [656, 28] width 91 height 16
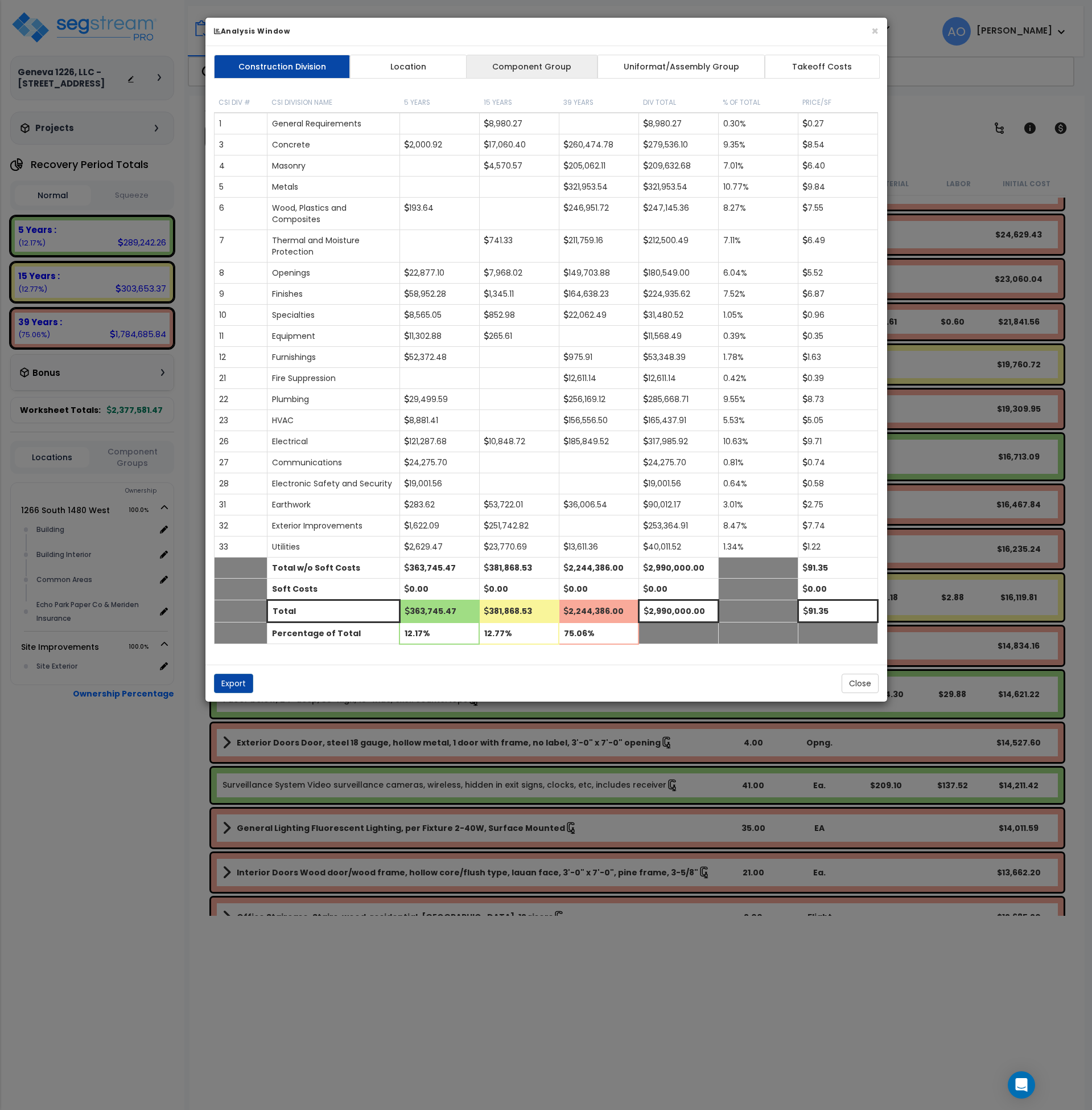
click at [542, 71] on link "Component Group" at bounding box center [532, 66] width 132 height 24
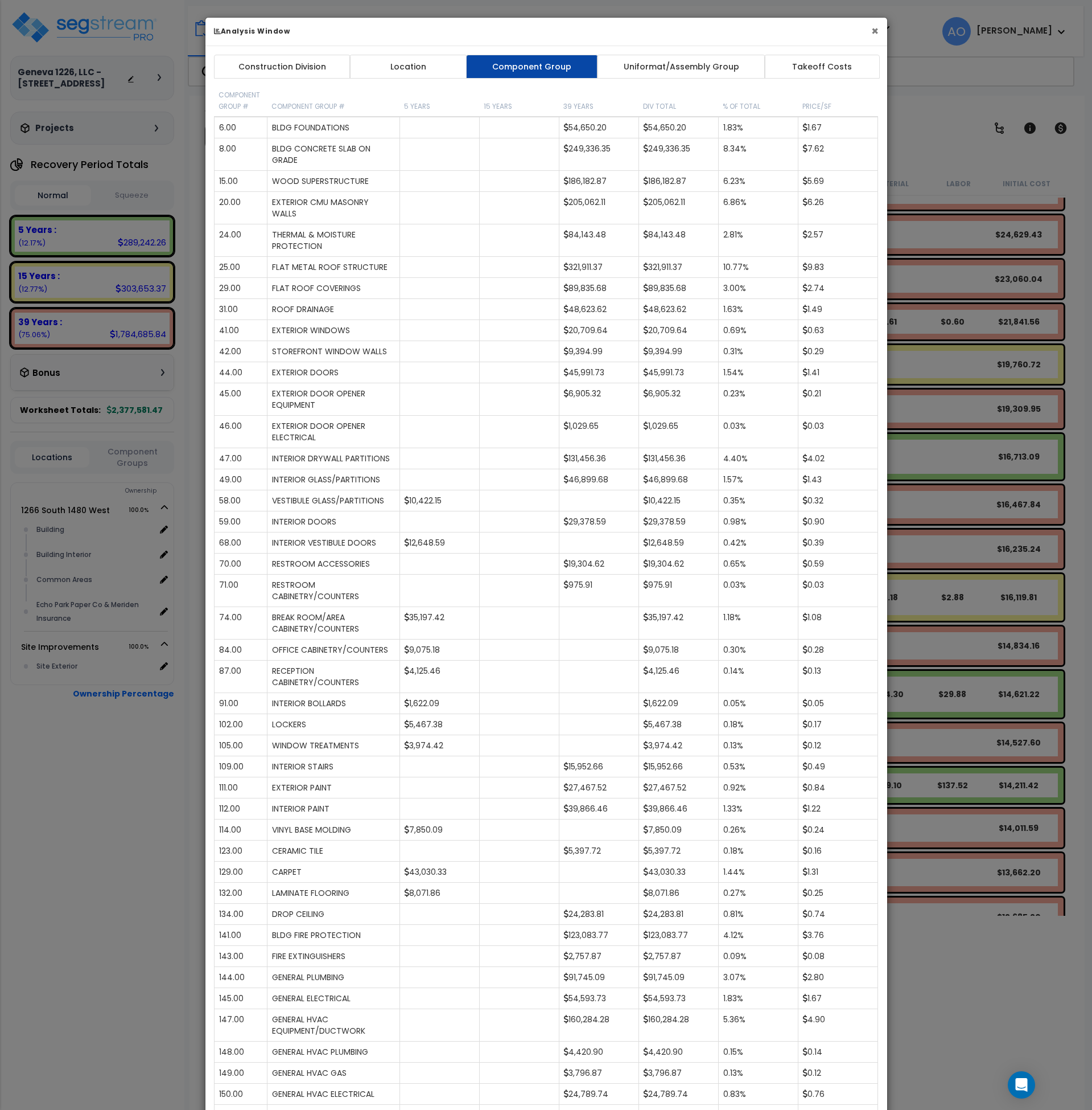
click at [878, 30] on button "×" at bounding box center [875, 32] width 7 height 12
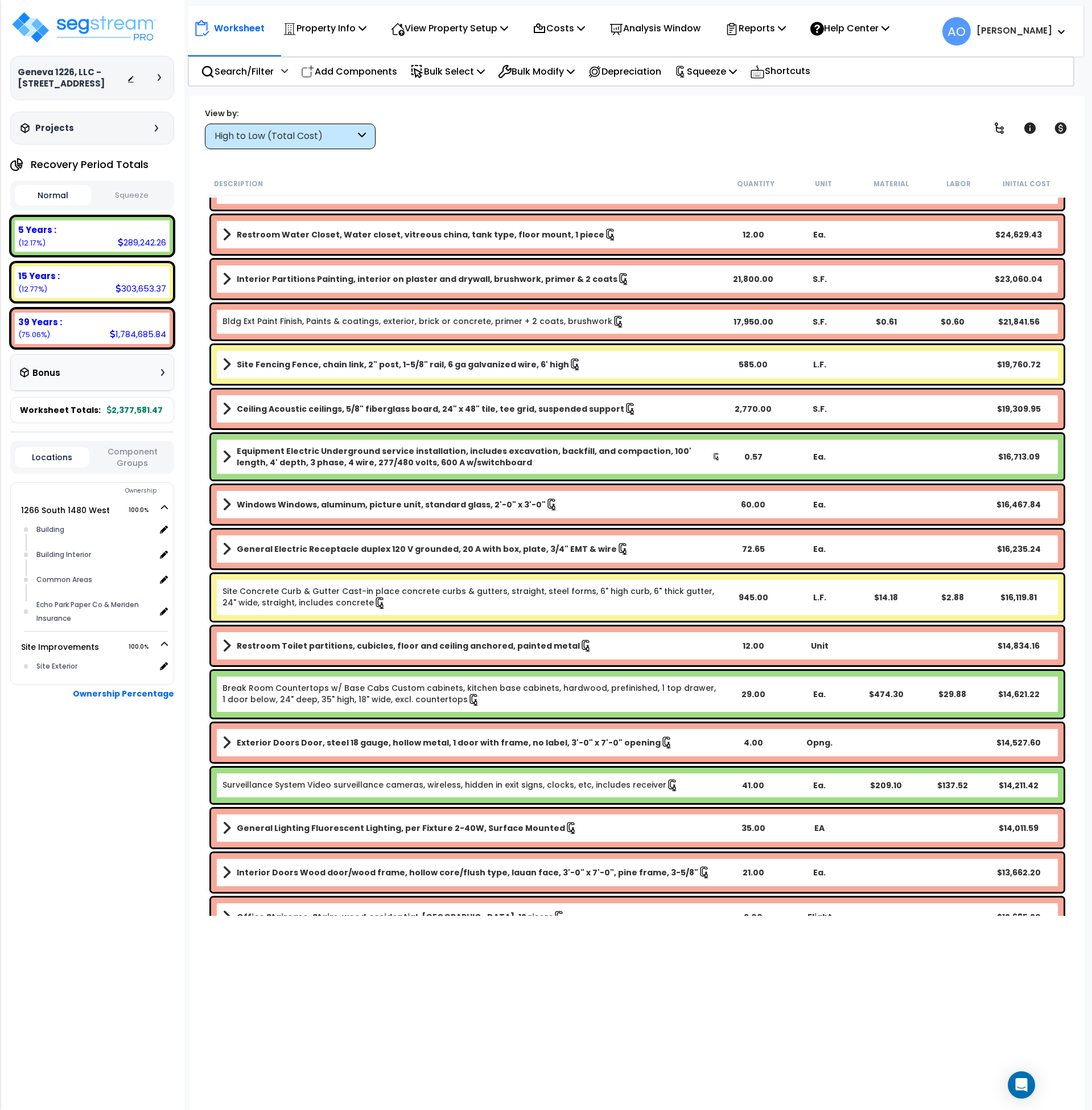
click at [337, 138] on div "High to Low (Total Cost)" at bounding box center [285, 136] width 140 height 13
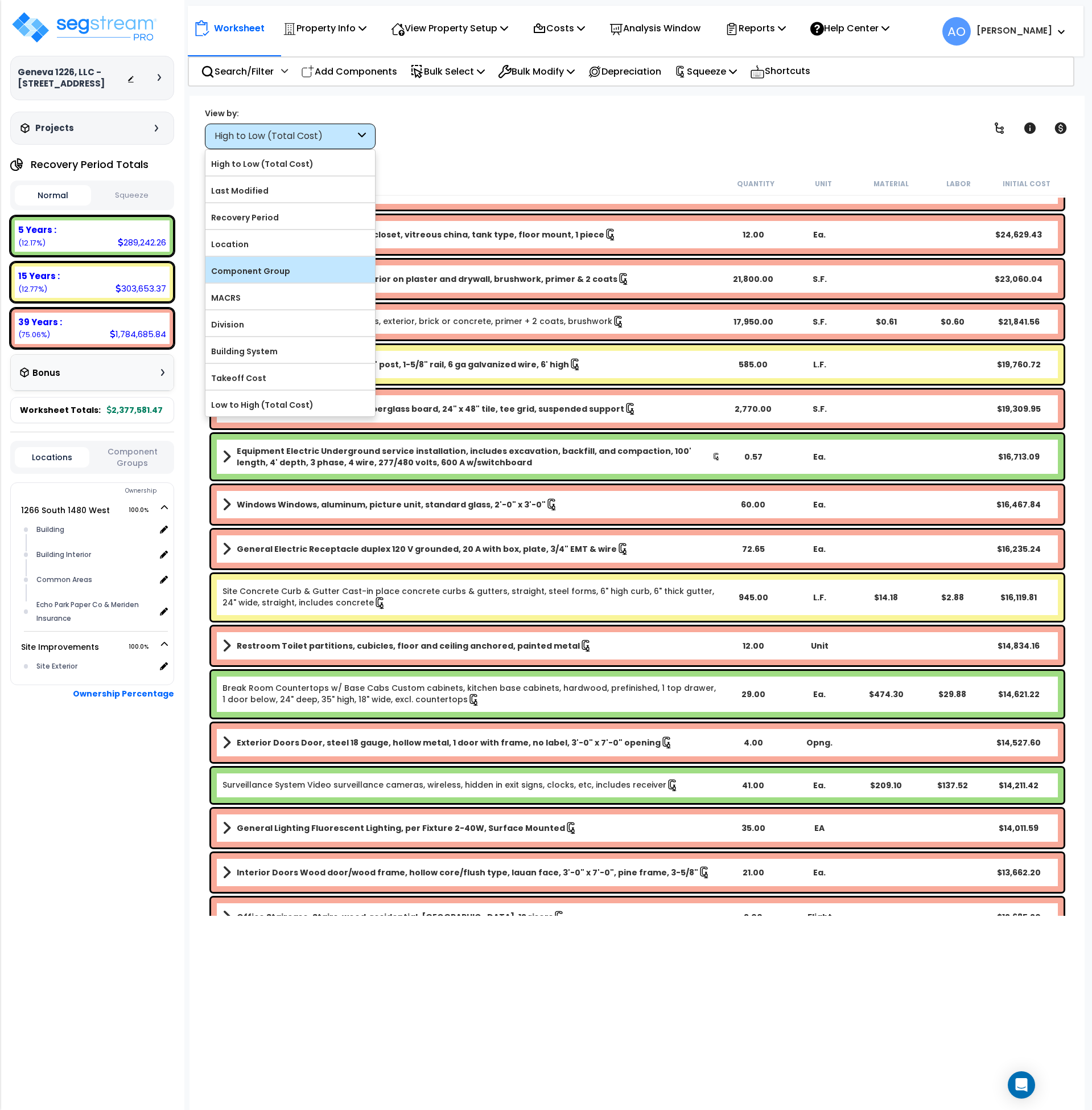
click at [253, 274] on label "Component Group" at bounding box center [290, 270] width 170 height 17
click at [0, 0] on input "Component Group" at bounding box center [0, 0] width 0 height 0
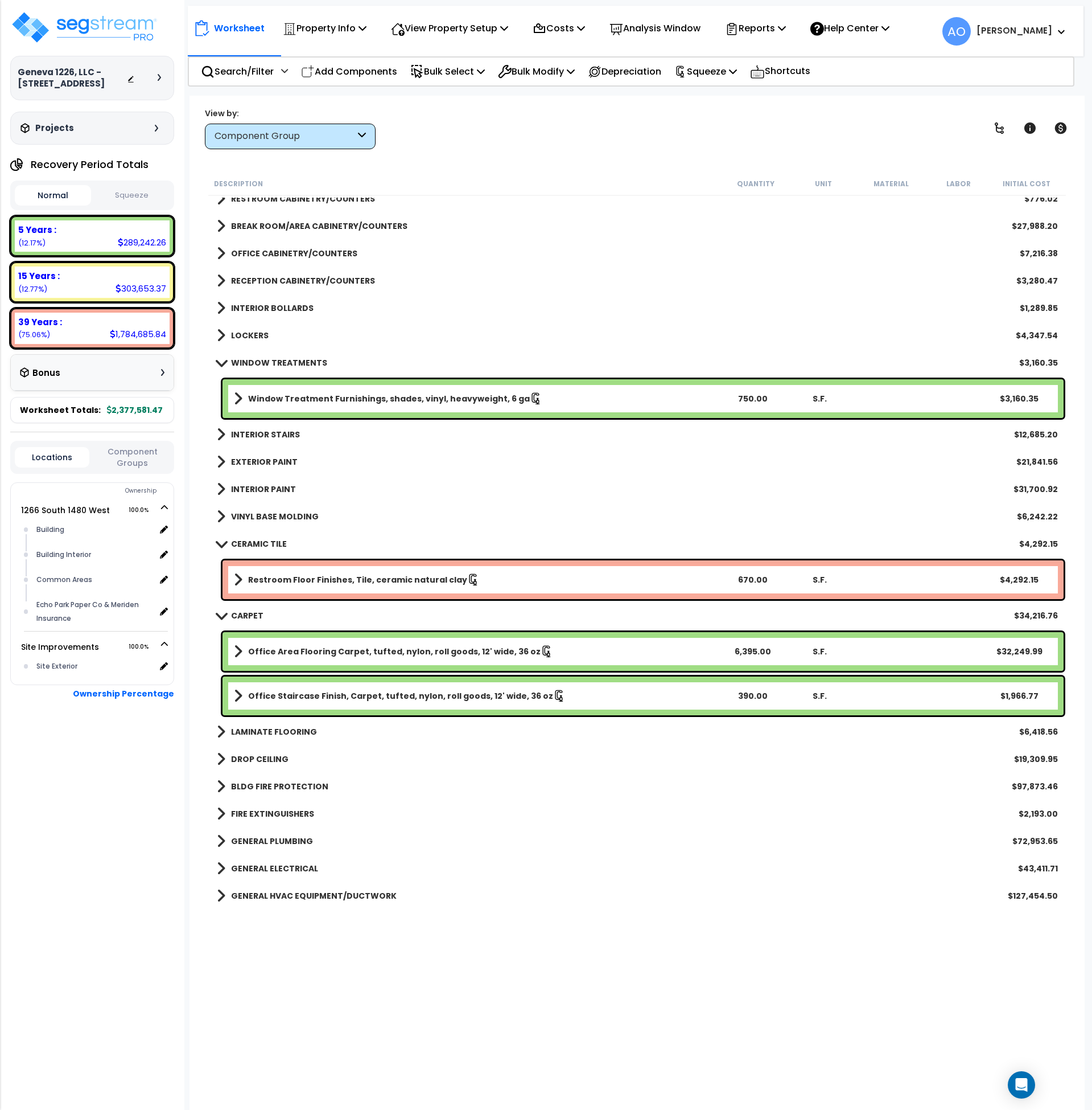
click at [396, 395] on b "Window Treatment Furnishings, shades, vinyl, heavyweight, 6 ga" at bounding box center [389, 398] width 282 height 11
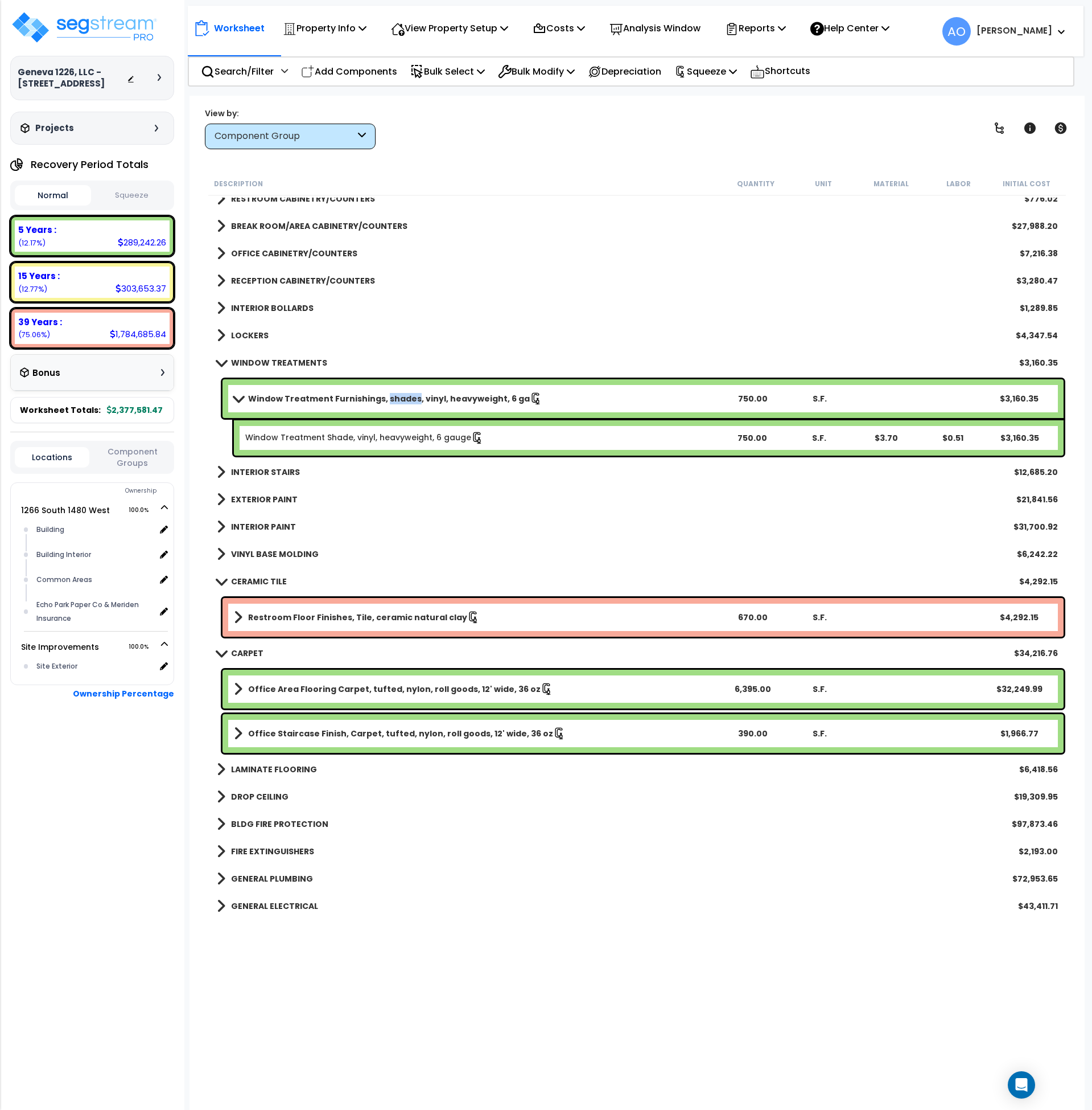
click at [396, 395] on b "Window Treatment Furnishings, shades, vinyl, heavyweight, 6 ga" at bounding box center [389, 398] width 282 height 11
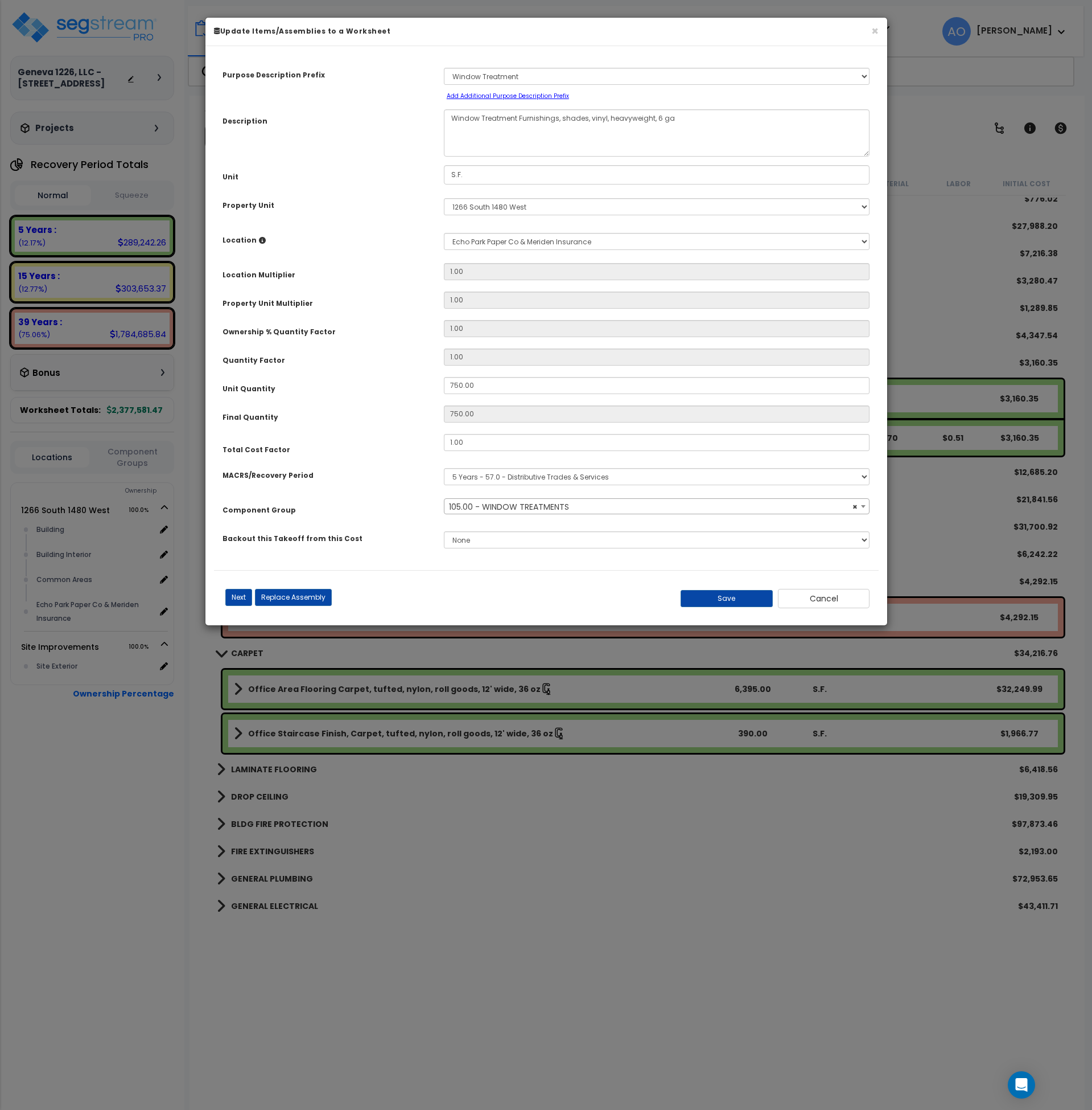
select select "45929"
click at [853, 601] on button "Cancel" at bounding box center [824, 599] width 92 height 19
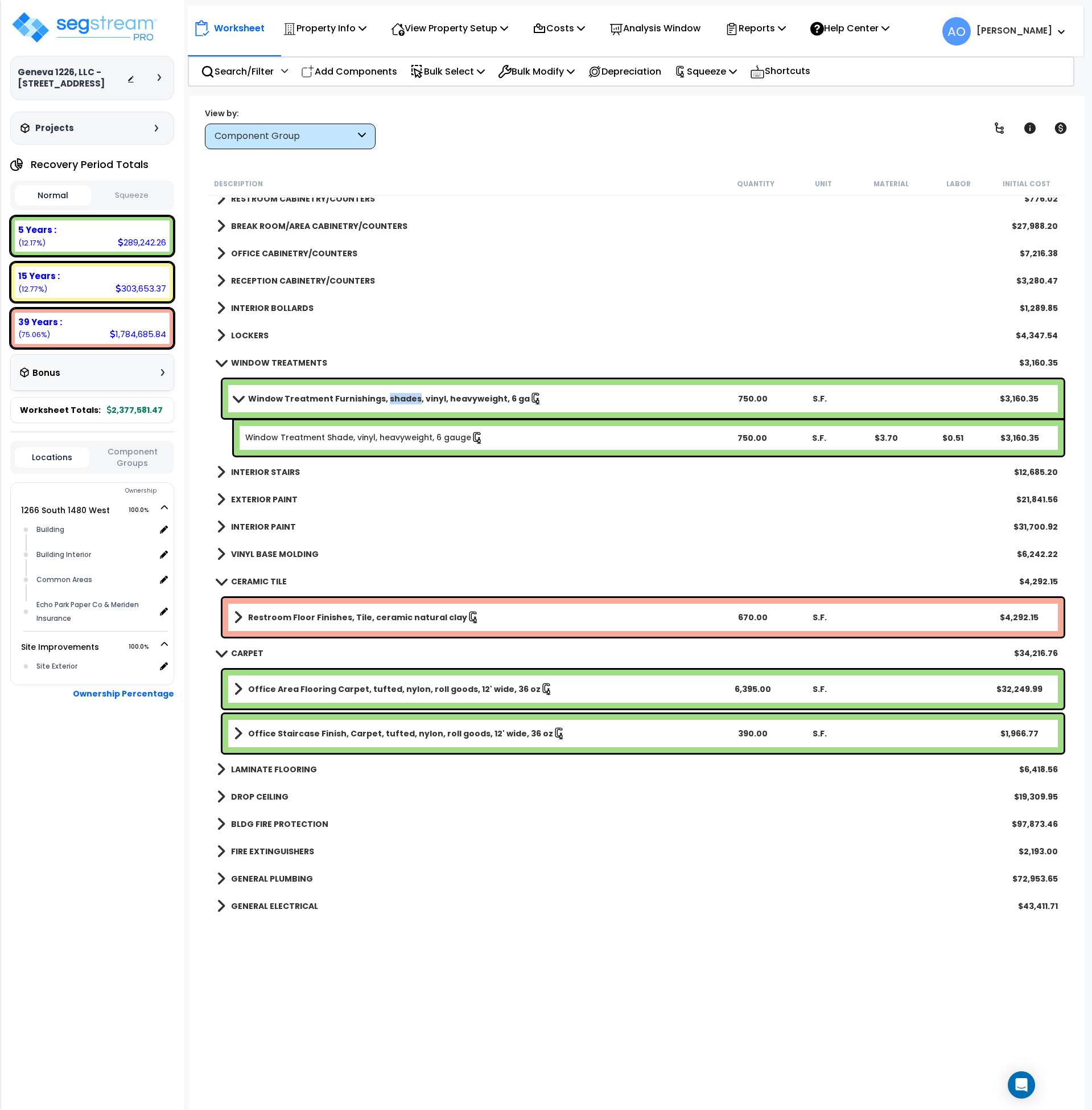
click at [129, 191] on button "Squeeze" at bounding box center [131, 196] width 76 height 20
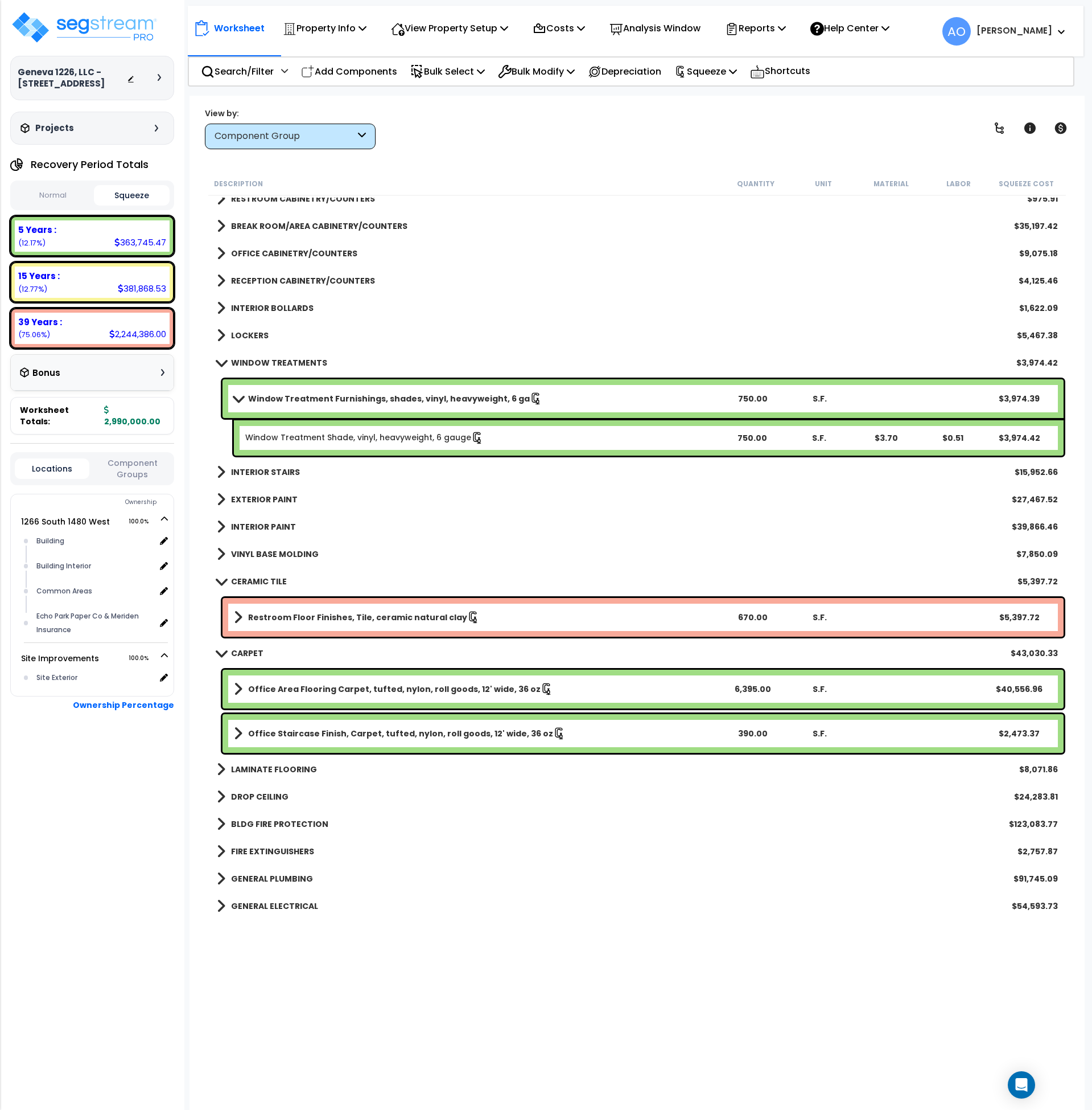
click at [344, 392] on link "Window Treatment Furnishings, shades, vinyl, heavyweight, 6 ga" at bounding box center [477, 399] width 486 height 16
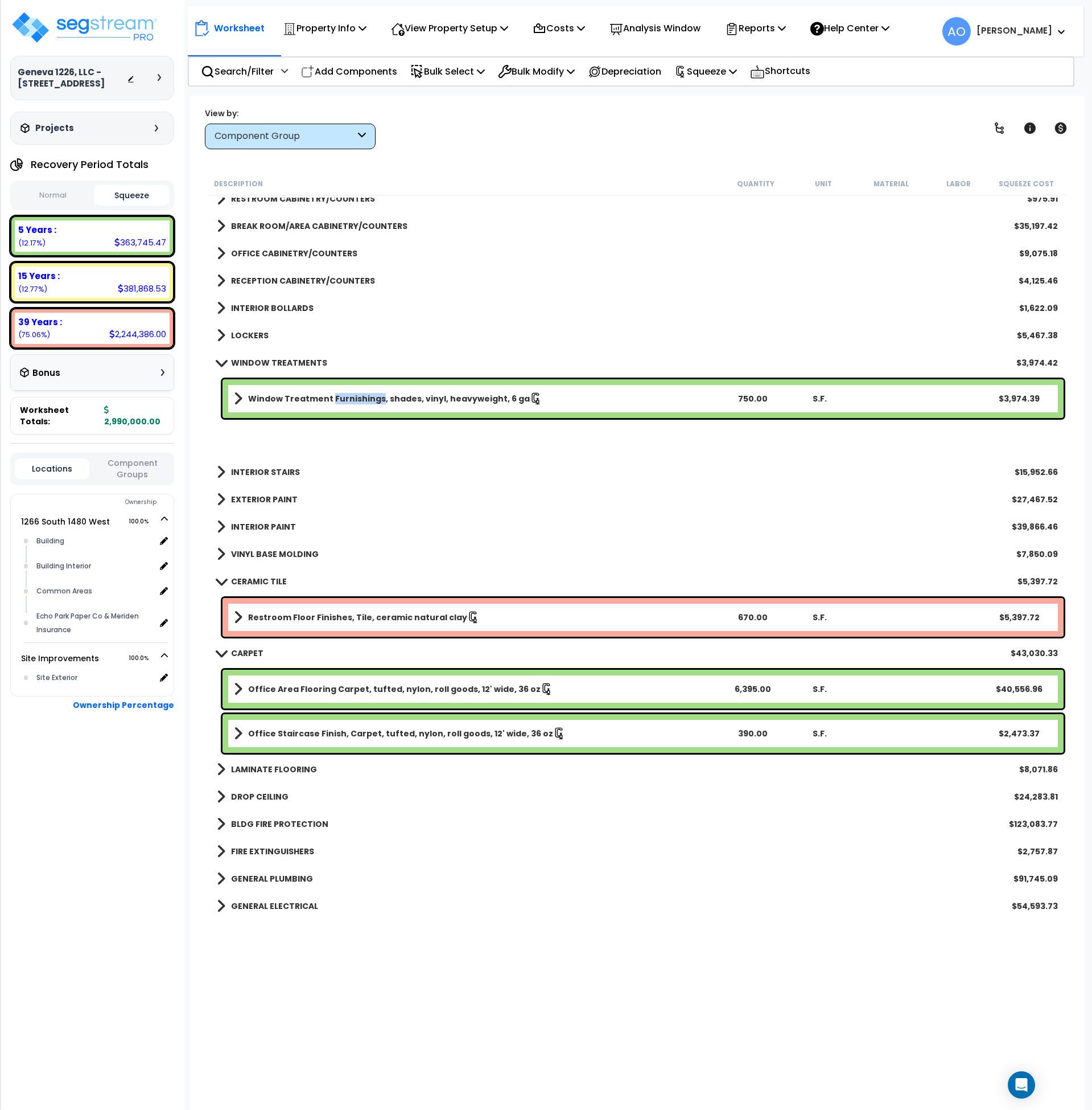
click at [344, 392] on link "Window Treatment Furnishings, shades, vinyl, heavyweight, 6 ga" at bounding box center [477, 399] width 486 height 16
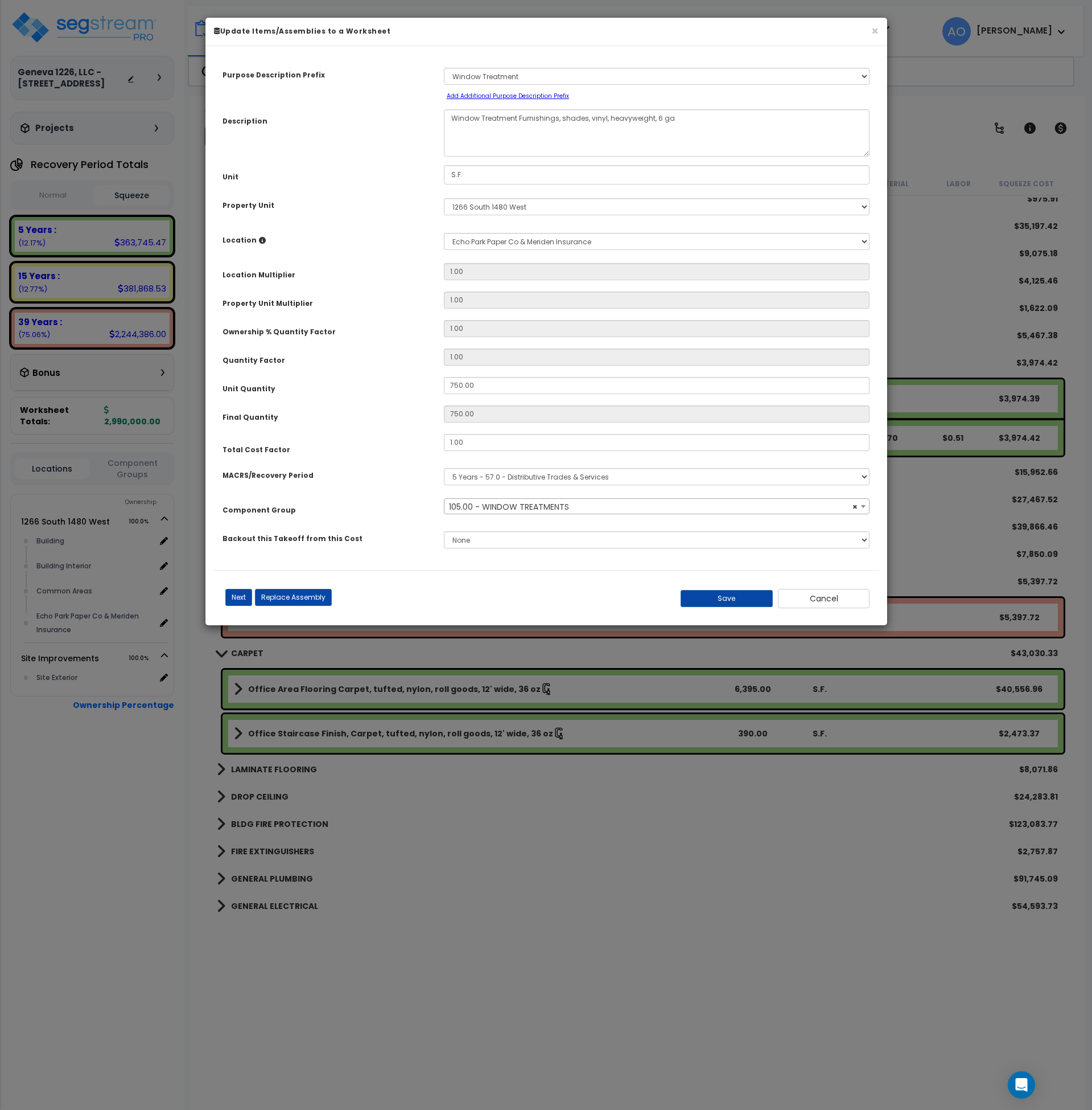
select select "45929"
click at [720, 599] on button "Save" at bounding box center [727, 598] width 92 height 17
type input "1.50"
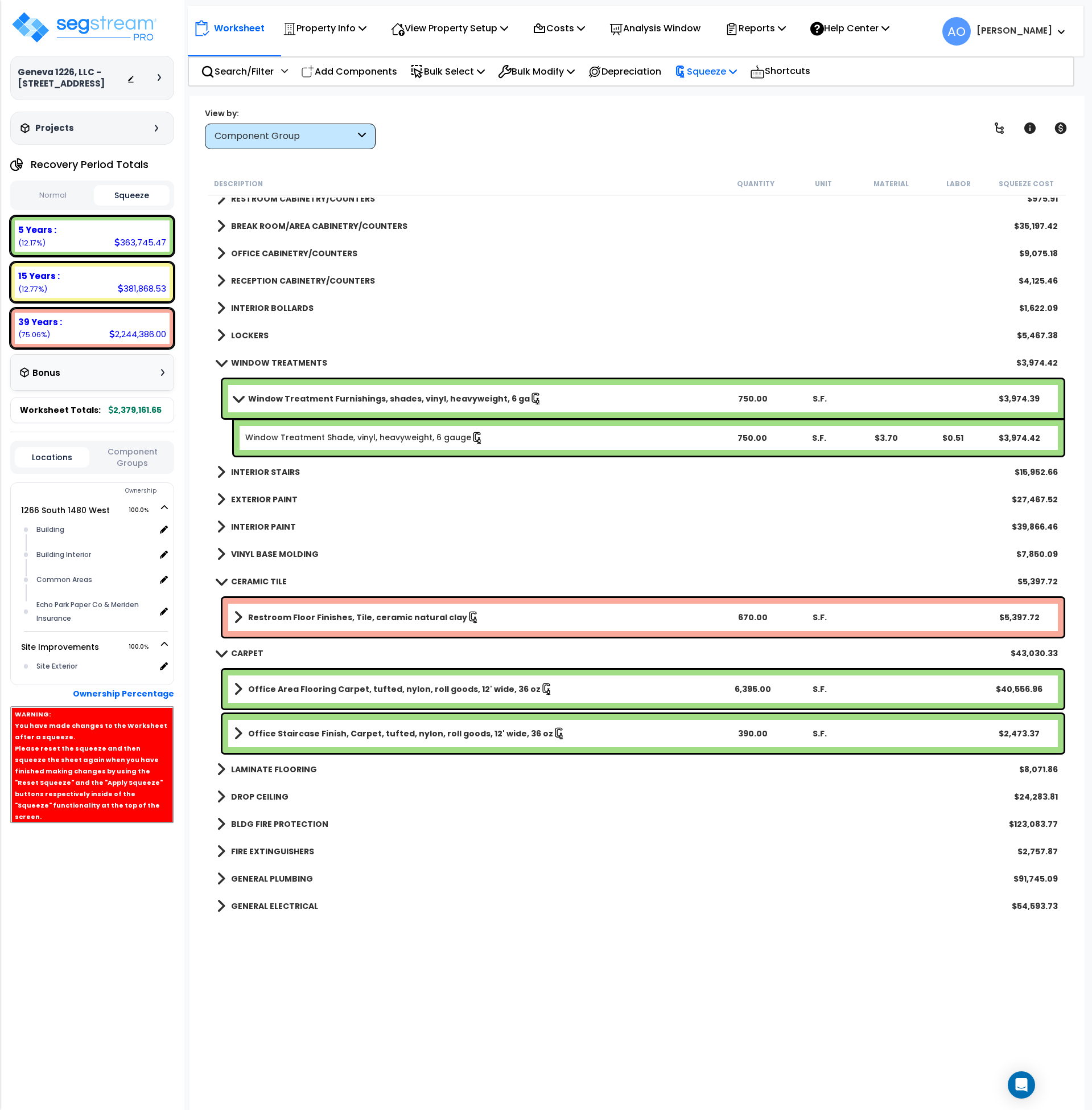
click at [714, 65] on p "Squeeze" at bounding box center [706, 72] width 62 height 16
click at [714, 94] on link "Re-squeeze" at bounding box center [725, 98] width 113 height 26
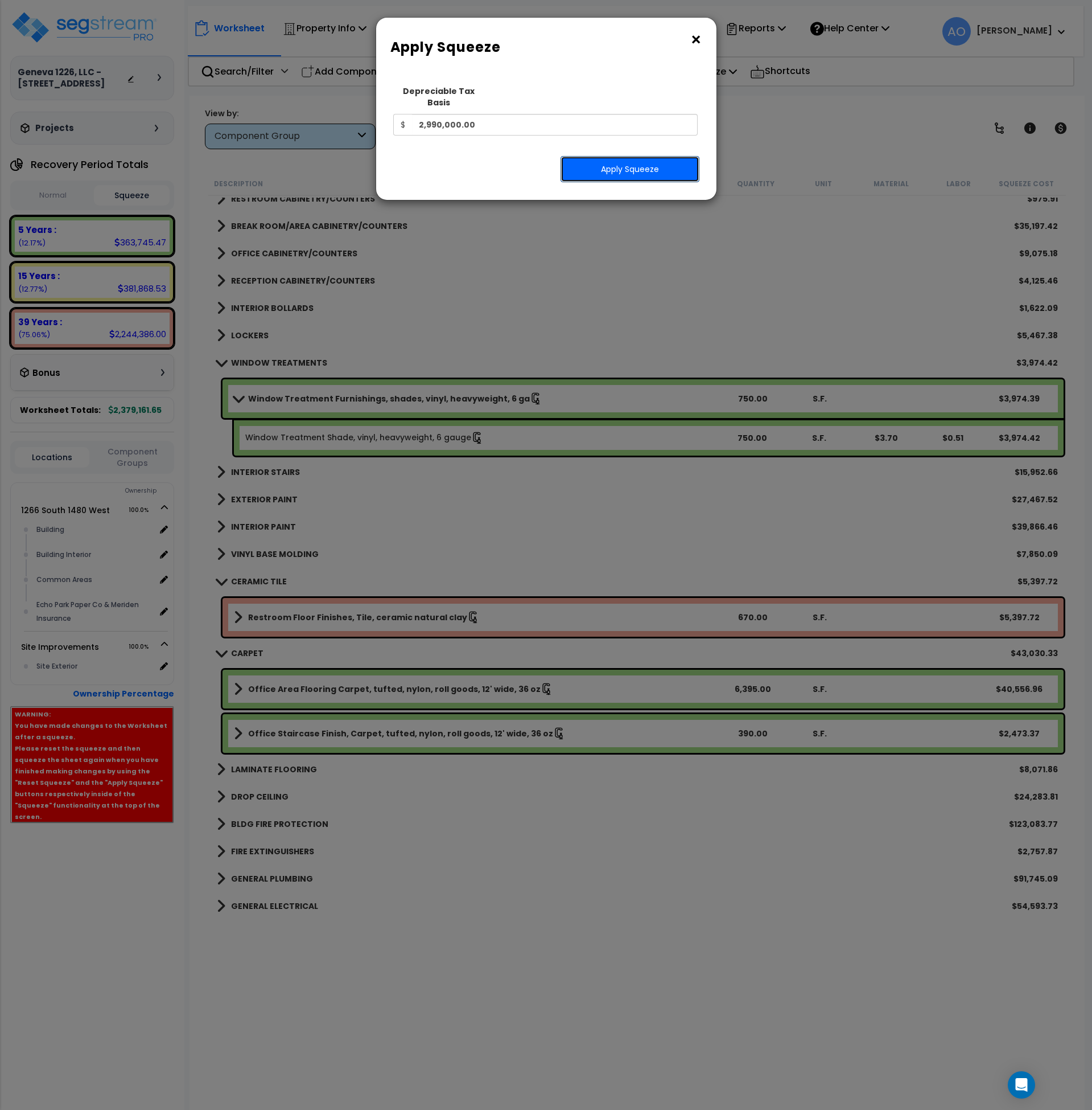
click at [662, 156] on button "Apply Squeeze" at bounding box center [630, 169] width 138 height 26
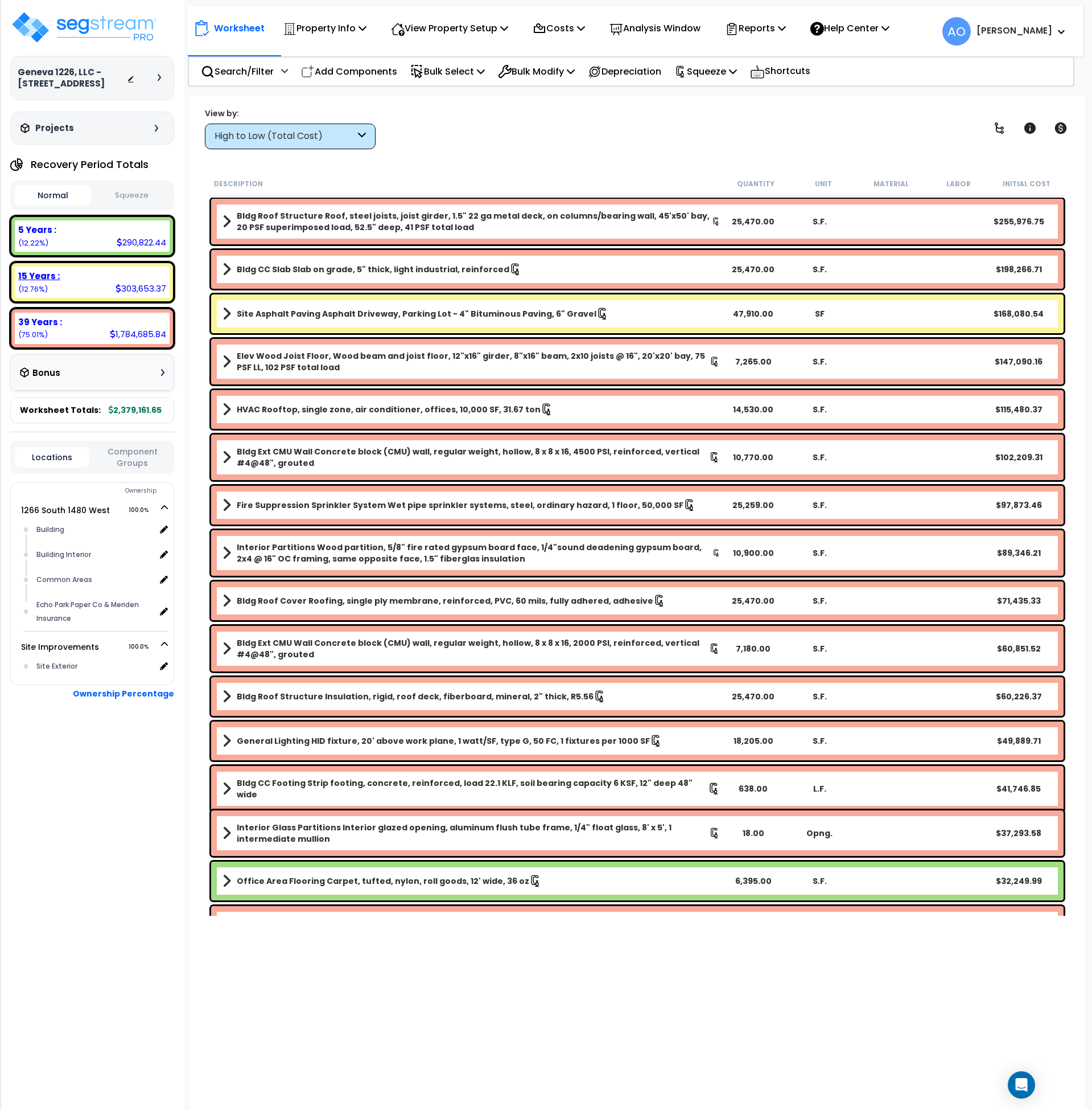
click at [51, 276] on b "15 Years :" at bounding box center [39, 276] width 41 height 12
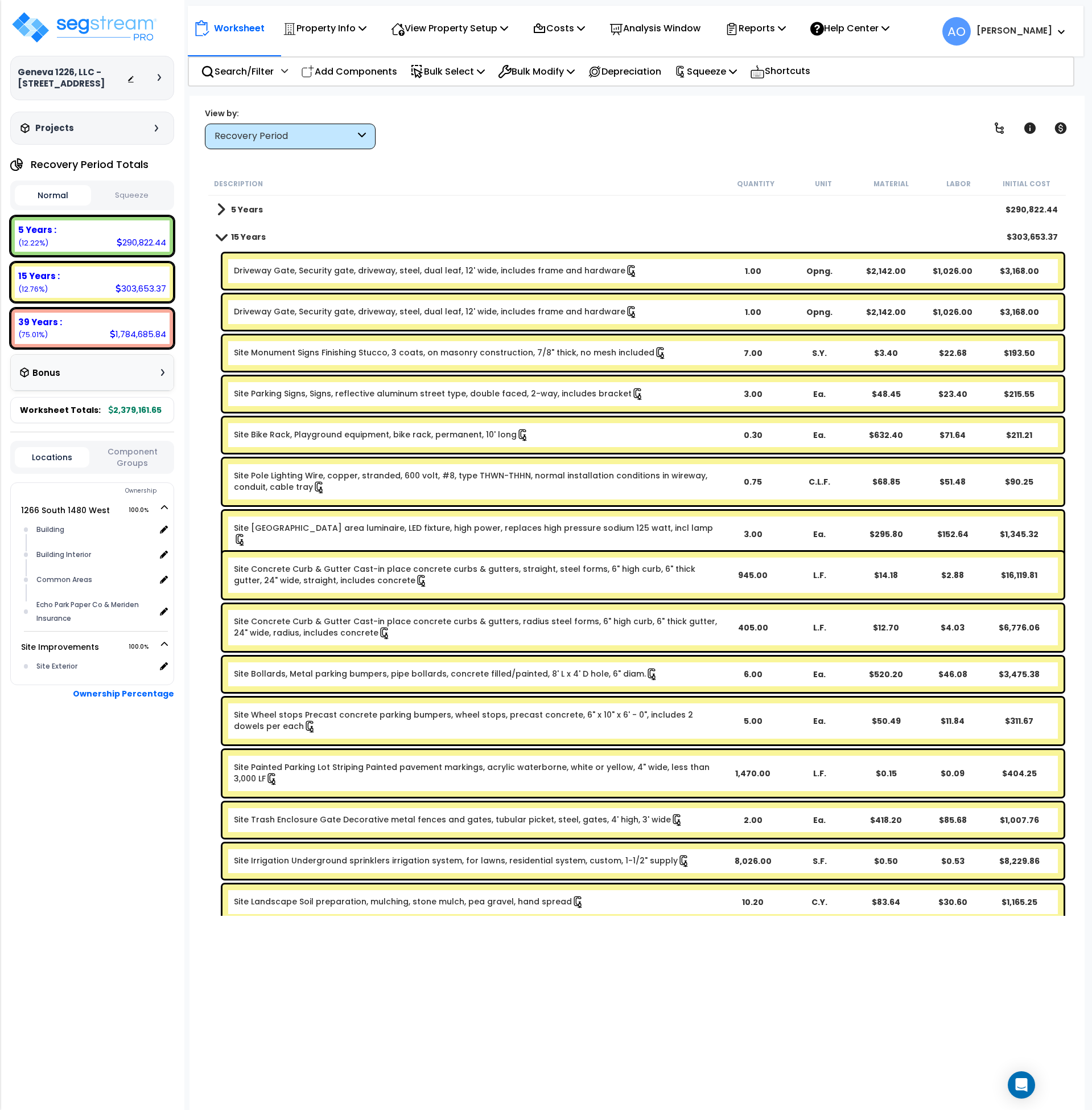
click at [119, 199] on button "Squeeze" at bounding box center [131, 196] width 76 height 20
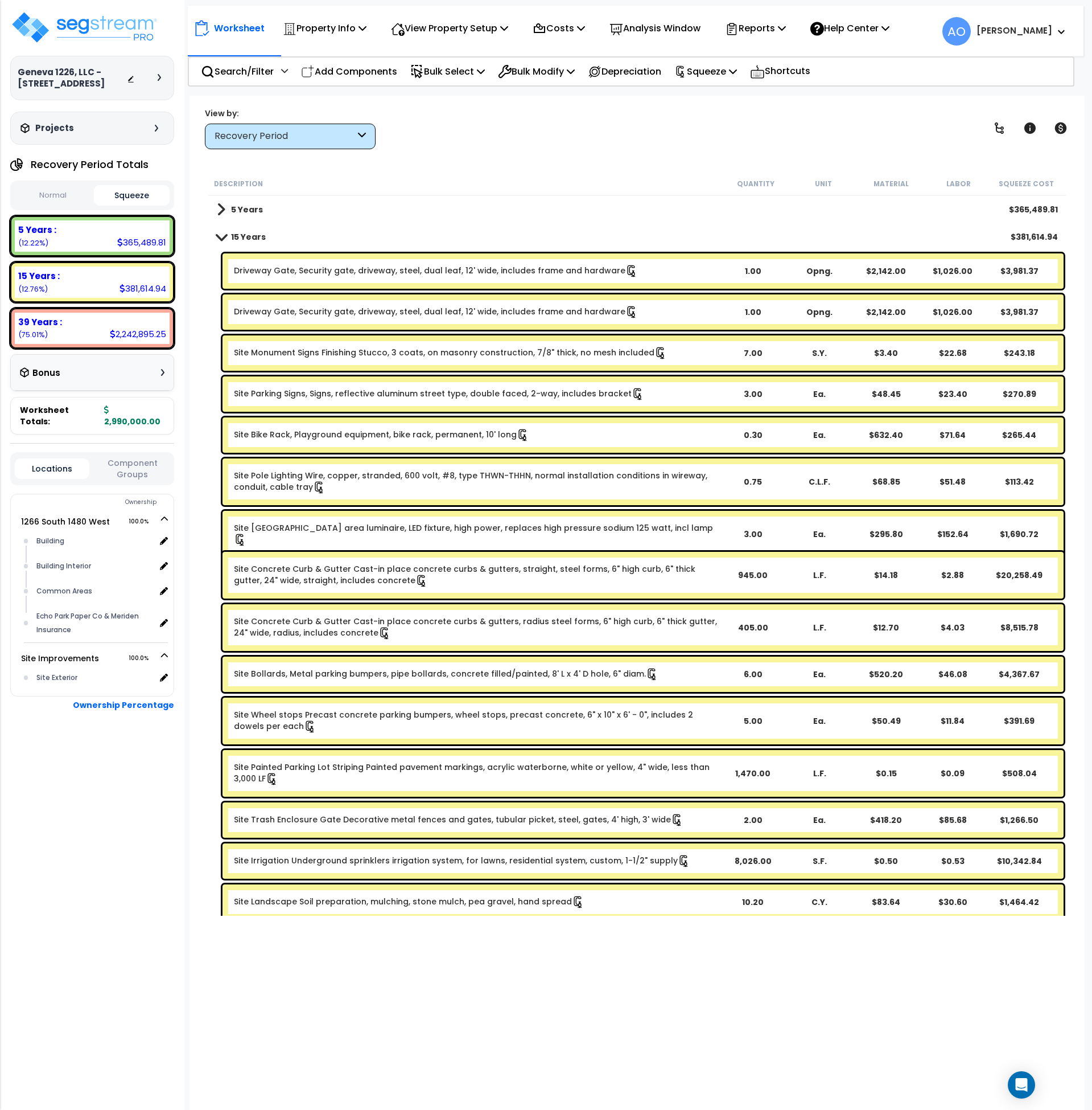
click at [393, 349] on link "Site Monument Signs Finishing Stucco, 3 coats, on masonry construction, 7/8" th…" at bounding box center [450, 353] width 433 height 12
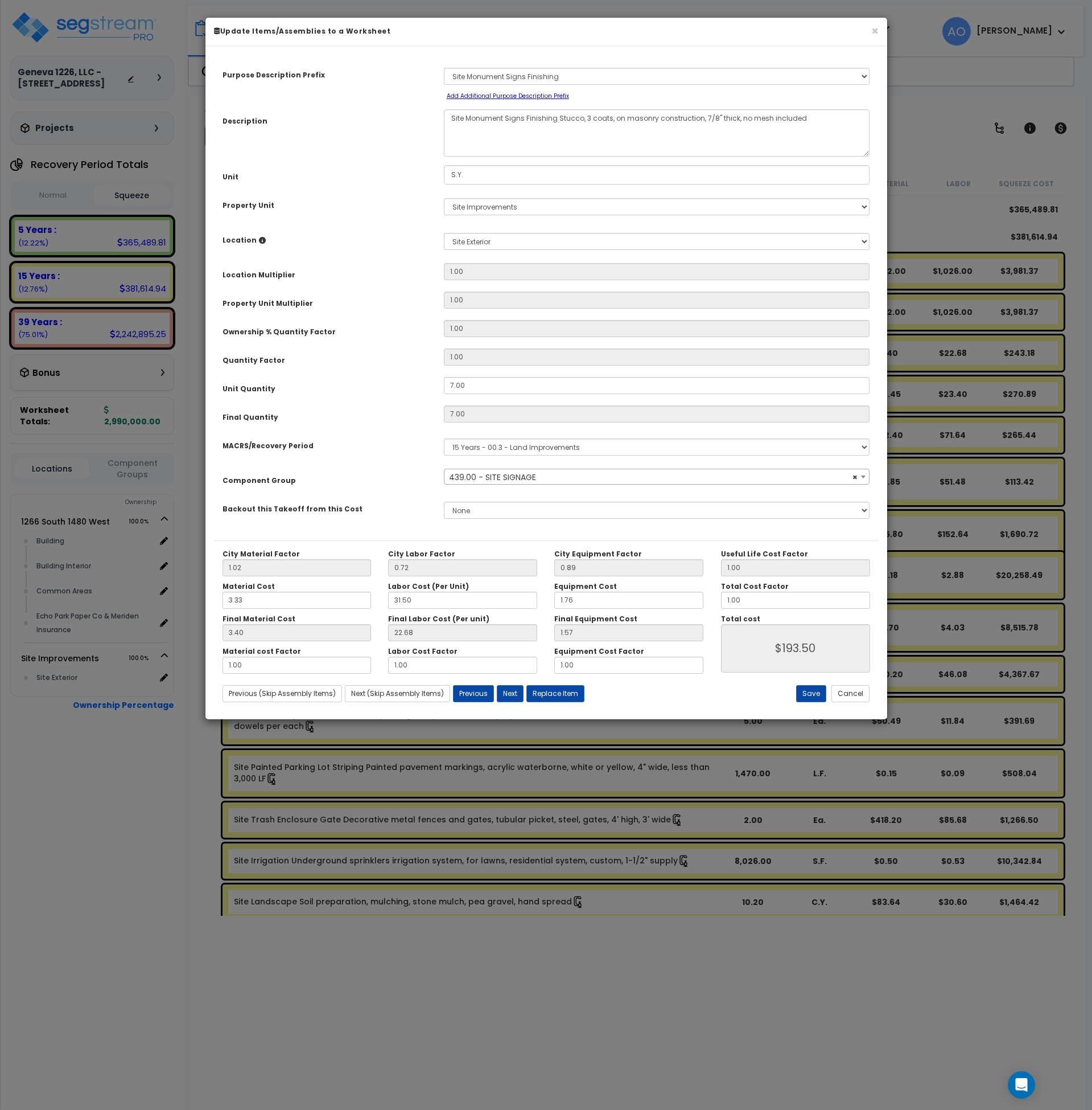
select select "46233"
click at [847, 693] on button "Cancel" at bounding box center [851, 693] width 39 height 17
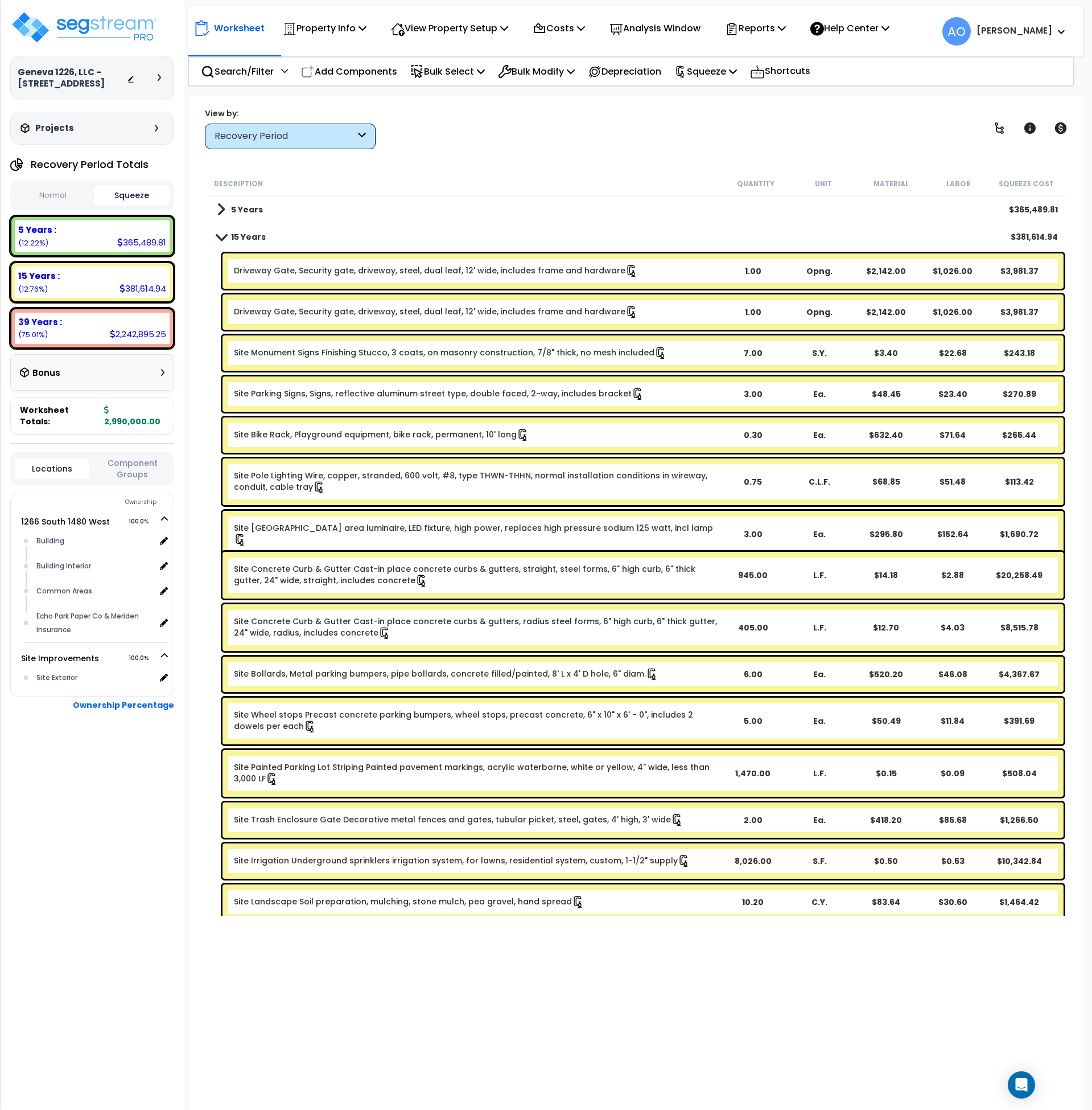
click at [251, 146] on div "Recovery Period" at bounding box center [290, 136] width 171 height 25
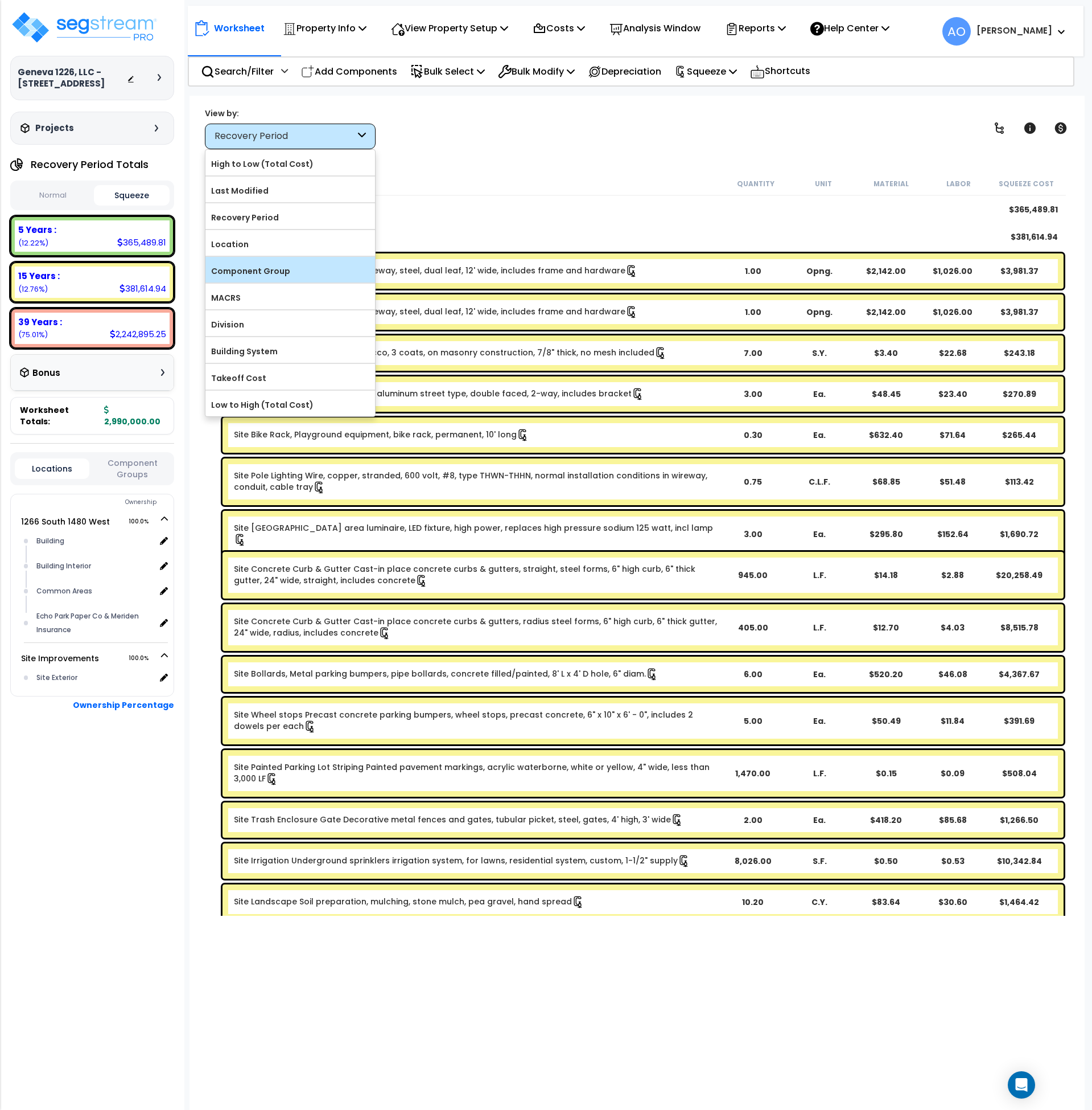
click at [269, 269] on label "Component Group" at bounding box center [290, 270] width 170 height 17
click at [287, 269] on label "Component Group" at bounding box center [290, 270] width 170 height 17
click at [0, 0] on input "Component Group" at bounding box center [0, 0] width 0 height 0
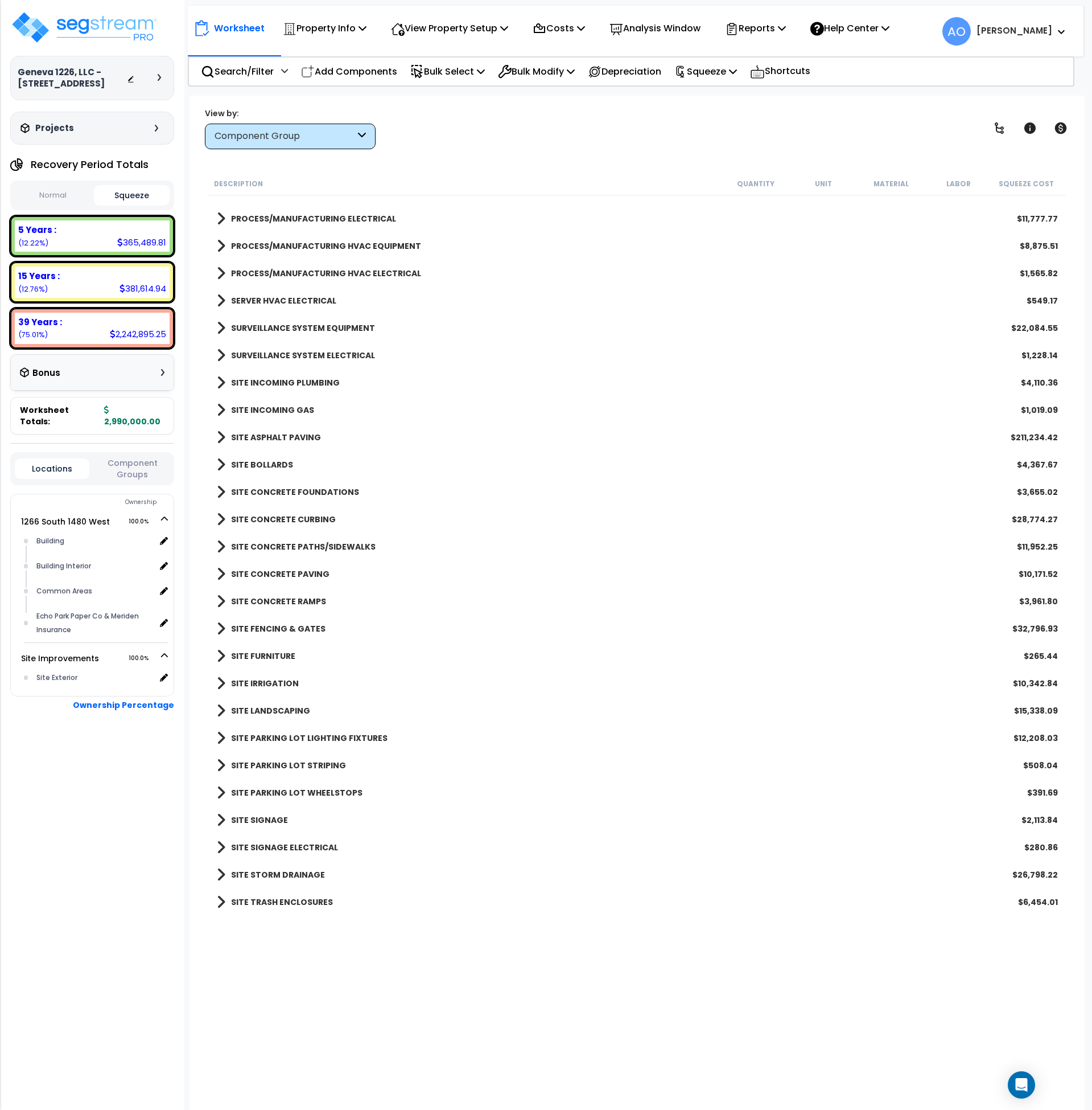
scroll to position [50, 0]
click at [265, 819] on b "SITE SIGNAGE" at bounding box center [259, 820] width 57 height 11
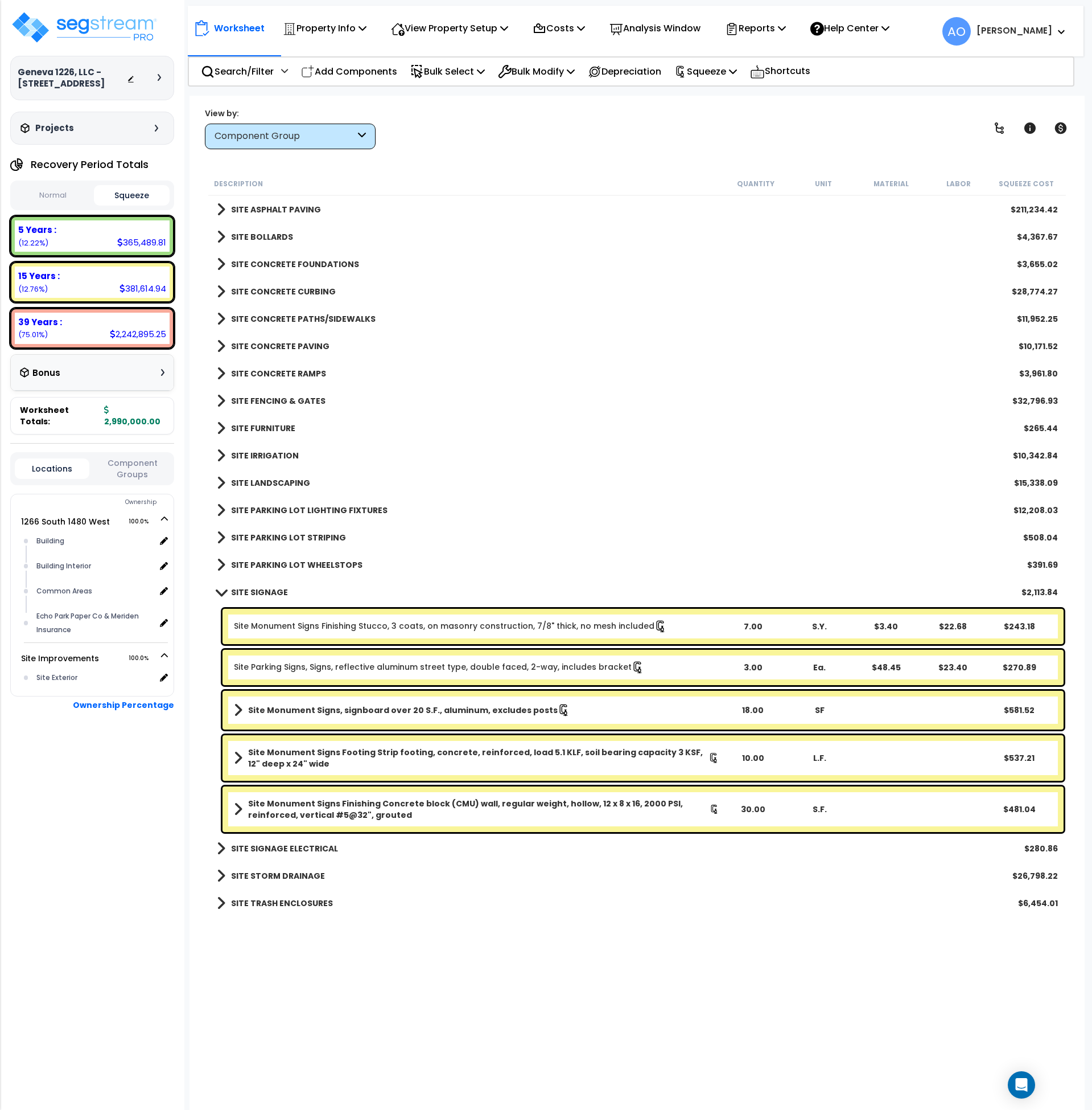
scroll to position [2147, 0]
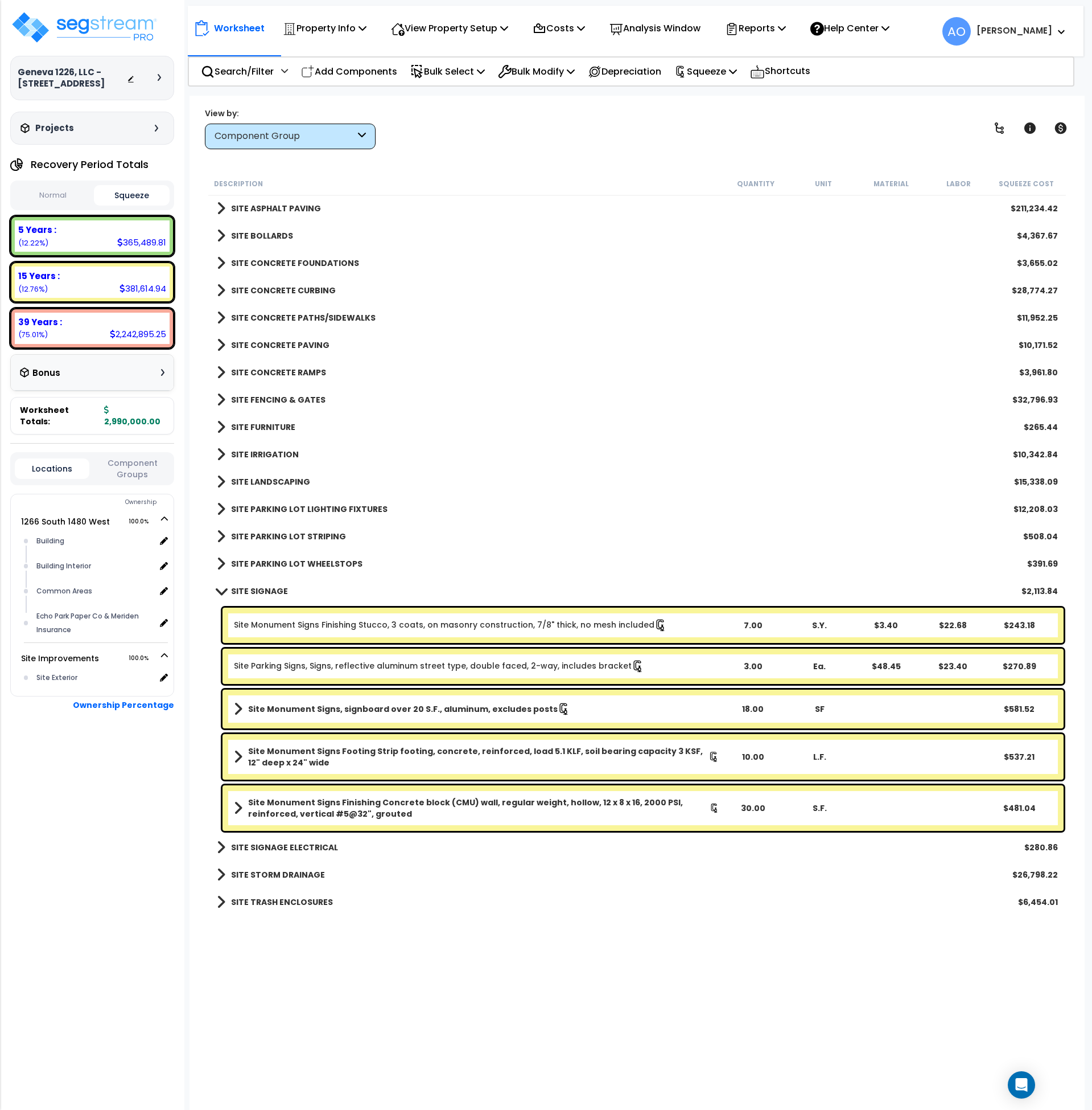
click at [392, 706] on b "Site Monument Signs, signboard over 20 S.F., aluminum, excludes posts" at bounding box center [402, 708] width 309 height 11
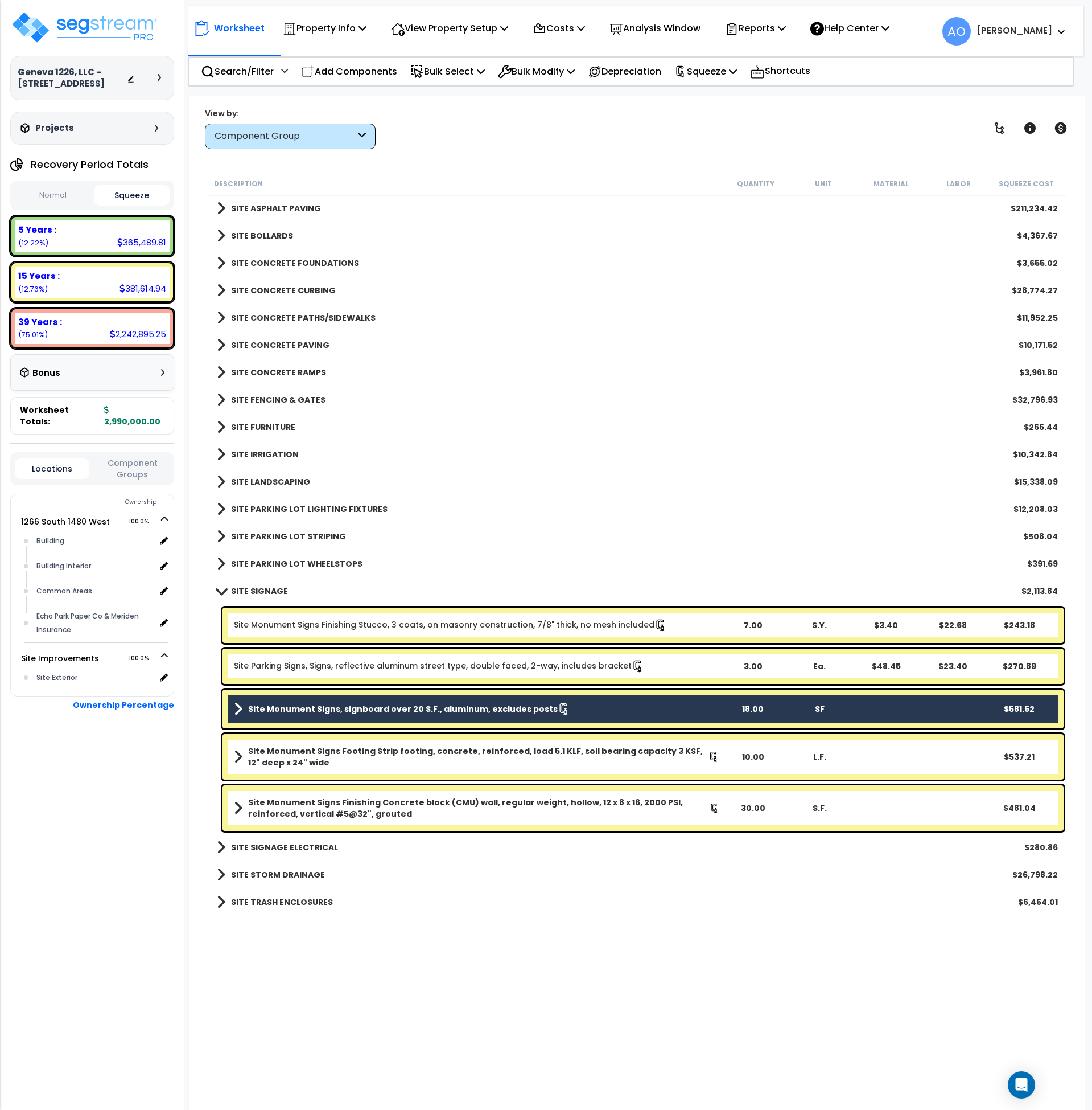
click at [397, 753] on b "Site Monument Signs Footing Strip footing, concrete, reinforced, load 5.1 KLF, …" at bounding box center [478, 757] width 460 height 23
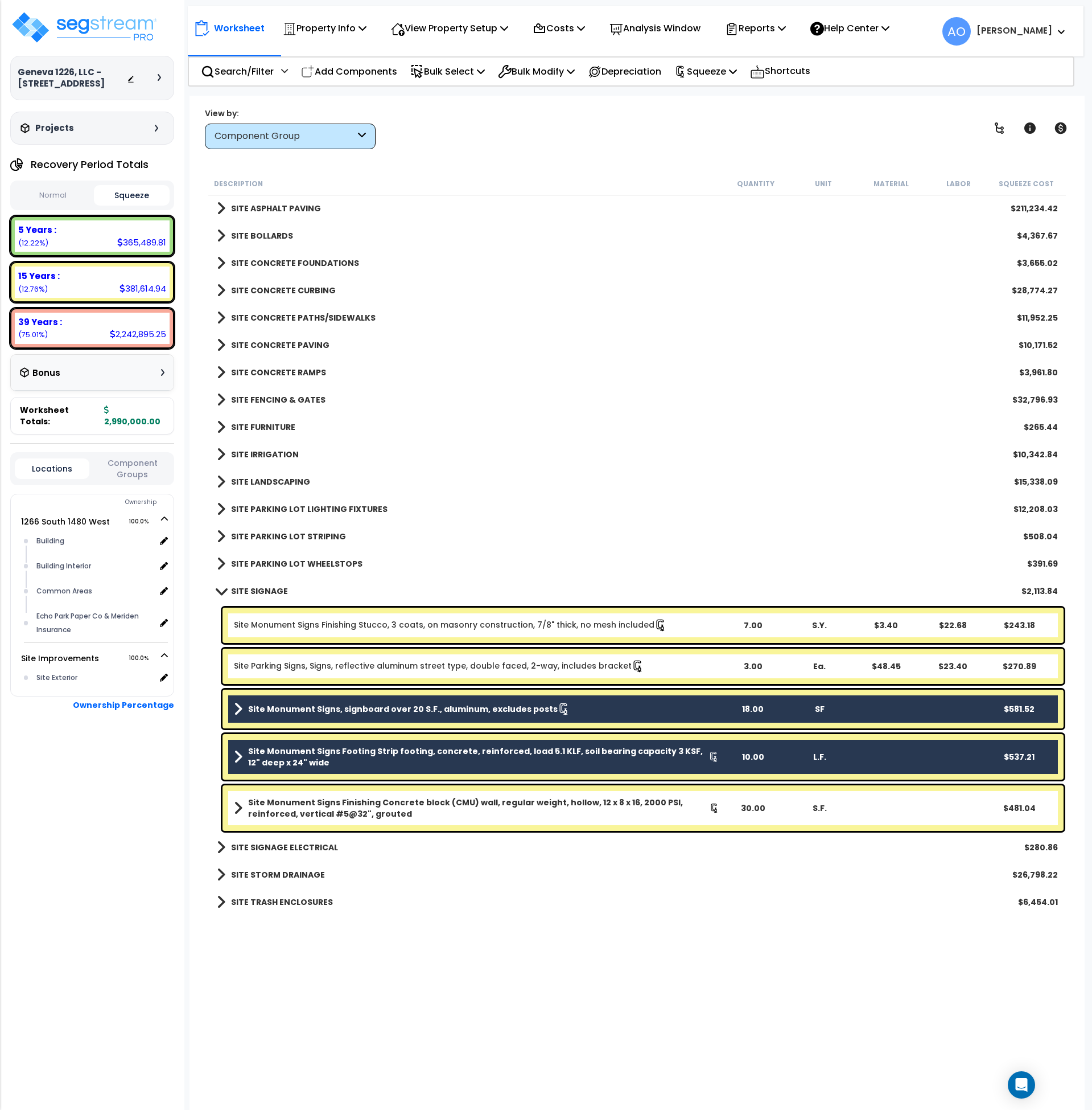
click at [409, 803] on b "Site Monument Signs Finishing Concrete block (CMU) wall, regular weight, hollow…" at bounding box center [479, 808] width 462 height 23
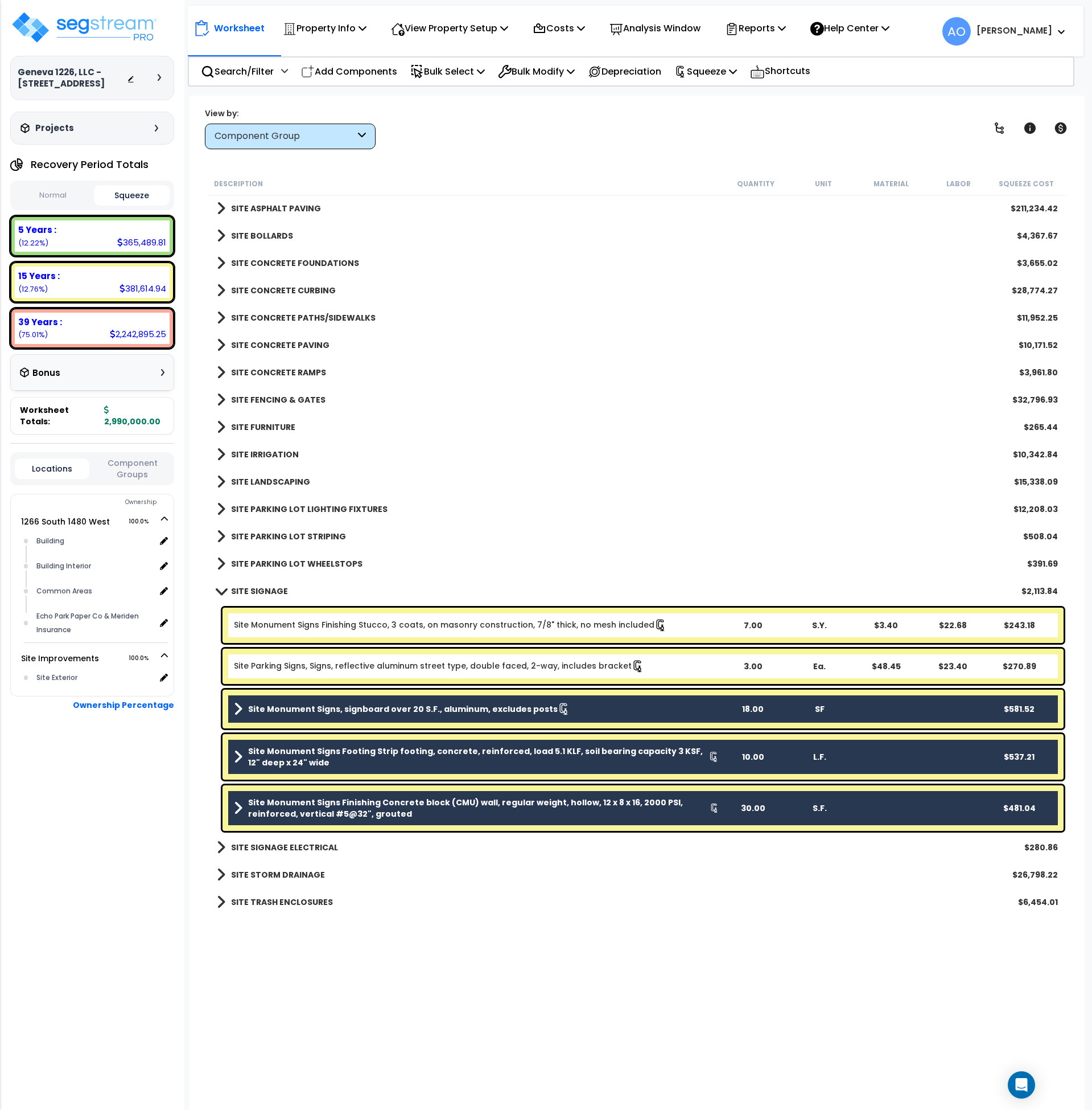
click at [390, 615] on div "Site Monument Signs Finishing Stucco, 3 coats, on masonry construction, 7/8" th…" at bounding box center [643, 625] width 841 height 35
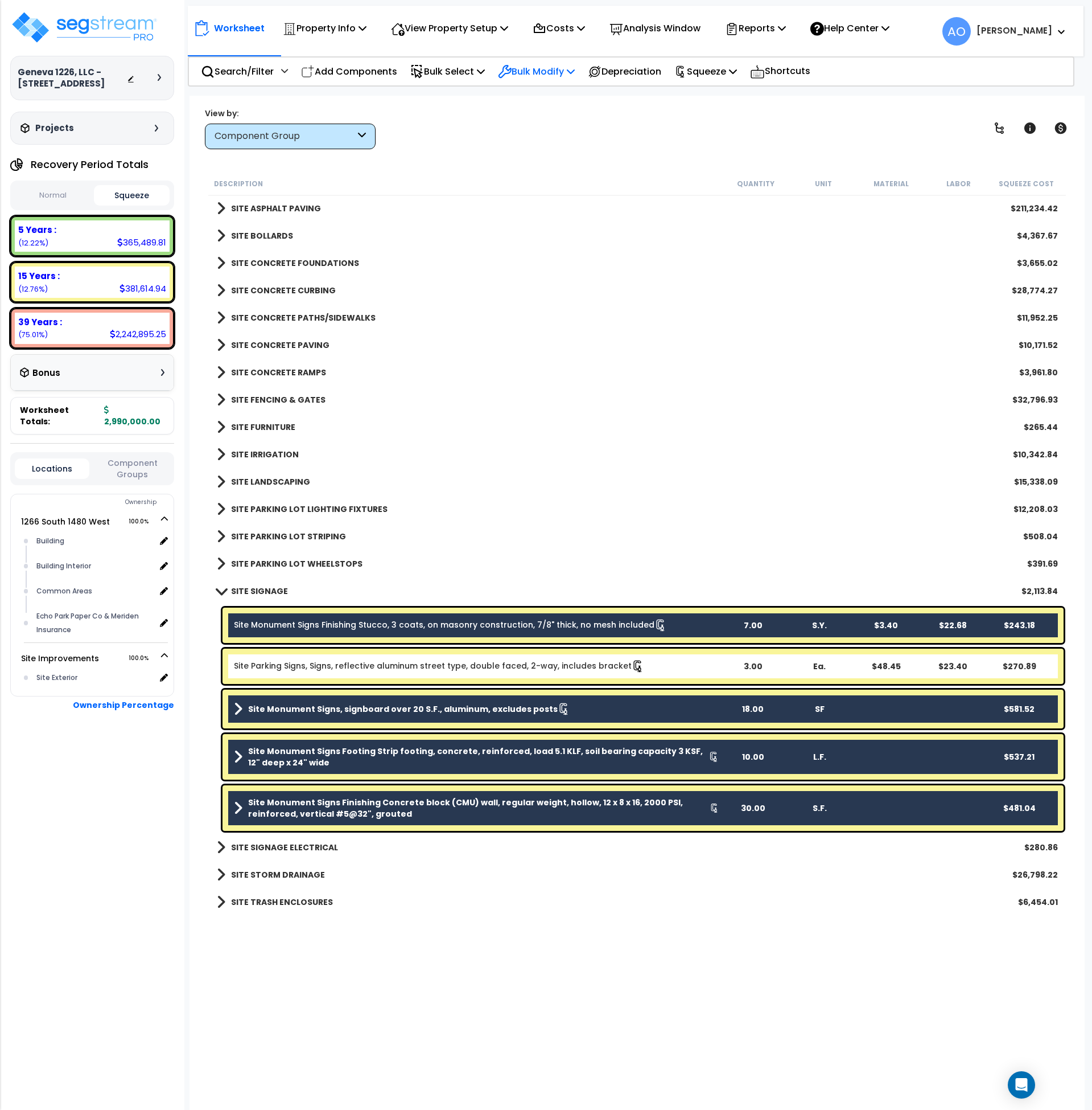
click at [535, 64] on p "Bulk Modify" at bounding box center [536, 72] width 77 height 16
click at [570, 123] on link "Modify Total Cost Factor" at bounding box center [578, 121] width 170 height 23
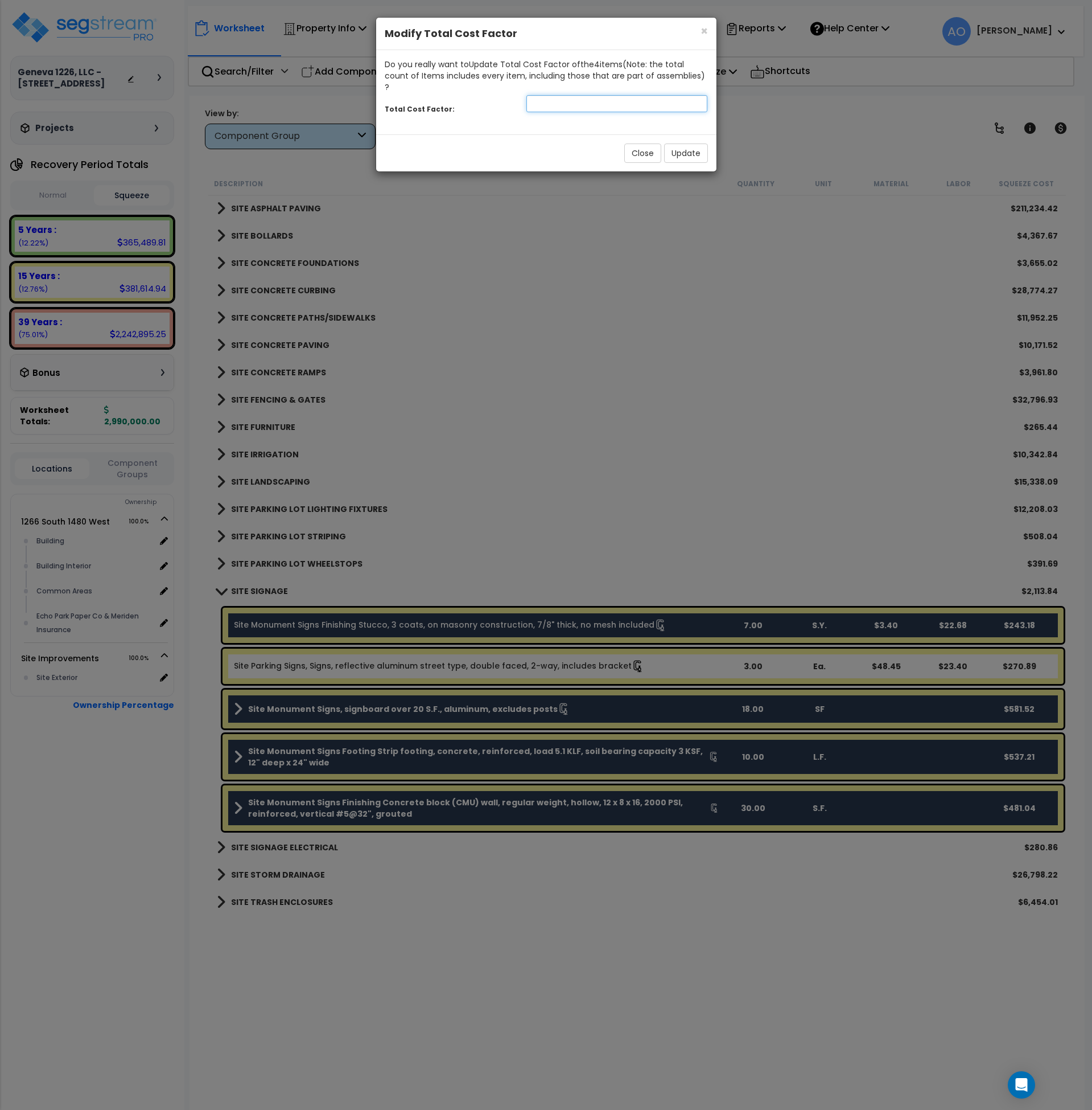
click at [551, 95] on input "number" at bounding box center [617, 103] width 181 height 17
type input "2"
click at [681, 144] on button "Update" at bounding box center [686, 153] width 44 height 19
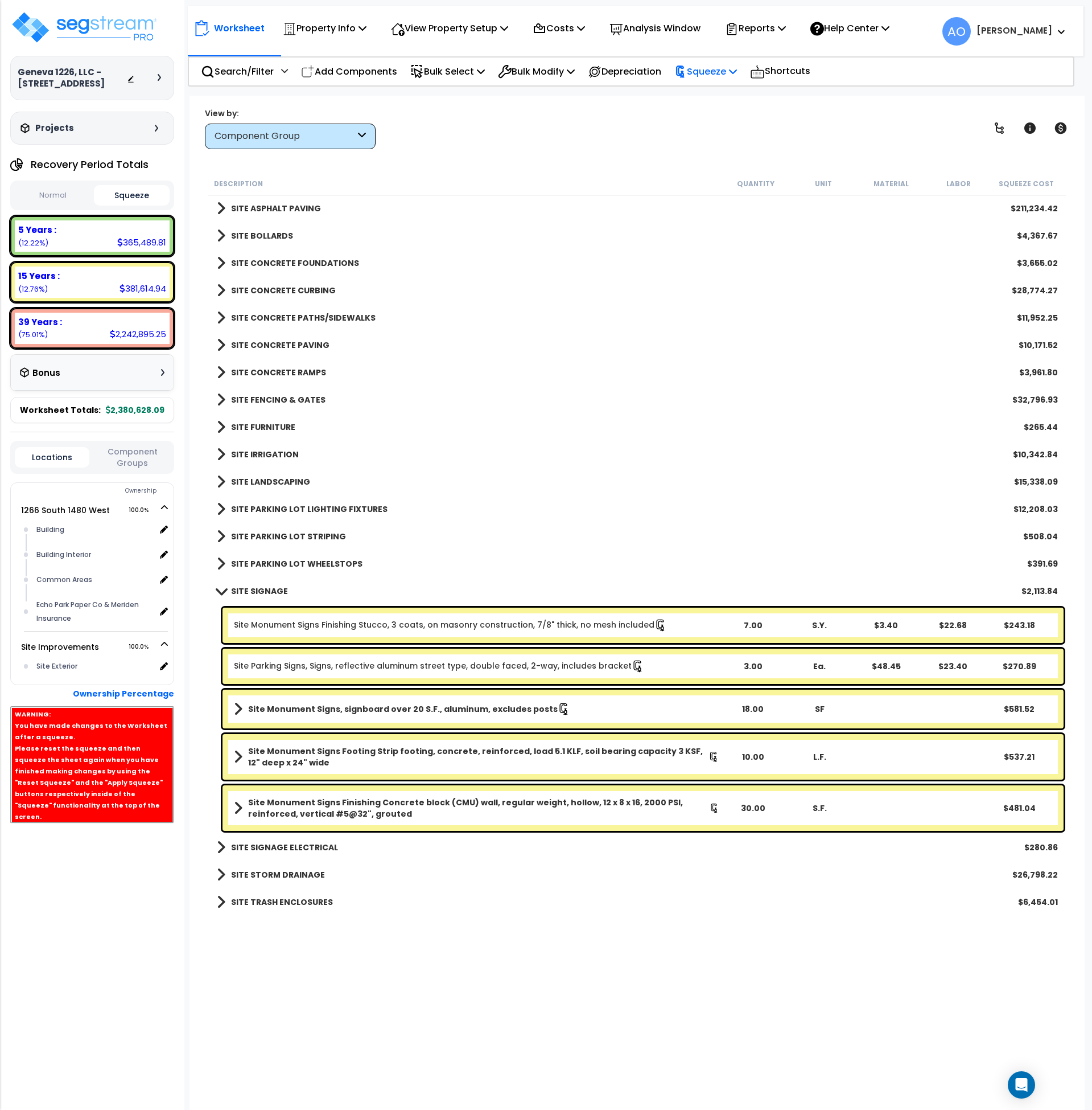
click at [730, 68] on p "Squeeze" at bounding box center [706, 72] width 62 height 16
drag, startPoint x: 727, startPoint y: 95, endPoint x: 719, endPoint y: 115, distance: 21.5
click at [727, 95] on link "Re-squeeze" at bounding box center [725, 98] width 113 height 26
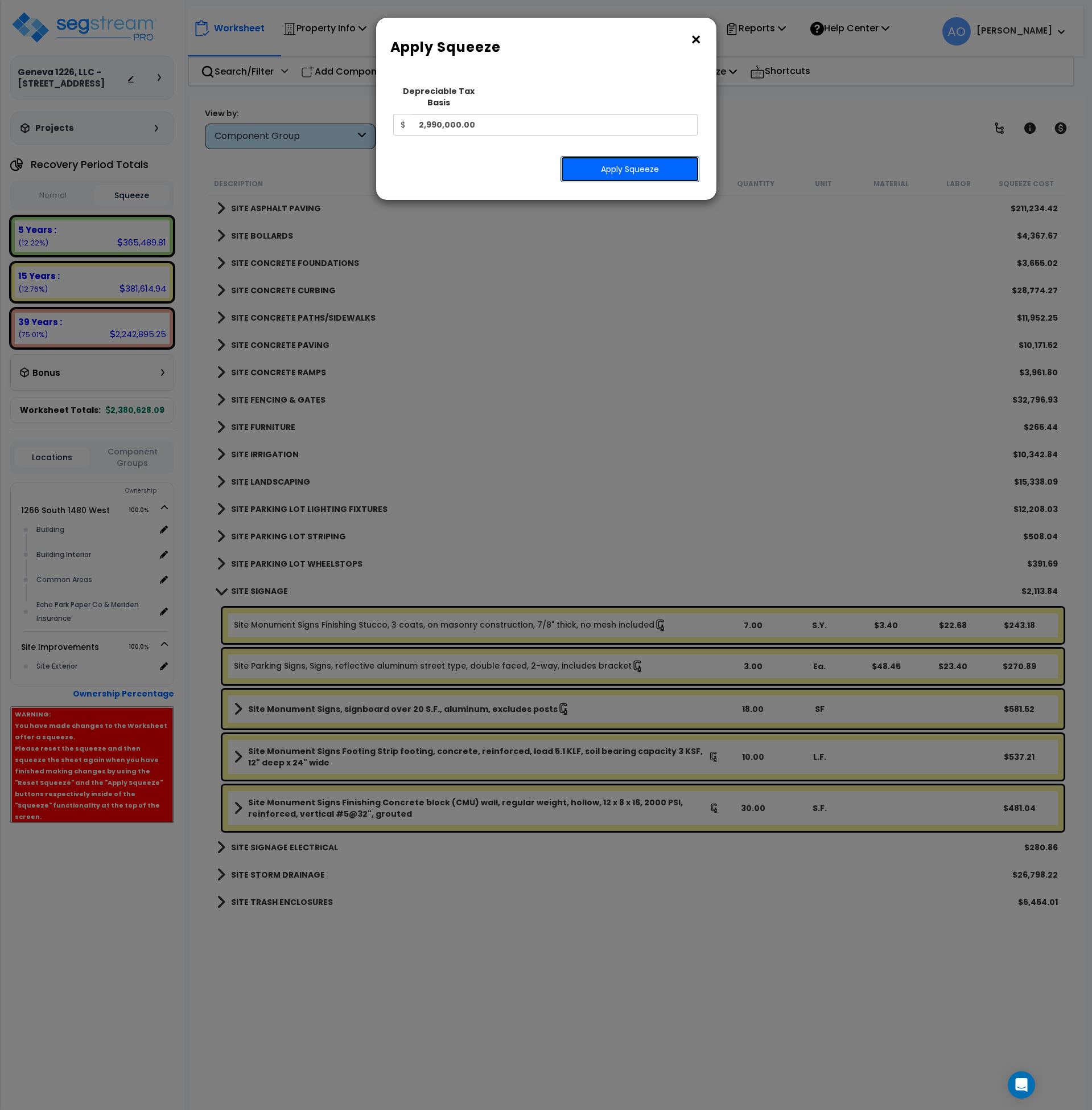
click at [642, 157] on button "Apply Squeeze" at bounding box center [630, 169] width 138 height 26
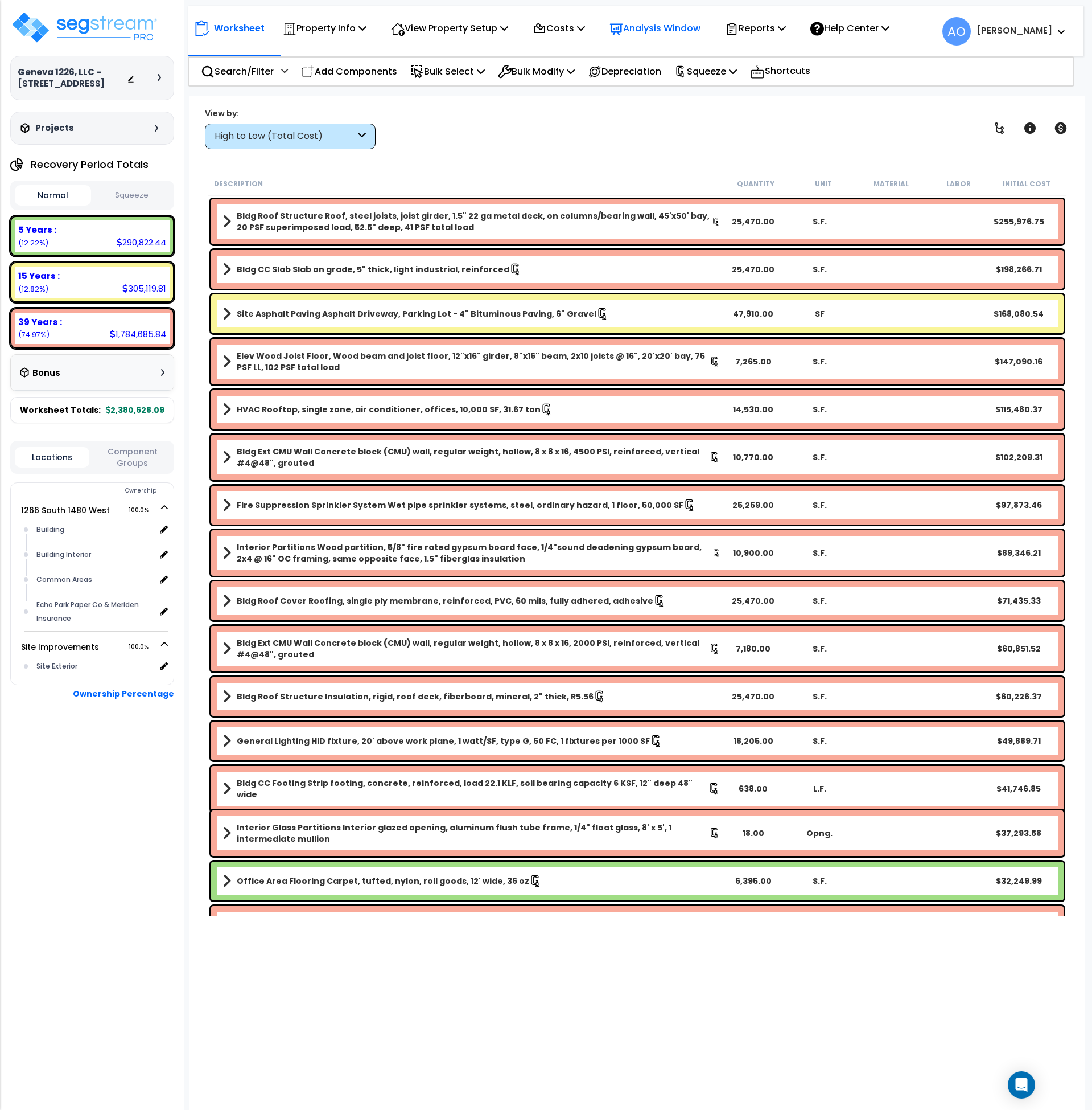
click at [661, 24] on p "Analysis Window" at bounding box center [656, 28] width 91 height 16
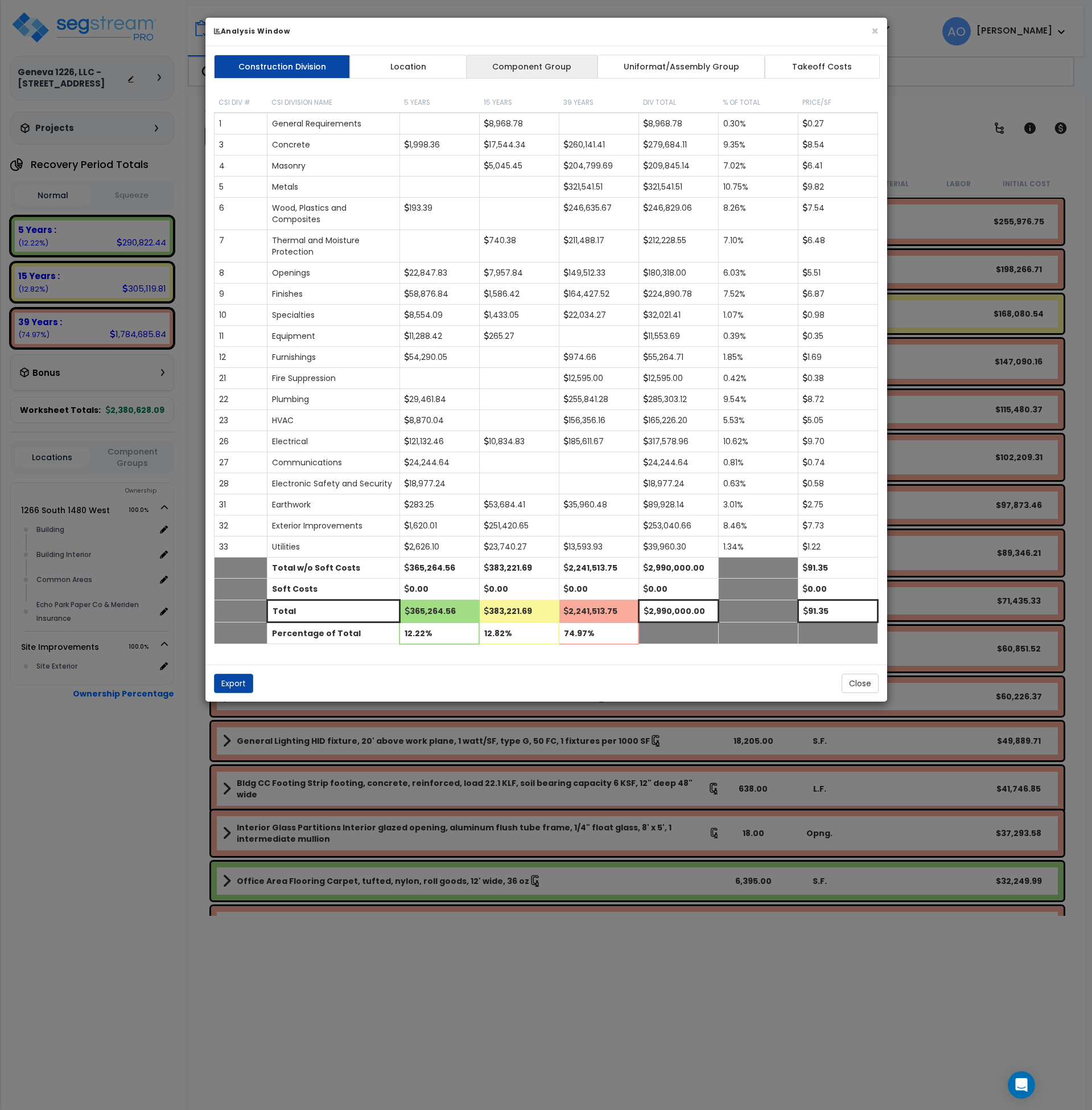
click at [515, 64] on link "Component Group" at bounding box center [532, 66] width 132 height 24
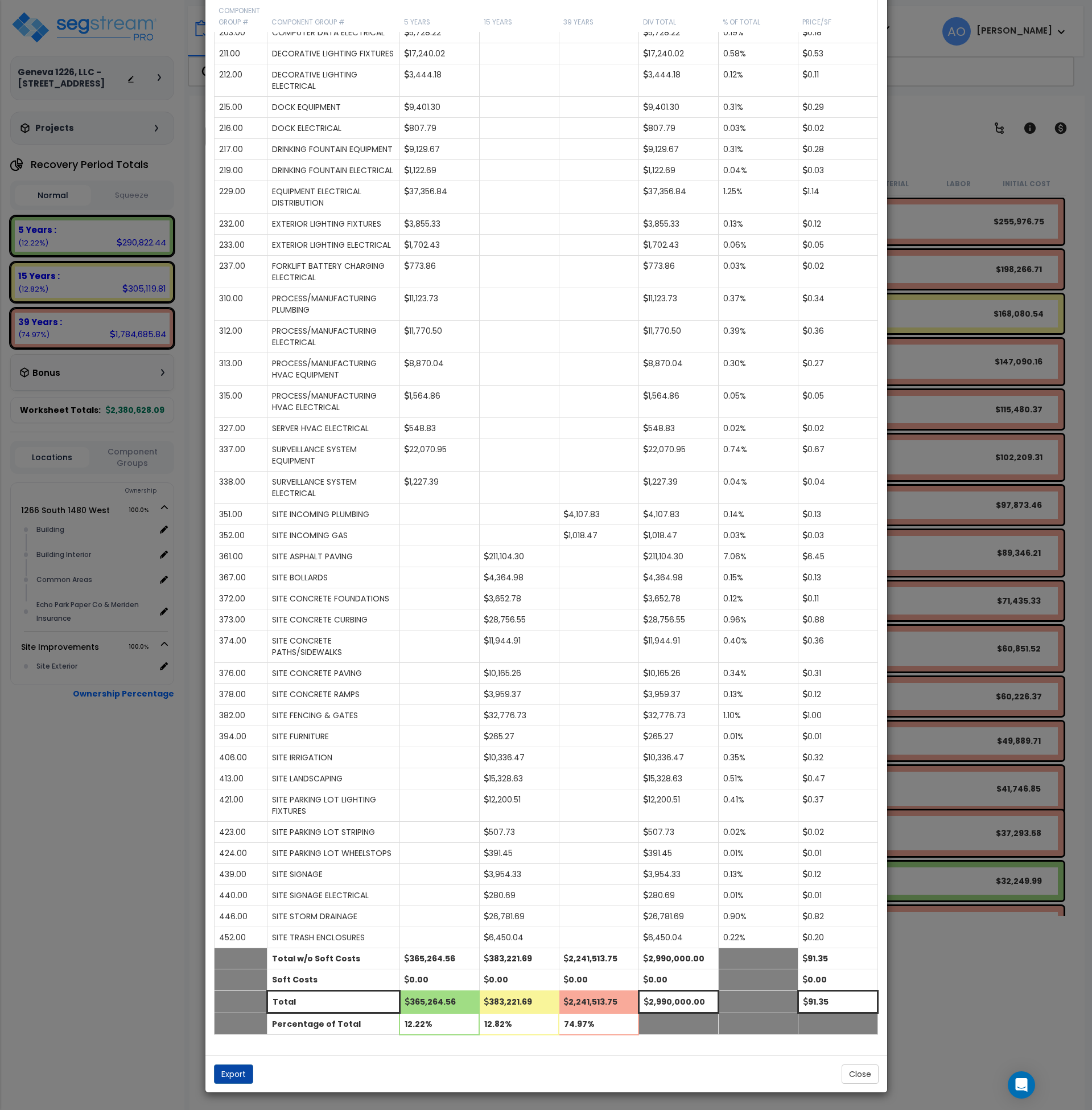
scroll to position [1350, 0]
click at [857, 1071] on button "Close" at bounding box center [861, 1074] width 37 height 19
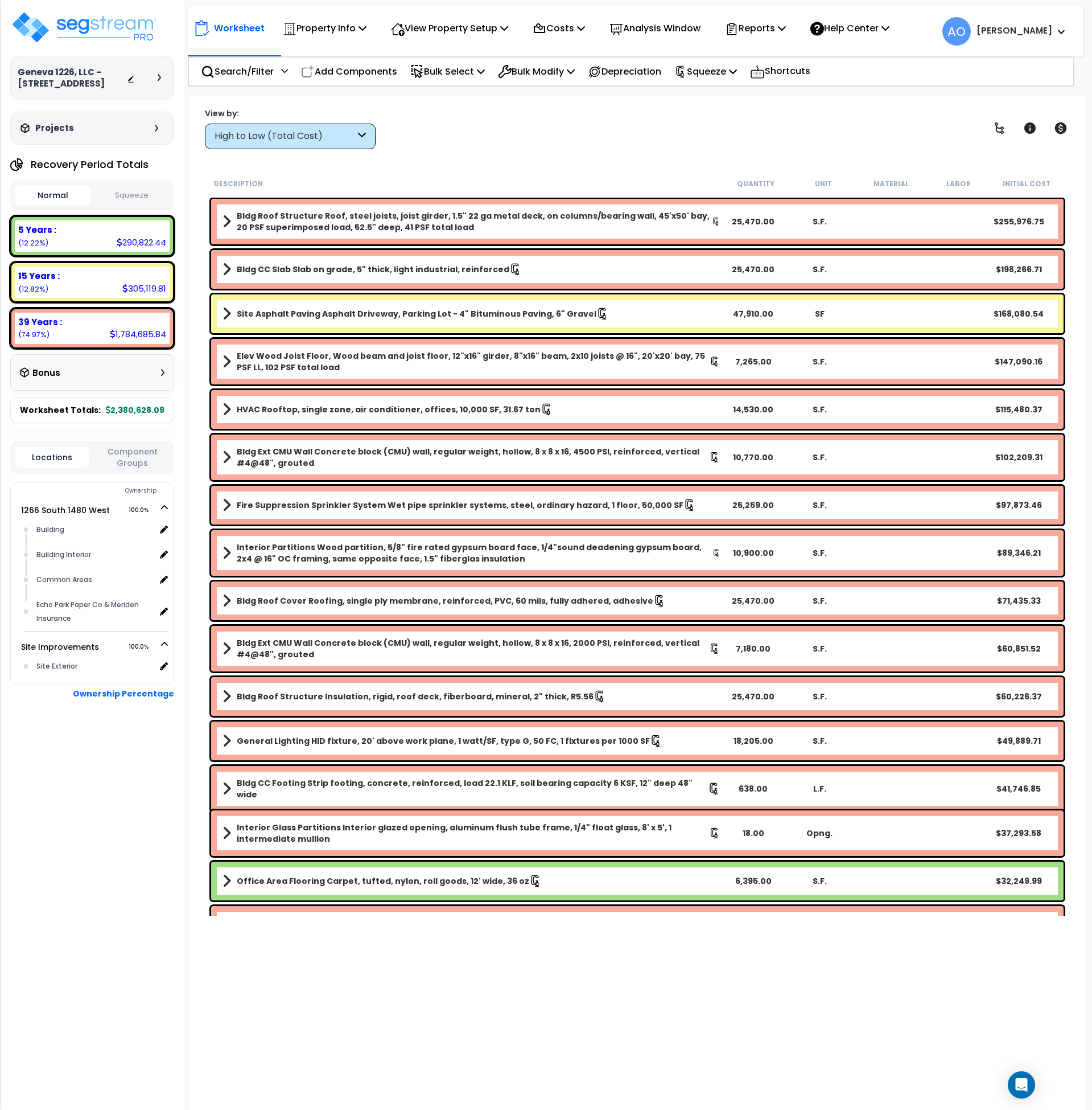
click at [621, 137] on div "View by: High to Low (Total Cost) High to Low (Total Cost)" at bounding box center [637, 128] width 873 height 42
click at [759, 24] on p "Reports" at bounding box center [755, 28] width 60 height 16
click at [126, 190] on button "Squeeze" at bounding box center [131, 196] width 76 height 20
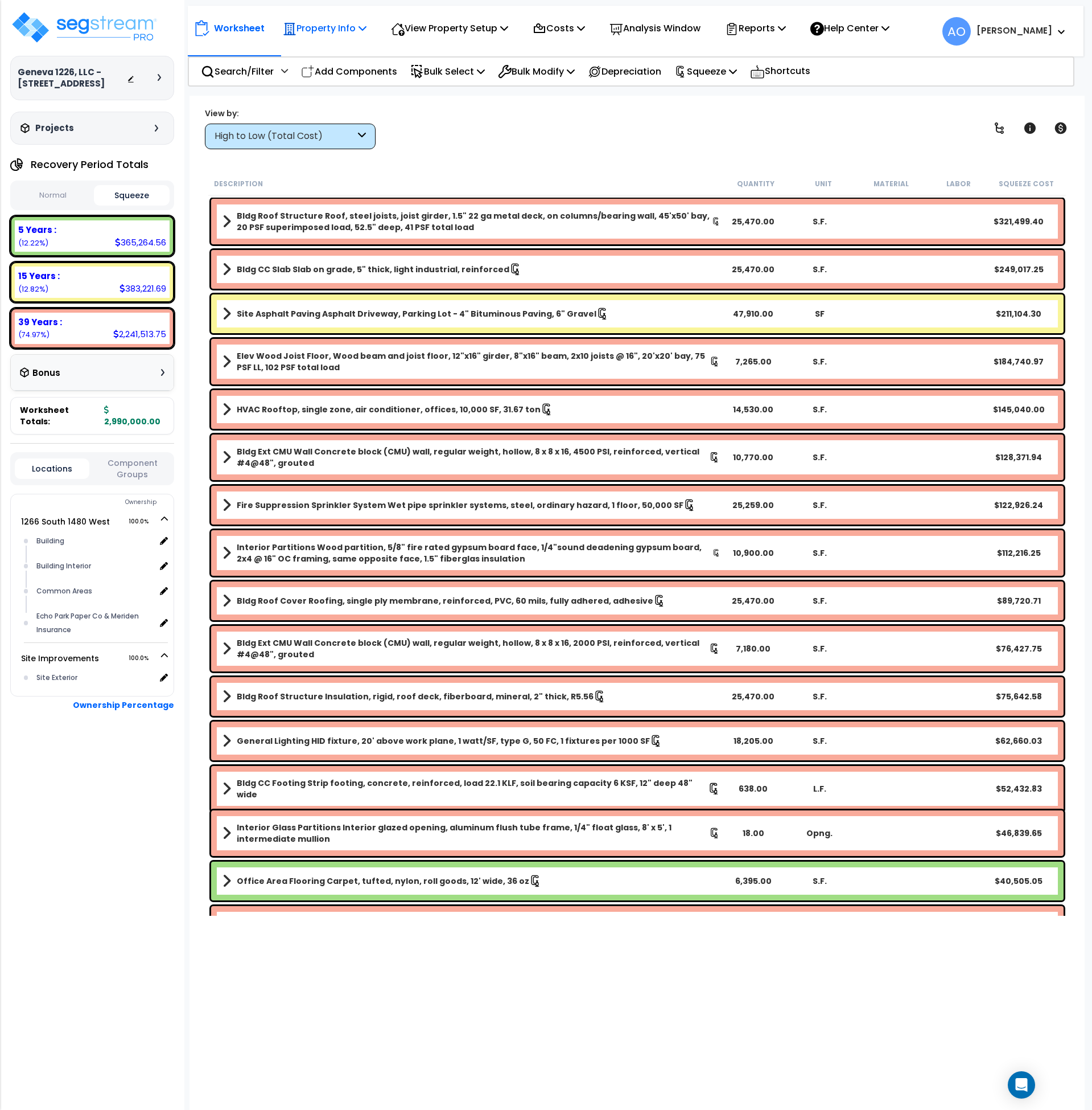
click at [323, 20] on p "Property Info" at bounding box center [324, 28] width 83 height 16
click at [337, 54] on link "Property Setup" at bounding box center [333, 54] width 113 height 23
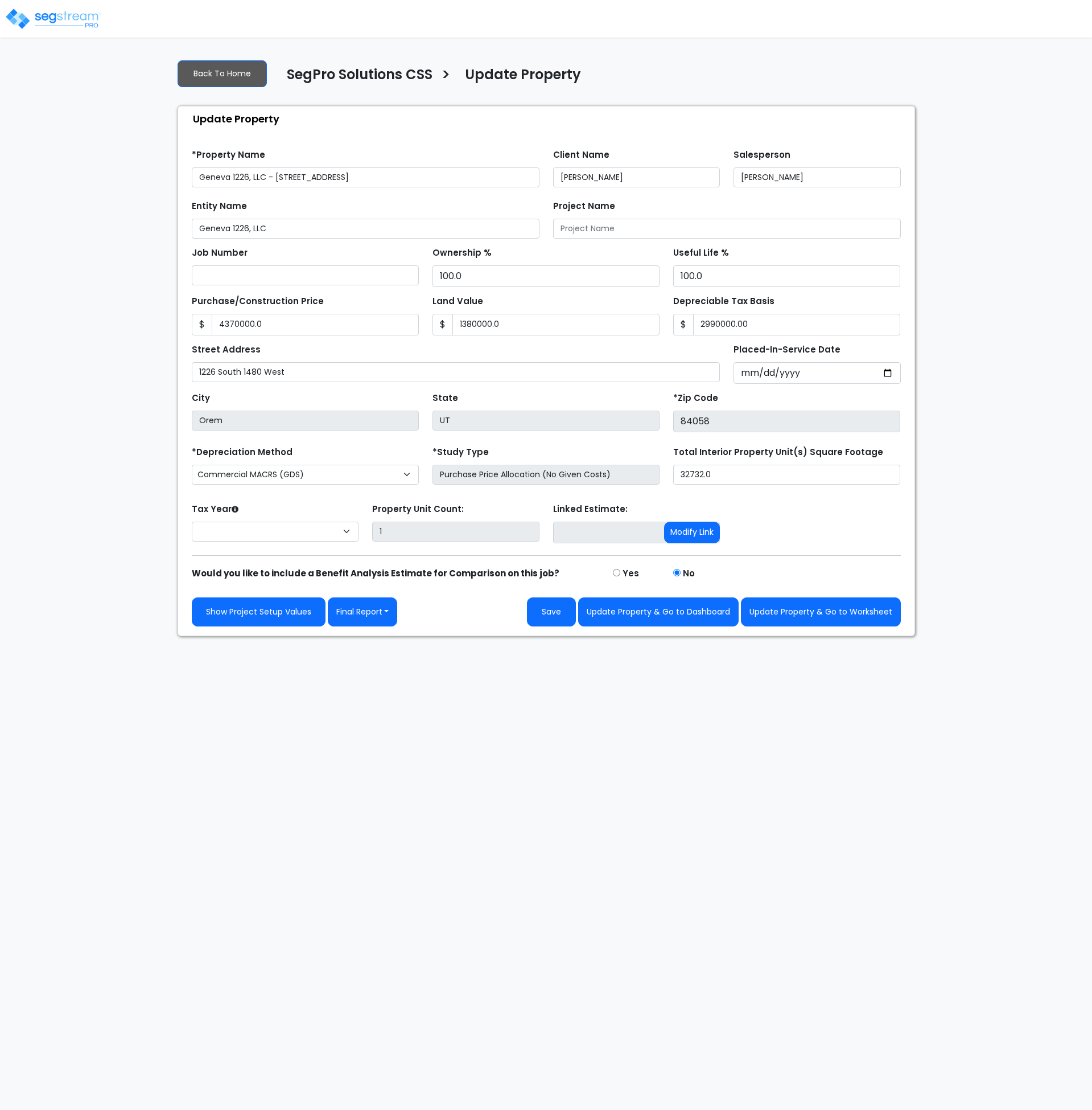
type input "4,370,000.0"
type input "1,380,000.0"
type input "2,990,000.00"
select select "2024"
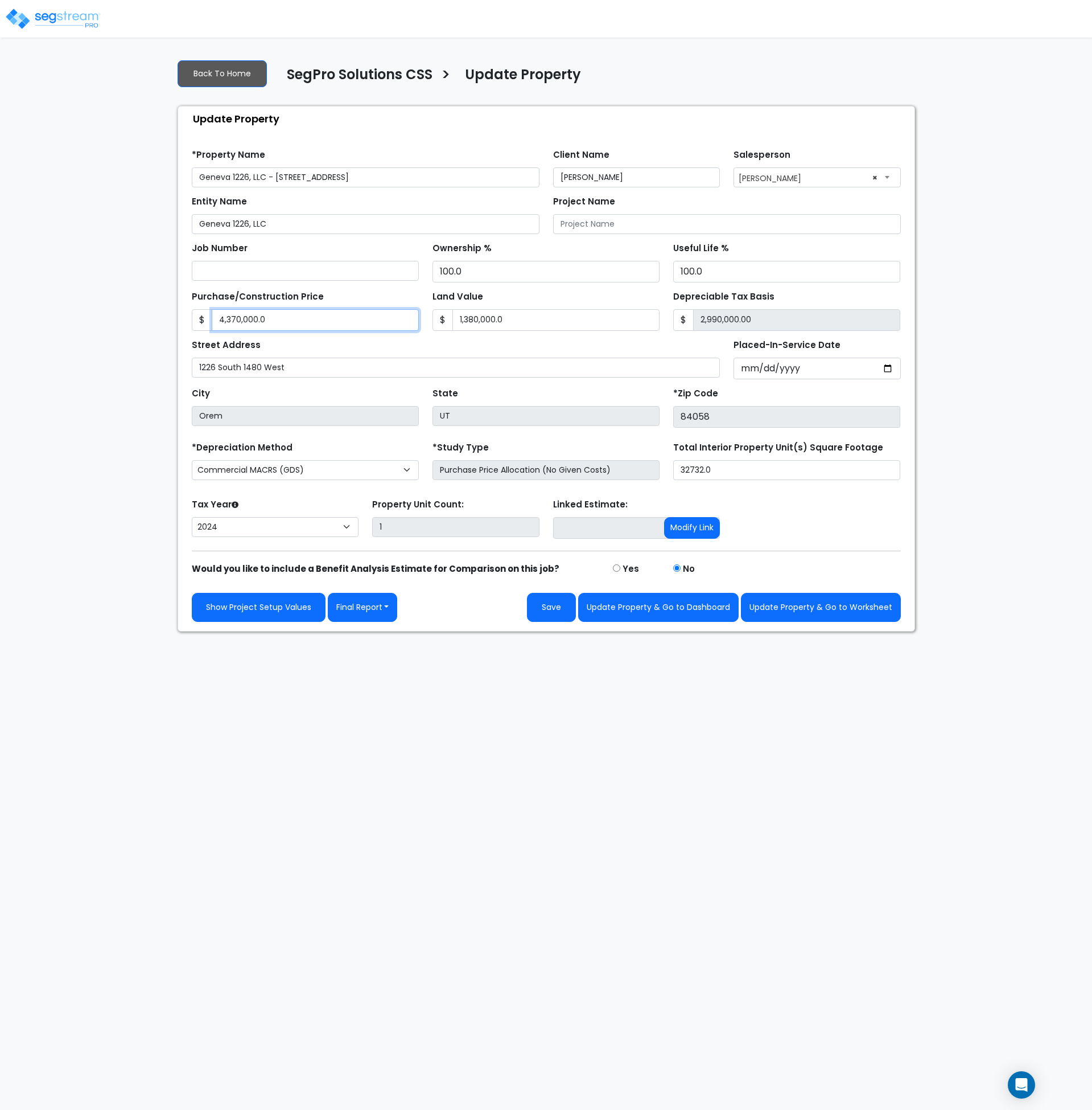
type input "5"
type input "-1,379,995.00"
type input "57"
type input "-1,379,943.00"
type input "575"
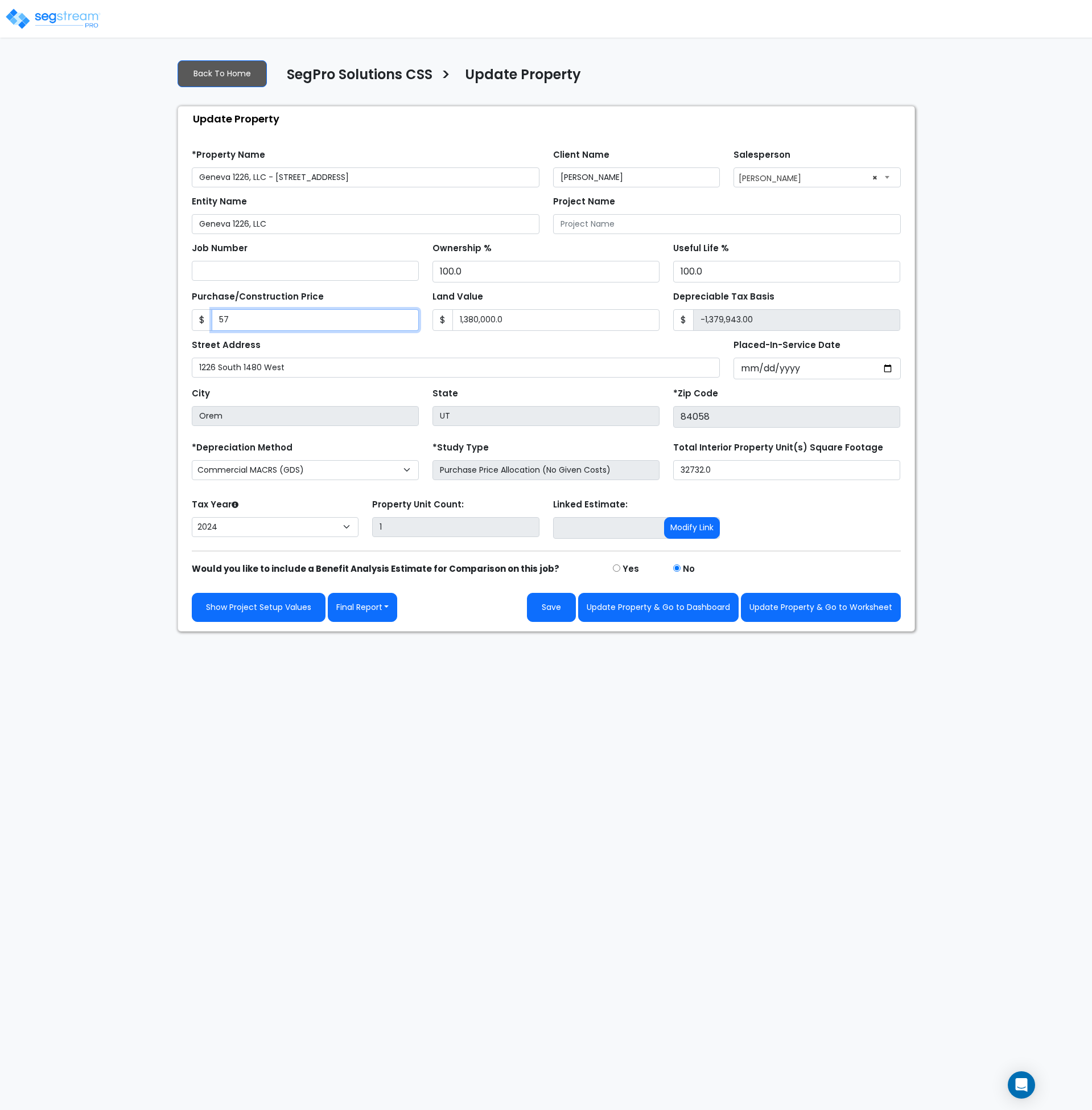
type input "-1,379,425.00"
type input "5750"
type input "-1,374,250.00"
type input "5,7500"
type input "-1,322,500.00"
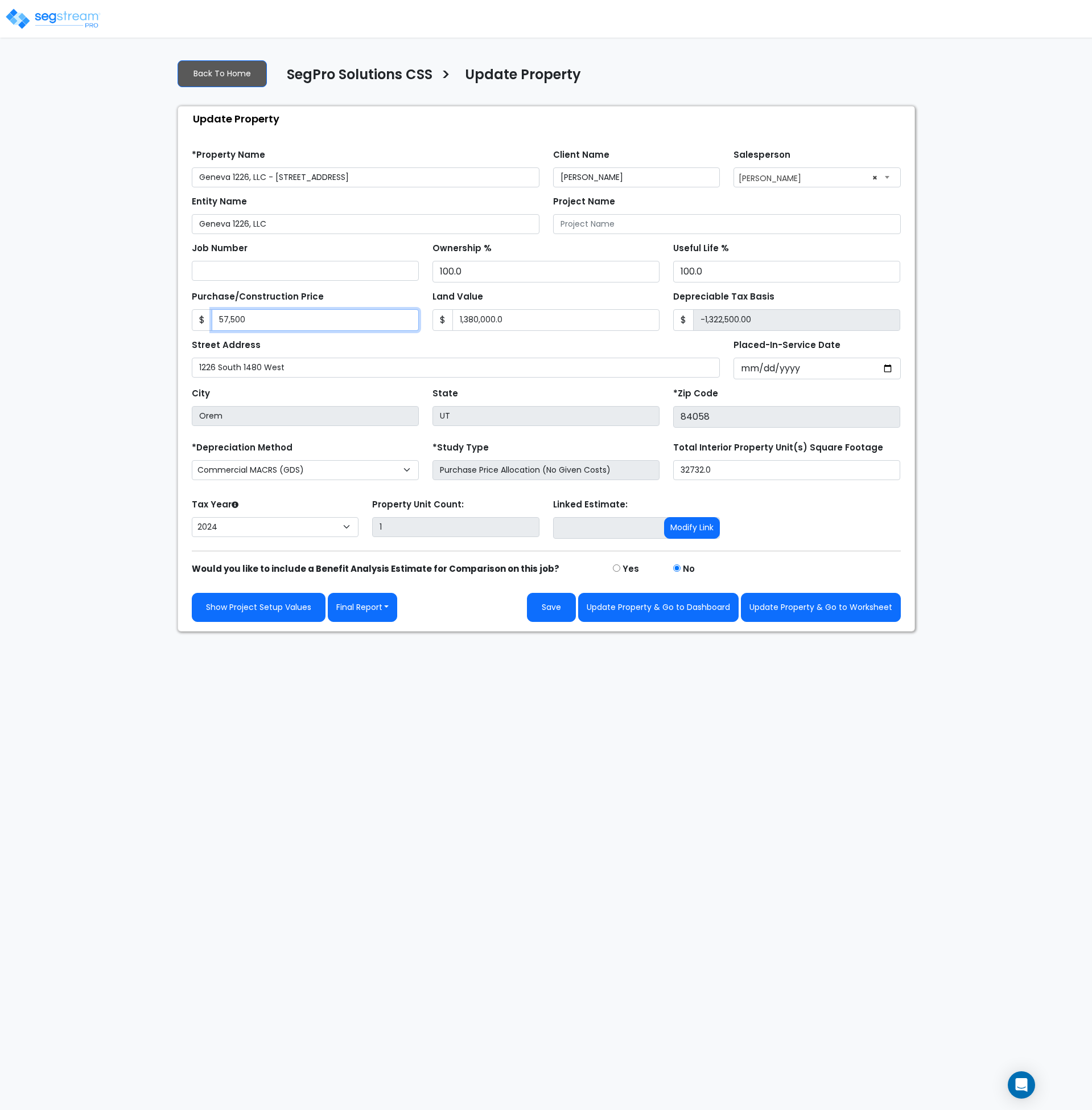
type input "57,5000"
type input "-805,000.00"
type input "575,0000"
type input "4,370,000.00"
click at [542, 324] on input "1,380,000.0" at bounding box center [556, 320] width 207 height 22
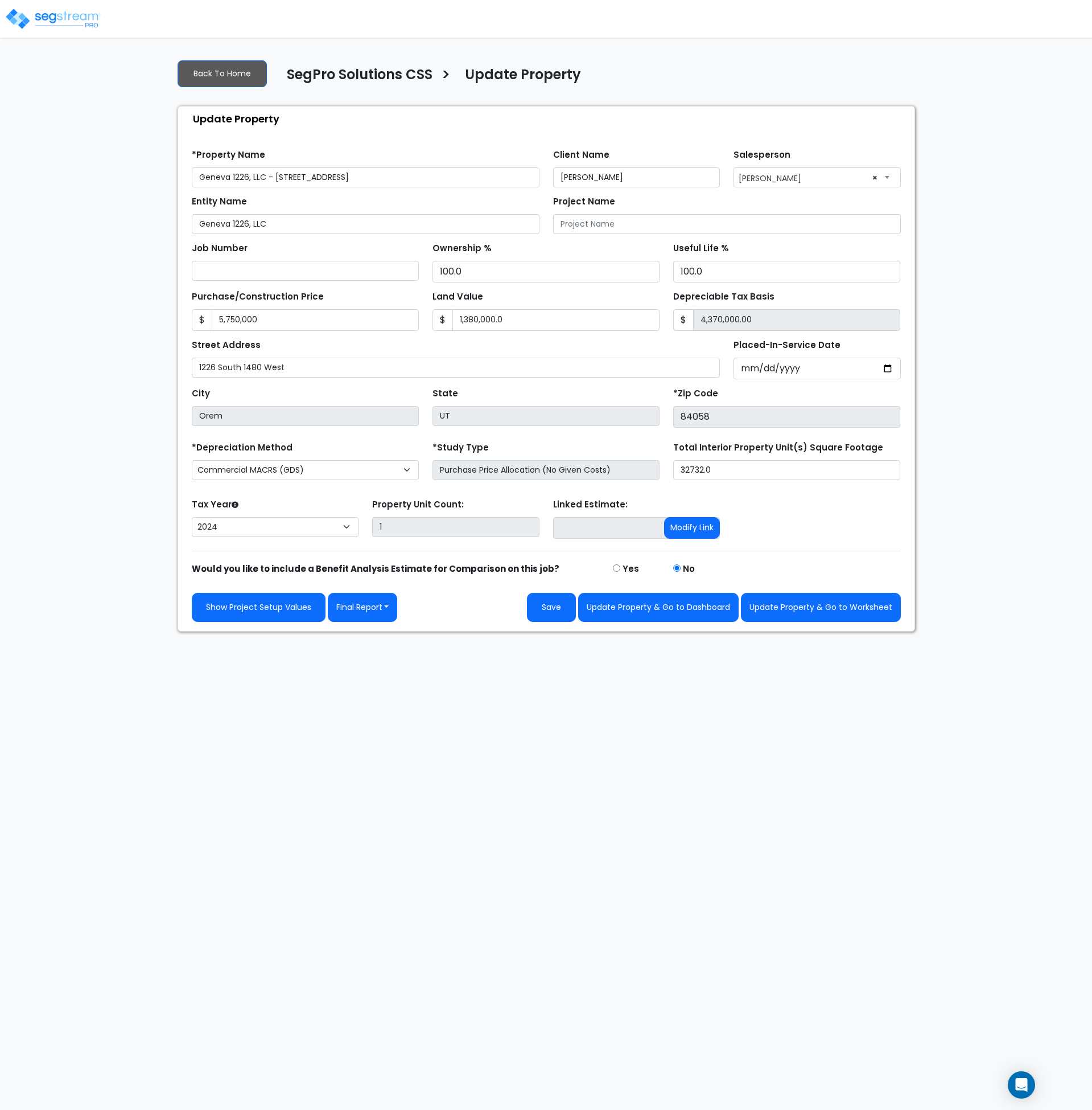
click at [536, 352] on div "Street Address 1226 South 1480 West" at bounding box center [456, 357] width 528 height 41
click at [677, 631] on html "Notification x View All Andrew Oliverson SegPro Solutions Notification" at bounding box center [546, 316] width 1092 height 631
click at [817, 615] on button "Update Property & Go to Worksheet" at bounding box center [821, 607] width 160 height 29
type input "5750000"
type input "1380000"
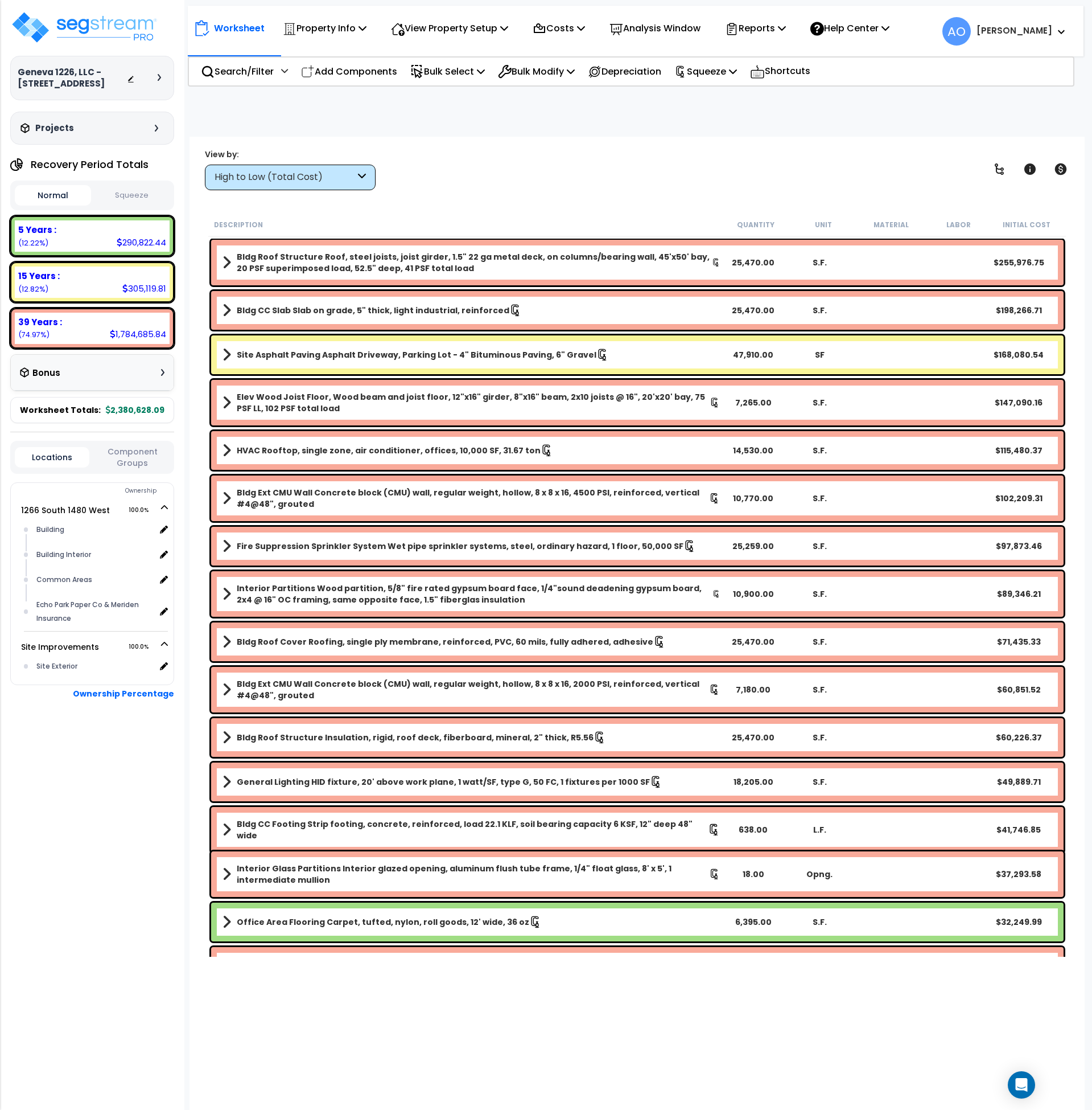
click at [139, 194] on button "Squeeze" at bounding box center [131, 196] width 76 height 20
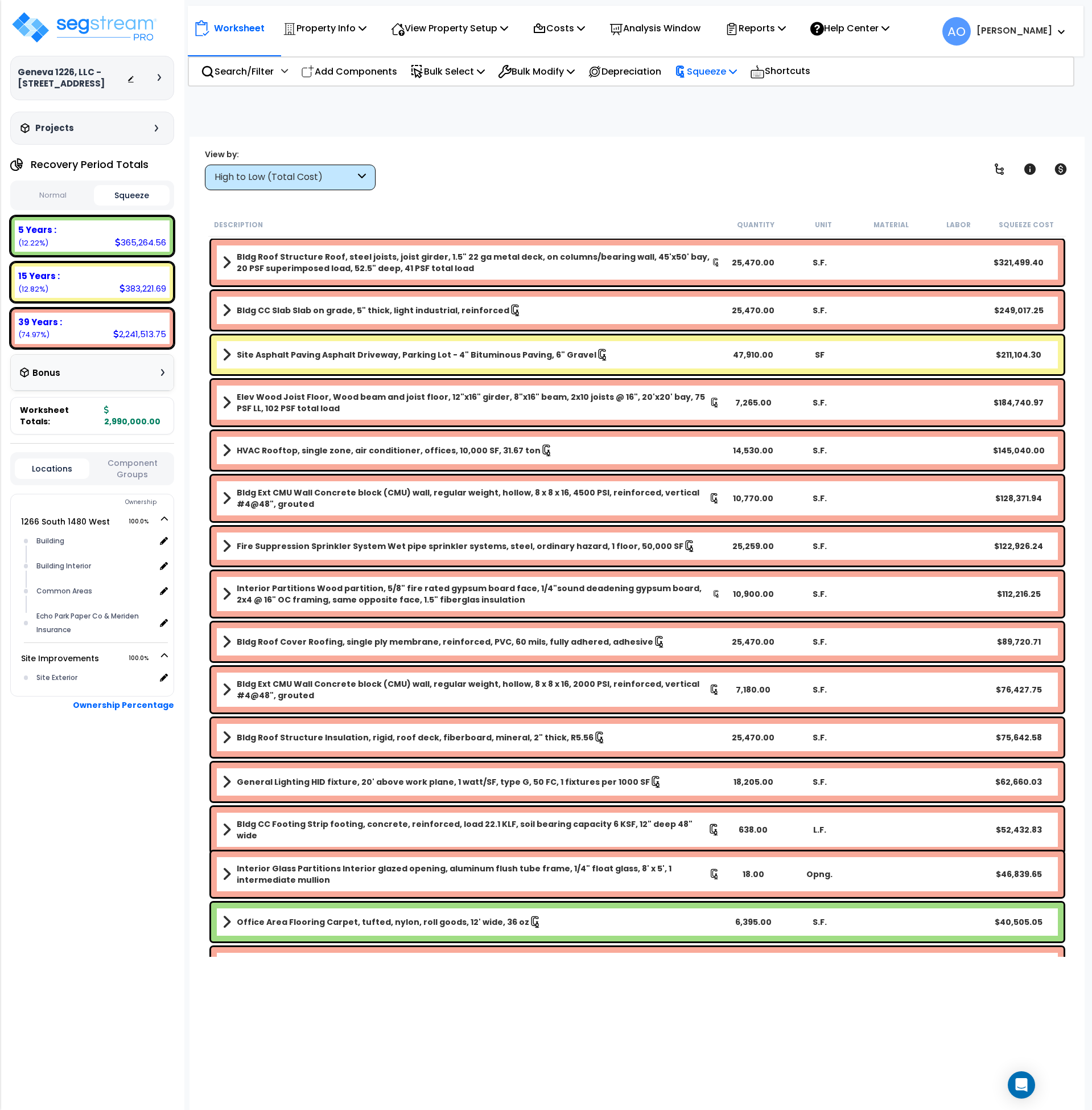
click at [713, 71] on p "Squeeze" at bounding box center [706, 72] width 62 height 16
click at [722, 93] on link "Re-squeeze" at bounding box center [725, 96] width 113 height 23
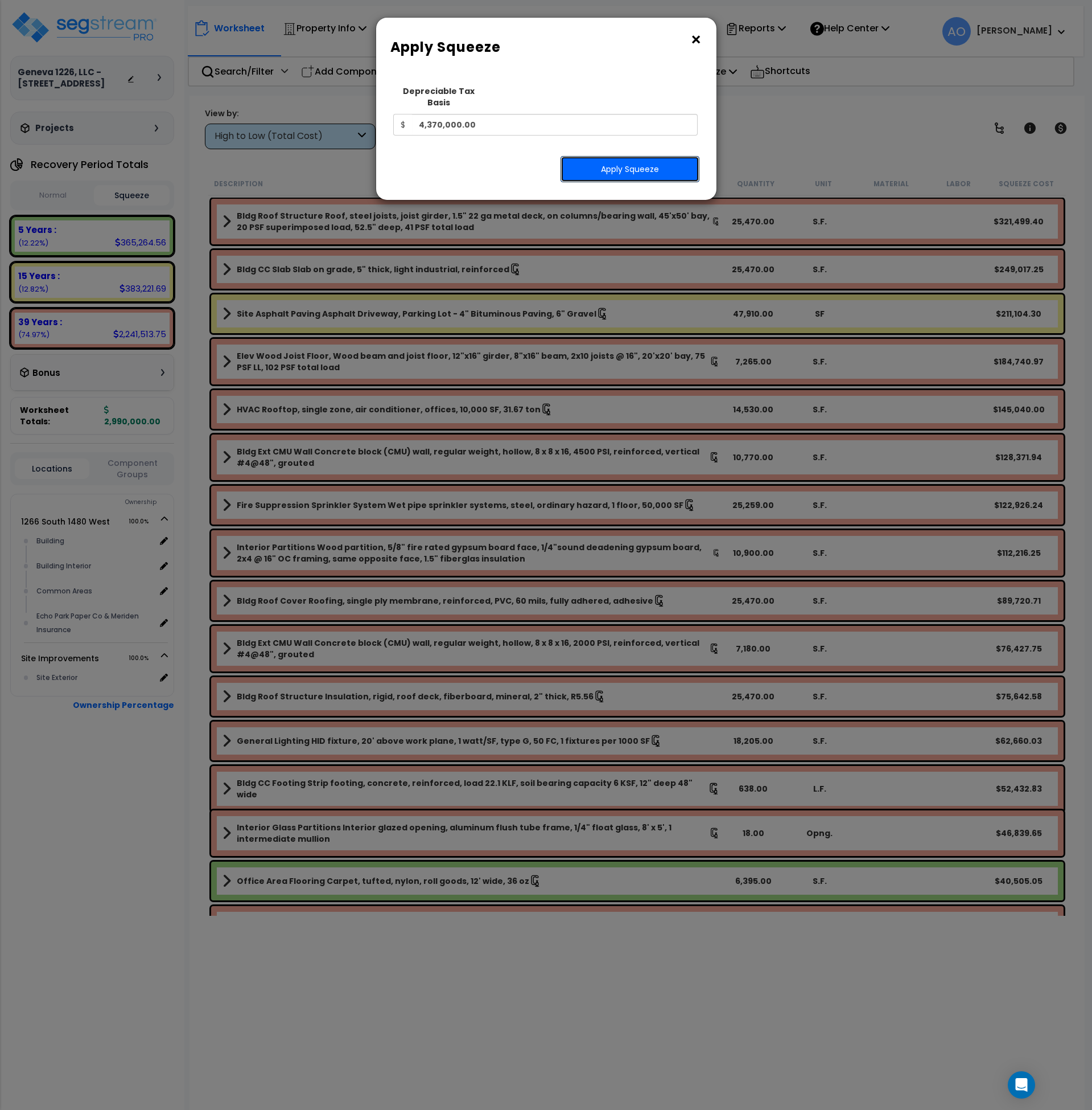
click at [639, 157] on button "Apply Squeeze" at bounding box center [630, 169] width 138 height 26
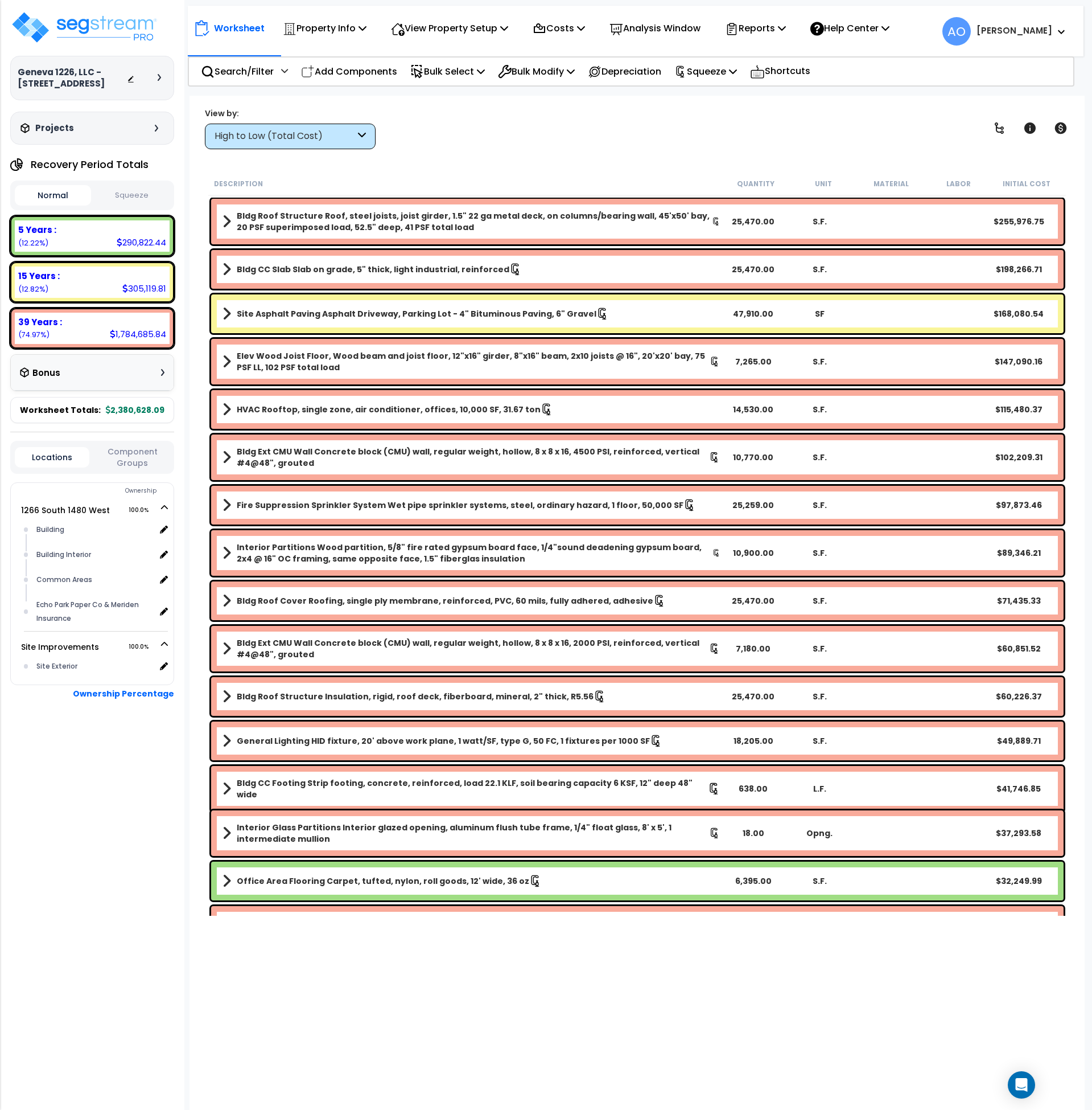
click at [149, 189] on button "Squeeze" at bounding box center [131, 196] width 76 height 20
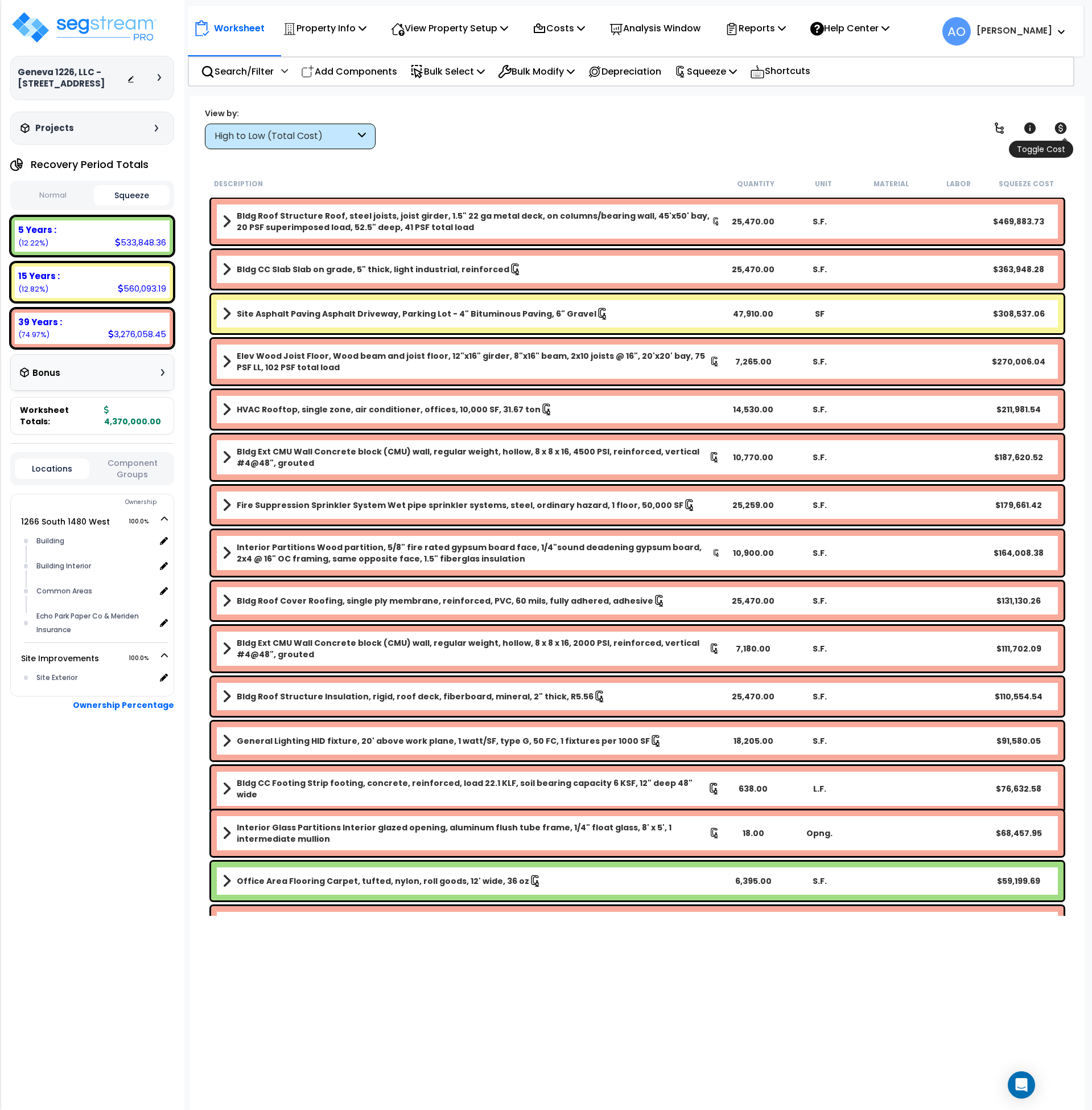
click at [1060, 128] on icon at bounding box center [1061, 128] width 12 height 11
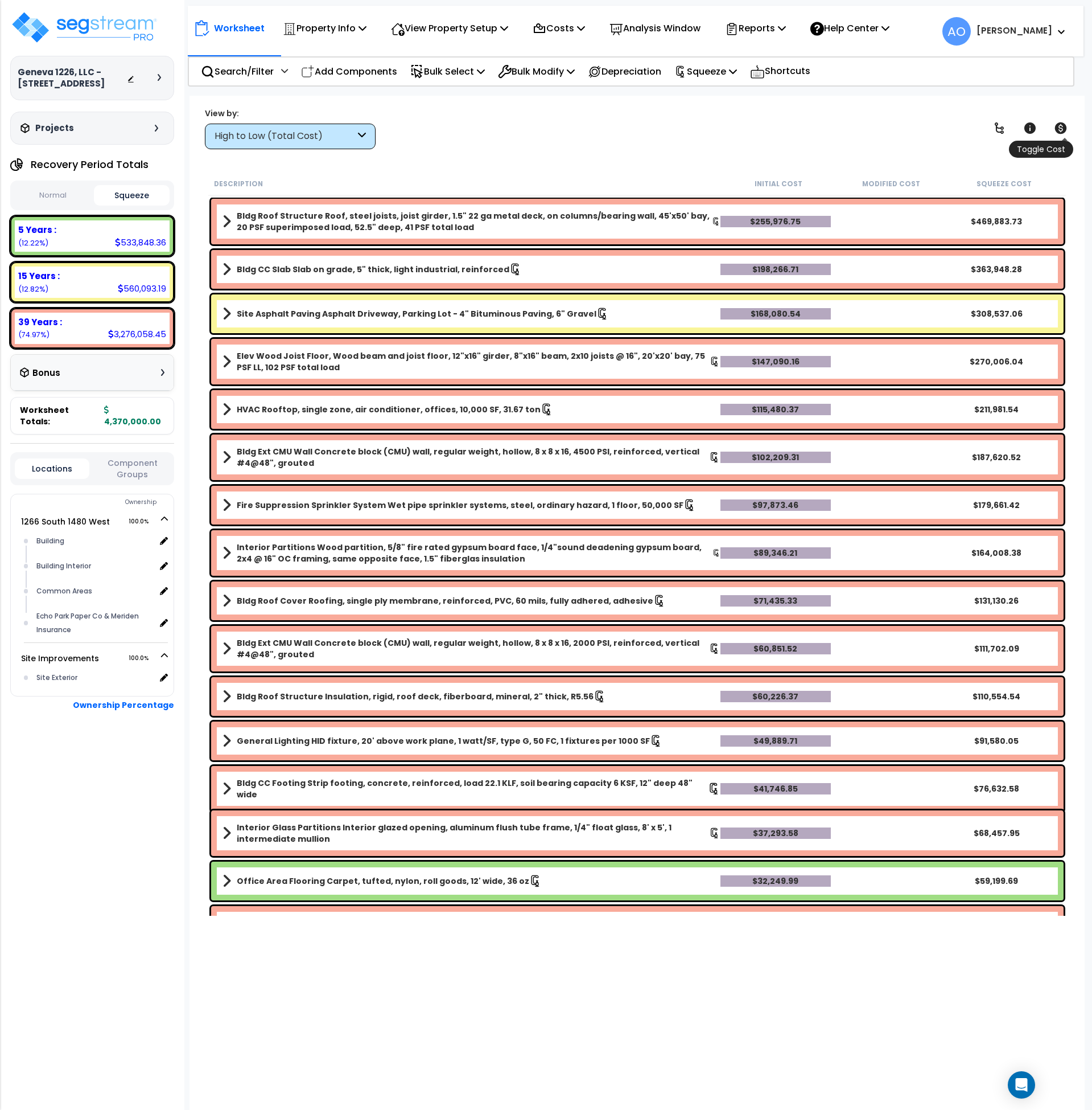
click at [1060, 128] on icon at bounding box center [1061, 128] width 12 height 11
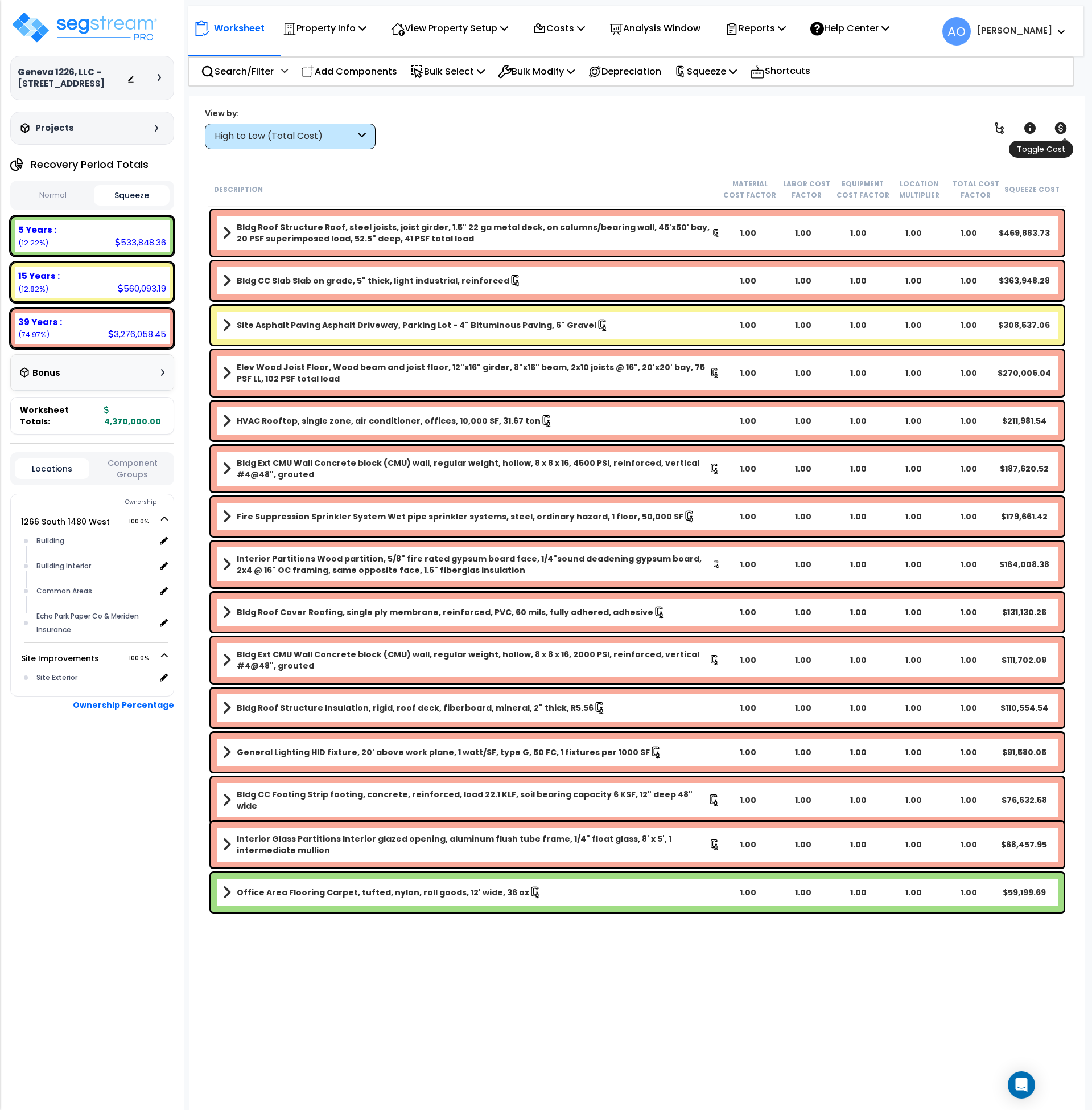
click at [1060, 128] on icon at bounding box center [1061, 128] width 12 height 11
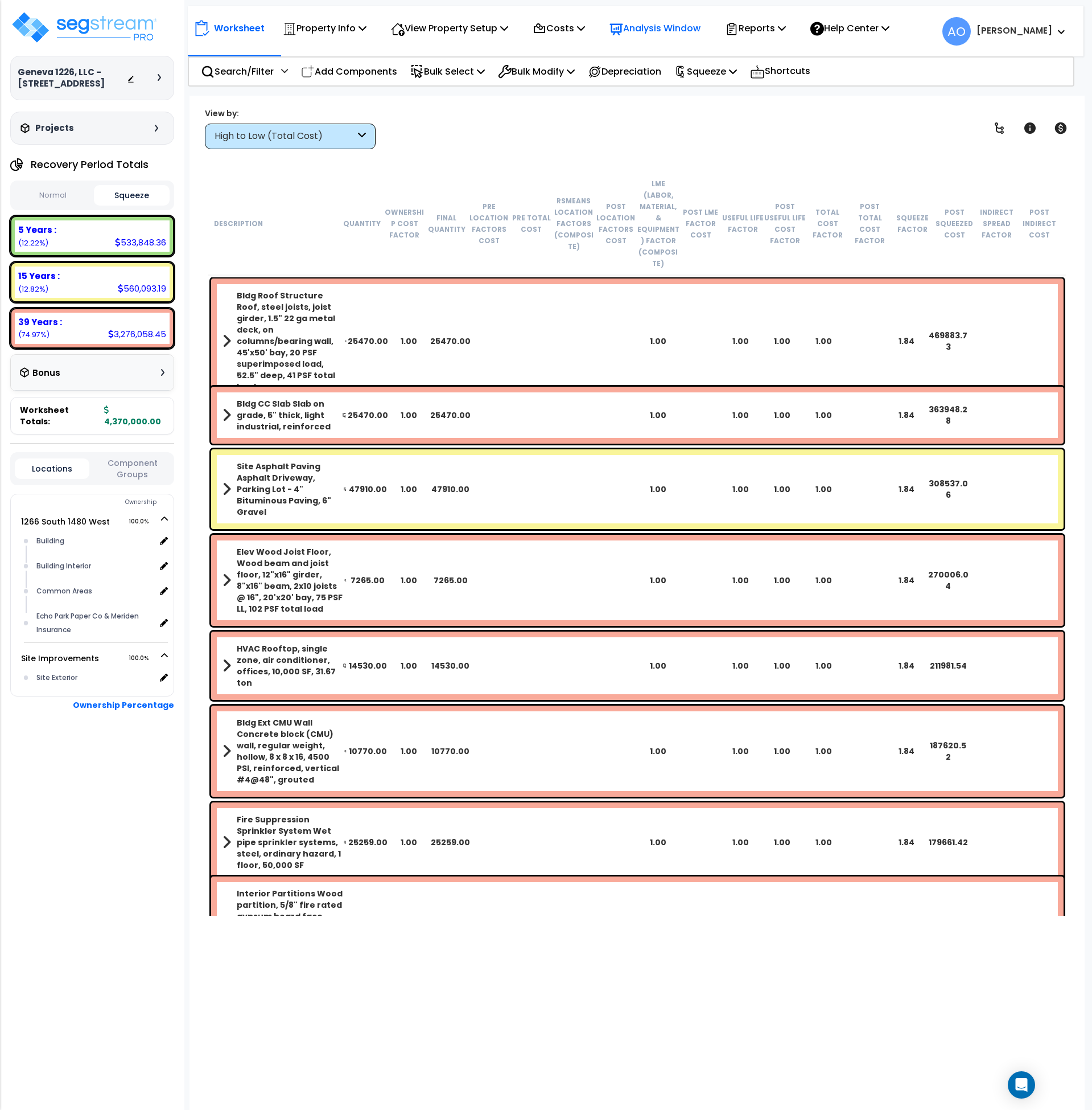
click at [654, 25] on p "Analysis Window" at bounding box center [656, 28] width 91 height 16
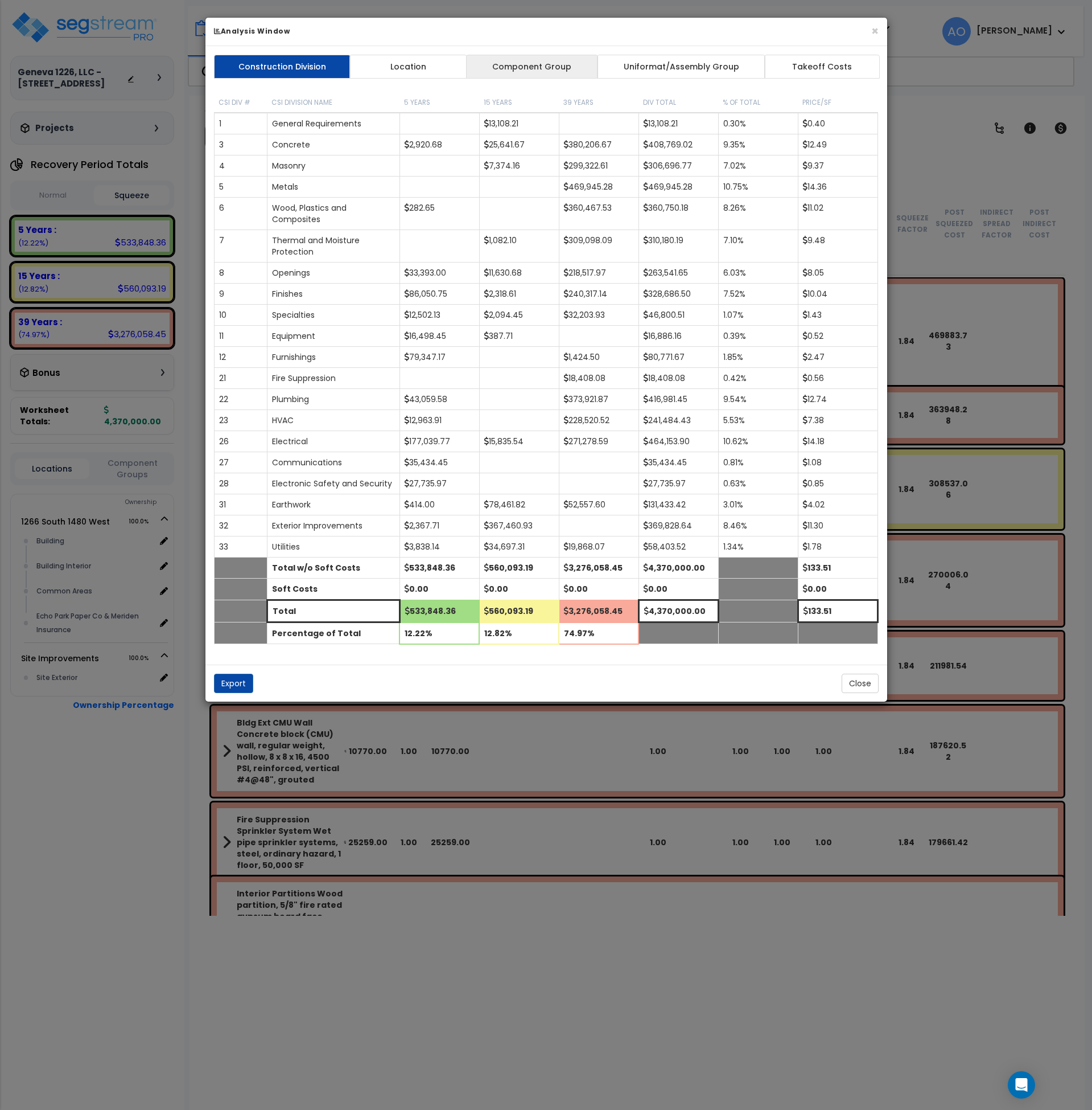
click at [521, 66] on link "Component Group" at bounding box center [532, 66] width 132 height 24
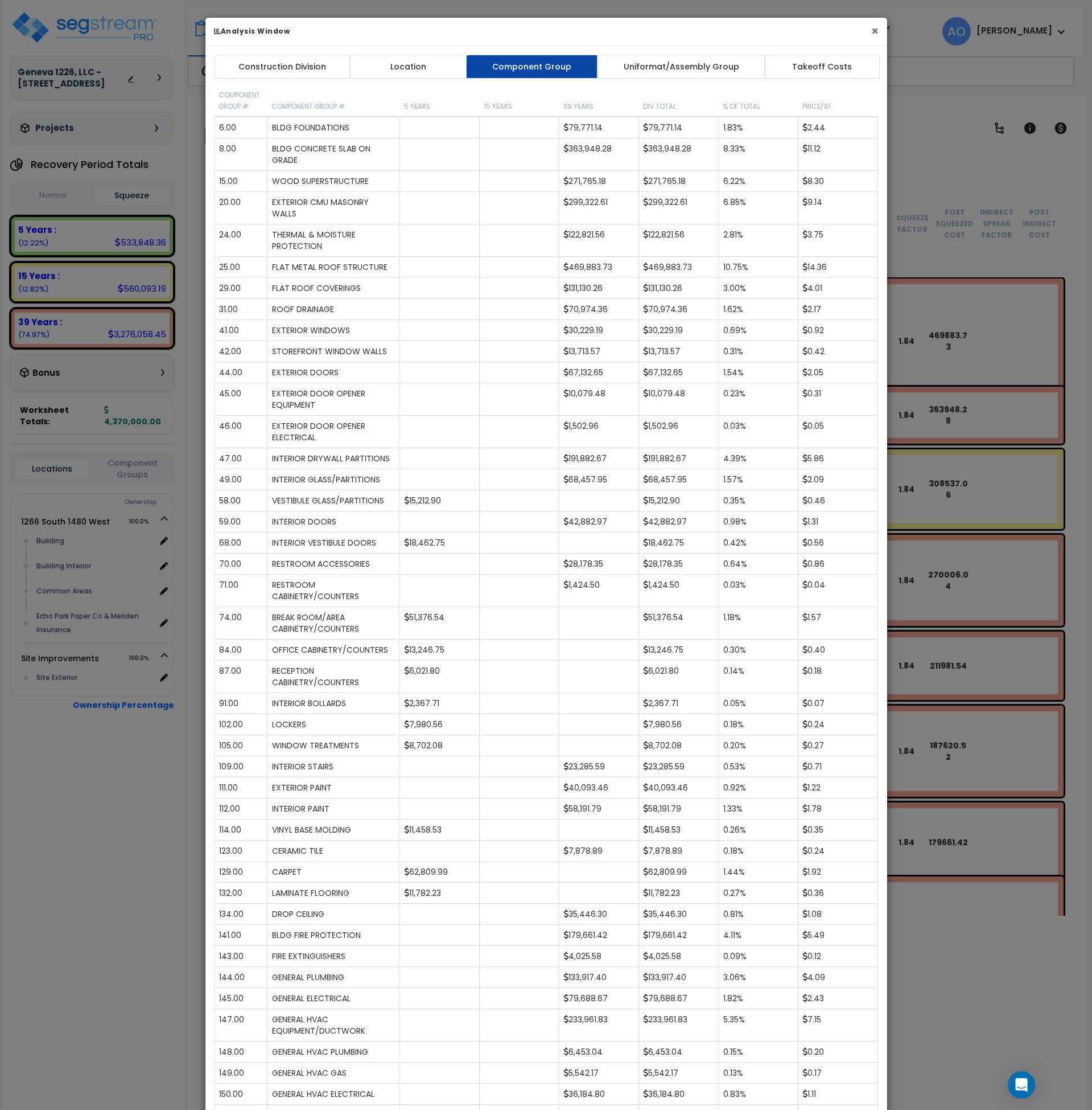
click at [876, 27] on button "×" at bounding box center [875, 32] width 7 height 12
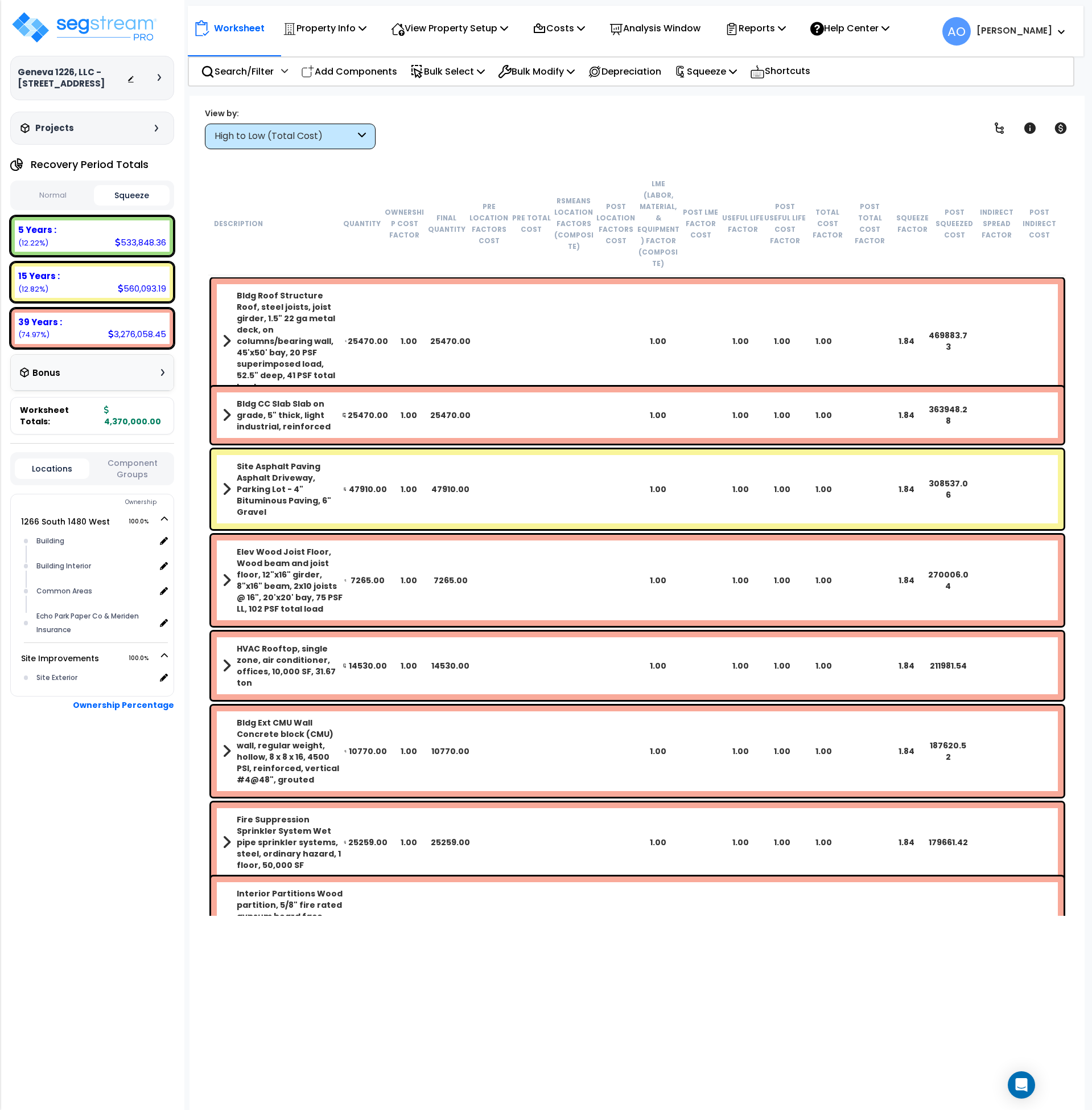
click at [314, 138] on div "High to Low (Total Cost)" at bounding box center [285, 136] width 140 height 13
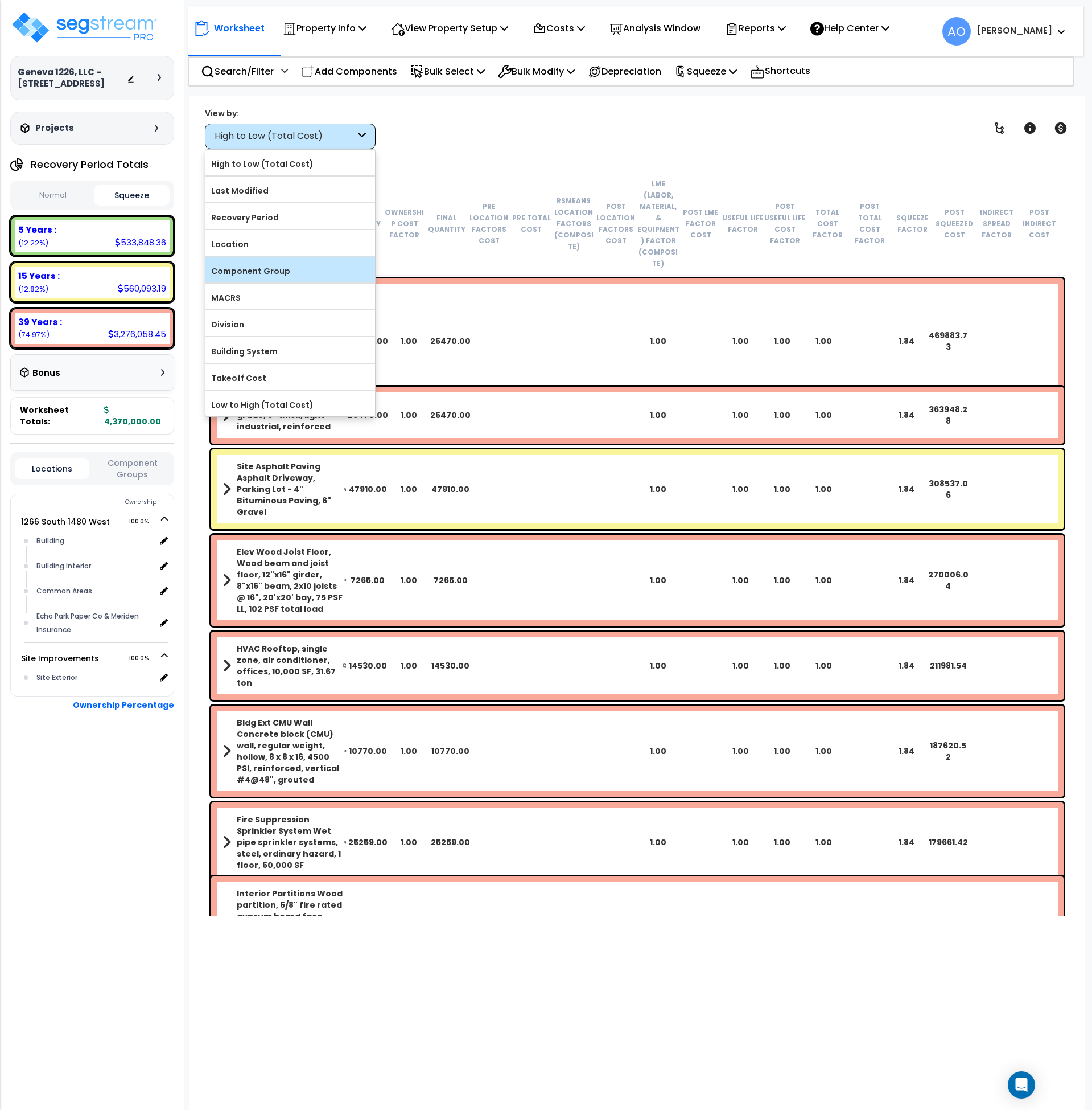
click at [278, 272] on label "Component Group" at bounding box center [290, 270] width 170 height 17
click at [0, 0] on input "Component Group" at bounding box center [0, 0] width 0 height 0
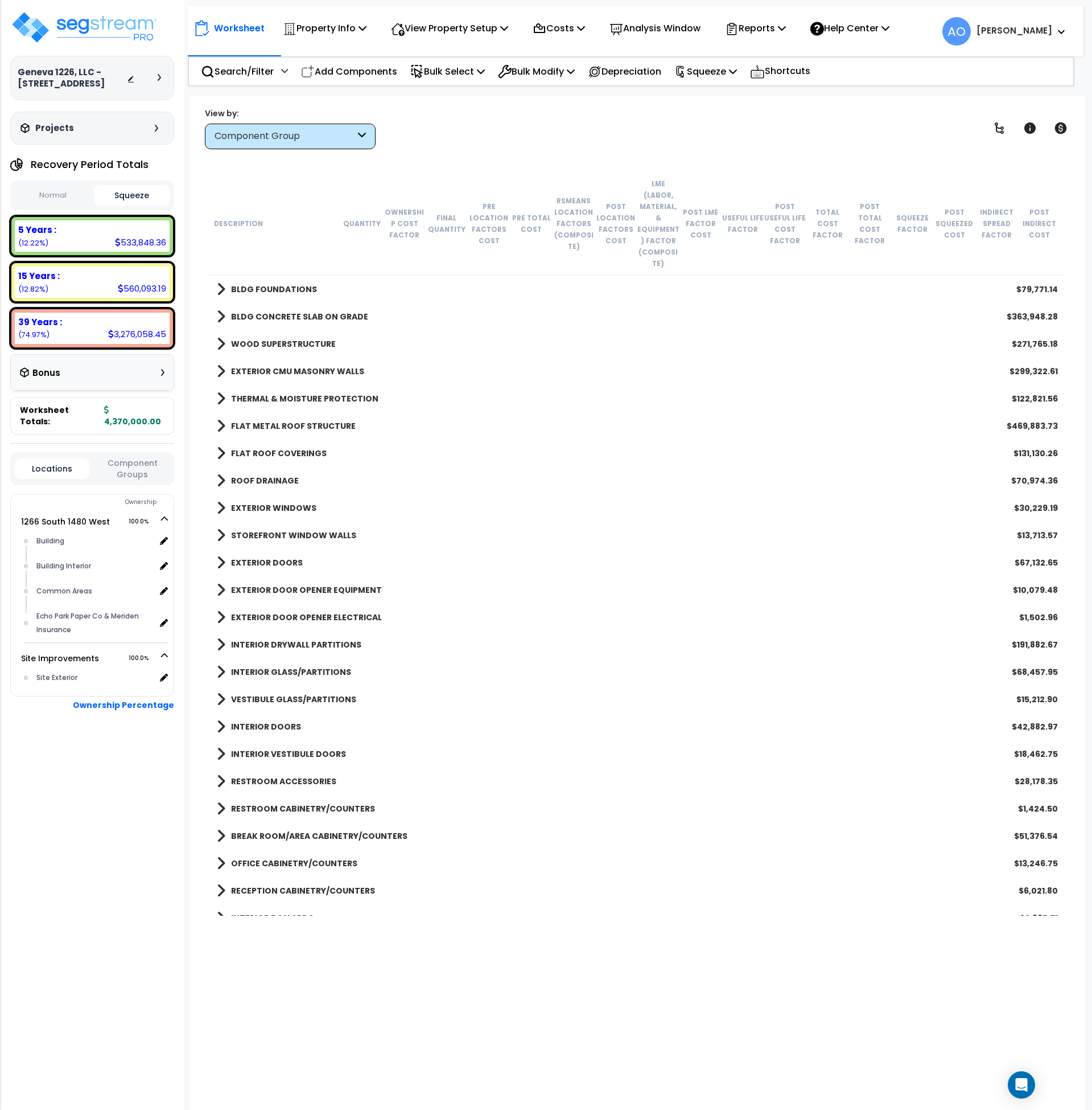
click at [327, 666] on b "INTERIOR GLASS/PARTITIONS" at bounding box center [291, 672] width 120 height 11
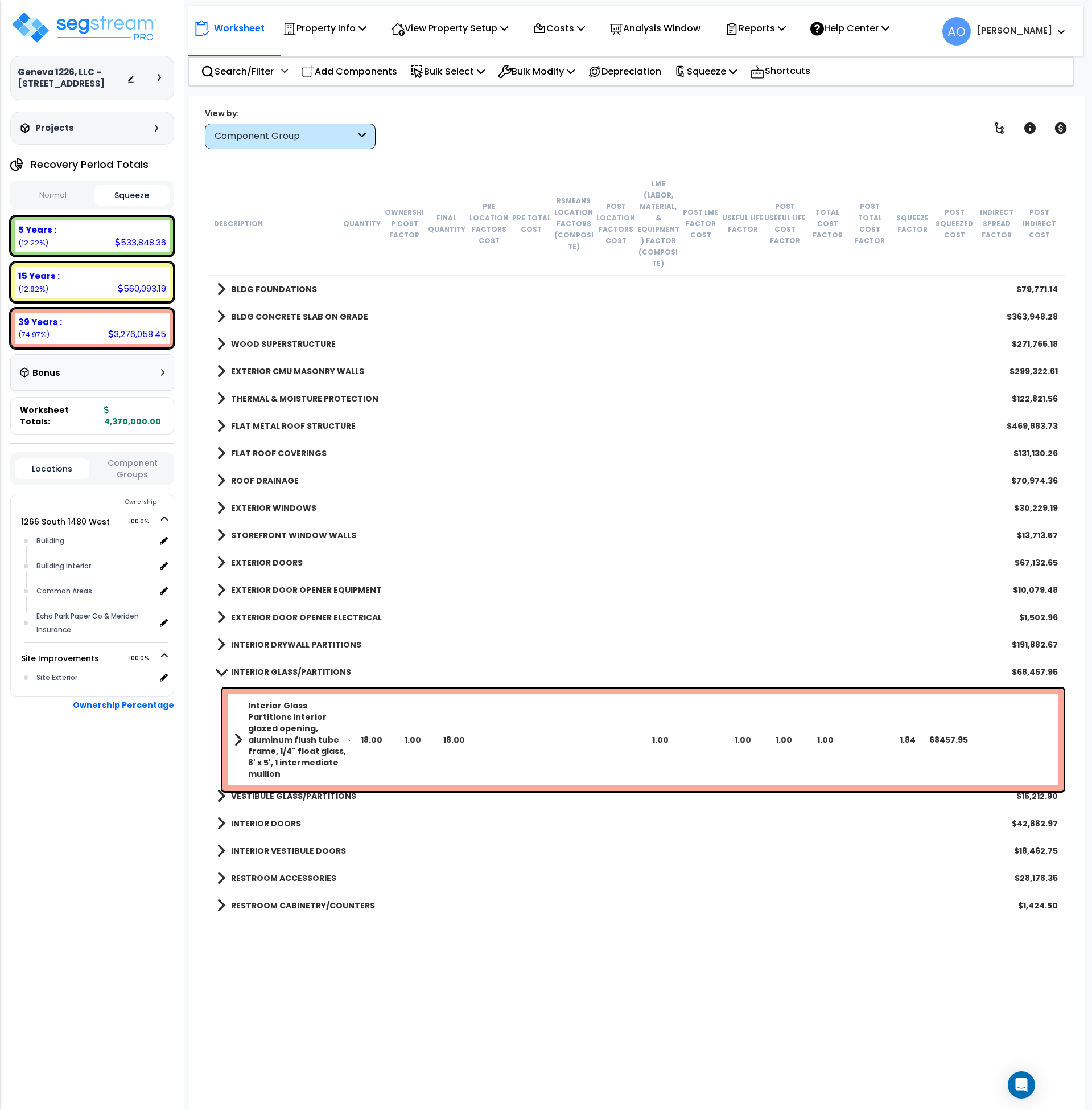
click at [342, 704] on b "Interior Glass Partitions Interior glazed opening, aluminum flush tube frame, 1…" at bounding box center [298, 739] width 100 height 80
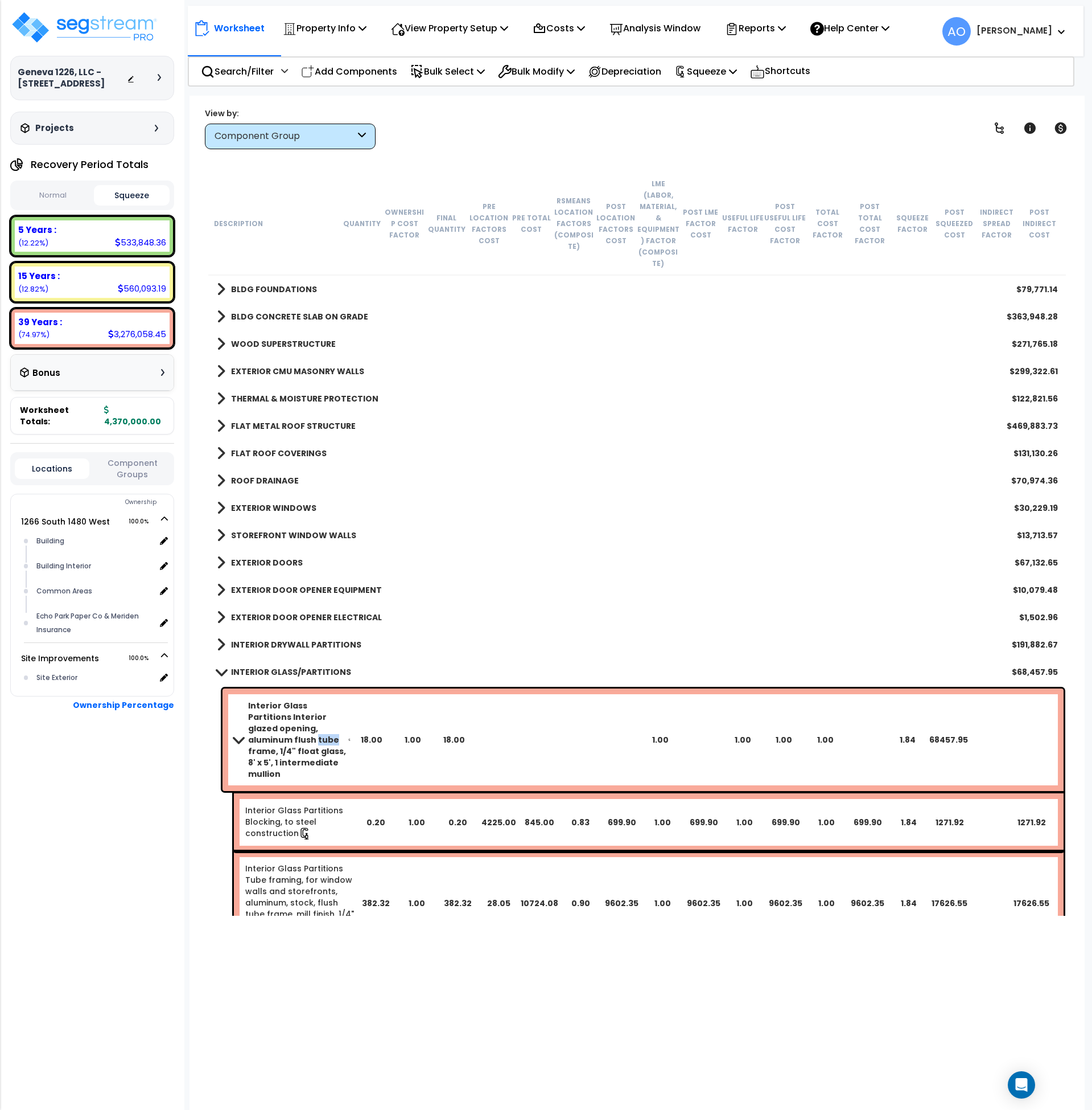
click at [342, 704] on b "Interior Glass Partitions Interior glazed opening, aluminum flush tube frame, 1…" at bounding box center [298, 739] width 100 height 80
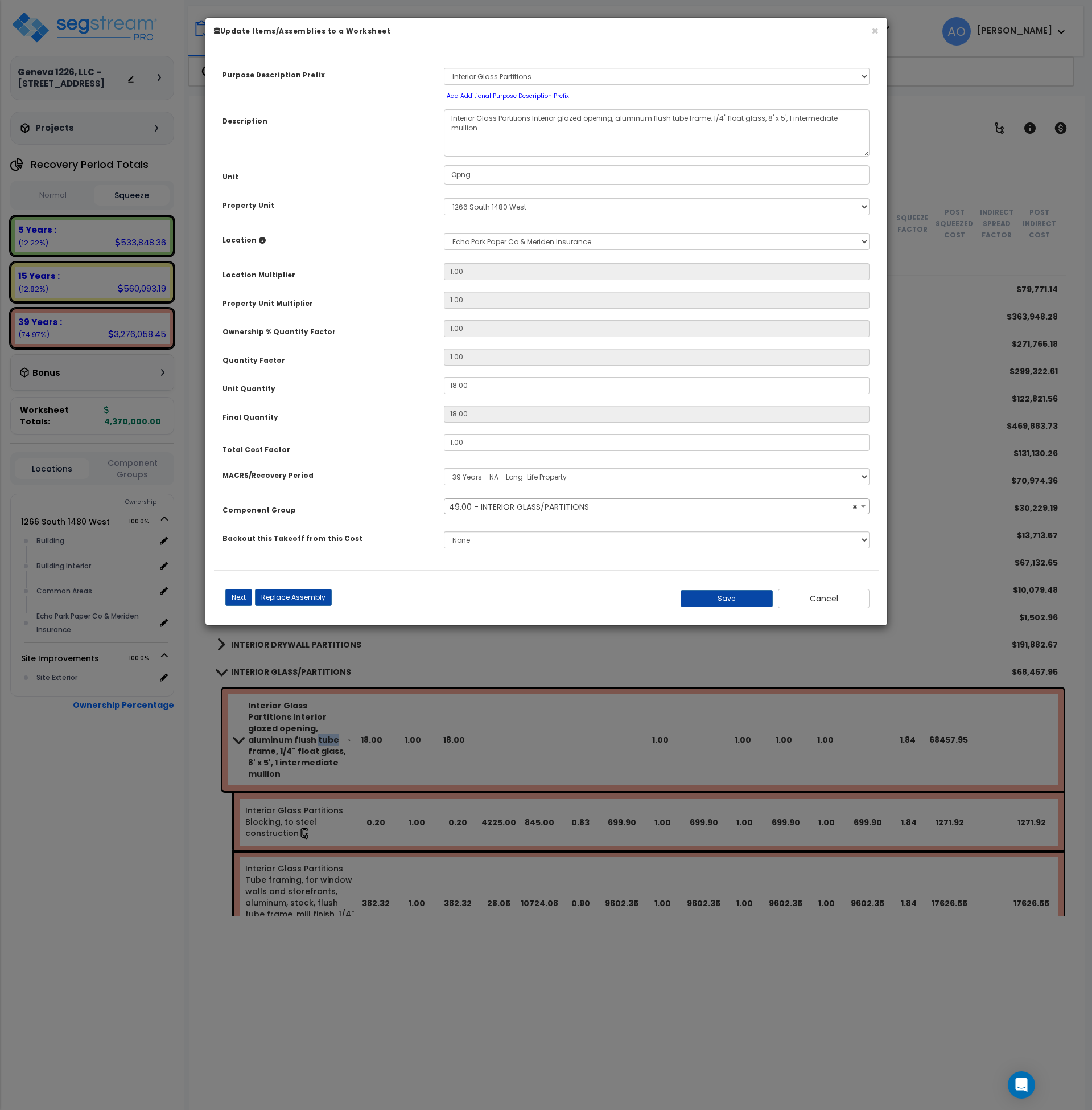
select select "45880"
click at [486, 480] on select "Select MACRS/Recovery Period 5 Years - 57.0 - Distributive Trades & Services 5 …" at bounding box center [657, 476] width 426 height 17
select select "3667"
click at [444, 468] on select "Select MACRS/Recovery Period 5 Years - 57.0 - Distributive Trades & Services 5 …" at bounding box center [657, 476] width 426 height 17
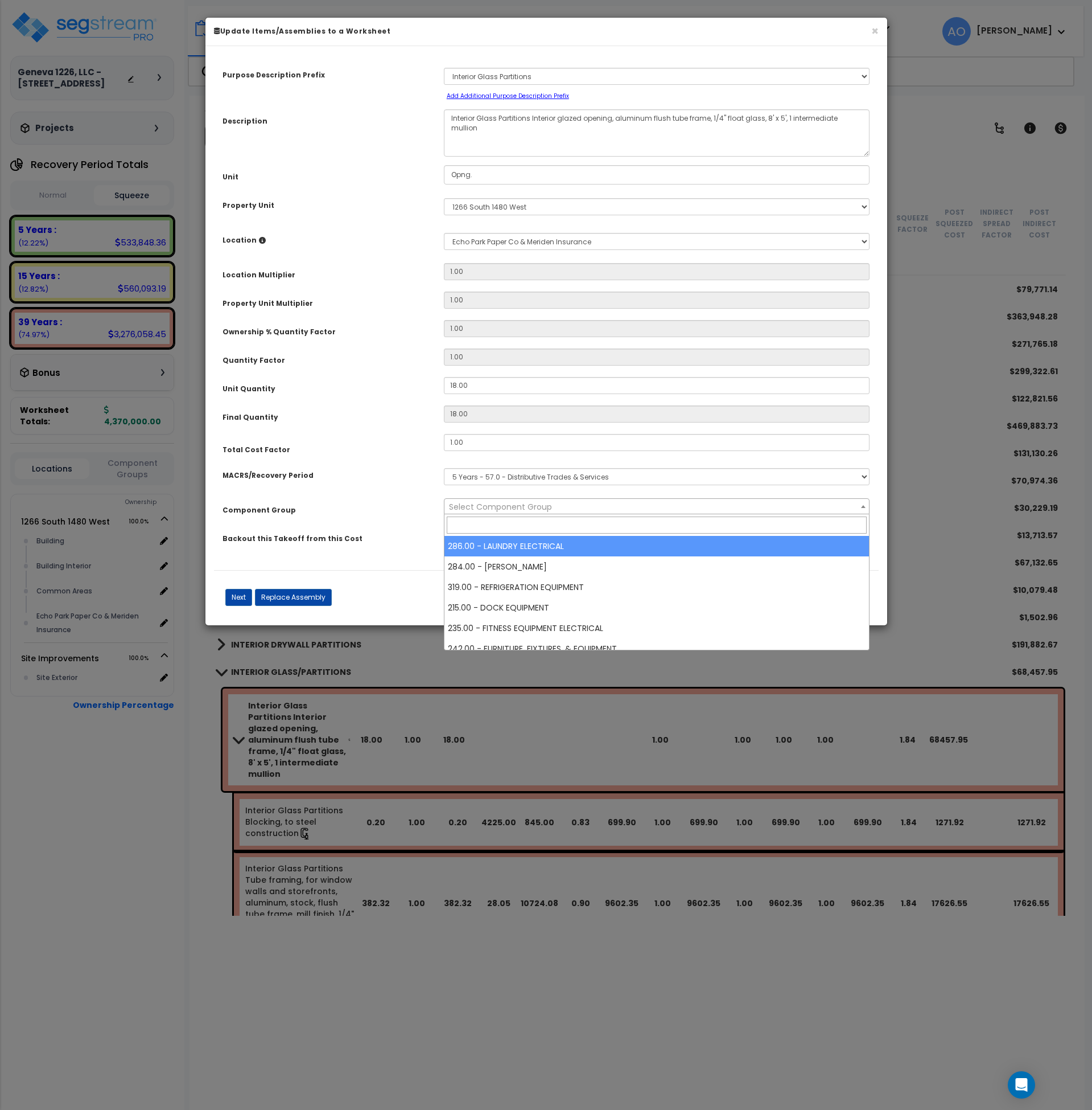
click at [504, 507] on span "Select Component Group" at bounding box center [500, 507] width 103 height 11
type input "i"
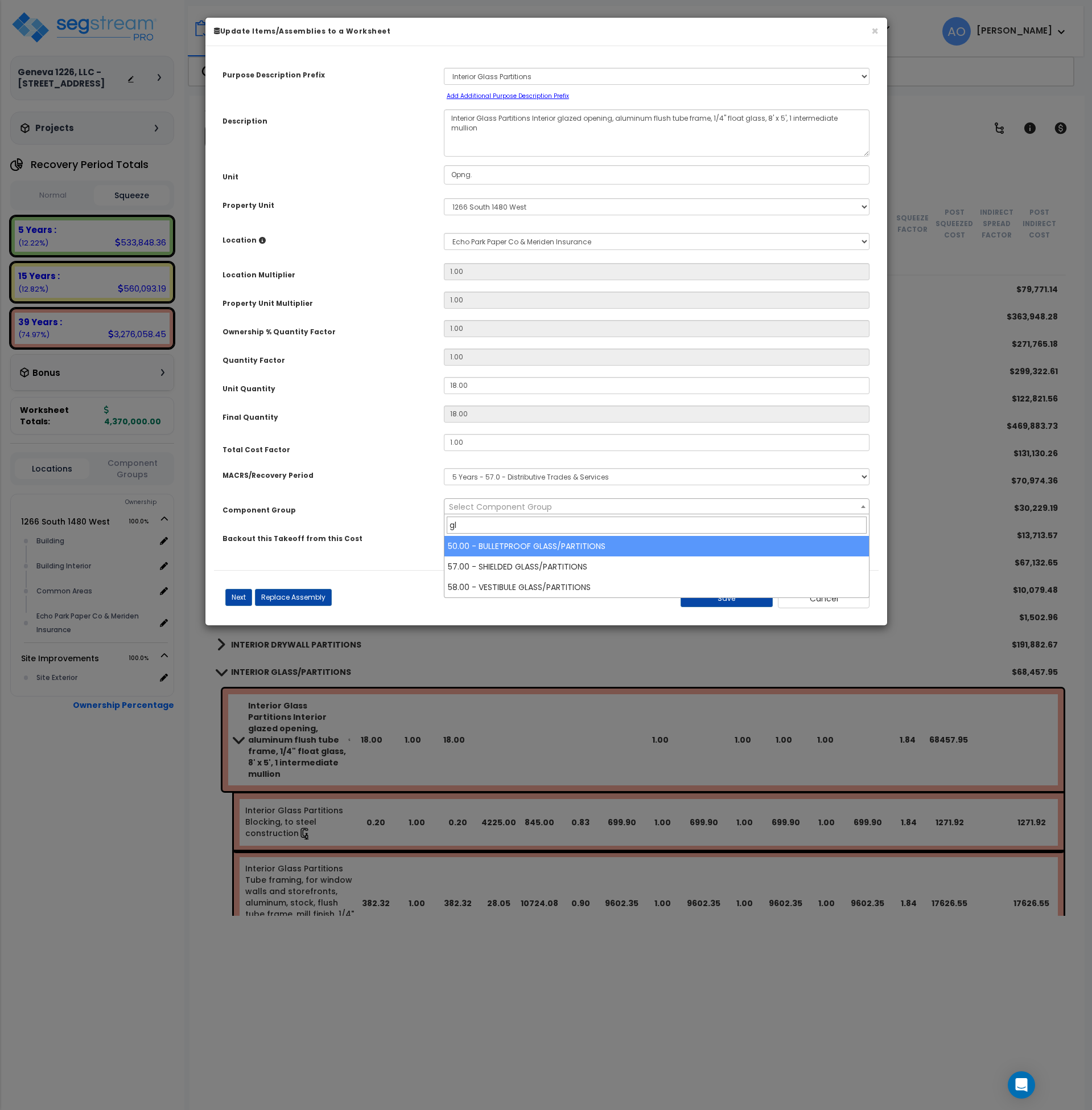
type input "g"
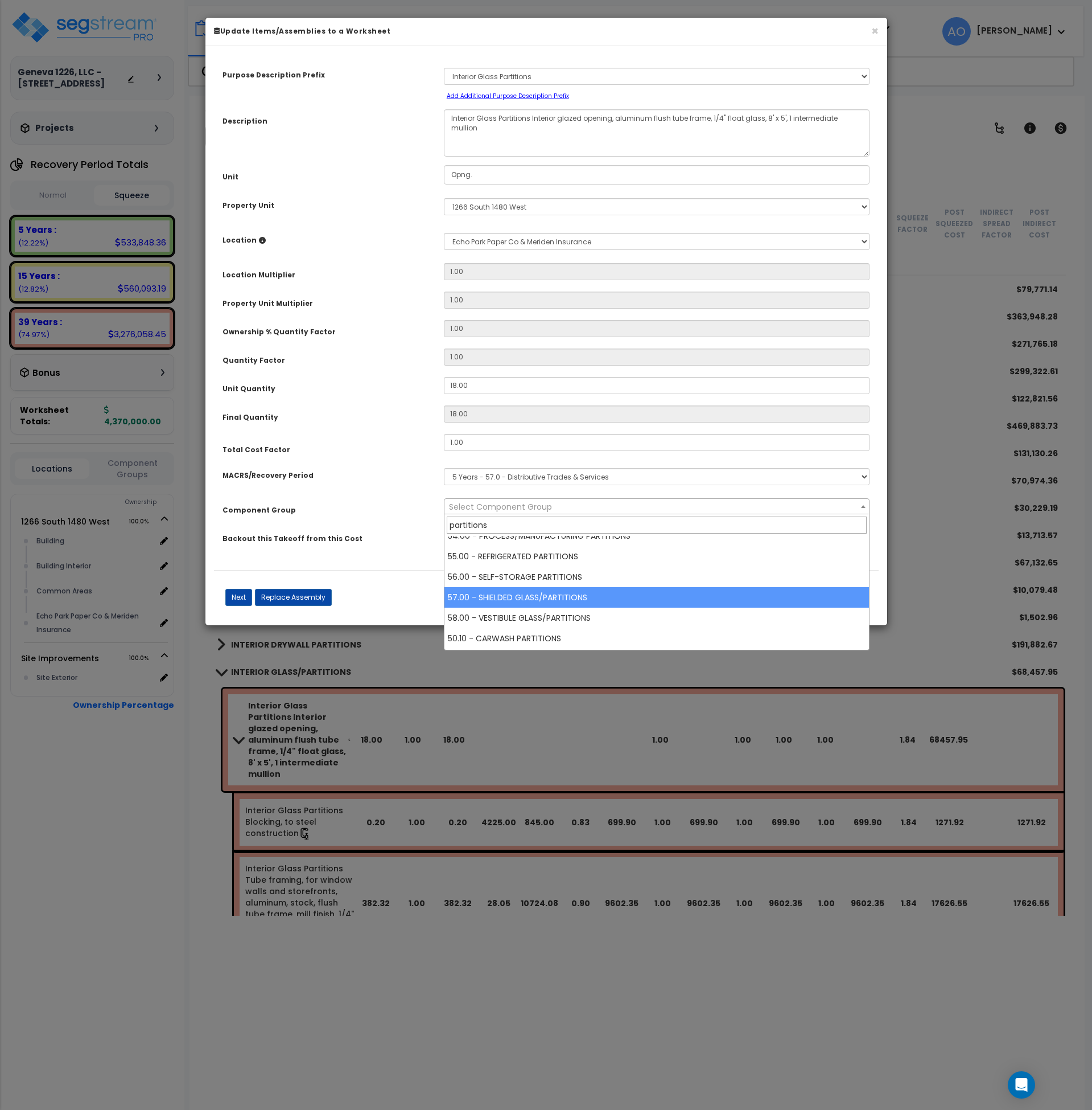
scroll to position [91, 0]
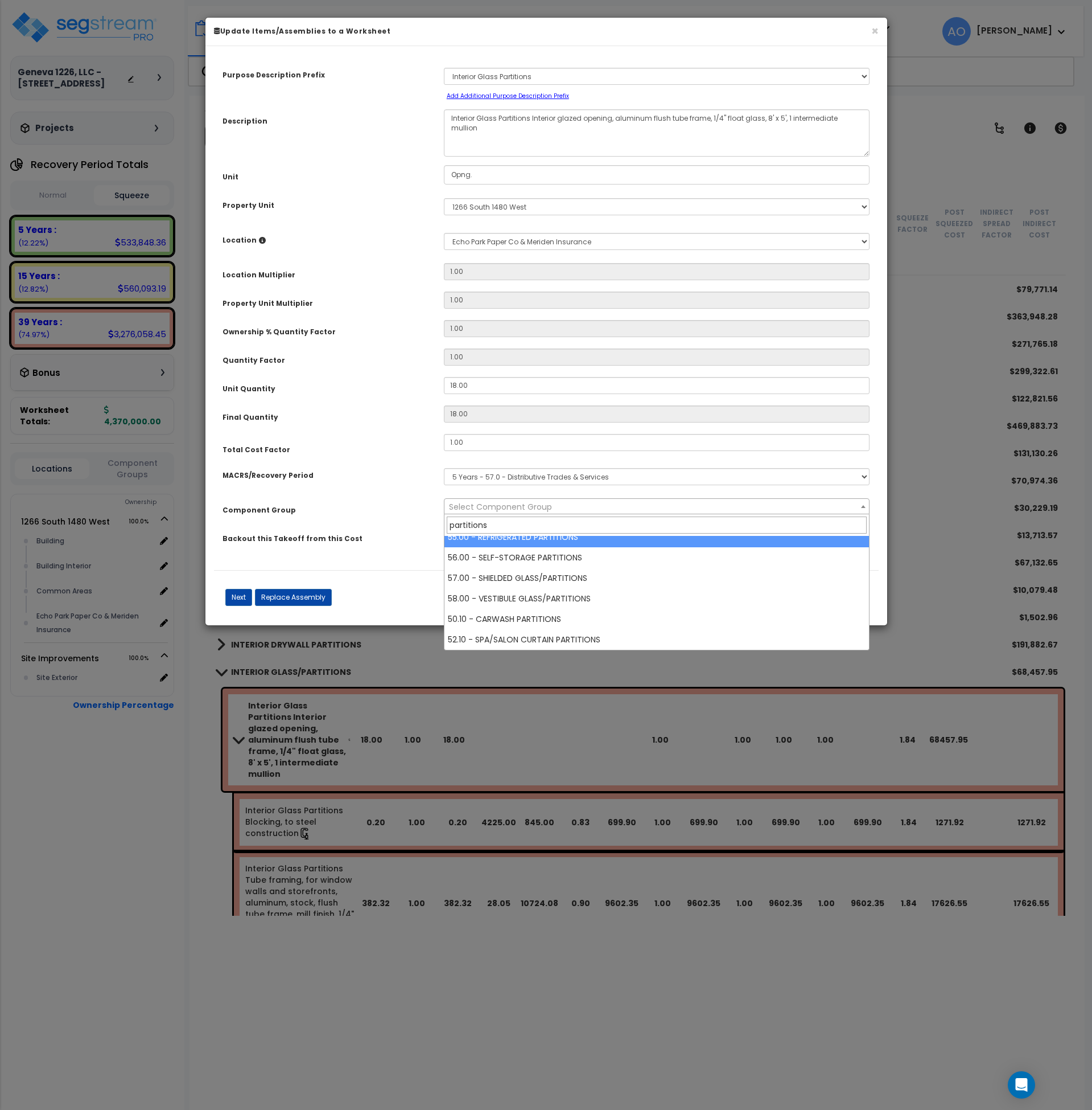
drag, startPoint x: 507, startPoint y: 522, endPoint x: 407, endPoint y: 530, distance: 100.3
click at [407, 530] on body "We are Building your Property. So please grab a coffee and let us do the heavy …" at bounding box center [546, 605] width 1092 height 1110
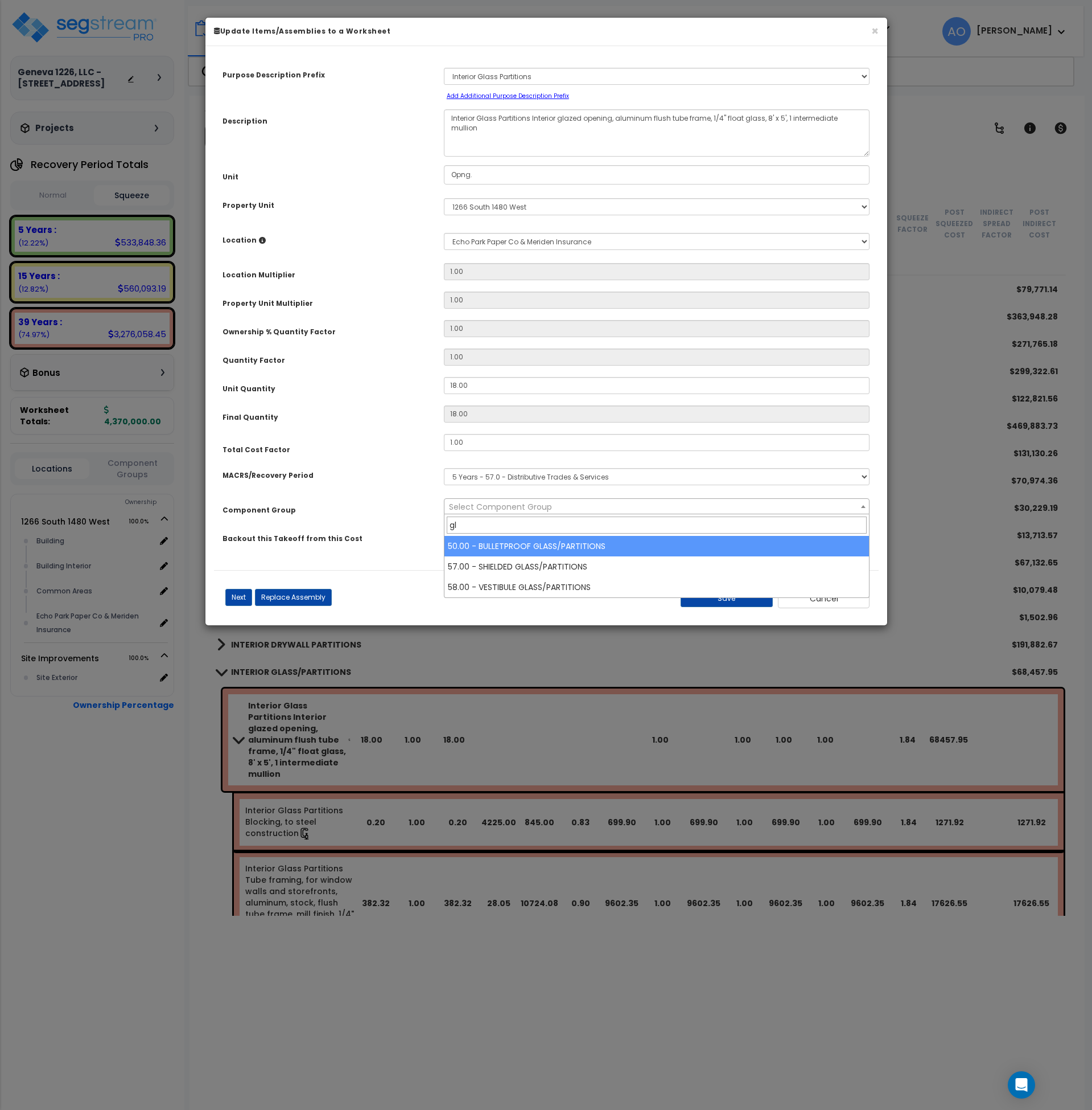
type input "g"
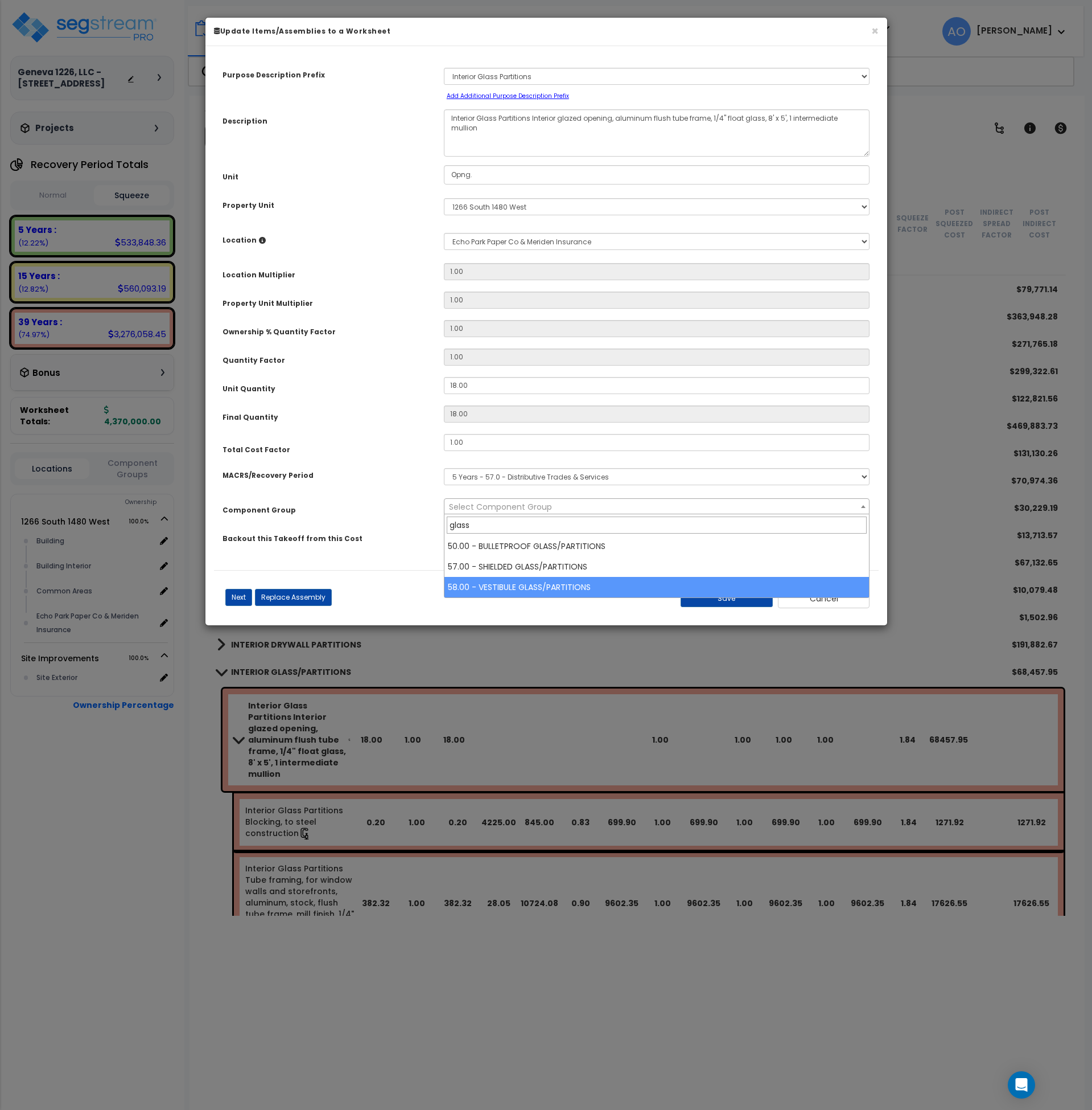
type input "glass"
select select "45888"
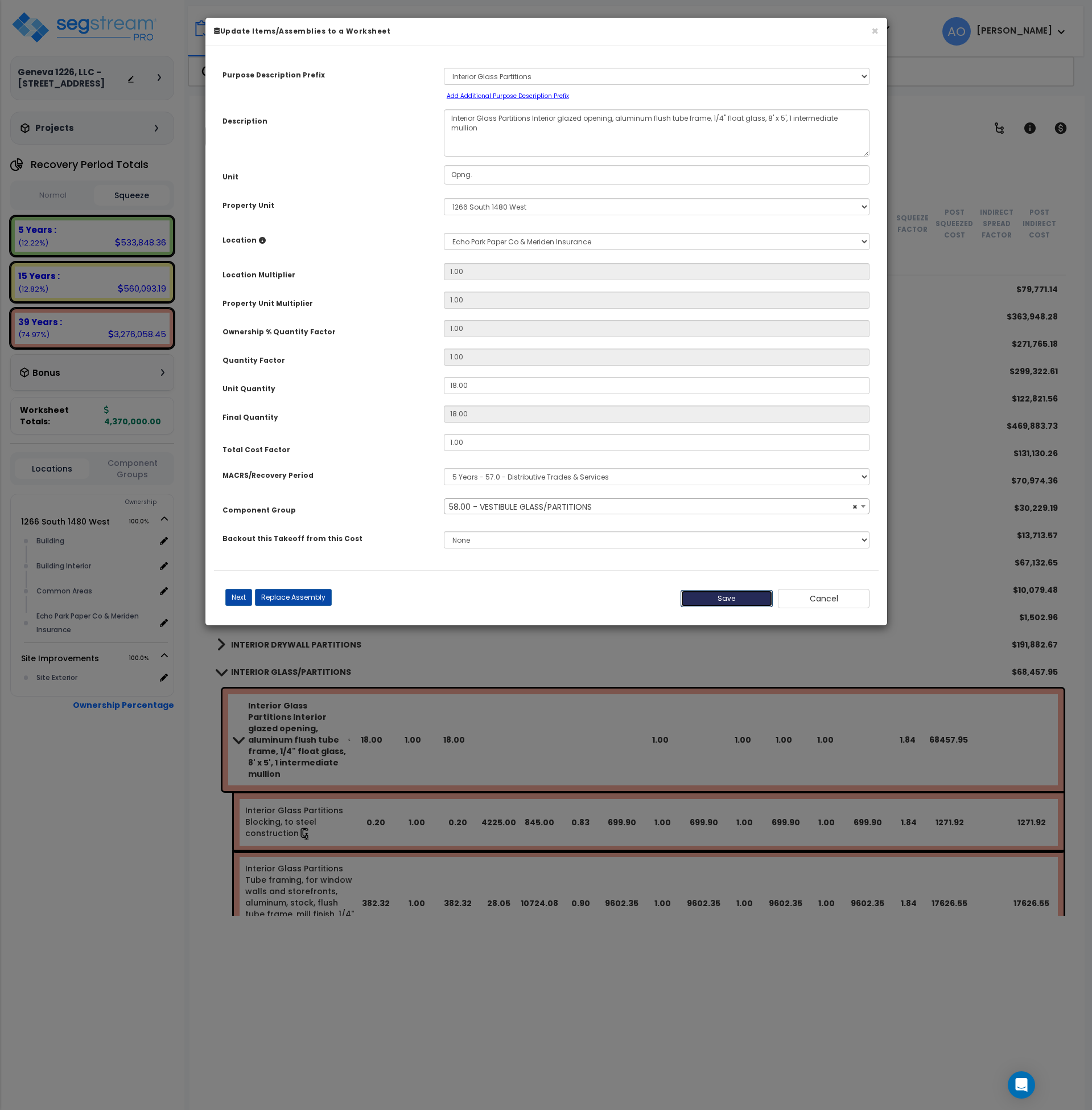
click at [713, 595] on button "Save" at bounding box center [727, 598] width 92 height 17
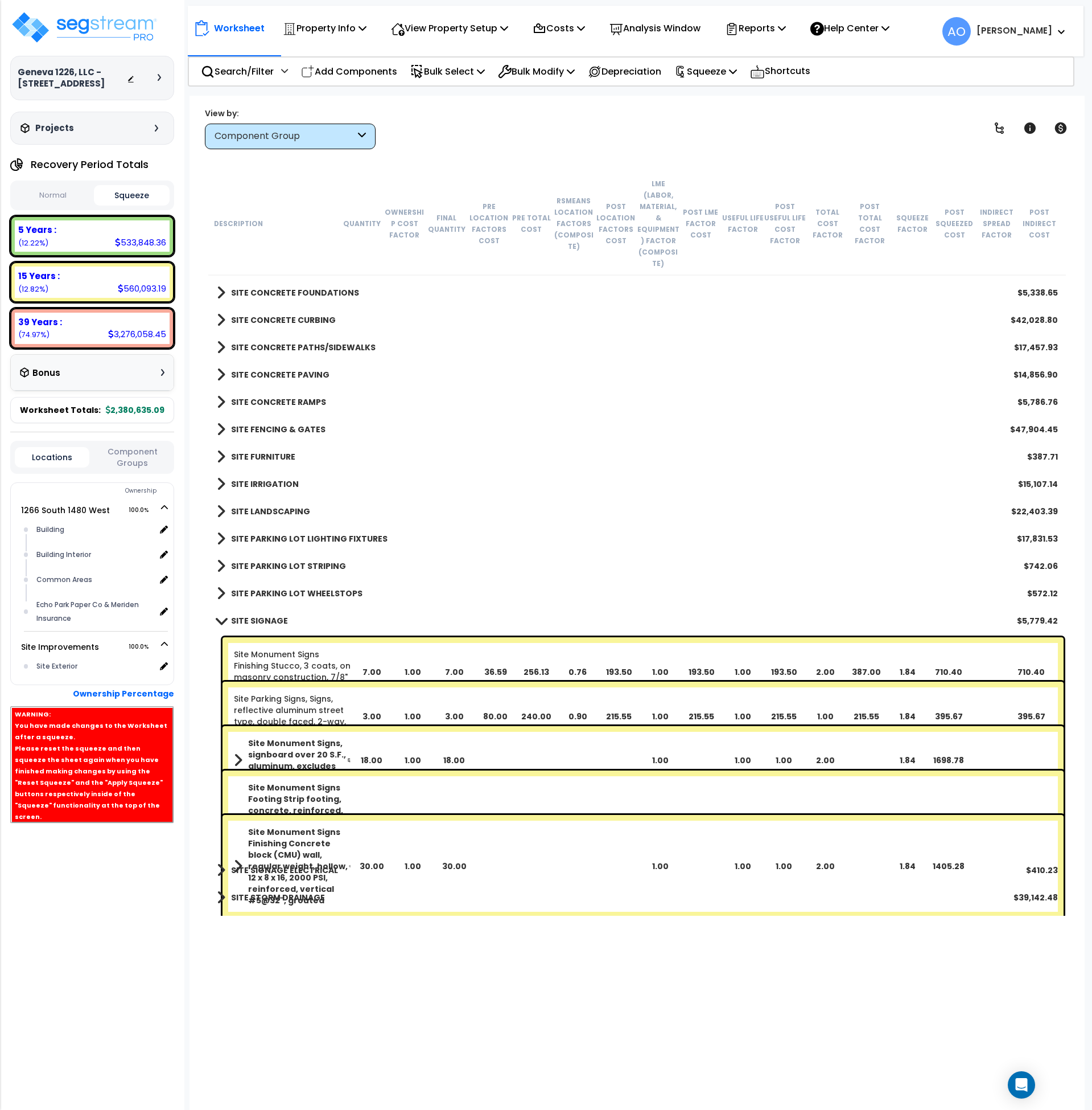
scroll to position [1, 0]
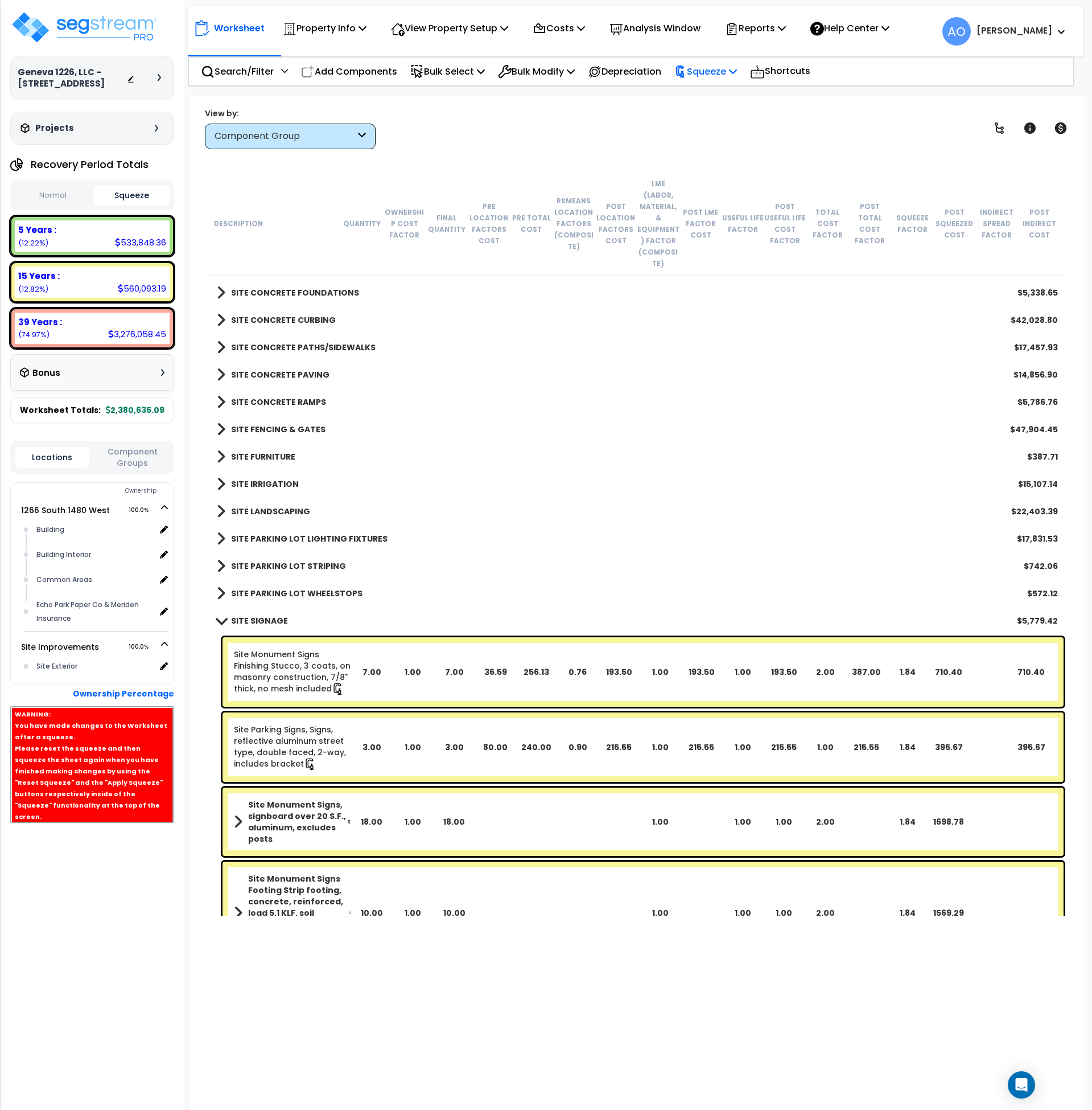
click at [723, 72] on p "Squeeze" at bounding box center [706, 72] width 62 height 16
click at [727, 100] on link "Re-squeeze" at bounding box center [725, 98] width 113 height 26
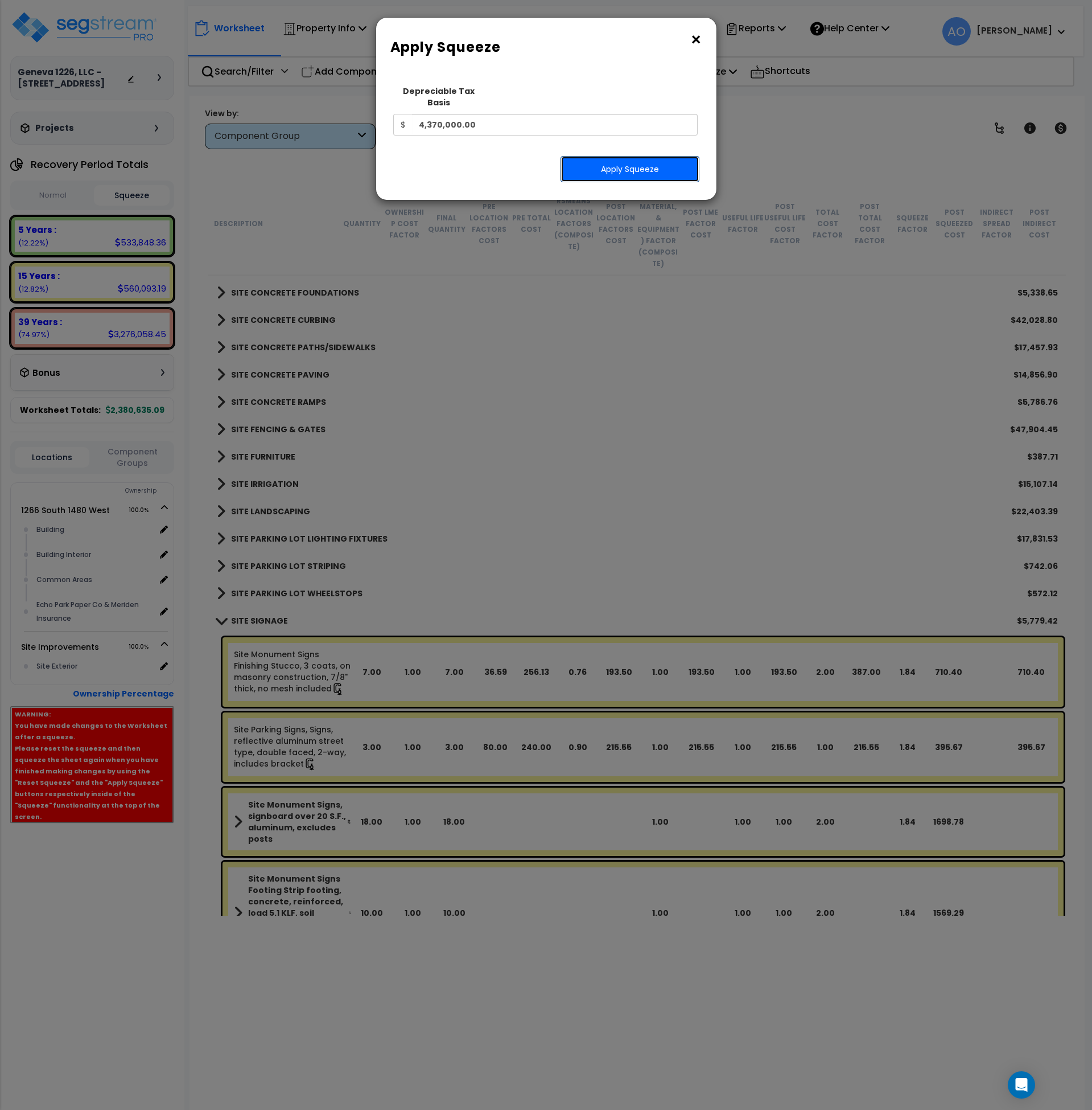
click at [627, 164] on button "Apply Squeeze" at bounding box center [630, 169] width 138 height 26
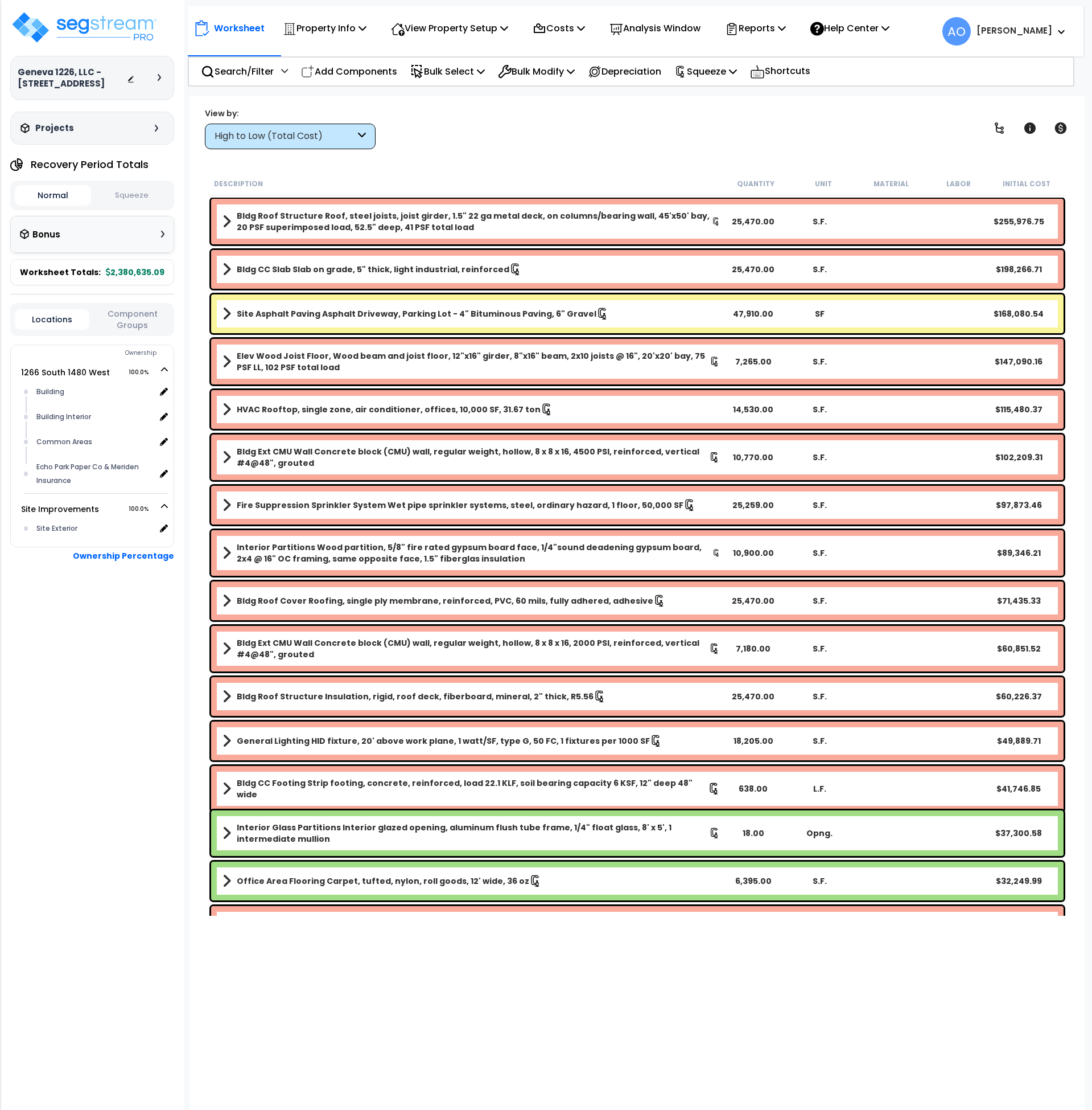
scroll to position [1, 0]
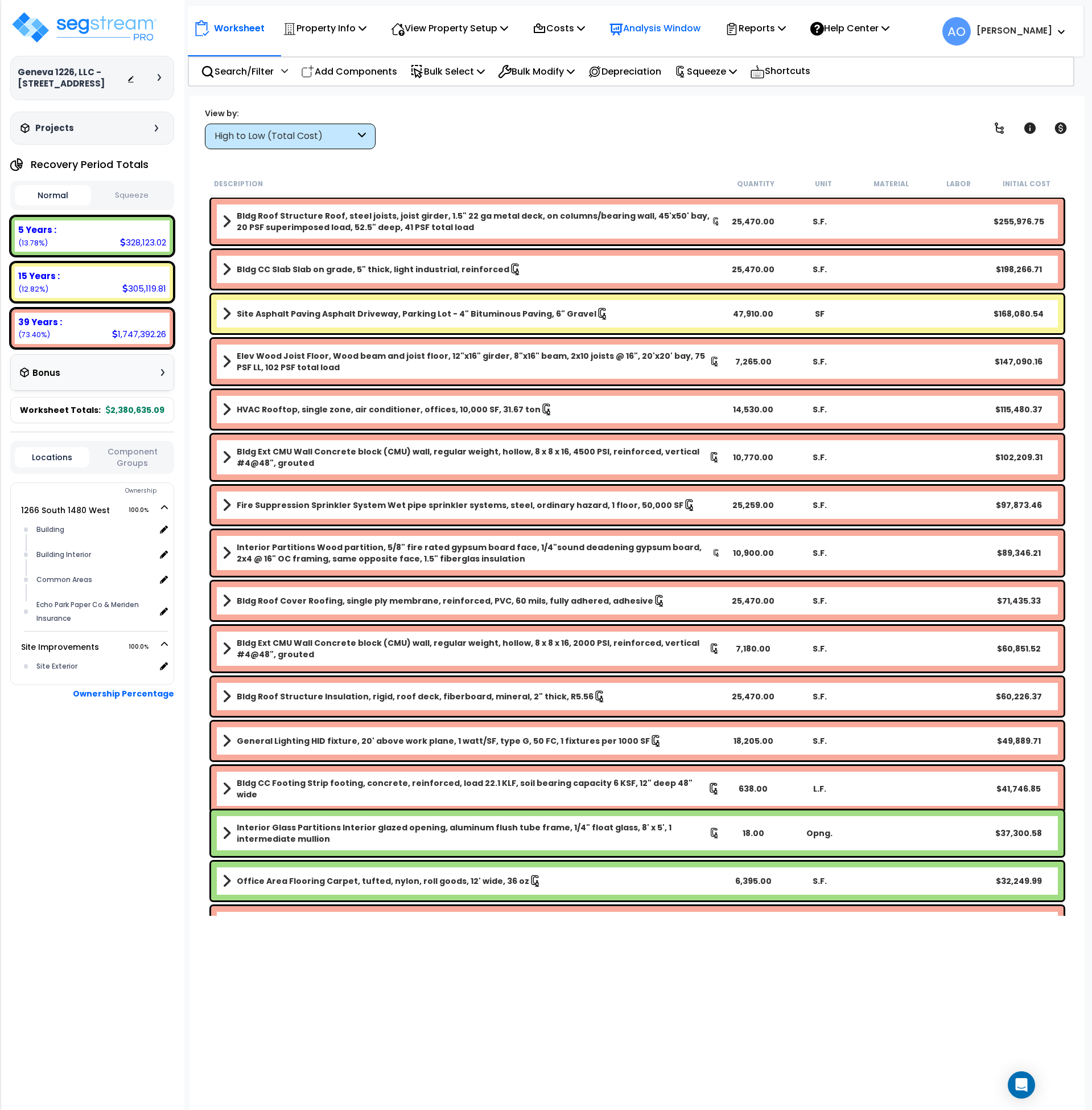
click at [641, 32] on p "Analysis Window" at bounding box center [656, 28] width 91 height 16
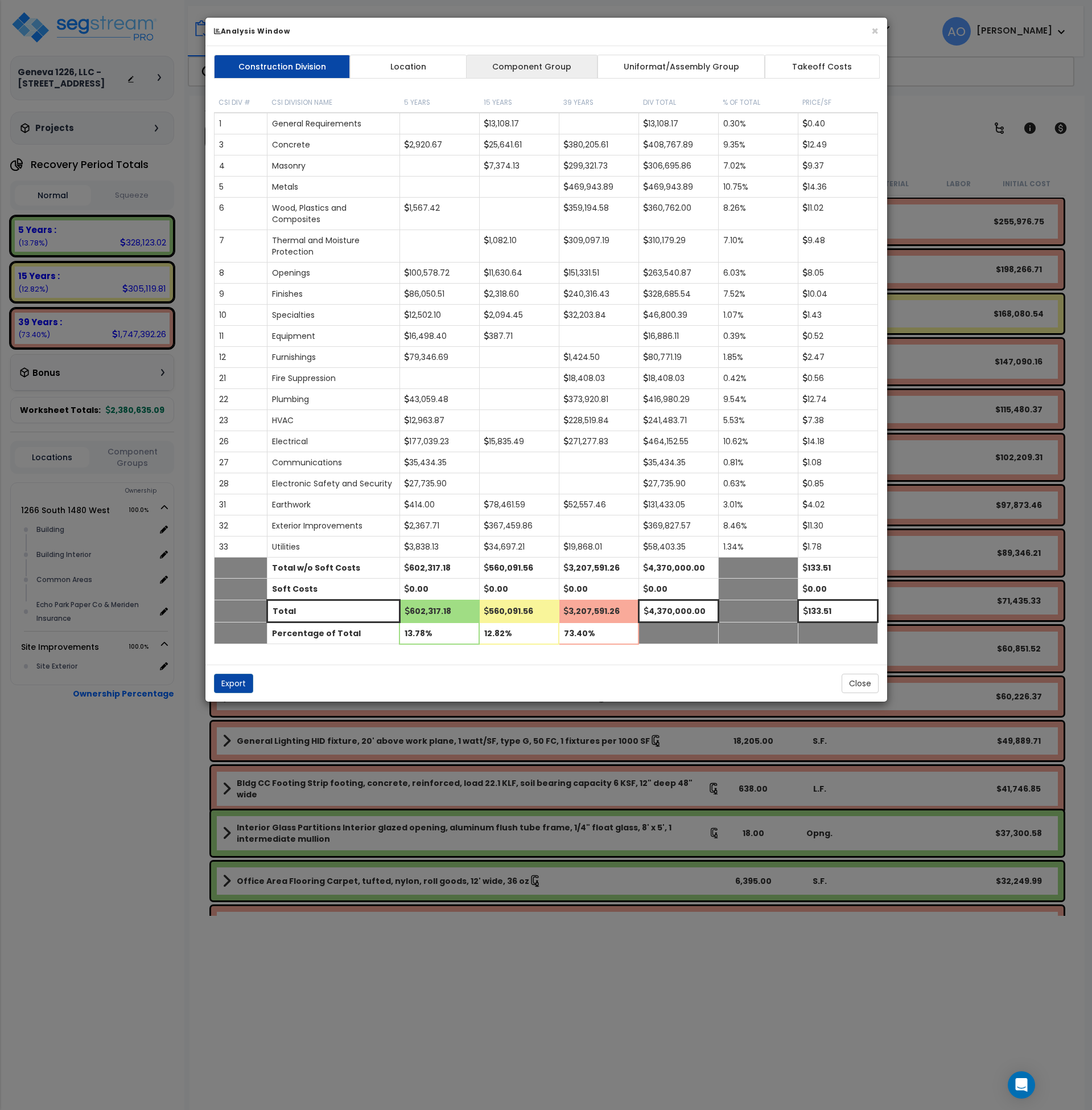
click at [507, 69] on link "Component Group" at bounding box center [532, 66] width 132 height 24
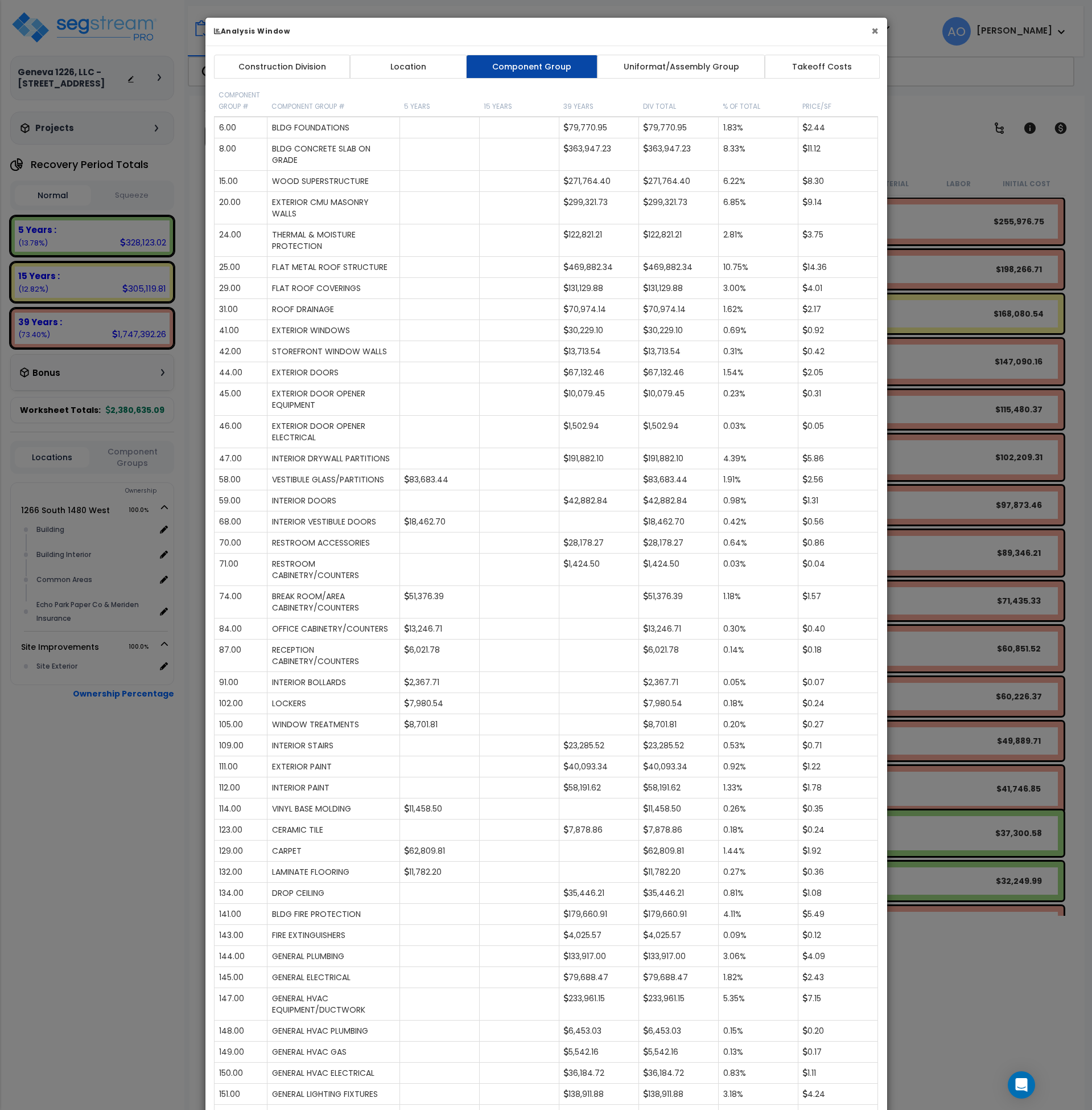
click at [877, 30] on button "×" at bounding box center [875, 32] width 7 height 12
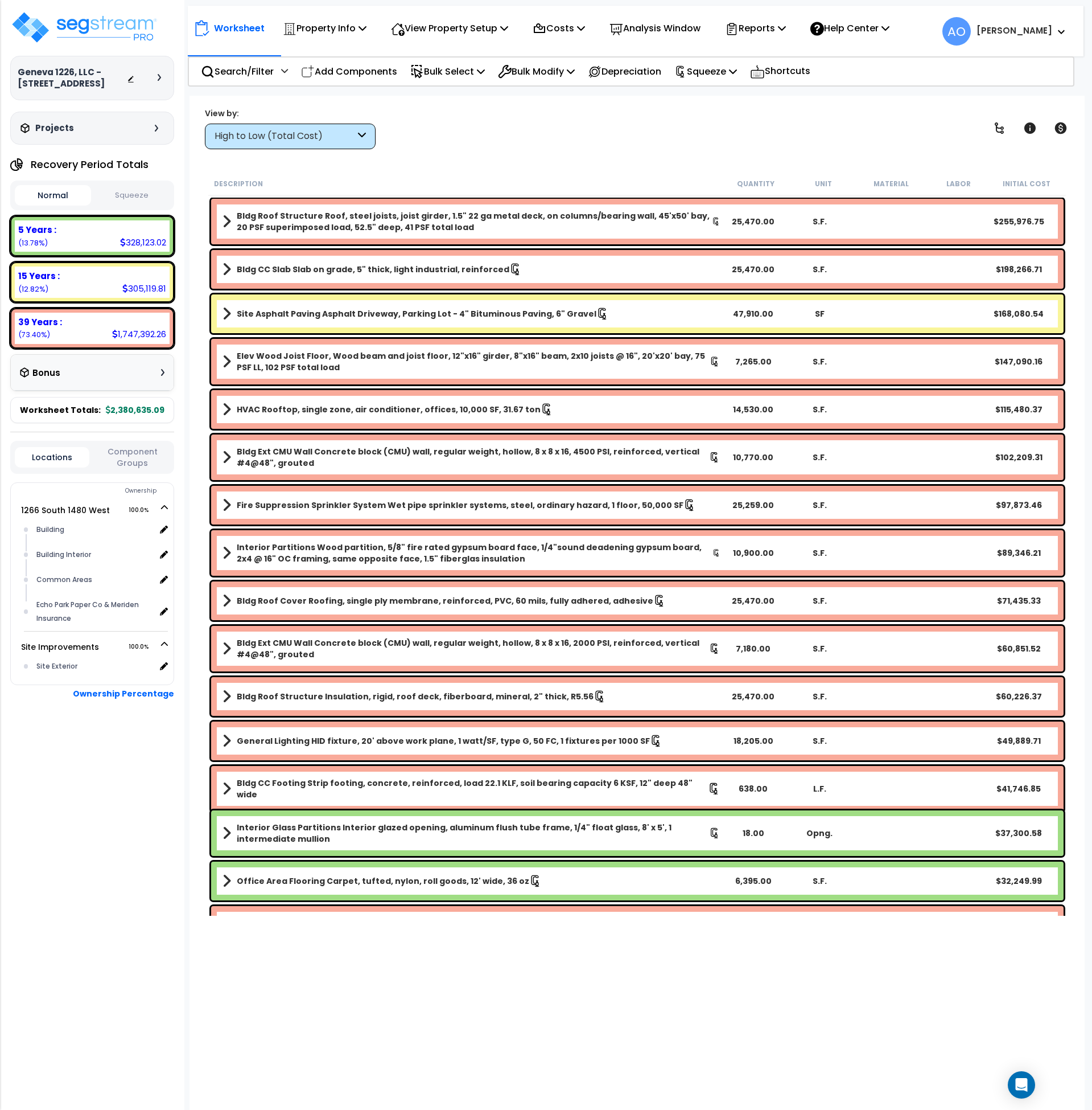
click at [310, 143] on div "High to Low (Total Cost)" at bounding box center [290, 136] width 171 height 25
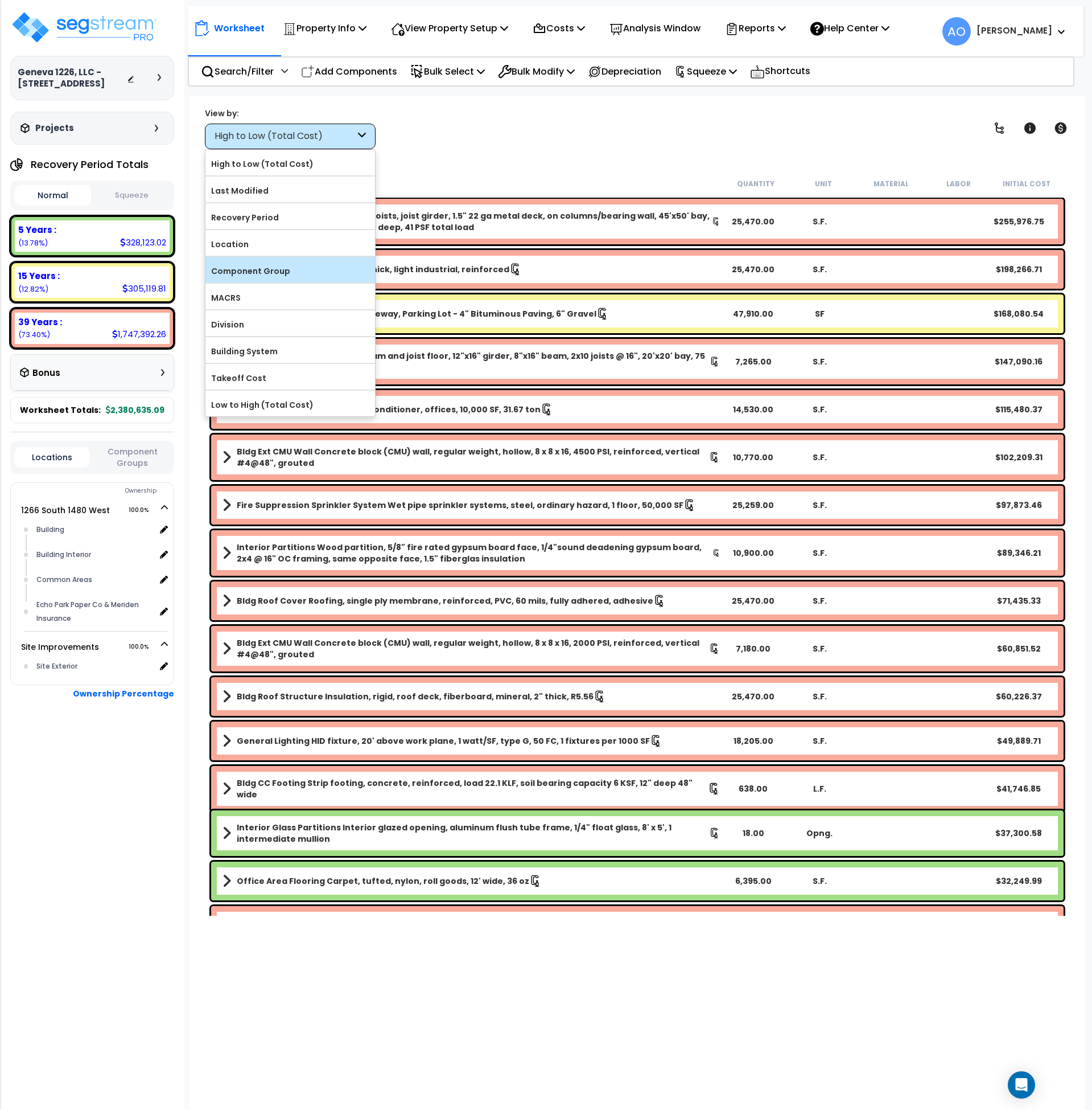
click at [279, 270] on label "Component Group" at bounding box center [290, 270] width 170 height 17
click at [0, 0] on input "Component Group" at bounding box center [0, 0] width 0 height 0
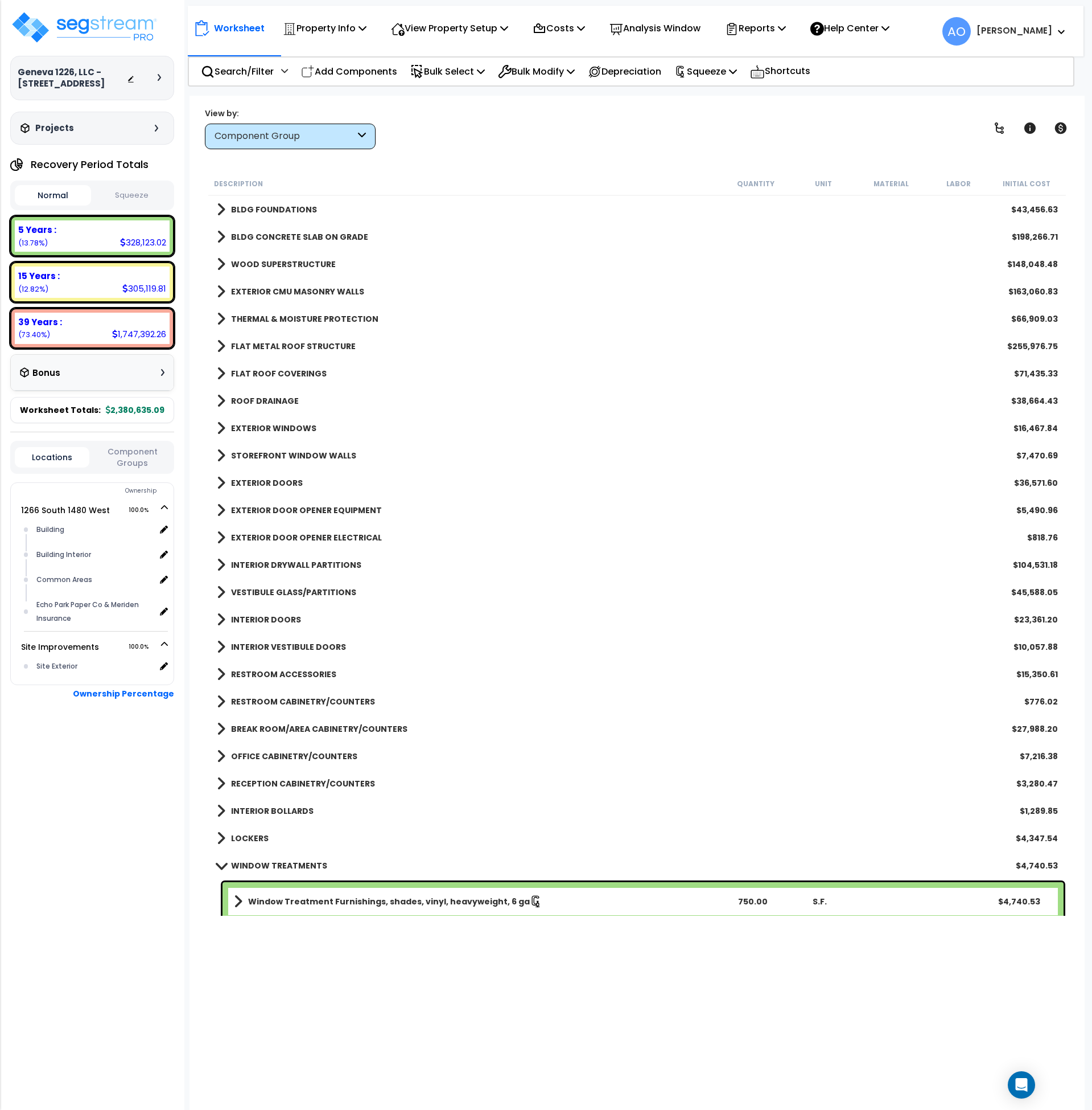
scroll to position [0, 0]
click at [317, 594] on b "VESTIBULE GLASS/PARTITIONS" at bounding box center [294, 592] width 125 height 11
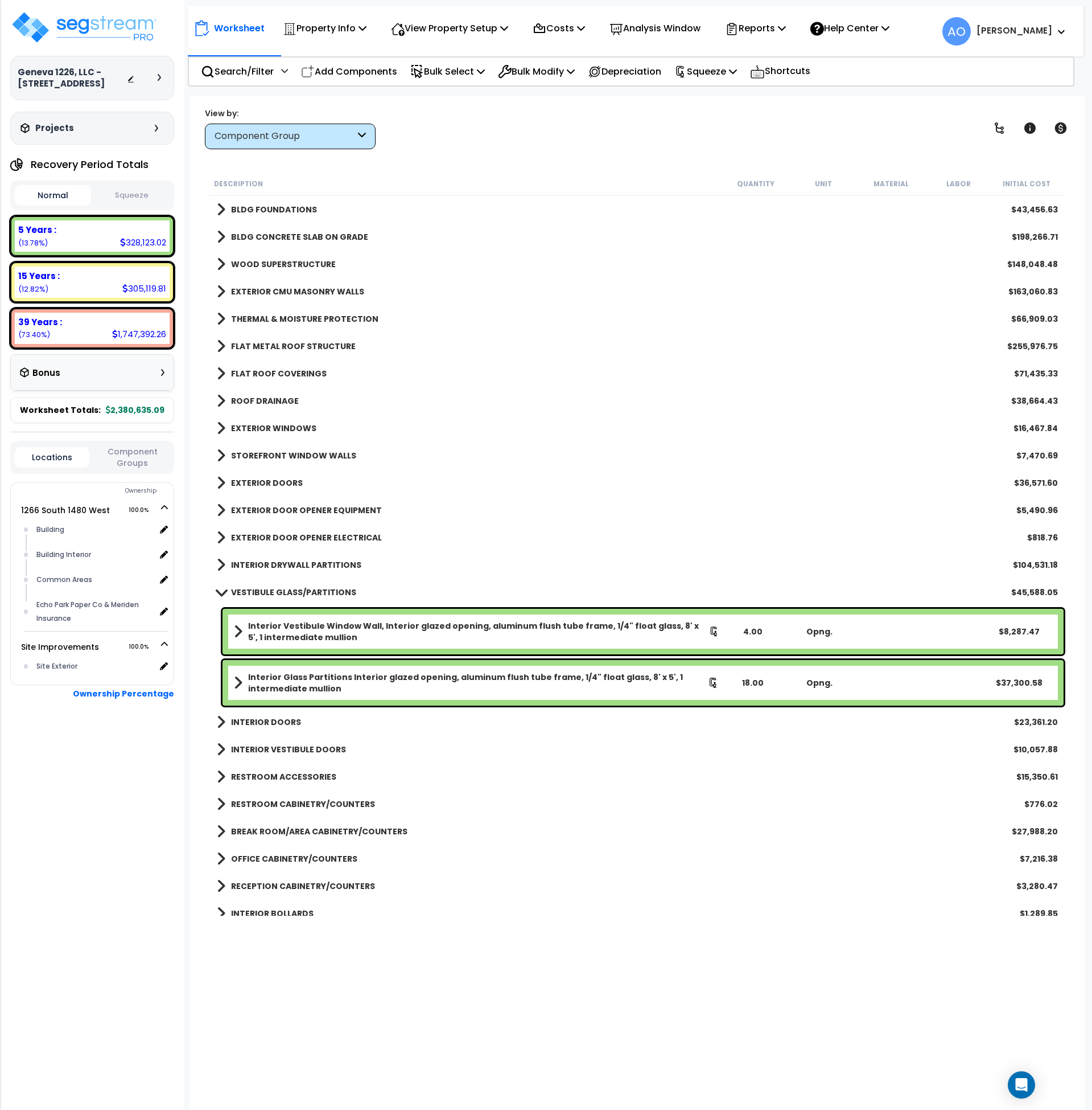
click at [360, 680] on b "Interior Glass Partitions Interior glazed opening, aluminum flush tube frame, 1…" at bounding box center [478, 683] width 460 height 23
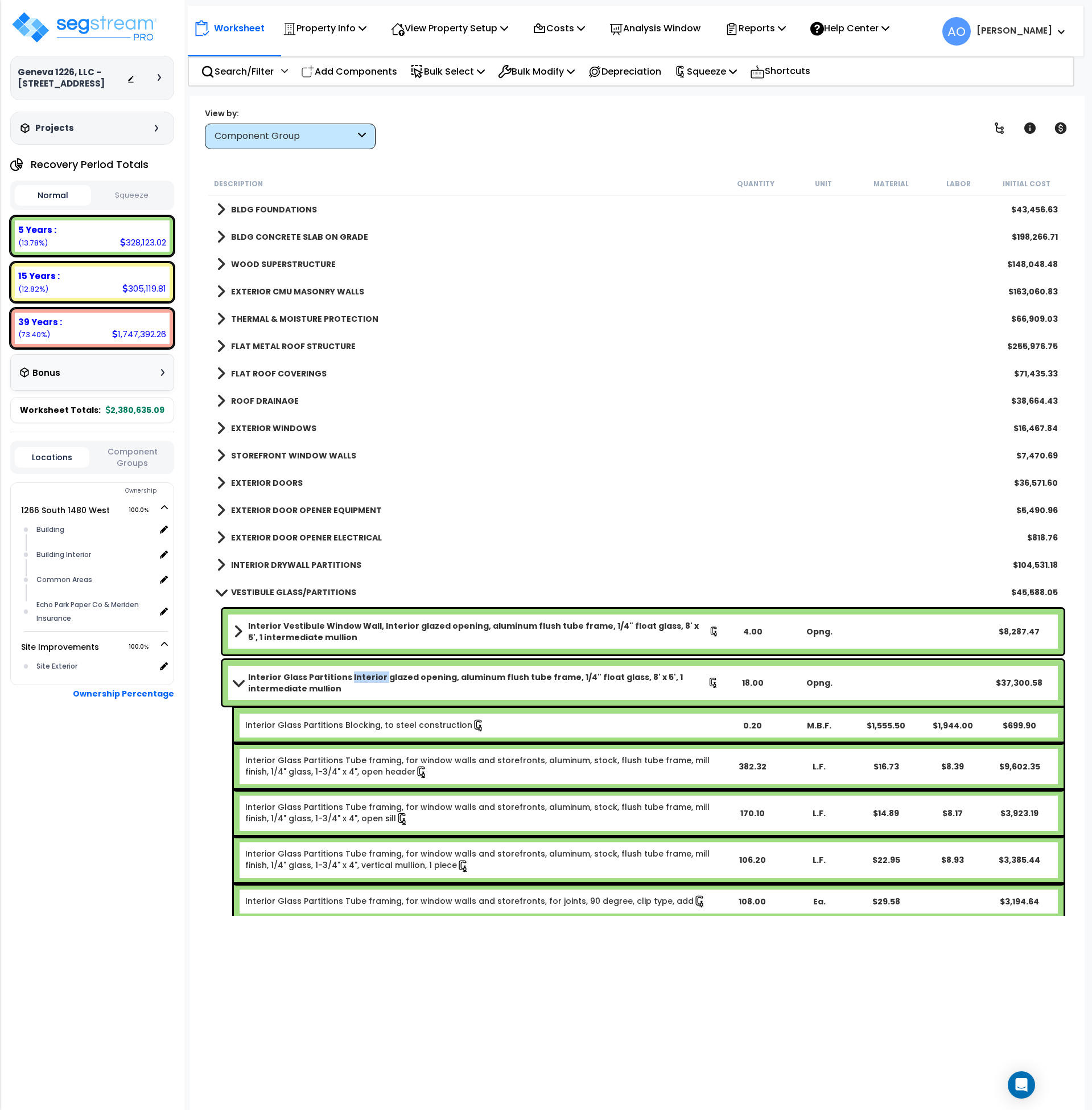
click at [360, 680] on b "Interior Glass Partitions Interior glazed opening, aluminum flush tube frame, 1…" at bounding box center [478, 683] width 460 height 23
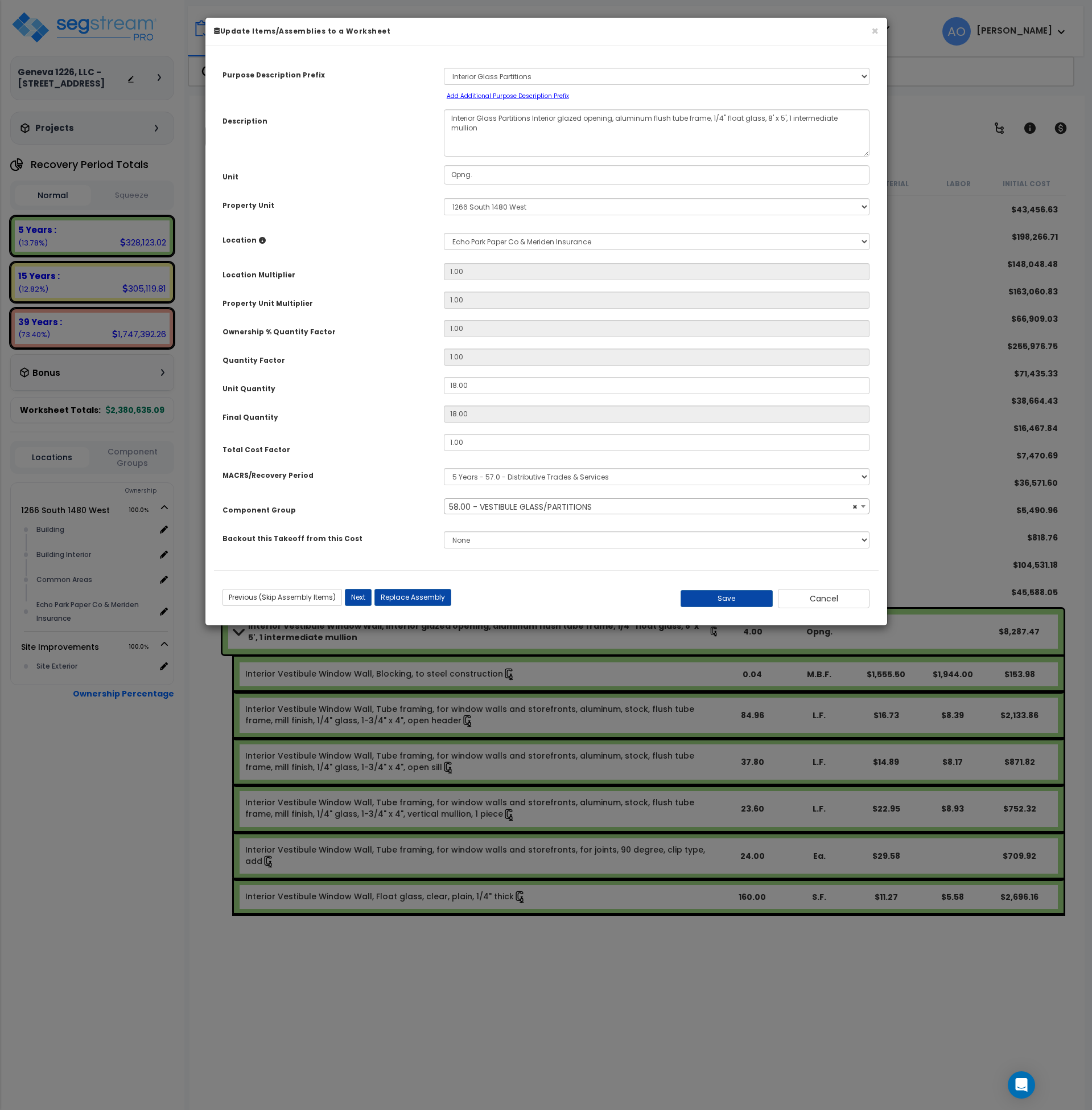
select select "45888"
click at [486, 502] on span "× 58.00 - VESTIBULE GLASS/PARTITIONS" at bounding box center [656, 507] width 425 height 16
type input "demountable glass"
click at [844, 602] on button "Cancel" at bounding box center [825, 599] width 92 height 19
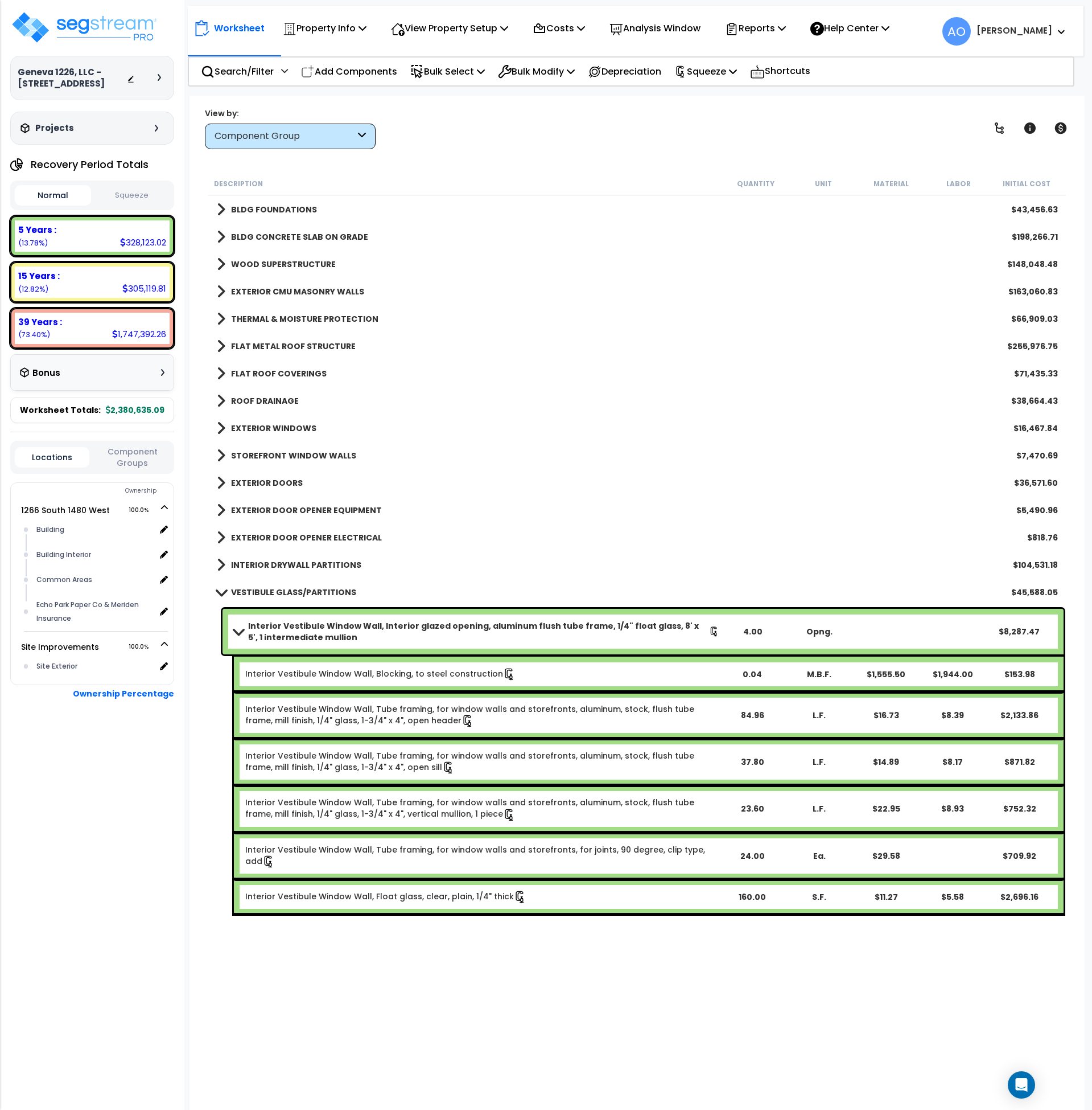
click at [336, 594] on b "VESTIBULE GLASS/PARTITIONS" at bounding box center [294, 592] width 125 height 11
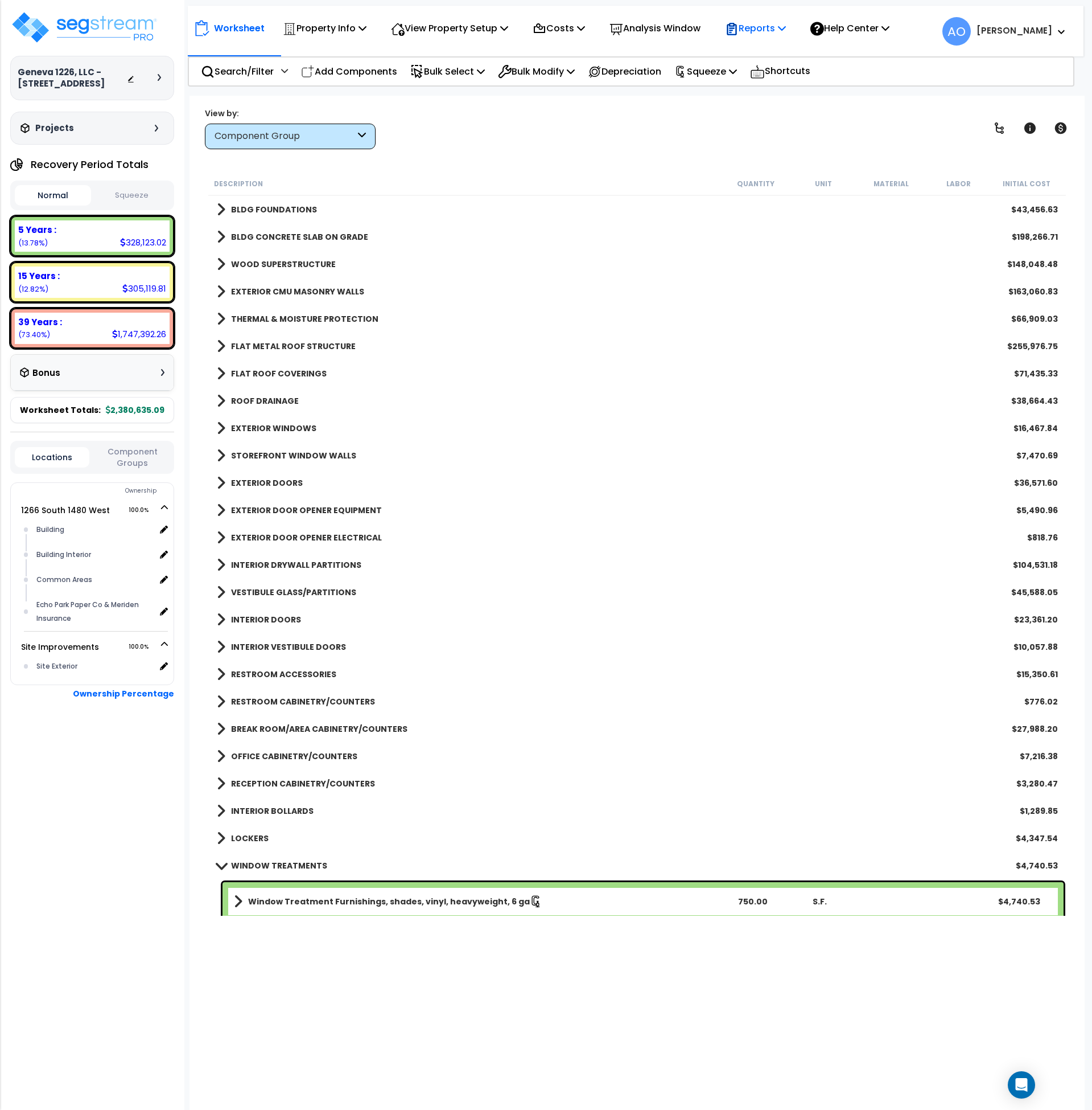
click at [766, 25] on p "Reports" at bounding box center [755, 28] width 60 height 16
click at [774, 79] on link "Manage Report Images" at bounding box center [776, 78] width 113 height 23
click at [129, 193] on button "Squeeze" at bounding box center [131, 196] width 76 height 20
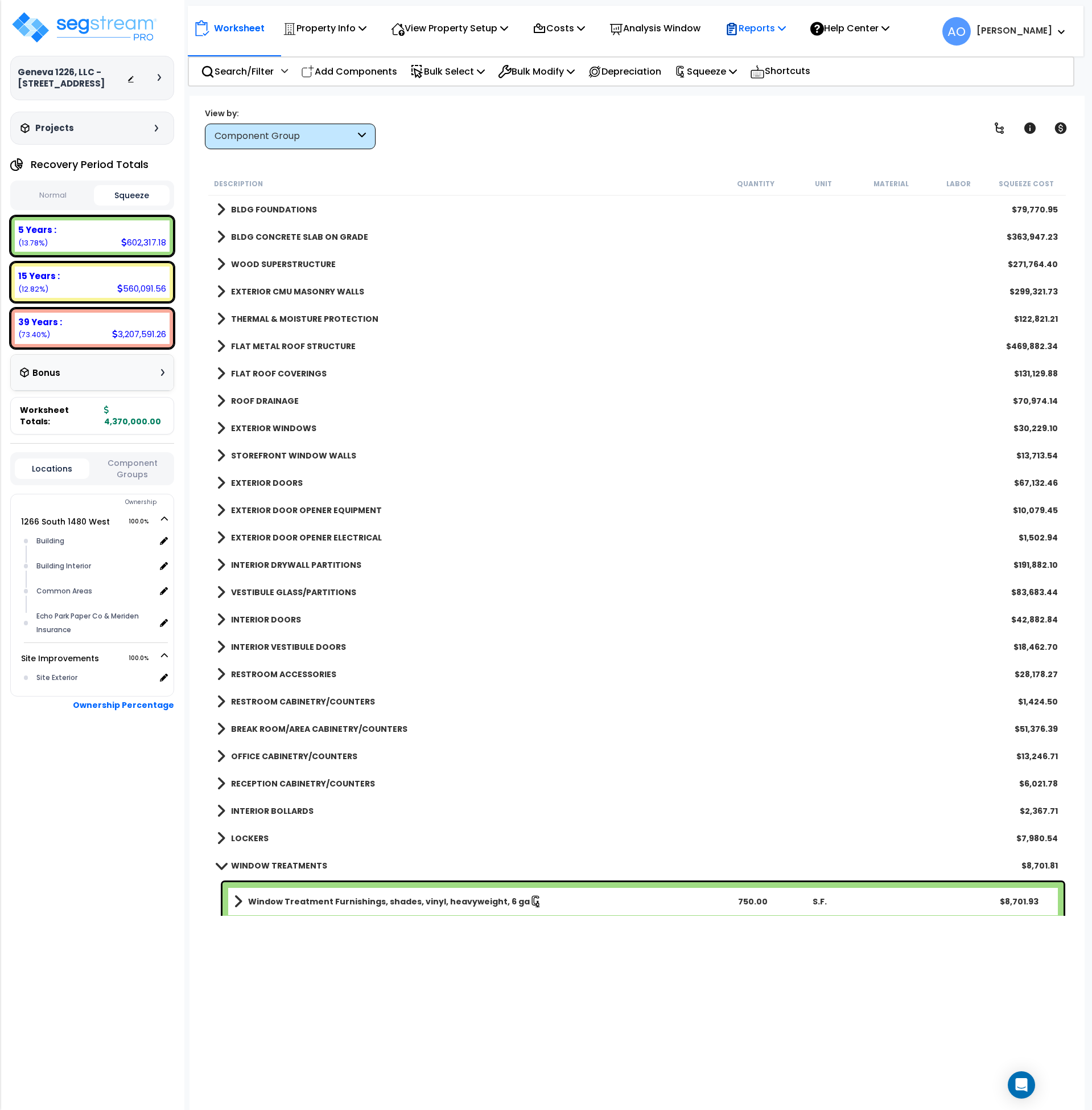
click at [771, 27] on p "Reports" at bounding box center [755, 28] width 60 height 16
click at [775, 106] on link "Manage Report Custom Fields" at bounding box center [776, 107] width 113 height 34
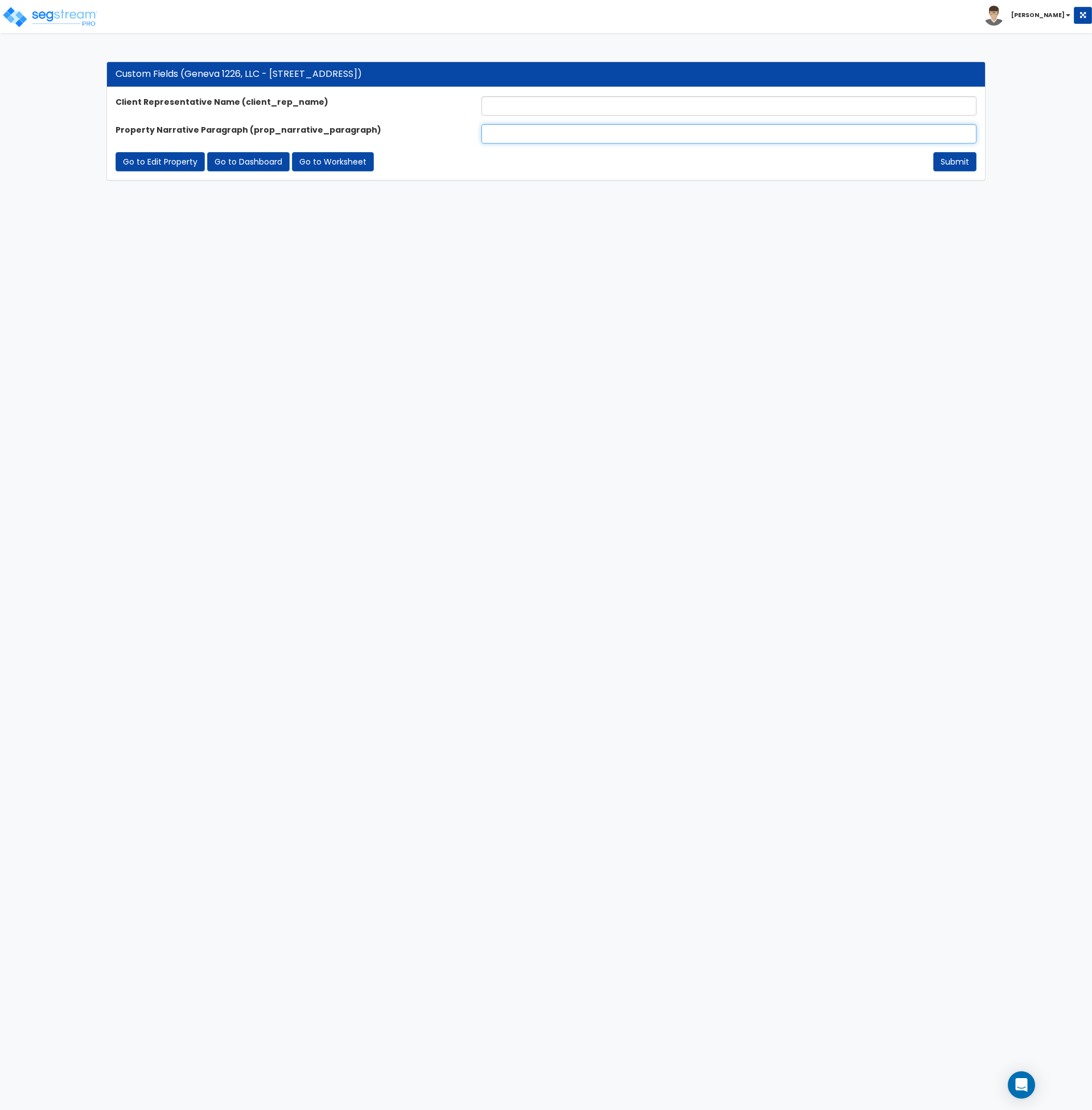
click at [530, 139] on input "text" at bounding box center [729, 134] width 495 height 19
paste input "The property at [STREET_ADDRESS][US_STATE], is a 32,732 square foot building de…"
type input "The property at [STREET_ADDRESS][US_STATE], is a 32,732 square foot building de…"
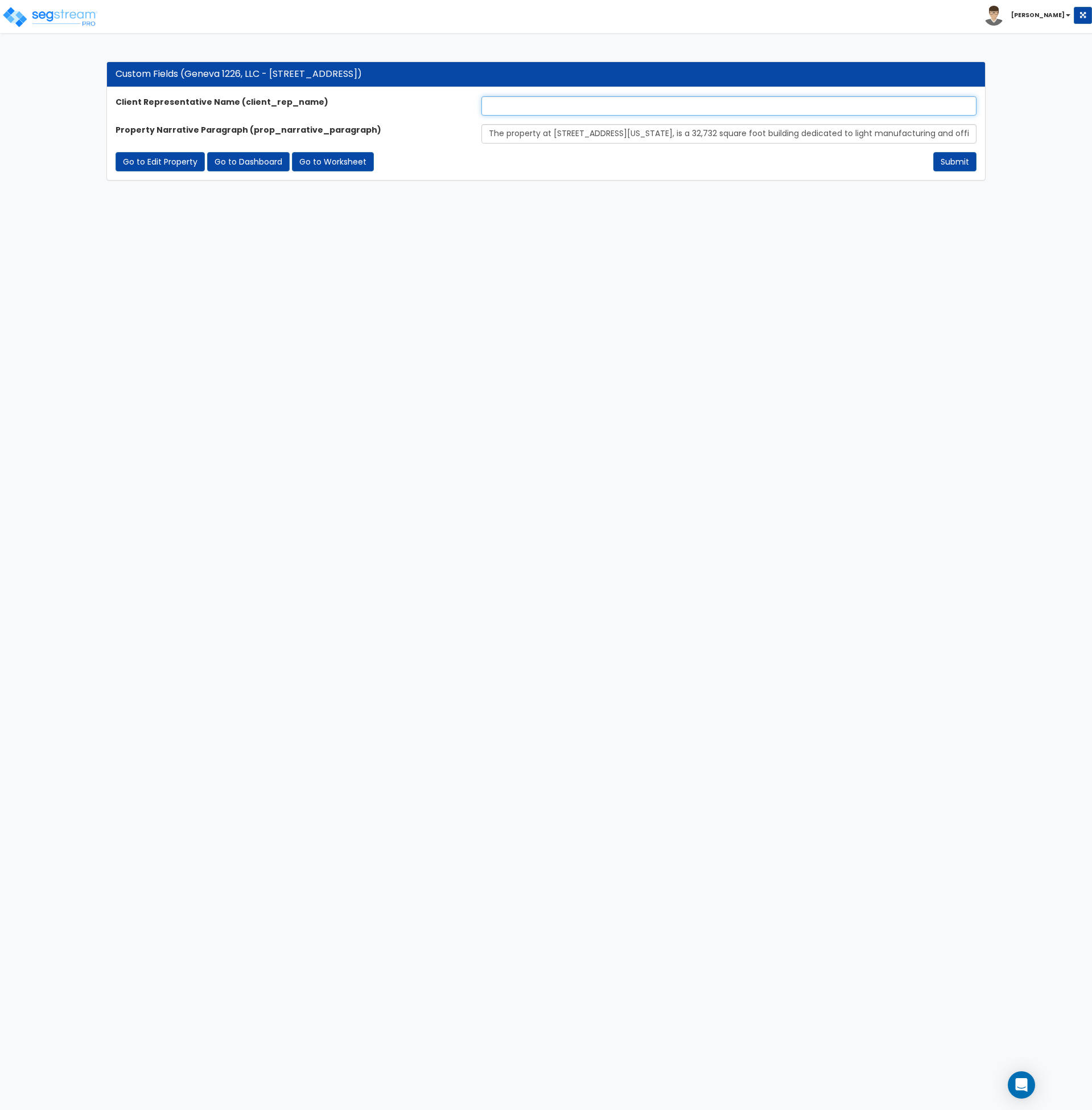
click at [519, 102] on input "text" at bounding box center [729, 106] width 495 height 19
type input "[PERSON_NAME]"
click at [591, 192] on html "Toggle navigation [PERSON_NAME]" at bounding box center [546, 96] width 1092 height 192
click at [947, 157] on button "Submit" at bounding box center [954, 161] width 43 height 19
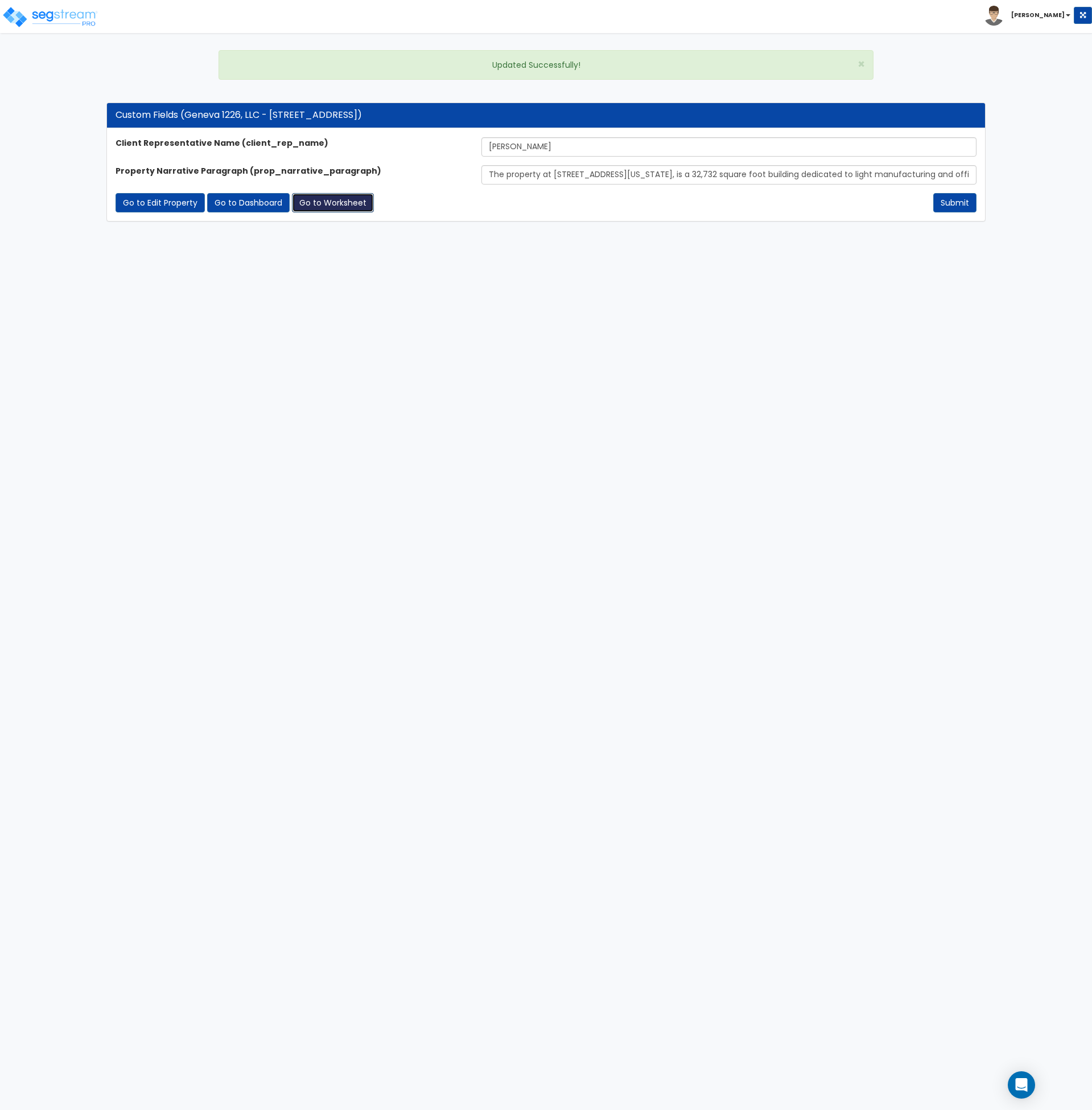
drag, startPoint x: 326, startPoint y: 205, endPoint x: 325, endPoint y: 197, distance: 8.1
click at [326, 205] on link "Go to Worksheet" at bounding box center [333, 203] width 82 height 19
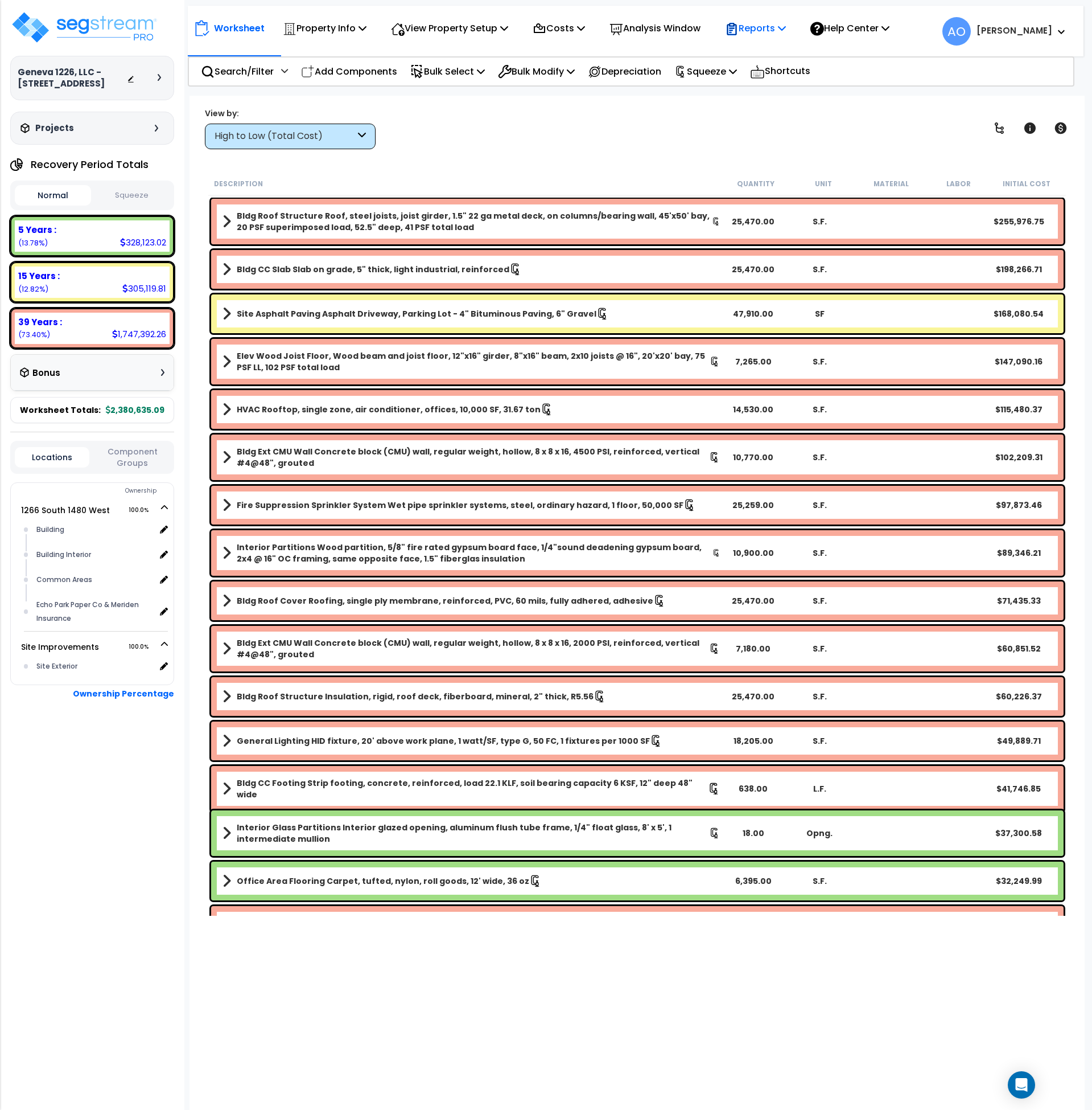
click at [753, 28] on p "Reports" at bounding box center [755, 28] width 60 height 16
click at [770, 60] on link "Get Report" at bounding box center [776, 54] width 113 height 23
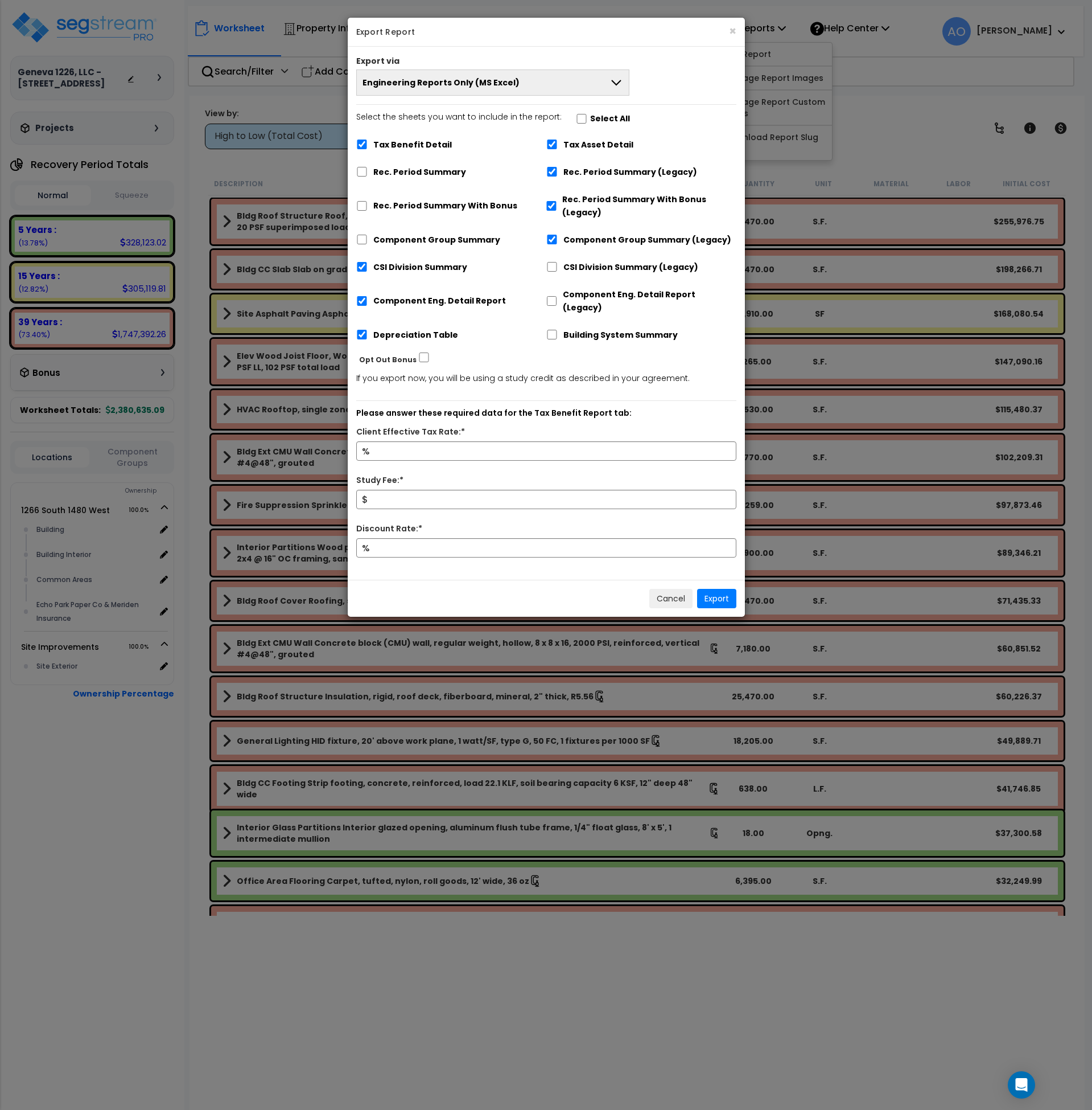
click at [439, 81] on span "Engineering Reports Only (MS Excel)" at bounding box center [441, 82] width 157 height 11
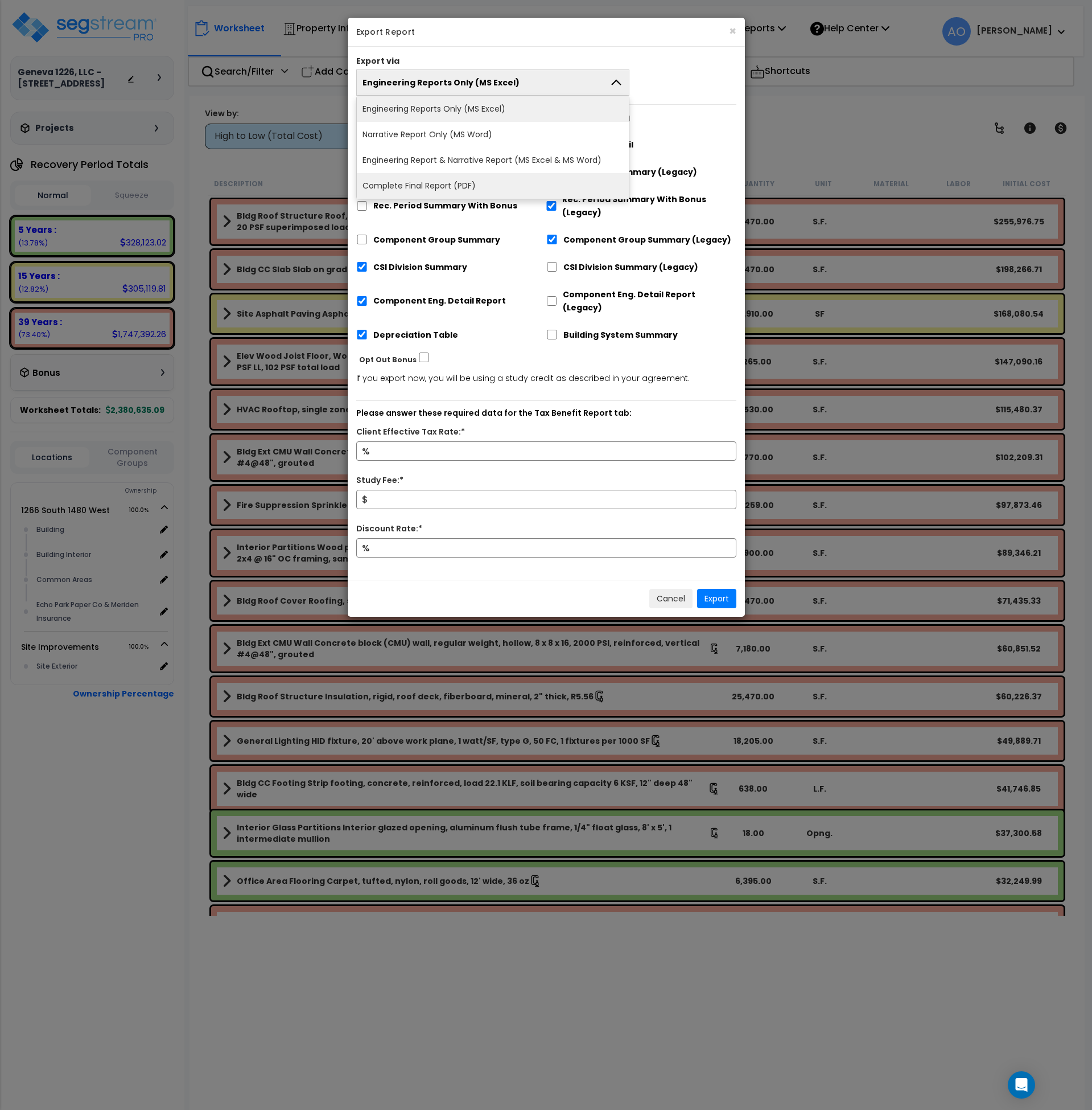
click at [438, 185] on li "Complete Final Report (PDF)" at bounding box center [493, 185] width 273 height 25
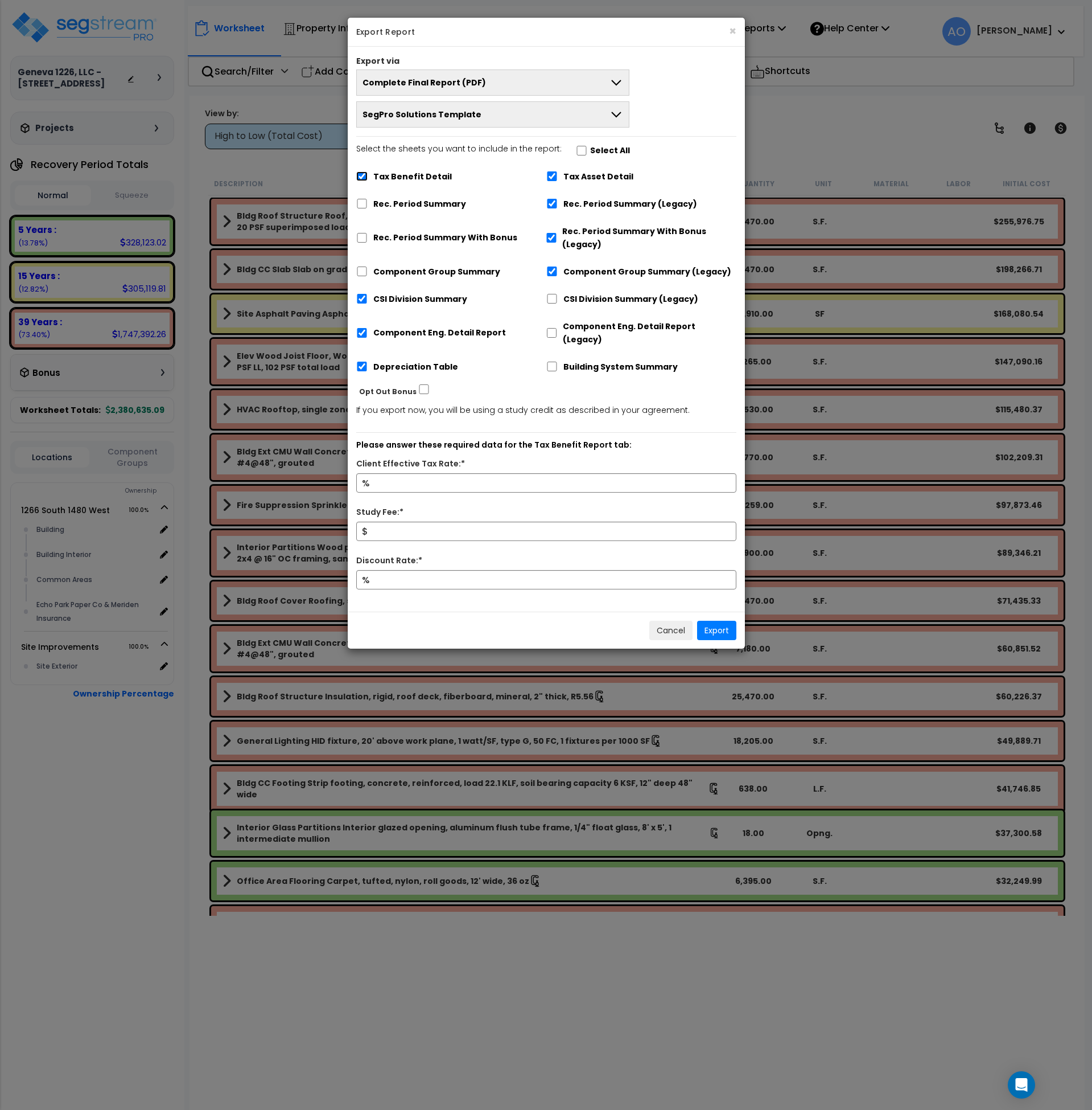
click at [362, 176] on input "Tax Benefit Detail" at bounding box center [362, 176] width 11 height 10
checkbox input "false"
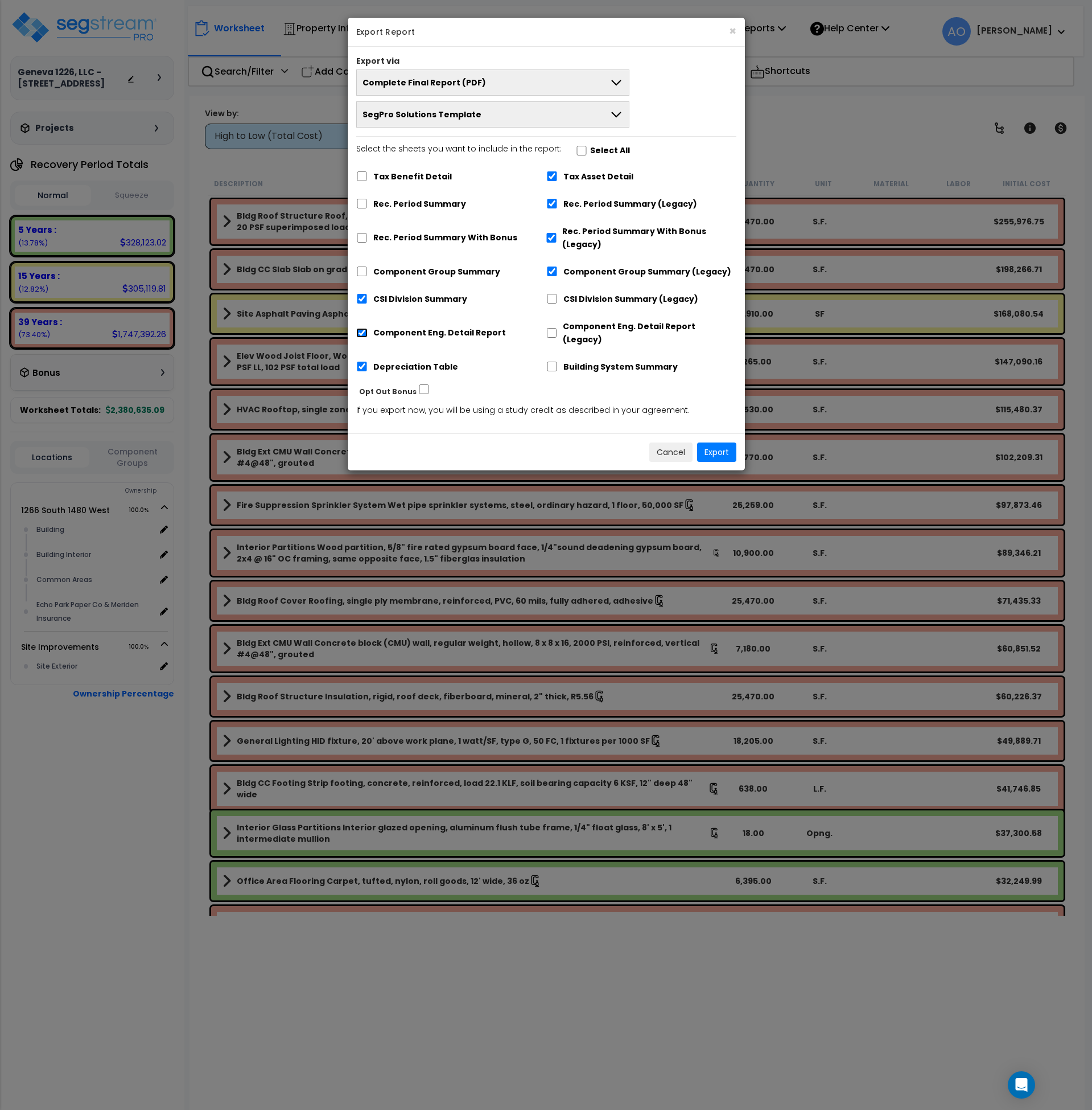
click at [359, 328] on input "Component Eng. Detail Report" at bounding box center [362, 332] width 11 height 10
checkbox input "false"
click at [720, 443] on button "Export" at bounding box center [717, 452] width 39 height 19
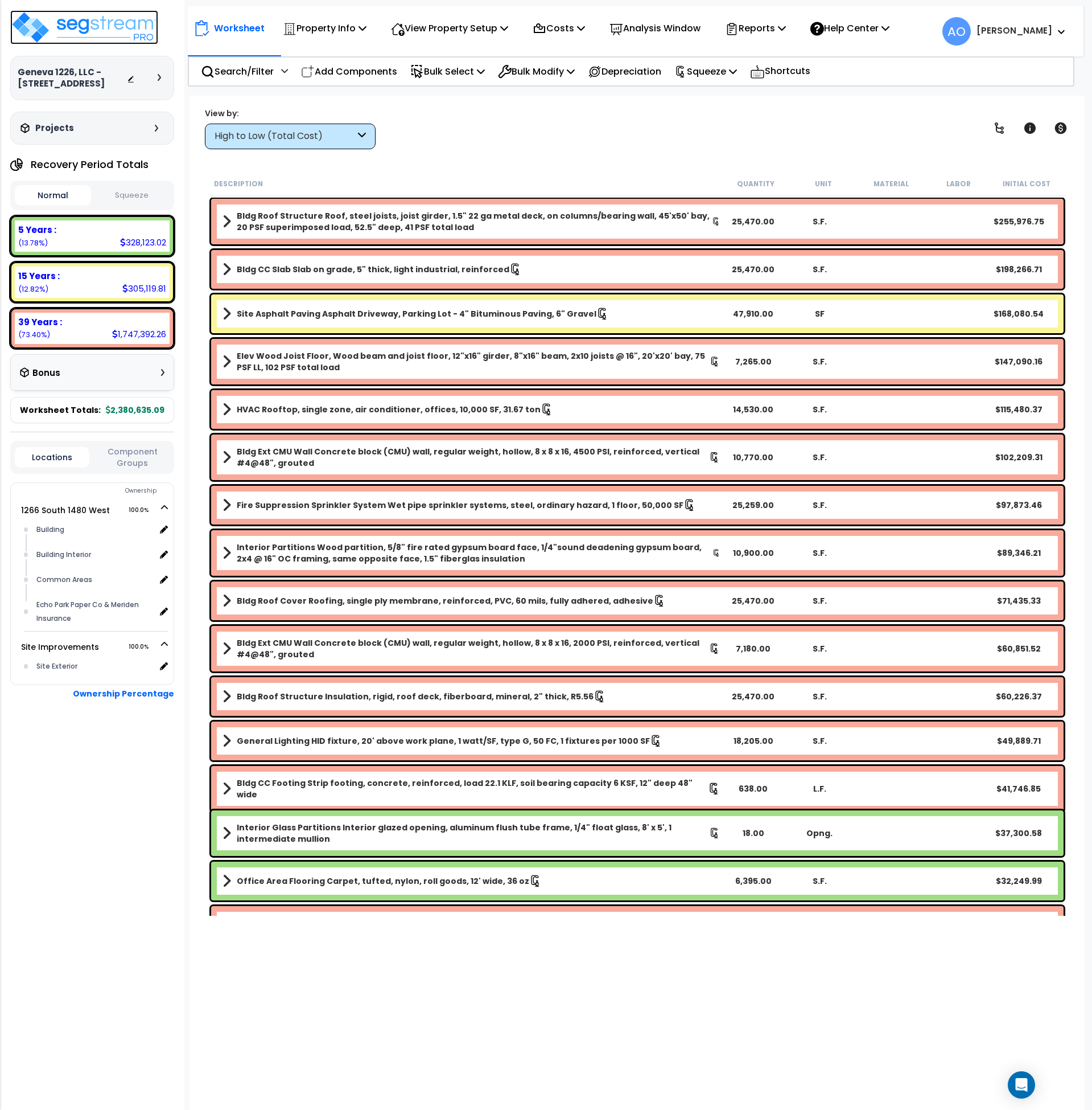
click at [125, 30] on img at bounding box center [84, 27] width 148 height 34
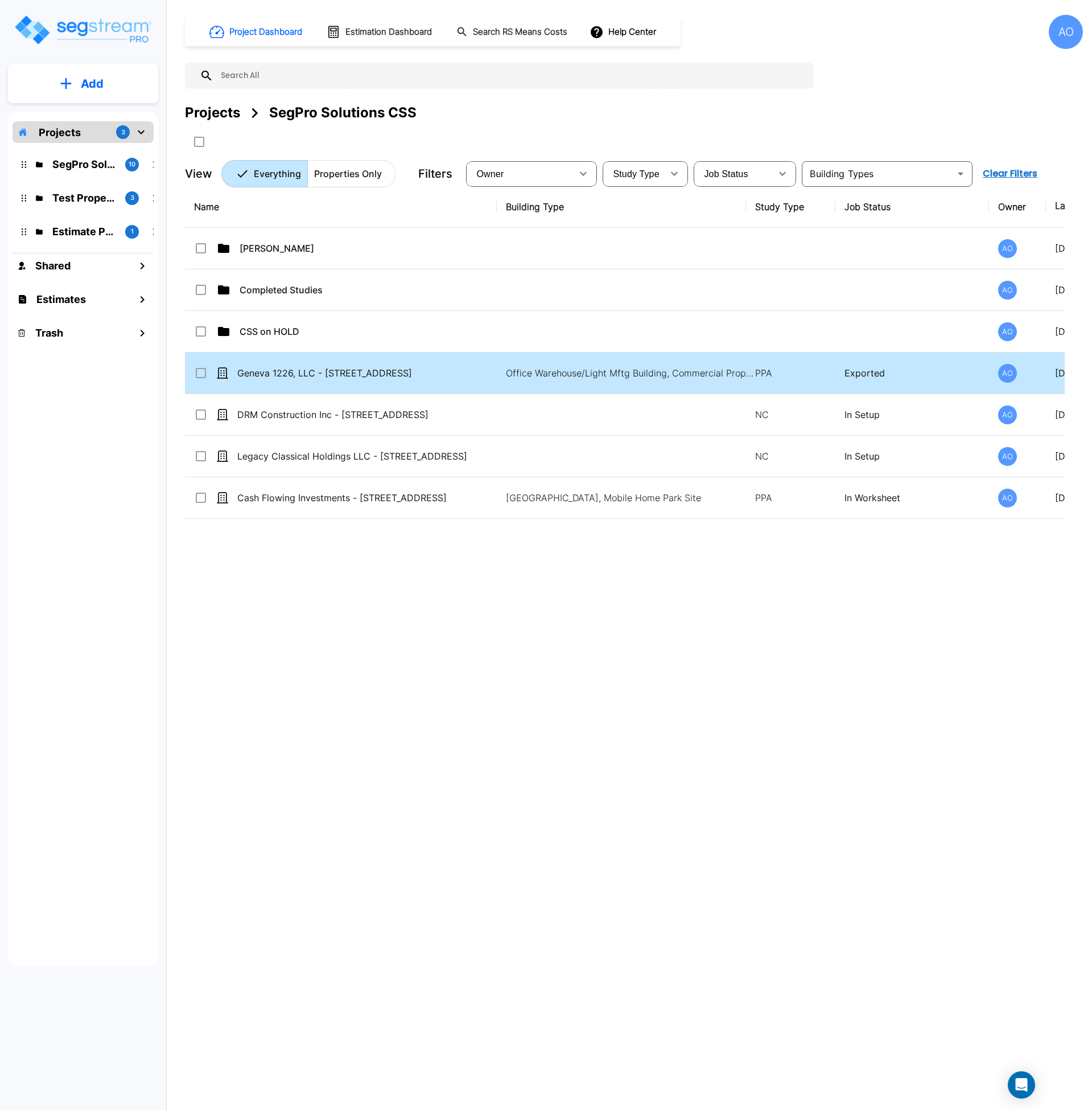
click at [202, 374] on input "select row Geneva 1226, LLC - 1226 South 1480 West" at bounding box center [199, 371] width 11 height 10
click at [315, 140] on icon "Move" at bounding box center [311, 141] width 12 height 11
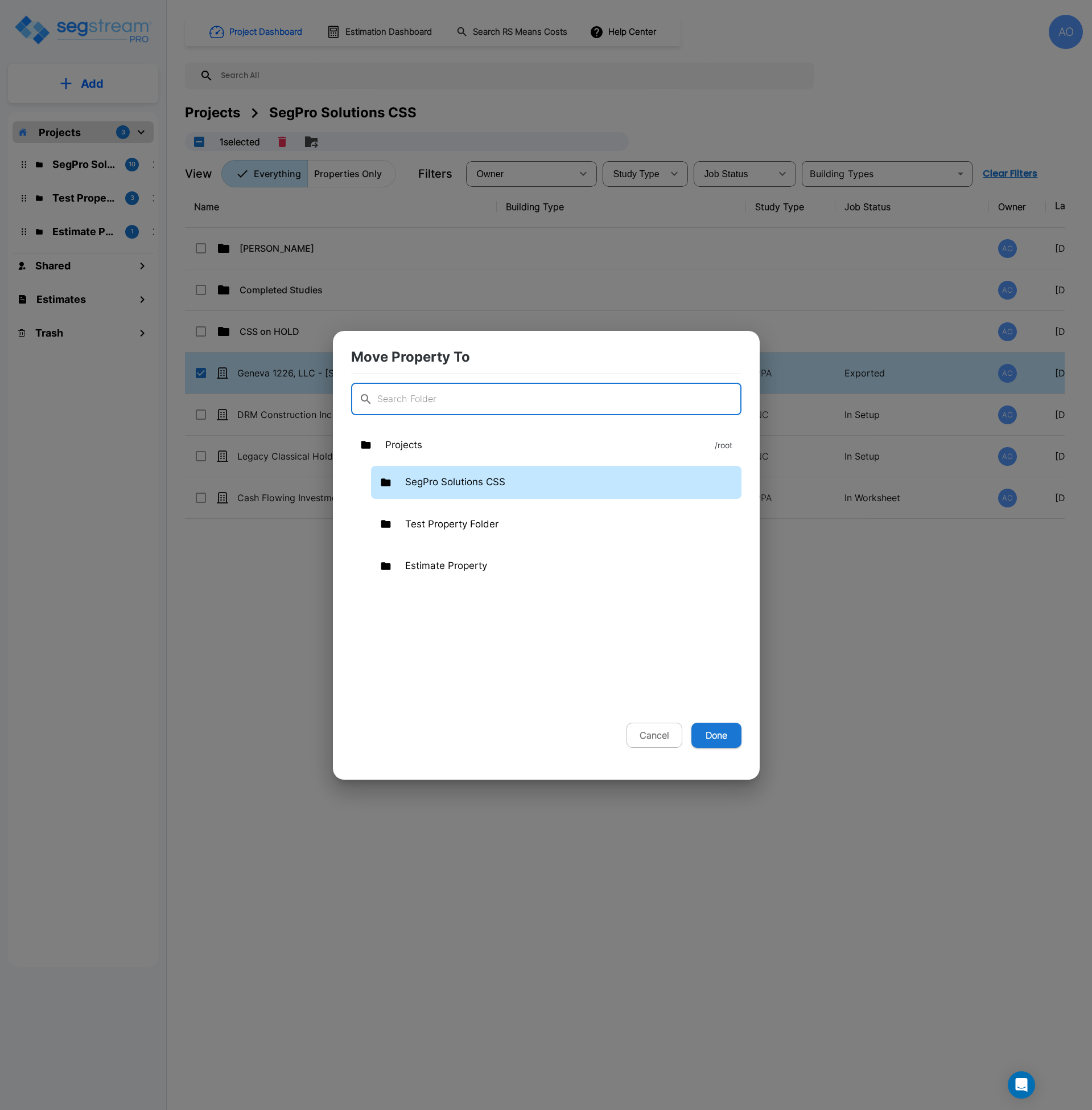
click at [419, 479] on p "SegPro Solutions CSS" at bounding box center [455, 482] width 100 height 15
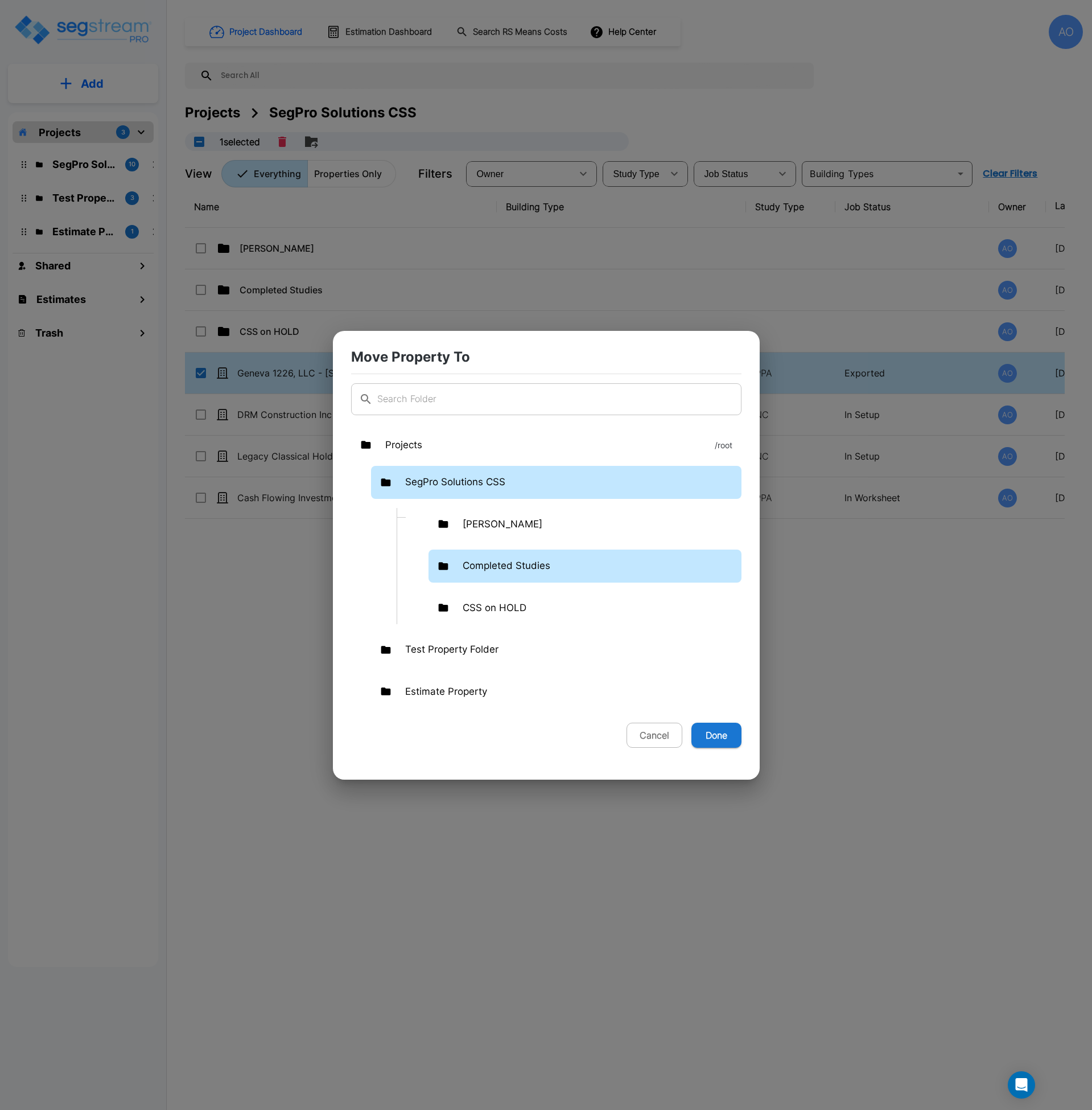
click at [507, 564] on p "Completed Studies" at bounding box center [507, 566] width 88 height 15
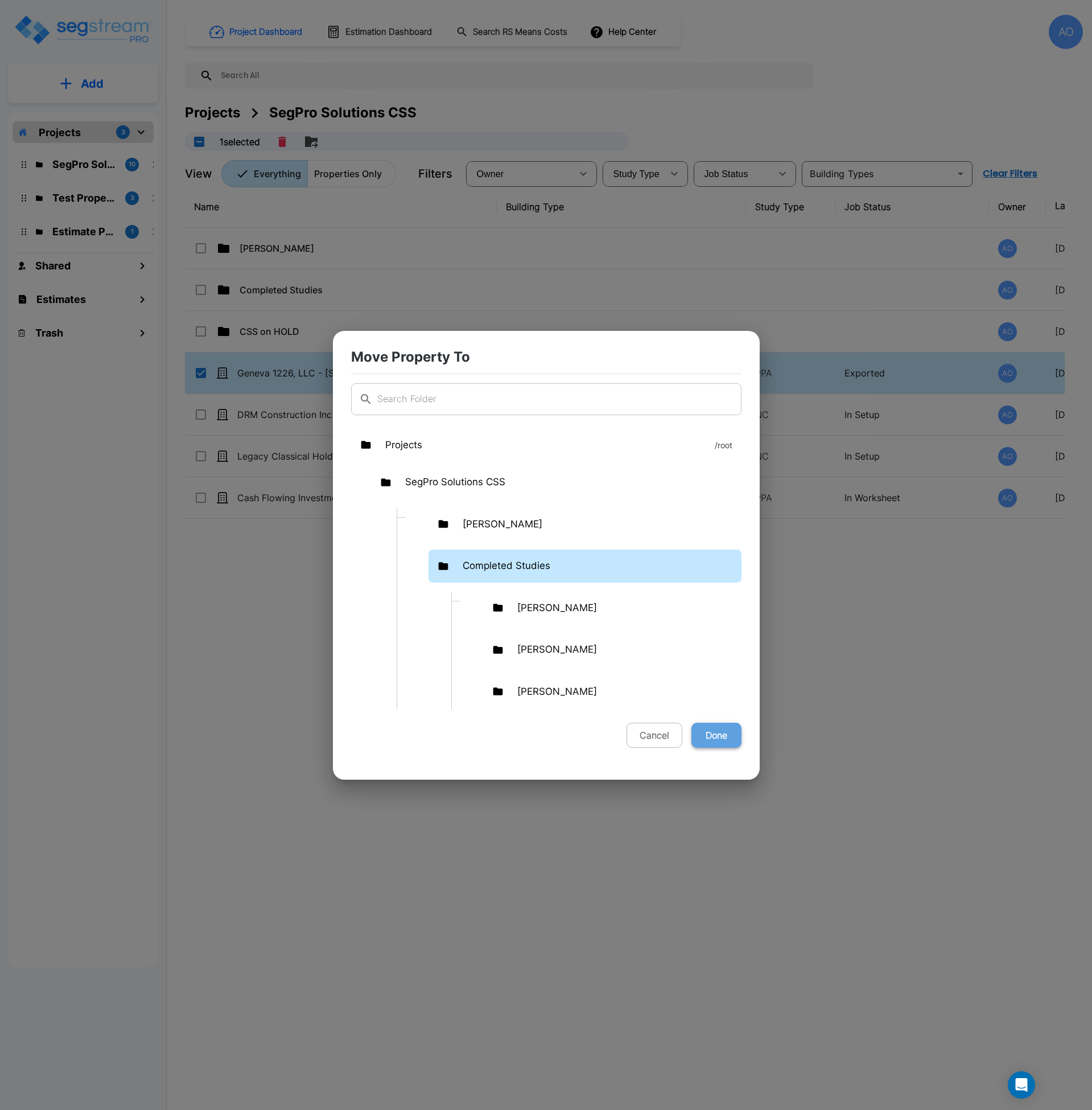
click at [721, 734] on button "Done" at bounding box center [716, 735] width 50 height 25
checkbox input "false"
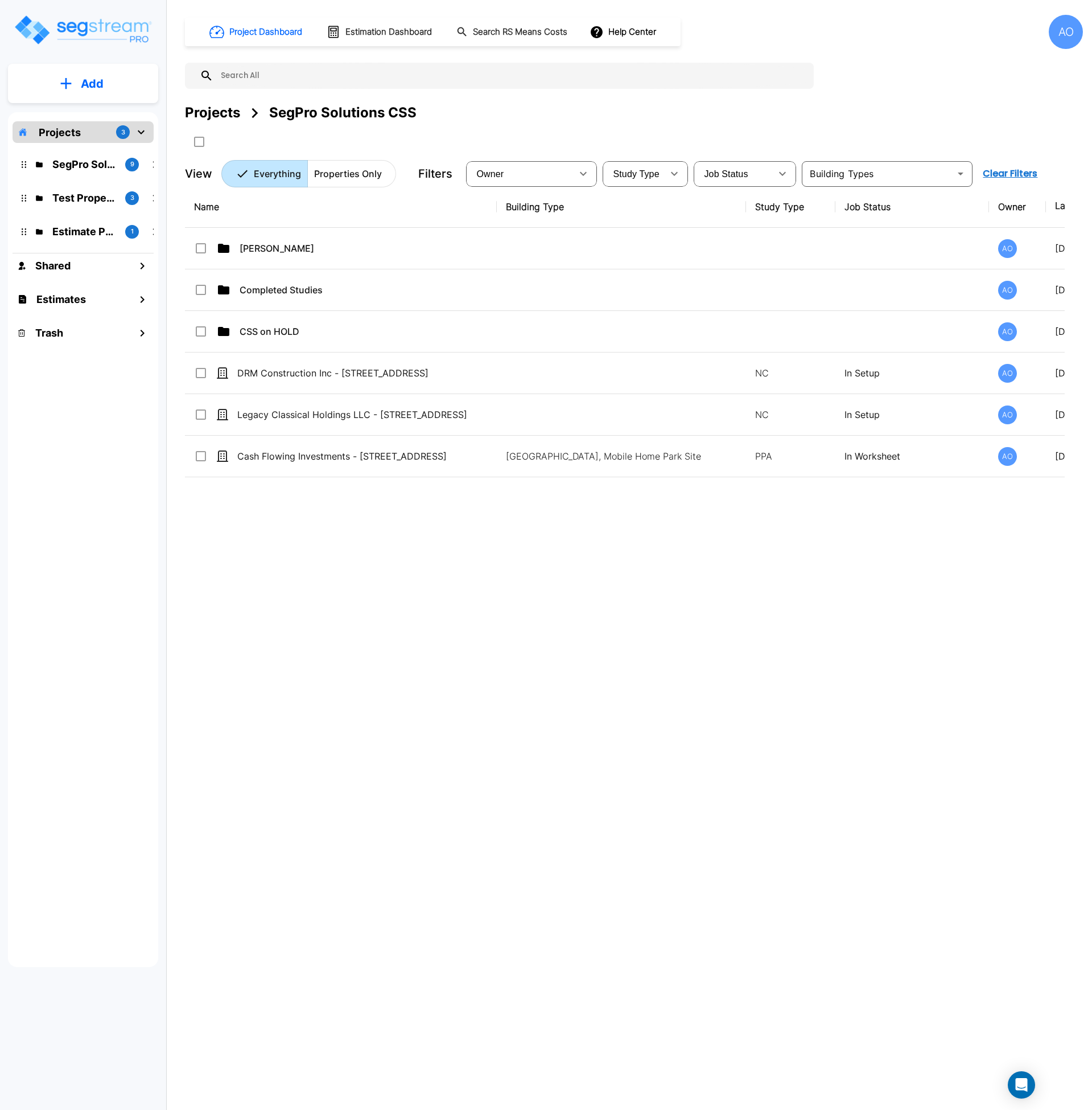
click at [499, 686] on div "Name Building Type Study Type Job Status Owner Last Modified Action [PERSON_NAM…" at bounding box center [625, 530] width 880 height 688
click at [296, 639] on div "Name Building Type Study Type Job Status Owner Last Modified Action [PERSON_NAM…" at bounding box center [625, 530] width 880 height 688
